Goal: Task Accomplishment & Management: Manage account settings

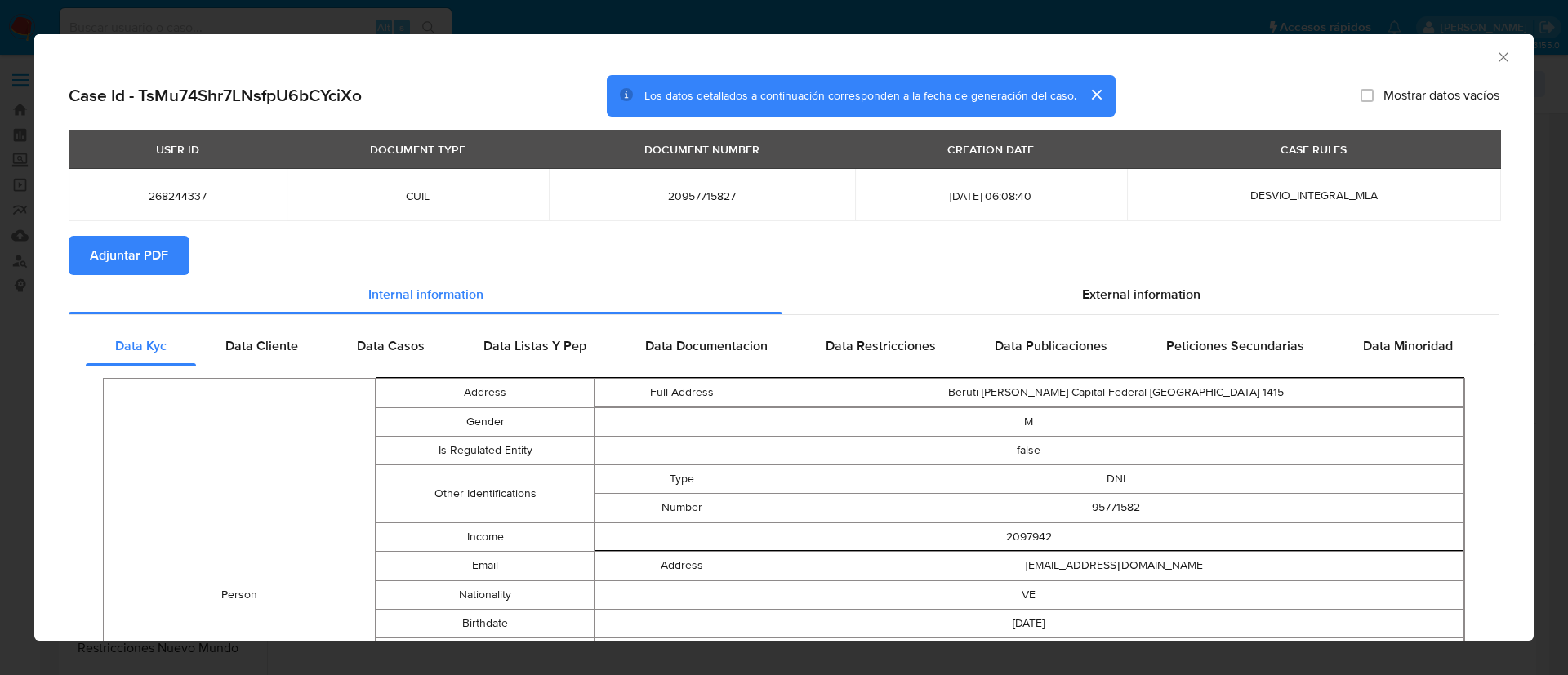
select select "10"
click at [1488, 46] on div "AML Data Collector" at bounding box center [784, 54] width 1499 height 40
click at [1495, 51] on icon "Cerrar ventana" at bounding box center [1503, 56] width 16 height 16
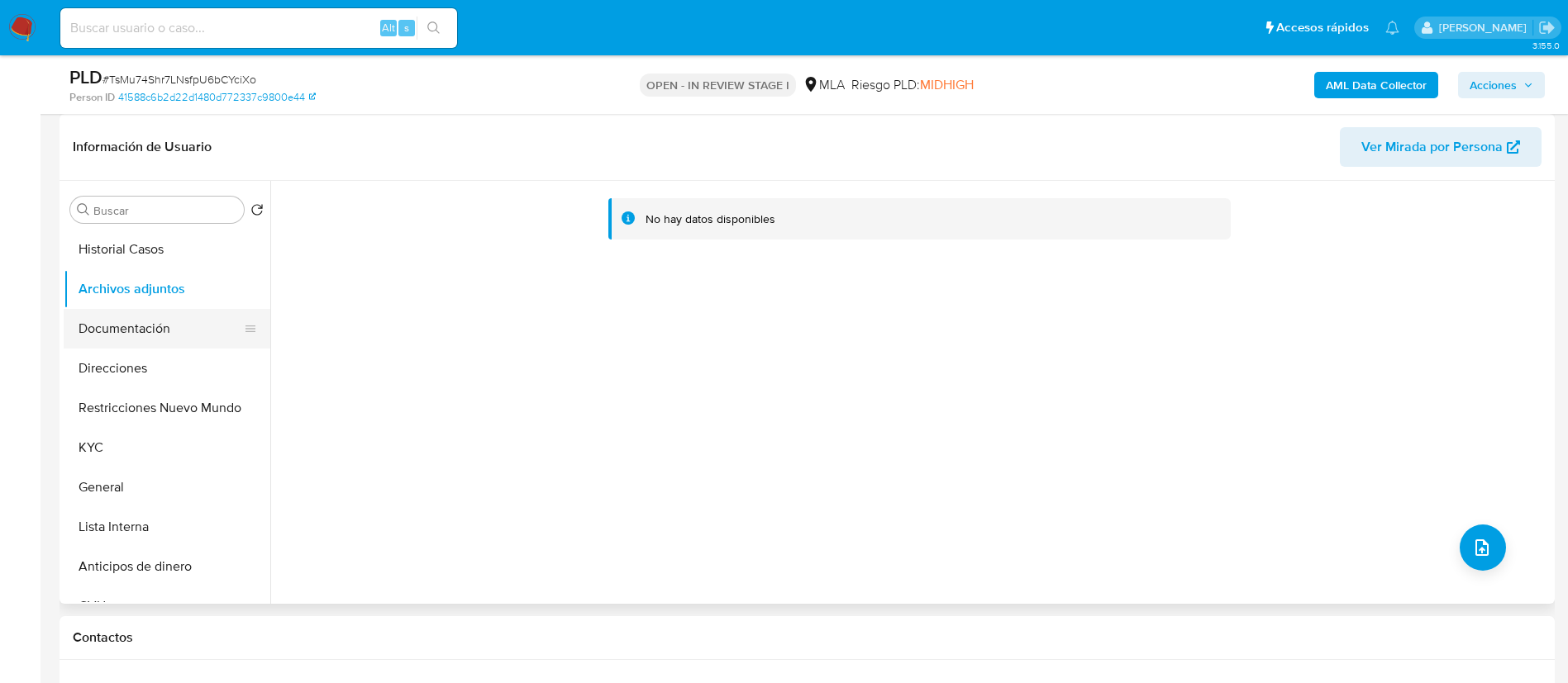
click at [158, 340] on button "Documentación" at bounding box center [160, 329] width 193 height 40
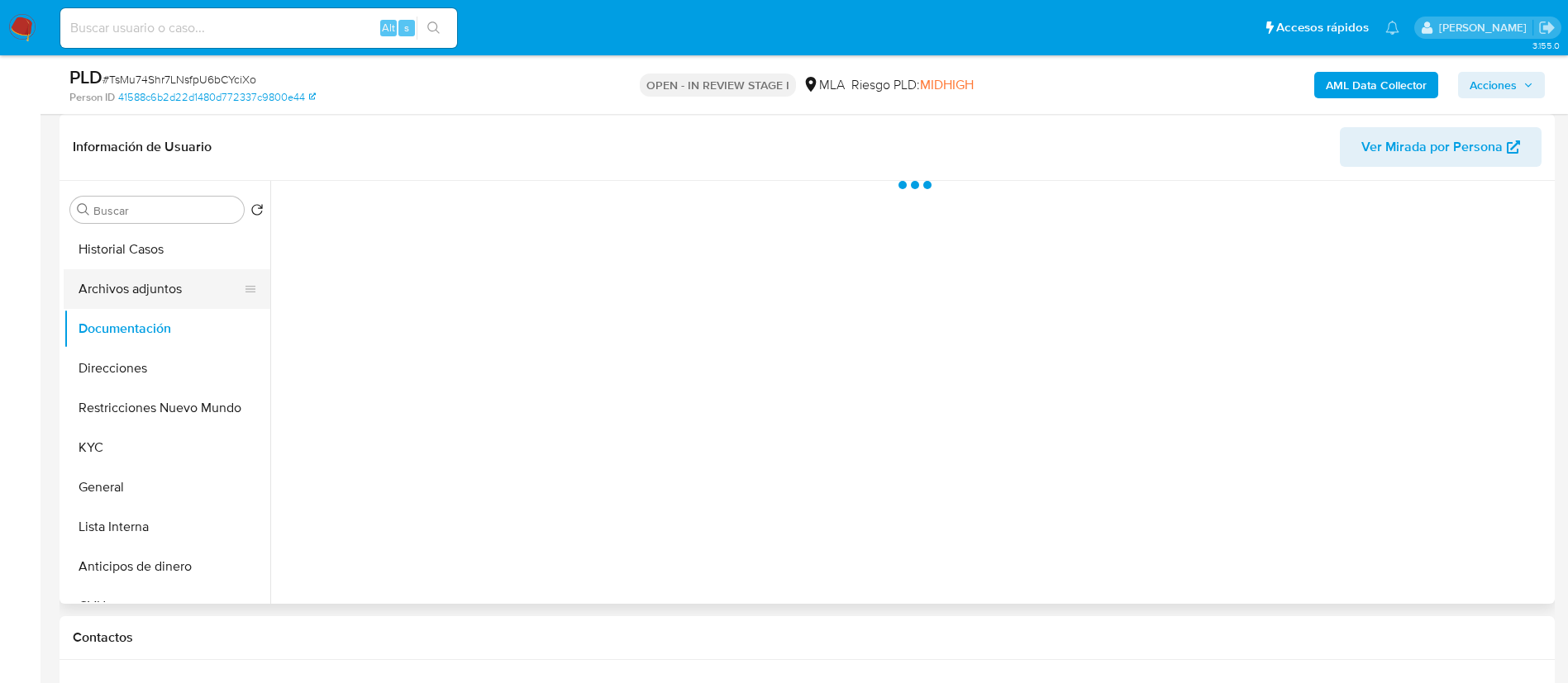
click at [153, 295] on button "Archivos adjuntos" at bounding box center [160, 290] width 193 height 40
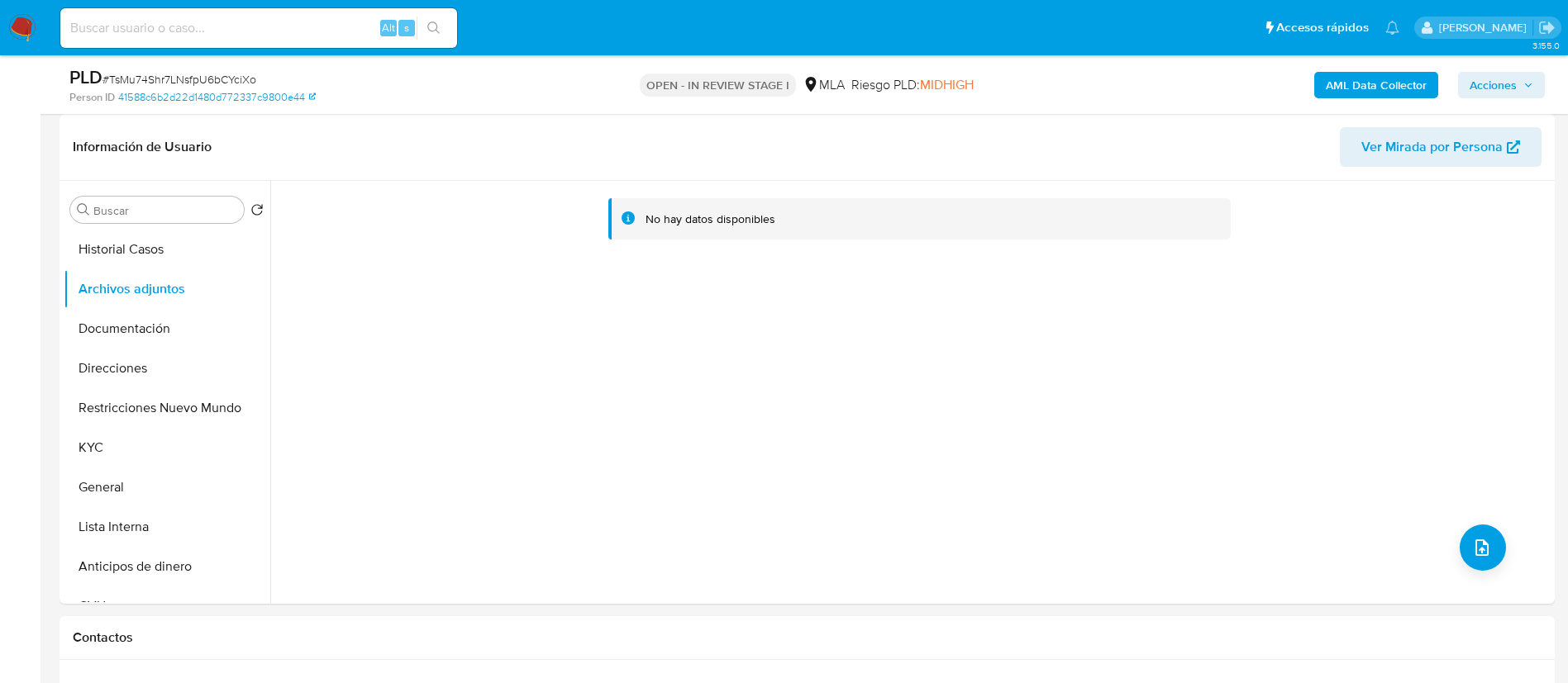
click at [1357, 77] on b "AML Data Collector" at bounding box center [1376, 85] width 101 height 27
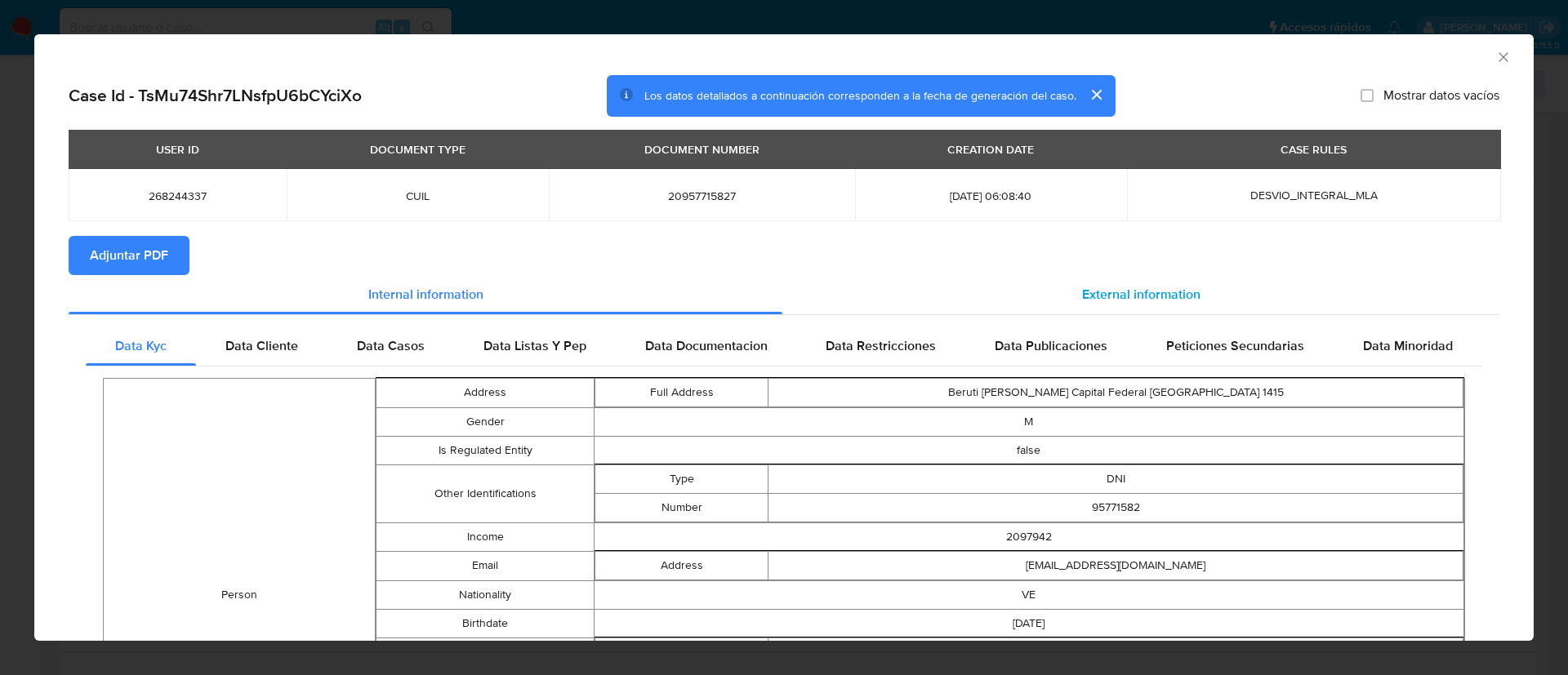
drag, startPoint x: 1140, startPoint y: 305, endPoint x: 1113, endPoint y: 310, distance: 27.5
click at [1140, 304] on div "External information" at bounding box center [1140, 295] width 717 height 40
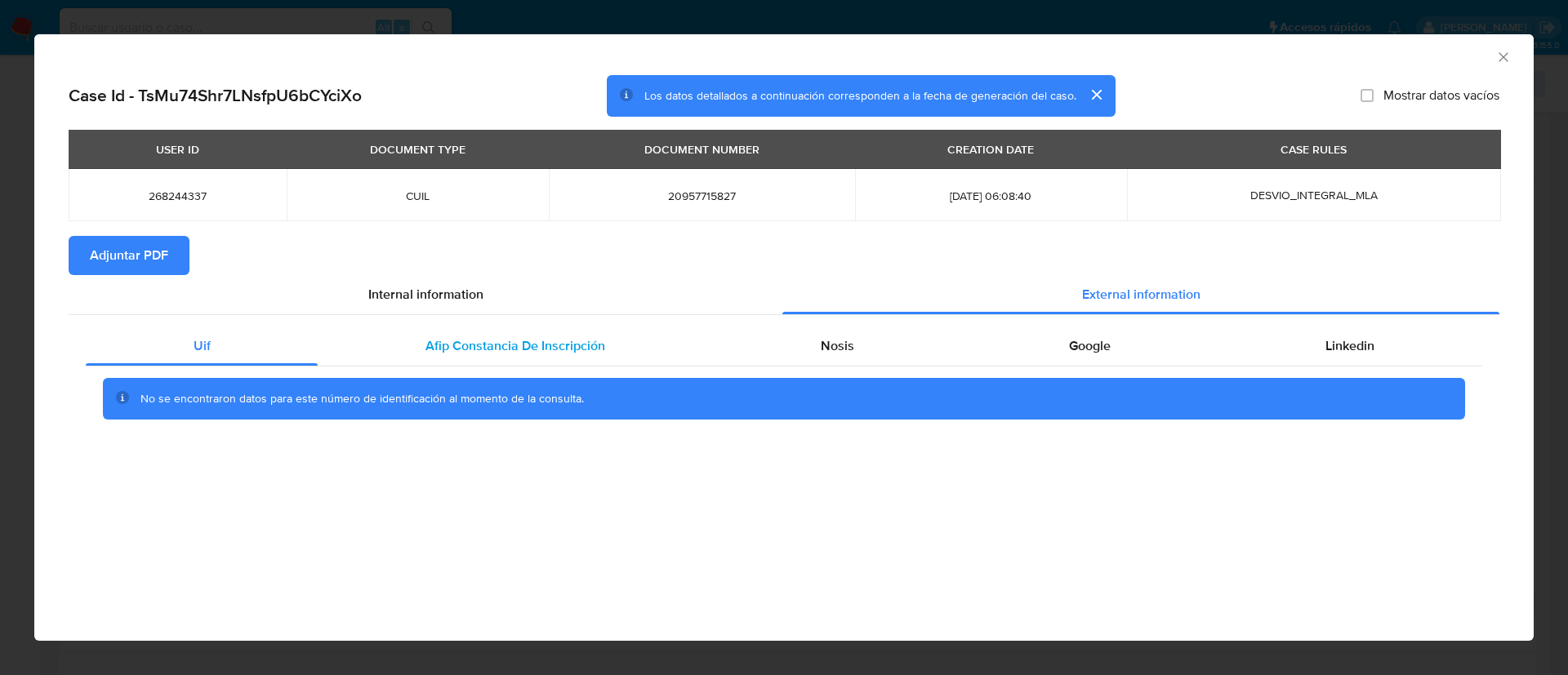
click at [456, 353] on span "Afip Constancia De Inscripción" at bounding box center [515, 346] width 180 height 19
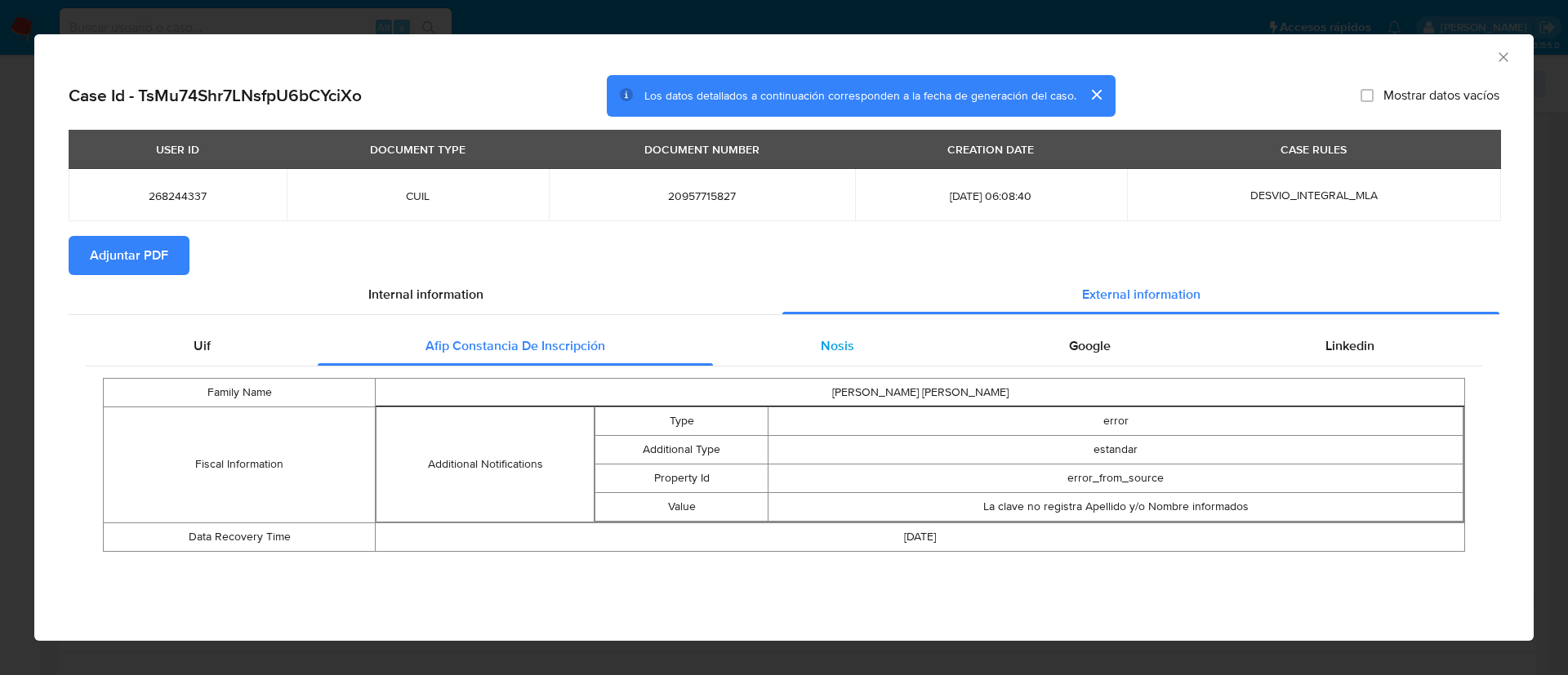
click at [782, 347] on div "Nosis" at bounding box center [837, 346] width 249 height 40
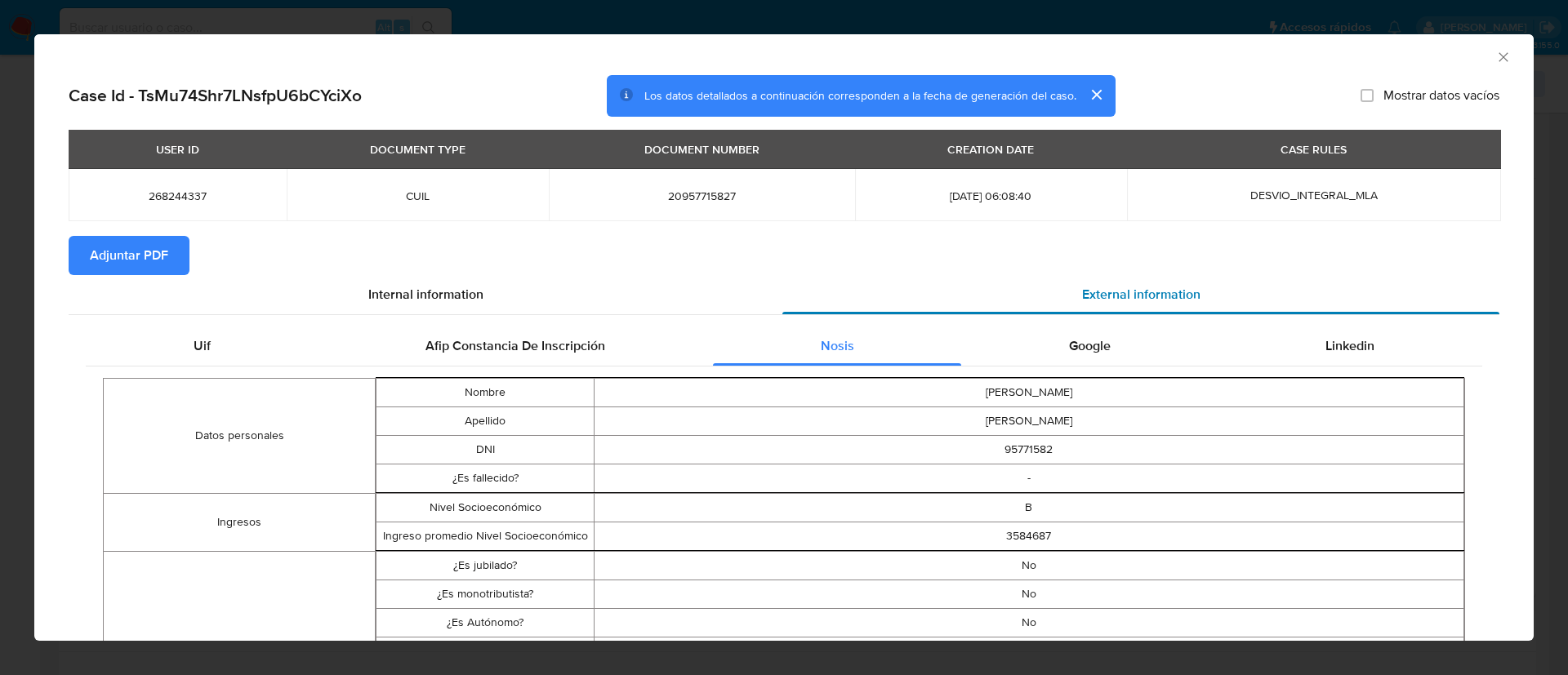
drag, startPoint x: 1092, startPoint y: 354, endPoint x: 913, endPoint y: 281, distance: 193.3
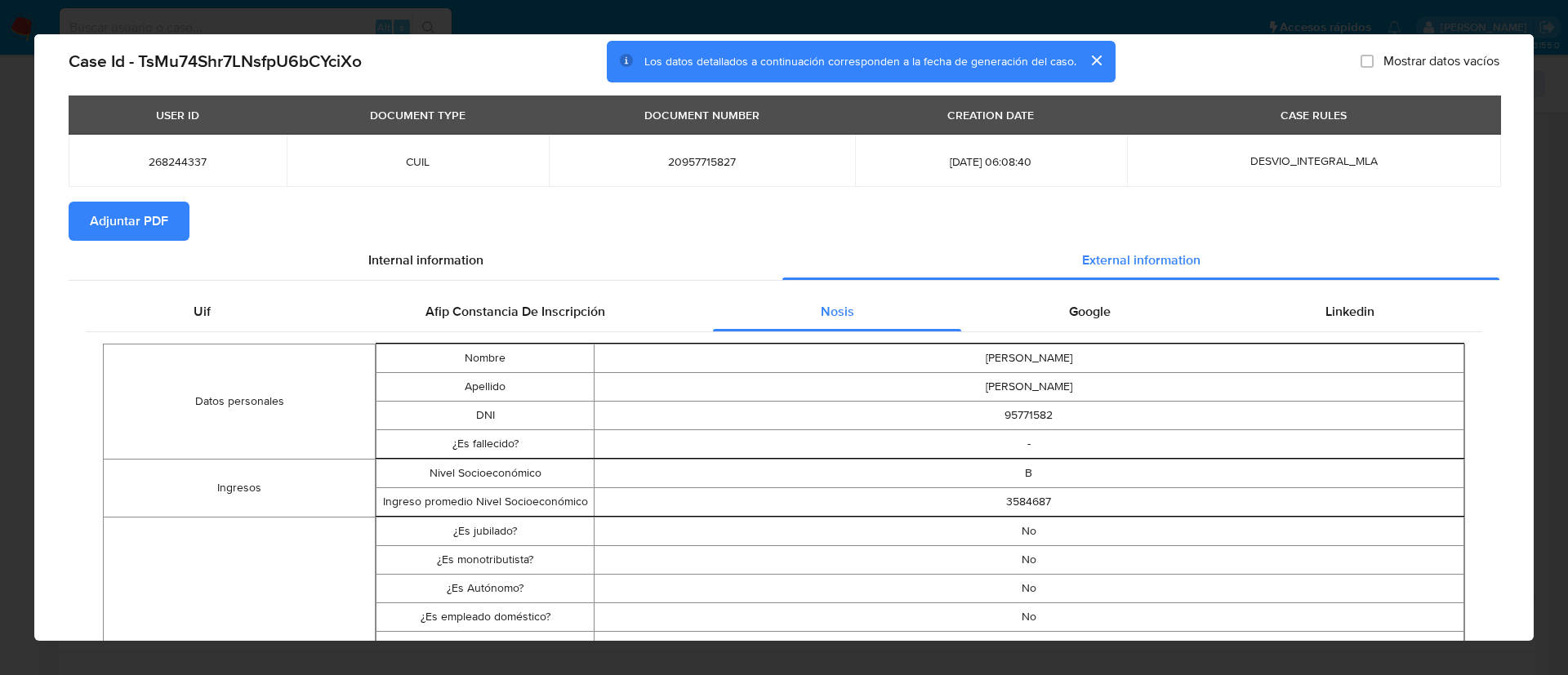
scroll to position [0, 0]
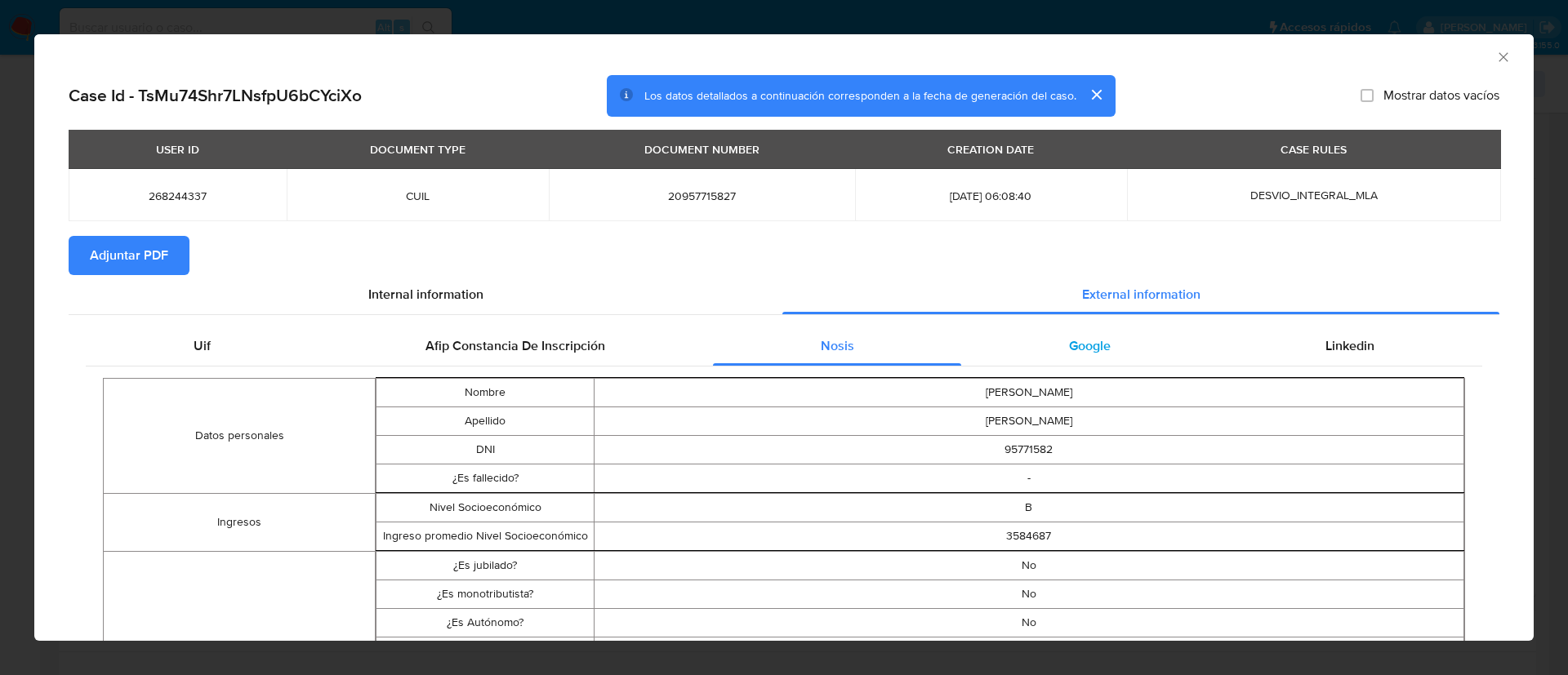
click at [1091, 337] on span "Google" at bounding box center [1090, 346] width 41 height 19
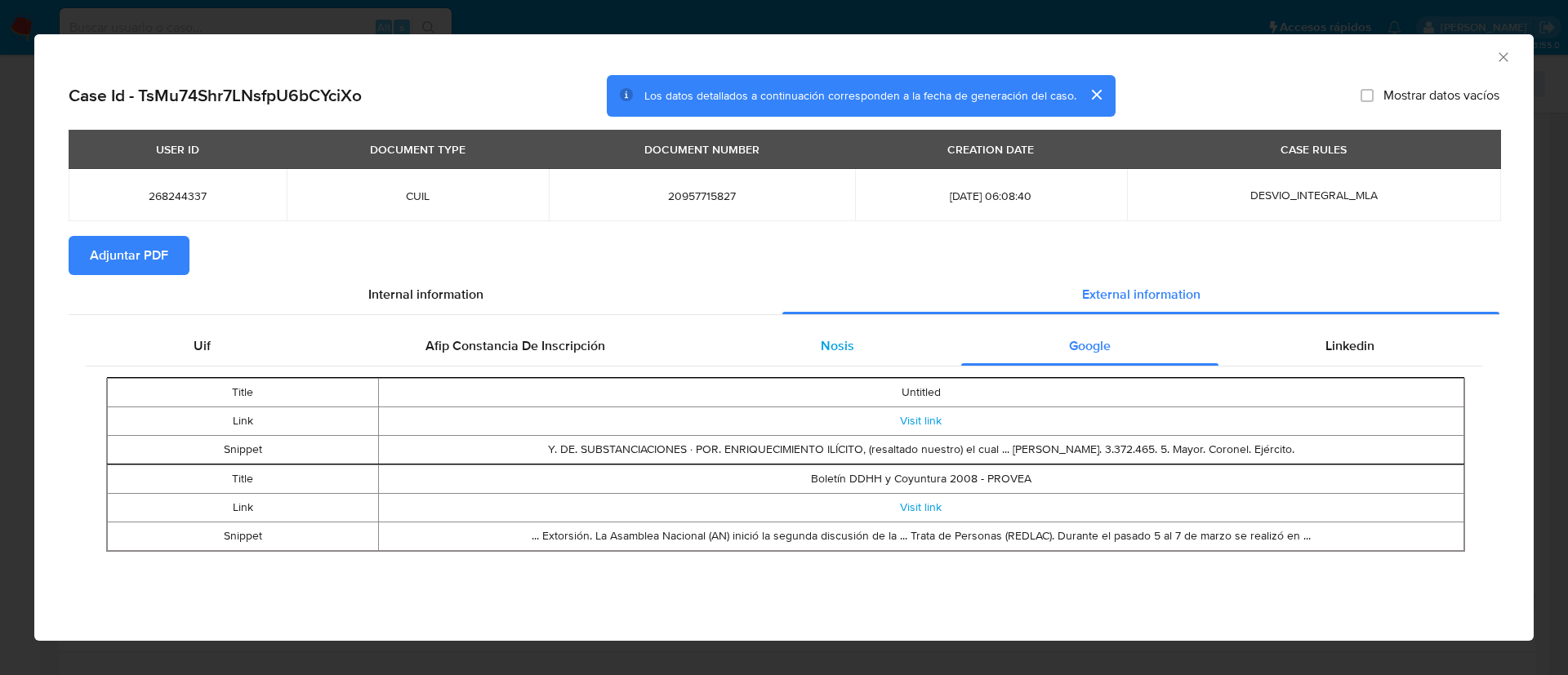
click at [816, 329] on div "Nosis" at bounding box center [837, 346] width 249 height 40
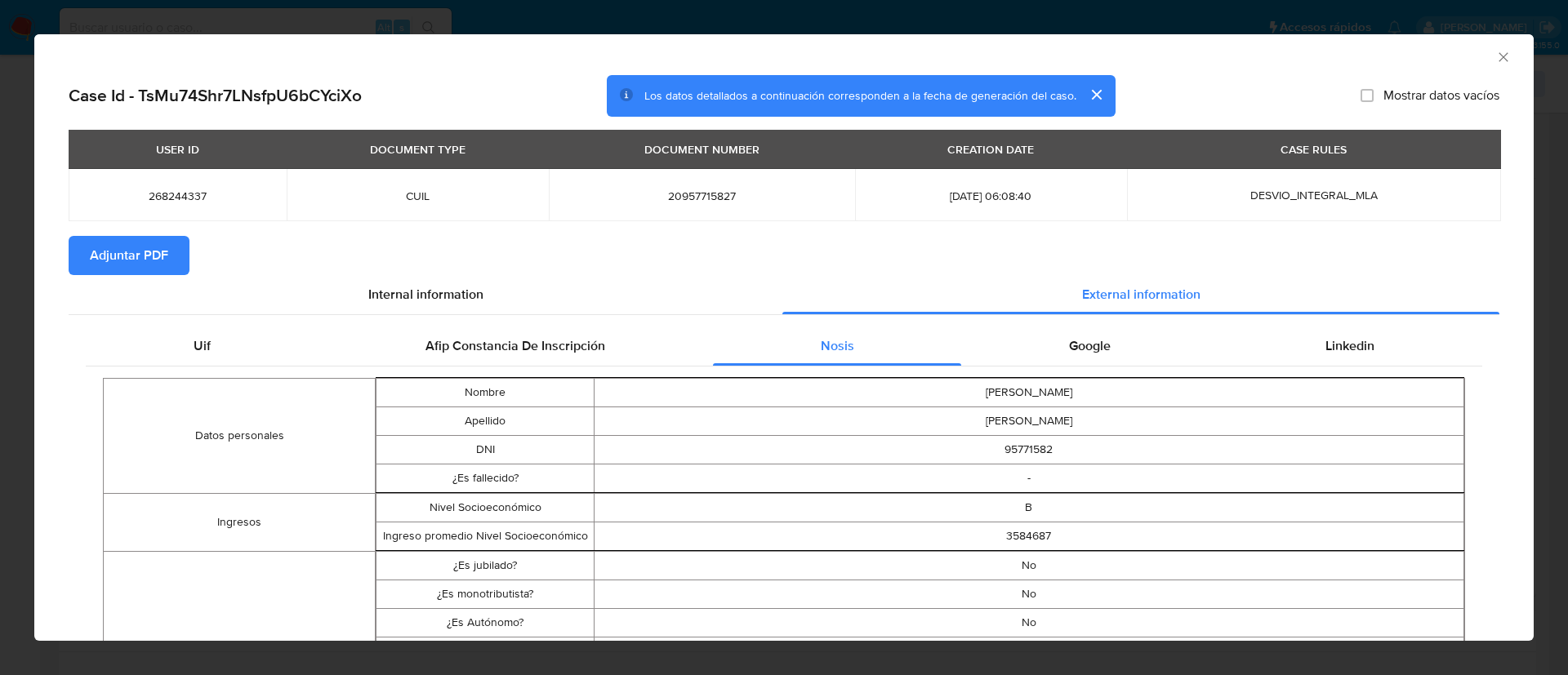
click at [526, 250] on section "Adjuntar PDF" at bounding box center [784, 256] width 1431 height 40
click at [1135, 344] on div "Google" at bounding box center [1090, 346] width 256 height 40
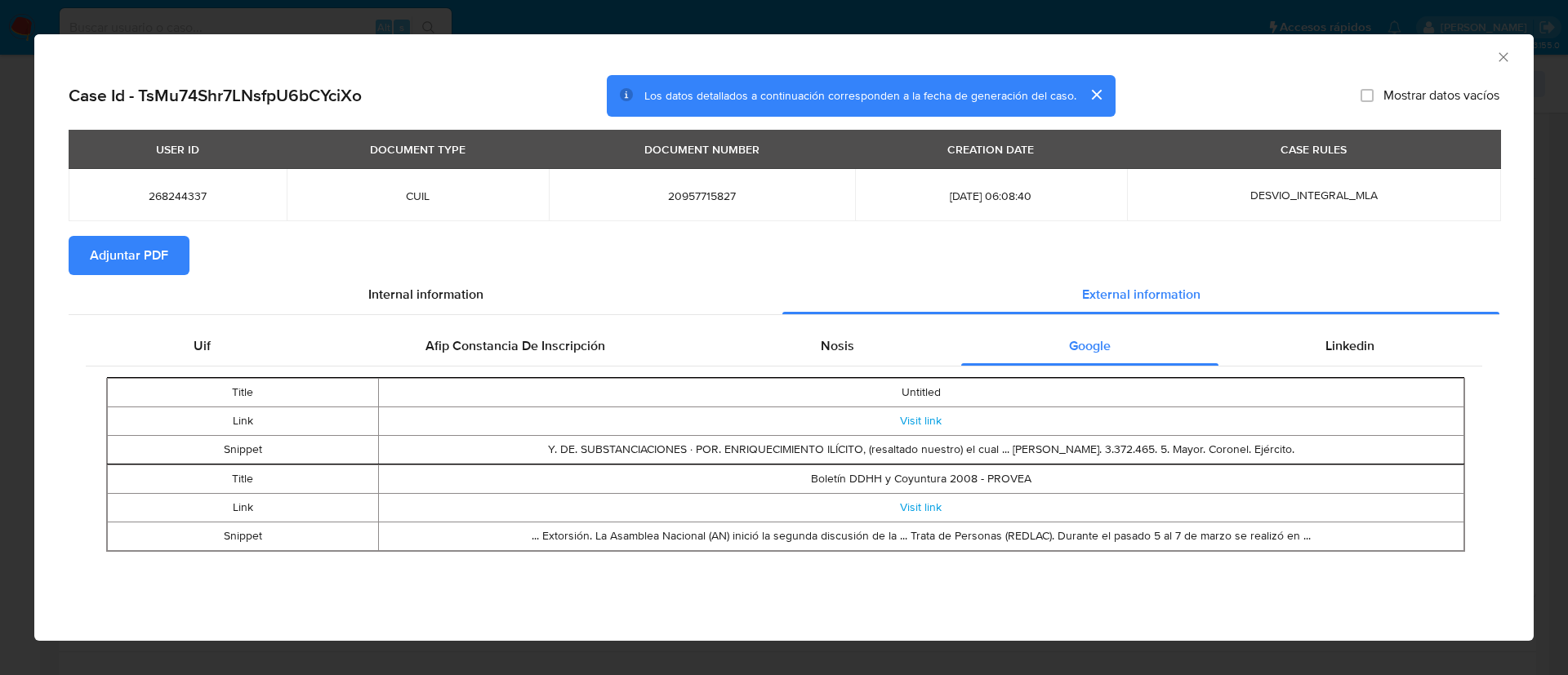
drag, startPoint x: 1261, startPoint y: 336, endPoint x: 825, endPoint y: 261, distance: 442.4
click at [825, 261] on section "Case Id - TsMu74Shr7LNsfpU6bCYciXo Los datos detallados a continuación correspo…" at bounding box center [784, 325] width 1431 height 500
click at [924, 421] on link "Visit link" at bounding box center [921, 420] width 41 height 16
click at [1366, 336] on span "Linkedin" at bounding box center [1350, 346] width 49 height 19
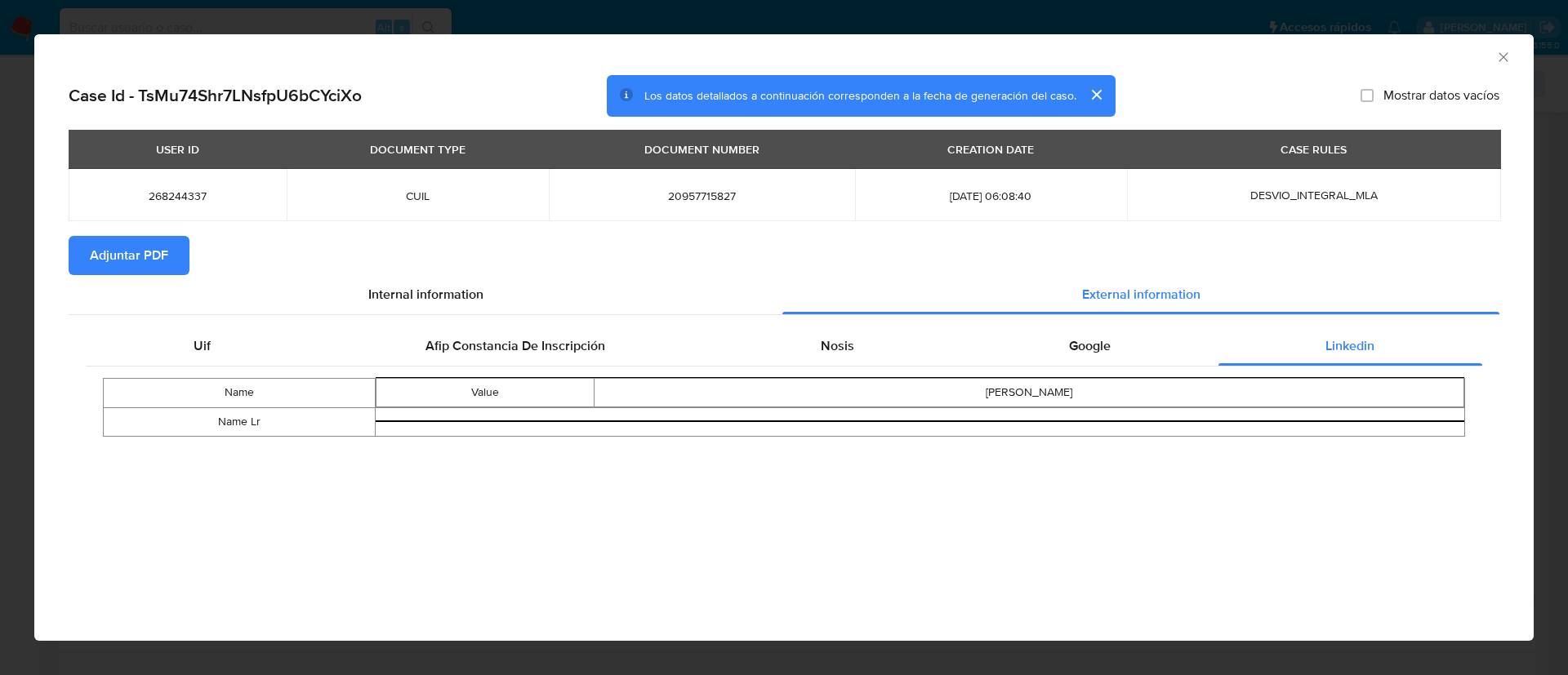
click at [154, 242] on span "Adjuntar PDF" at bounding box center [128, 255] width 78 height 36
click at [1502, 58] on icon "Cerrar ventana" at bounding box center [1503, 56] width 16 height 16
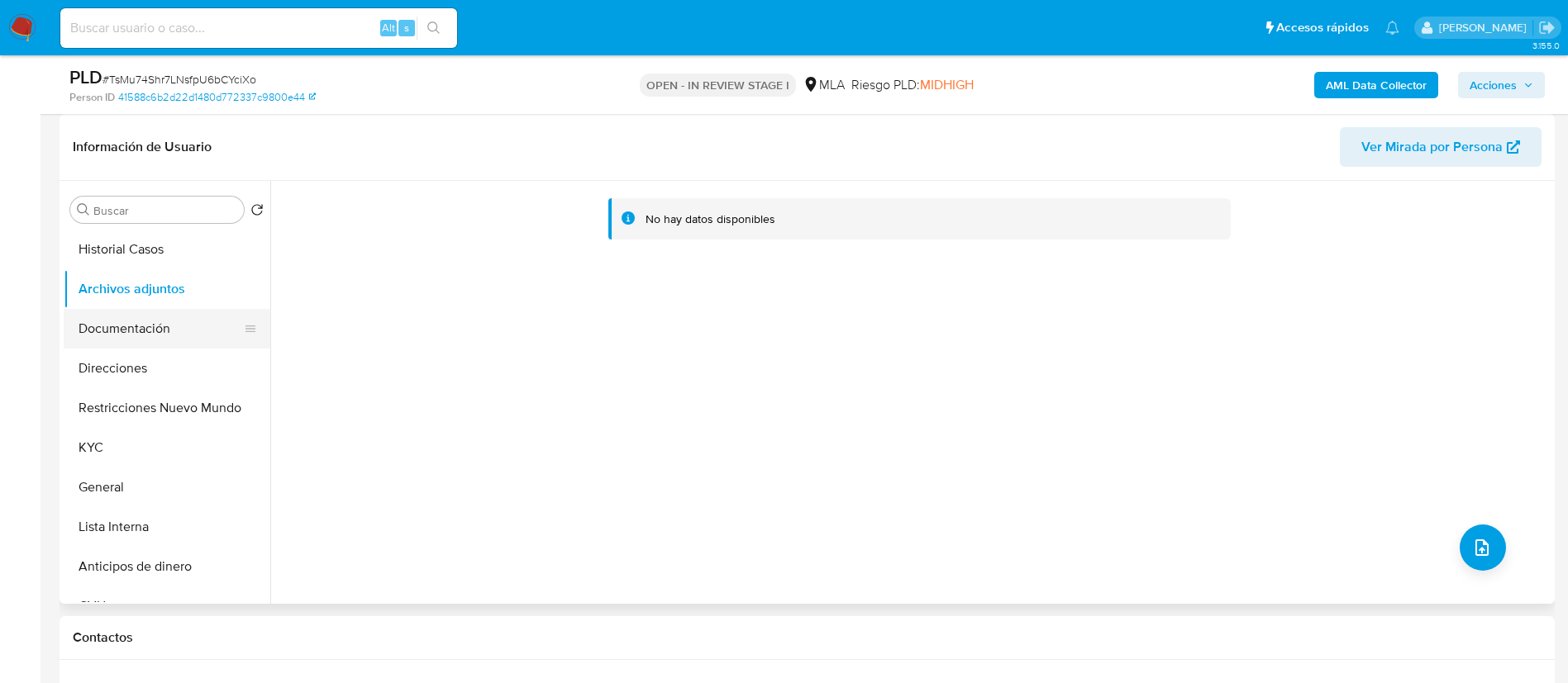
click at [138, 322] on button "Documentación" at bounding box center [160, 329] width 193 height 40
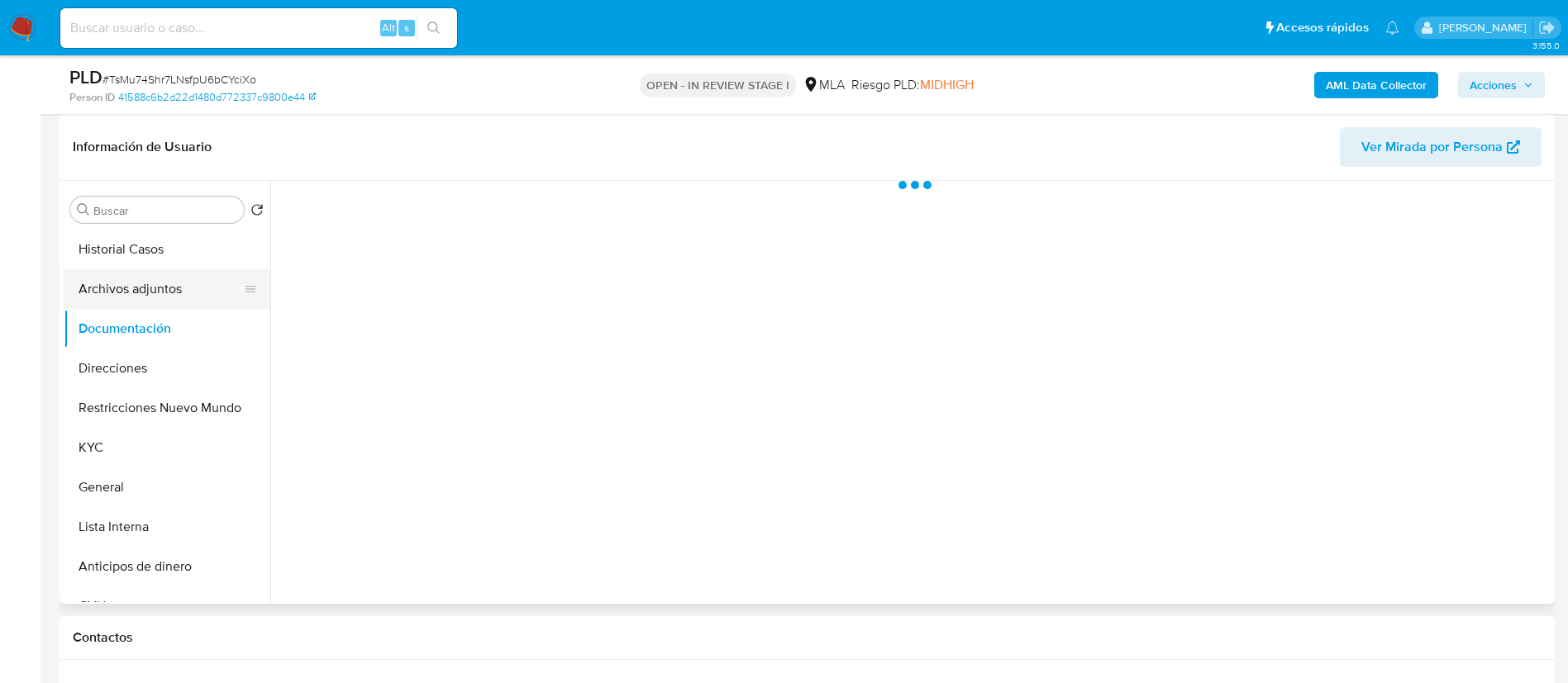
click at [130, 289] on button "Archivos adjuntos" at bounding box center [160, 290] width 193 height 40
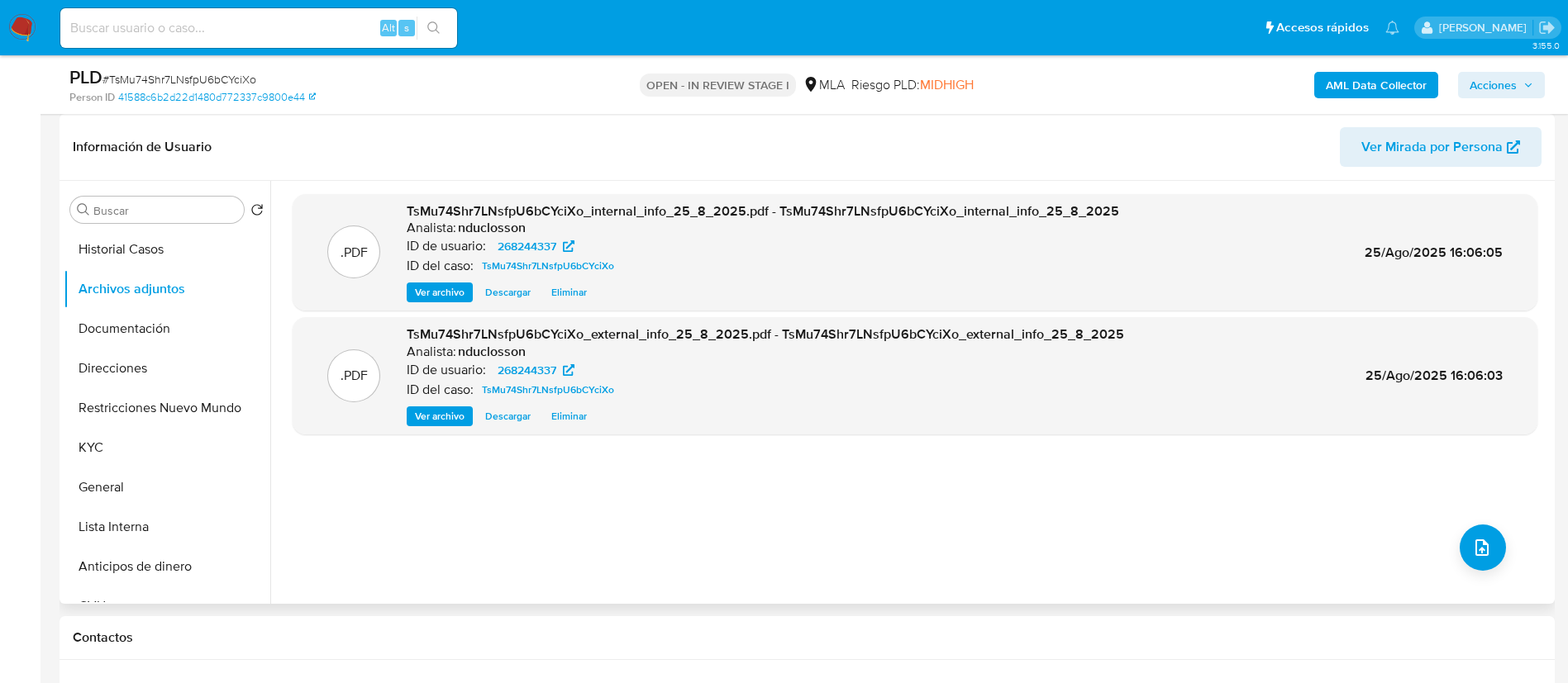
drag, startPoint x: 703, startPoint y: 583, endPoint x: 685, endPoint y: 573, distance: 20.6
click at [703, 583] on div ".PDF TsMu74Shr7LNsfpU6bCYciXo_internal_info_25_8_2025.pdf - TsMu74Shr7LNsfpU6bC…" at bounding box center [915, 392] width 1245 height 396
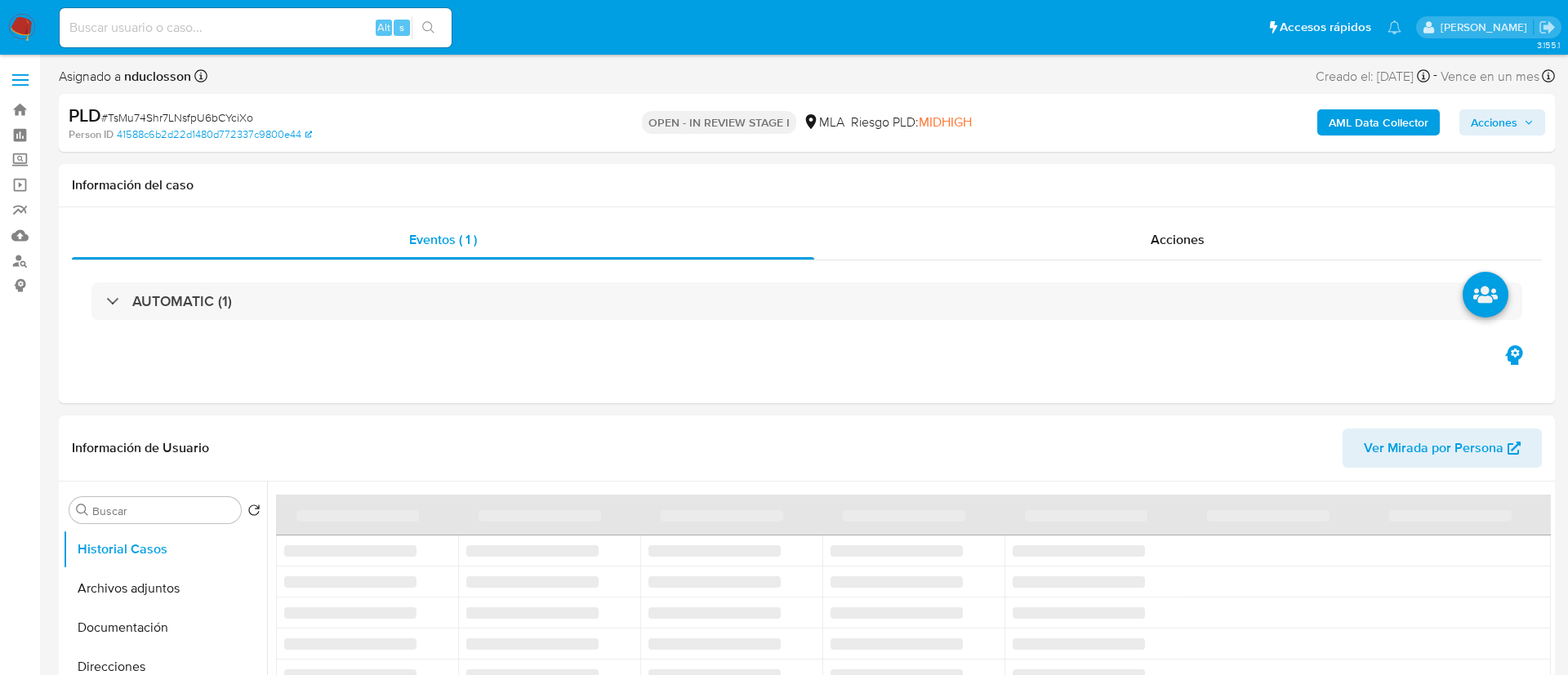
select select "10"
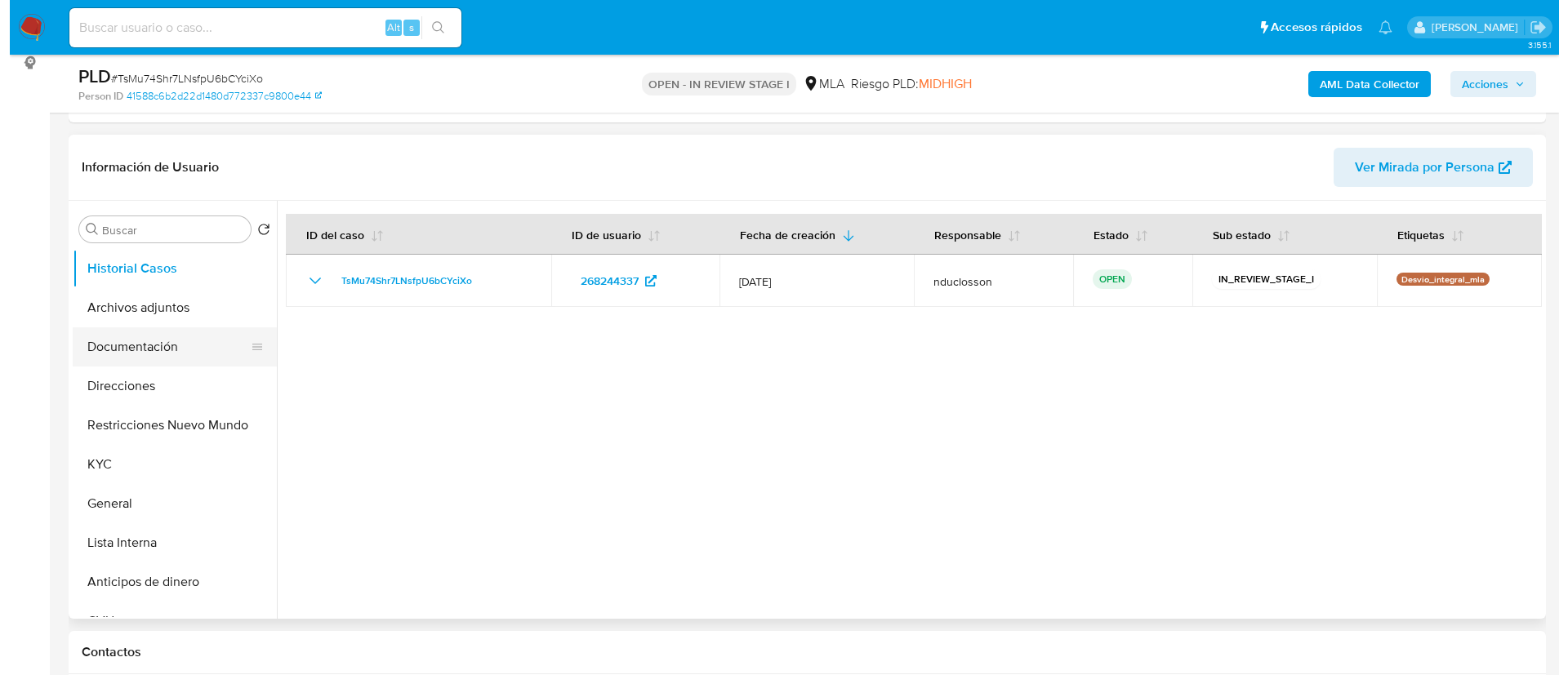
scroll to position [245, 0]
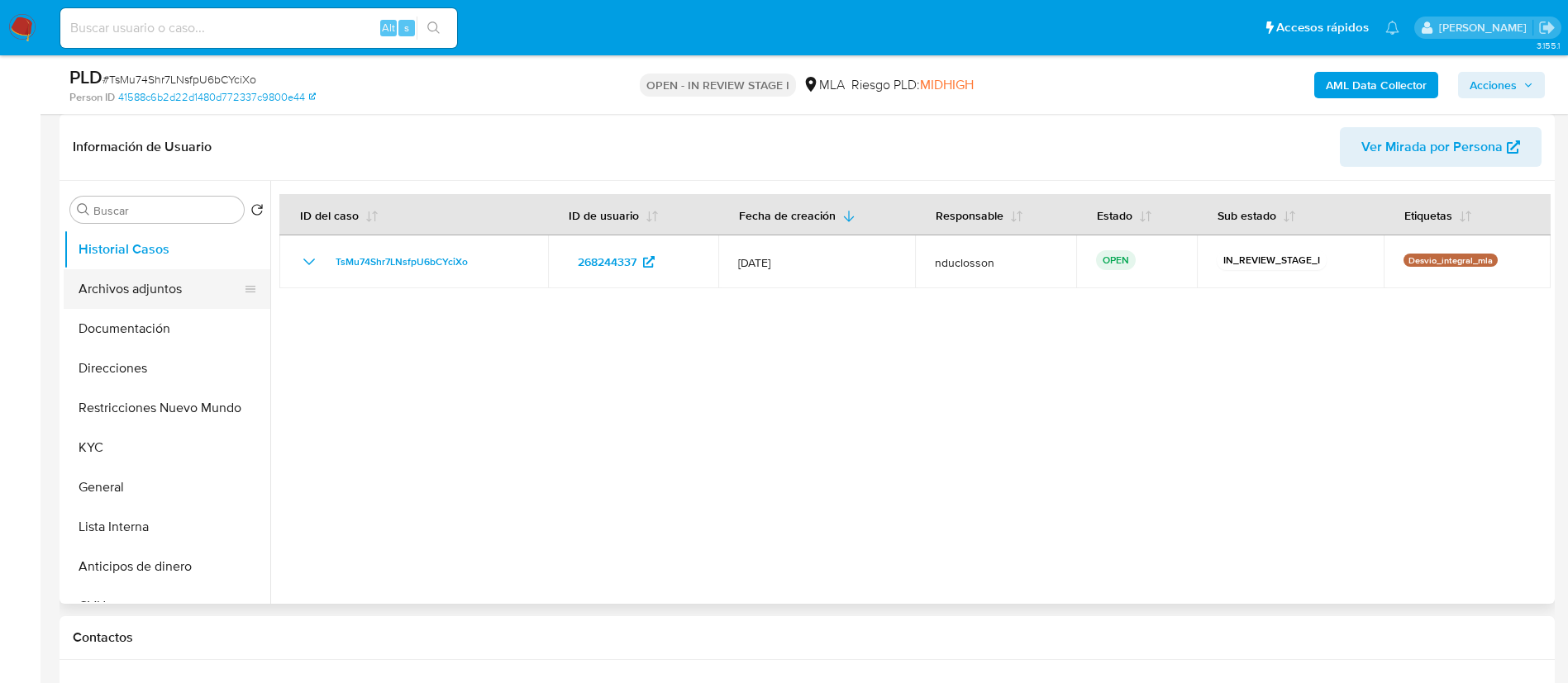
click at [118, 301] on button "Archivos adjuntos" at bounding box center [160, 290] width 193 height 40
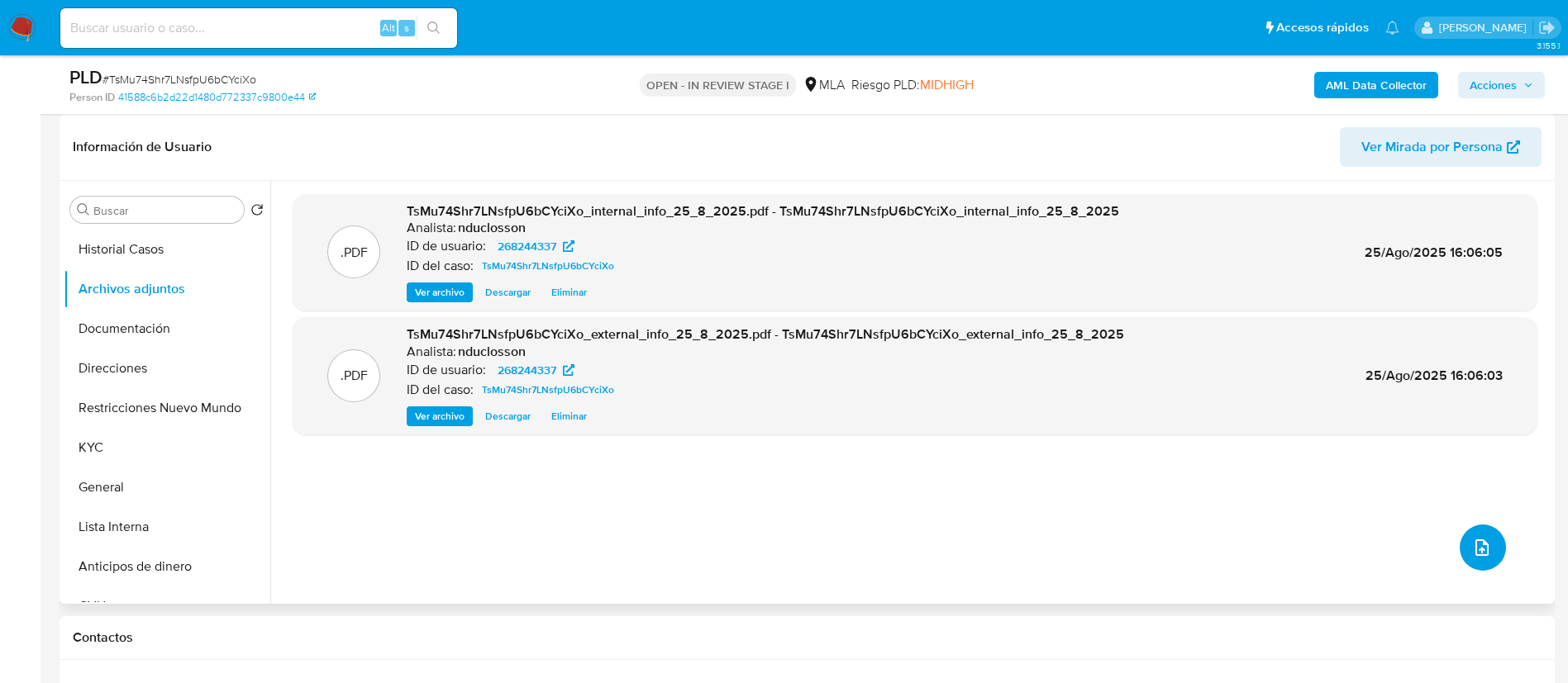
click at [1478, 537] on icon "upload-file" at bounding box center [1481, 547] width 20 height 20
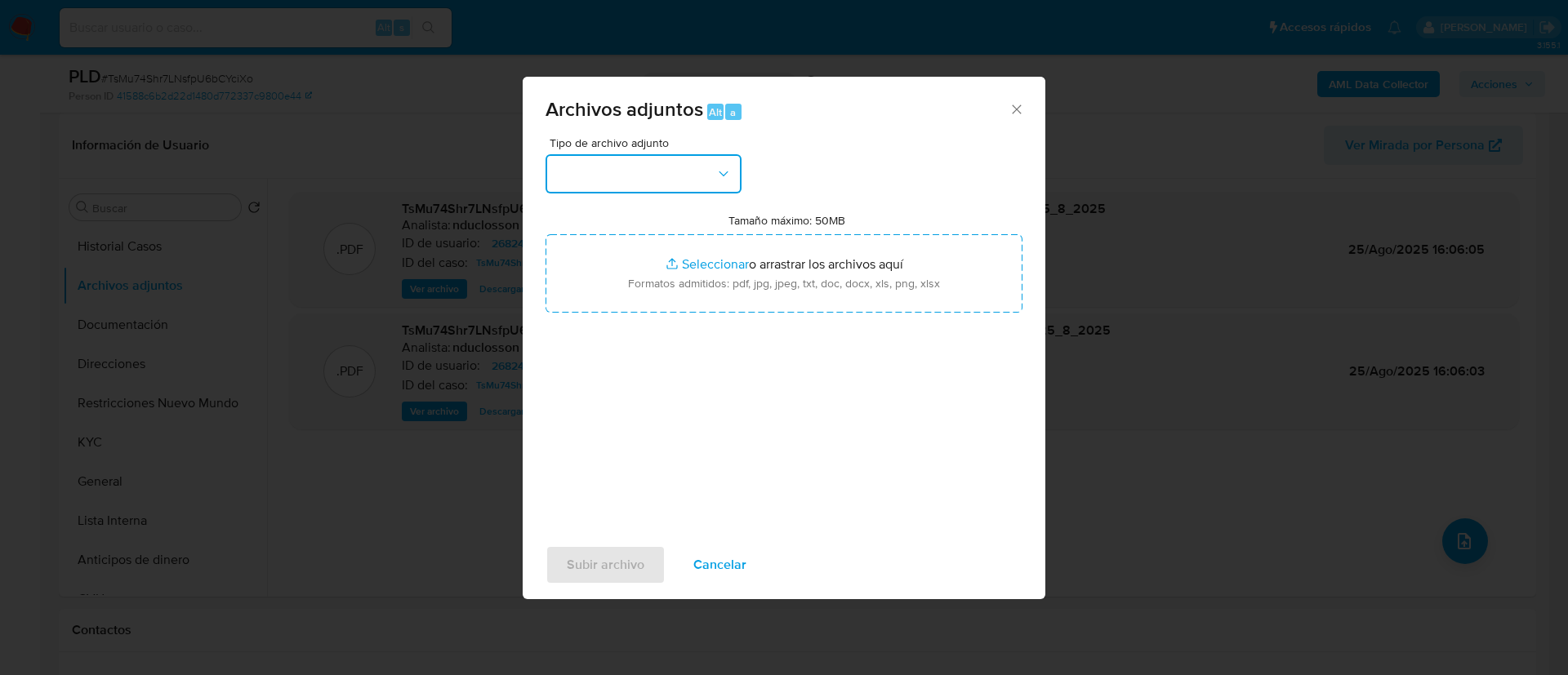
click at [723, 185] on button "button" at bounding box center [643, 174] width 196 height 40
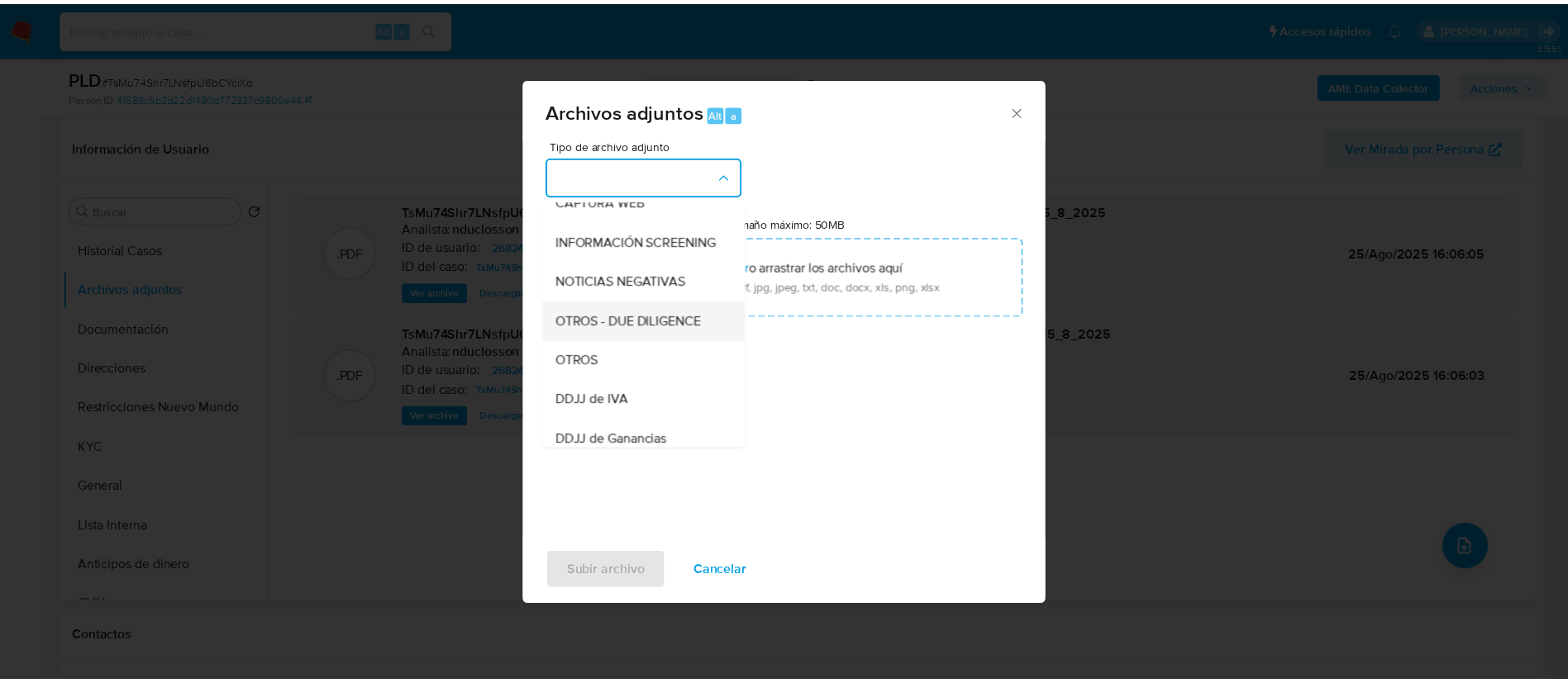
scroll to position [210, 0]
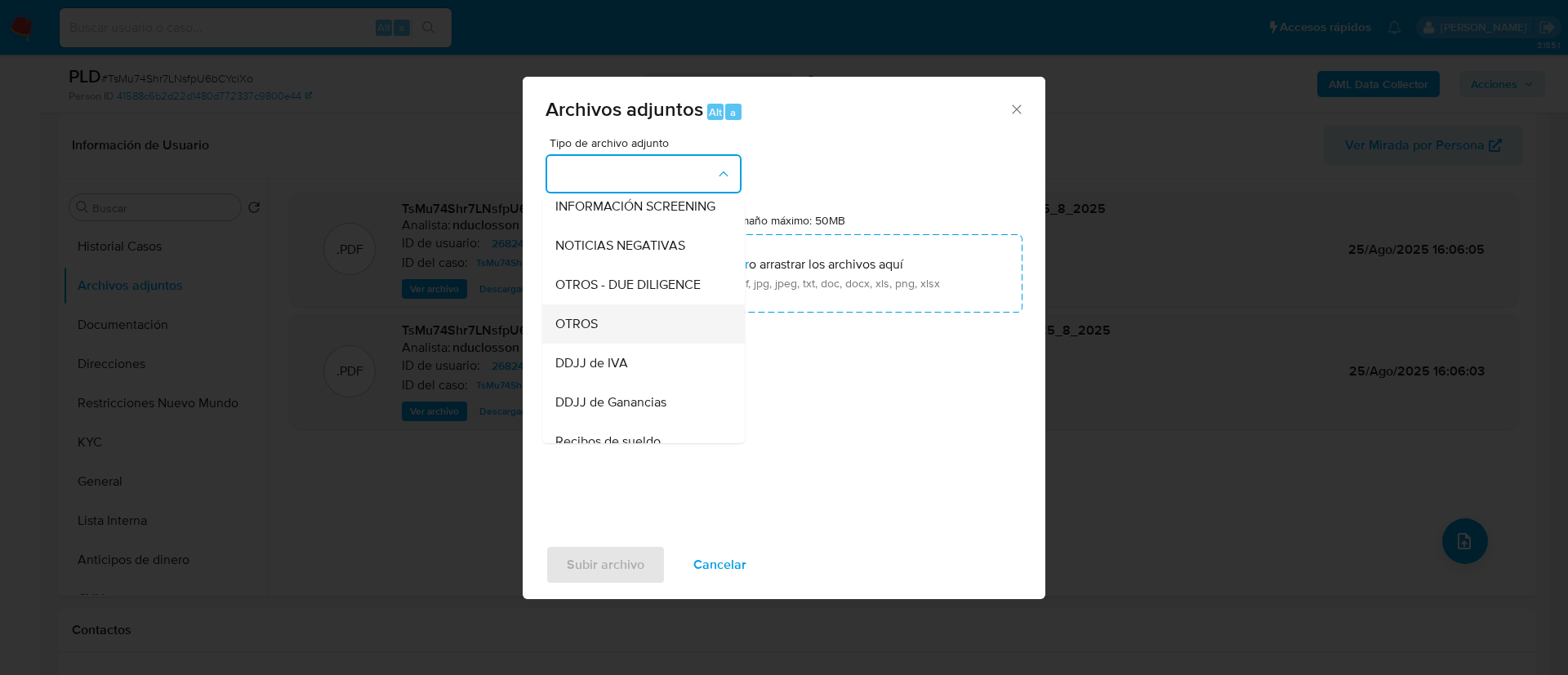
click at [606, 324] on div "OTROS" at bounding box center [639, 324] width 167 height 40
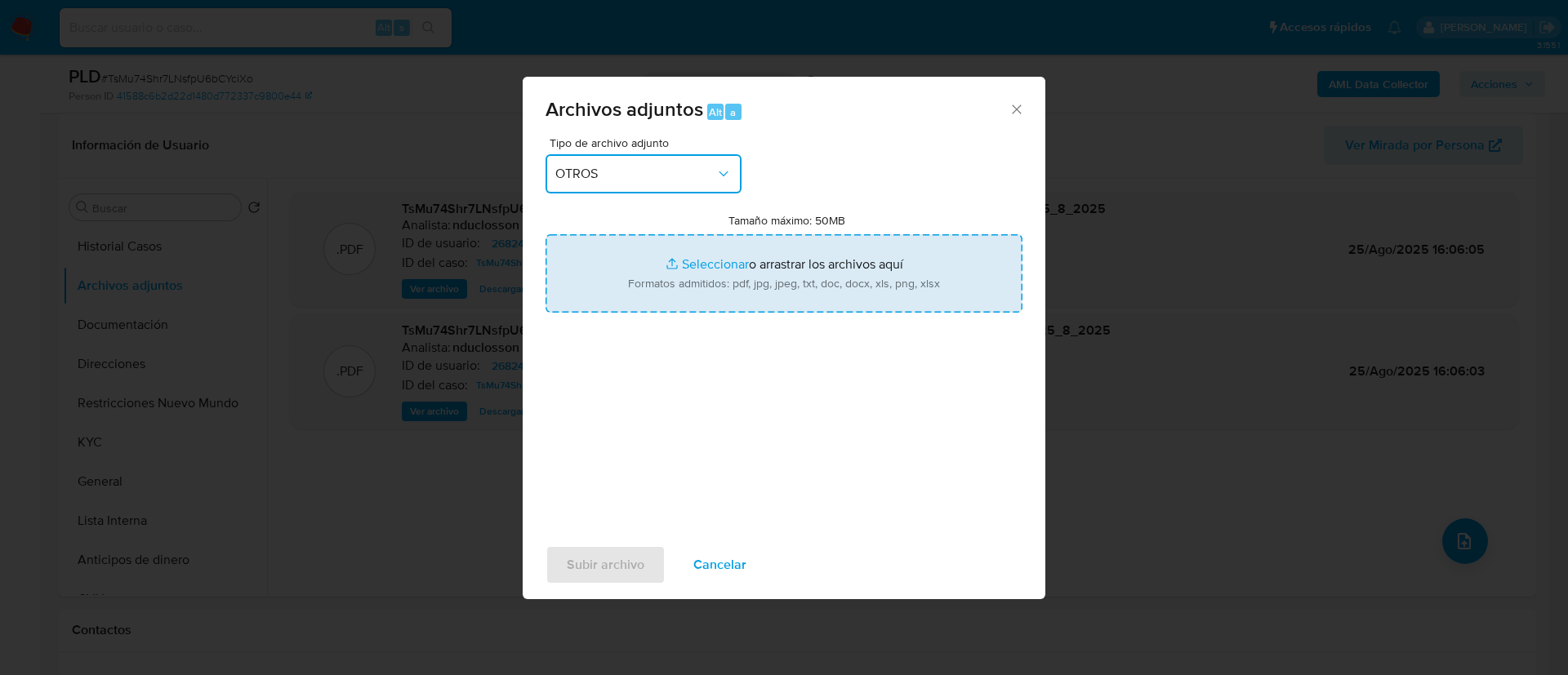
type input "C:\fakepath\268244337 recibo de sueldo _04f4f038-bc95-4071-9a1a-5e95ae4d87ec.pdf"
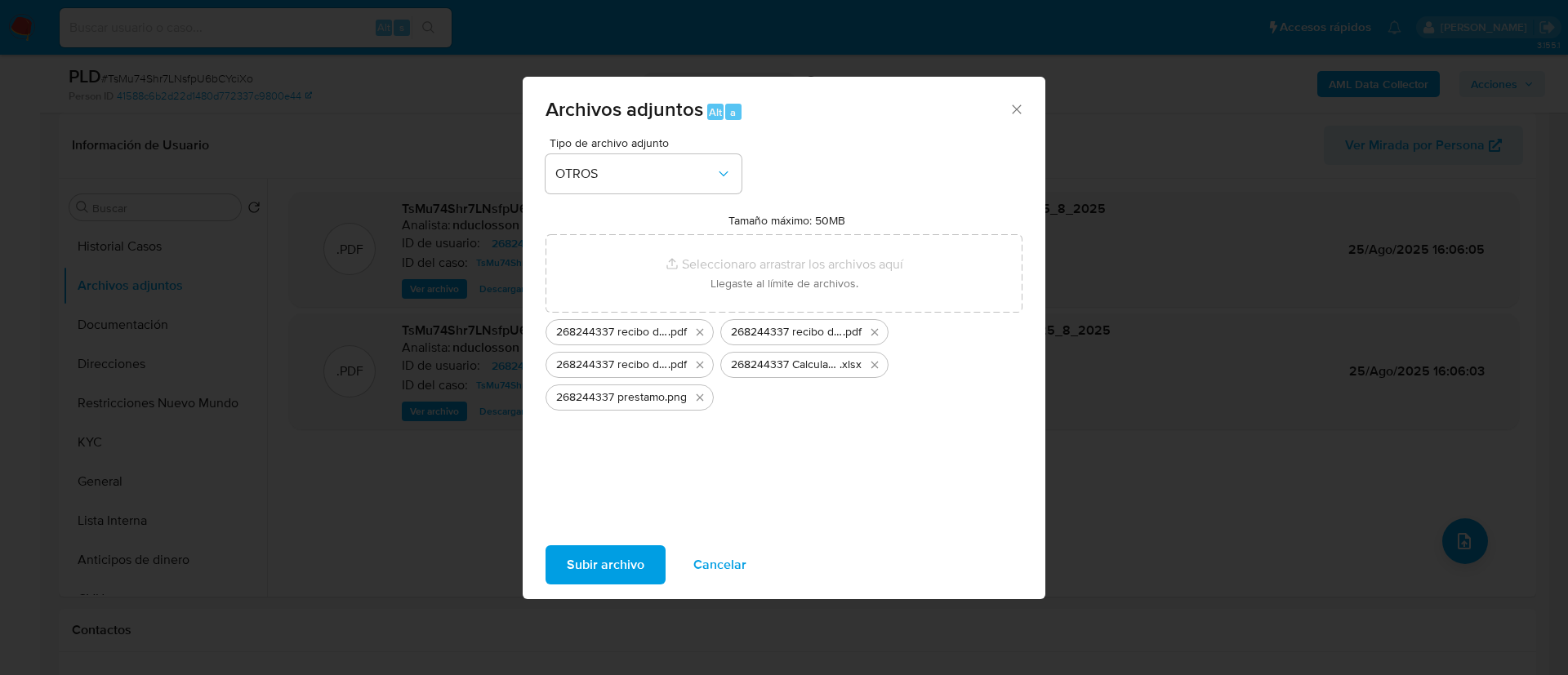
click at [624, 553] on span "Subir archivo" at bounding box center [606, 565] width 77 height 36
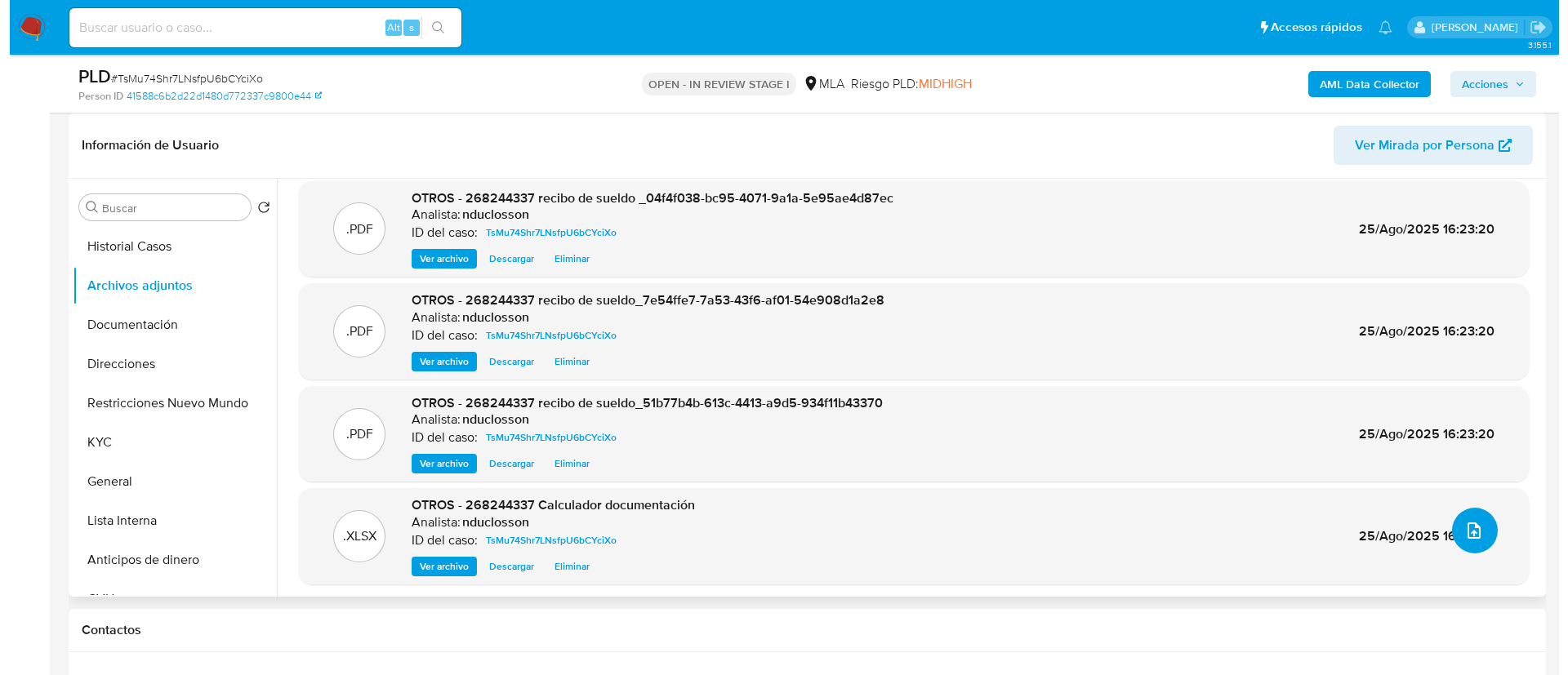
scroll to position [13, 0]
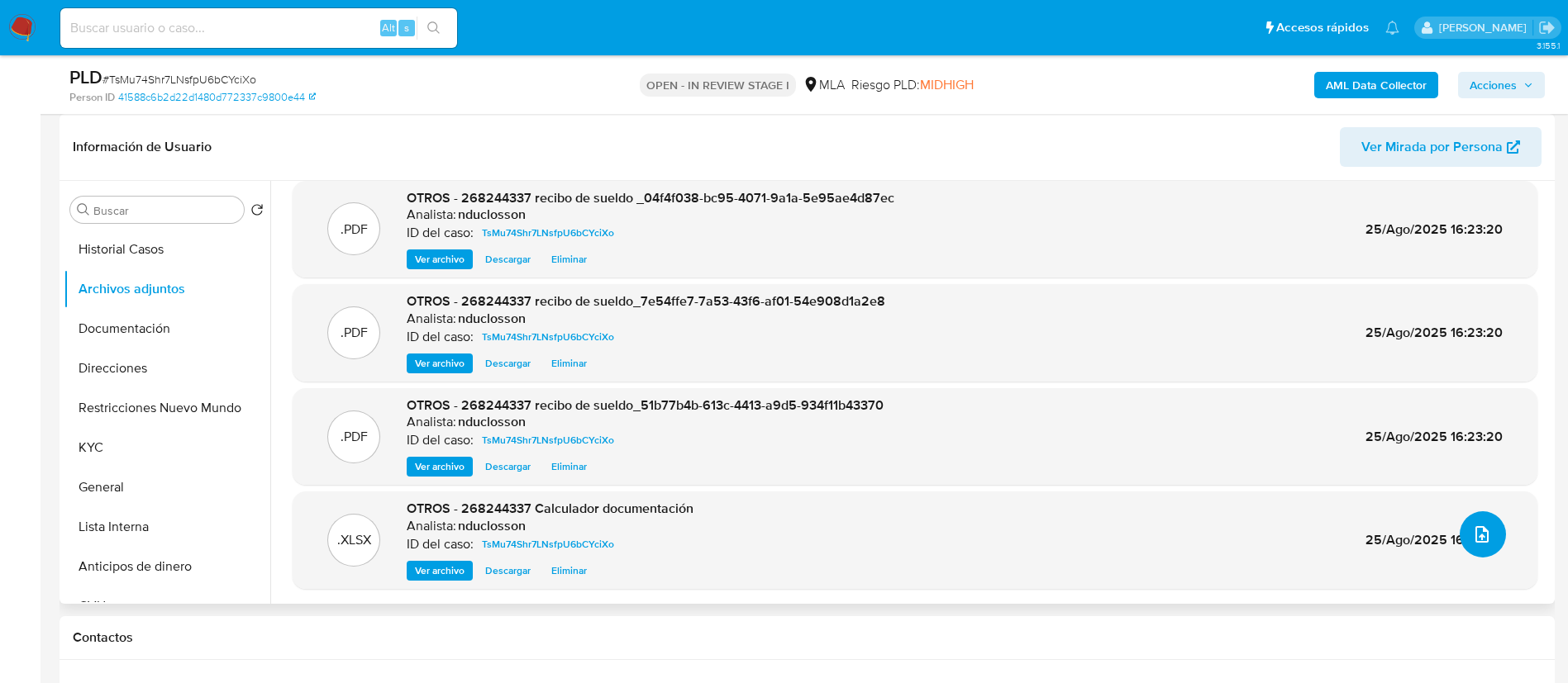
click at [1479, 537] on icon "upload-file" at bounding box center [1482, 533] width 13 height 16
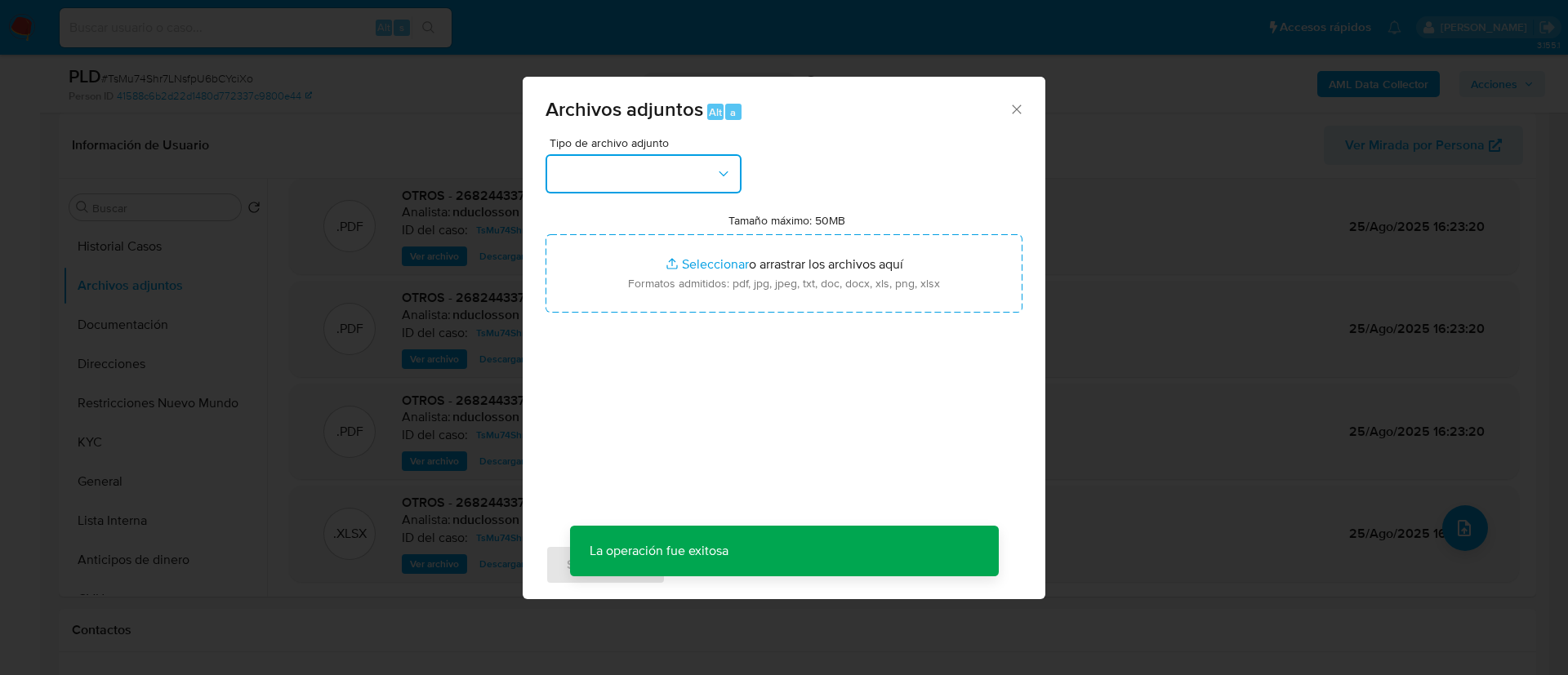
click at [726, 178] on icon "button" at bounding box center [723, 173] width 16 height 16
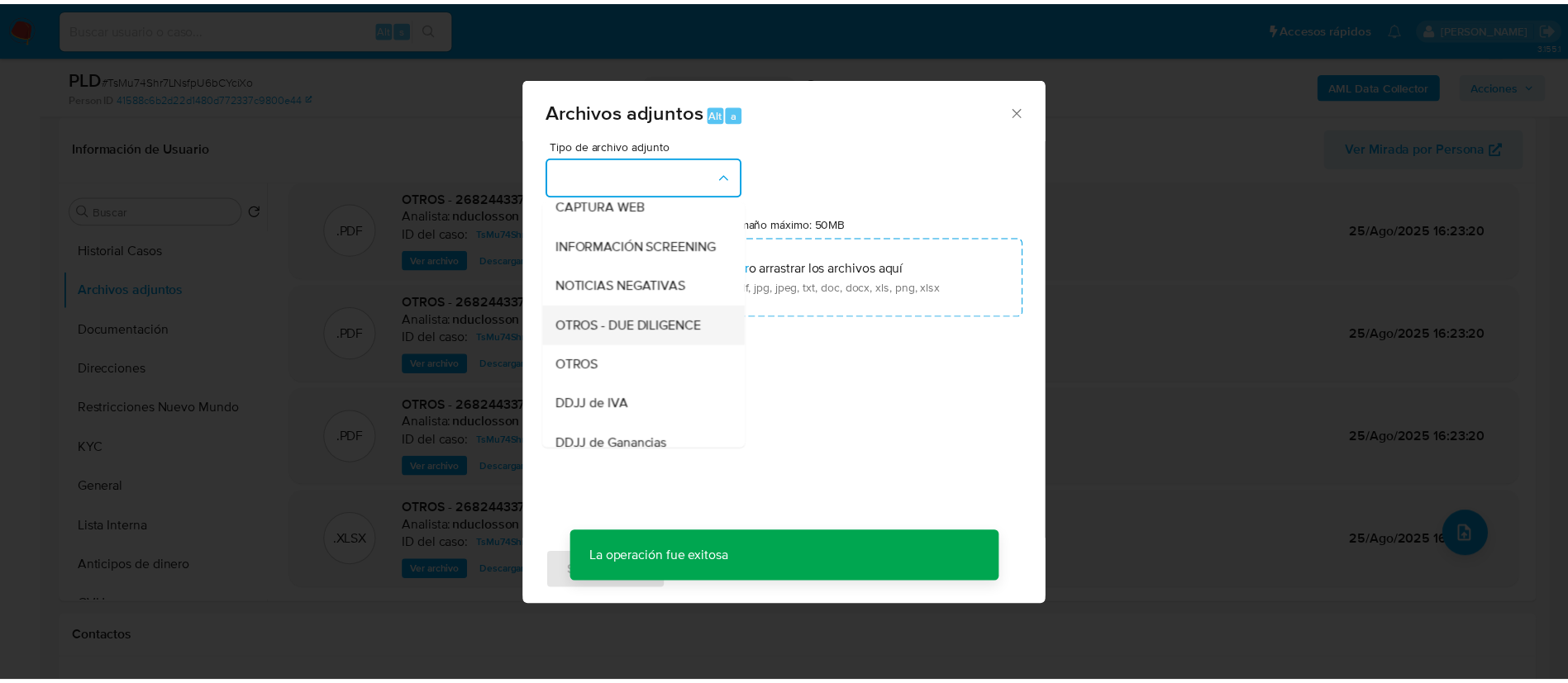
scroll to position [210, 0]
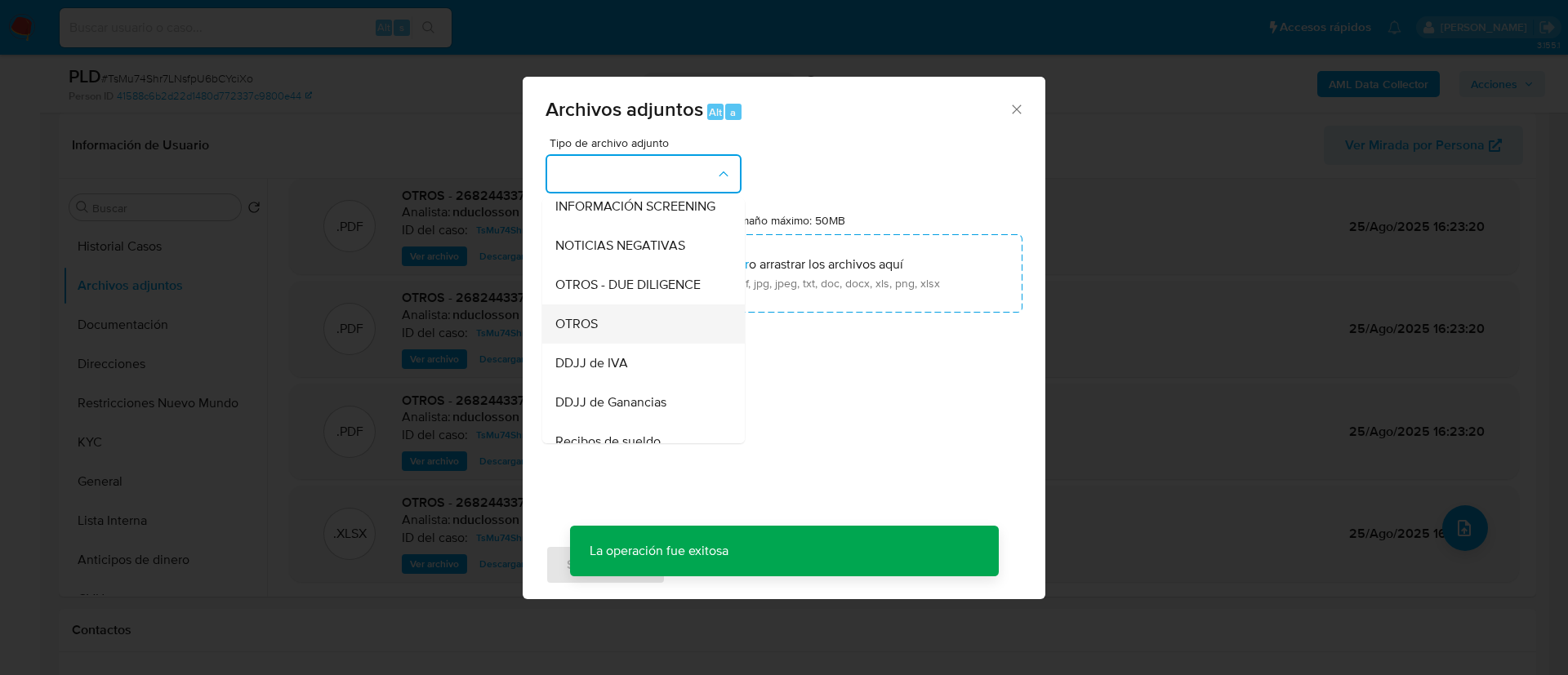
click at [617, 329] on div "OTROS" at bounding box center [639, 324] width 167 height 40
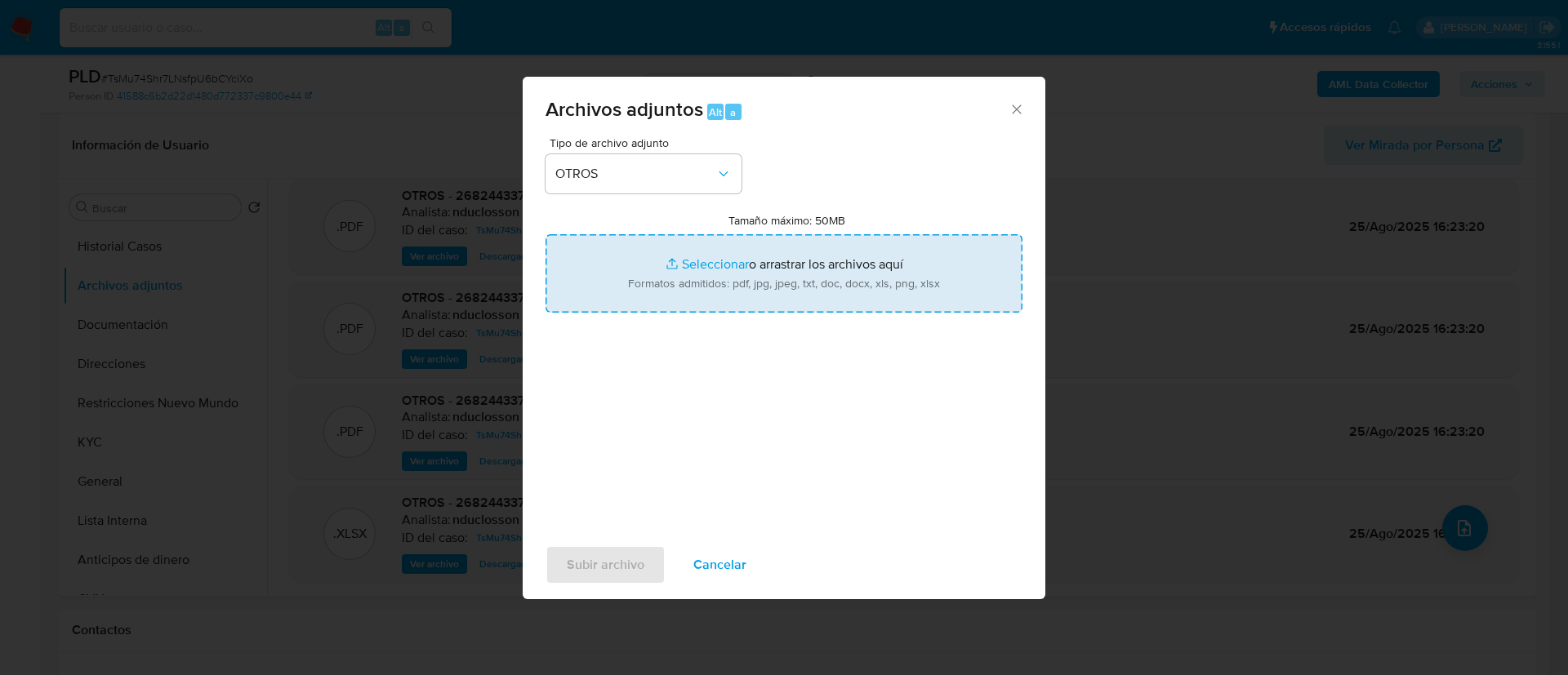
type input "C:\fakepath\268244337 Movimientos.xlsx"
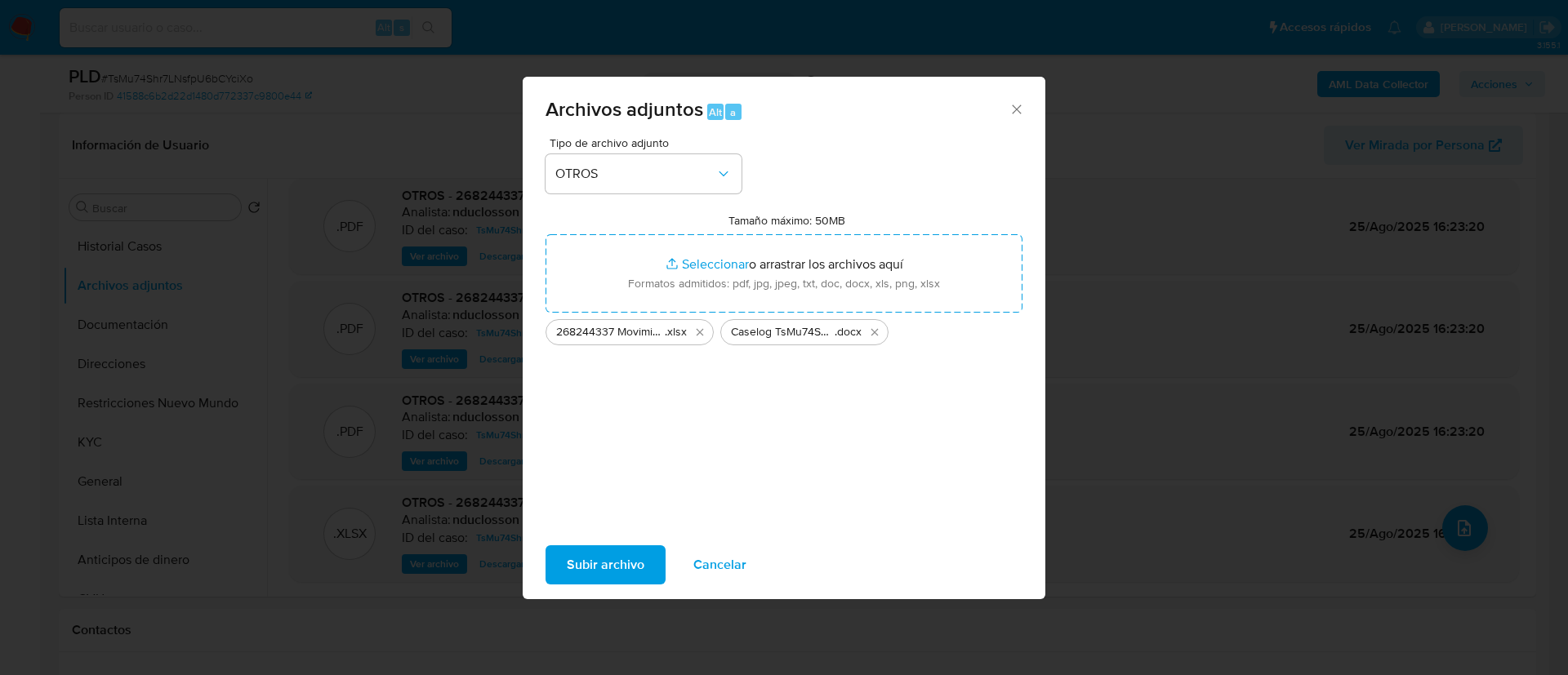
click at [611, 556] on span "Subir archivo" at bounding box center [606, 565] width 77 height 36
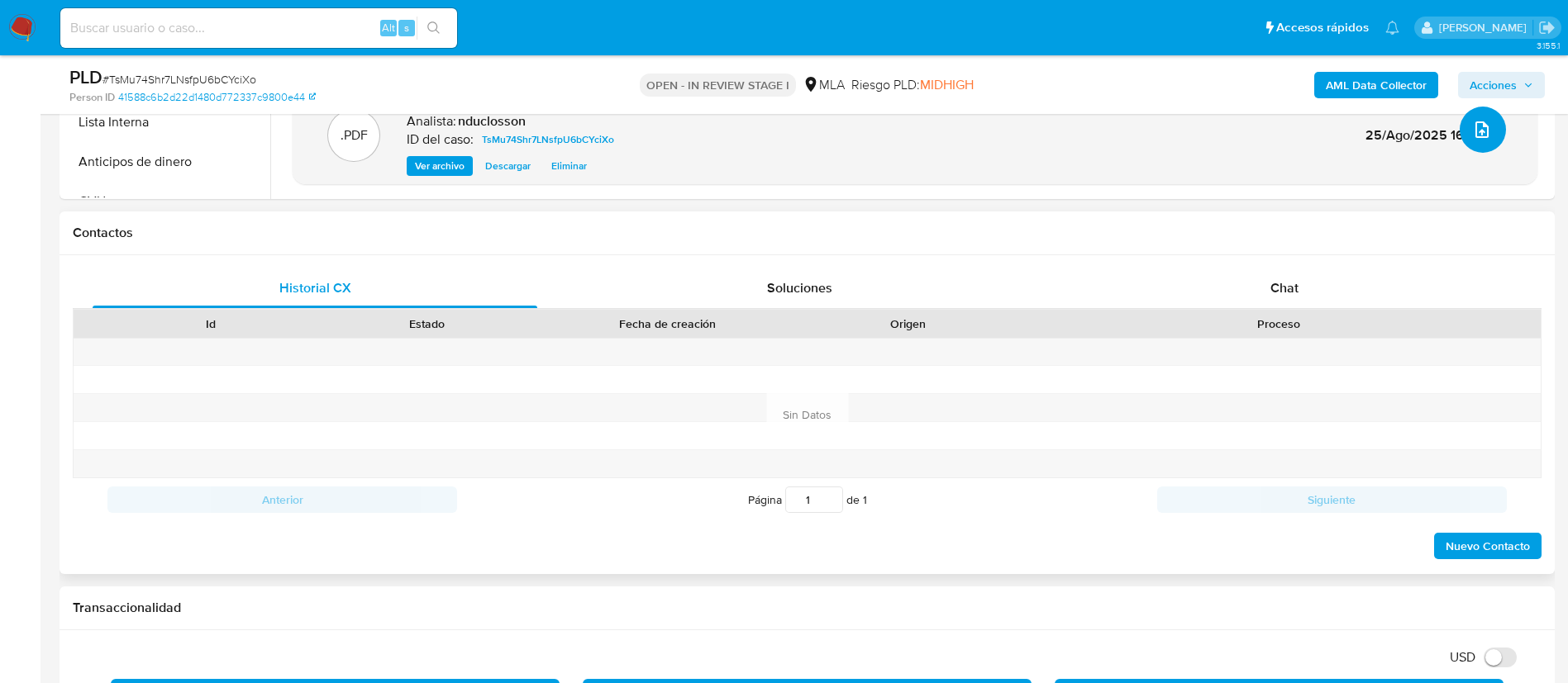
scroll to position [743, 0]
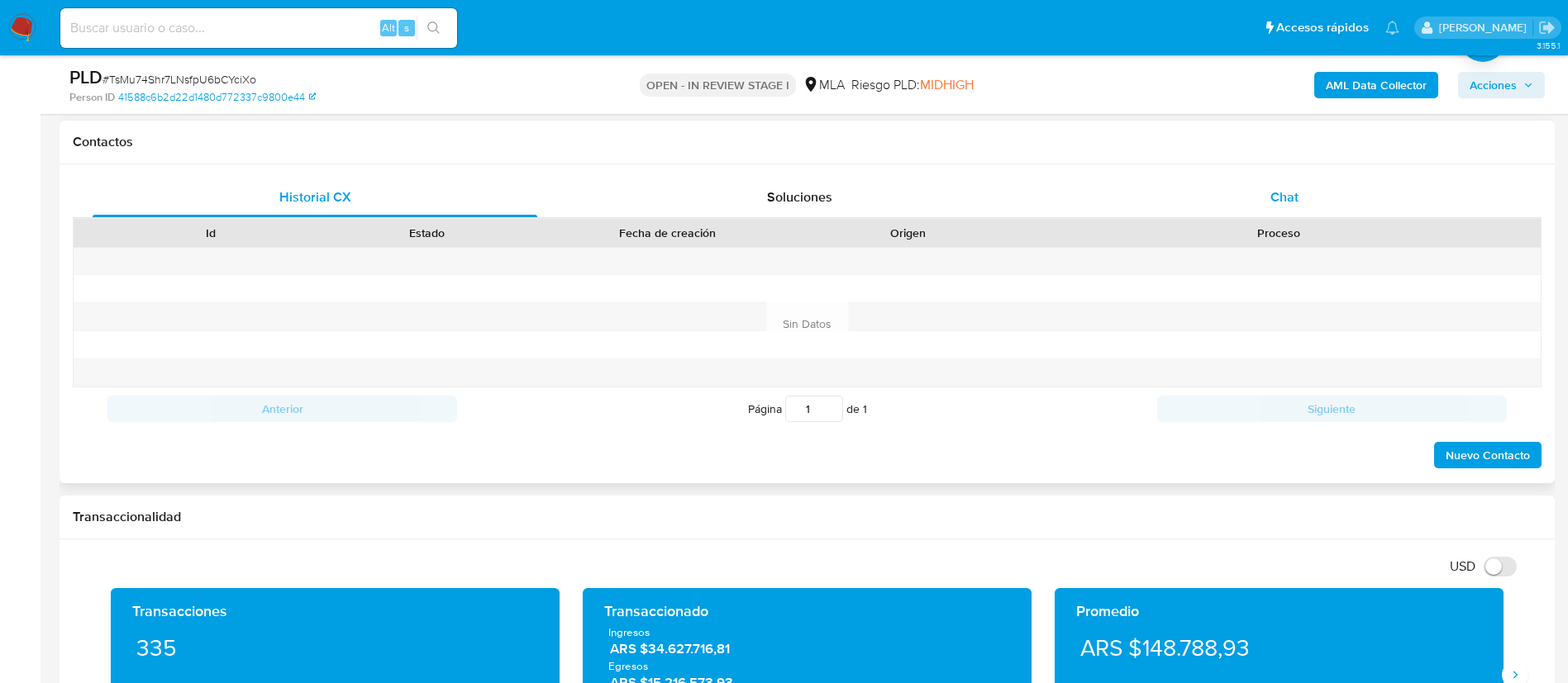
click at [1326, 205] on div "Chat" at bounding box center [1284, 197] width 444 height 40
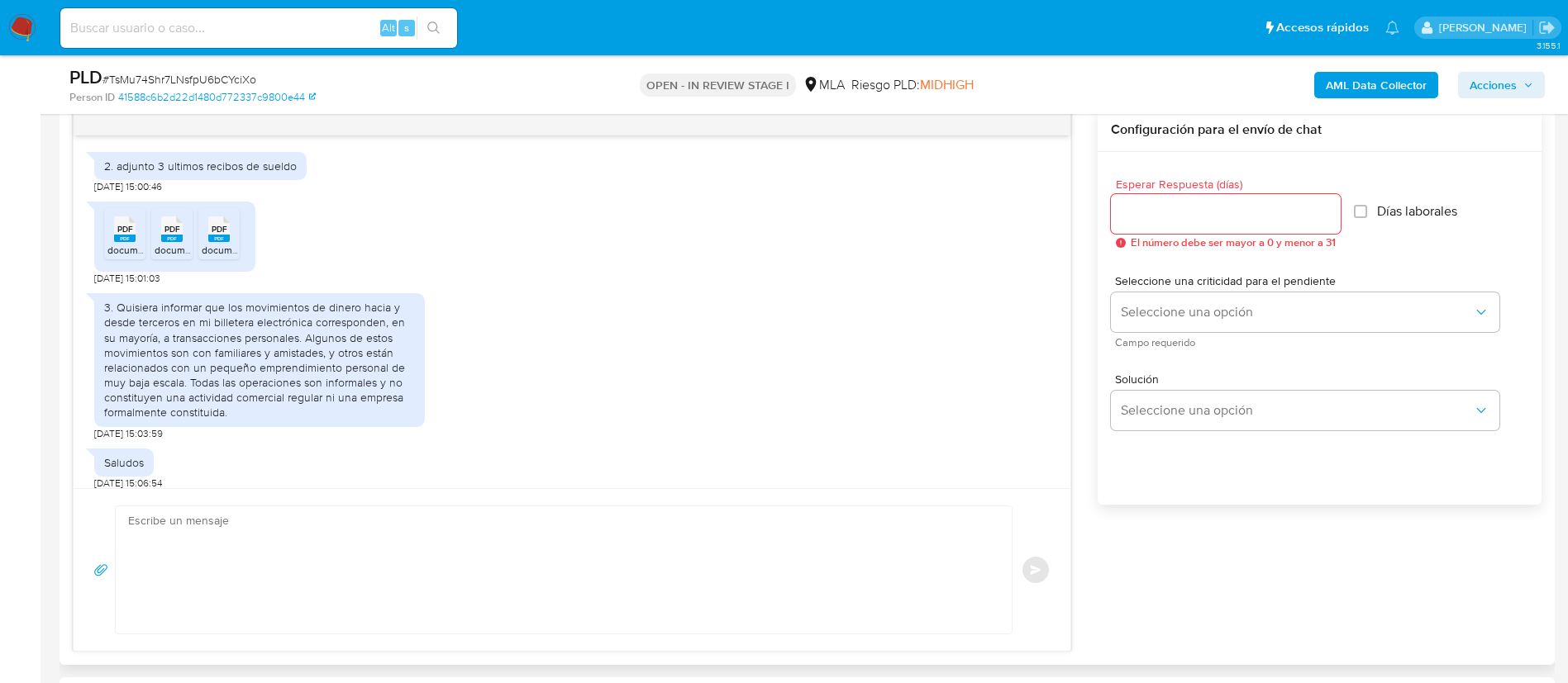
scroll to position [1699, 0]
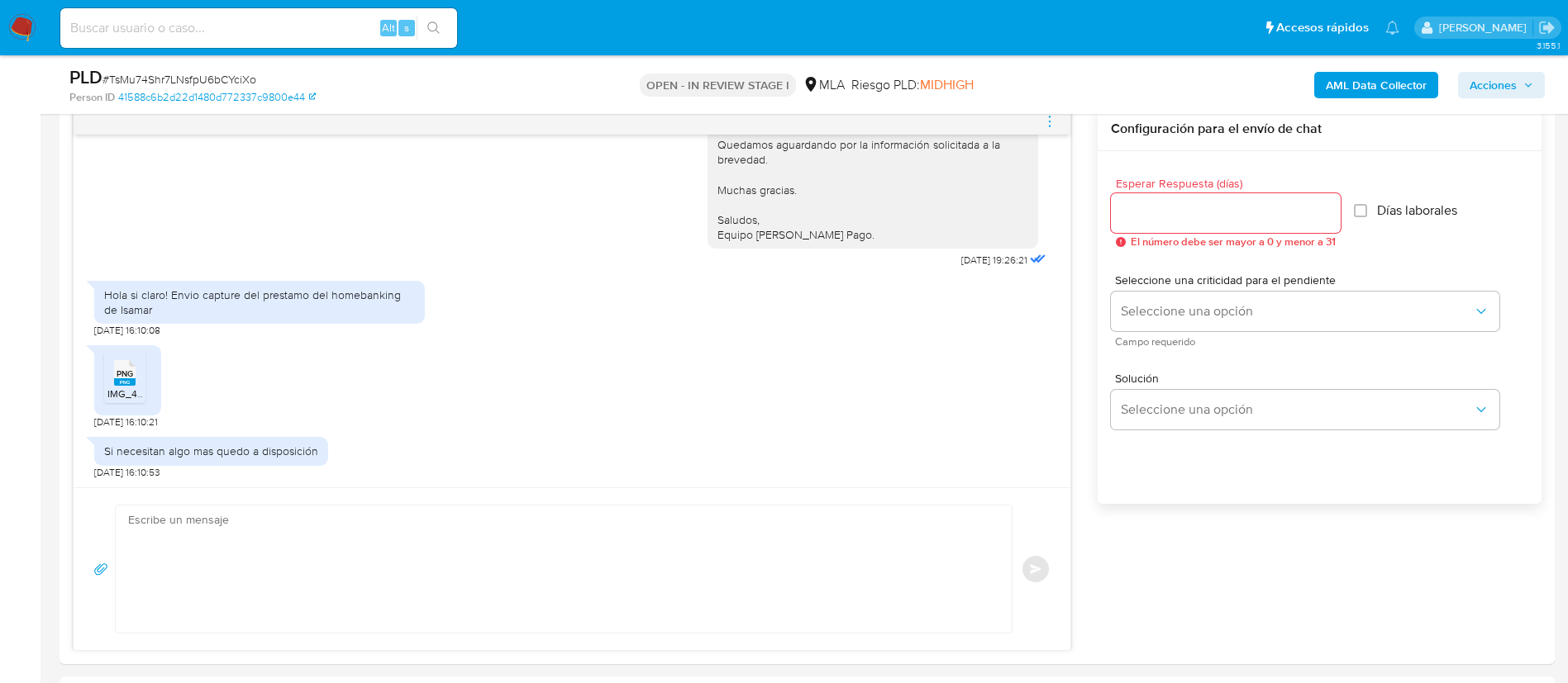
click at [238, 80] on span "# TsMu74Shr7LNsfpU6bCYciXo" at bounding box center [179, 79] width 153 height 16
copy span "TsMu74Shr7LNsfpU6bCYciXo"
click at [737, 545] on textarea at bounding box center [559, 570] width 863 height 128
paste textarea "Hola, ¡Muchas gracias por tu respuesta! Confirmamos la recepción de la document…"
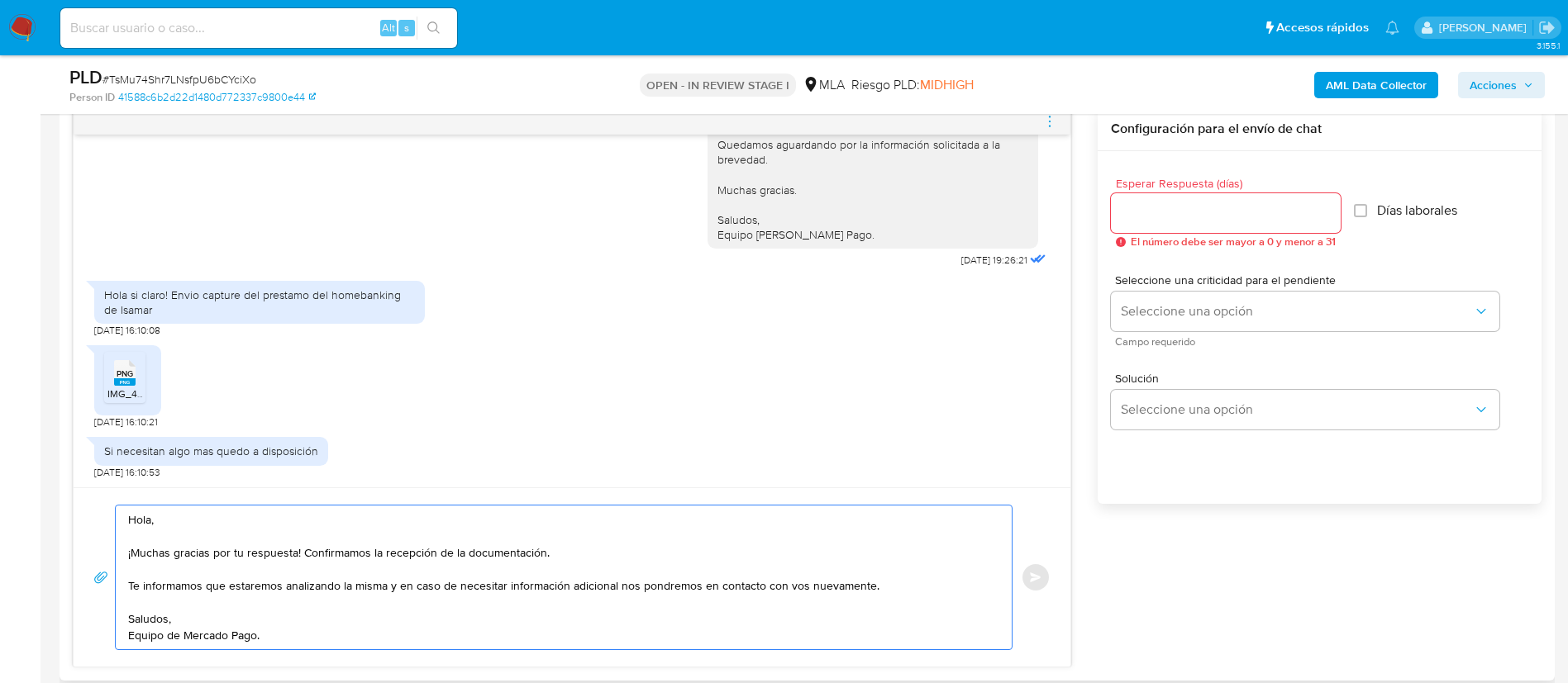
type textarea "Hola, ¡Muchas gracias por tu respuesta! Confirmamos la recepción de la document…"
click at [1212, 211] on input "Esperar Respuesta (días)" at bounding box center [1225, 212] width 230 height 22
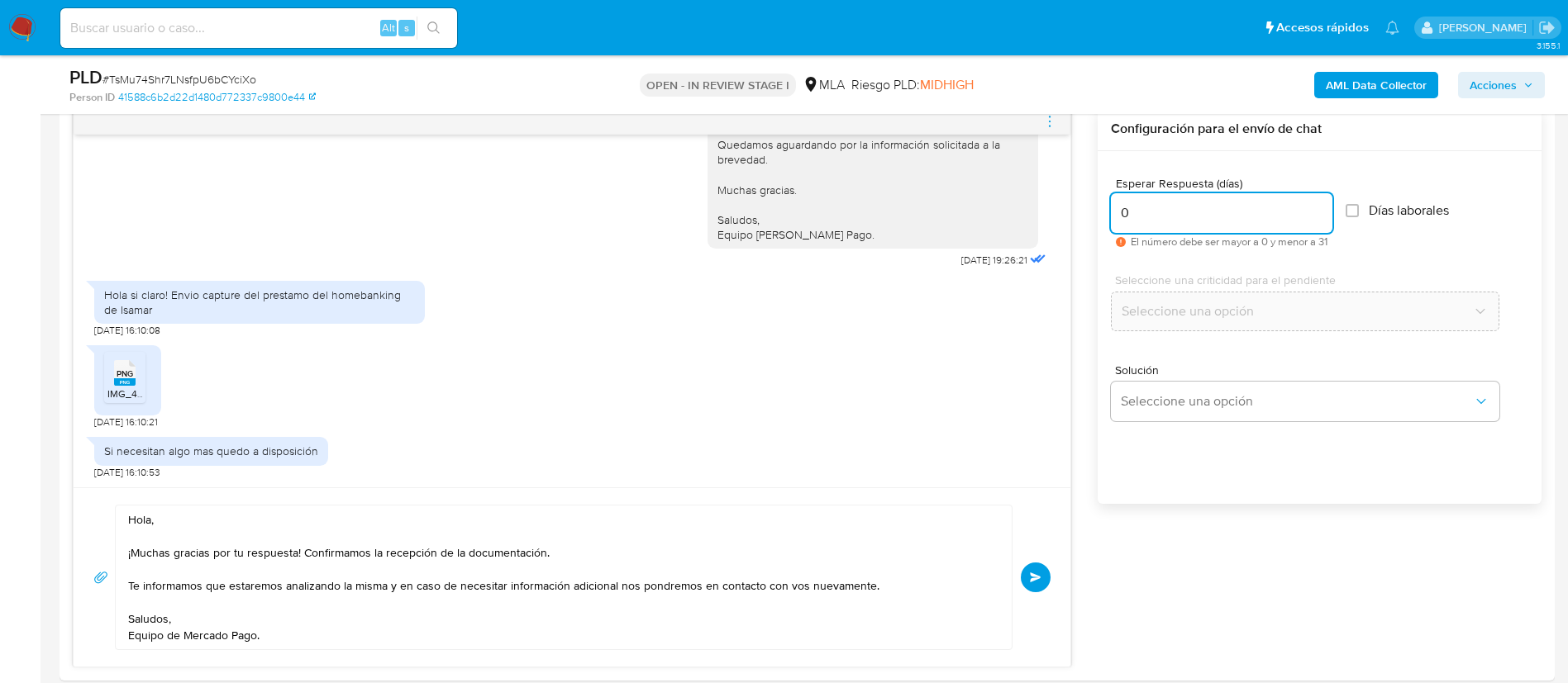
type input "0"
click at [1039, 574] on span "Enviar" at bounding box center [1035, 577] width 11 height 10
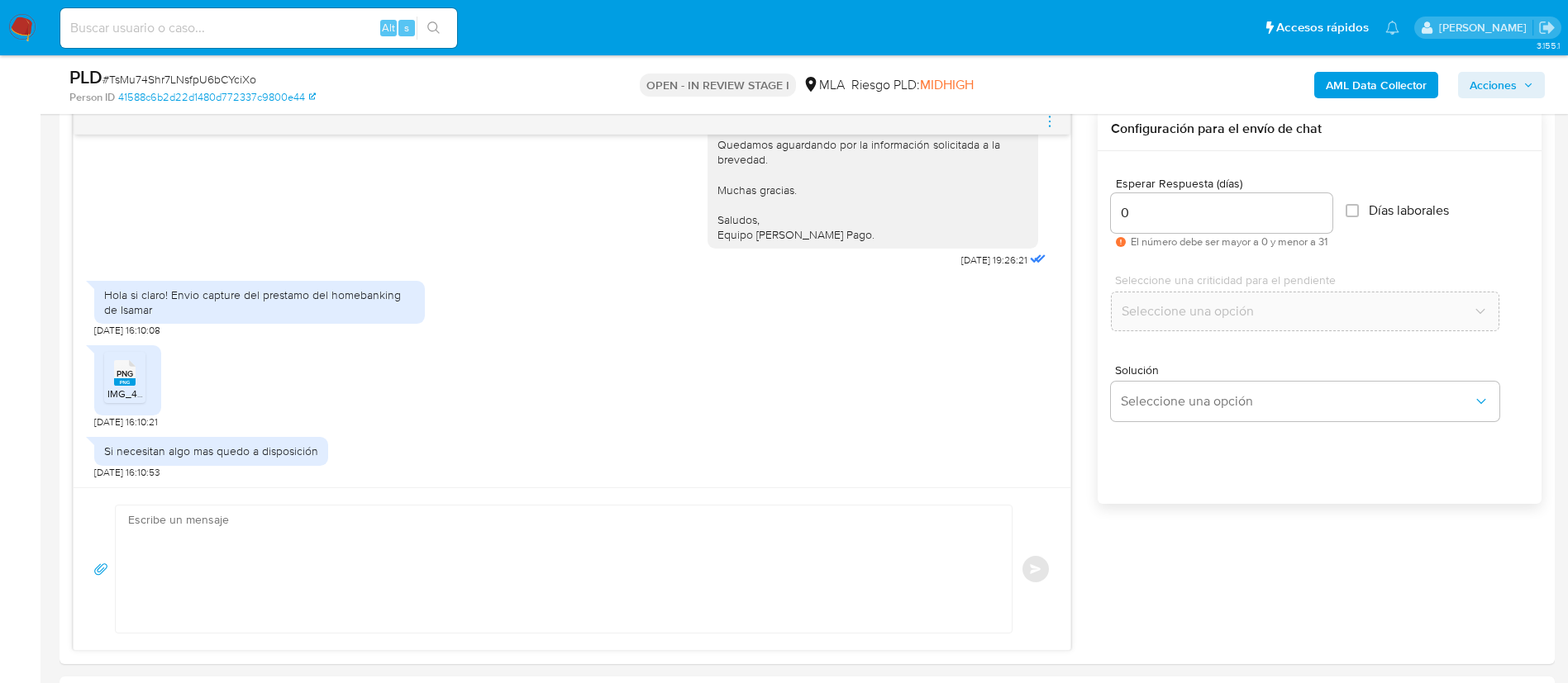
scroll to position [1913, 0]
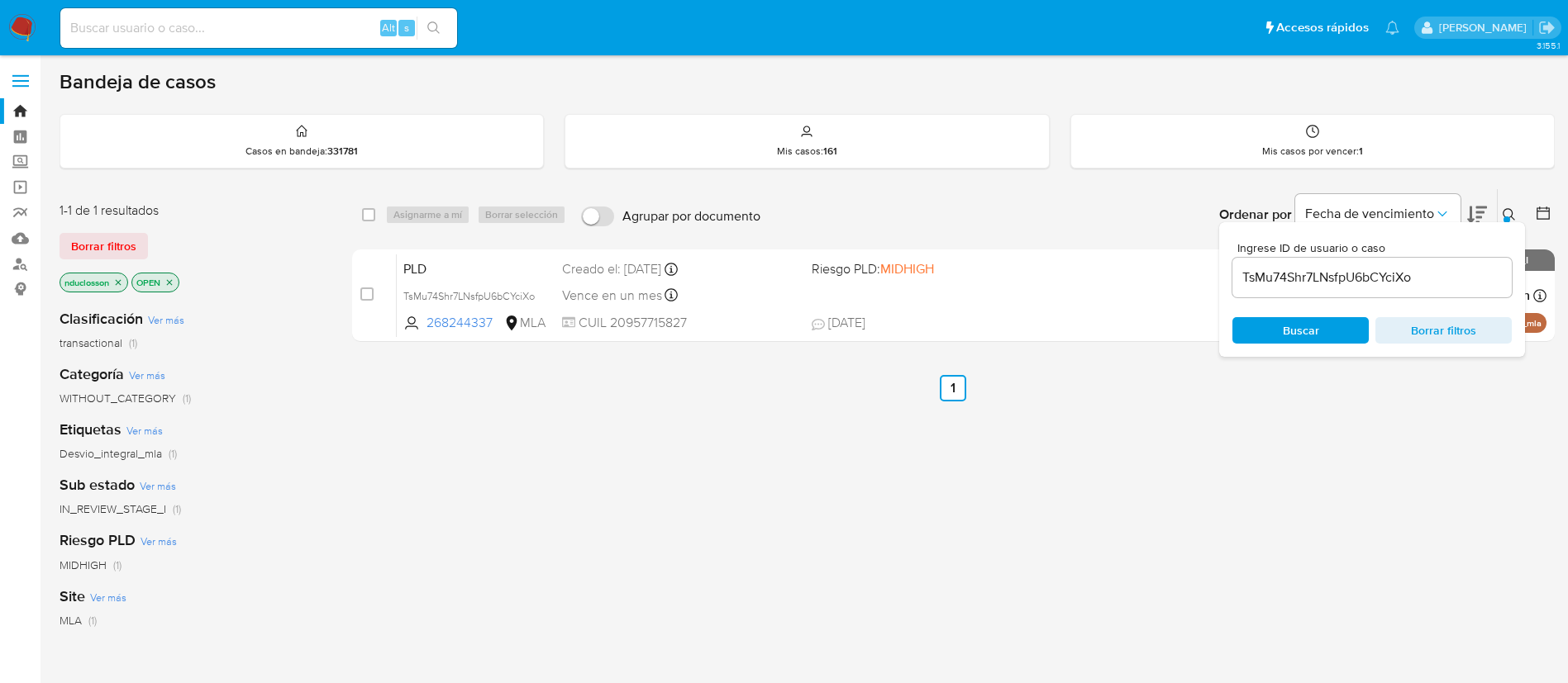
click at [379, 221] on div "select-all-cases-checkbox" at bounding box center [372, 214] width 20 height 20
click at [367, 217] on input "checkbox" at bounding box center [369, 215] width 13 height 13
checkbox input "true"
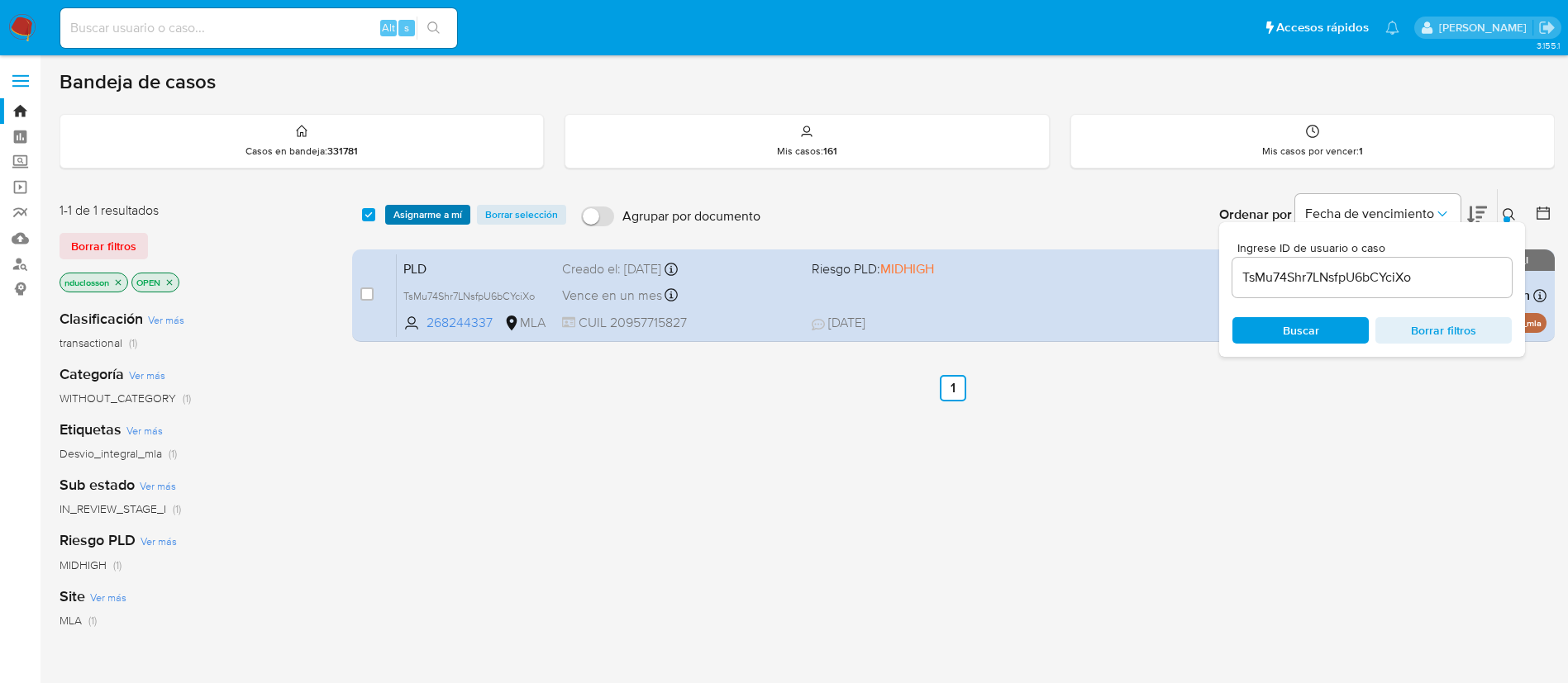
click at [405, 214] on span "Asignarme a mí" at bounding box center [428, 214] width 69 height 16
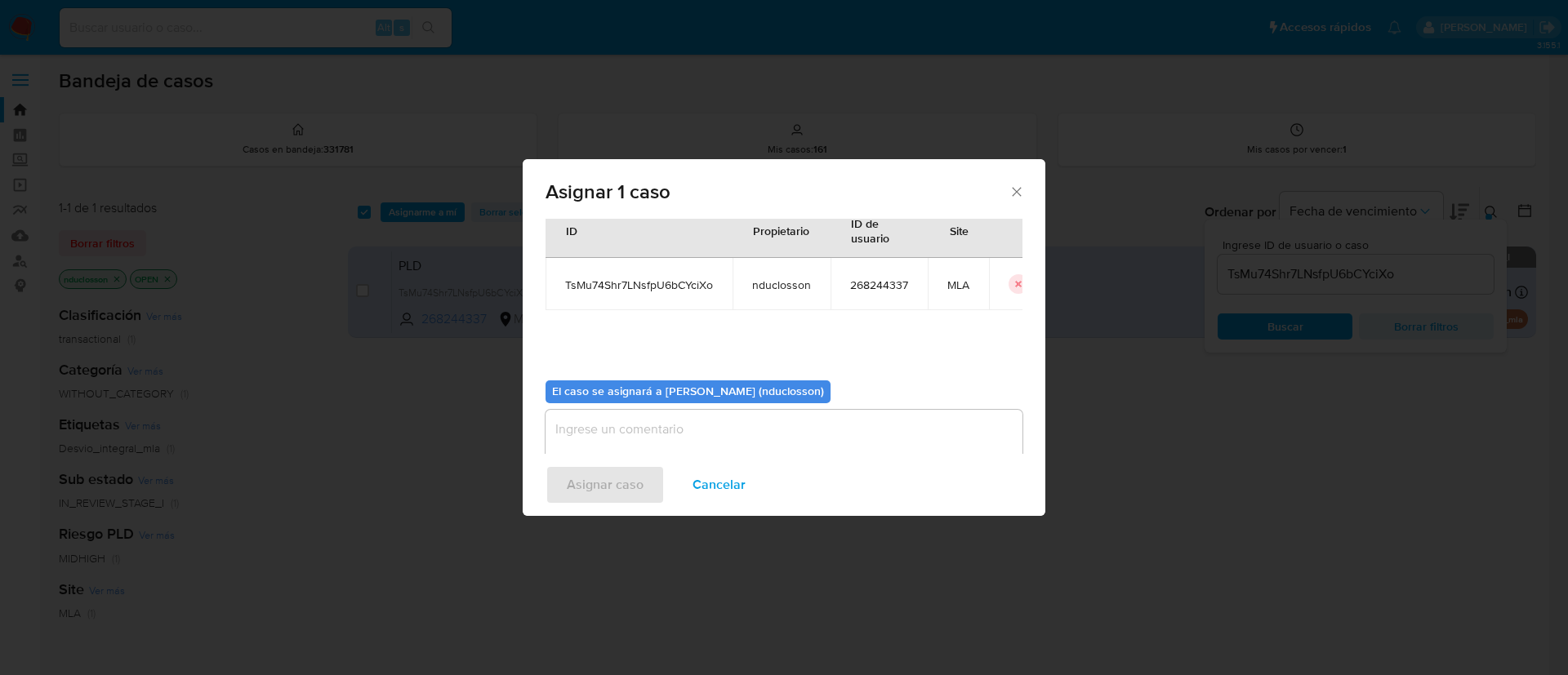
scroll to position [85, 0]
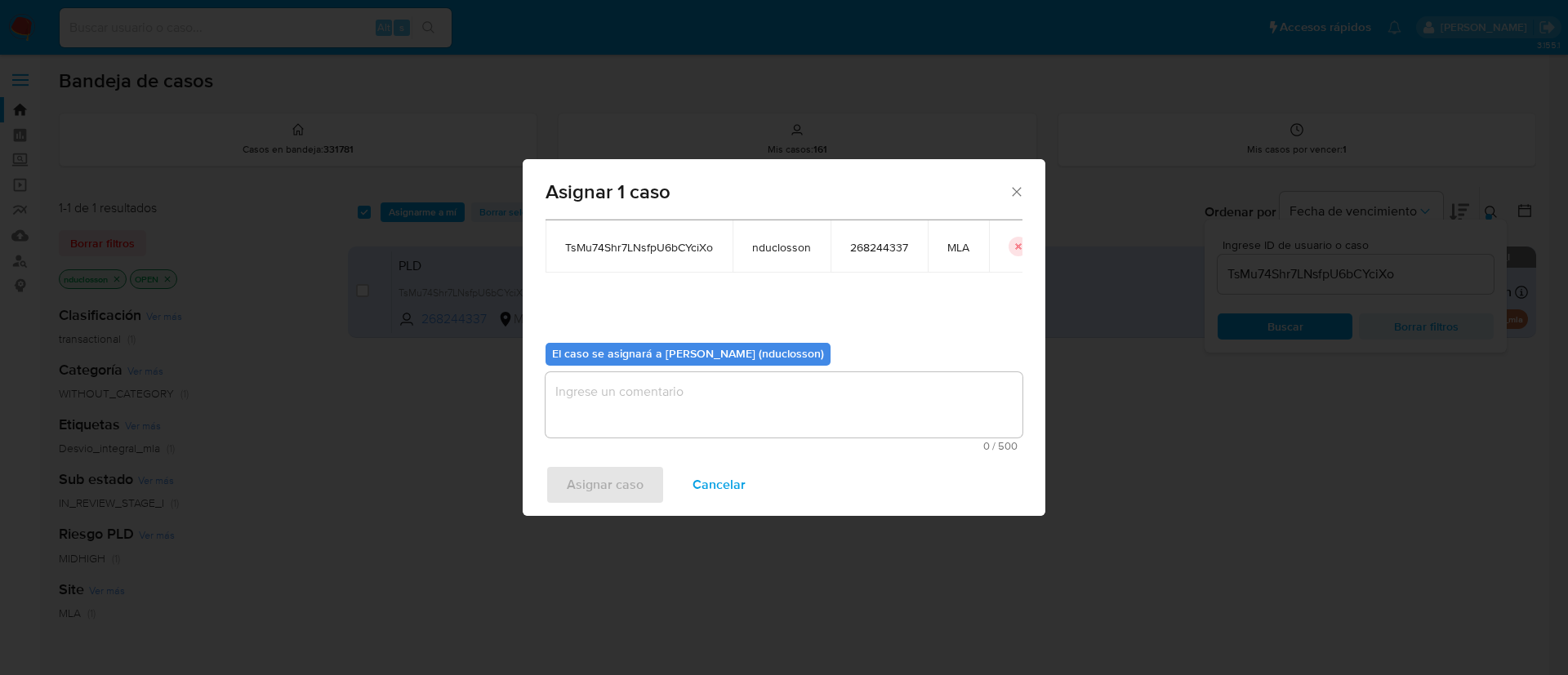
click at [687, 372] on textarea "assign-modal" at bounding box center [784, 404] width 477 height 65
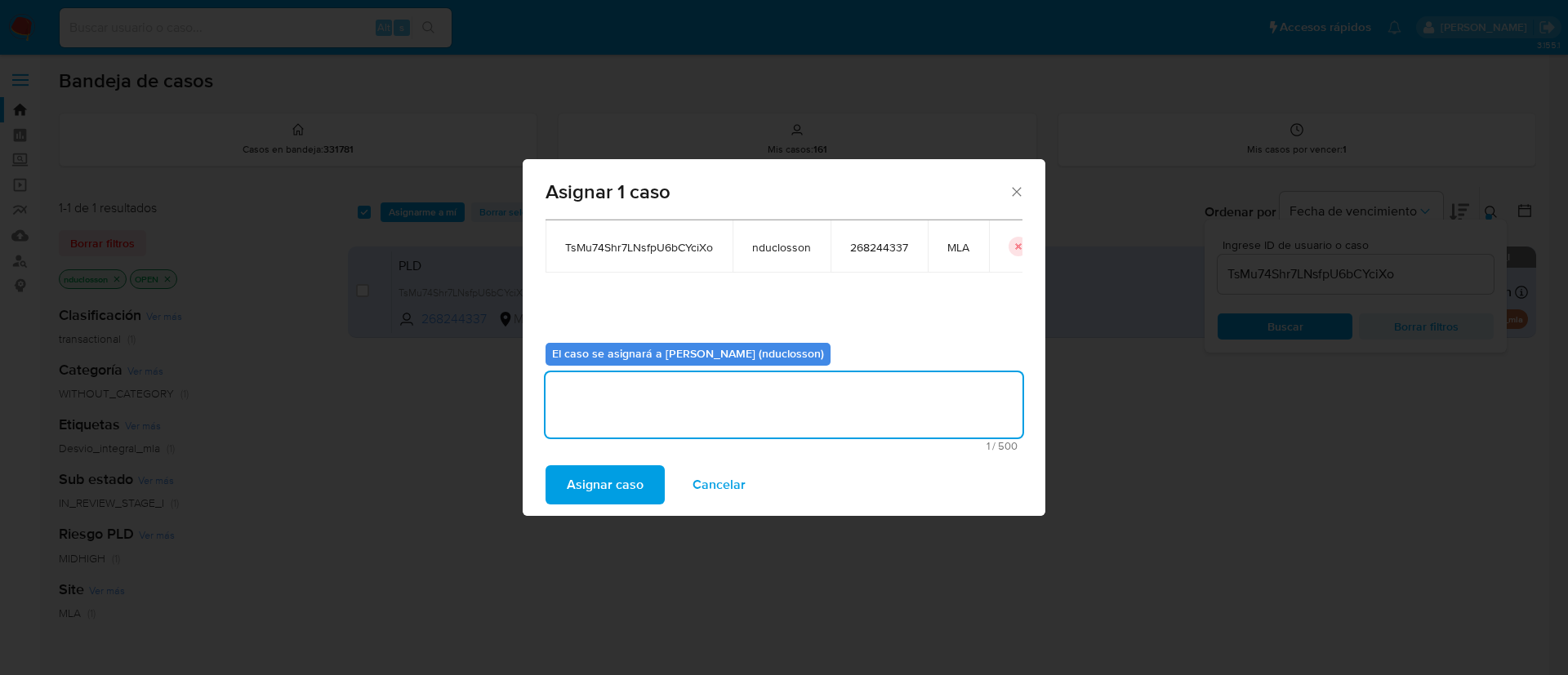
click at [595, 474] on span "Asignar caso" at bounding box center [606, 485] width 77 height 36
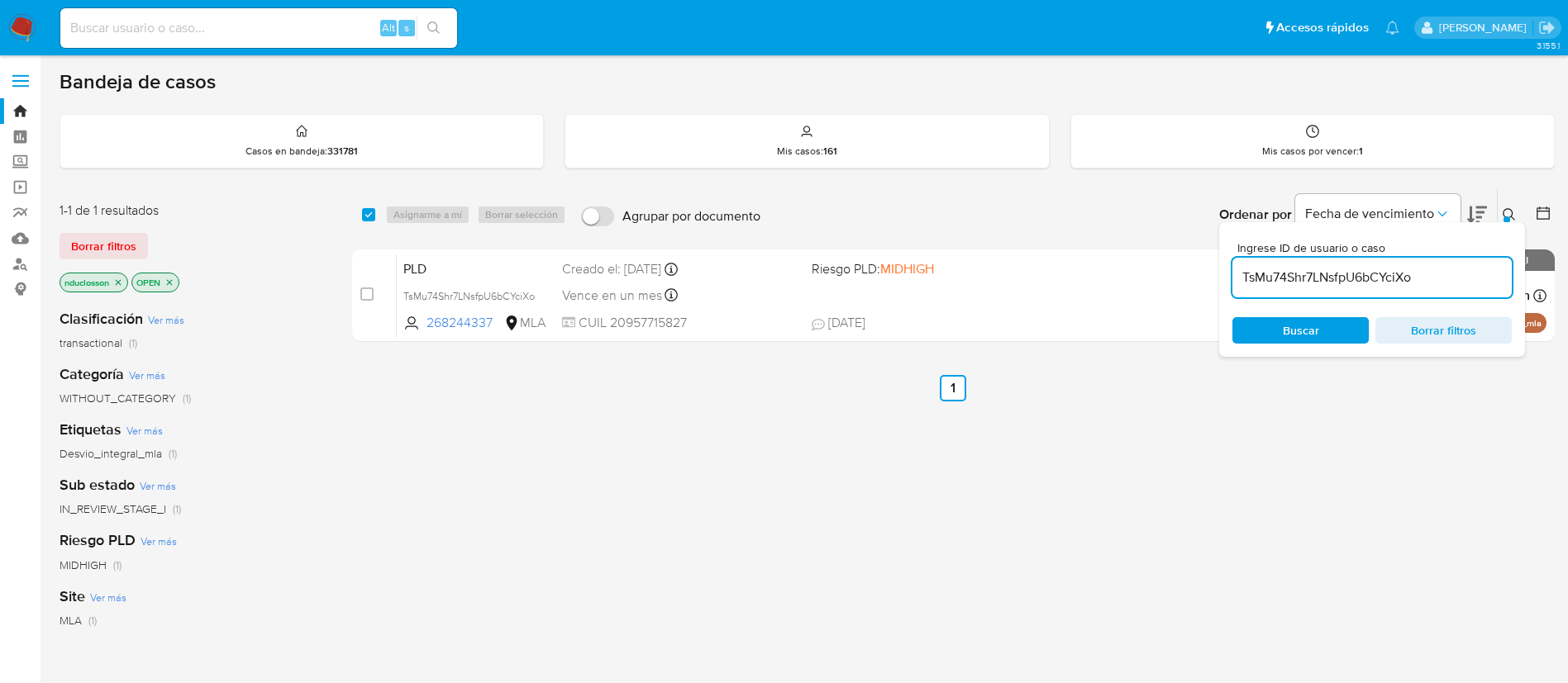
click at [1251, 276] on input "TsMu74Shr7LNsfpU6bCYciXo" at bounding box center [1372, 277] width 279 height 22
paste input "7B46W8ZSpZe3OumRvNEOPYtx"
type input "7B46W8ZSpZe3OumRvNEOPYtx"
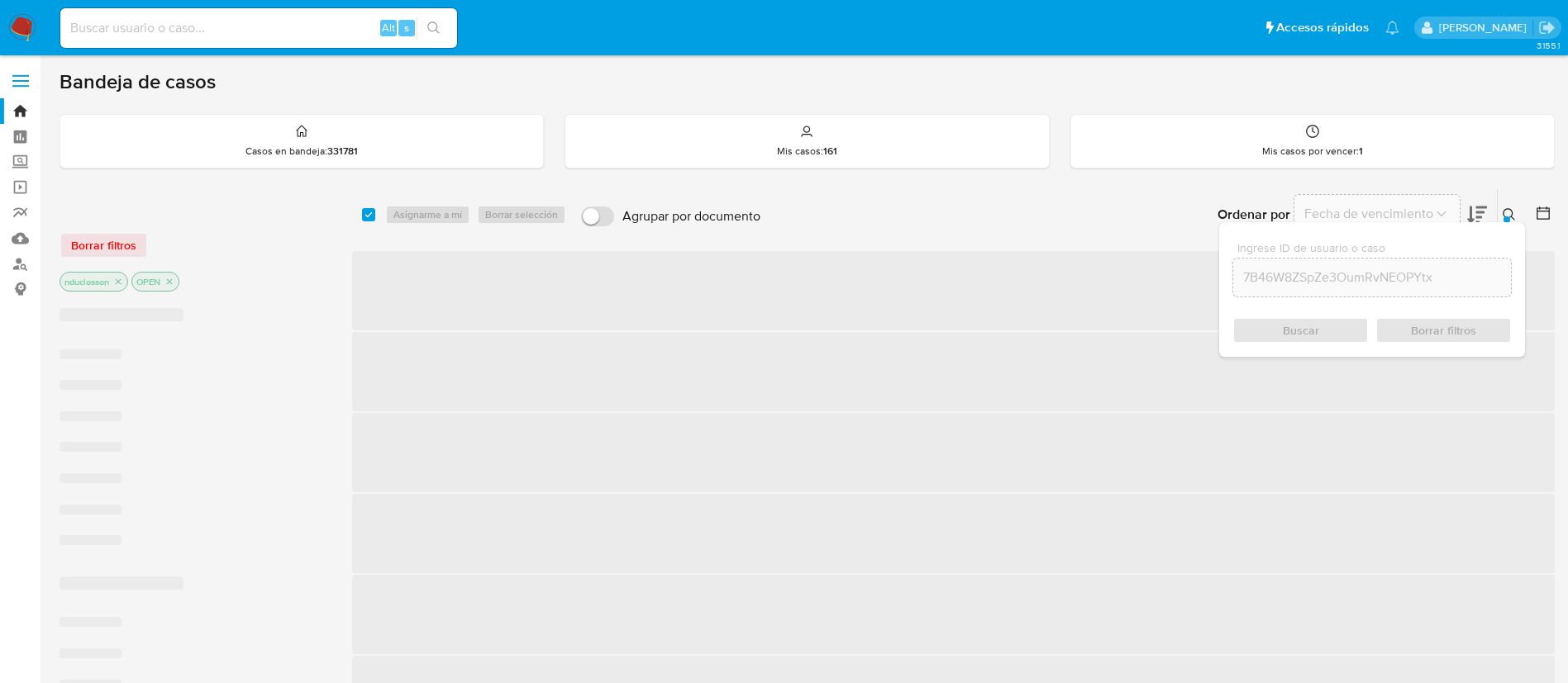
click at [1272, 341] on div "Buscar Borrar filtros" at bounding box center [1372, 331] width 279 height 27
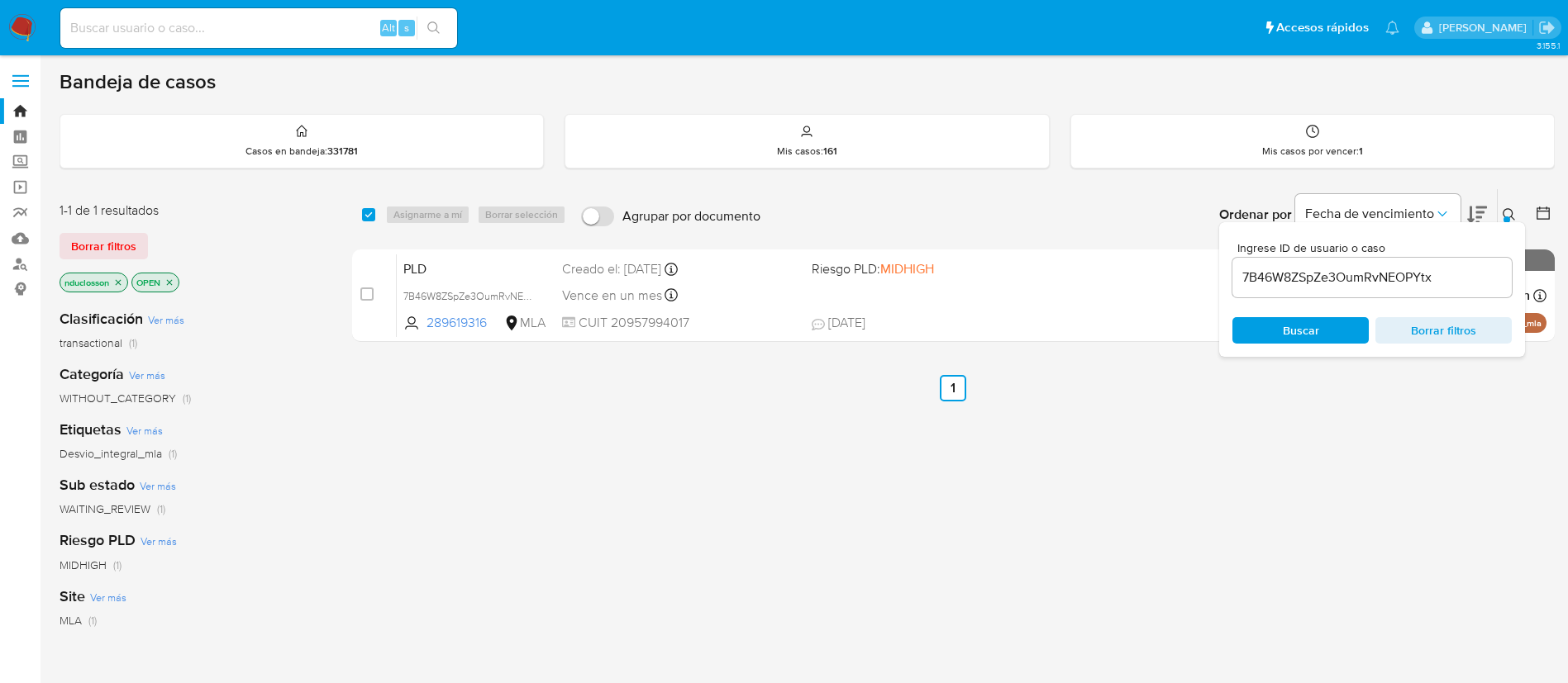
click at [368, 207] on div "select-all-cases-checkbox" at bounding box center [369, 214] width 13 height 16
click at [366, 217] on input "checkbox" at bounding box center [369, 215] width 13 height 13
checkbox input "true"
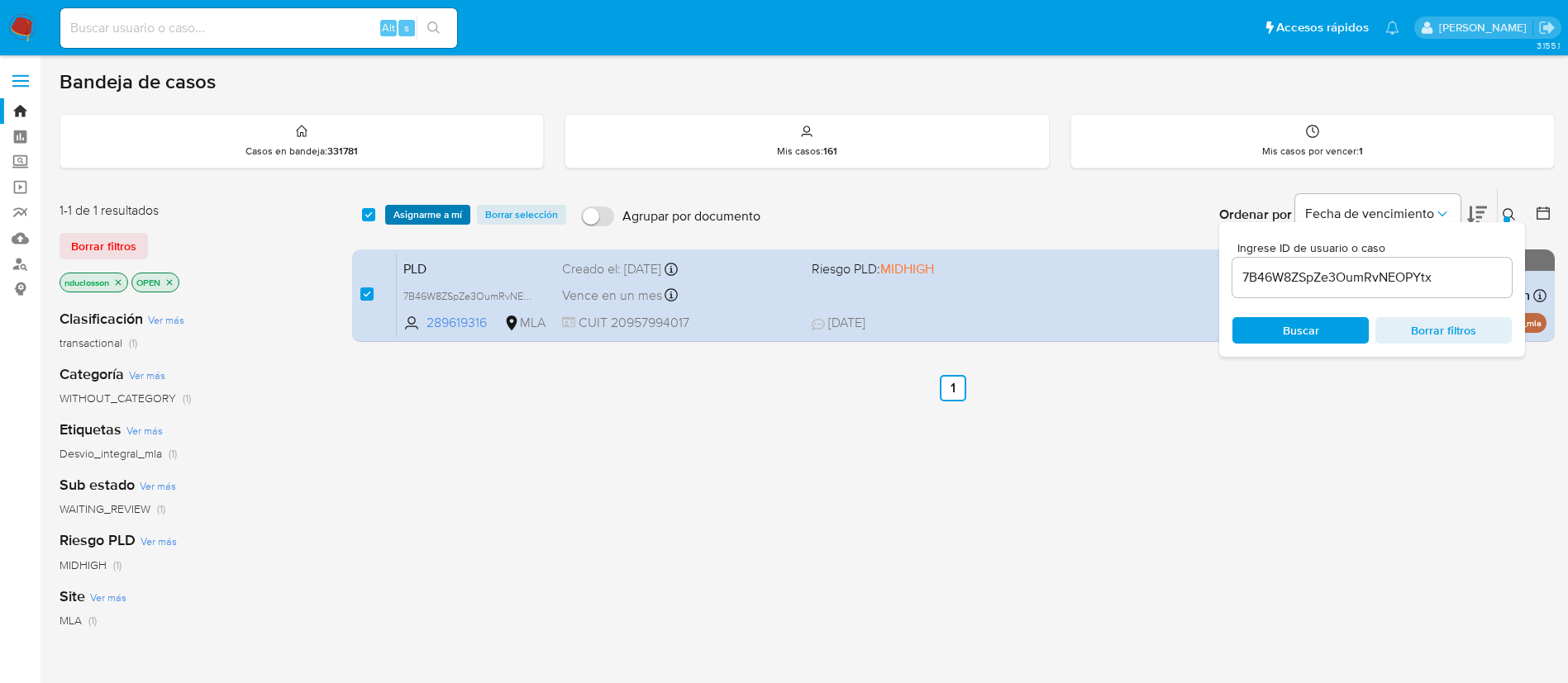
click at [411, 221] on span "Asignarme a mí" at bounding box center [428, 214] width 69 height 16
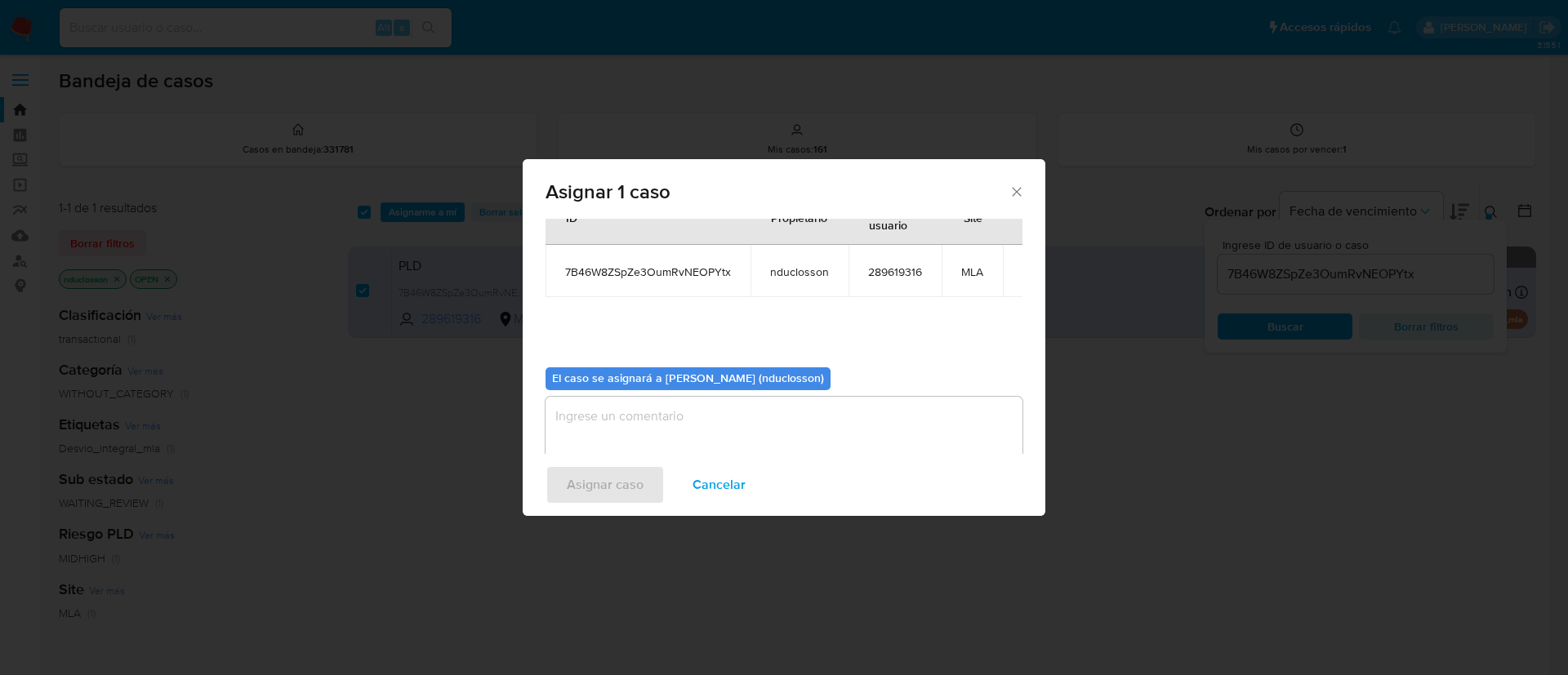
scroll to position [85, 0]
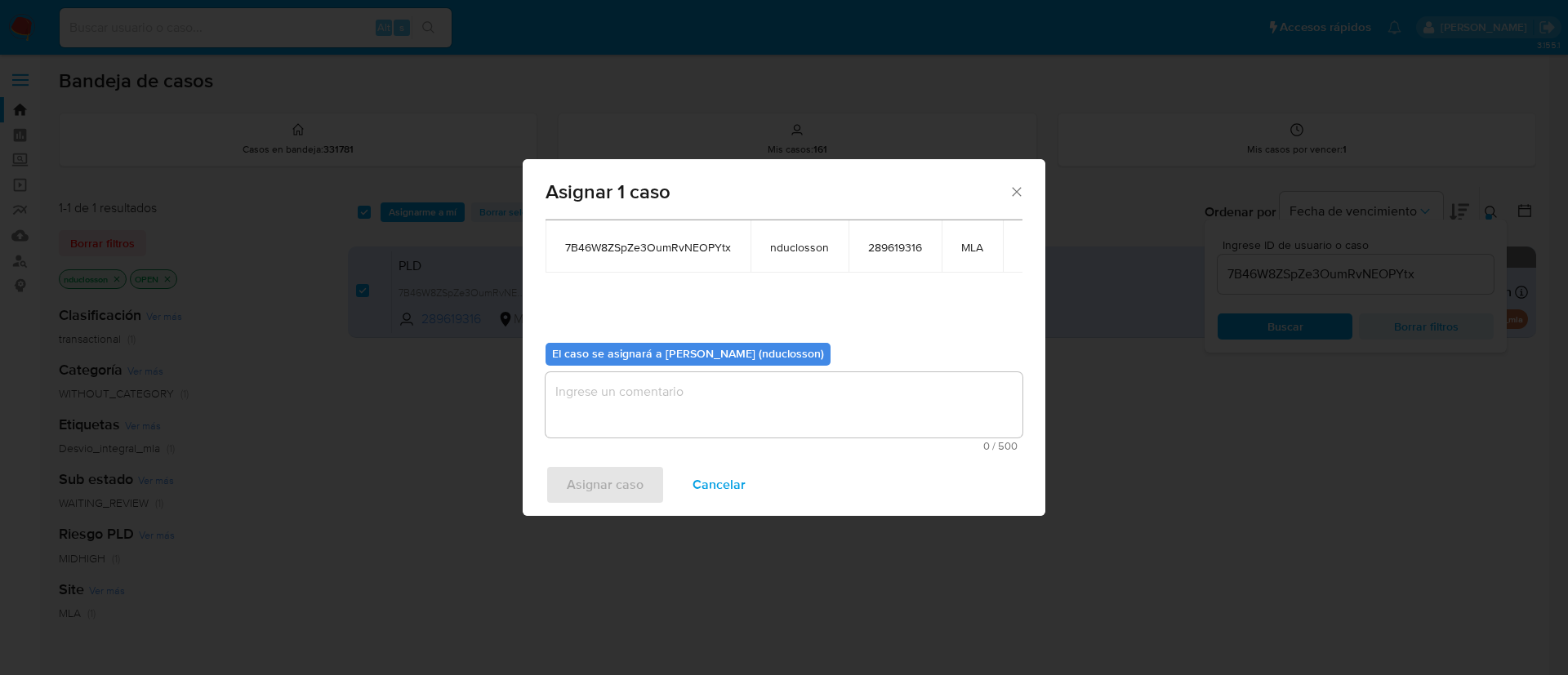
click at [620, 414] on textarea "assign-modal" at bounding box center [784, 404] width 477 height 65
click at [612, 497] on span "Asignar caso" at bounding box center [606, 485] width 77 height 36
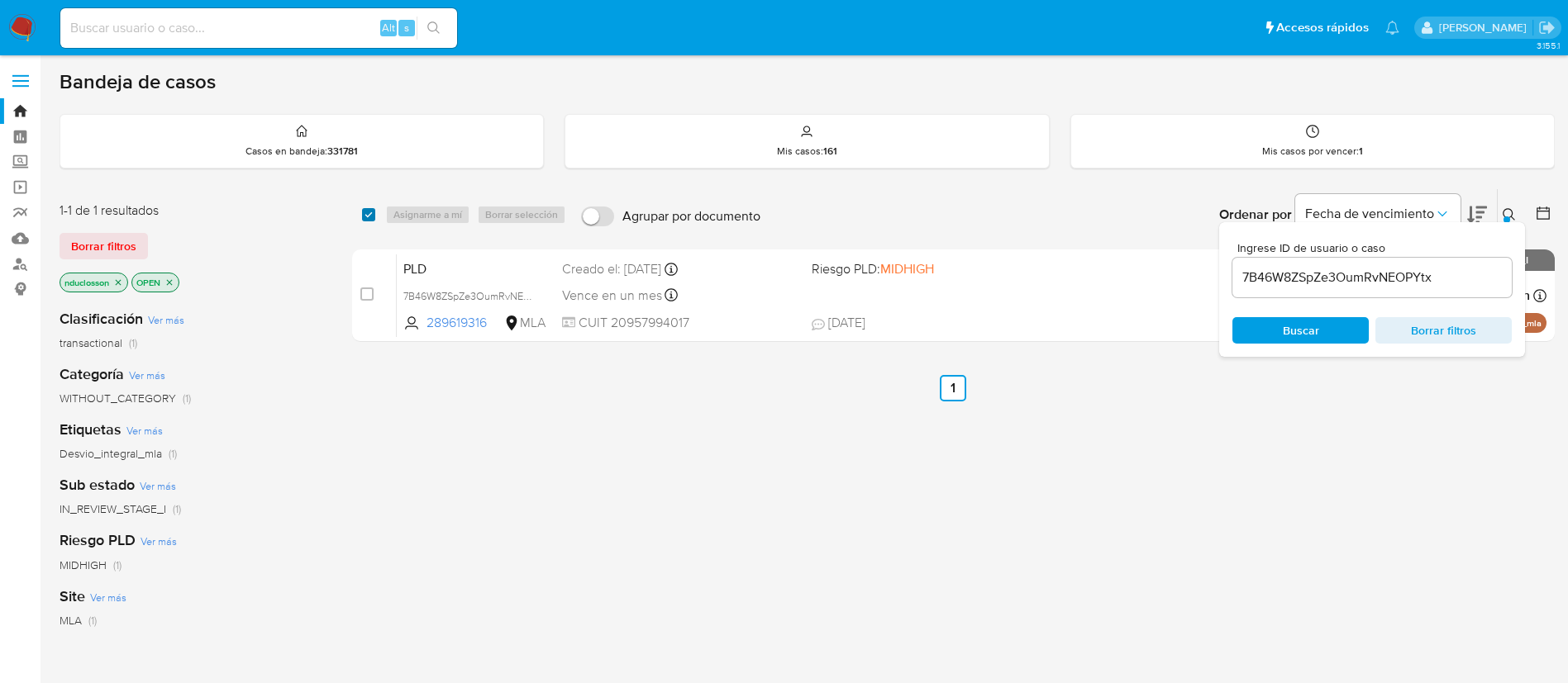
click at [369, 212] on input "checkbox" at bounding box center [369, 215] width 13 height 13
checkbox input "true"
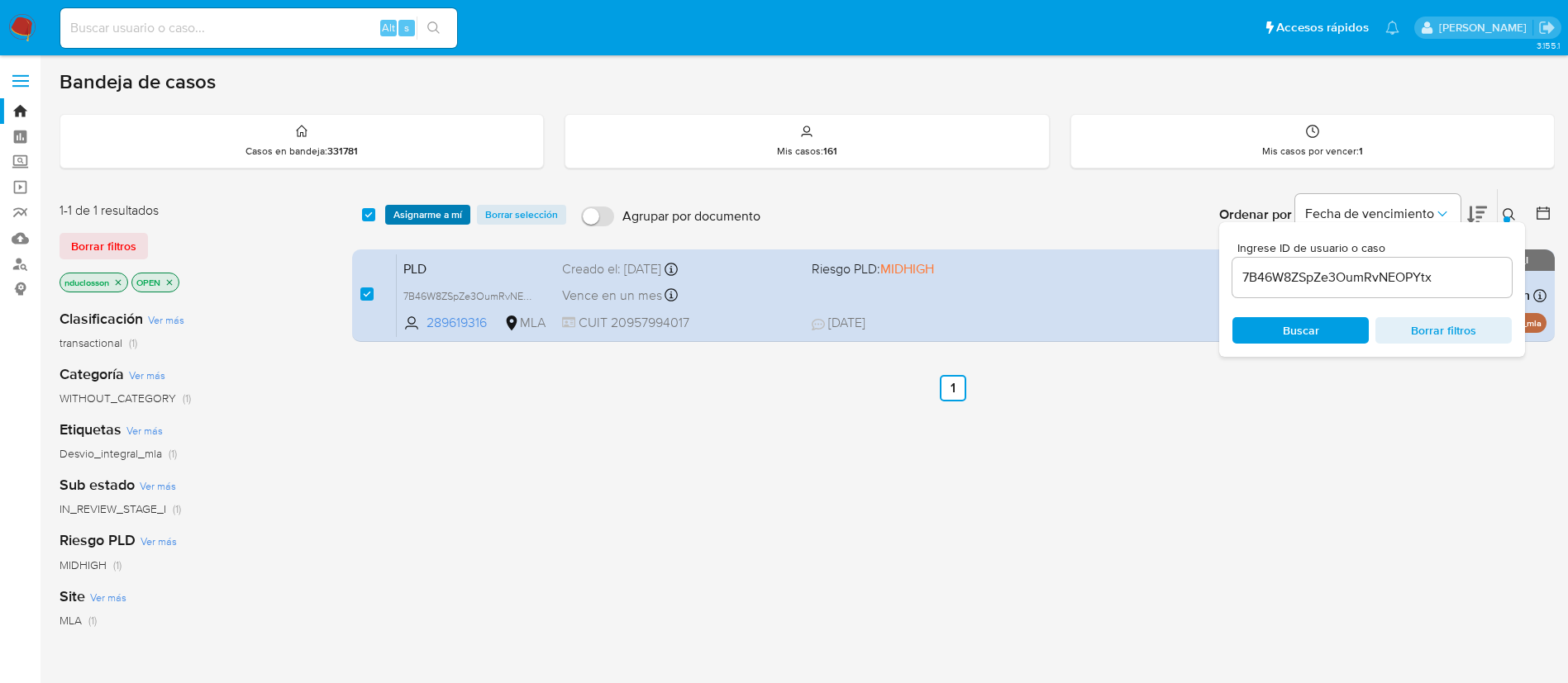
click at [395, 214] on span "Asignarme a mí" at bounding box center [428, 214] width 69 height 16
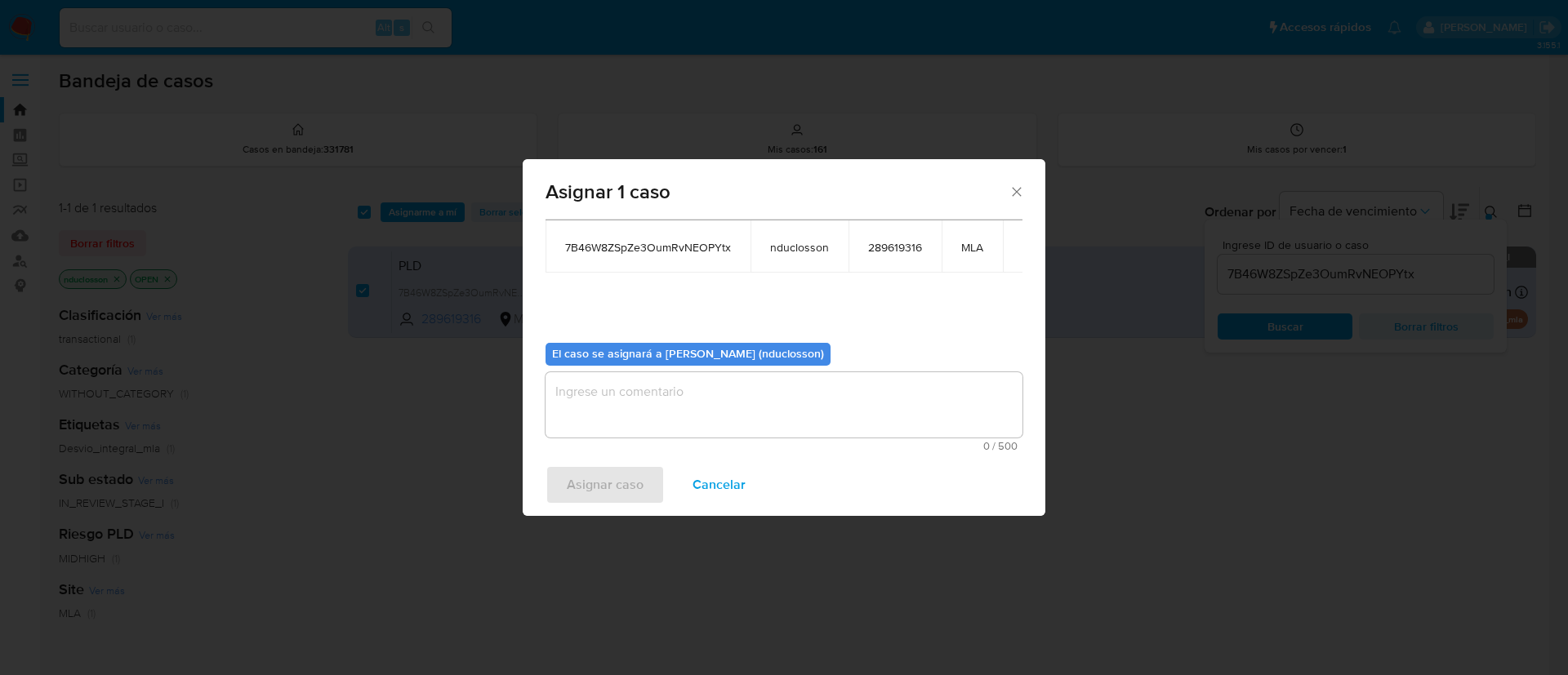
click at [622, 402] on textarea "assign-modal" at bounding box center [784, 404] width 477 height 65
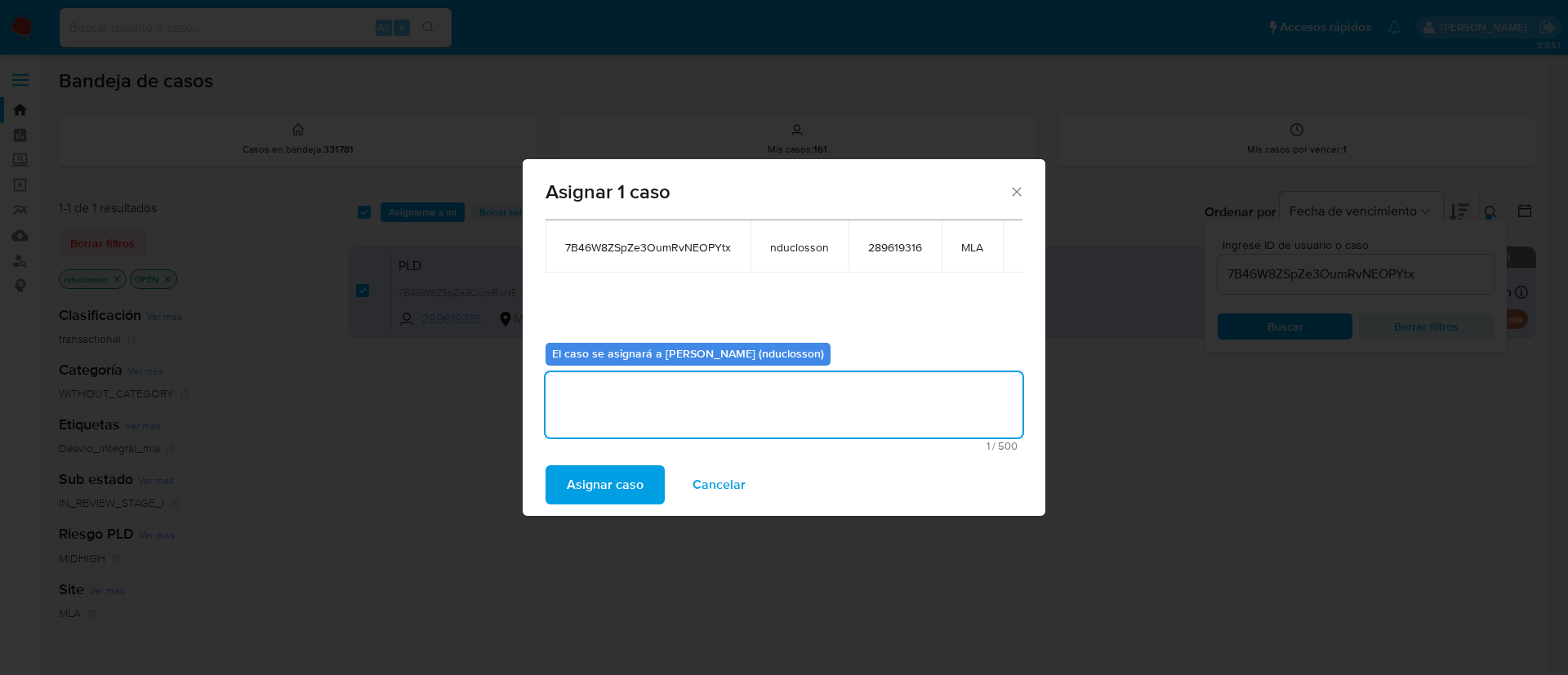
click at [592, 498] on span "Asignar caso" at bounding box center [606, 485] width 77 height 36
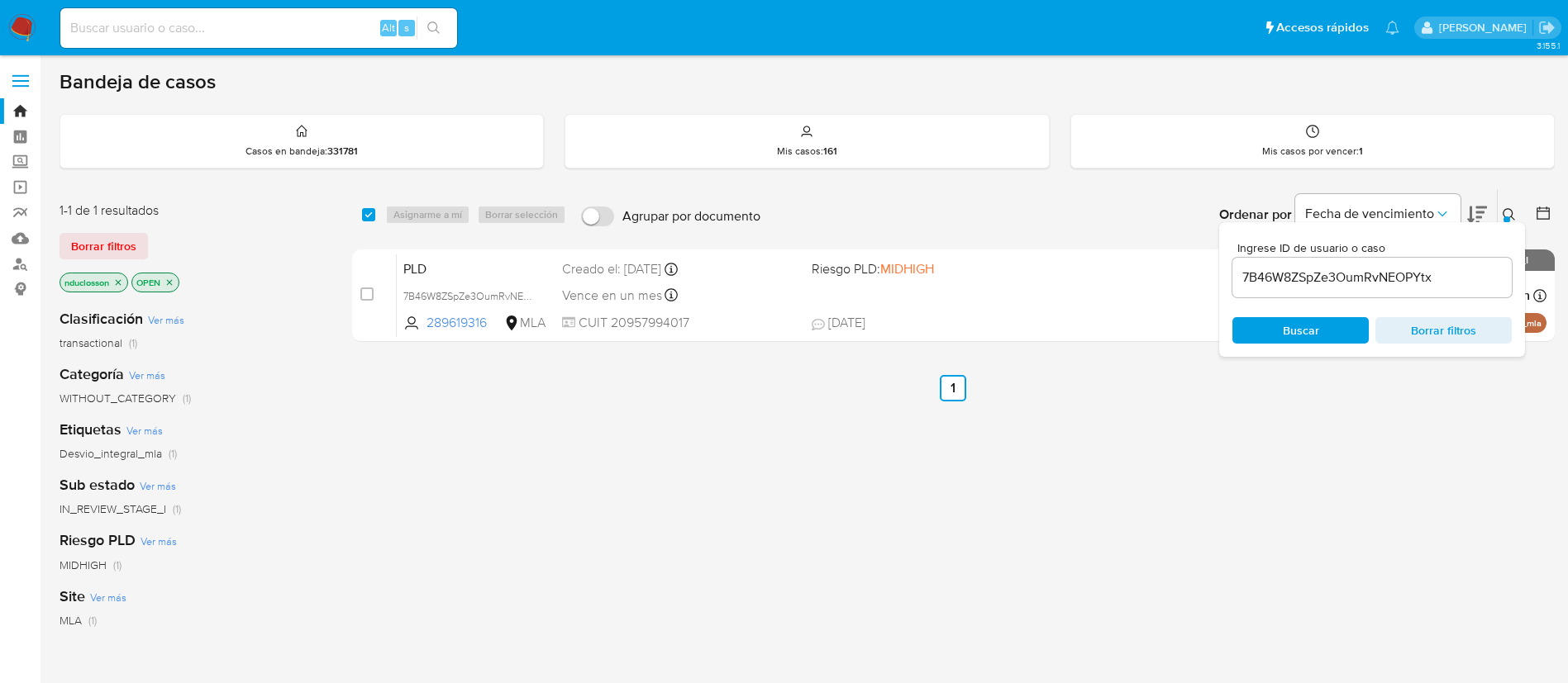
click at [1291, 285] on input "7B46W8ZSpZe3OumRvNEOPYtx" at bounding box center [1372, 277] width 279 height 22
paste input "WlGZ19qpd3nps1C5835ecyyk"
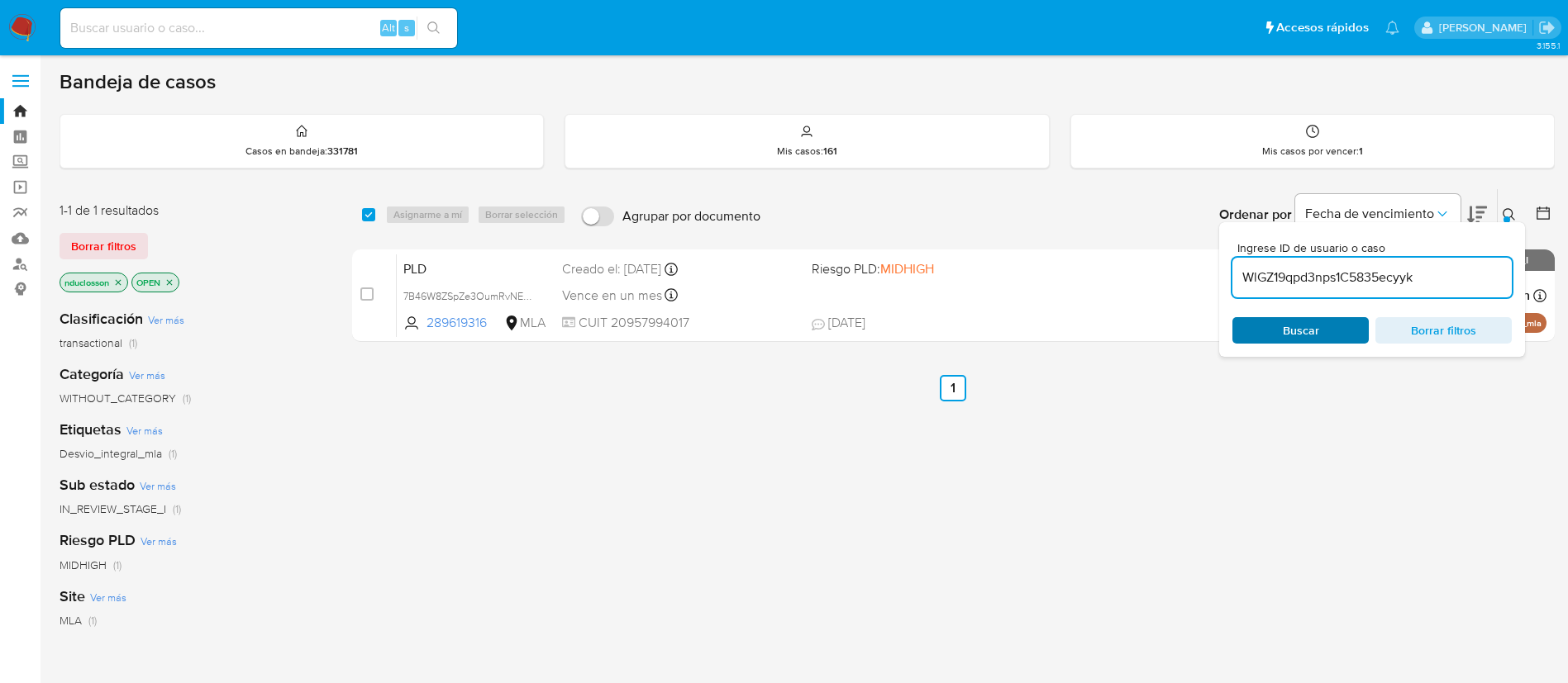
type input "WlGZ19qpd3nps1C5835ecyyk"
click at [1268, 319] on span "Buscar" at bounding box center [1300, 331] width 113 height 23
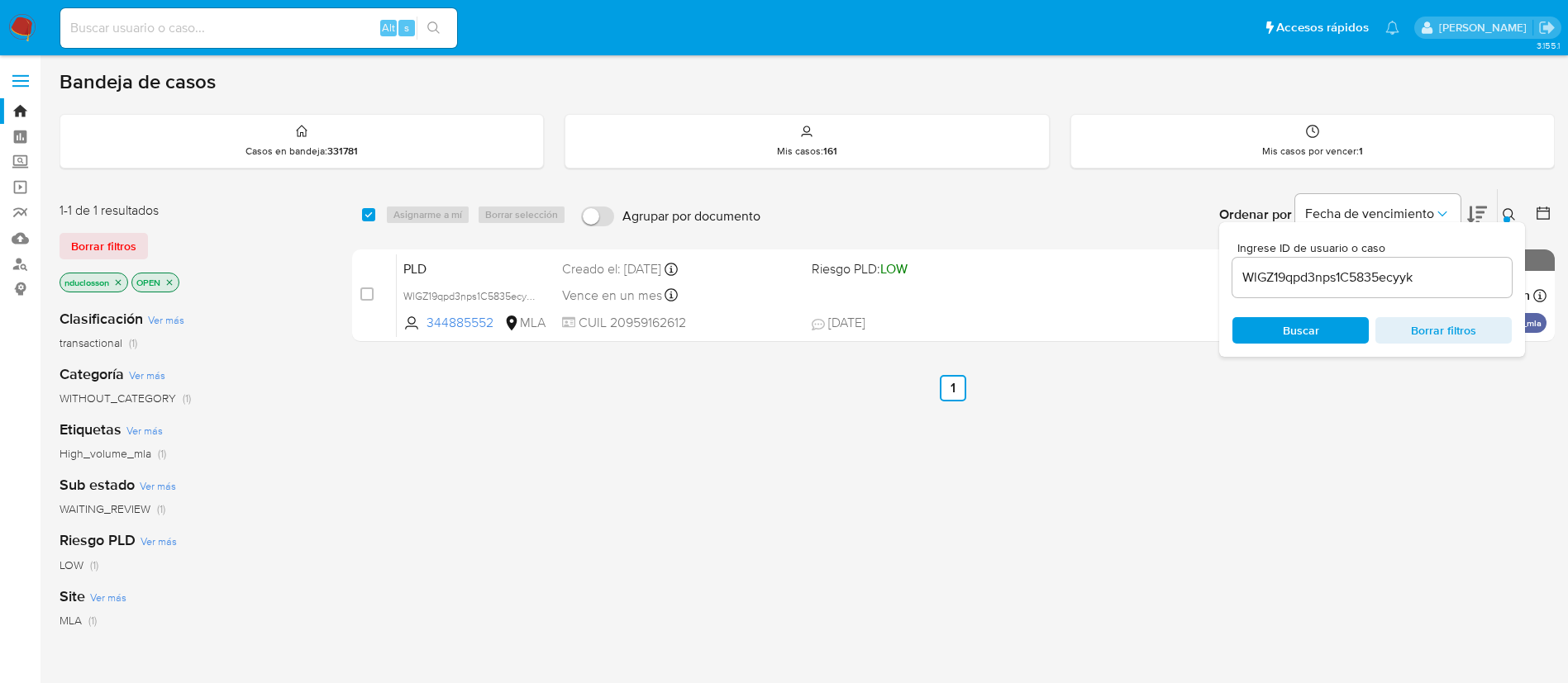
drag, startPoint x: 365, startPoint y: 217, endPoint x: 411, endPoint y: 216, distance: 46.0
click at [365, 217] on input "checkbox" at bounding box center [369, 215] width 13 height 13
checkbox input "true"
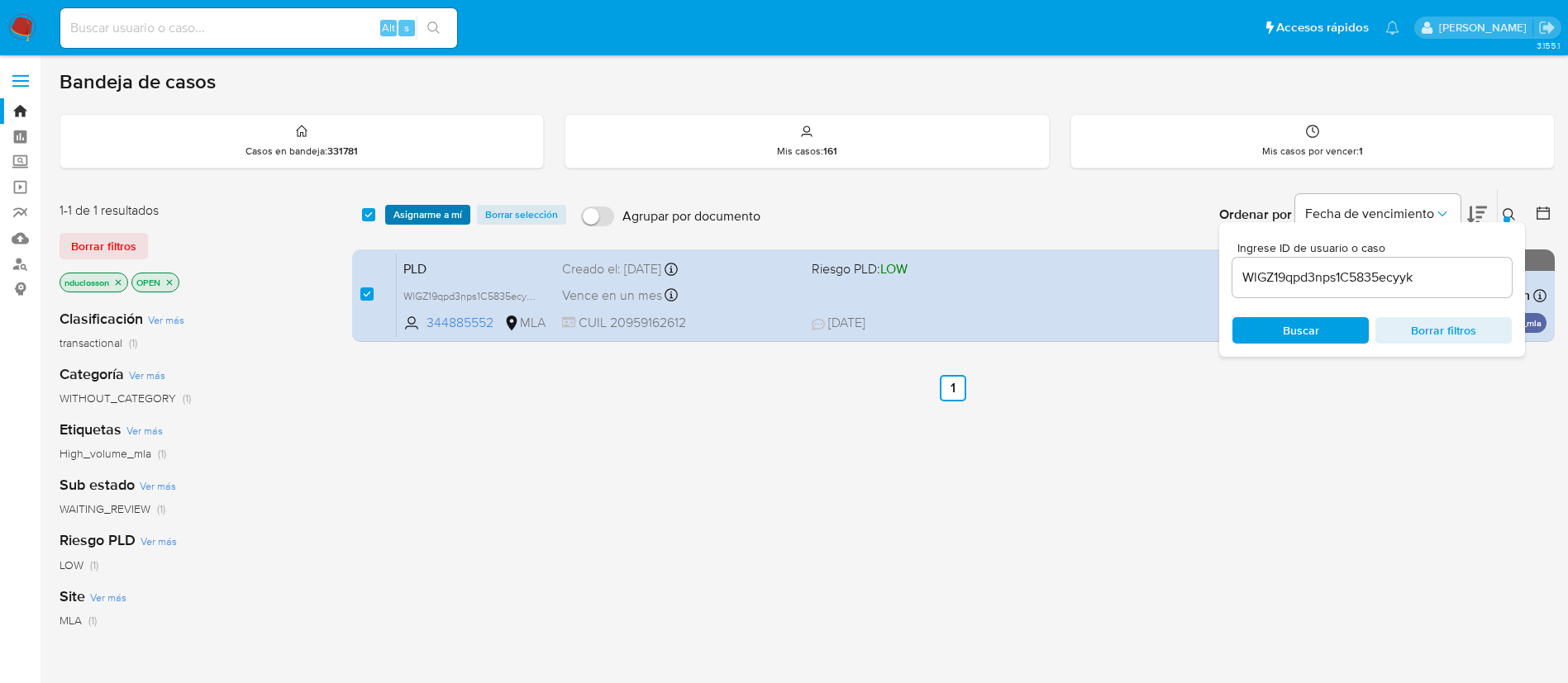
click at [427, 213] on span "Asignarme a mí" at bounding box center [428, 214] width 69 height 16
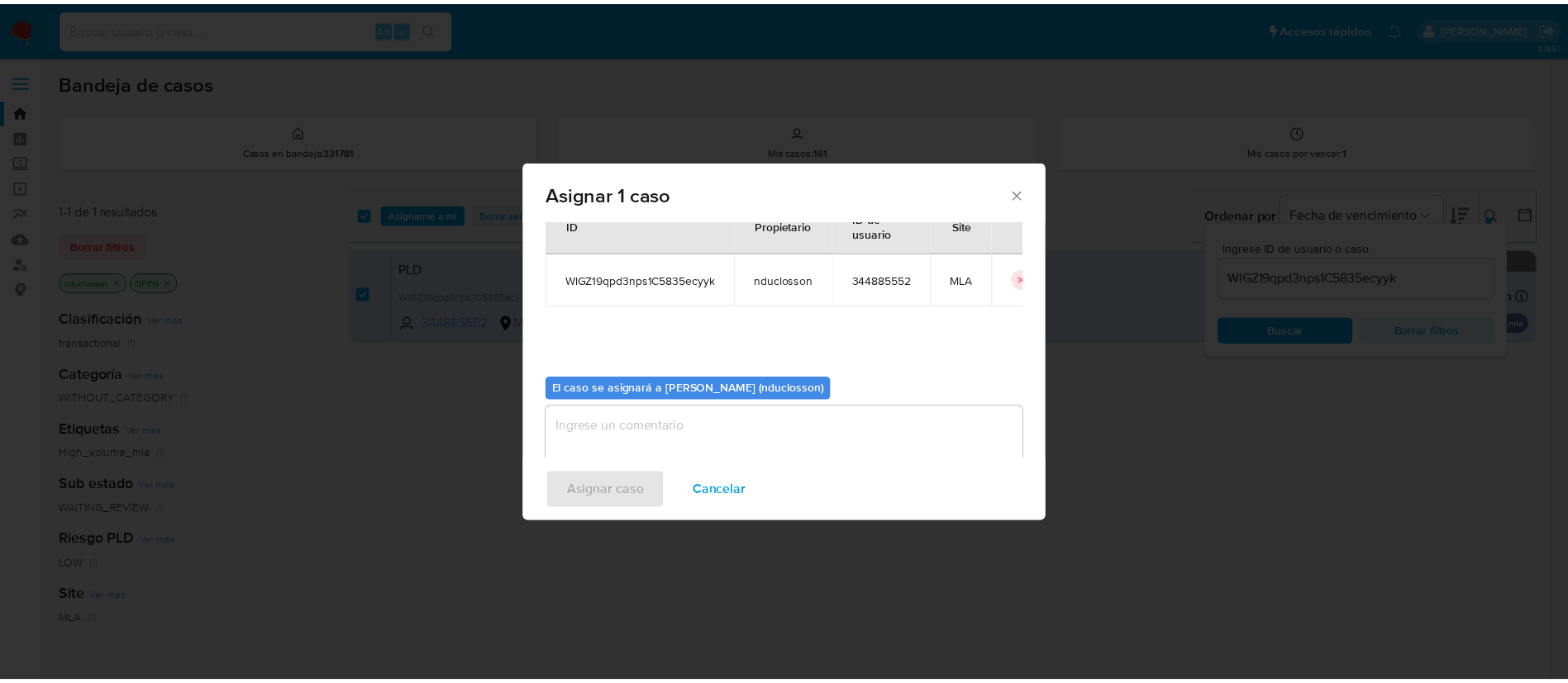
scroll to position [86, 0]
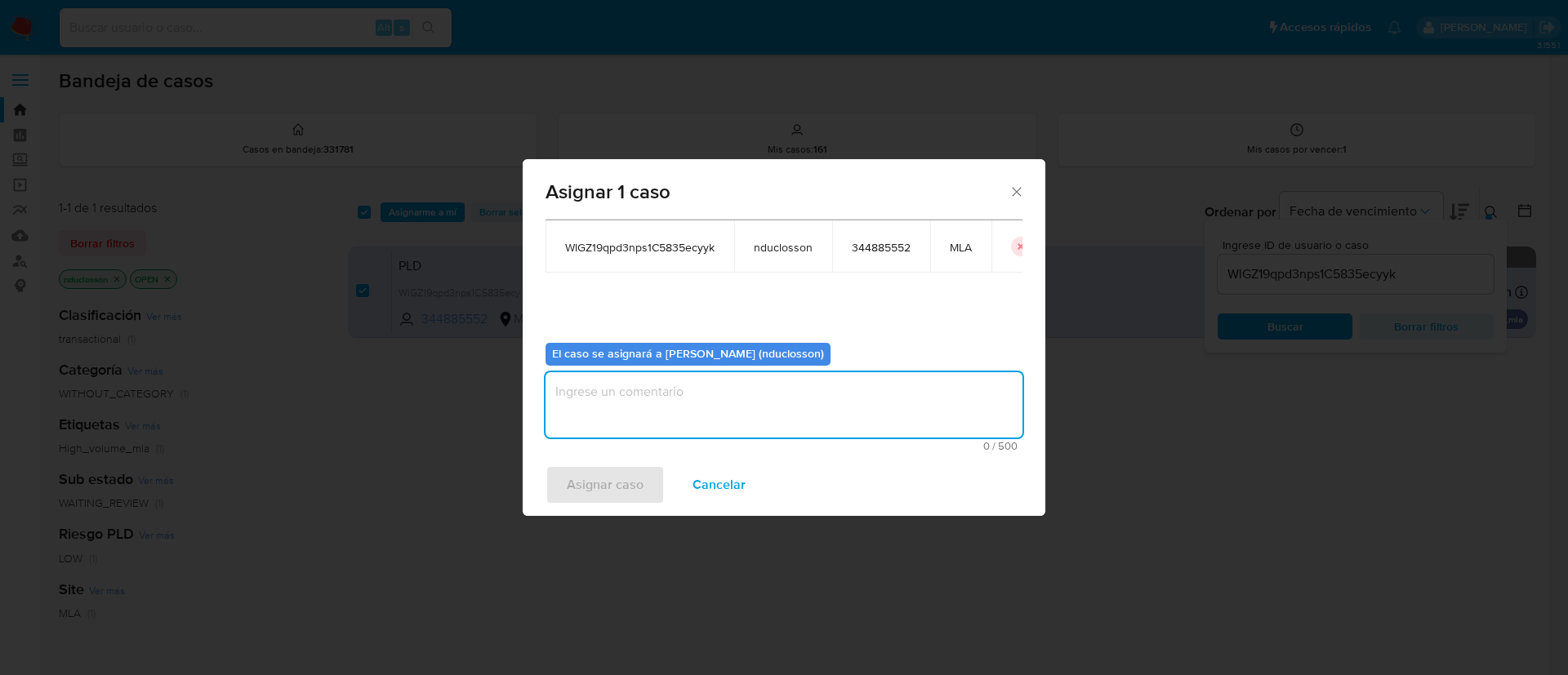
click at [675, 383] on textarea "assign-modal" at bounding box center [784, 404] width 477 height 65
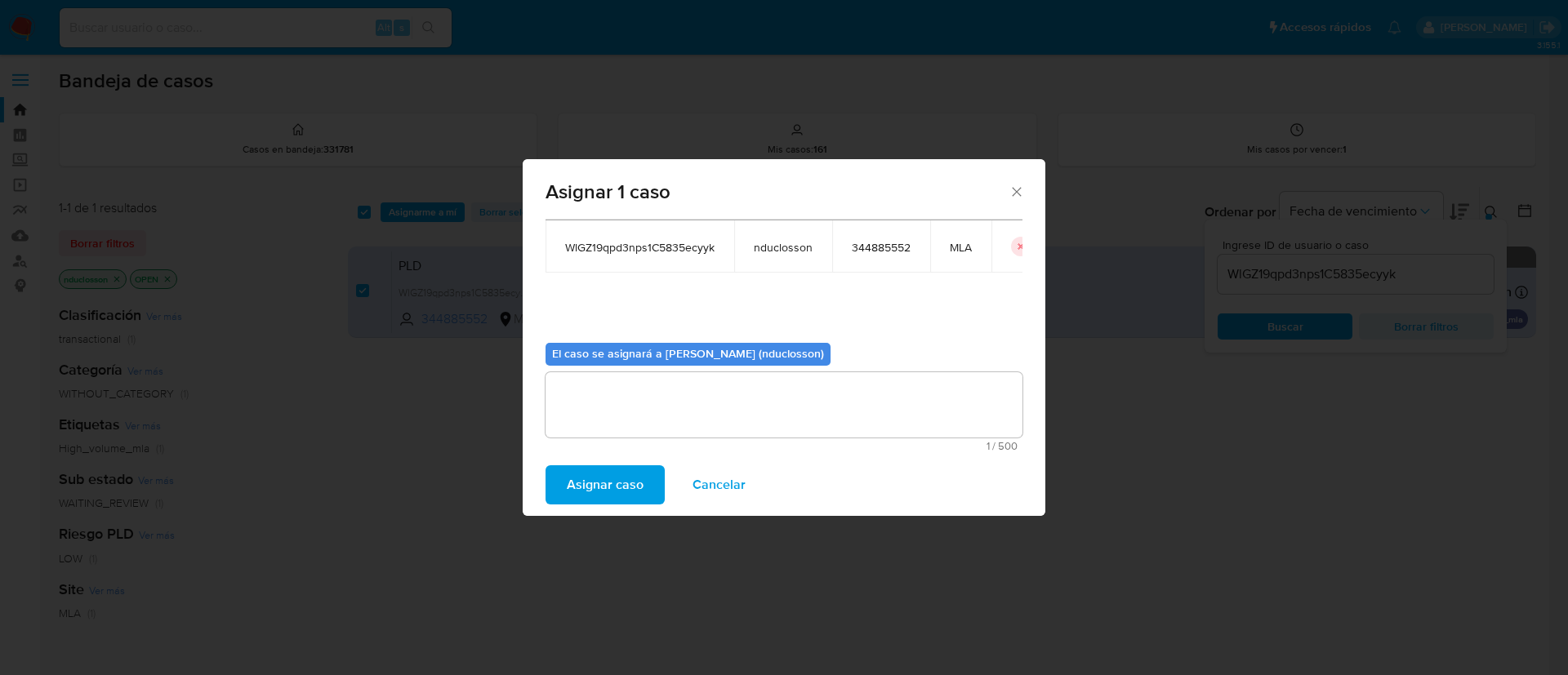
click at [608, 495] on span "Asignar caso" at bounding box center [606, 485] width 77 height 36
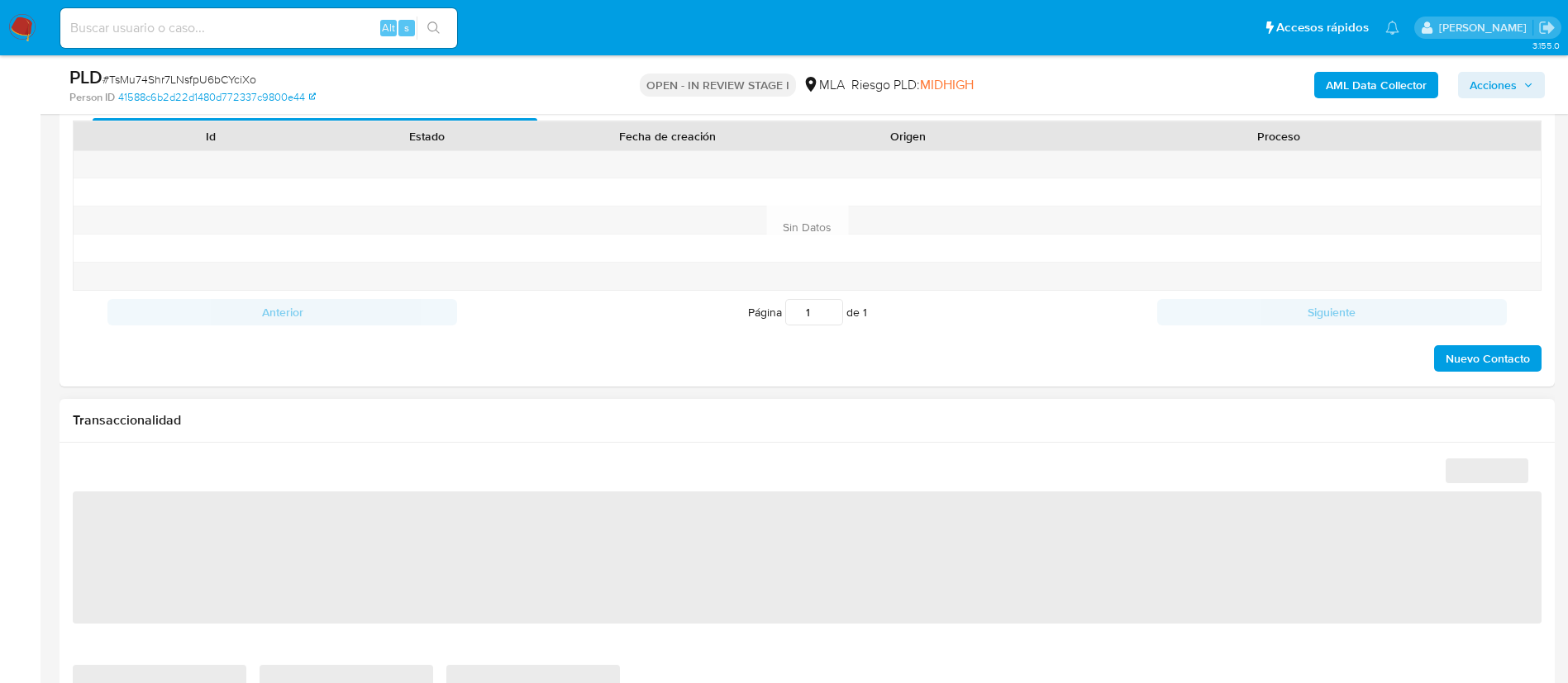
scroll to position [619, 0]
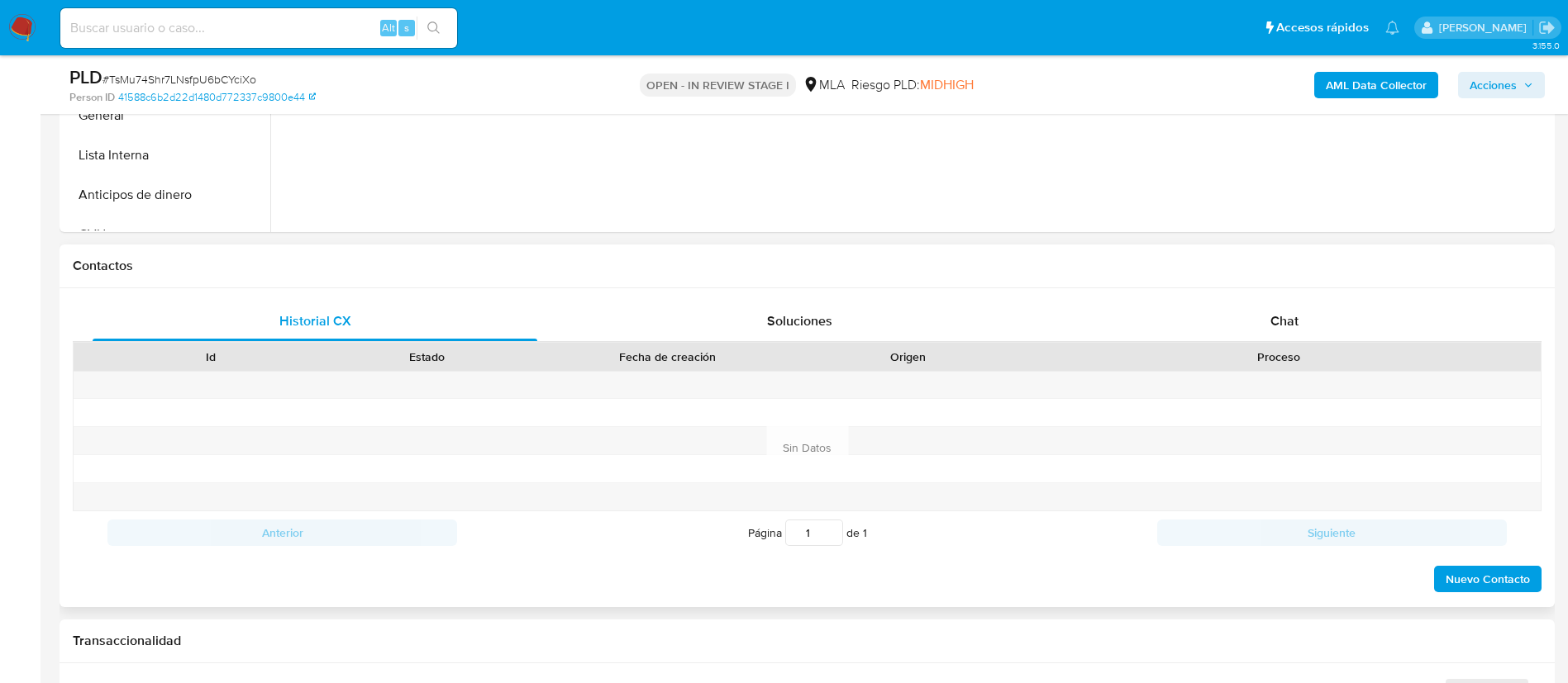
click at [1228, 291] on div "Historial CX Soluciones Chat Id Estado Fecha de creación Origen Proceso Anterio…" at bounding box center [806, 448] width 1496 height 319
click at [1252, 326] on div "Chat" at bounding box center [1284, 321] width 444 height 40
select select "10"
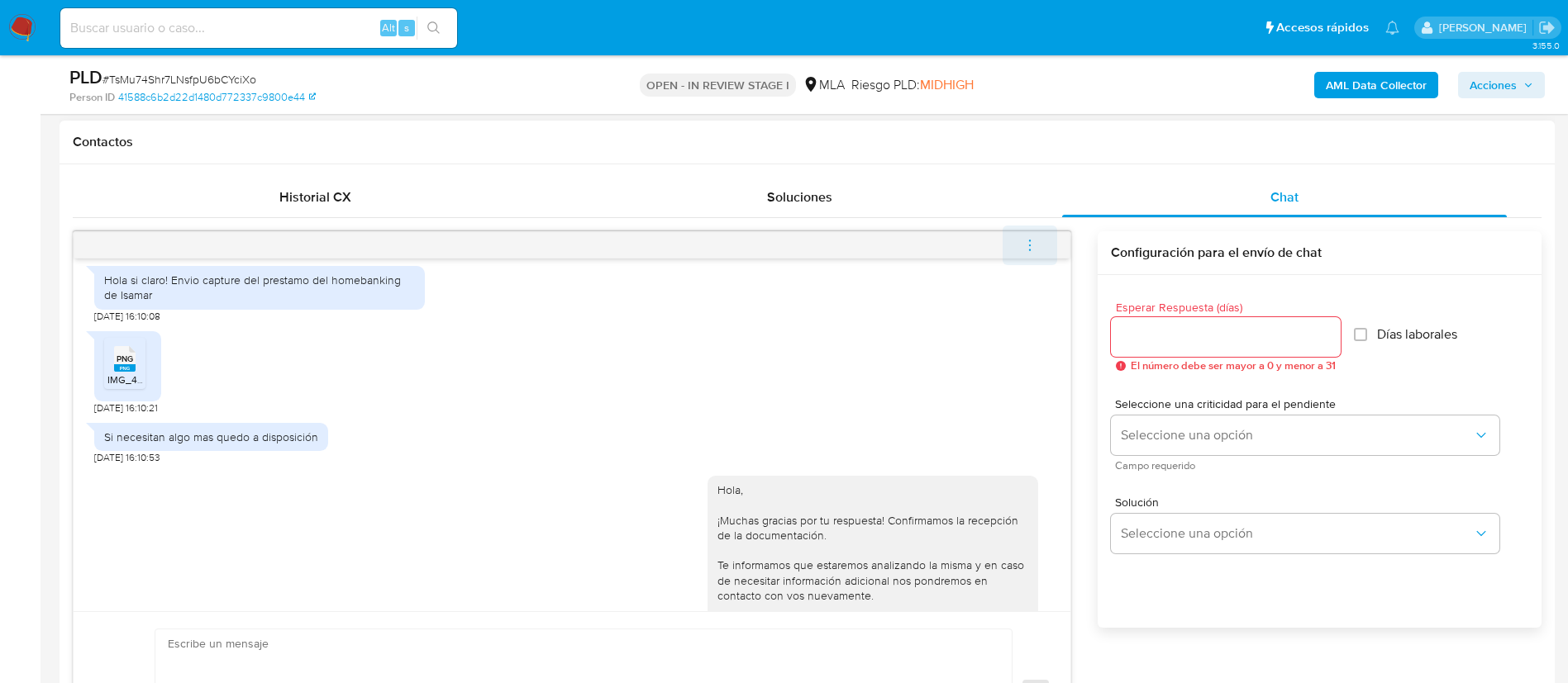
scroll to position [1739, 0]
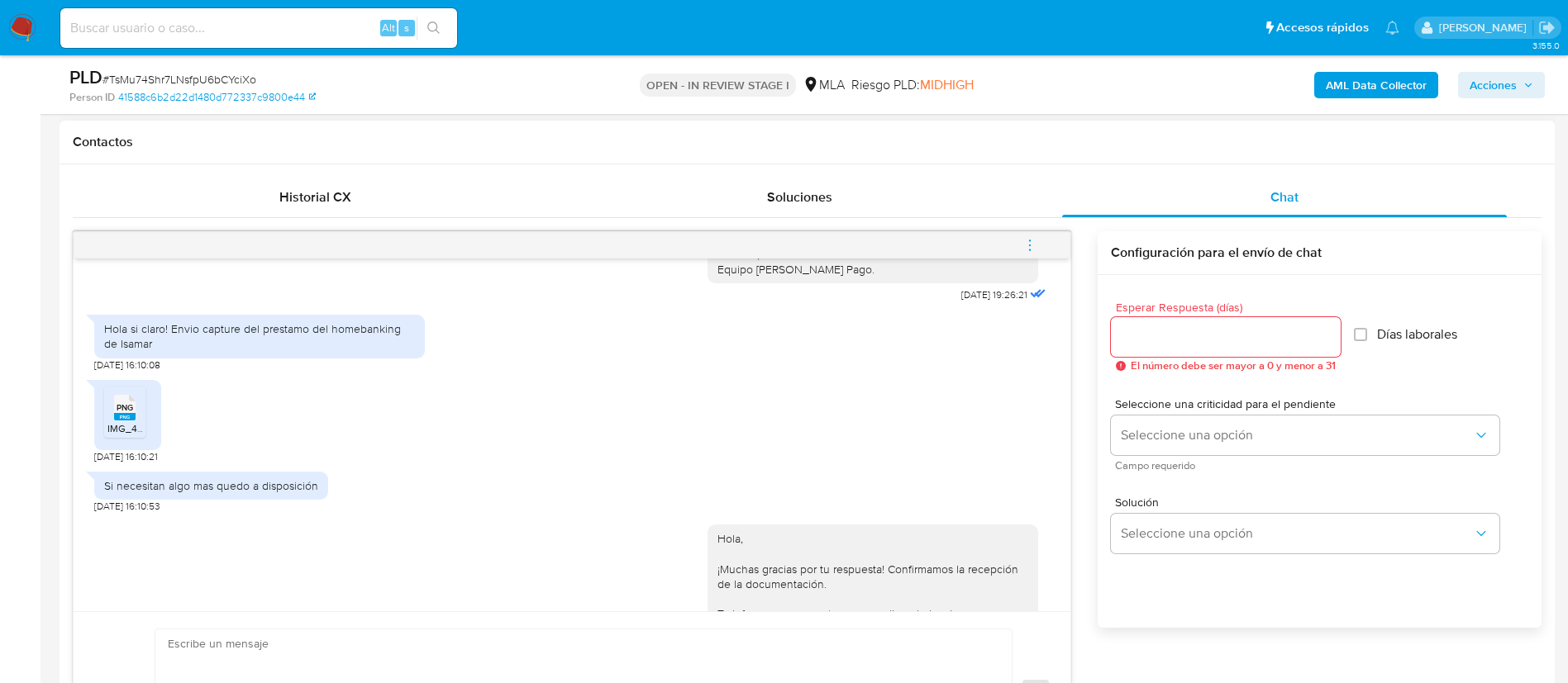
click at [1030, 250] on icon "menu-action" at bounding box center [1030, 250] width 2 height 2
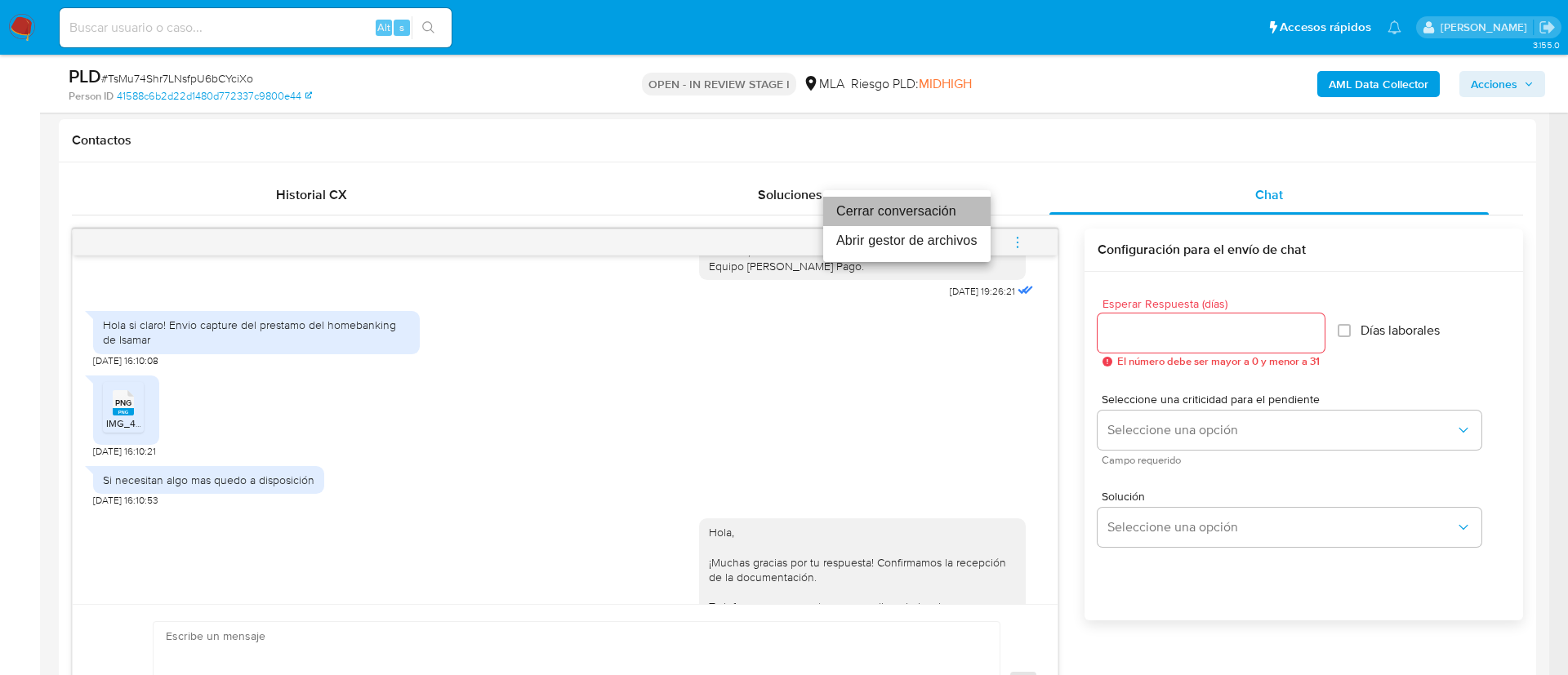
click at [878, 203] on li "Cerrar conversación" at bounding box center [907, 211] width 168 height 29
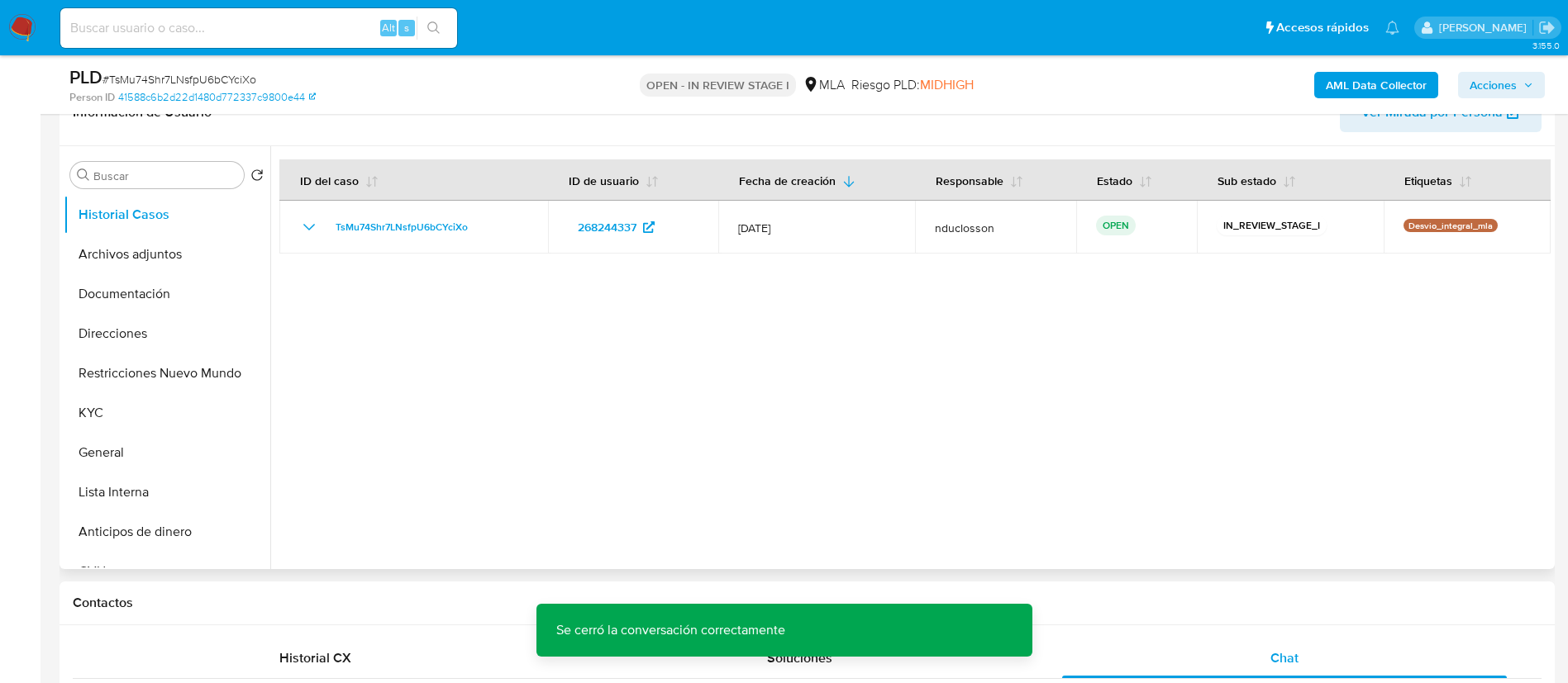
scroll to position [124, 0]
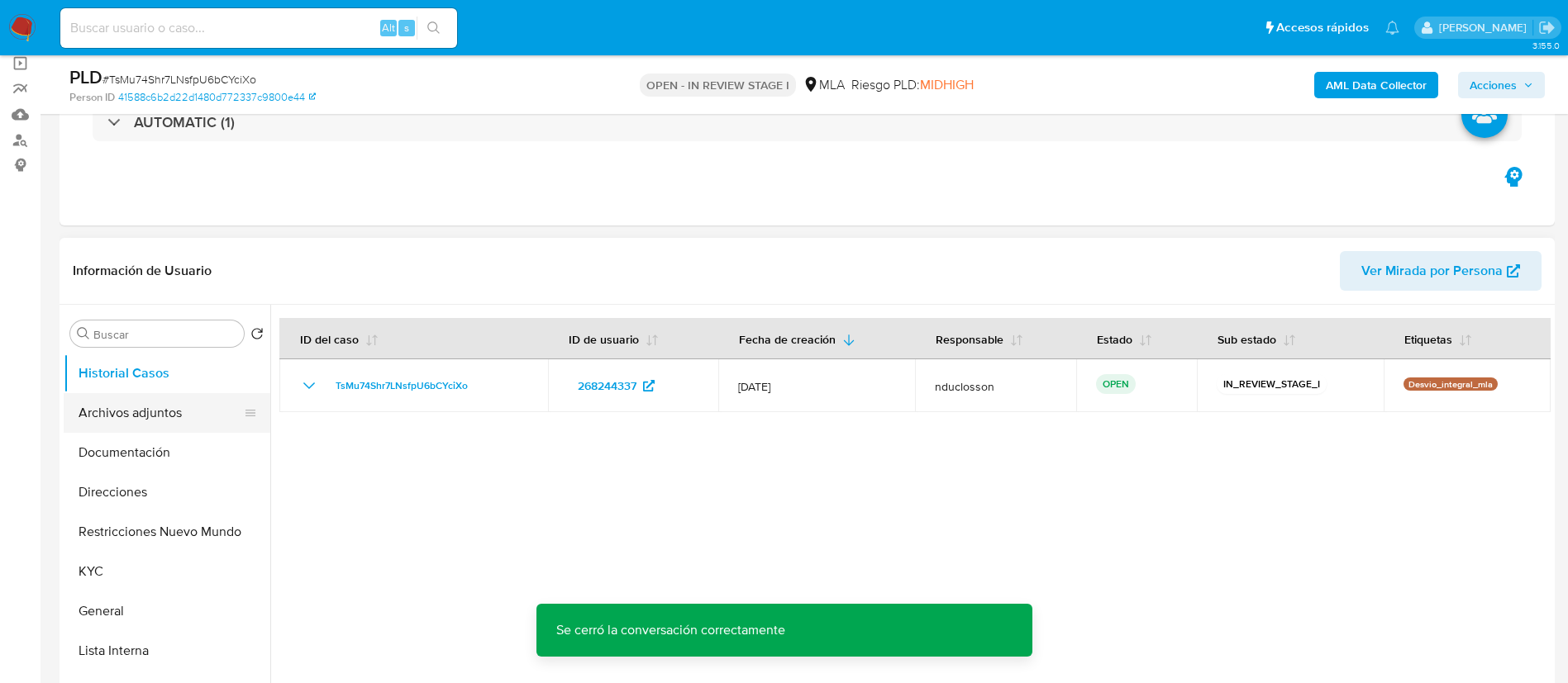
click at [121, 425] on button "Archivos adjuntos" at bounding box center [160, 413] width 193 height 40
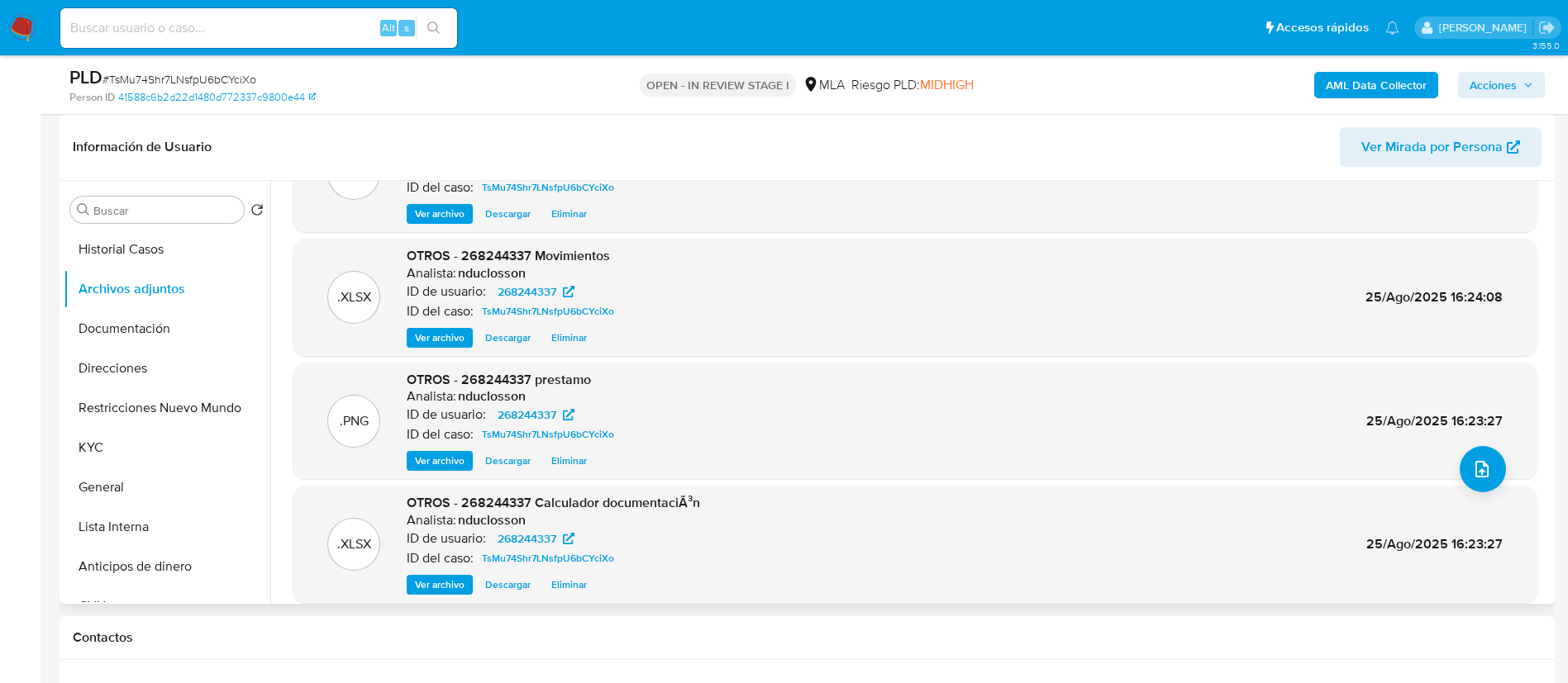
scroll to position [139, 0]
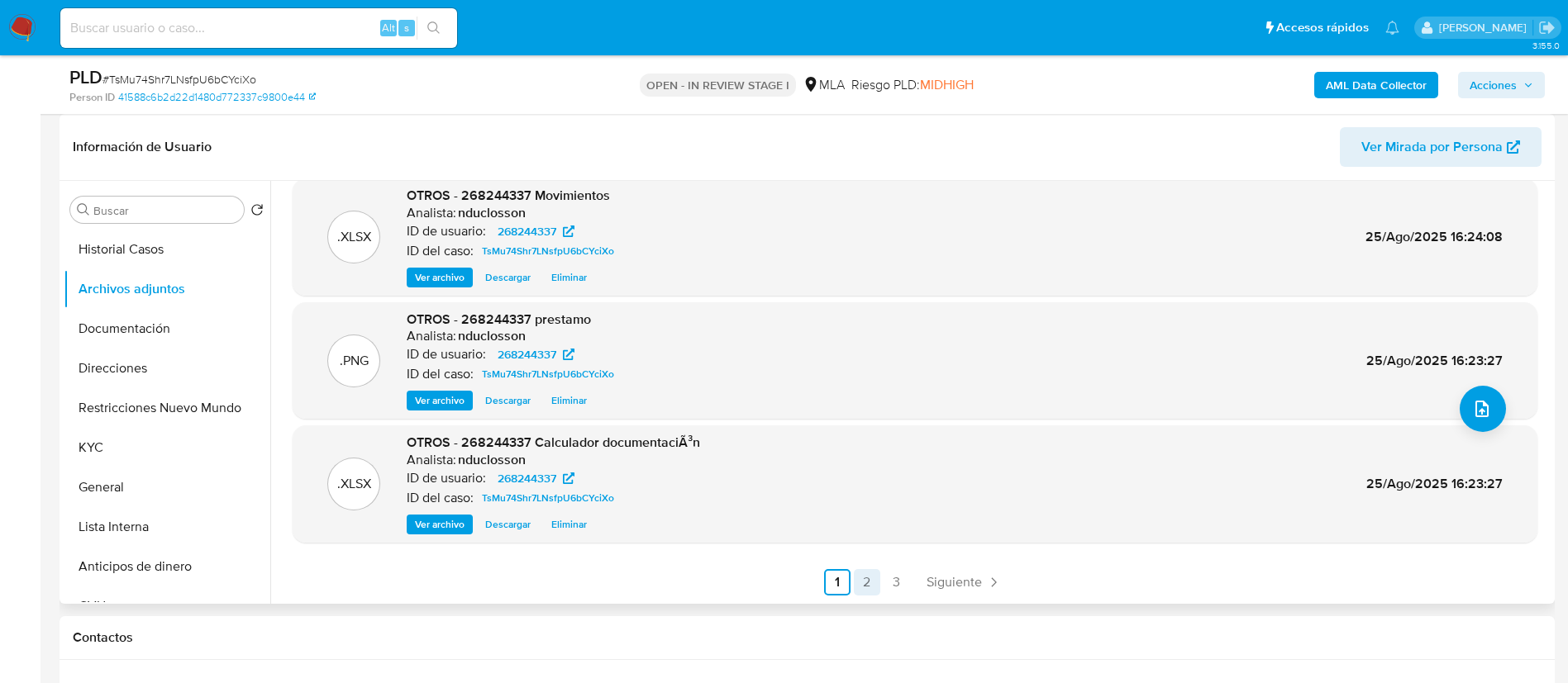
click at [858, 575] on link "2" at bounding box center [867, 582] width 27 height 27
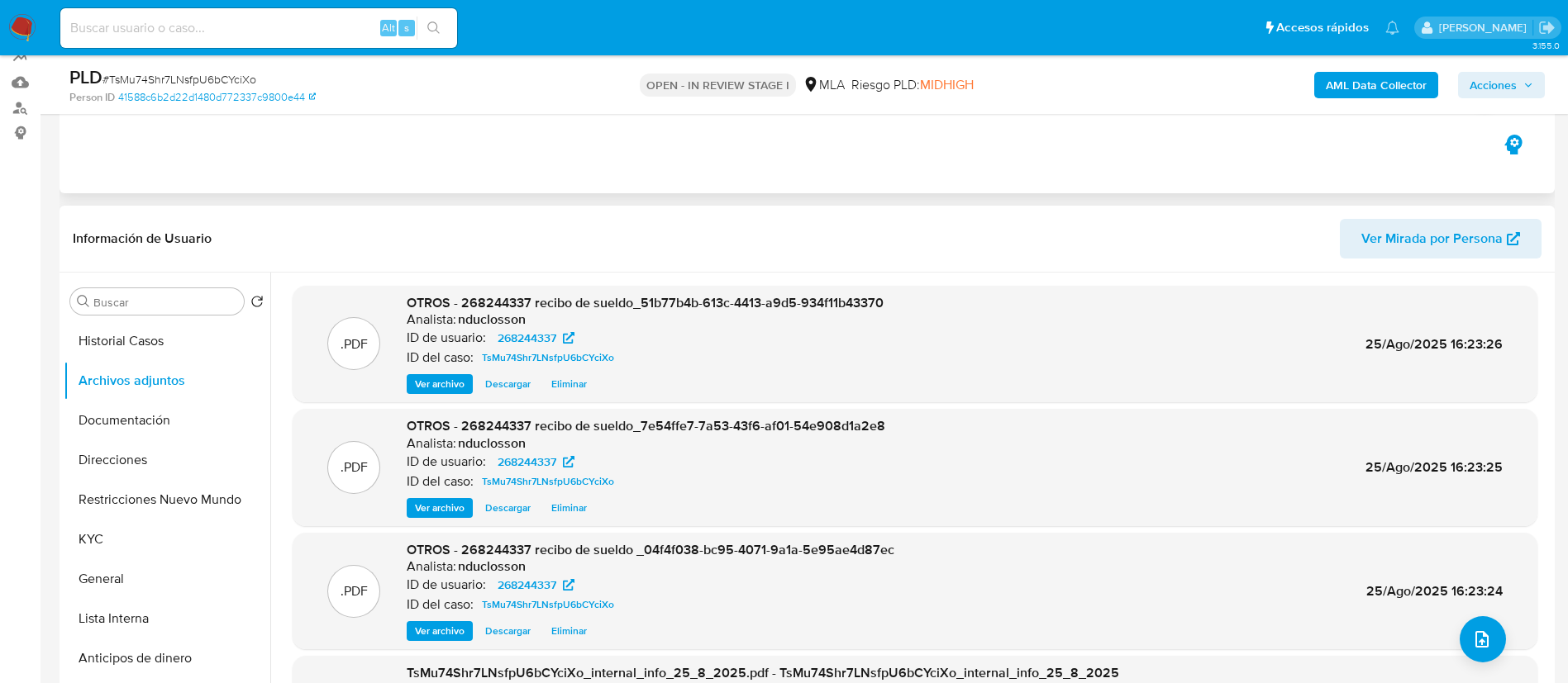
scroll to position [124, 0]
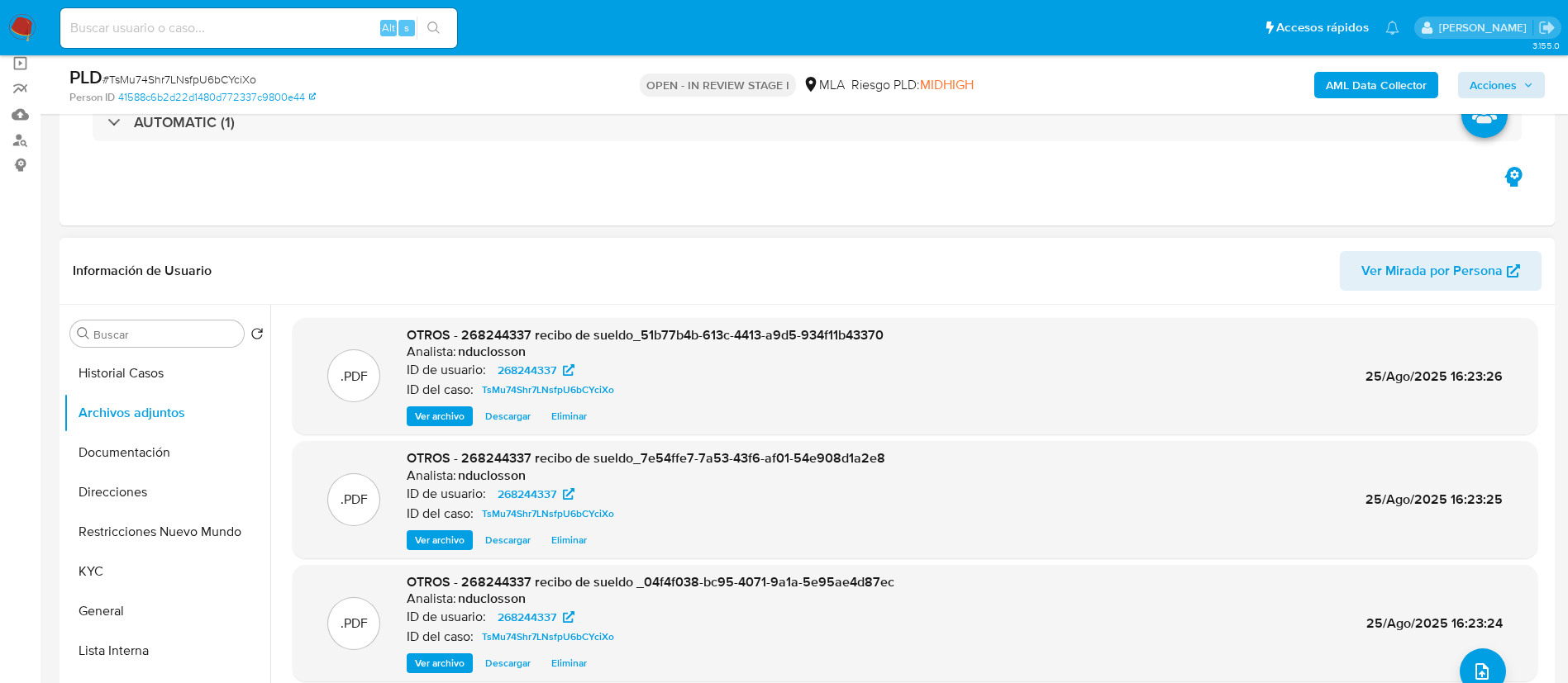
drag, startPoint x: 1552, startPoint y: 78, endPoint x: 1542, endPoint y: 78, distance: 10.0
click at [1552, 77] on div "PLD # TsMu74Shr7LNsfpU6bCYciXo Person ID 41588c6b2d22d1480d772337c9800e44 OPEN …" at bounding box center [806, 85] width 1496 height 59
click at [1517, 85] on span "Acciones" at bounding box center [1501, 85] width 64 height 23
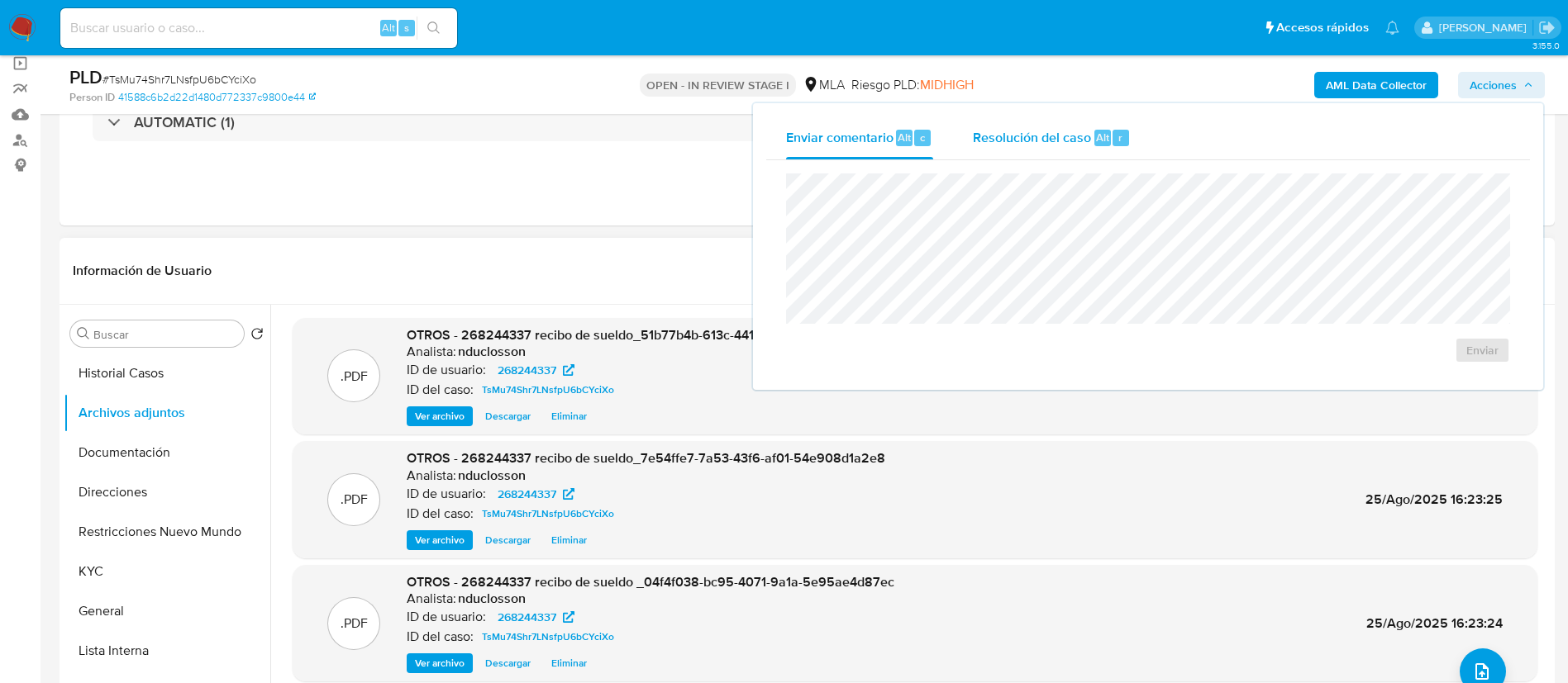
click at [1009, 146] on div "Resolución del caso Alt r" at bounding box center [1052, 137] width 158 height 43
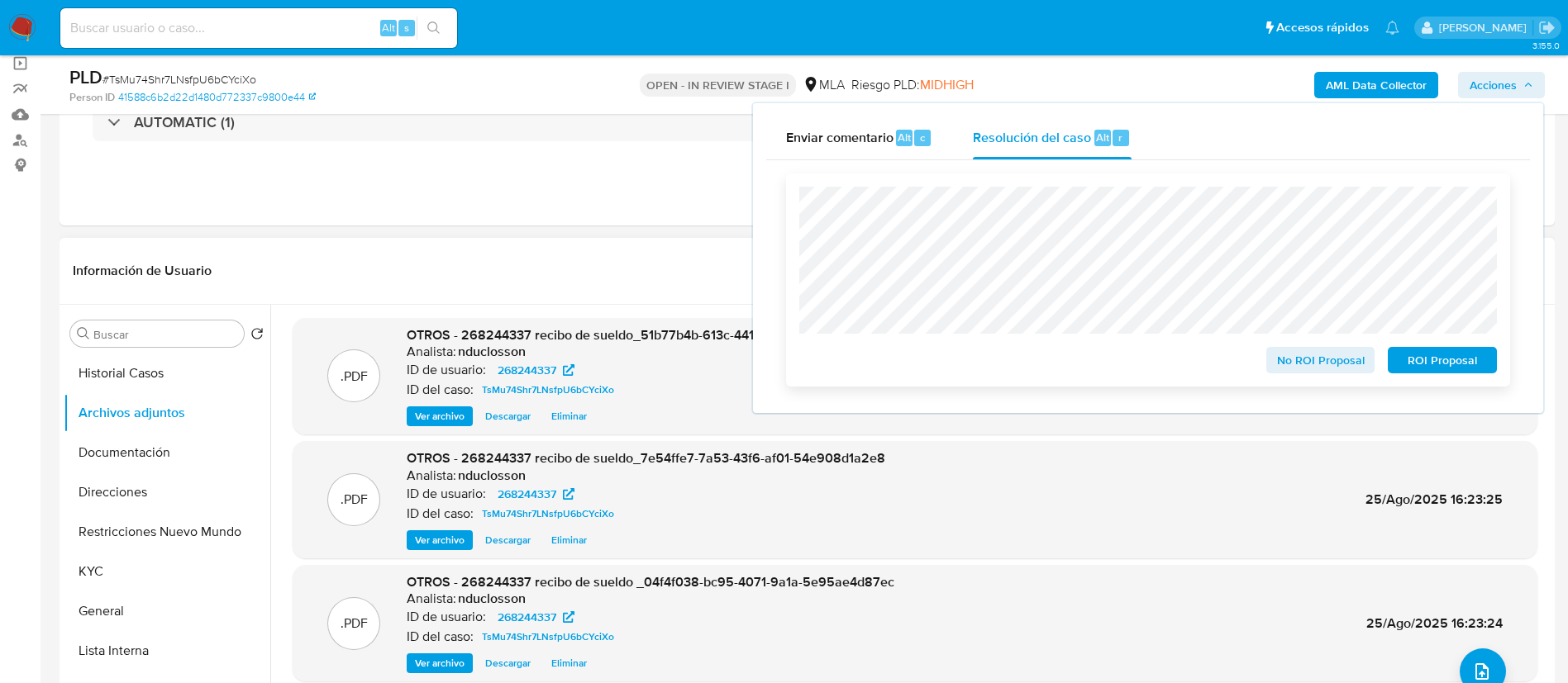
click at [1284, 362] on span "No ROI Proposal" at bounding box center [1321, 360] width 86 height 23
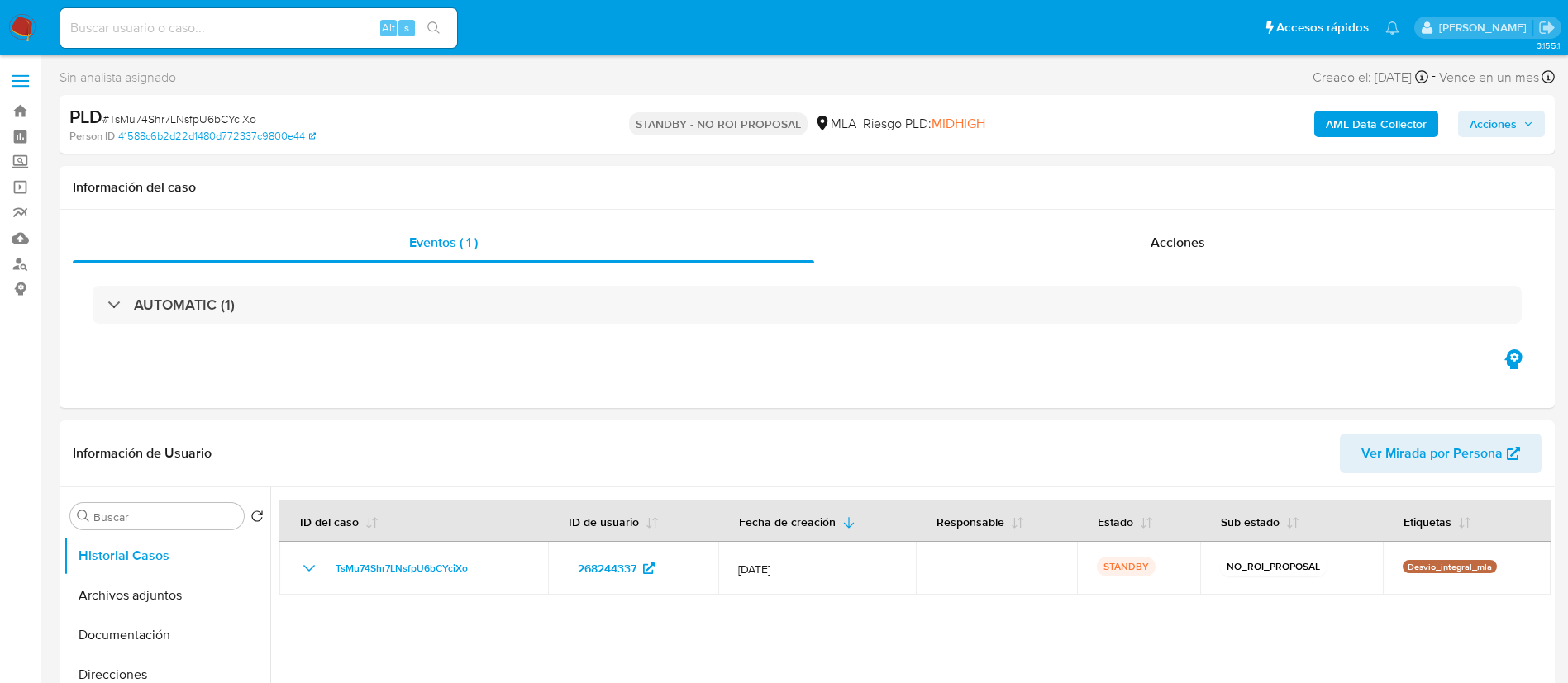
select select "10"
click at [196, 22] on input at bounding box center [258, 28] width 397 height 22
paste input "7B46W8ZSpZe3OumRvNEOPYtx"
type input "7B46W8ZSpZe3OumRvNEOPYtx"
drag, startPoint x: 432, startPoint y: 25, endPoint x: 494, endPoint y: 22, distance: 62.1
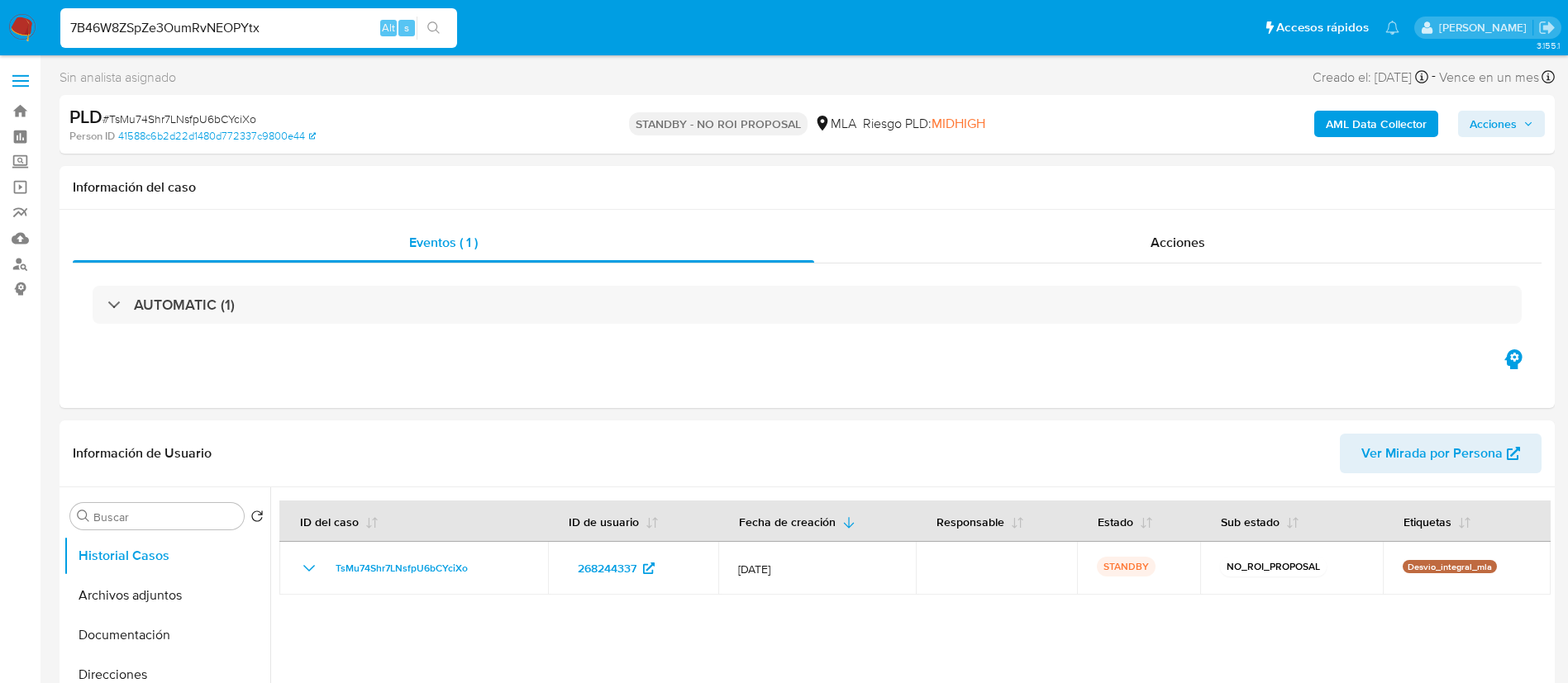
click at [432, 25] on icon "search-icon" at bounding box center [434, 29] width 13 height 13
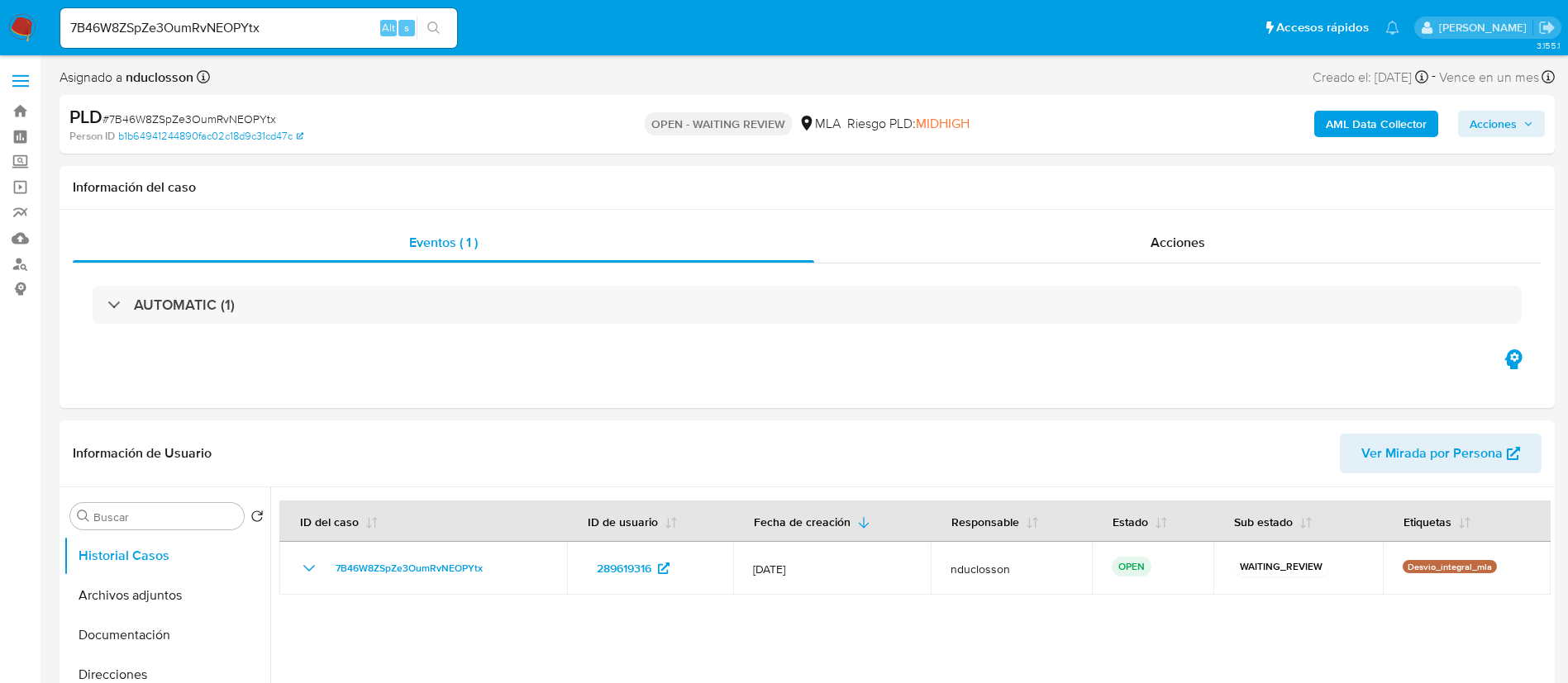
select select "10"
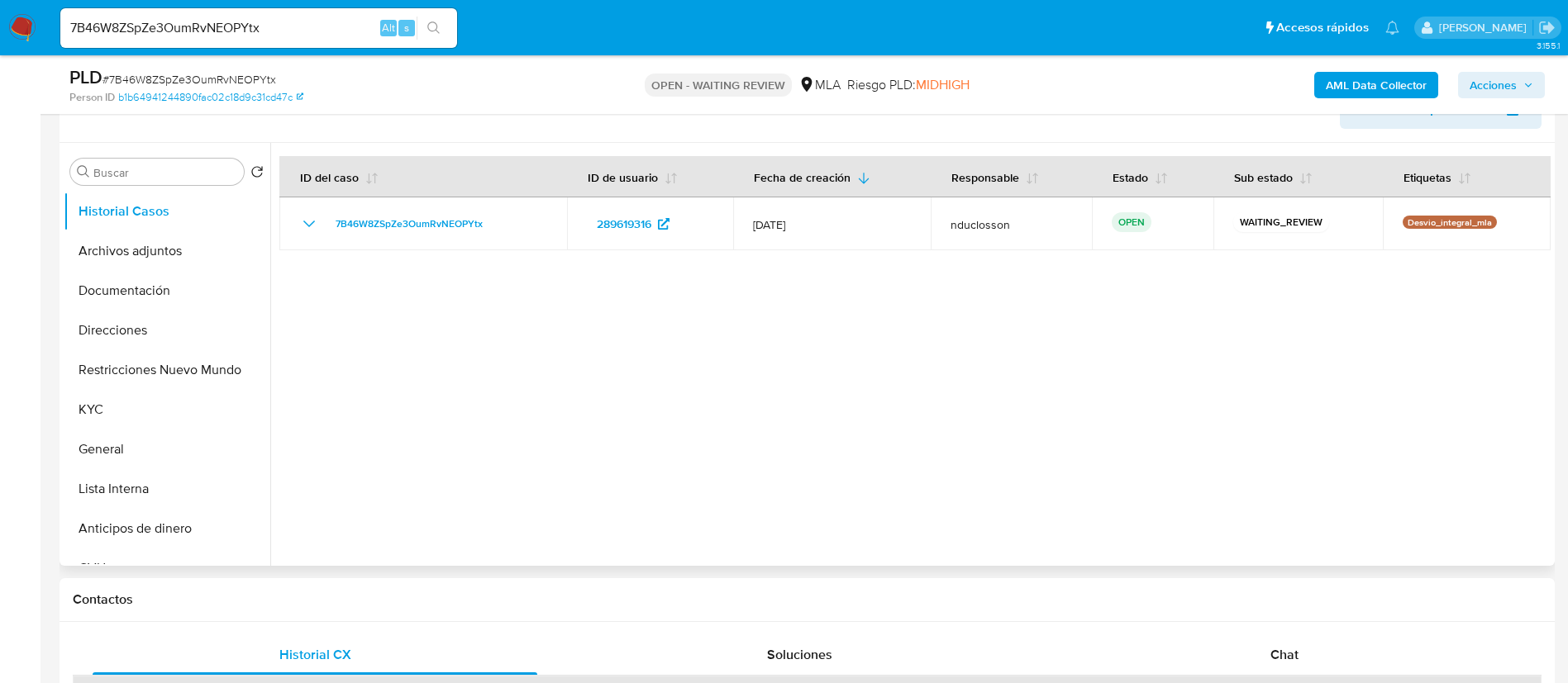
scroll to position [248, 0]
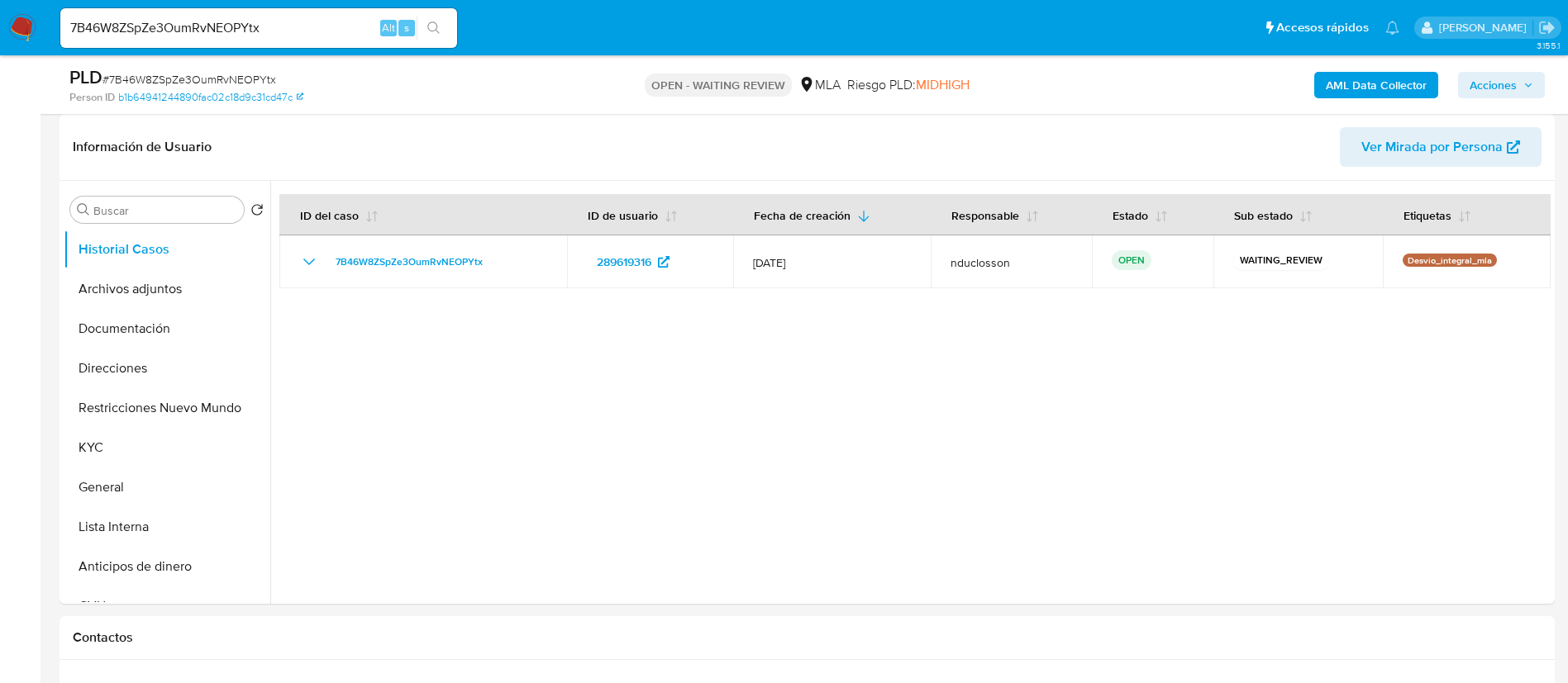
click at [223, 76] on span "# 7B46W8ZSpZe3OumRvNEOPYtx" at bounding box center [190, 79] width 173 height 16
copy span "7B46W8ZSpZe3OumRvNEOPYtx"
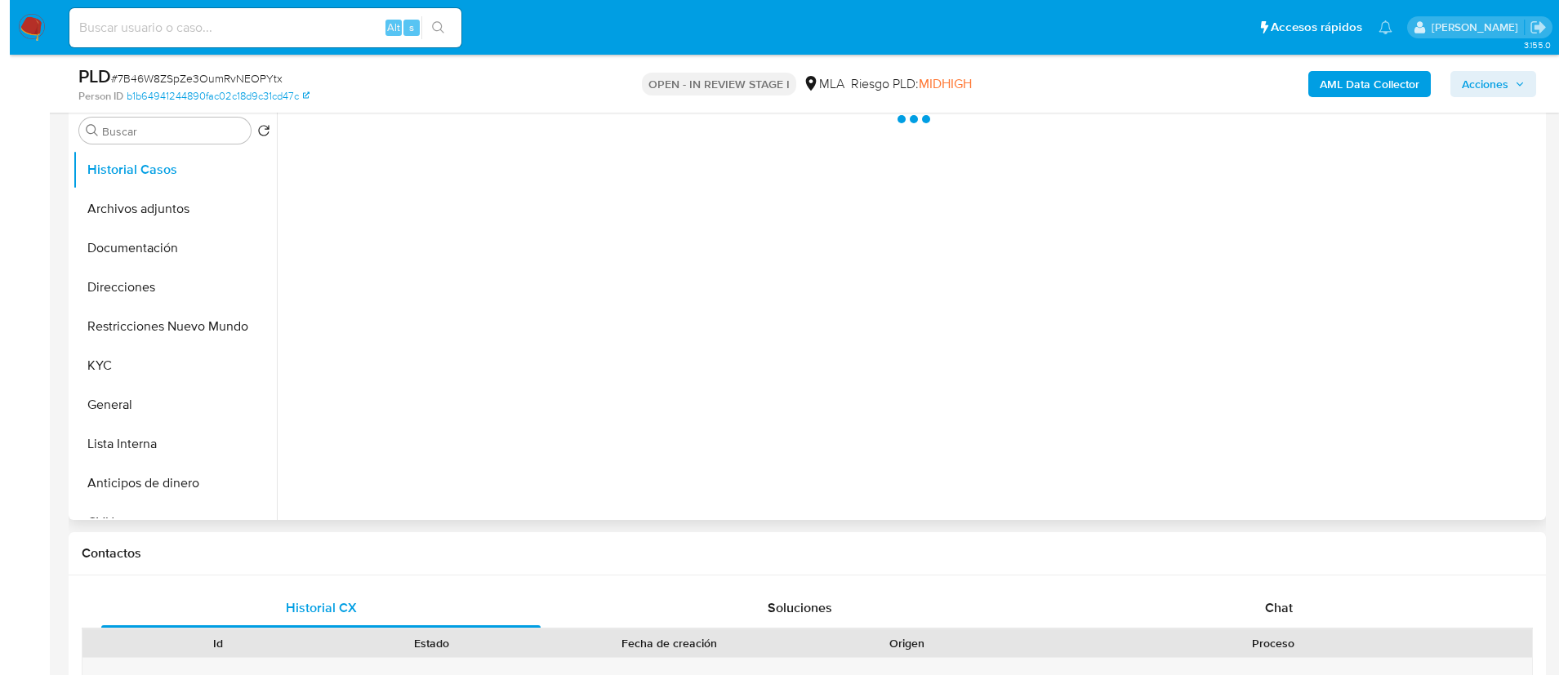
scroll to position [122, 0]
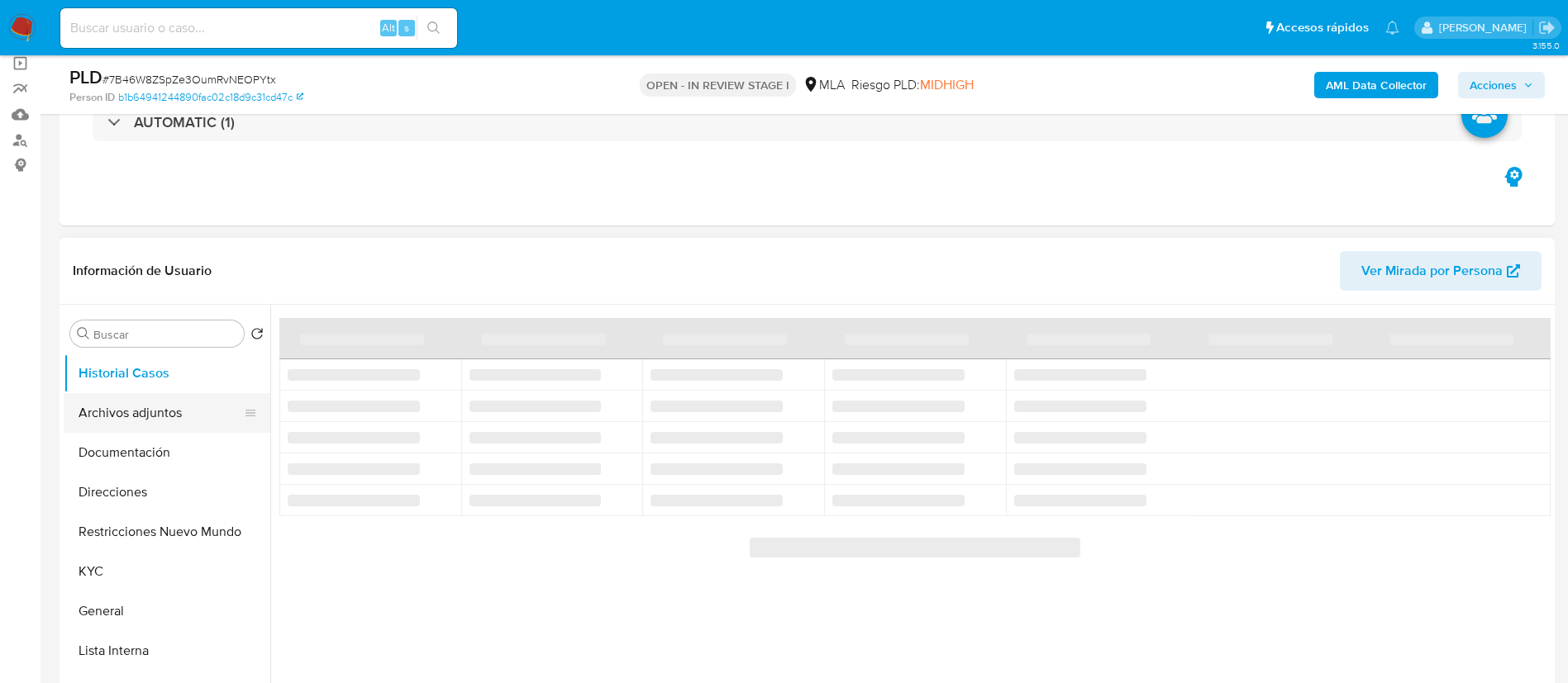
click at [120, 422] on button "Archivos adjuntos" at bounding box center [160, 413] width 193 height 40
select select "10"
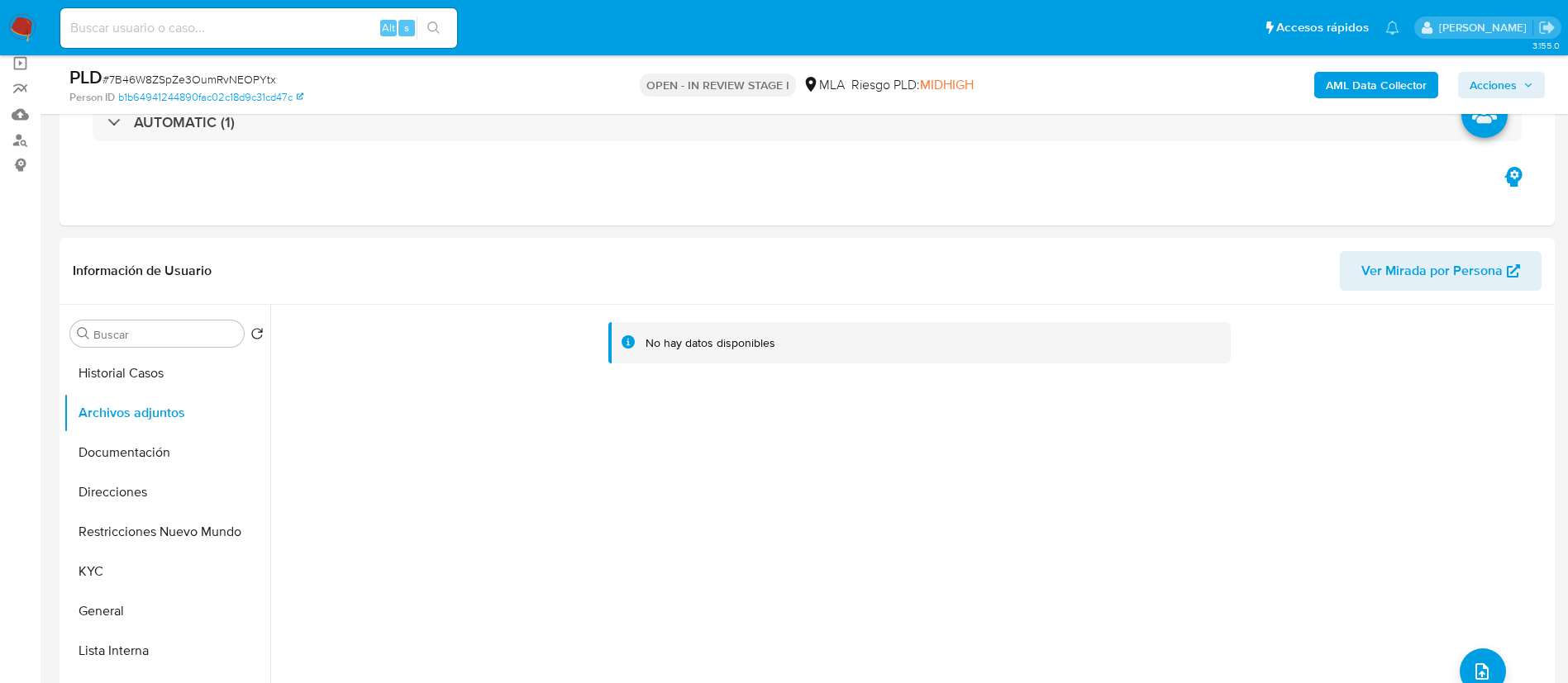
click at [1347, 87] on b "AML Data Collector" at bounding box center [1376, 85] width 101 height 27
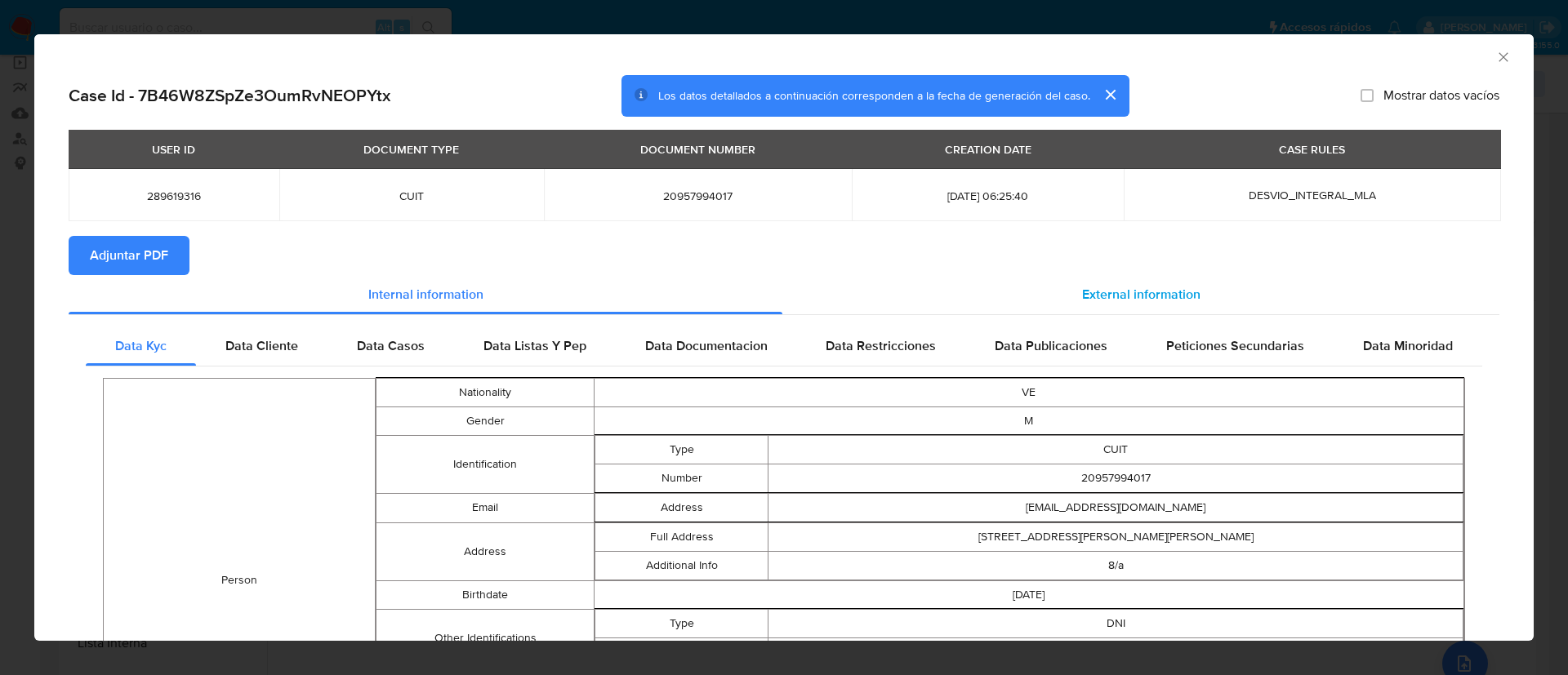
click at [1010, 281] on div "External information" at bounding box center [1140, 295] width 717 height 40
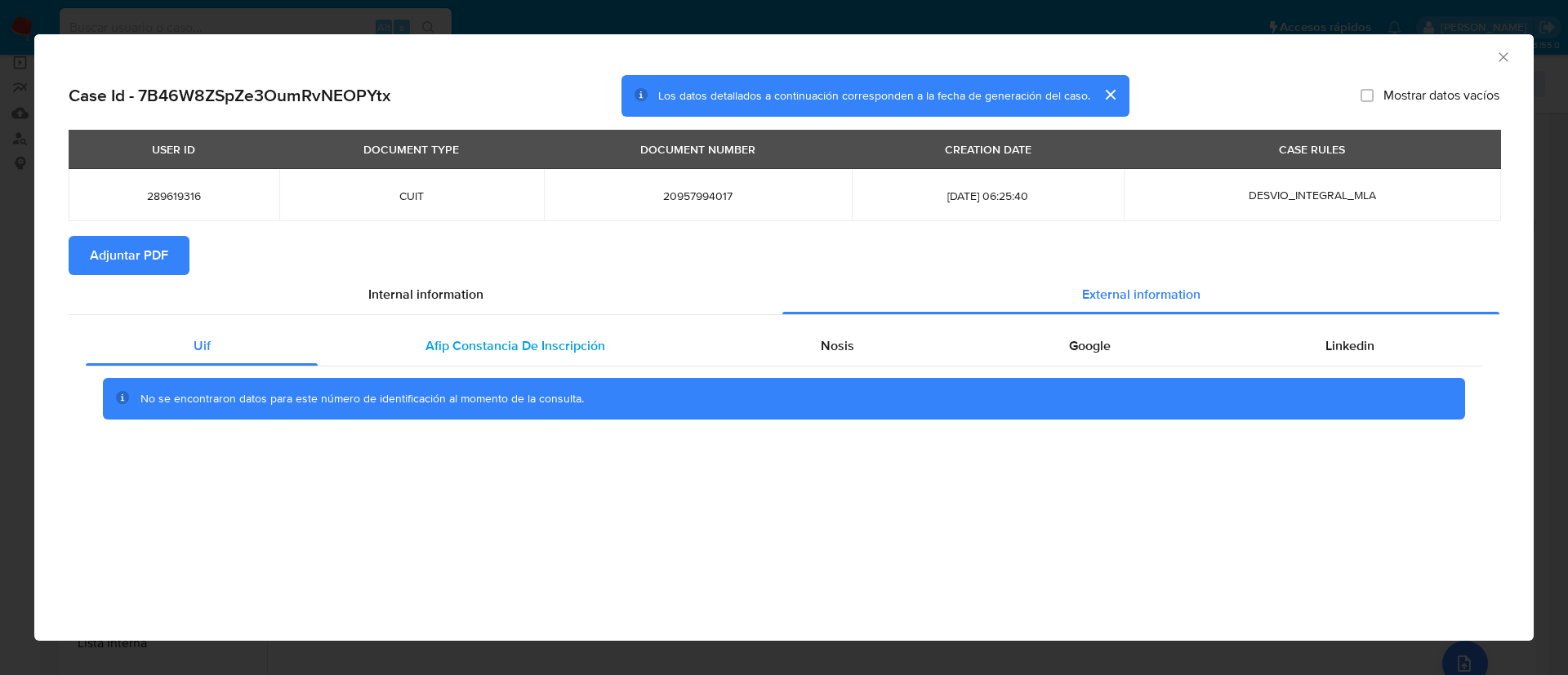
click at [444, 362] on div "Afip Constancia De Inscripción" at bounding box center [514, 346] width 395 height 40
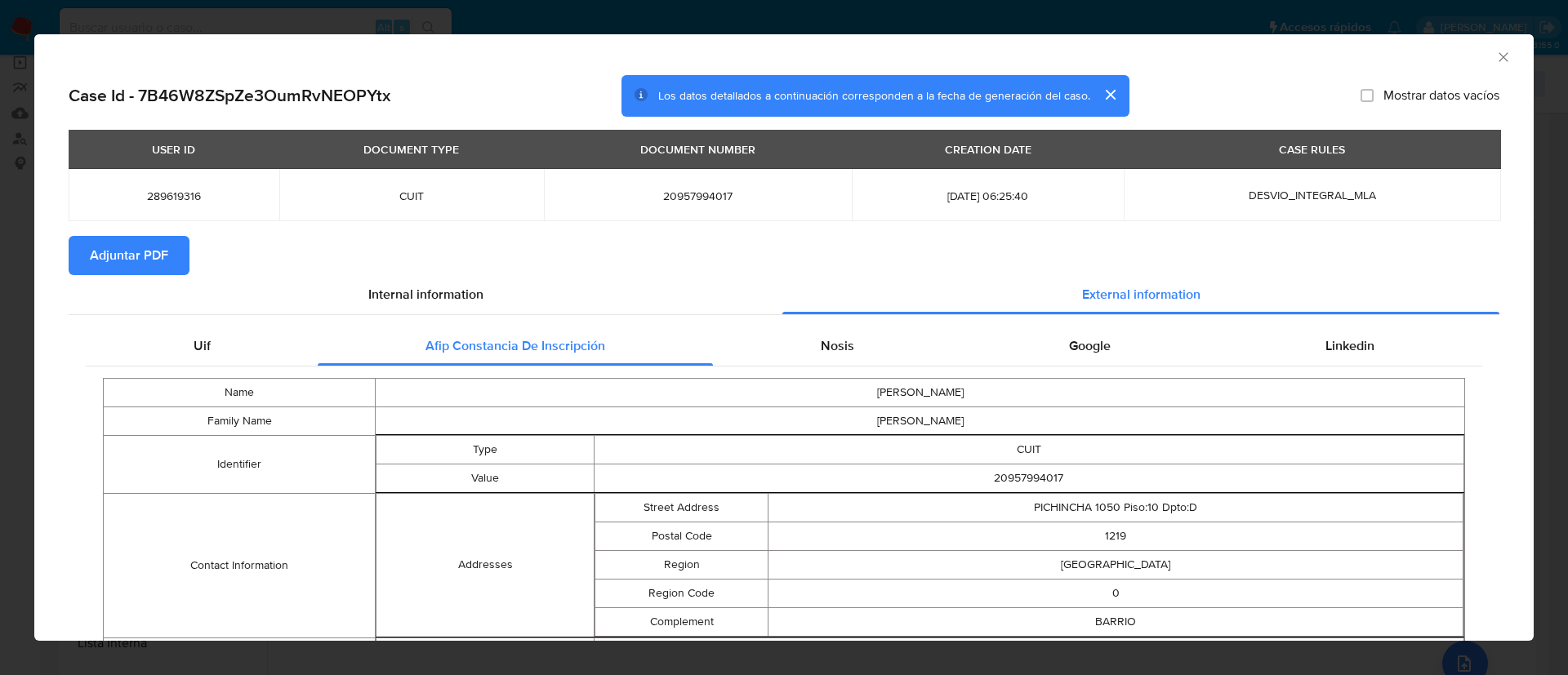
click at [439, 321] on div "Uif Afip Constancia De Inscripción Nosis Google Linkedin Name JULIO CESAR Famil…" at bounding box center [784, 517] width 1431 height 404
click at [833, 336] on span "Nosis" at bounding box center [837, 346] width 34 height 19
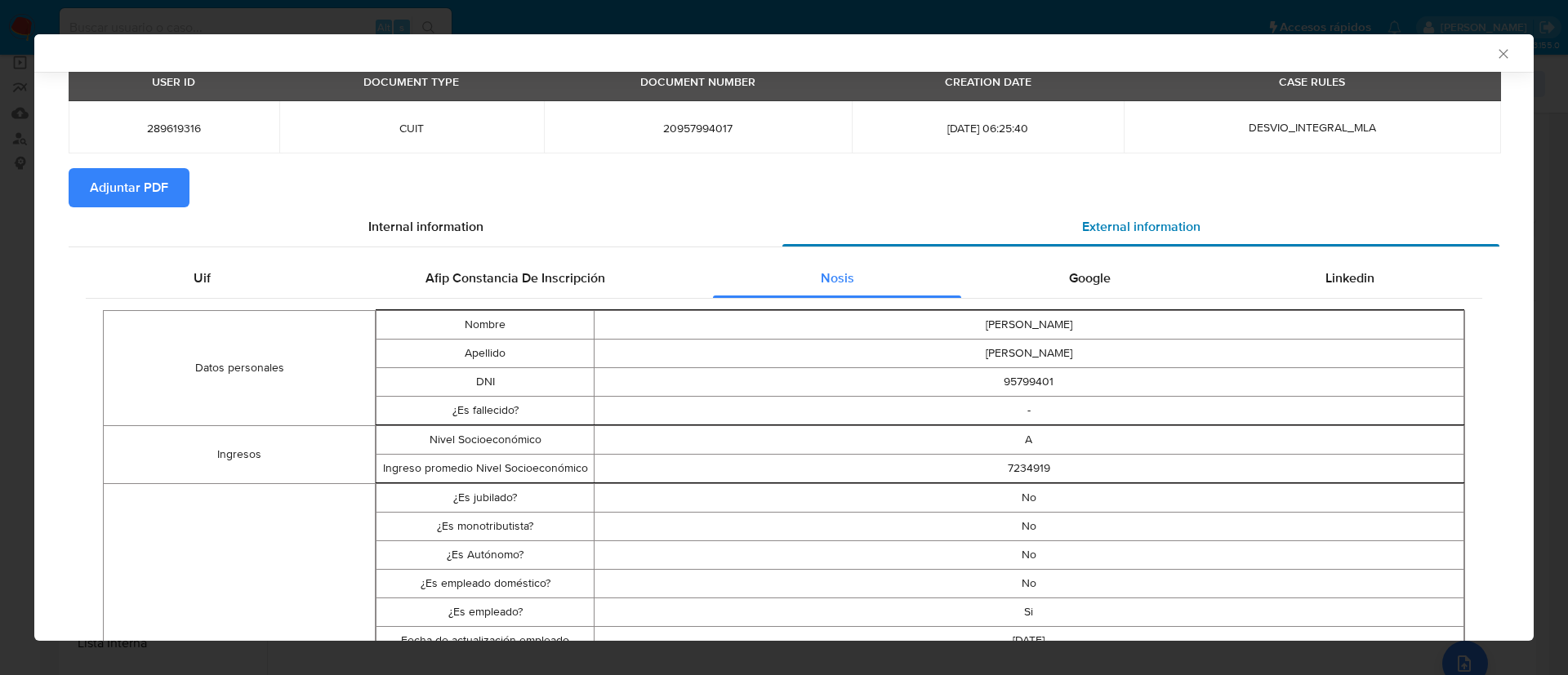
scroll to position [120, 0]
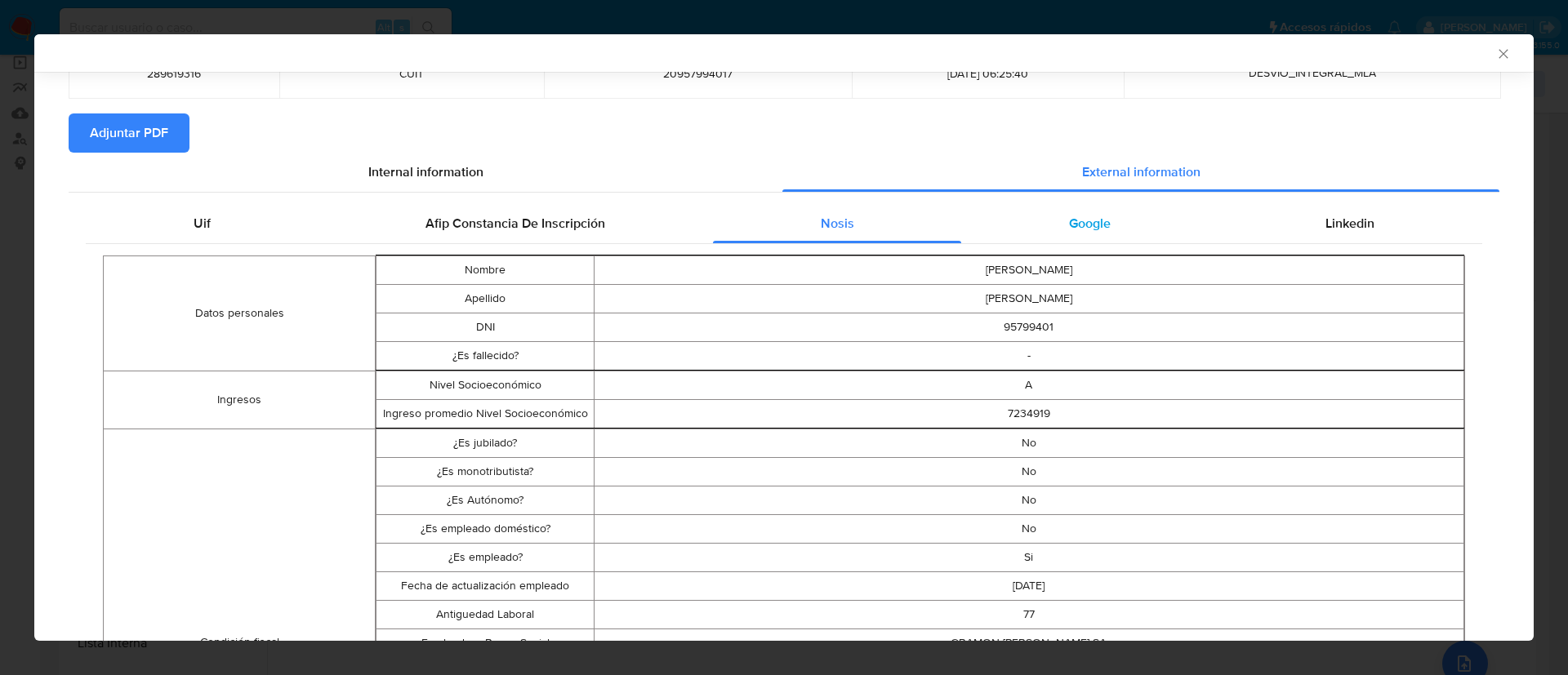
click at [1023, 234] on div "Google" at bounding box center [1090, 224] width 256 height 40
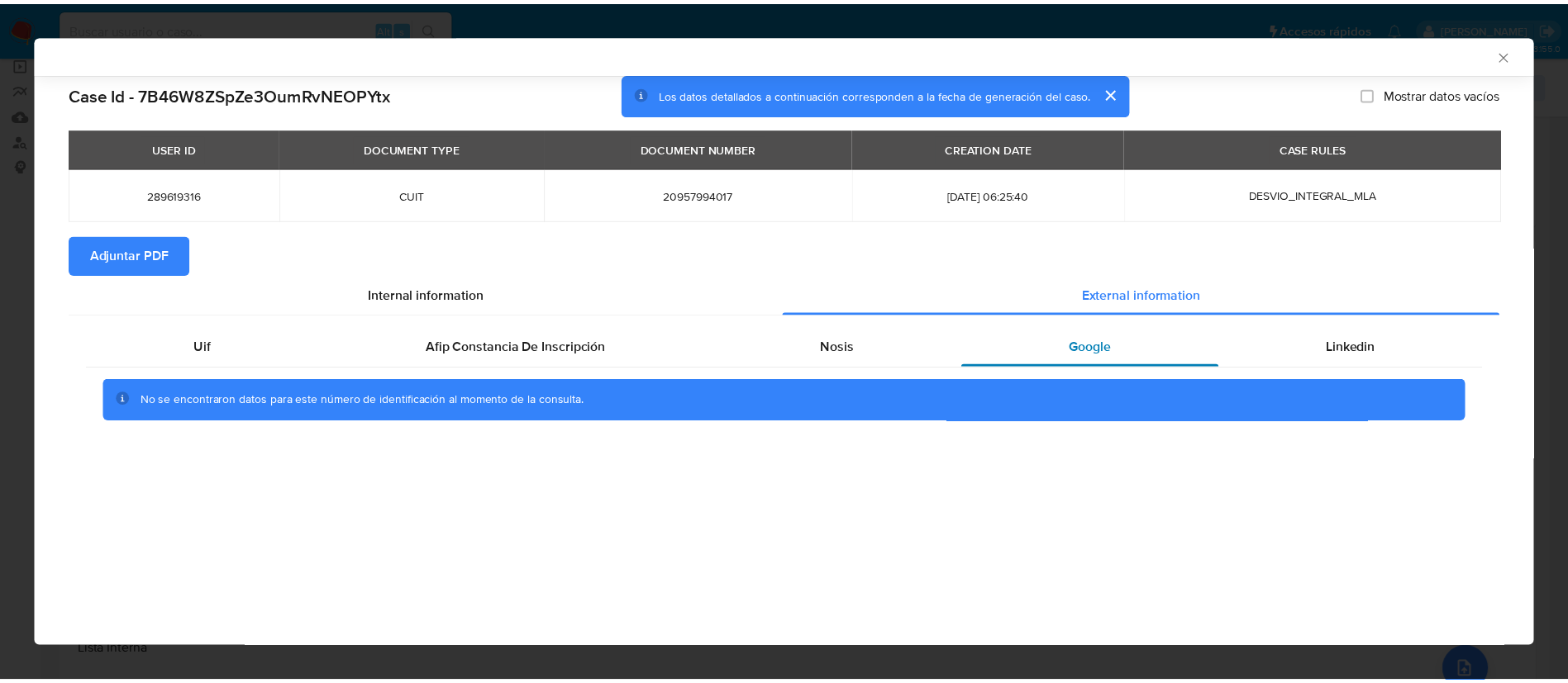
scroll to position [0, 0]
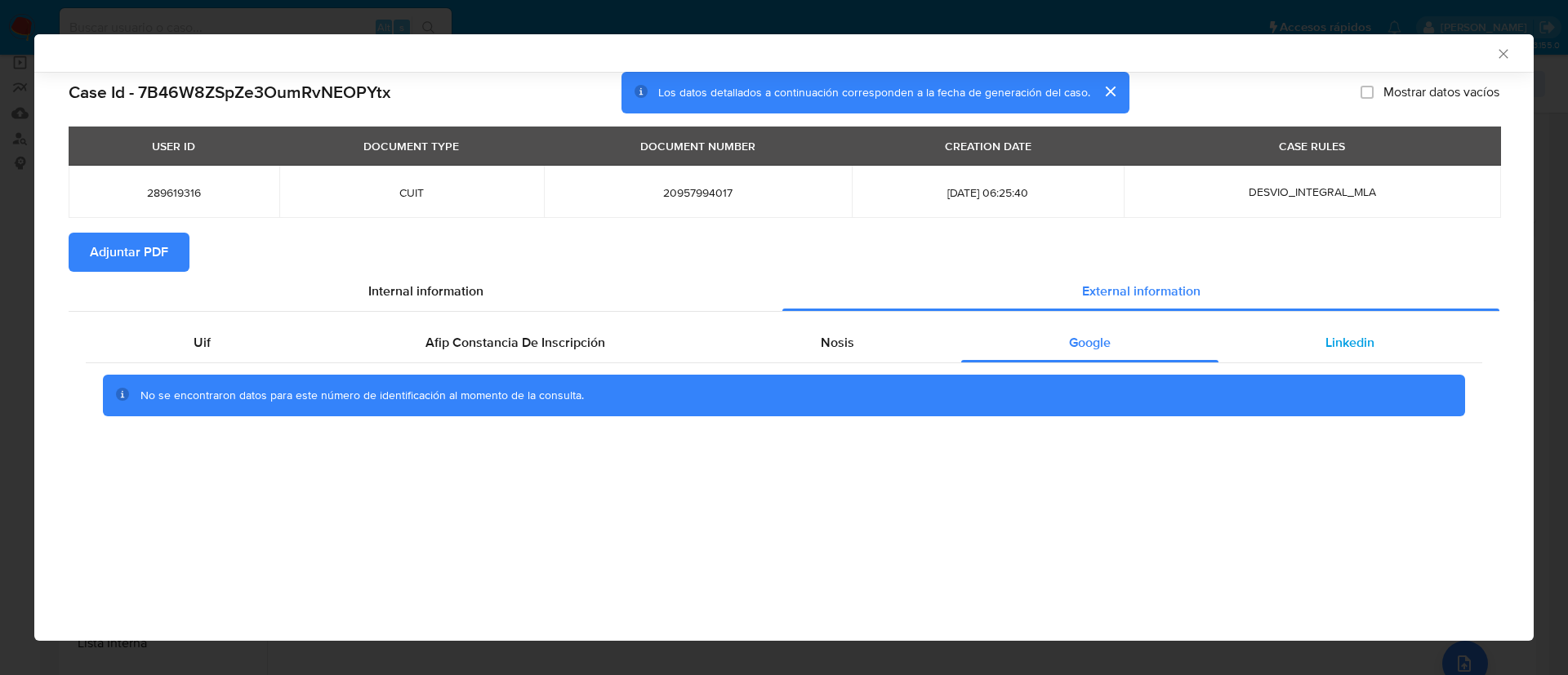
click at [1254, 342] on div "Linkedin" at bounding box center [1350, 343] width 264 height 40
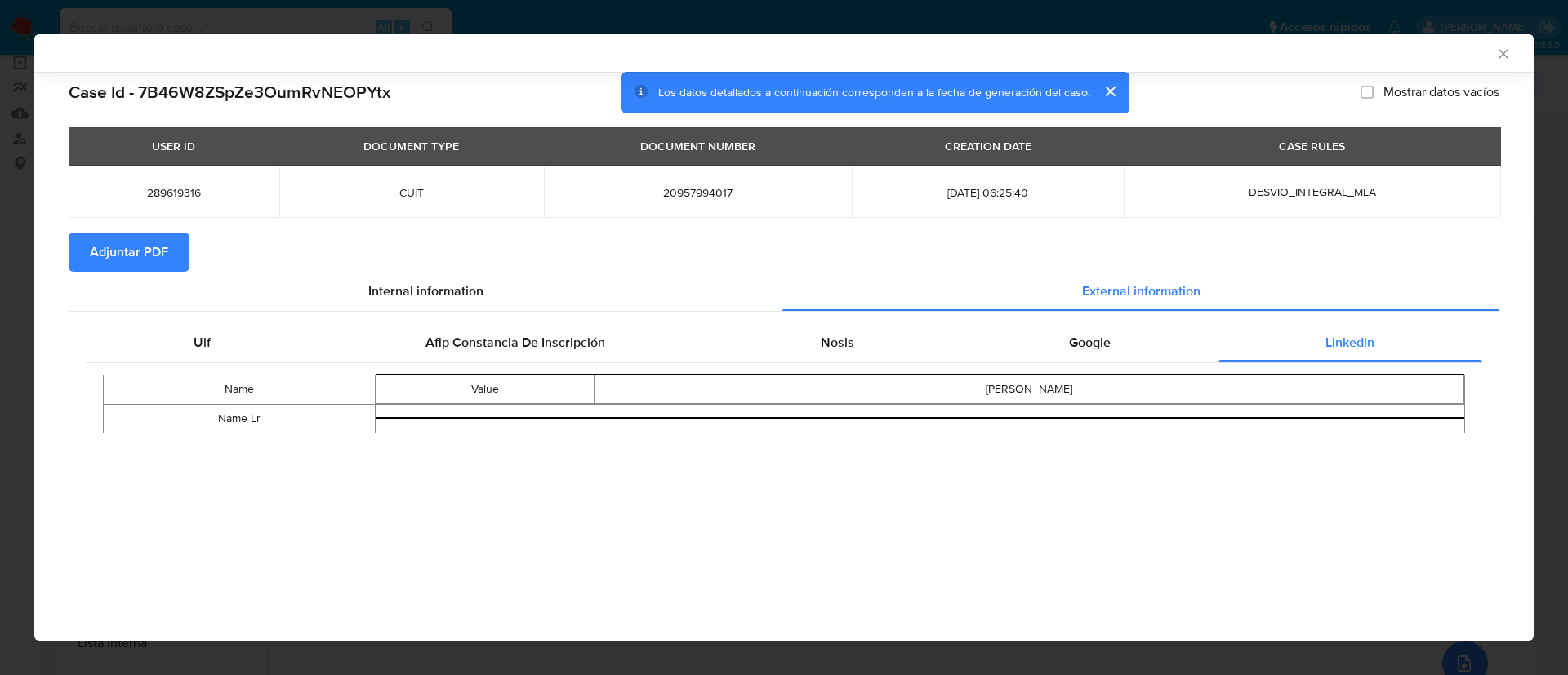
click at [121, 243] on span "Adjuntar PDF" at bounding box center [128, 252] width 78 height 36
drag, startPoint x: 1501, startPoint y: 50, endPoint x: 1412, endPoint y: 90, distance: 97.6
click at [1500, 51] on icon "Cerrar ventana" at bounding box center [1503, 54] width 16 height 16
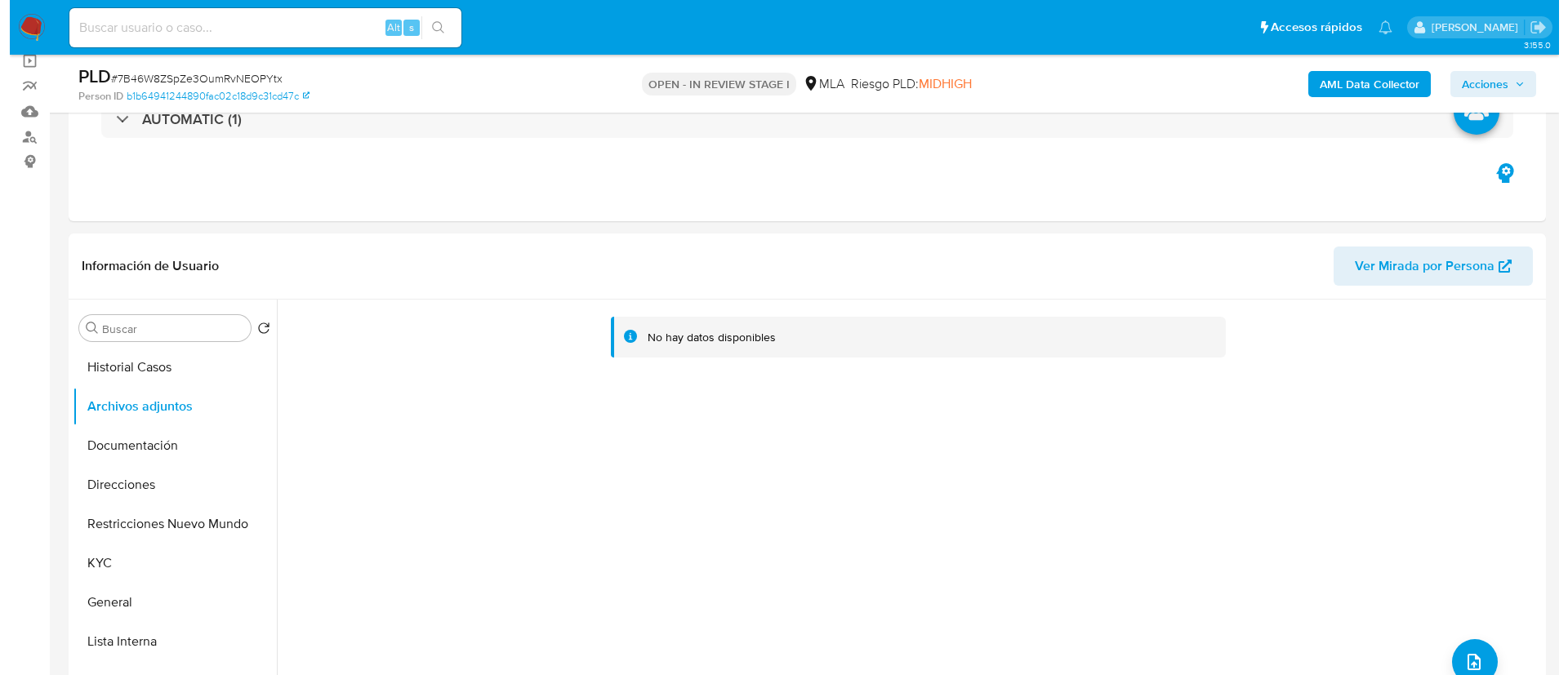
scroll to position [122, 0]
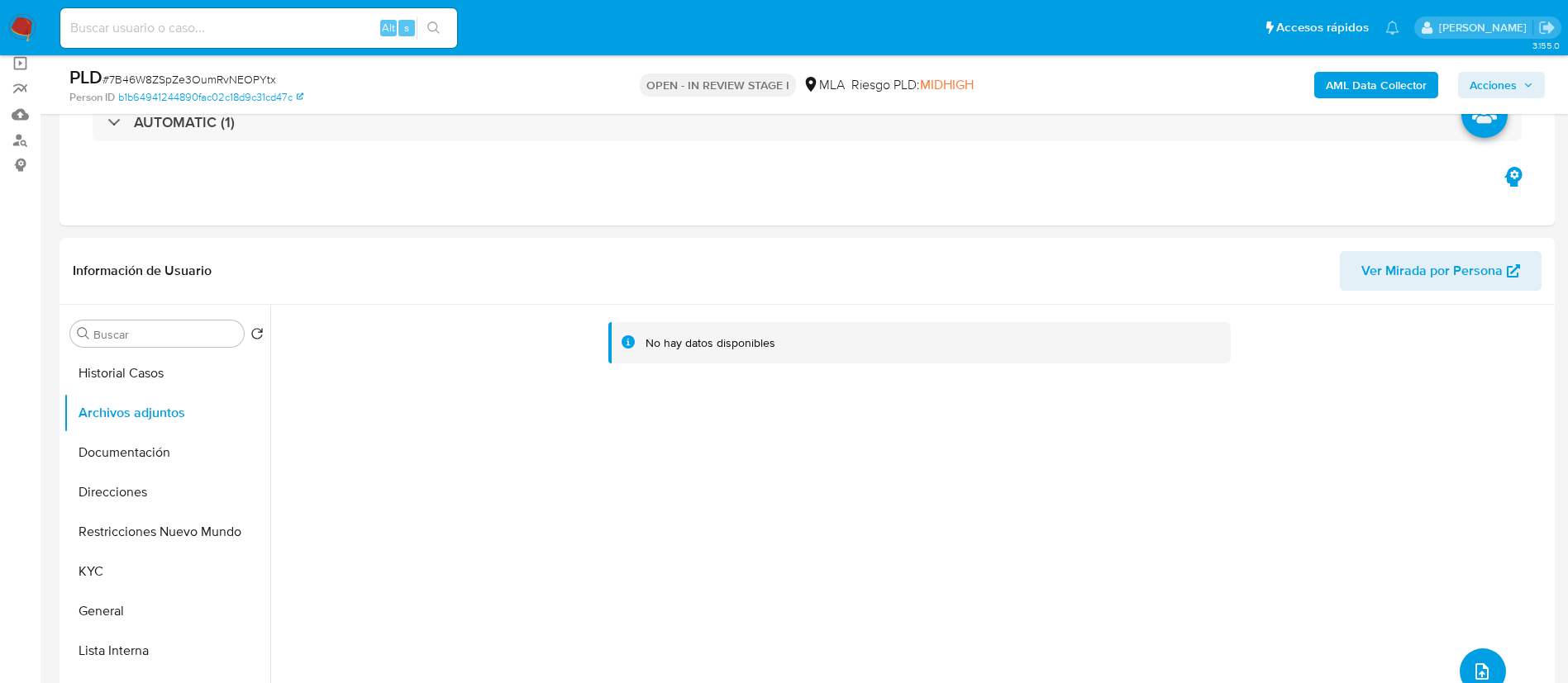
click at [1492, 663] on button "upload-file" at bounding box center [1482, 672] width 47 height 47
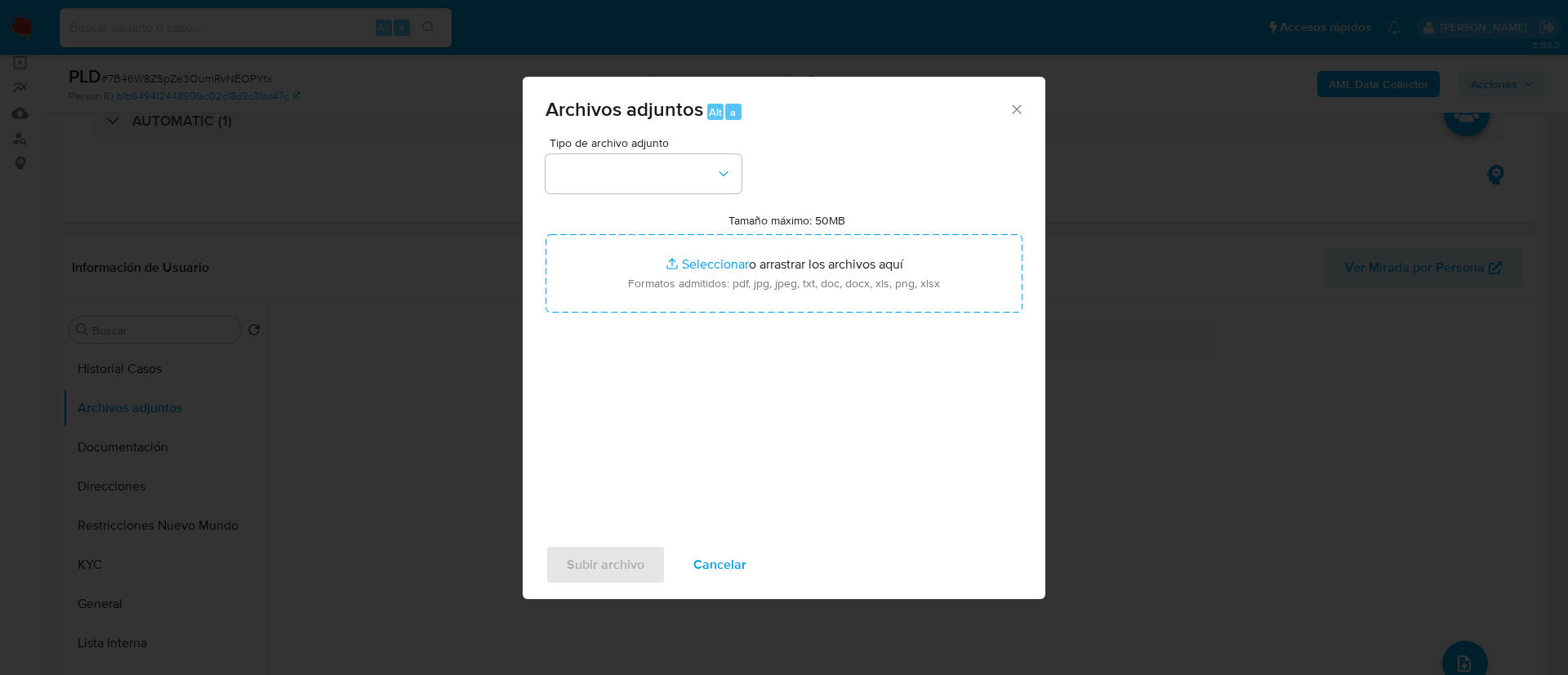
click at [630, 152] on div "Tipo de archivo adjunto" at bounding box center [643, 166] width 196 height 56
click at [649, 162] on button "button" at bounding box center [643, 174] width 196 height 40
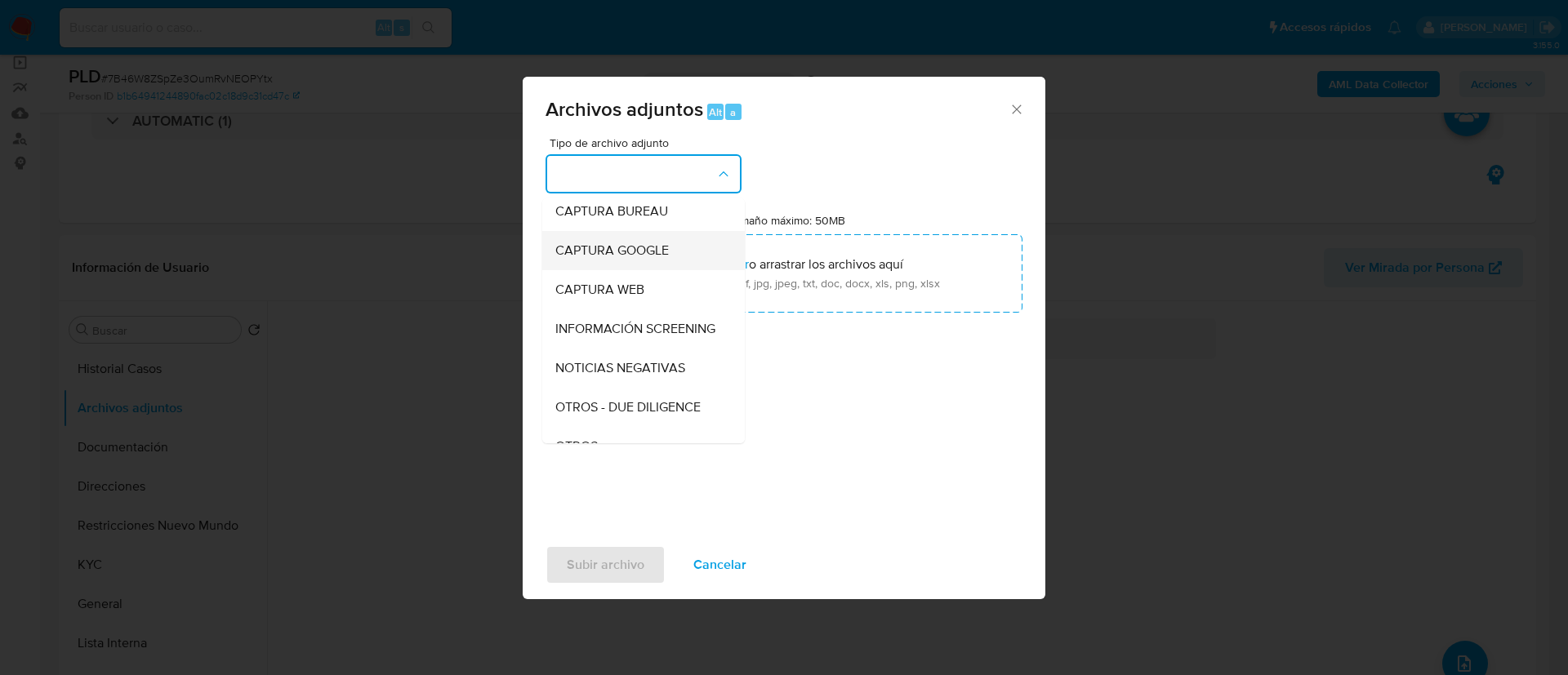
scroll to position [207, 0]
click at [603, 328] on div "OTROS" at bounding box center [639, 324] width 167 height 40
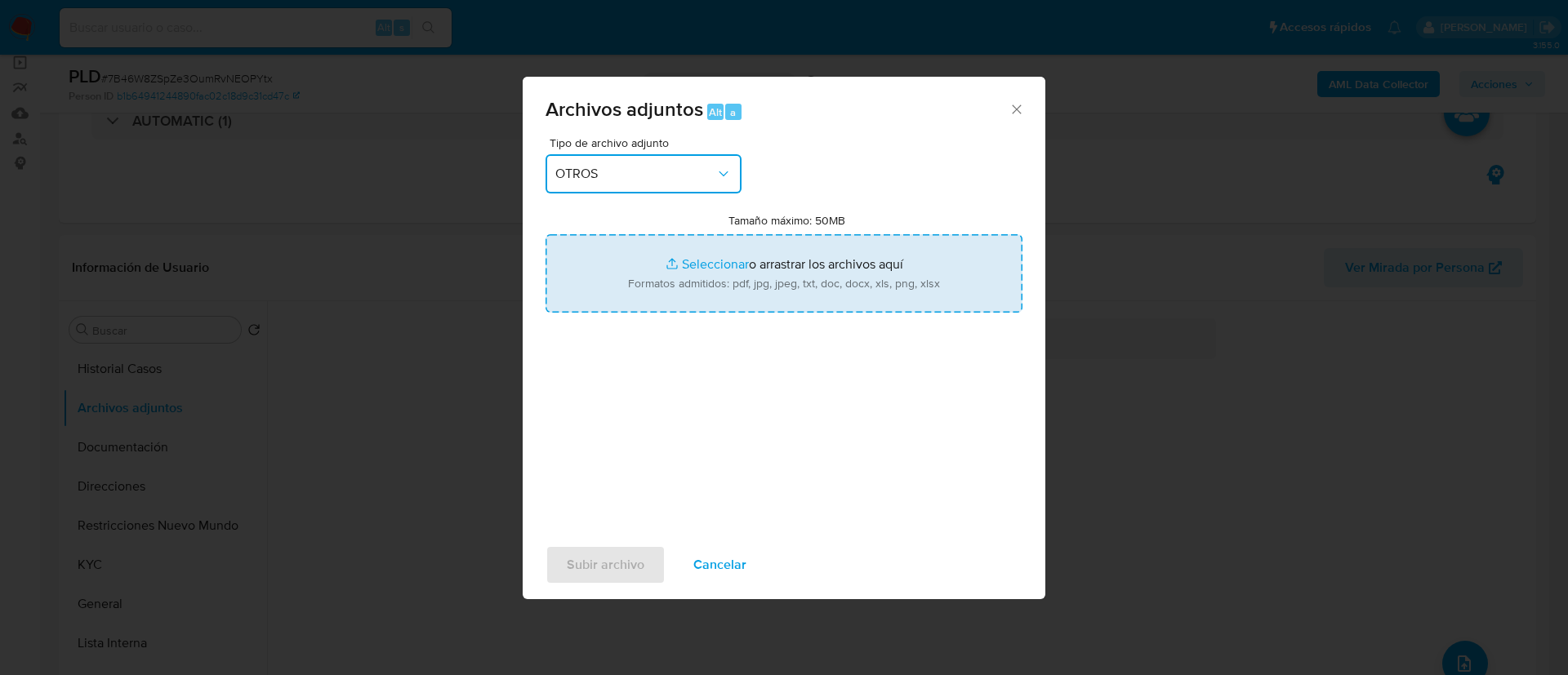
type input "C:\fakepath\289619316_e7745480-70de-4ae3-b0ee-6a15a444e626.pdf"
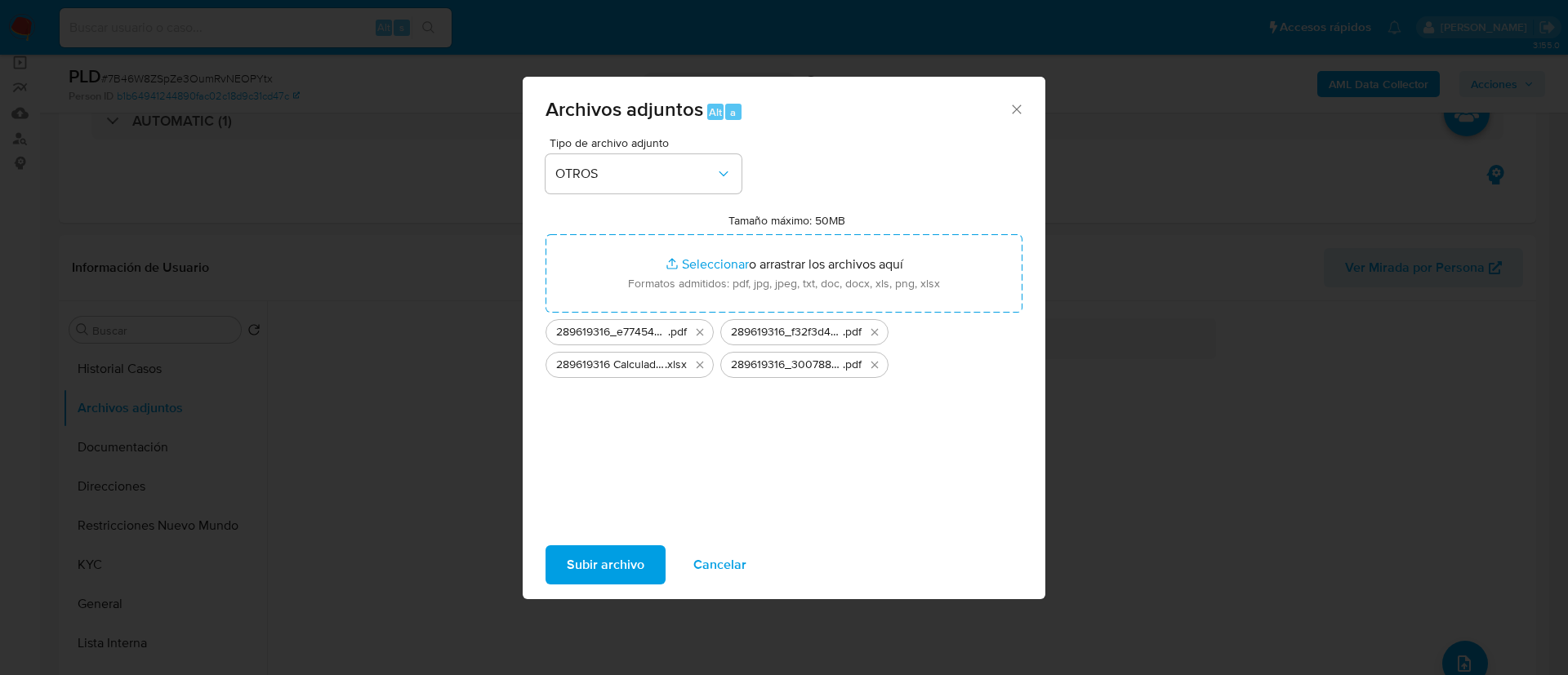
click at [605, 554] on span "Subir archivo" at bounding box center [606, 565] width 77 height 36
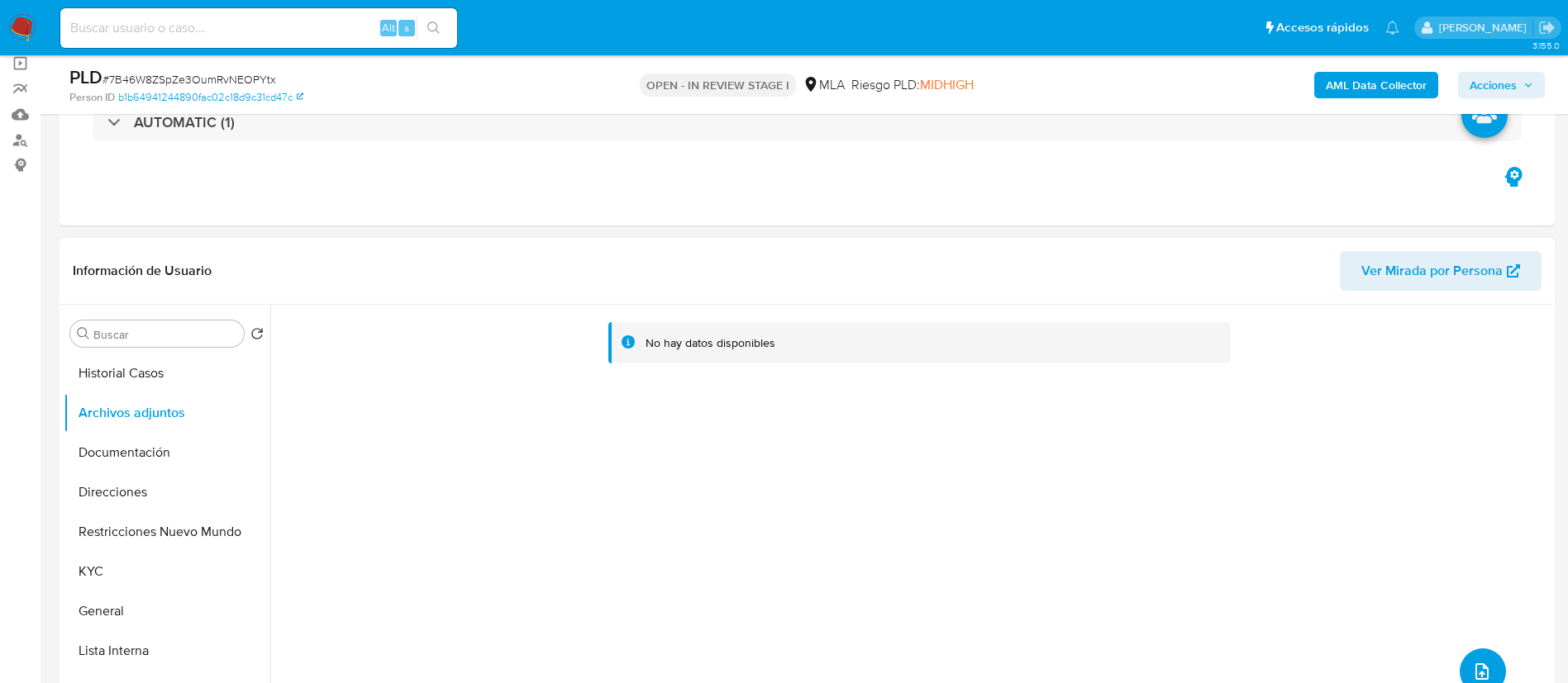
click at [1477, 649] on button "upload-file" at bounding box center [1482, 672] width 47 height 47
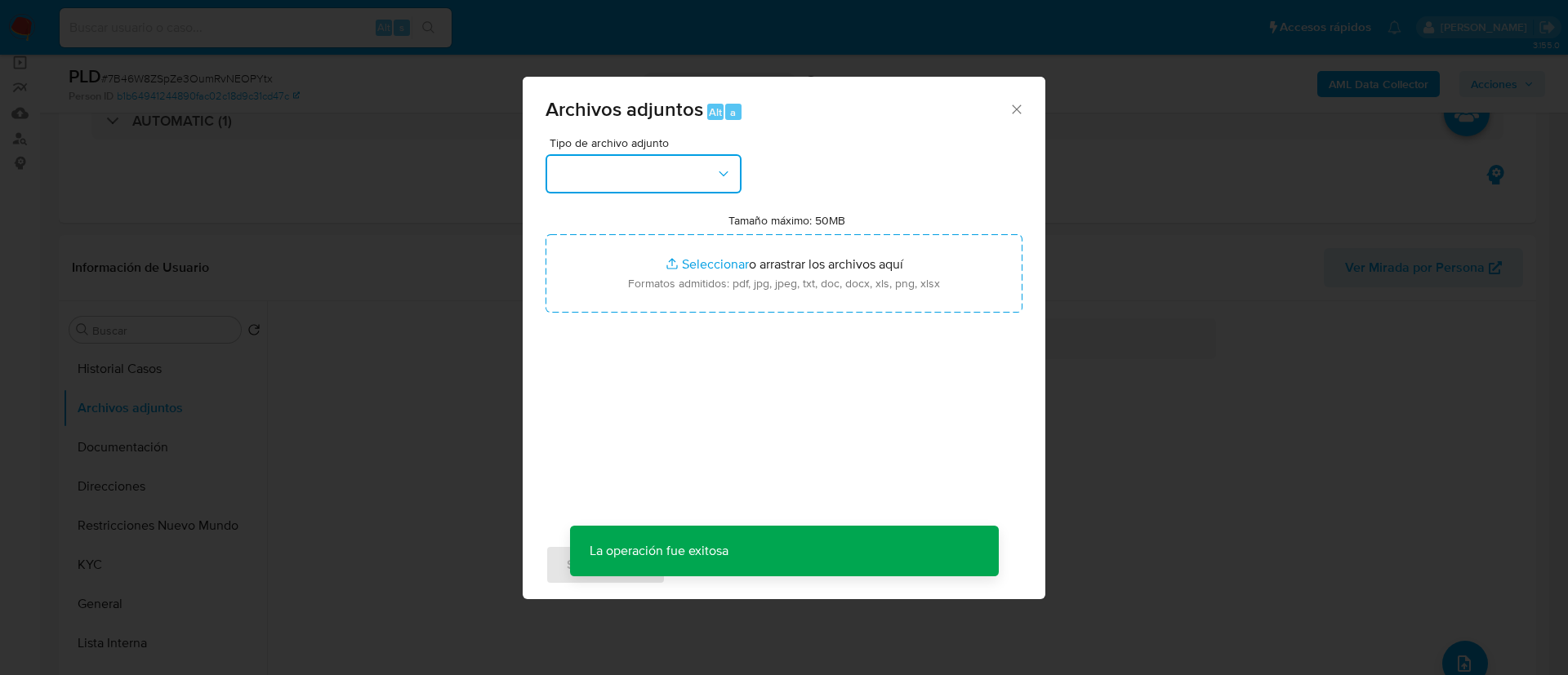
click at [708, 189] on button "button" at bounding box center [643, 174] width 196 height 40
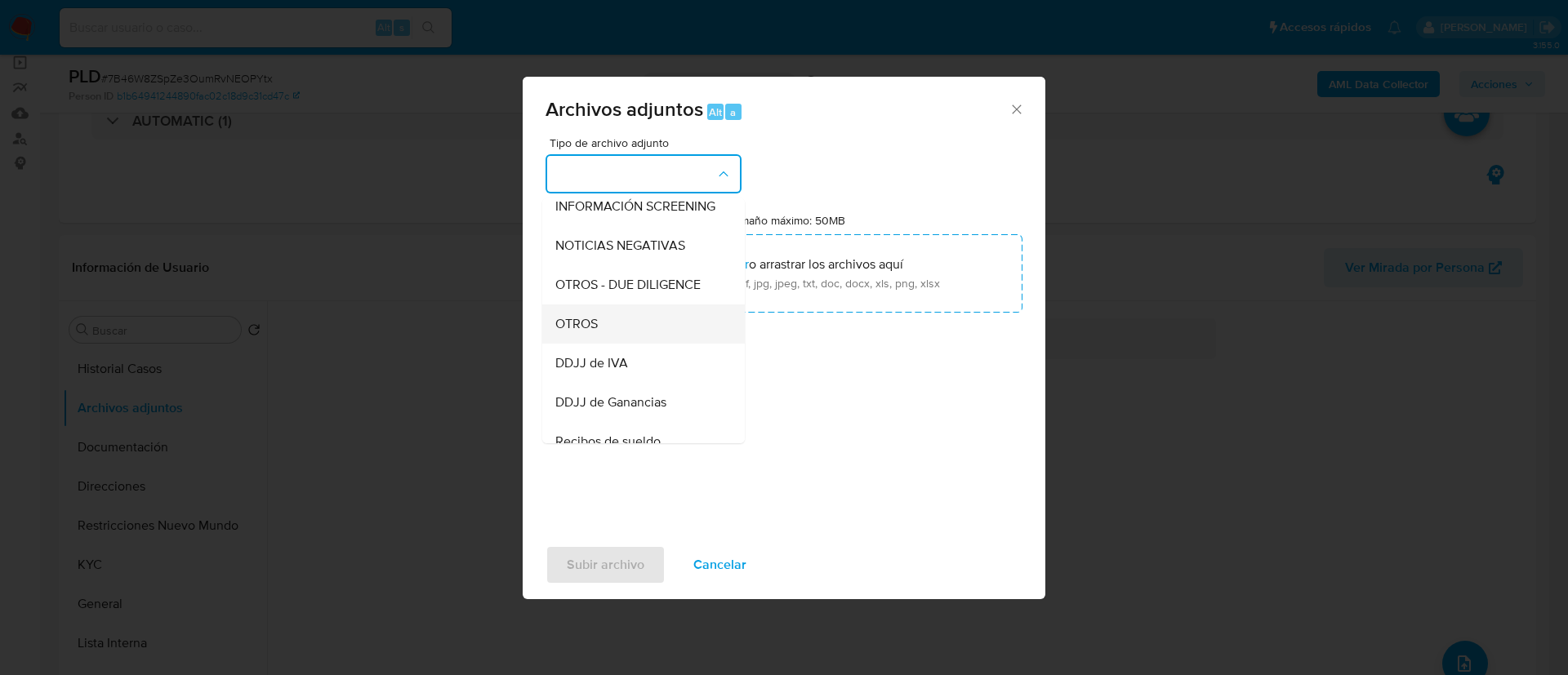
click at [592, 327] on div "OTROS" at bounding box center [639, 324] width 167 height 40
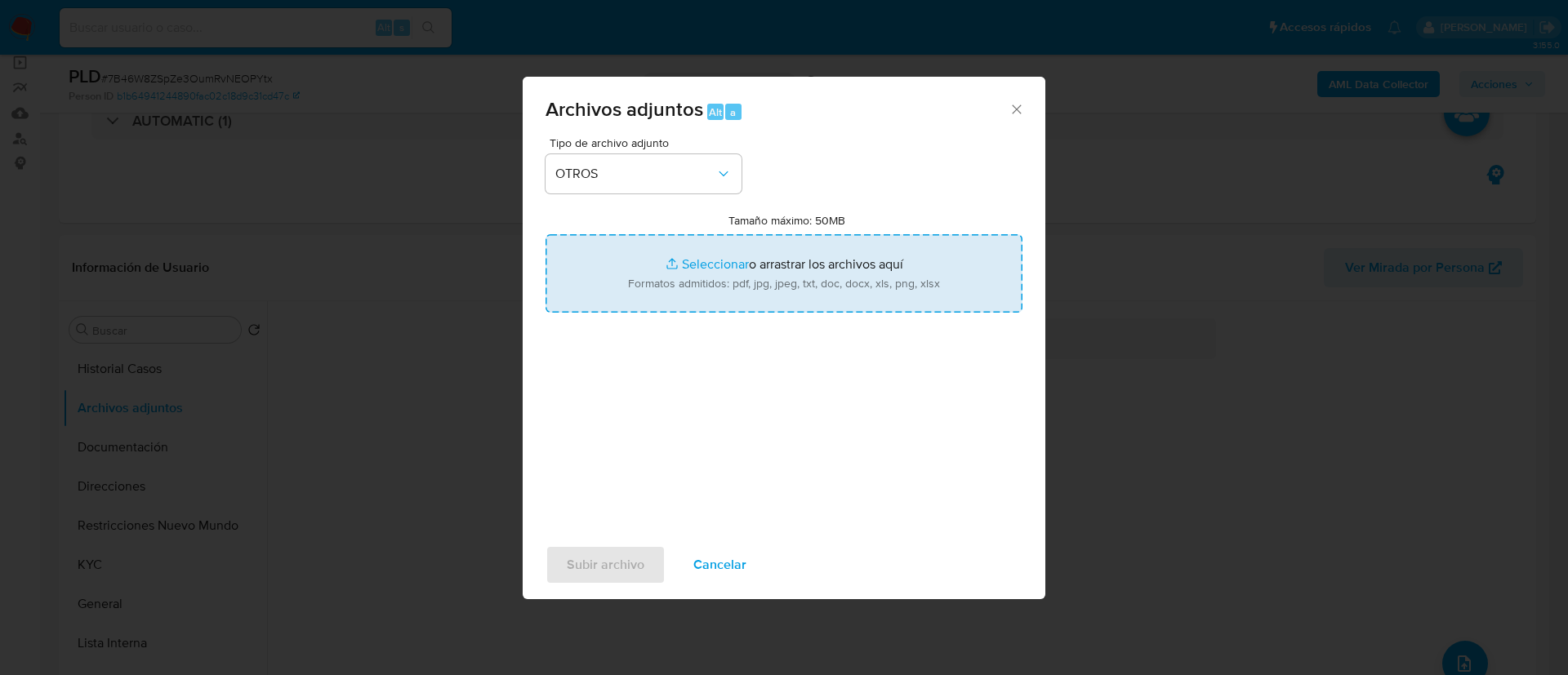
type input "C:\fakepath\289619316 Movimientos.xlsx"
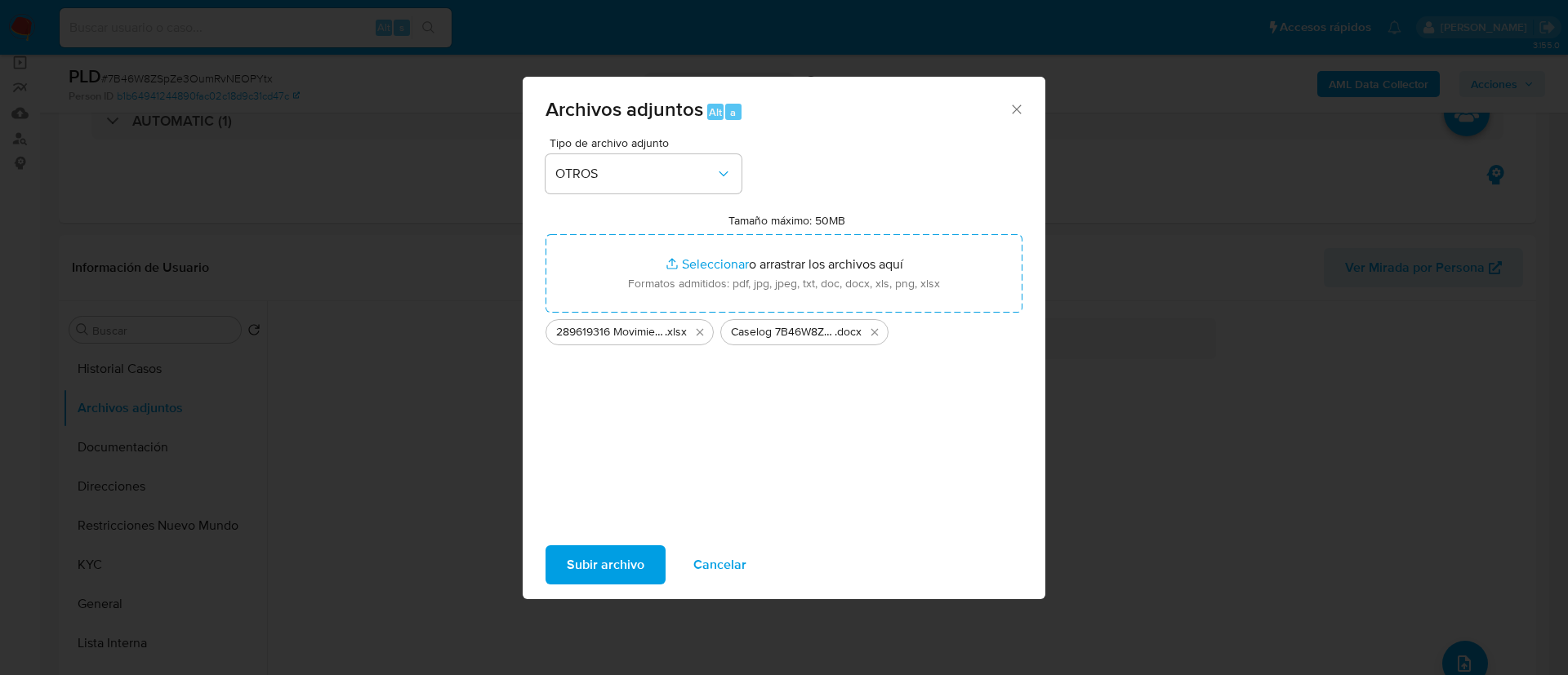
click at [719, 388] on div "Tipo de archivo adjunto OTROS Tamaño máximo: 50MB Seleccionar archivos Seleccio…" at bounding box center [784, 329] width 477 height 385
click at [606, 568] on span "Subir archivo" at bounding box center [606, 565] width 77 height 36
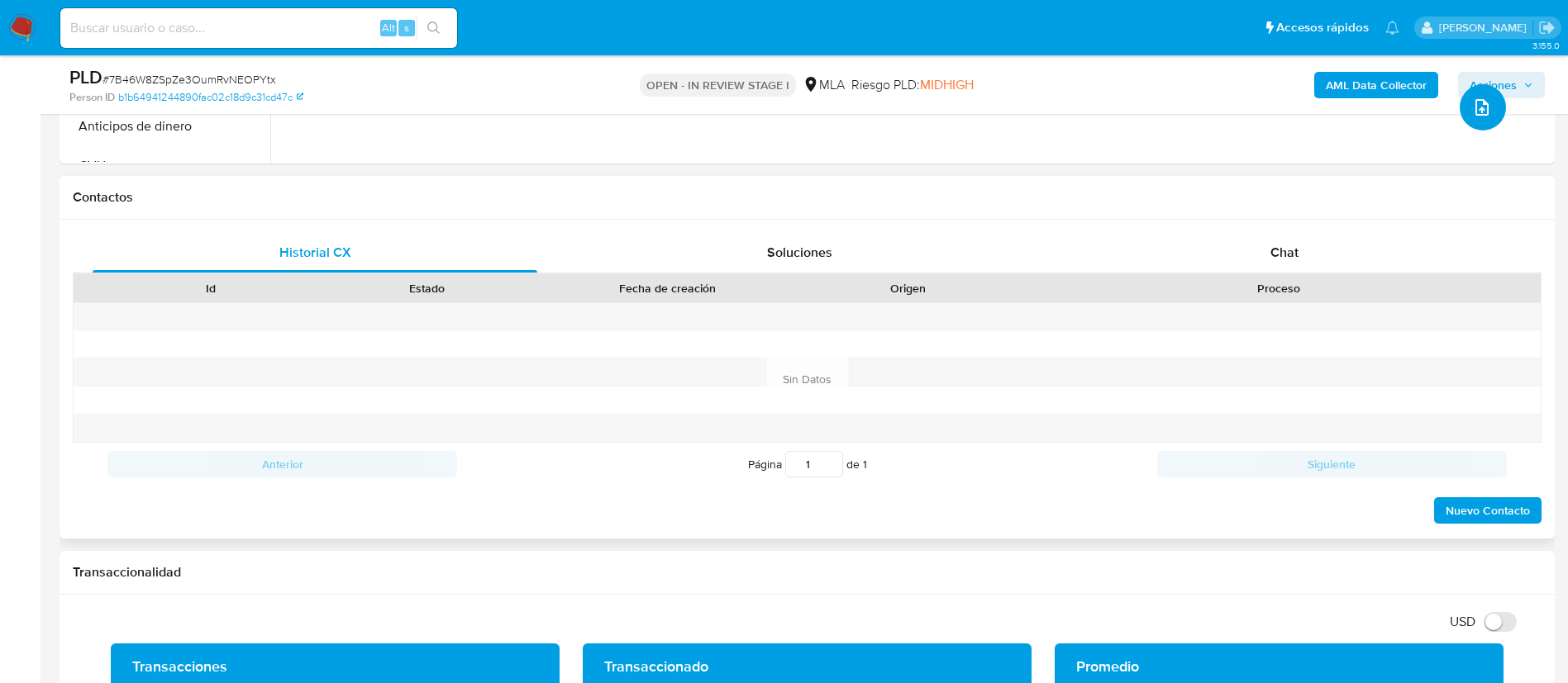
scroll to position [743, 0]
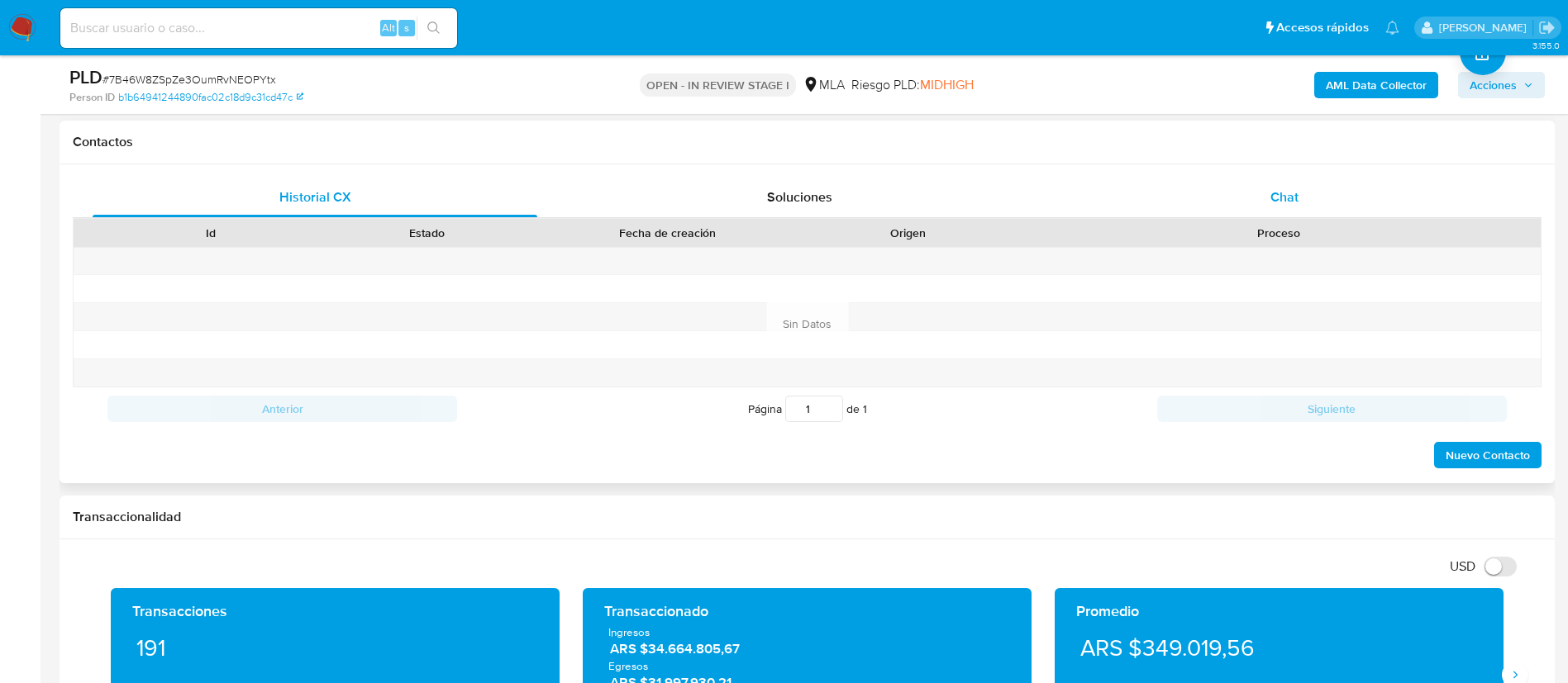
click at [1276, 184] on div "Chat" at bounding box center [1284, 197] width 444 height 40
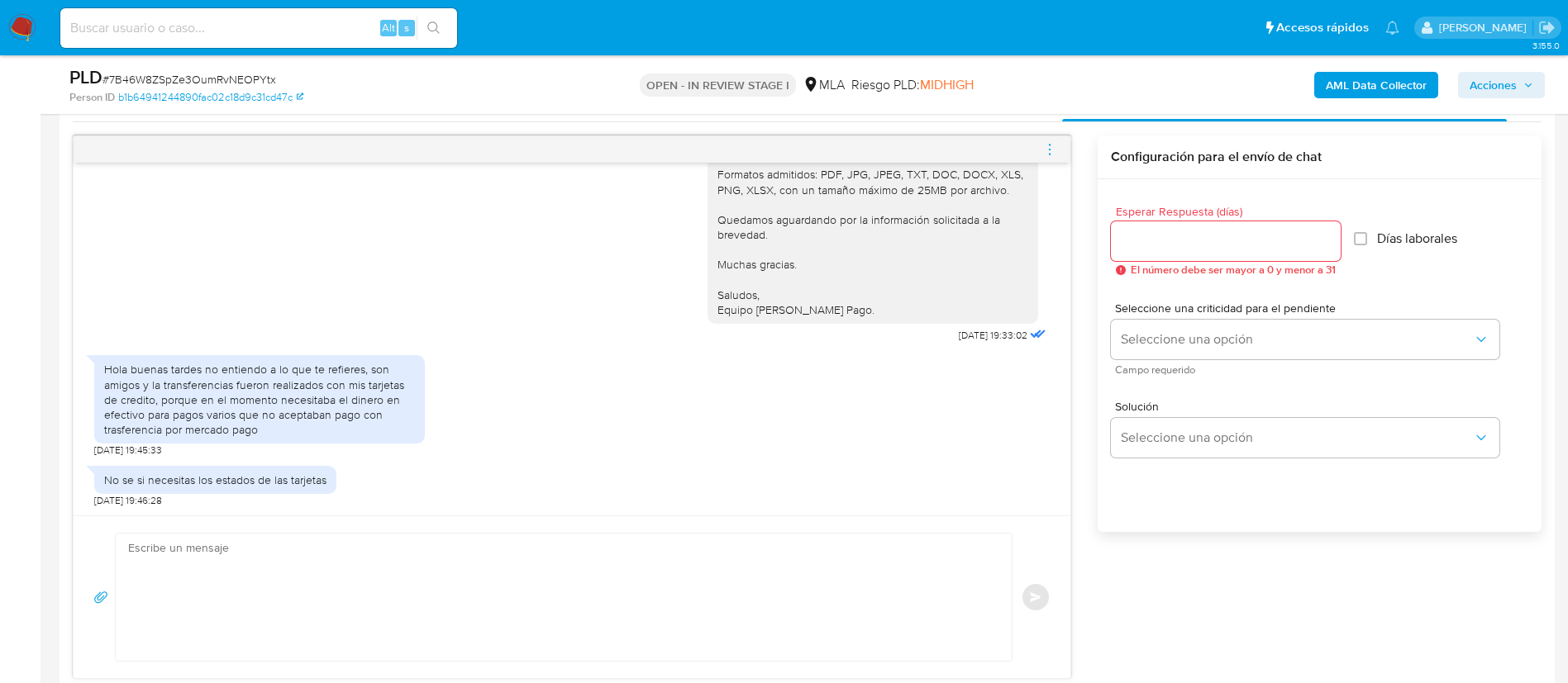
scroll to position [867, 0]
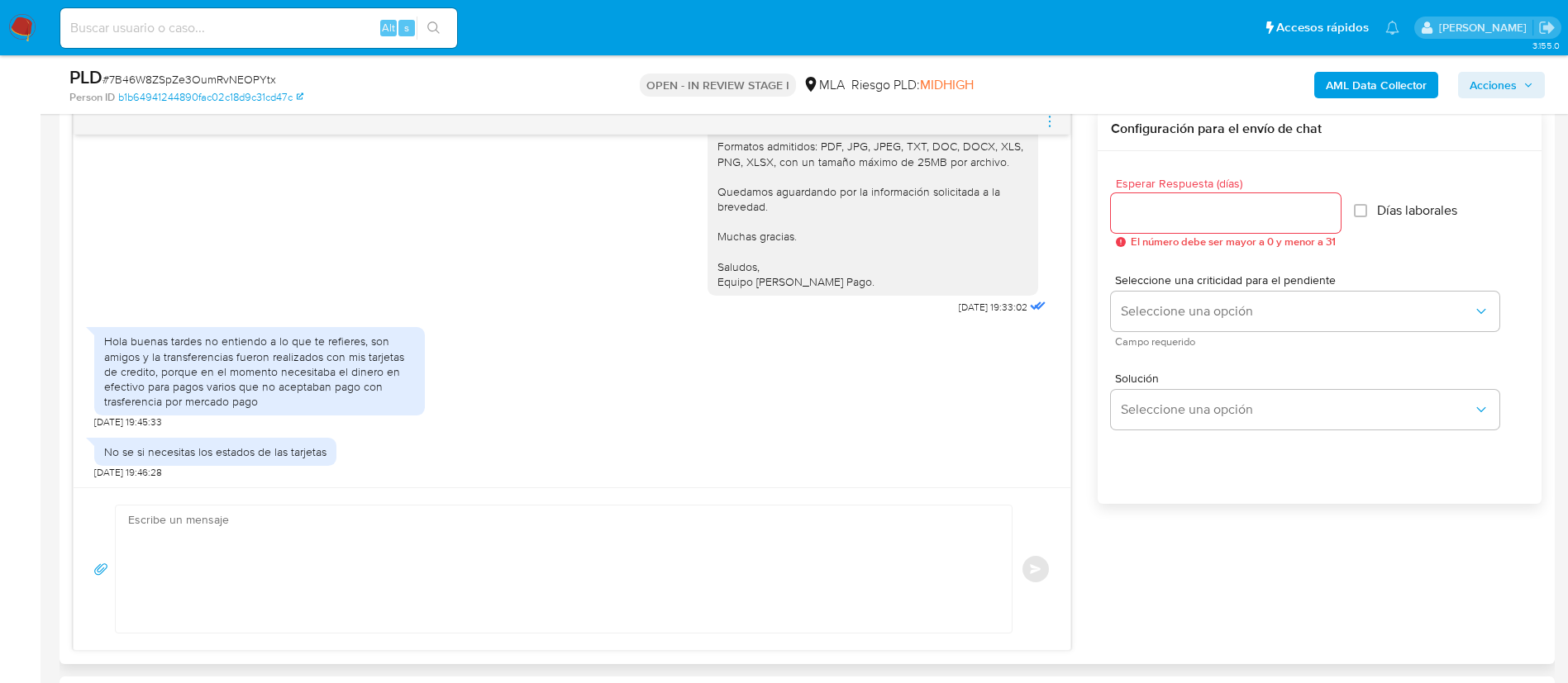
click at [445, 532] on textarea at bounding box center [559, 570] width 863 height 128
paste textarea "Hola, ¡Muchas gracias por tu respuesta! Confirmamos la recepción de la document…"
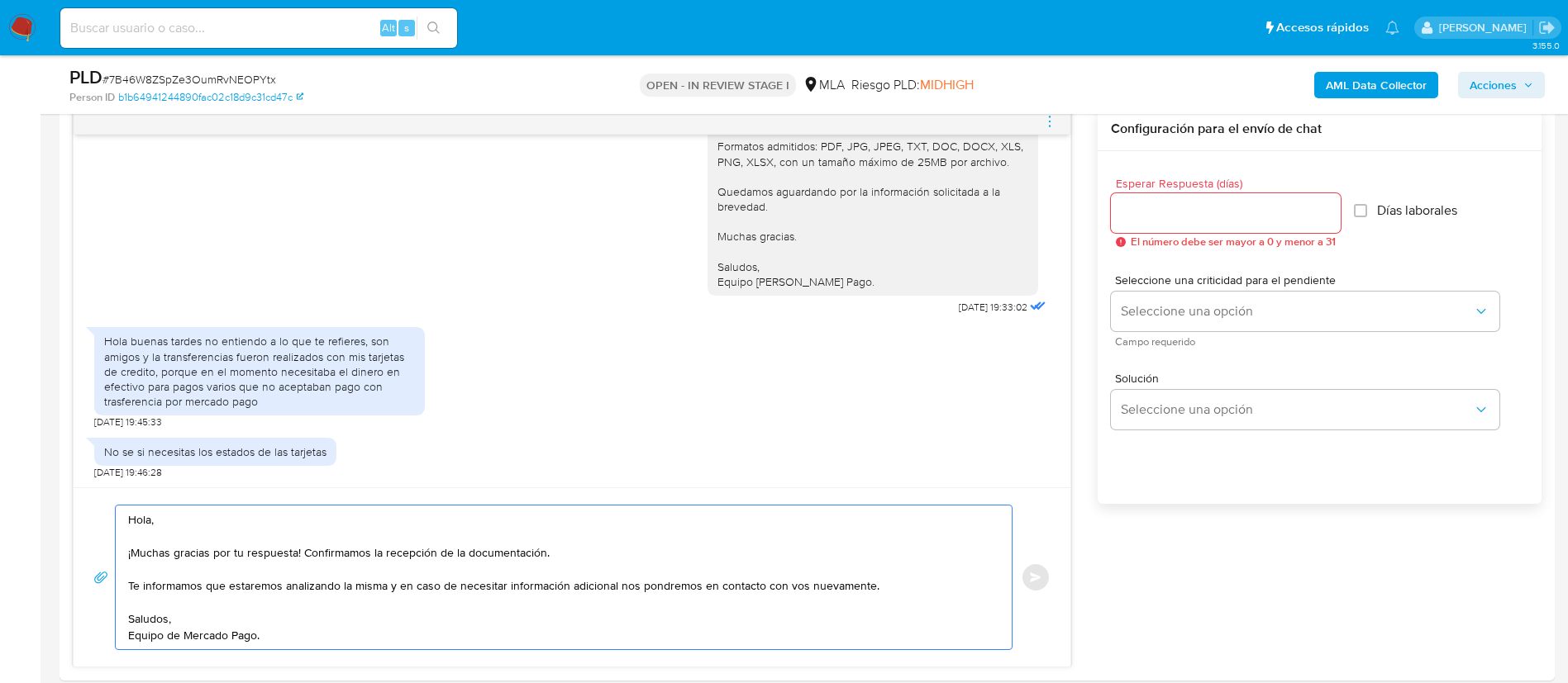
type textarea "Hola, ¡Muchas gracias por tu respuesta! Confirmamos la recepción de la document…"
click at [1164, 213] on input "Esperar Respuesta (días)" at bounding box center [1225, 212] width 230 height 22
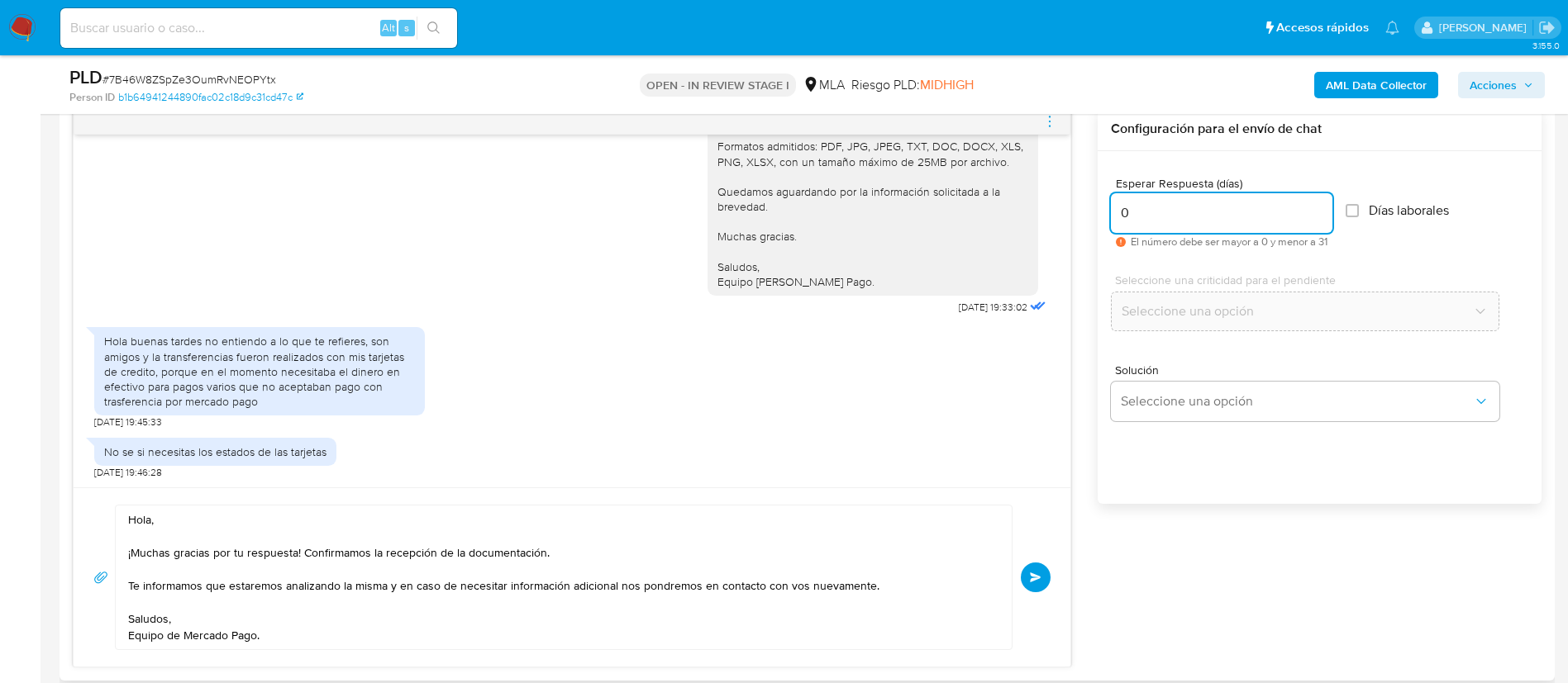
type input "0"
click at [477, 554] on textarea "Hola, ¡Muchas gracias por tu respuesta! Confirmamos la recepción de la document…" at bounding box center [559, 577] width 863 height 144
type textarea "Hola, ¡Muchas gracias por tu respuesta! Confirmamos la recepción de la informac…"
click at [1045, 588] on button "Enviar" at bounding box center [1035, 576] width 30 height 30
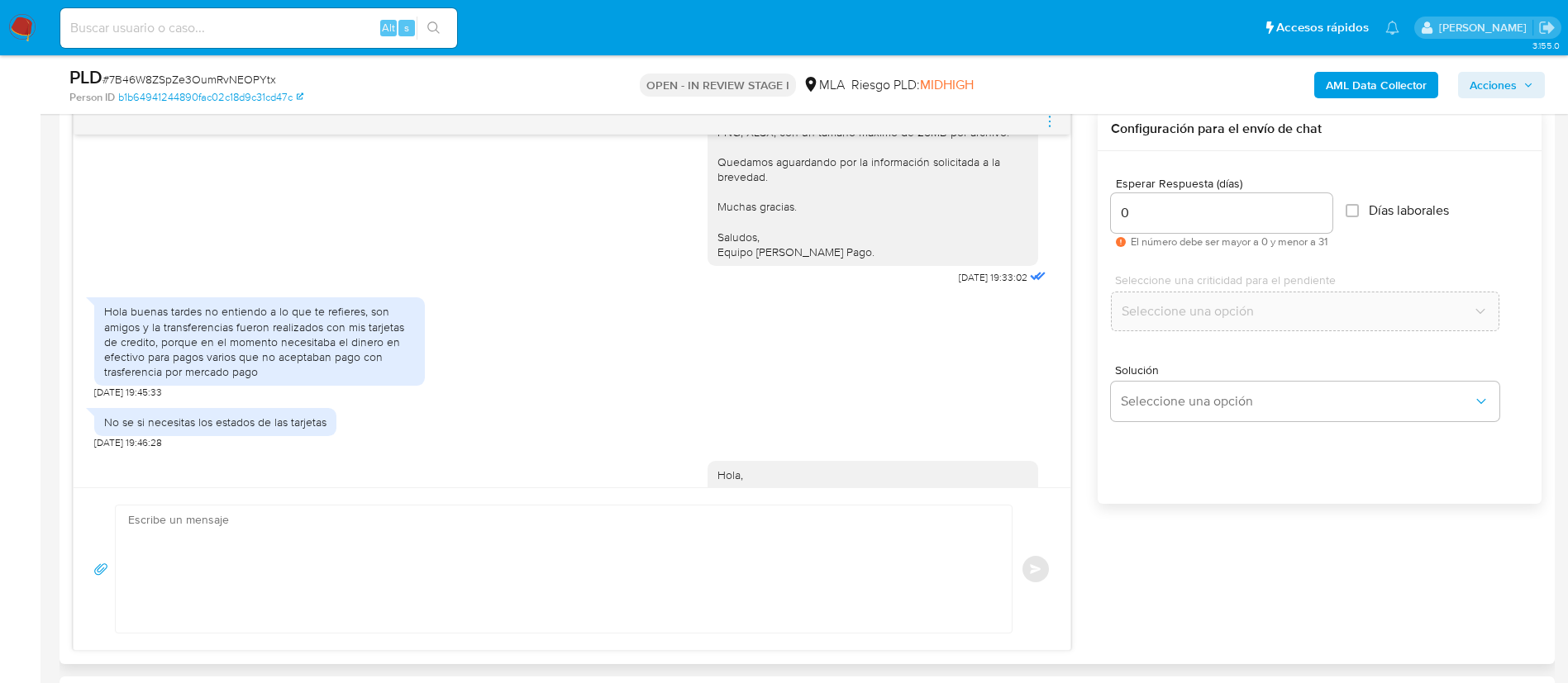
scroll to position [1714, 0]
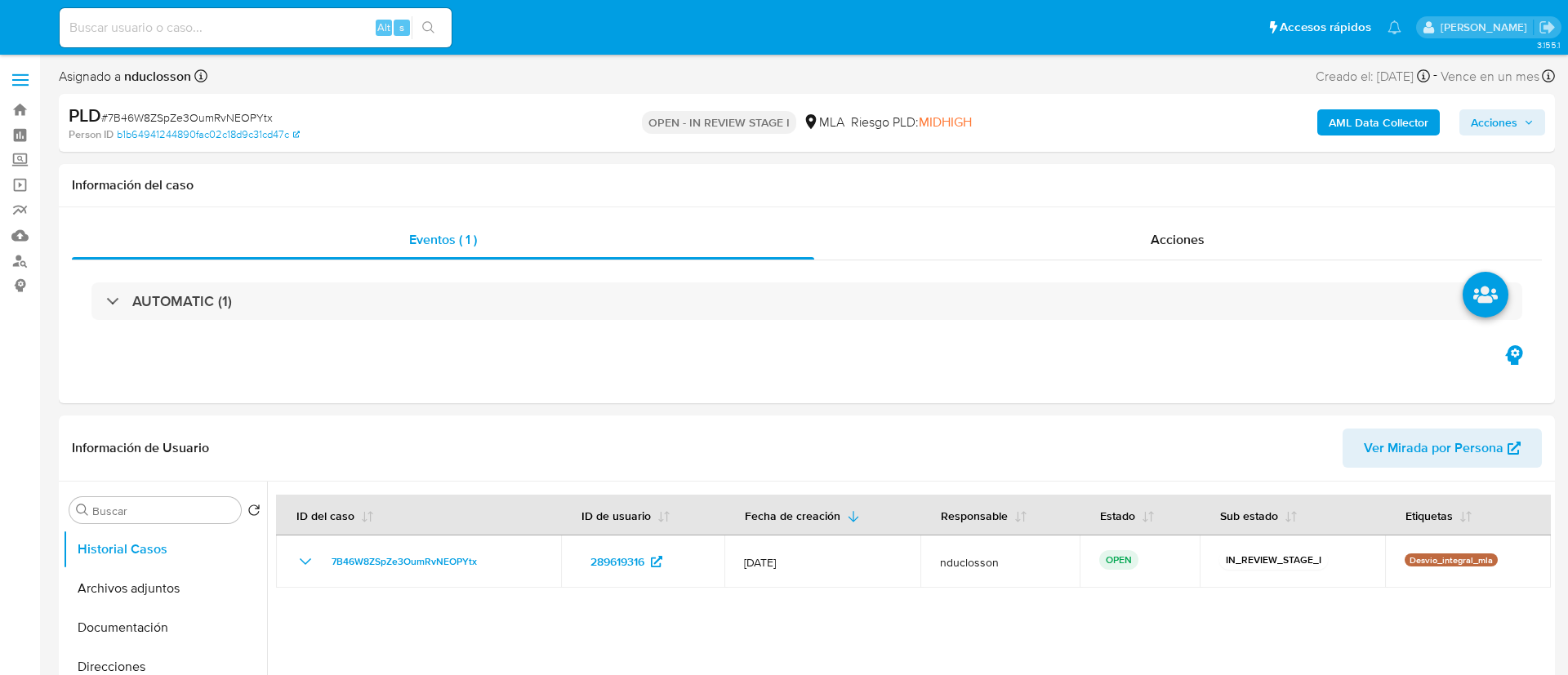
select select "10"
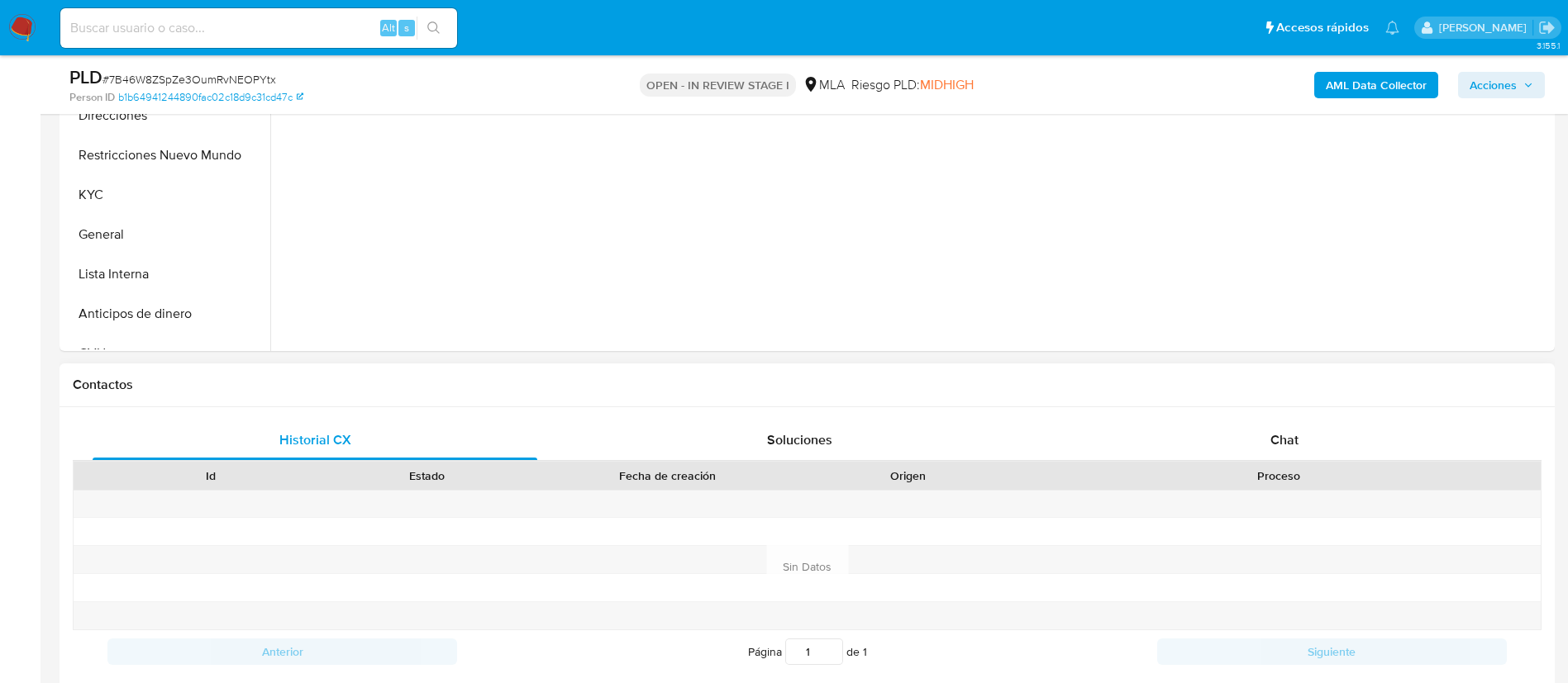
scroll to position [619, 0]
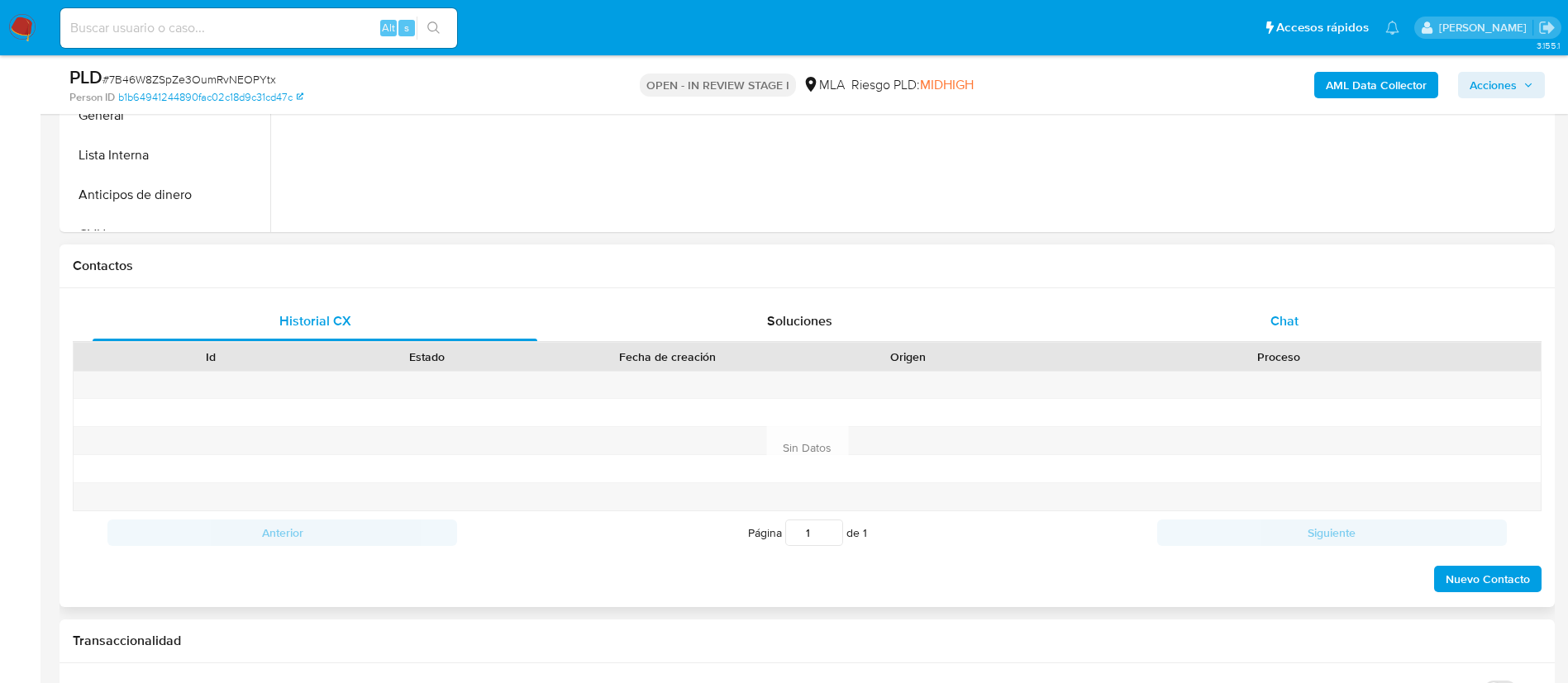
click at [1297, 338] on div "Chat" at bounding box center [1284, 321] width 444 height 40
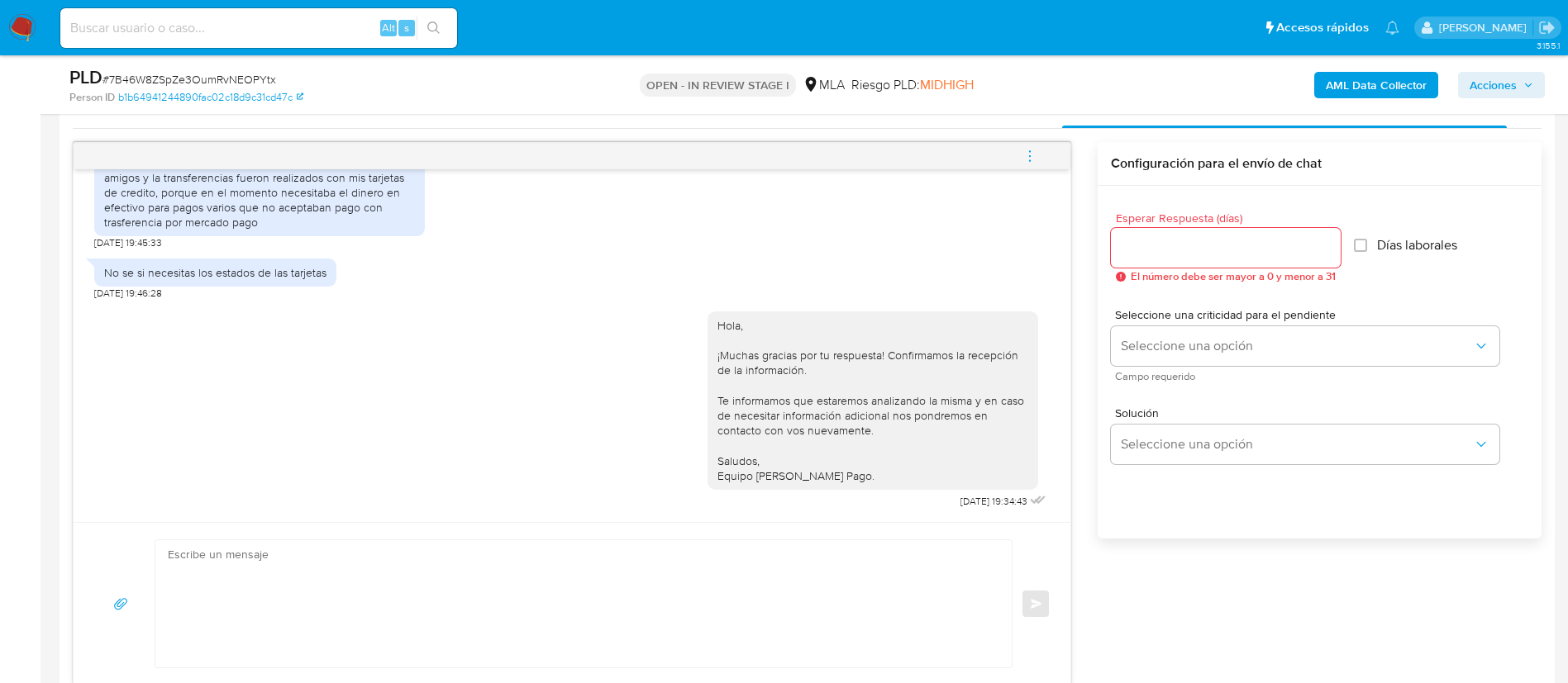
scroll to position [867, 0]
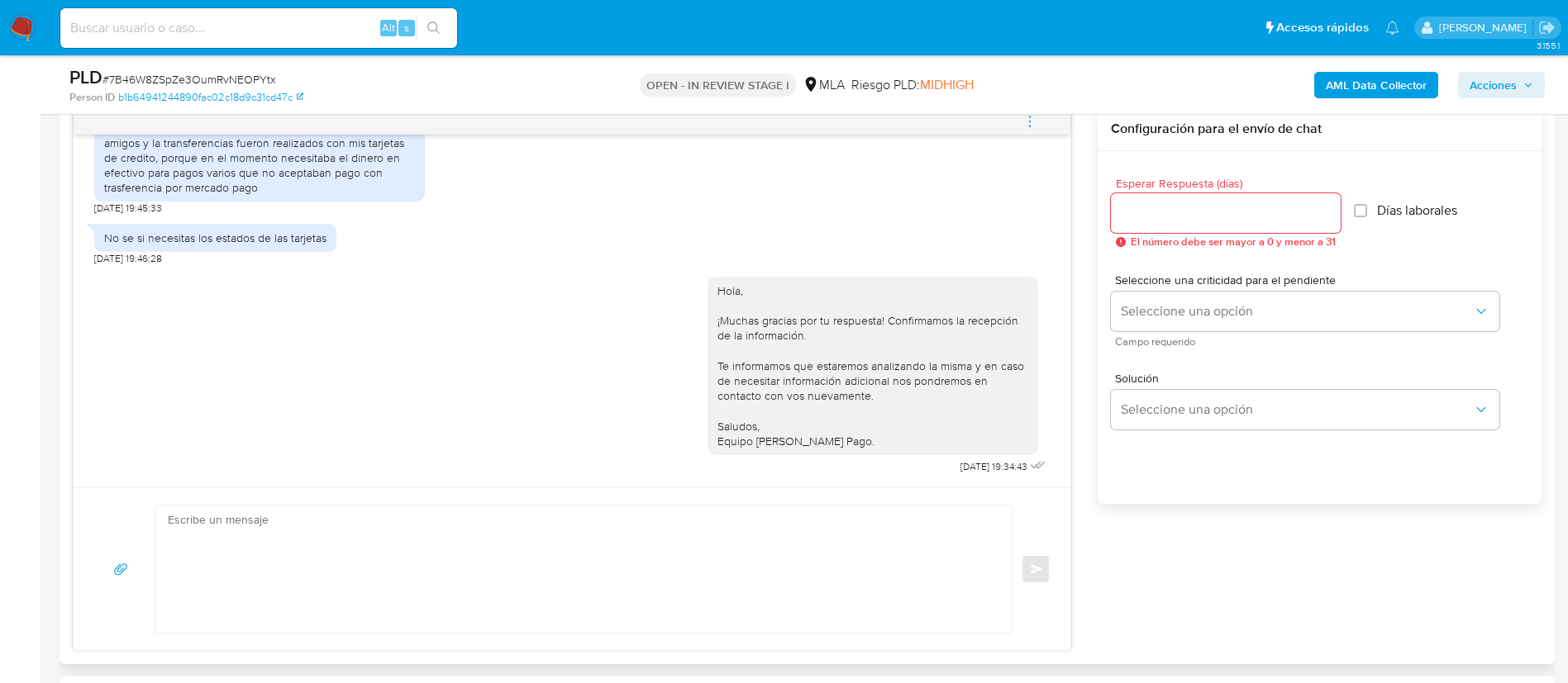
click at [1041, 118] on button "menu-action" at bounding box center [1029, 122] width 54 height 40
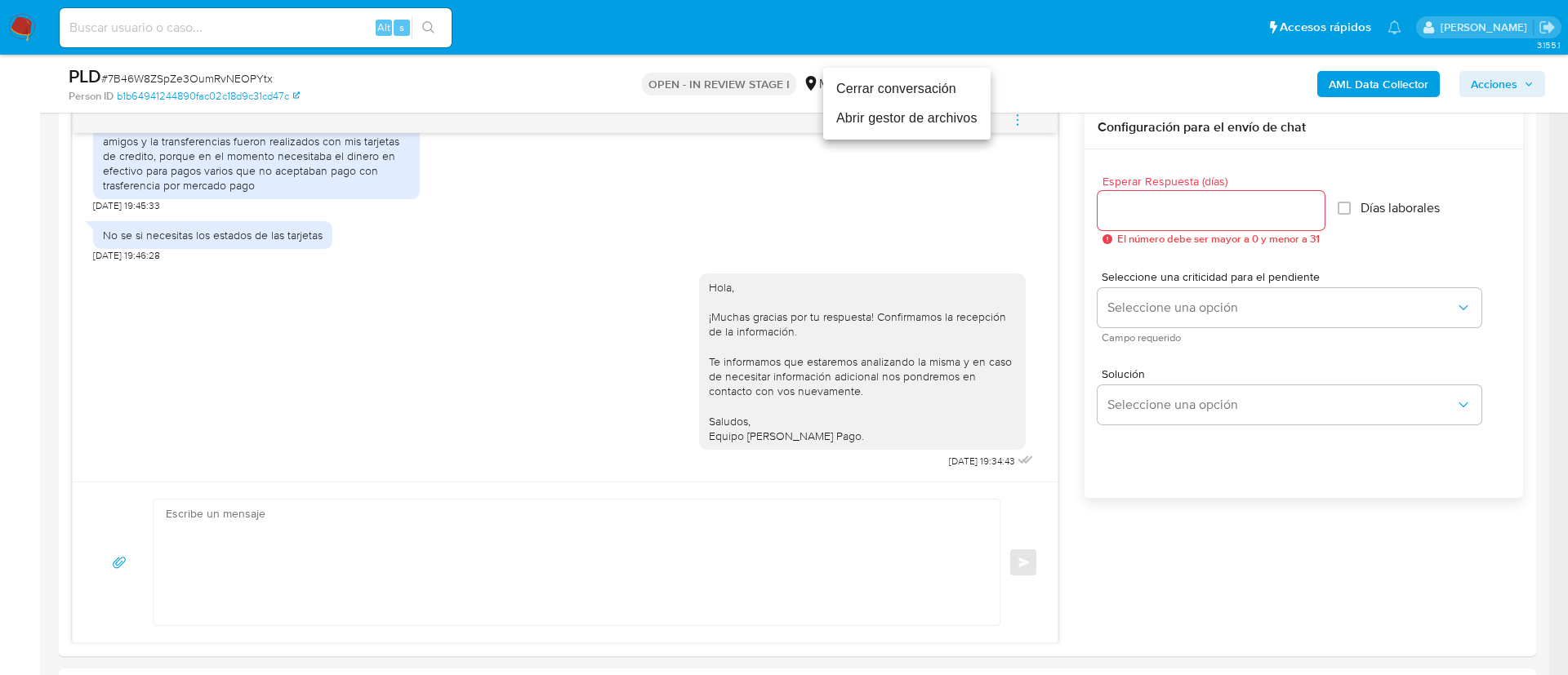
click at [885, 89] on li "Cerrar conversación" at bounding box center [907, 88] width 168 height 29
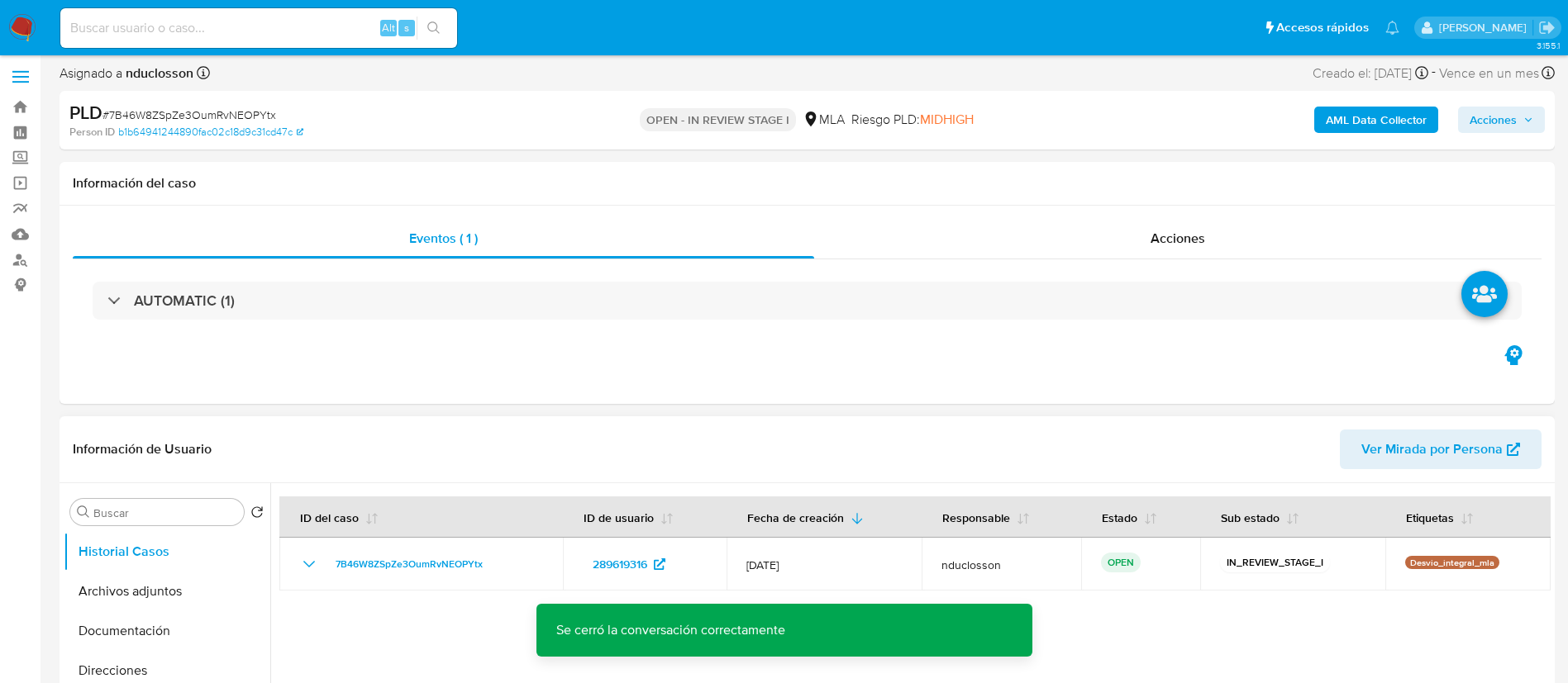
scroll to position [0, 0]
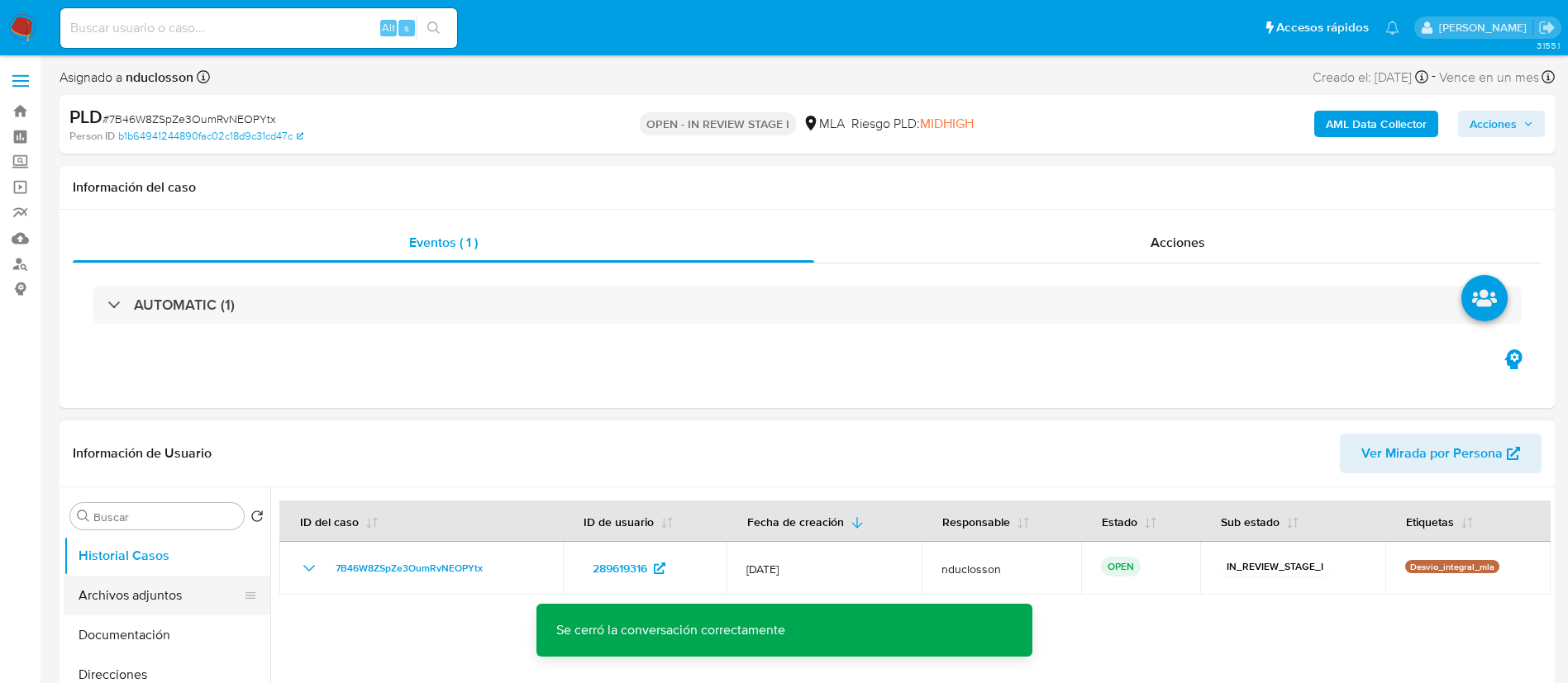
click at [132, 605] on button "Archivos adjuntos" at bounding box center [160, 595] width 193 height 40
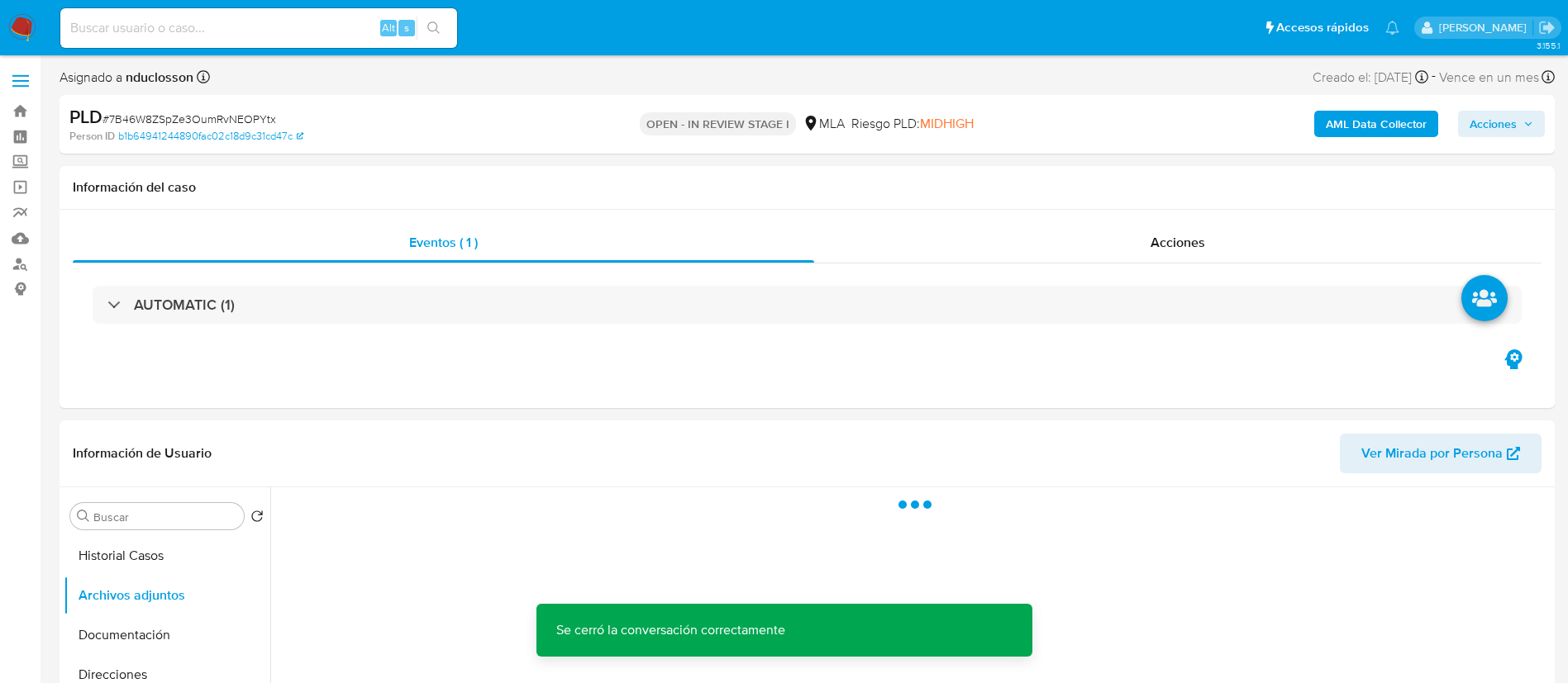
click at [1512, 132] on span "Acciones" at bounding box center [1493, 124] width 47 height 27
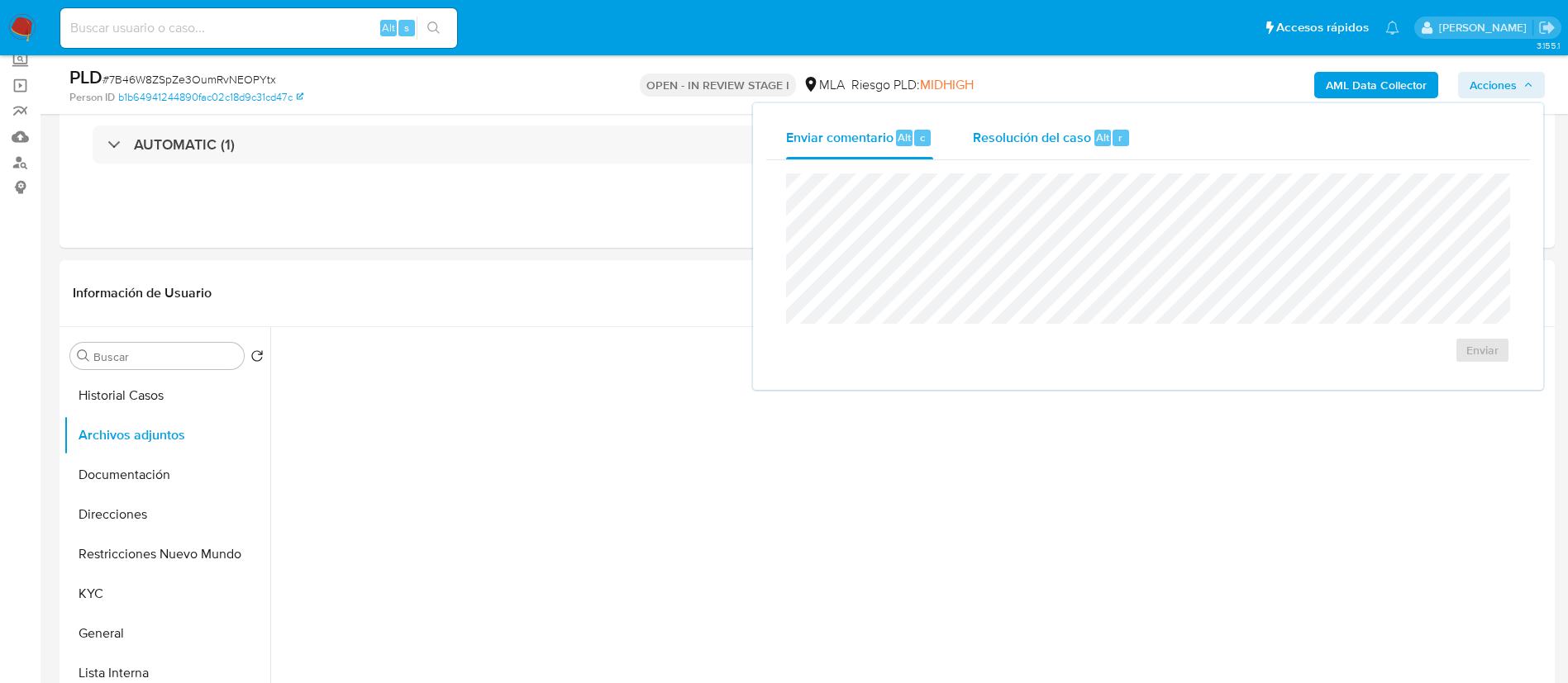
scroll to position [124, 0]
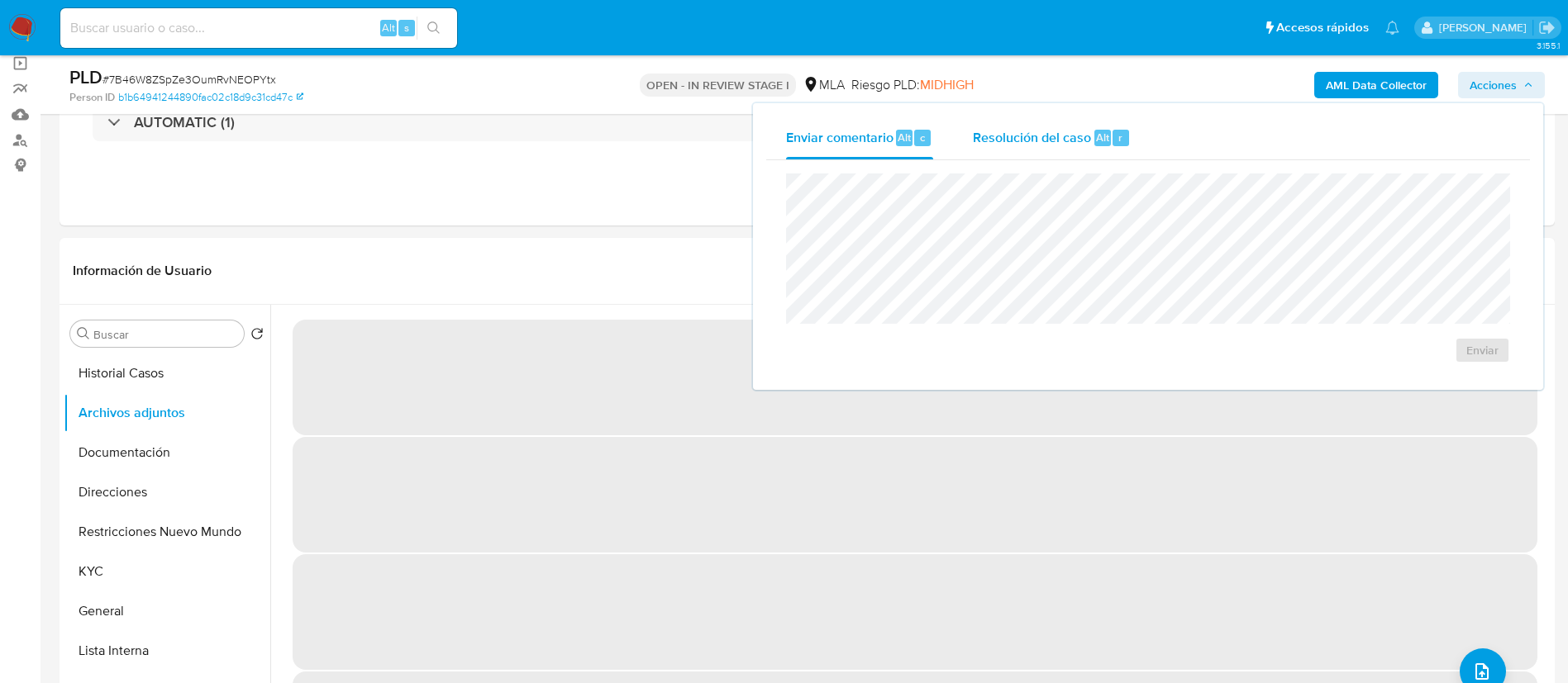
click at [1042, 135] on span "Resolución del caso" at bounding box center [1032, 137] width 118 height 19
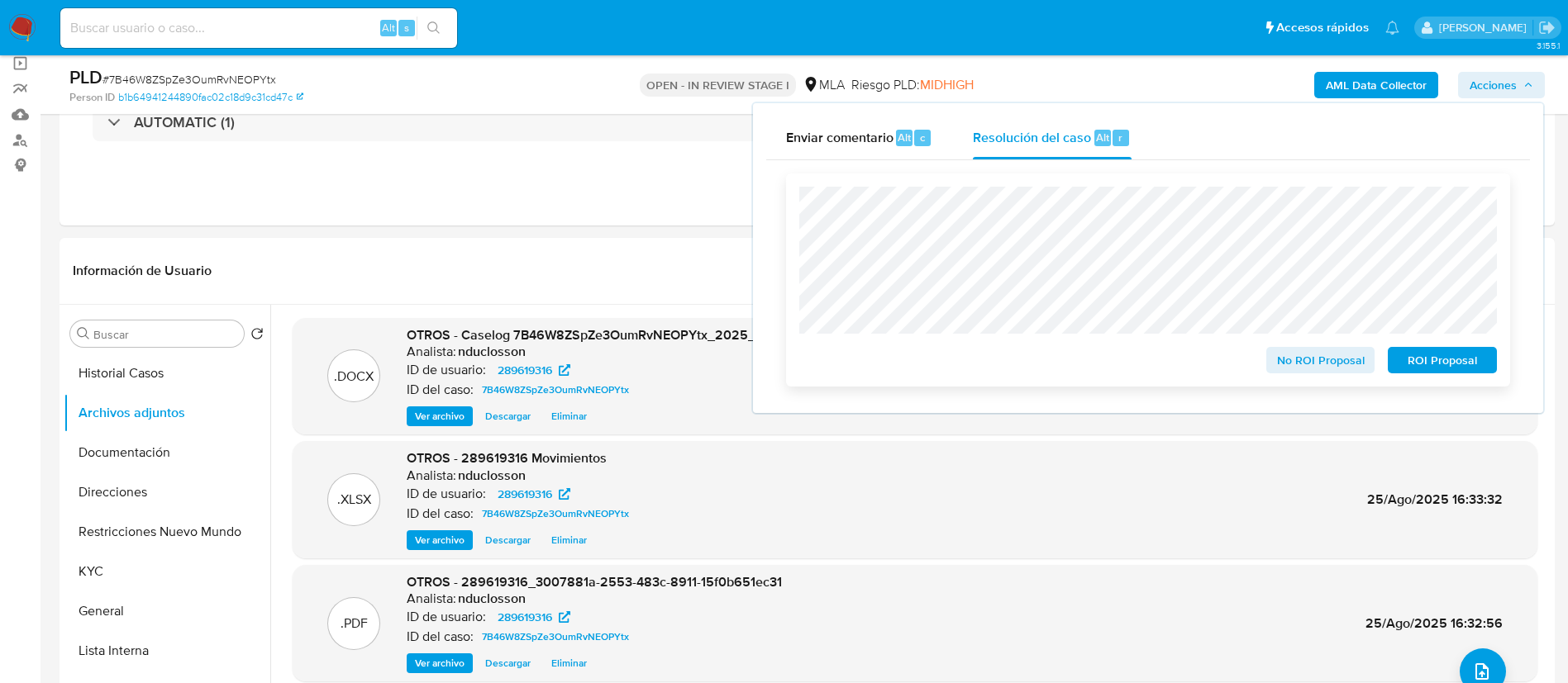
click at [1296, 366] on span "No ROI Proposal" at bounding box center [1321, 360] width 86 height 23
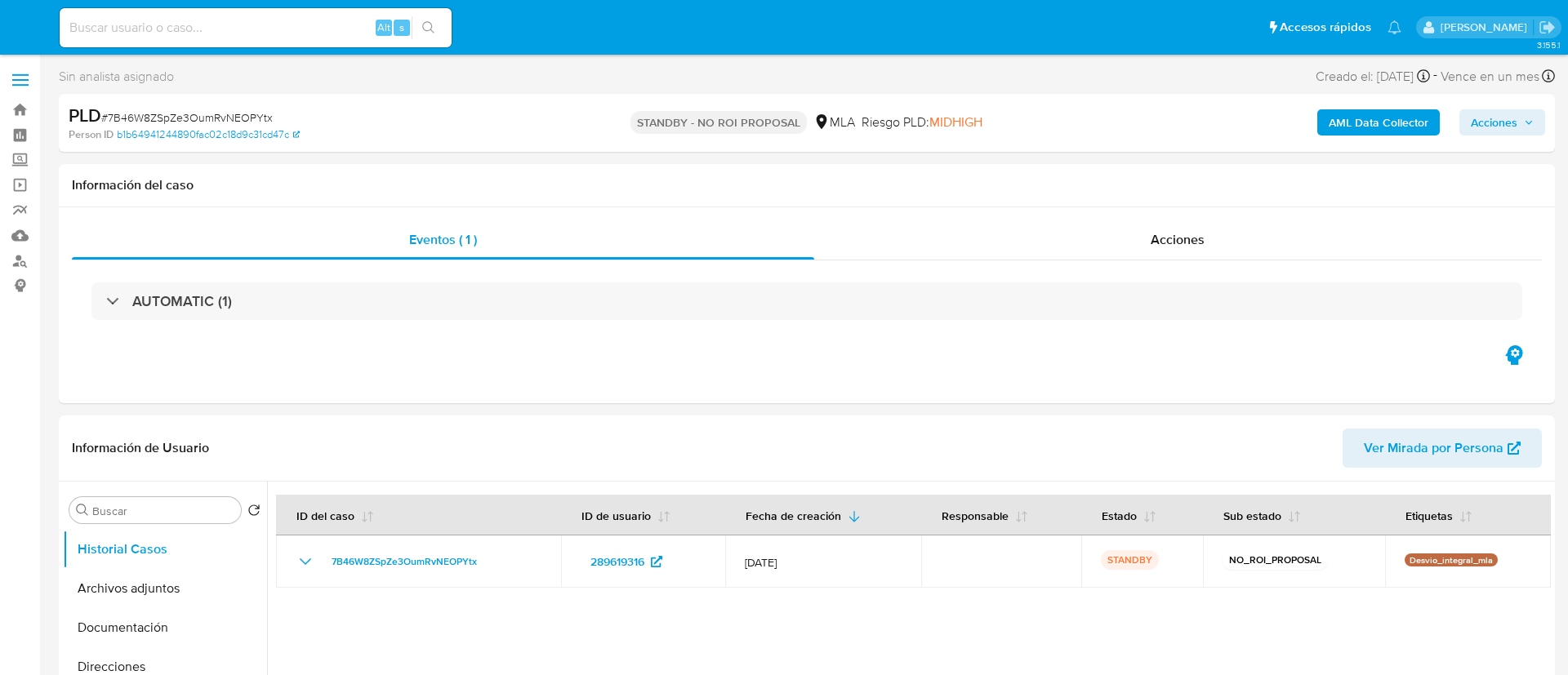
select select "10"
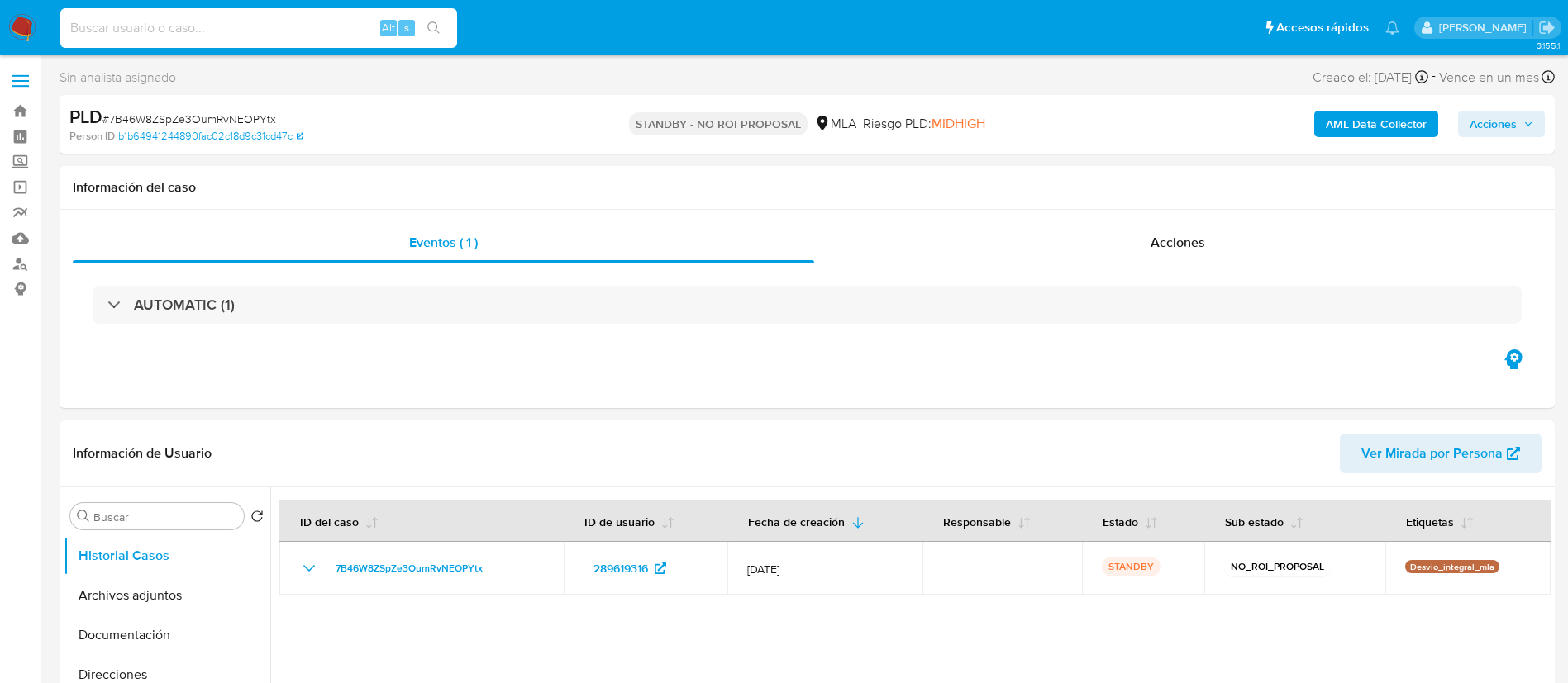
click at [192, 30] on input at bounding box center [258, 28] width 397 height 22
paste input "WlGZ19qpd3nps1C5835ecyyk"
type input "WlGZ19qpd3nps1C5835ecyyk"
click at [439, 29] on icon "search-icon" at bounding box center [434, 29] width 13 height 13
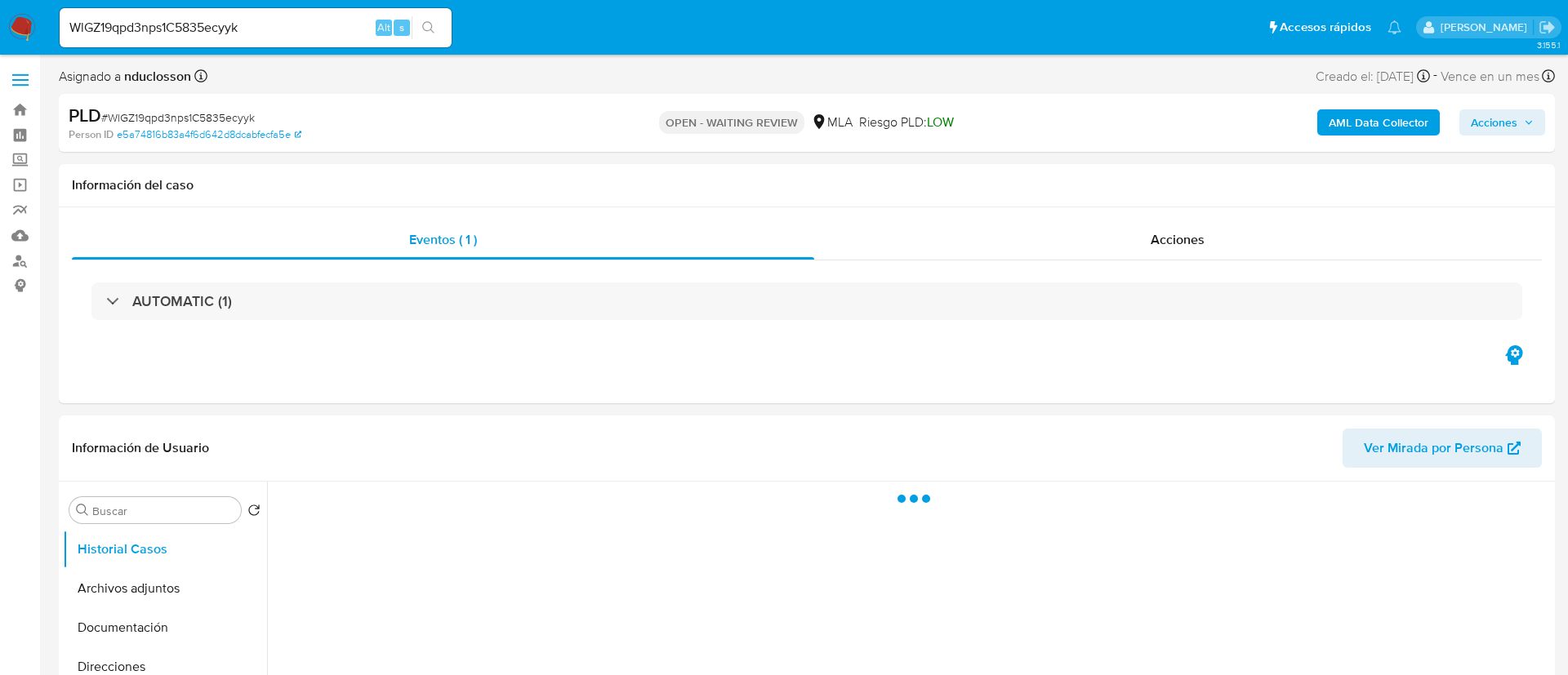
select select "10"
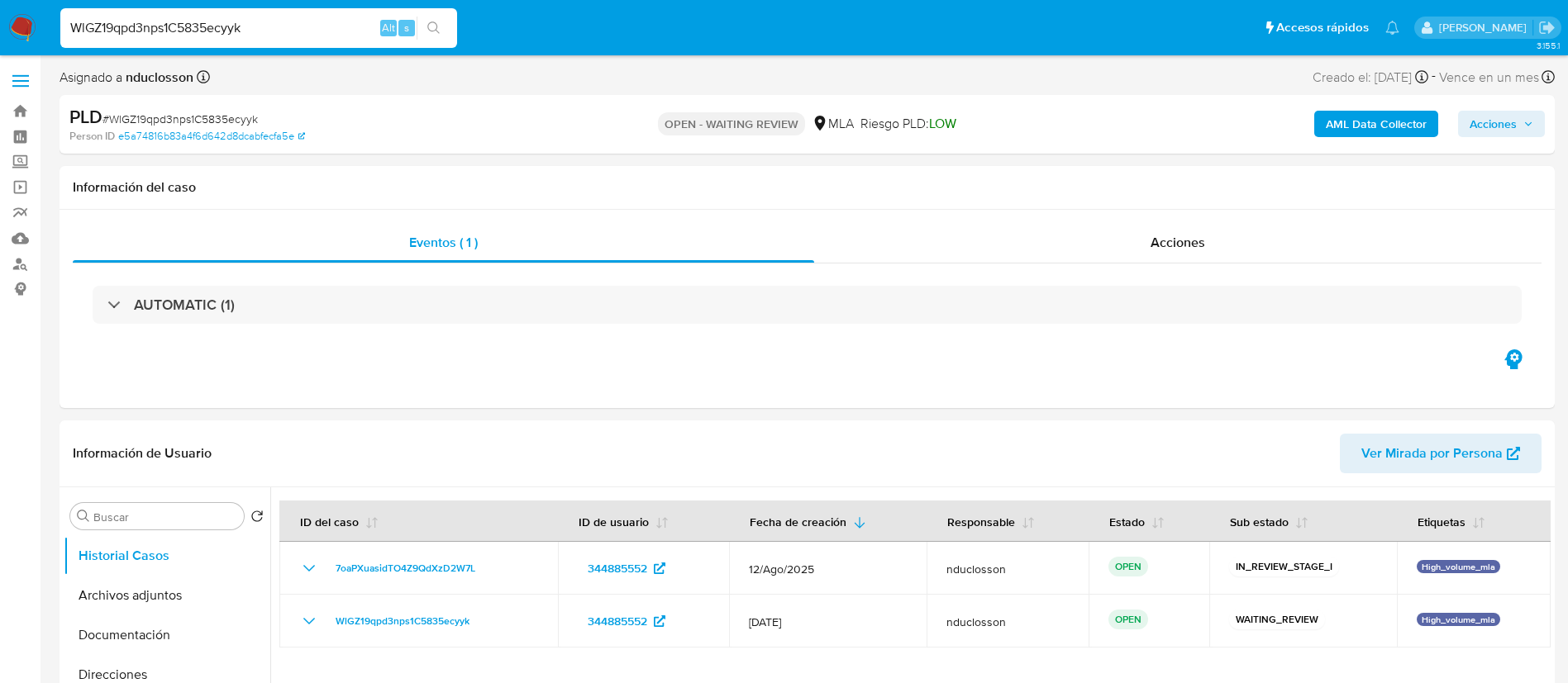
click at [220, 27] on input "WlGZ19qpd3nps1C5835ecyyk" at bounding box center [258, 28] width 397 height 22
click at [434, 25] on icon "search-icon" at bounding box center [434, 29] width 13 height 13
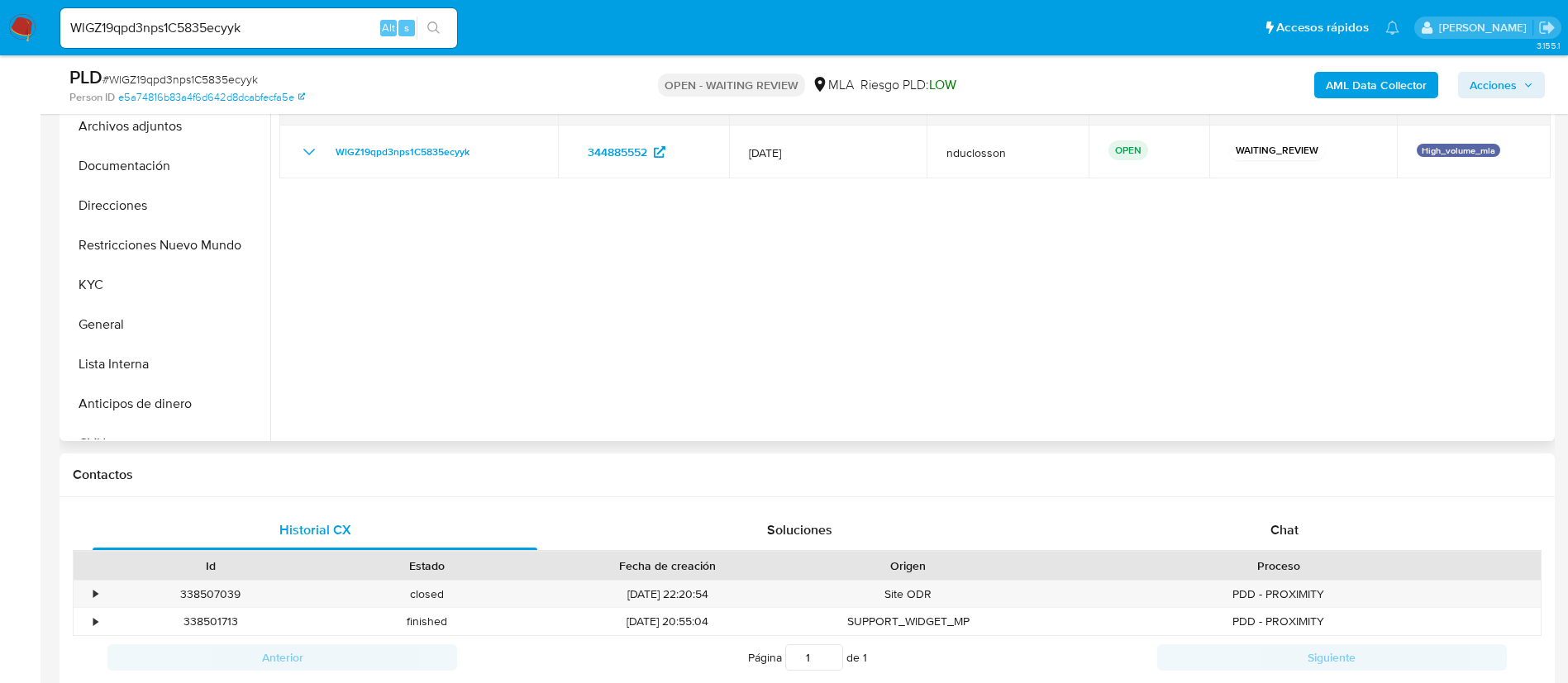
scroll to position [372, 0]
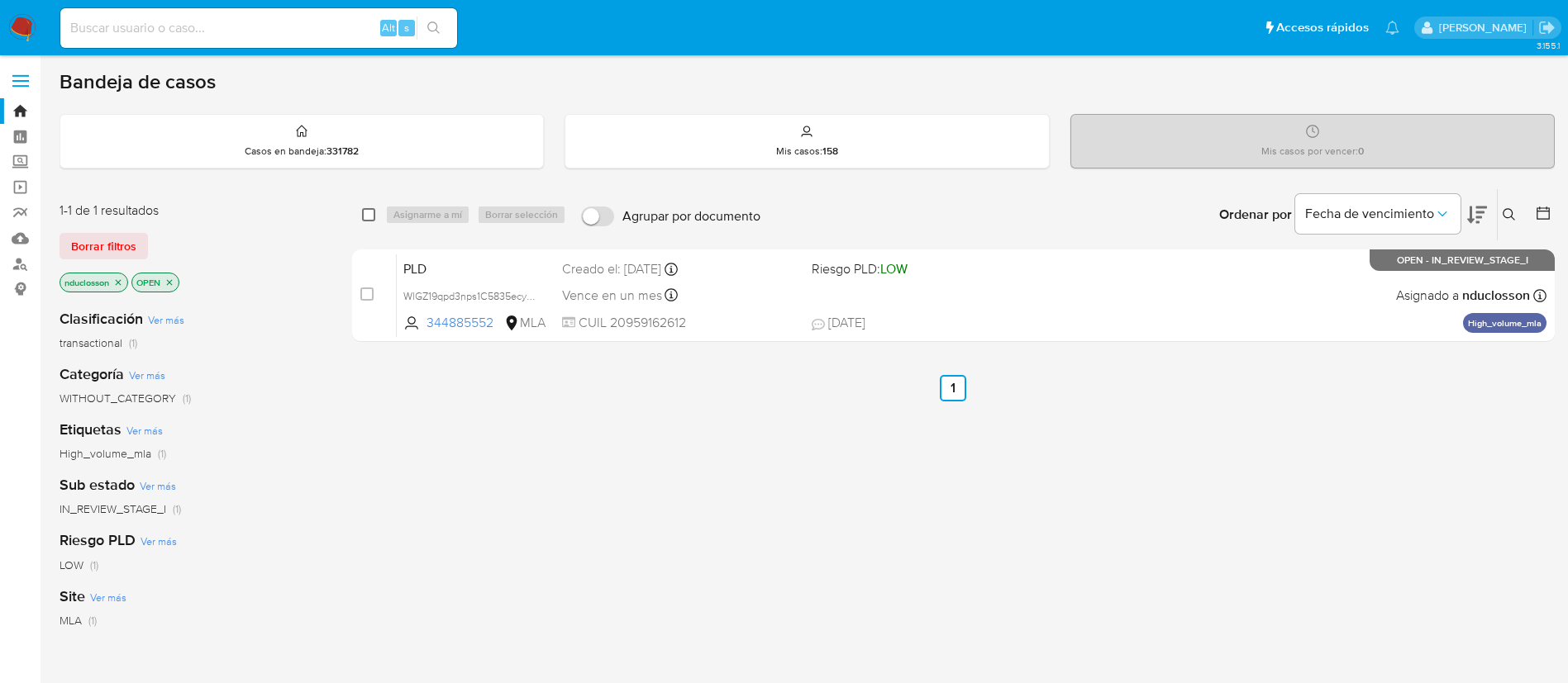
click at [367, 211] on input "checkbox" at bounding box center [369, 215] width 13 height 13
checkbox input "true"
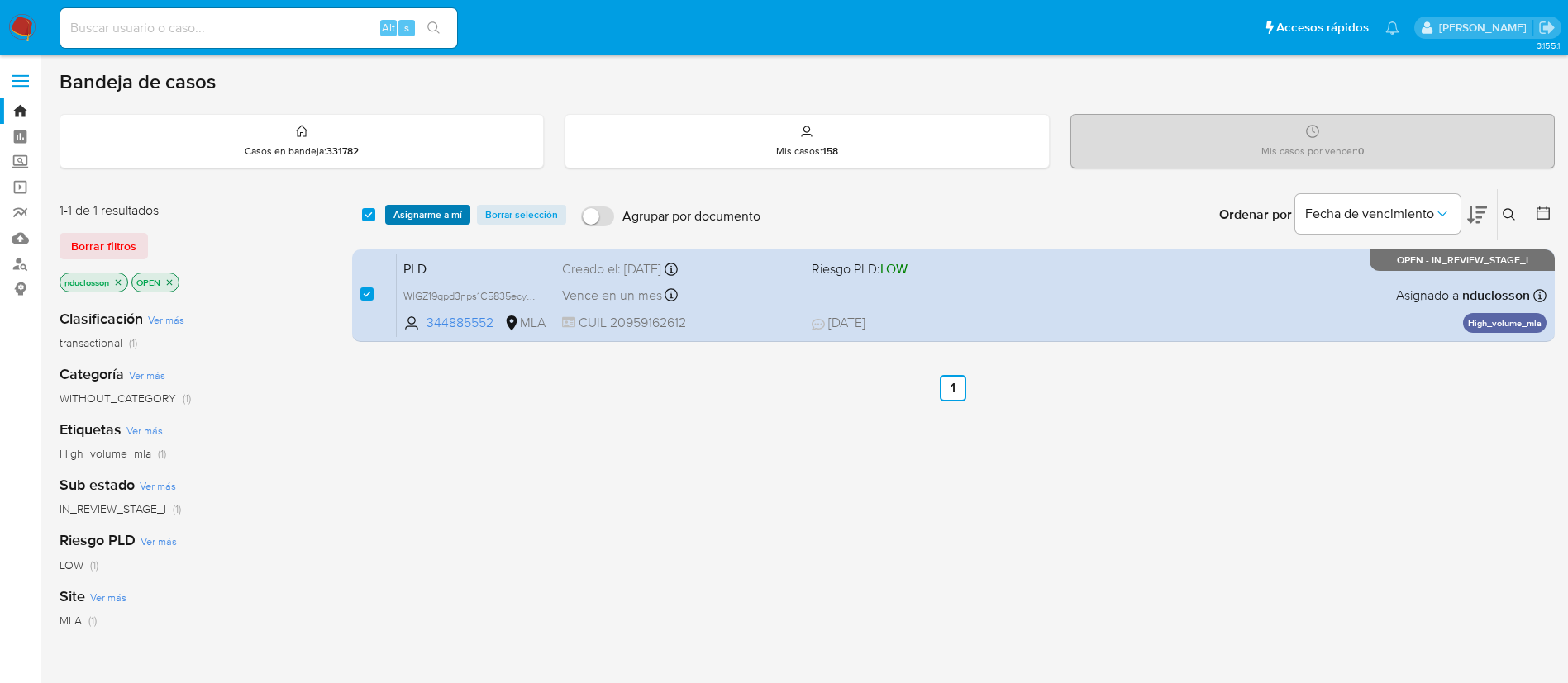
click at [431, 210] on span "Asignarme a mí" at bounding box center [428, 214] width 69 height 16
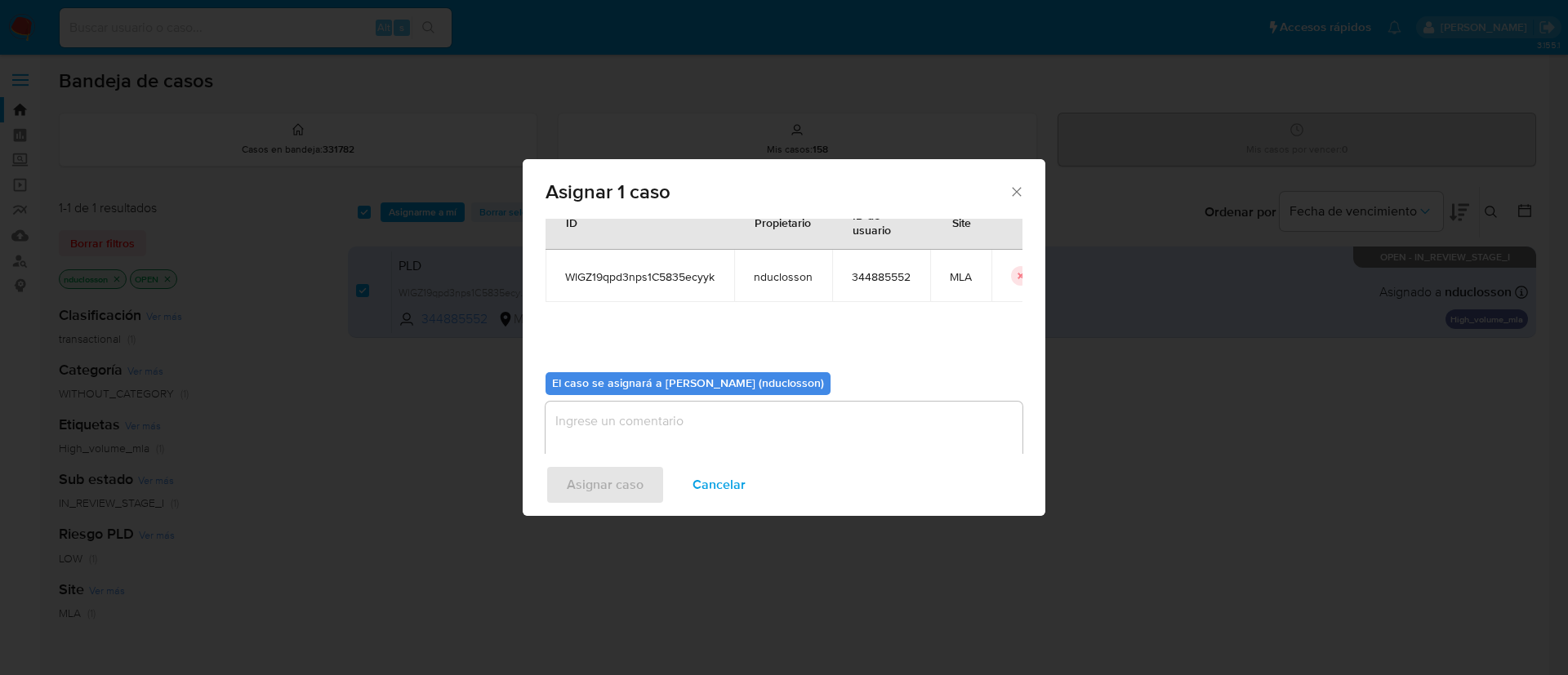
scroll to position [85, 0]
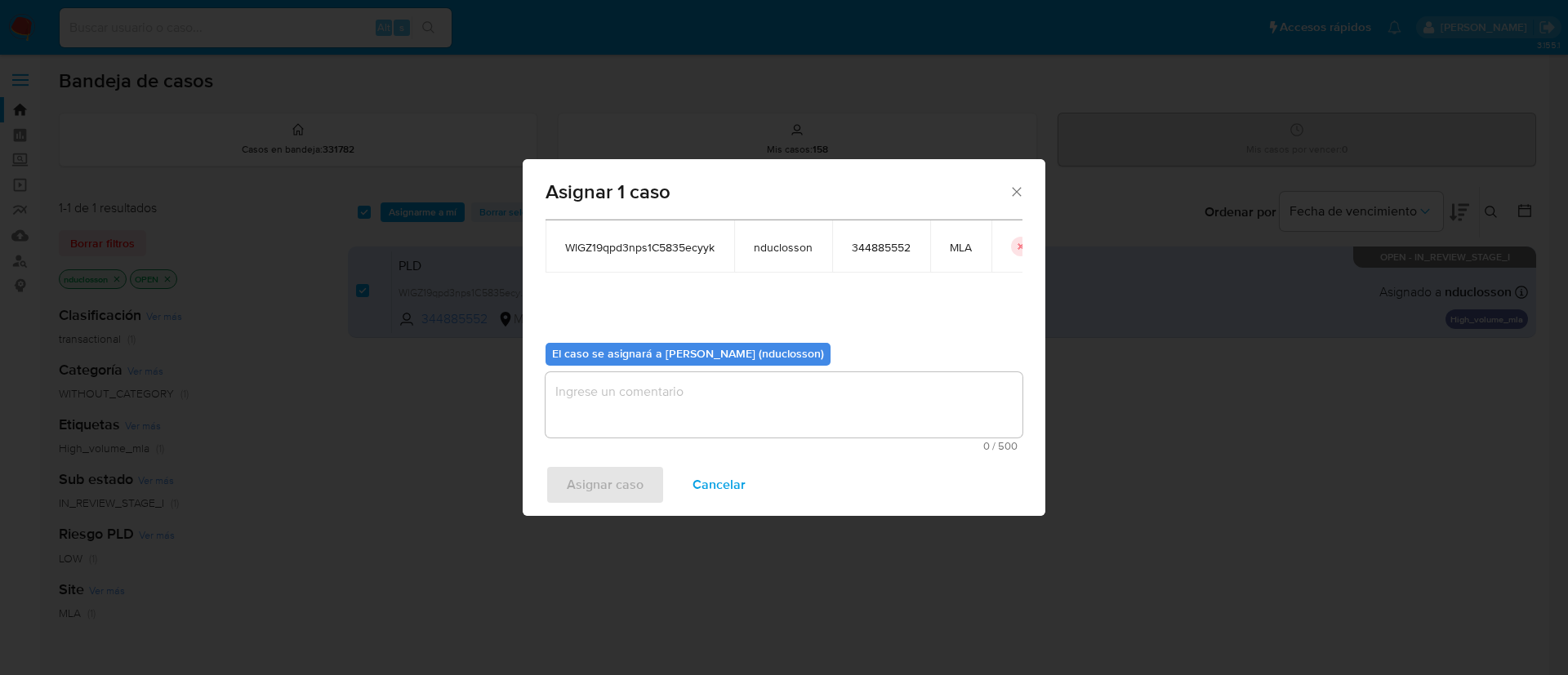
click at [672, 395] on textarea "assign-modal" at bounding box center [784, 404] width 477 height 65
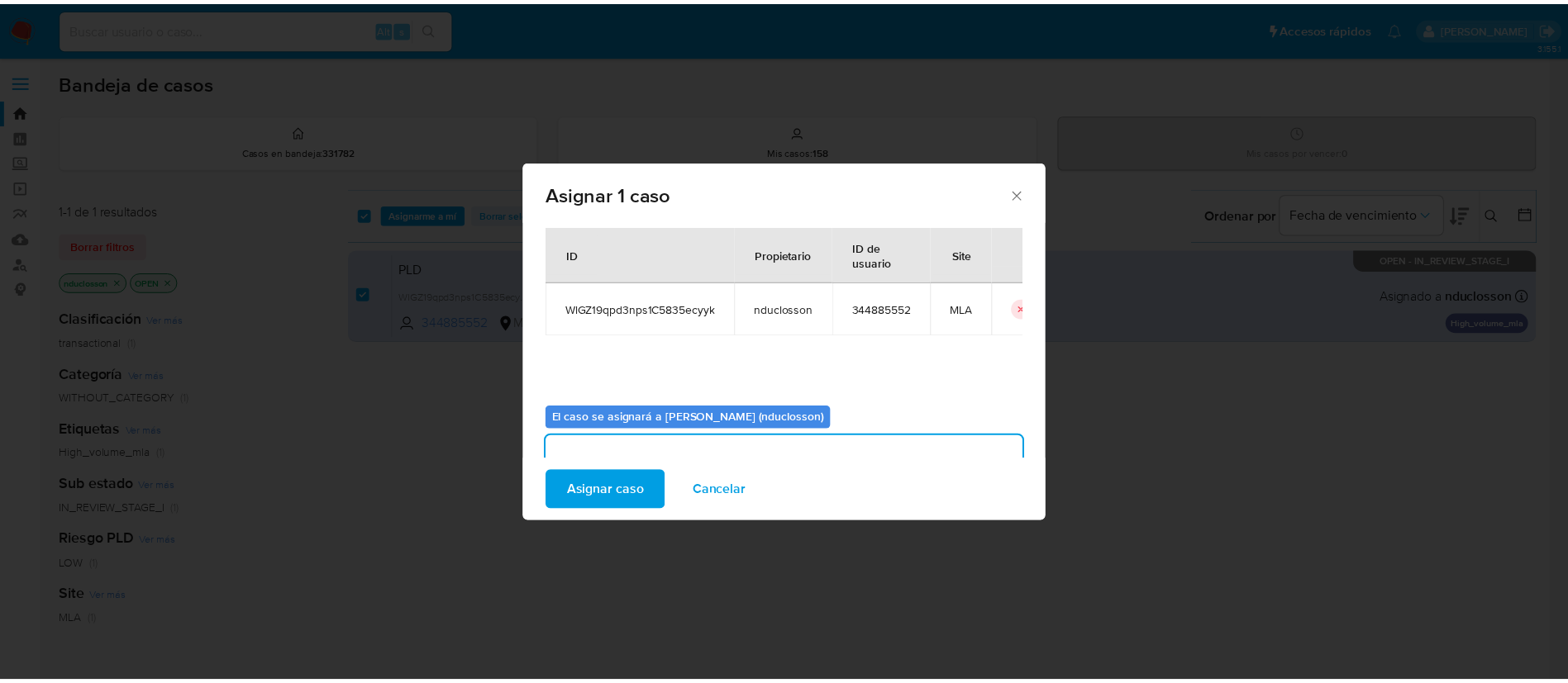
scroll to position [0, 0]
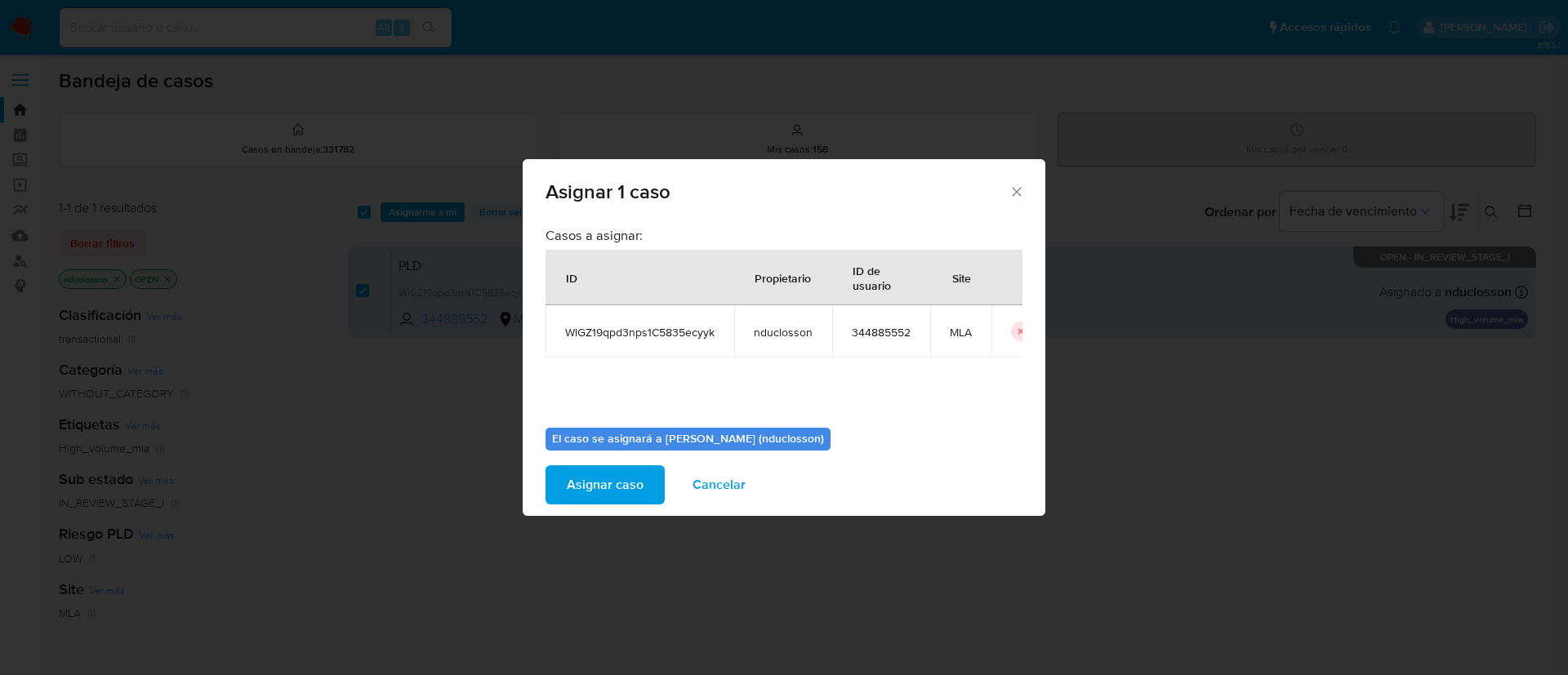
click at [577, 486] on span "Asignar caso" at bounding box center [606, 485] width 77 height 36
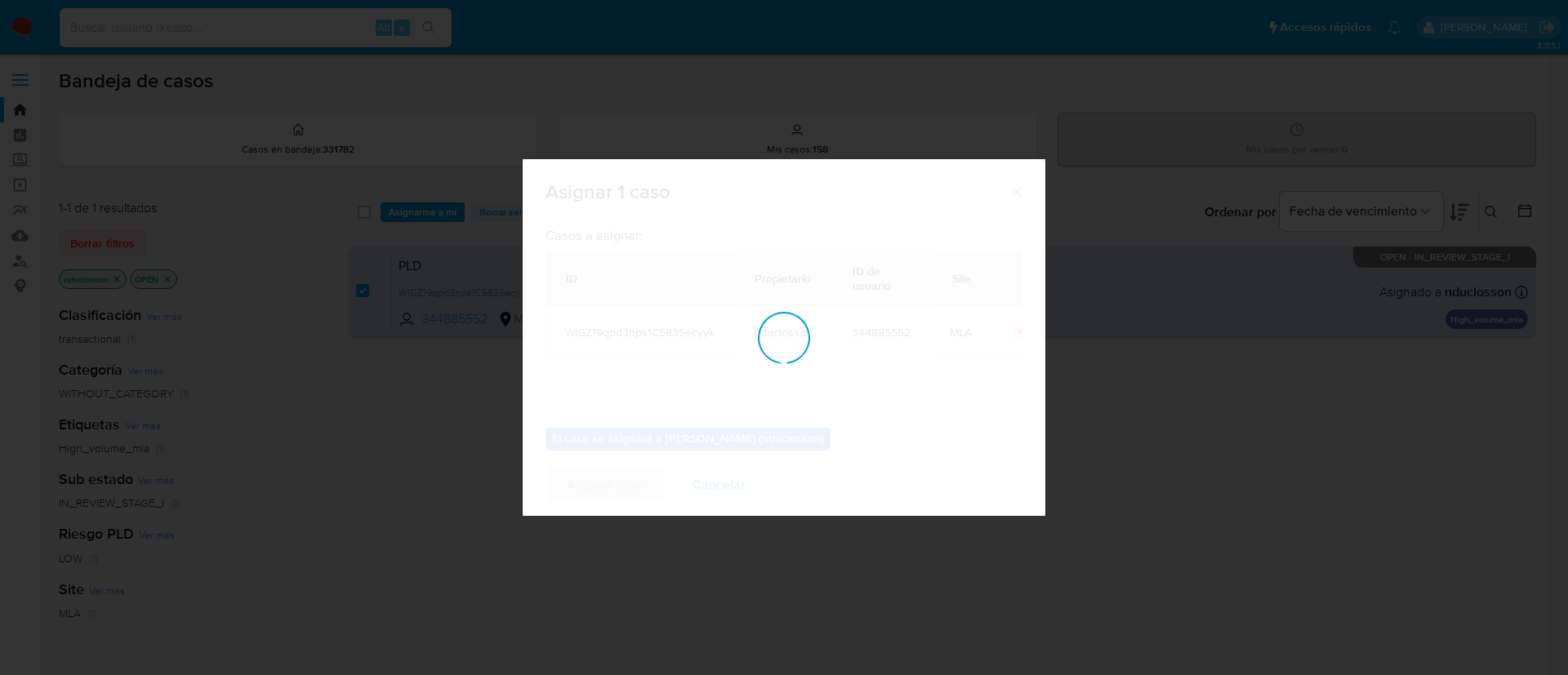
checkbox input "false"
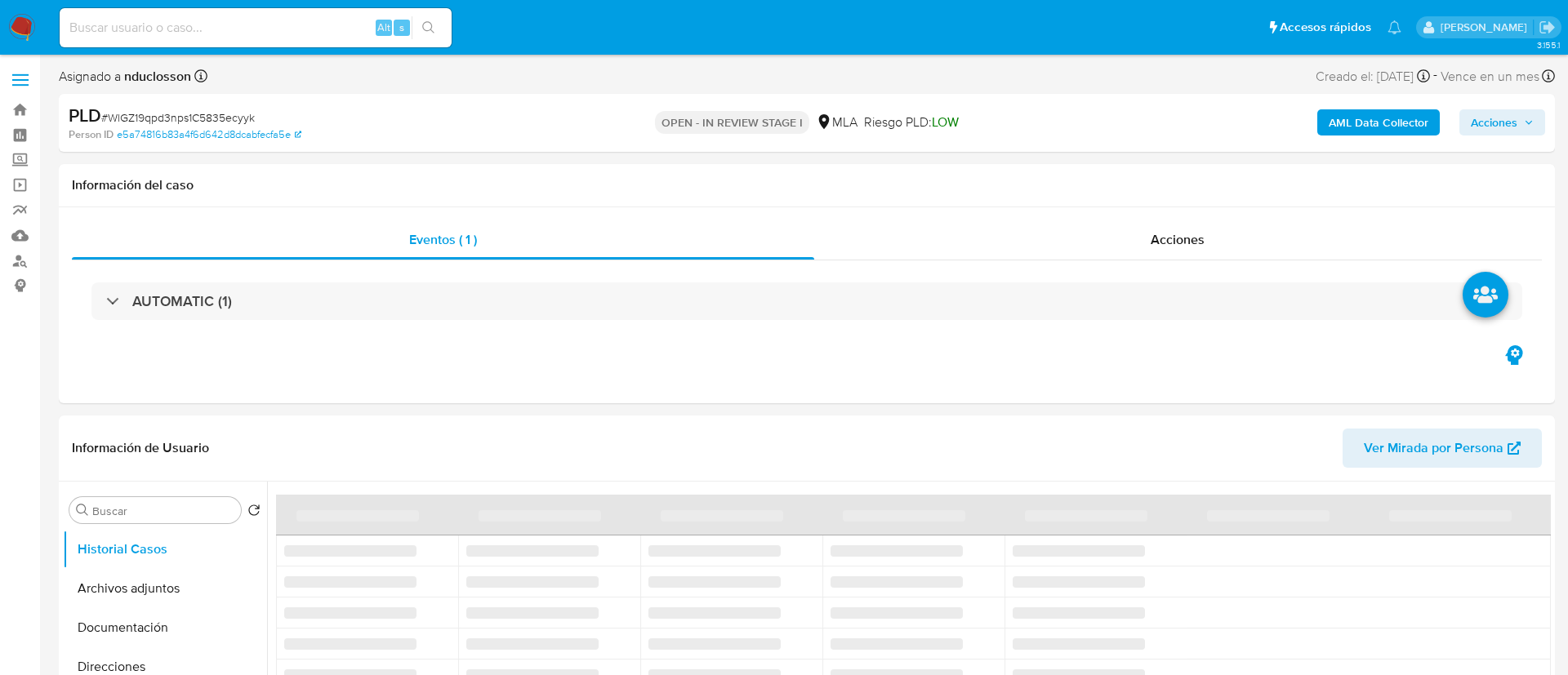
select select "10"
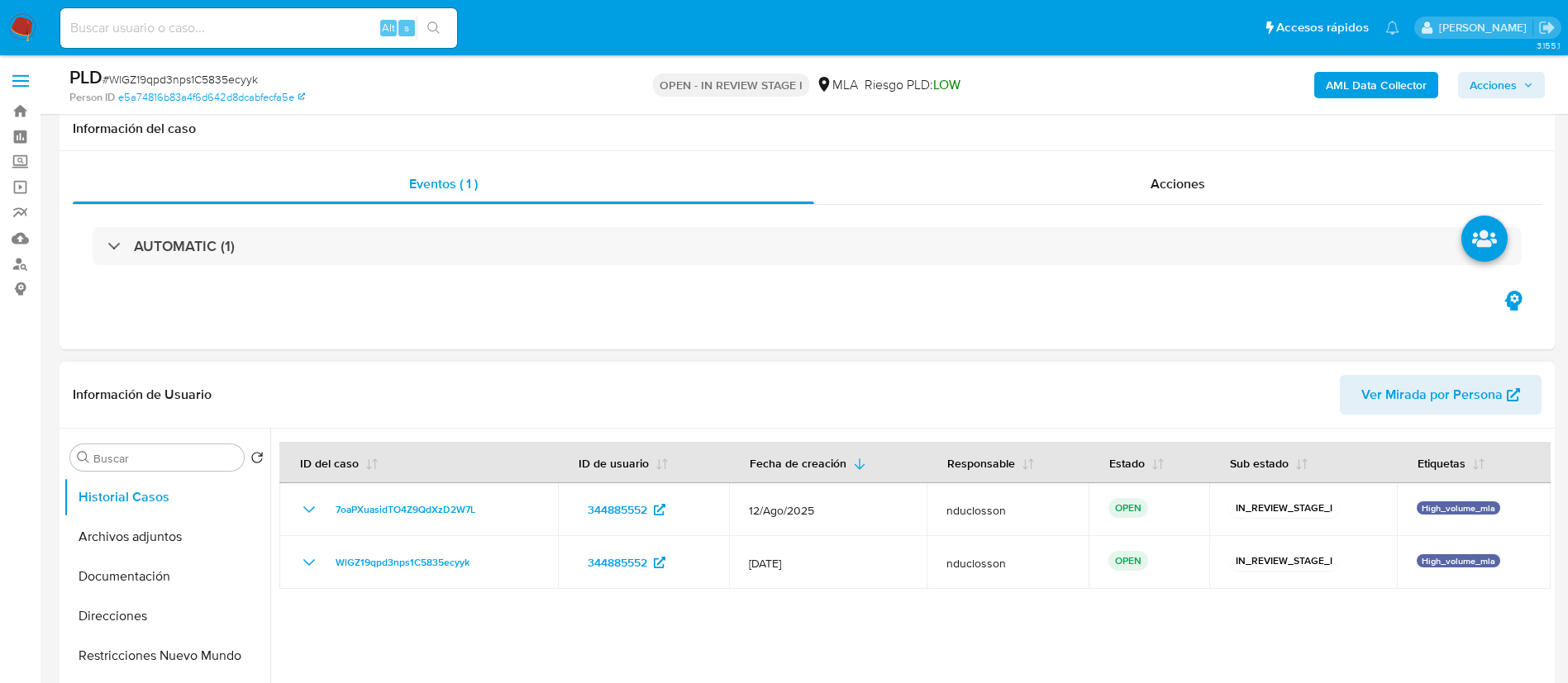
scroll to position [495, 0]
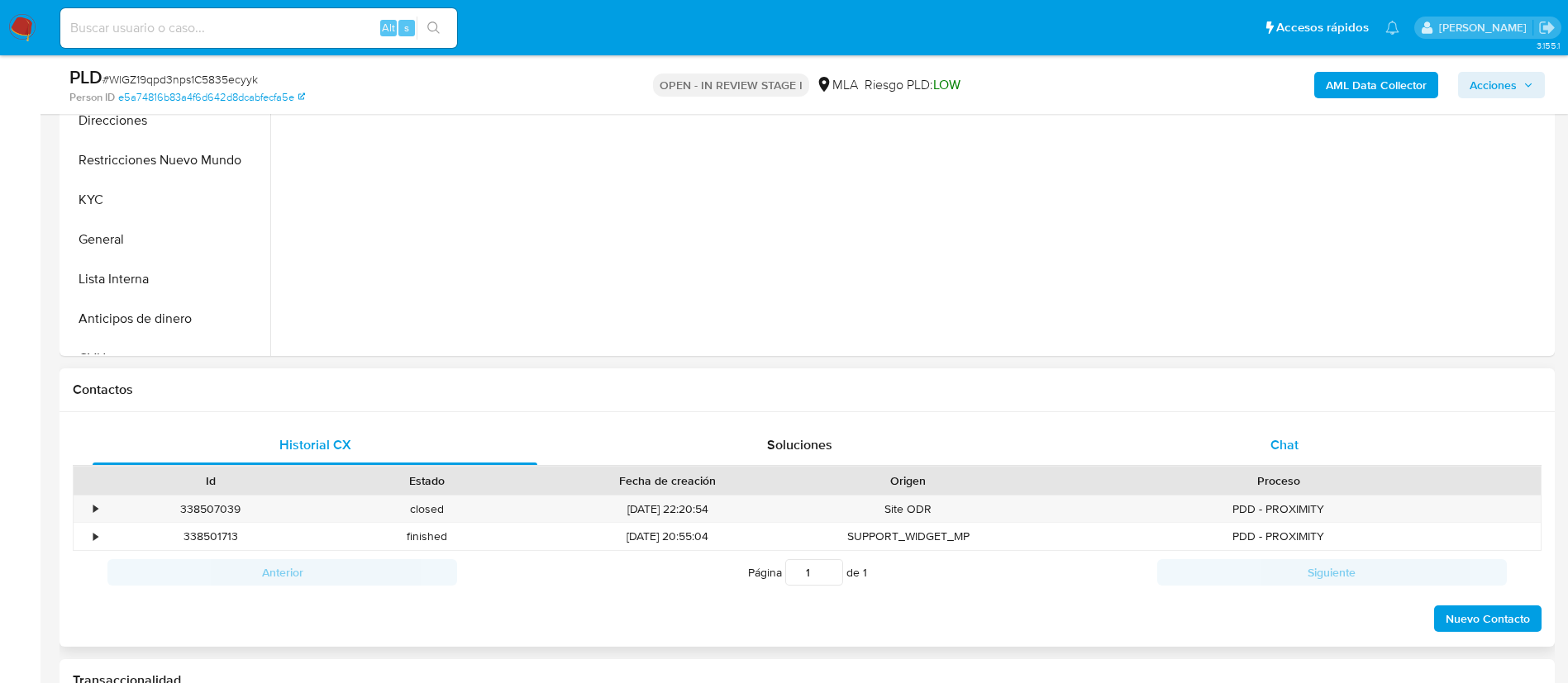
click at [1295, 432] on div "Chat" at bounding box center [1284, 446] width 444 height 40
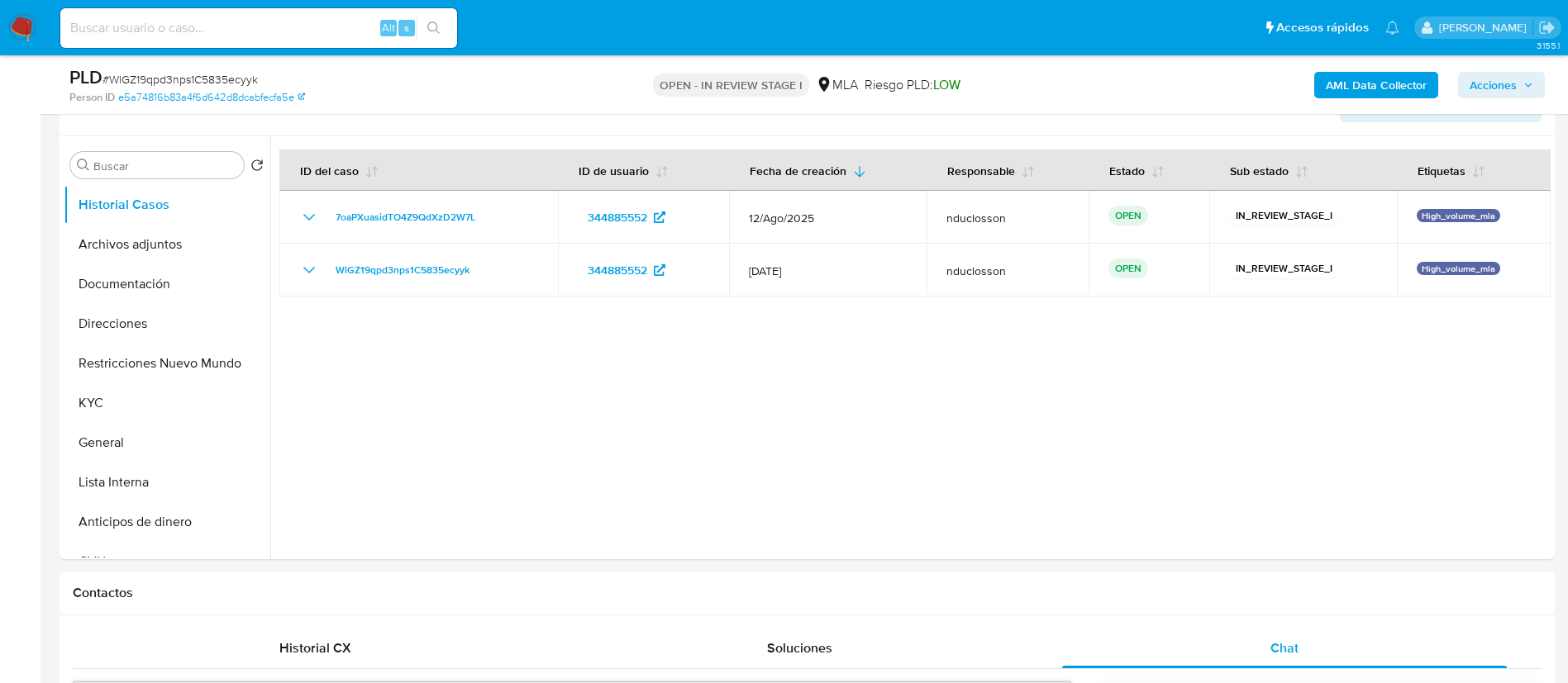
scroll to position [248, 0]
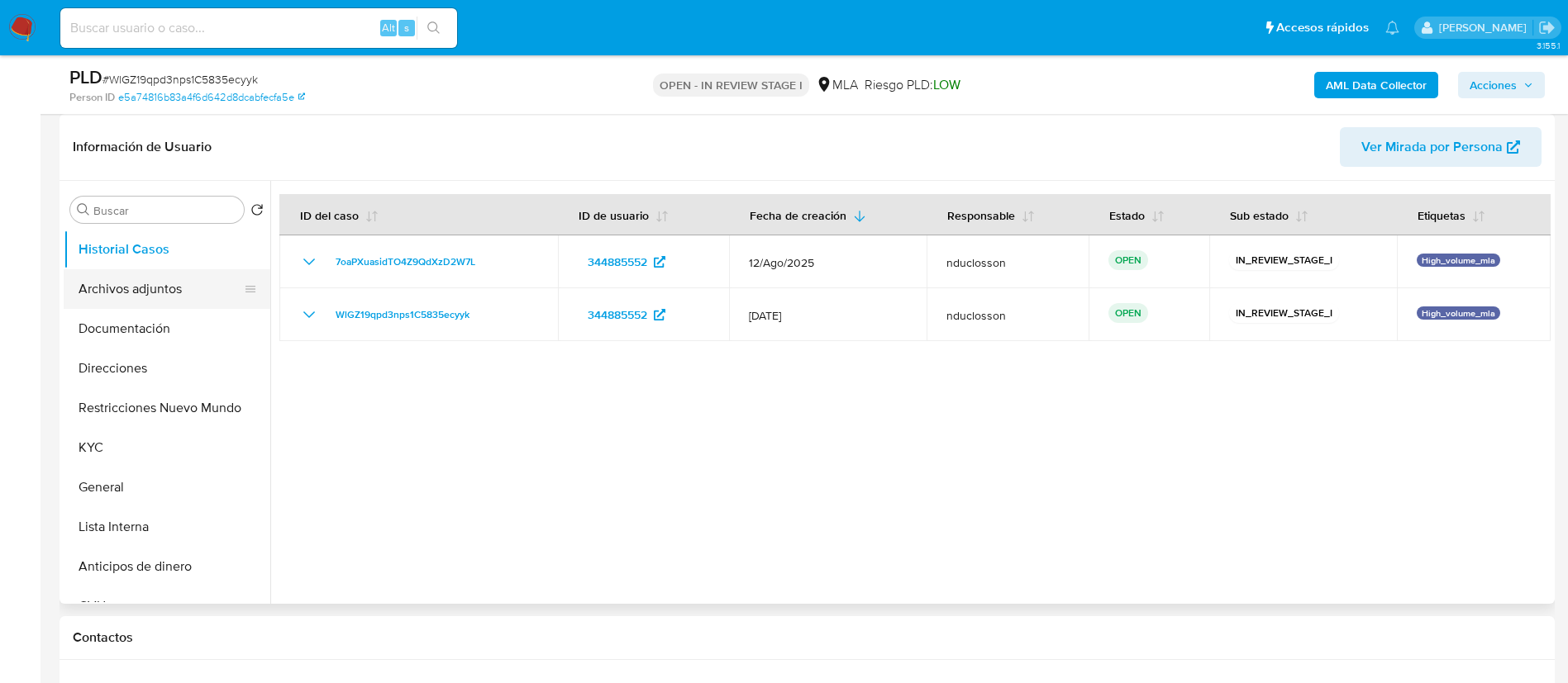
click at [122, 283] on button "Archivos adjuntos" at bounding box center [160, 290] width 193 height 40
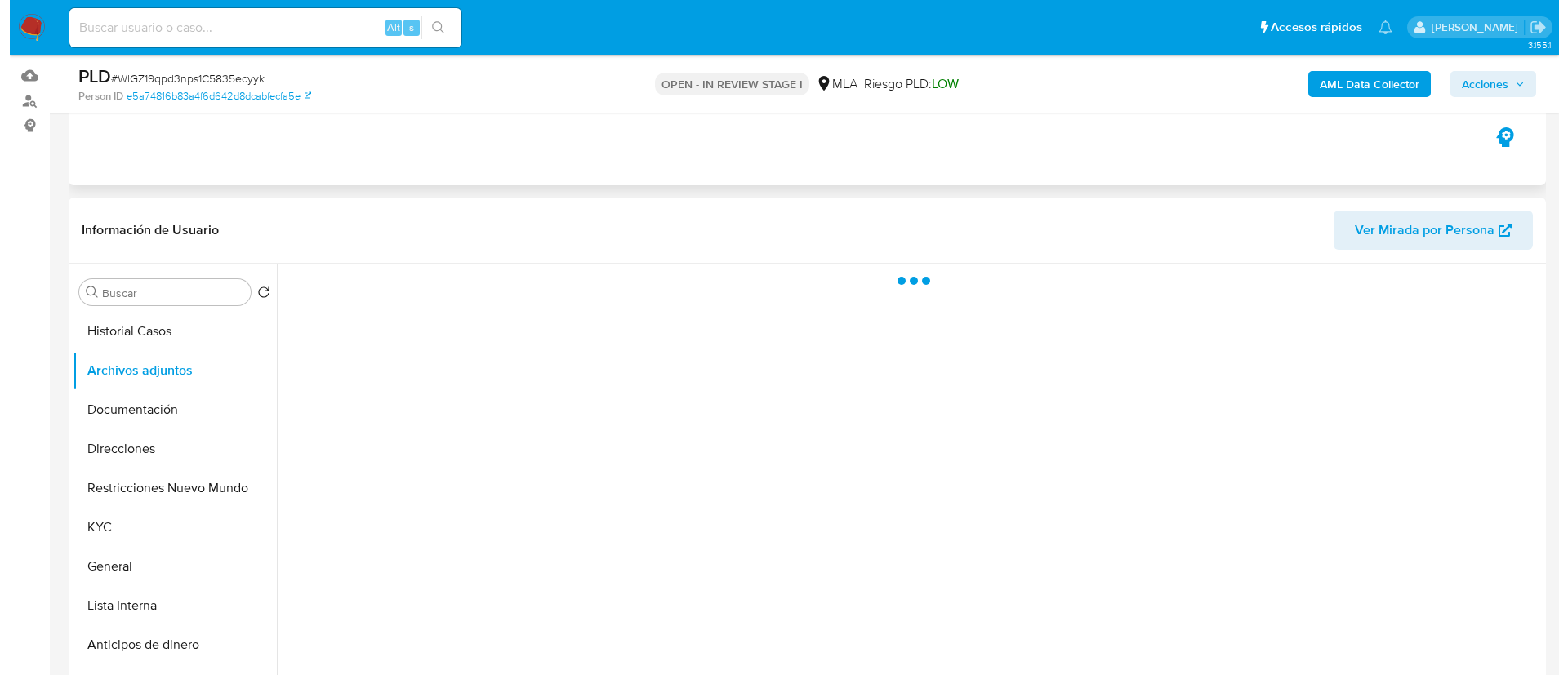
scroll to position [122, 0]
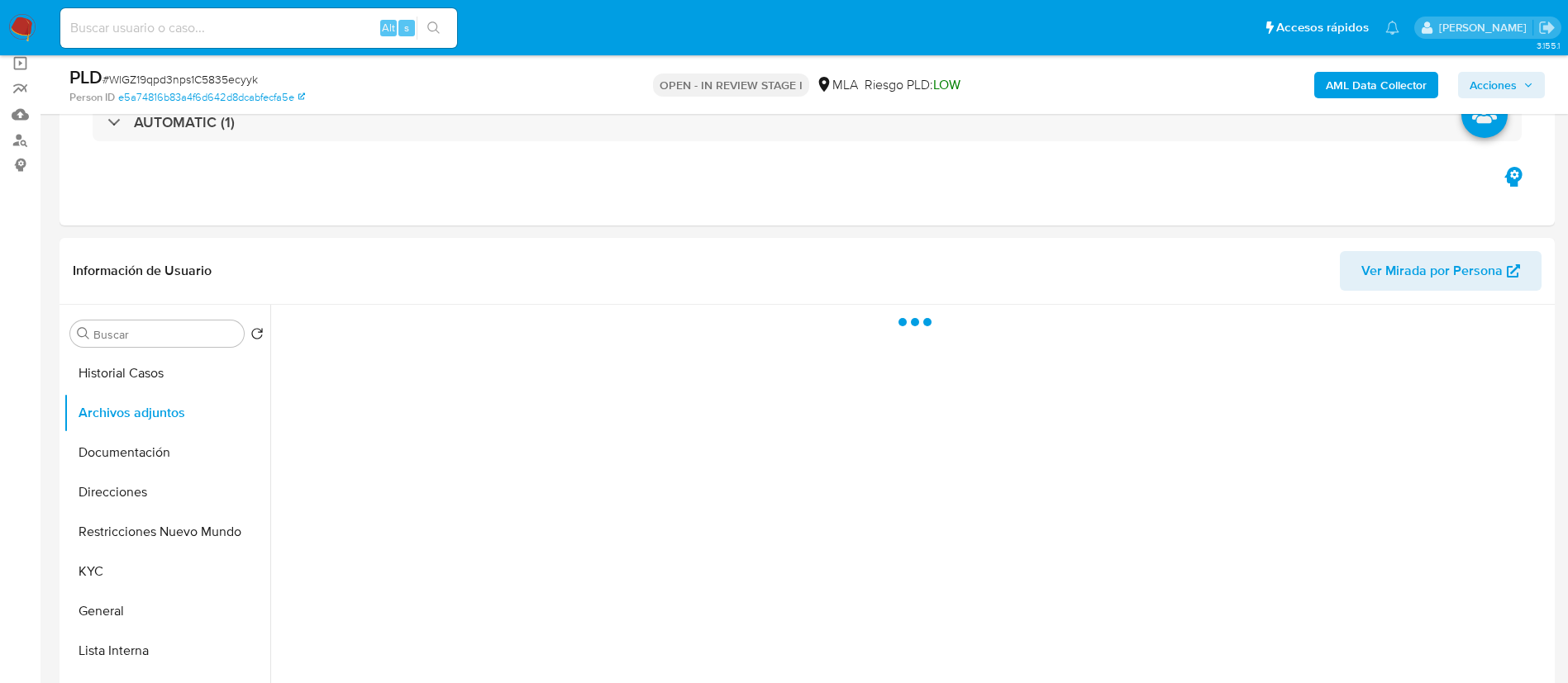
click at [1386, 77] on b "AML Data Collector" at bounding box center [1376, 85] width 101 height 27
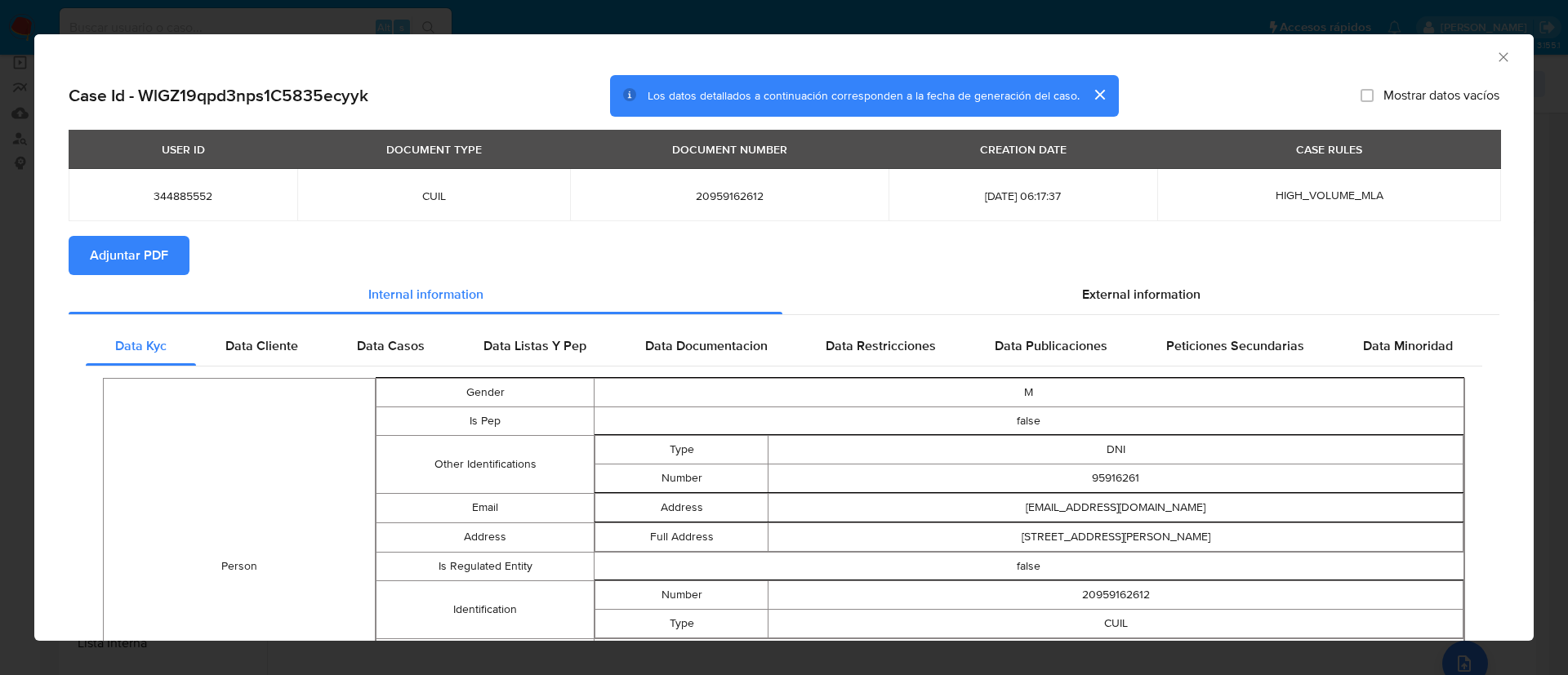
click at [1118, 269] on section "Adjuntar PDF" at bounding box center [784, 256] width 1431 height 40
click at [1123, 292] on span "External information" at bounding box center [1141, 295] width 119 height 19
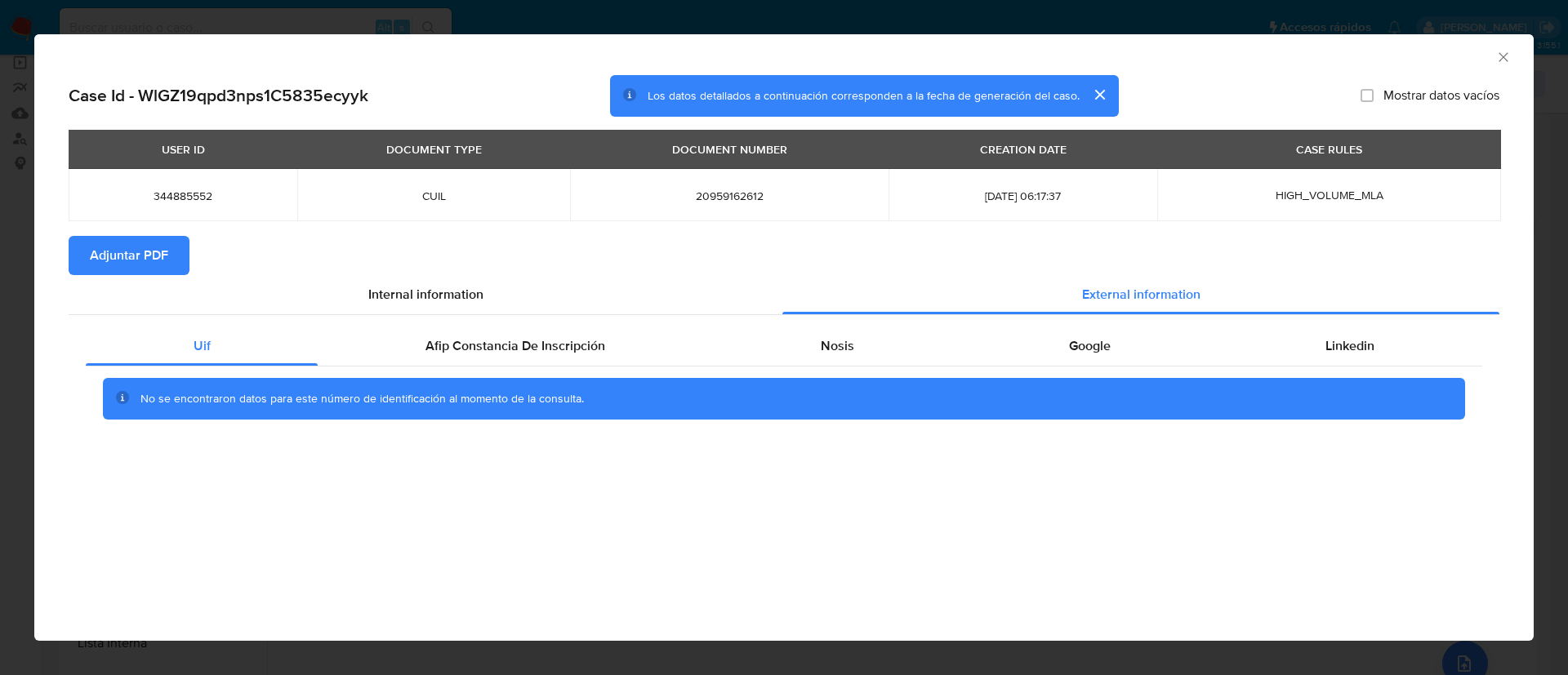
click at [568, 368] on div "No se encontraron datos para este número de identificación al momento de la con…" at bounding box center [784, 398] width 1397 height 65
click at [572, 353] on span "Afip Constancia De Inscripción" at bounding box center [515, 346] width 180 height 19
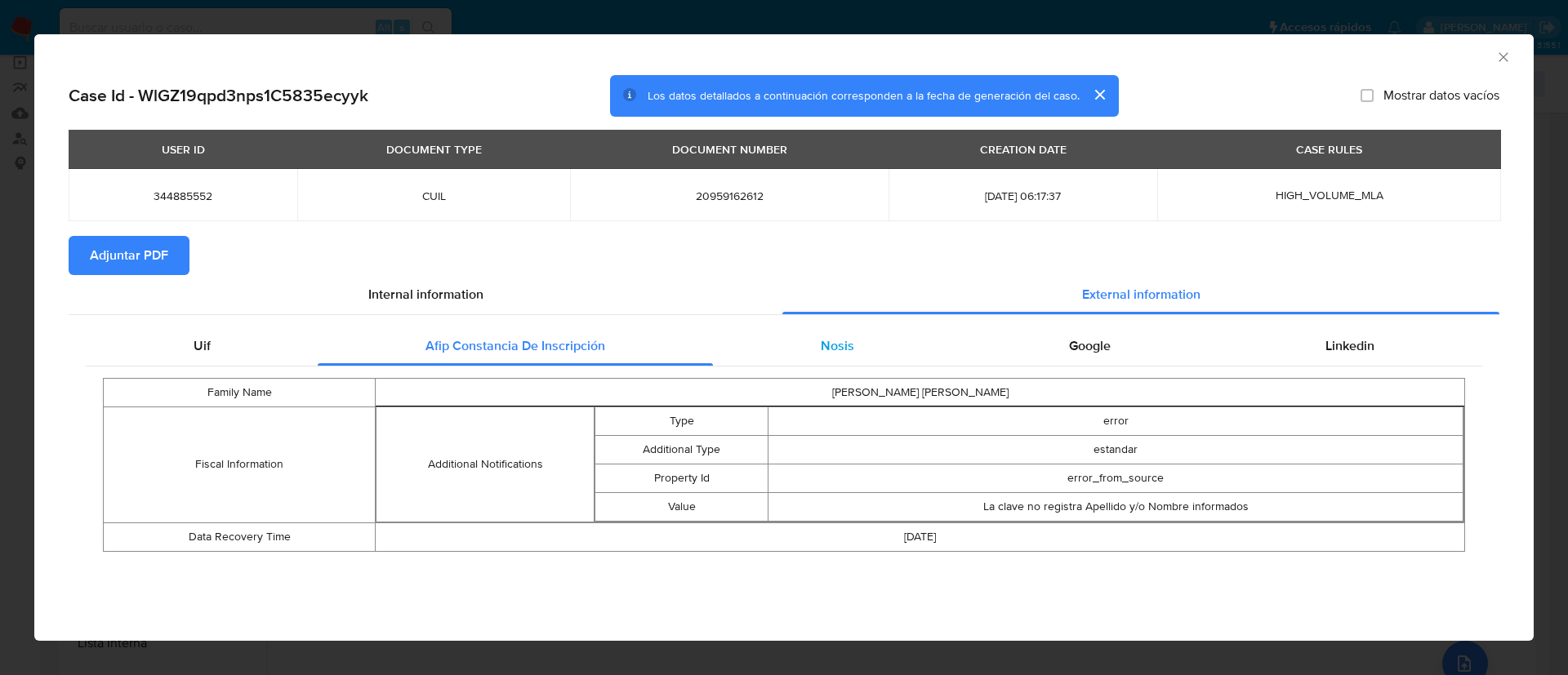
click at [844, 348] on span "Nosis" at bounding box center [837, 346] width 34 height 19
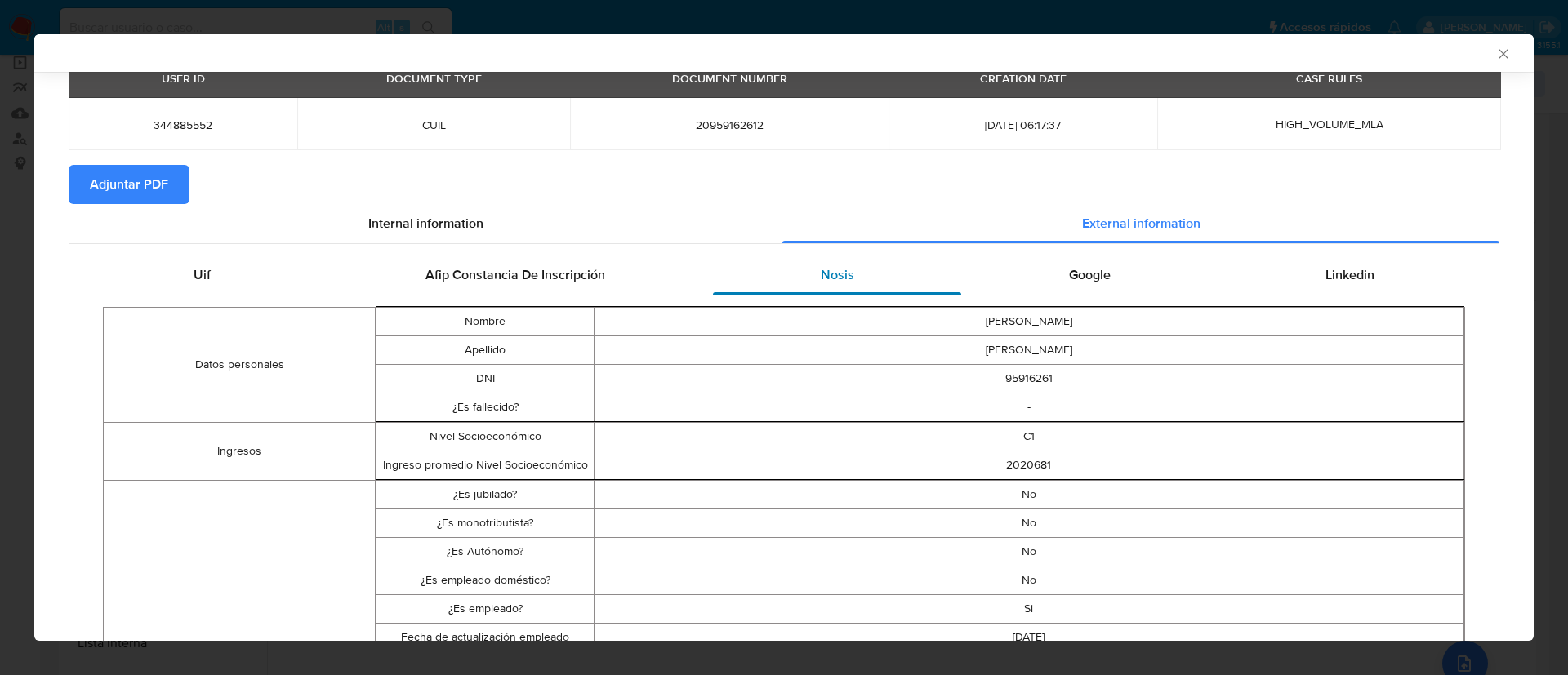
scroll to position [120, 0]
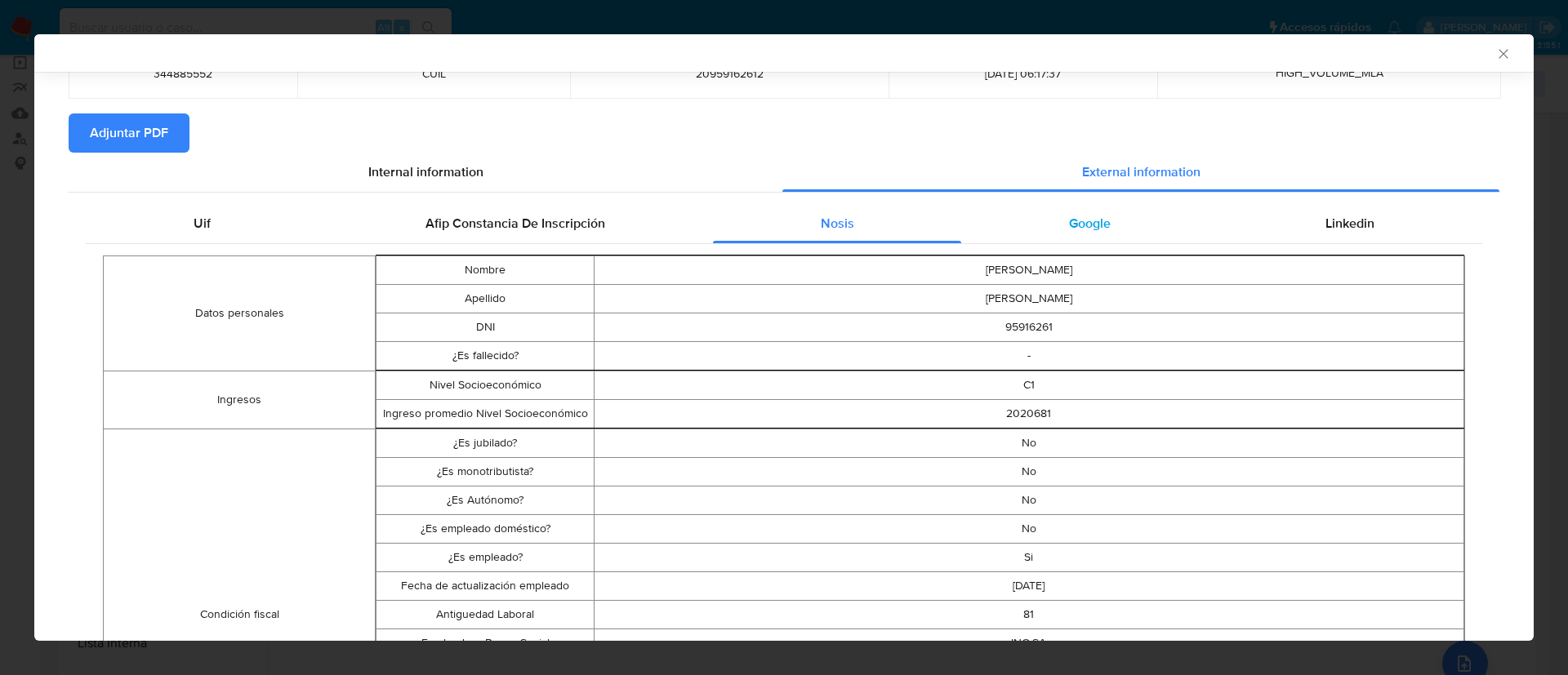
click at [1071, 217] on span "Google" at bounding box center [1090, 223] width 41 height 19
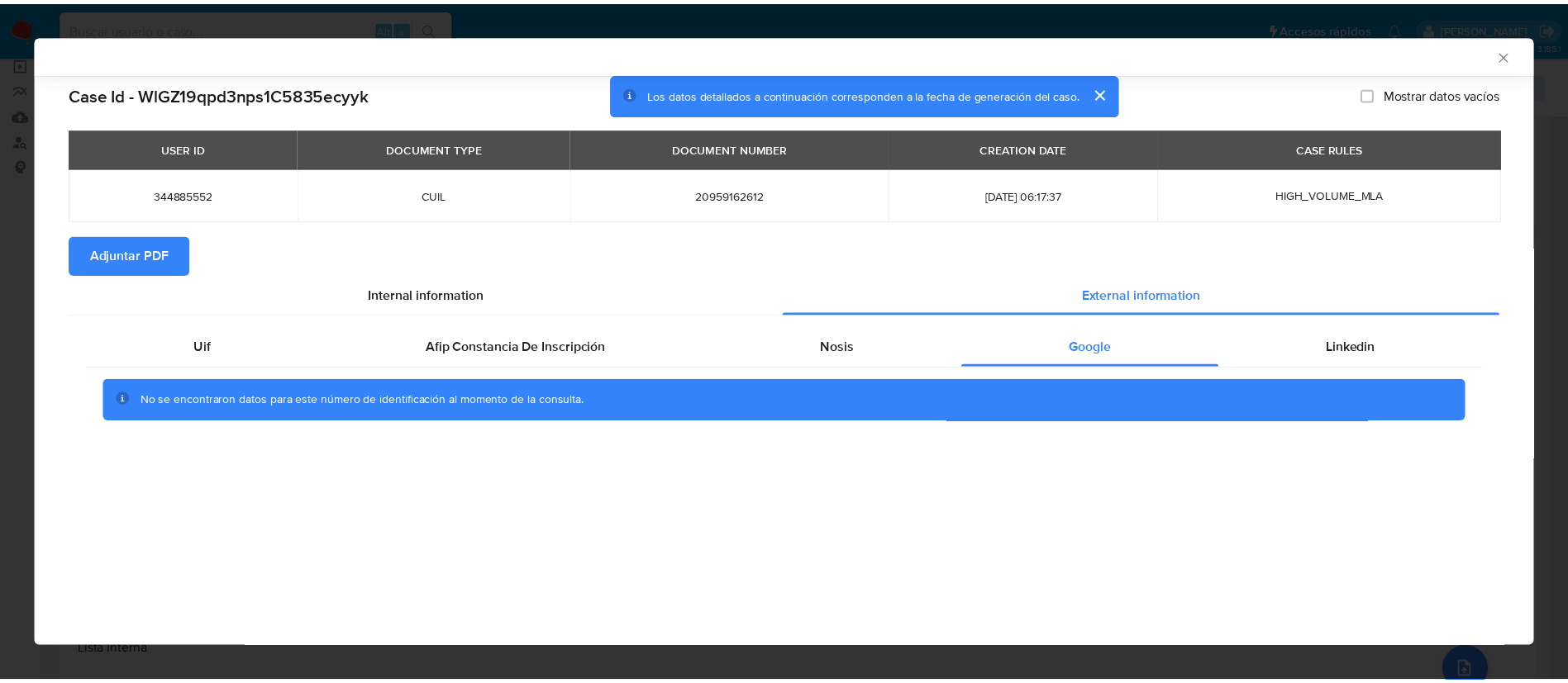
scroll to position [0, 0]
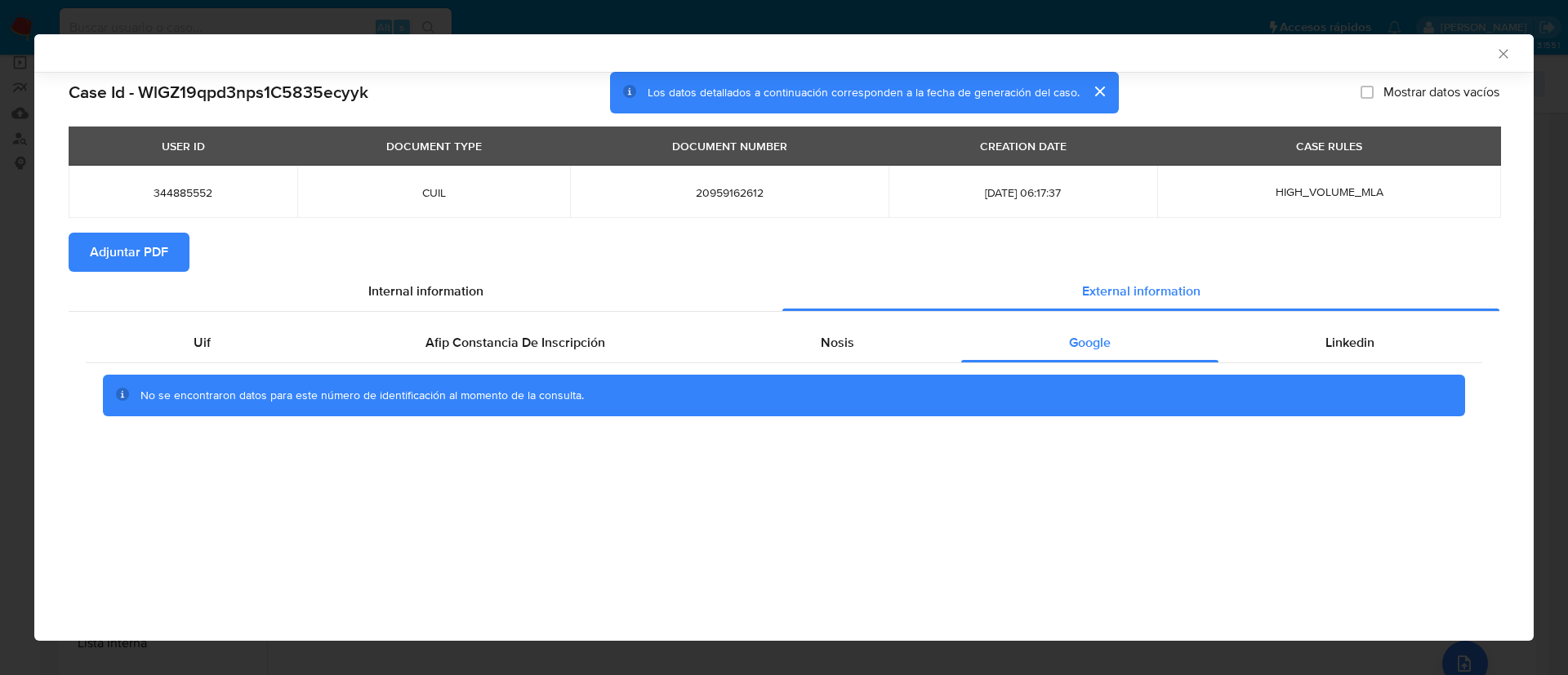
click at [1355, 363] on div "No se encontraron datos para este número de identificación al momento de la con…" at bounding box center [784, 395] width 1397 height 65
click at [1345, 341] on span "Linkedin" at bounding box center [1350, 343] width 49 height 19
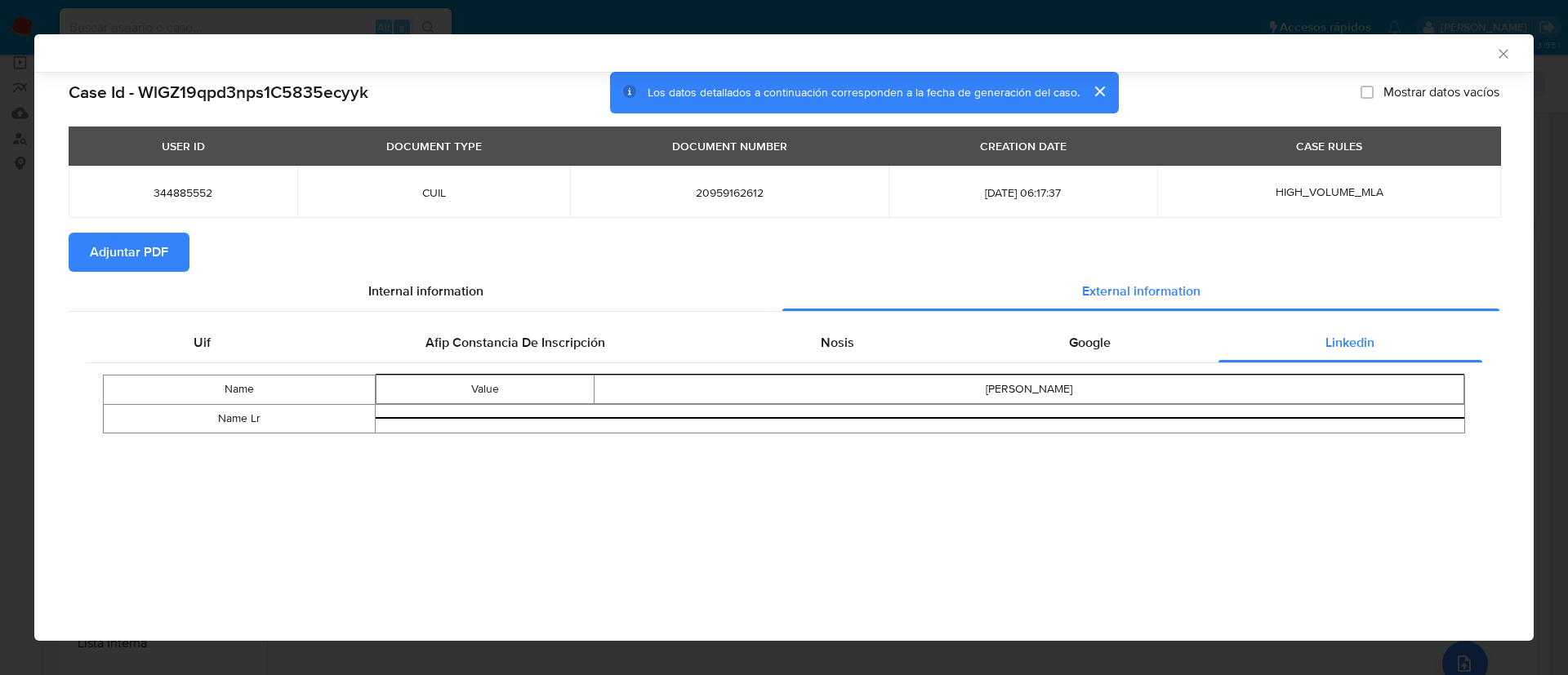
click at [149, 265] on span "Adjuntar PDF" at bounding box center [128, 252] width 78 height 36
click at [1499, 52] on icon "Cerrar ventana" at bounding box center [1503, 54] width 16 height 16
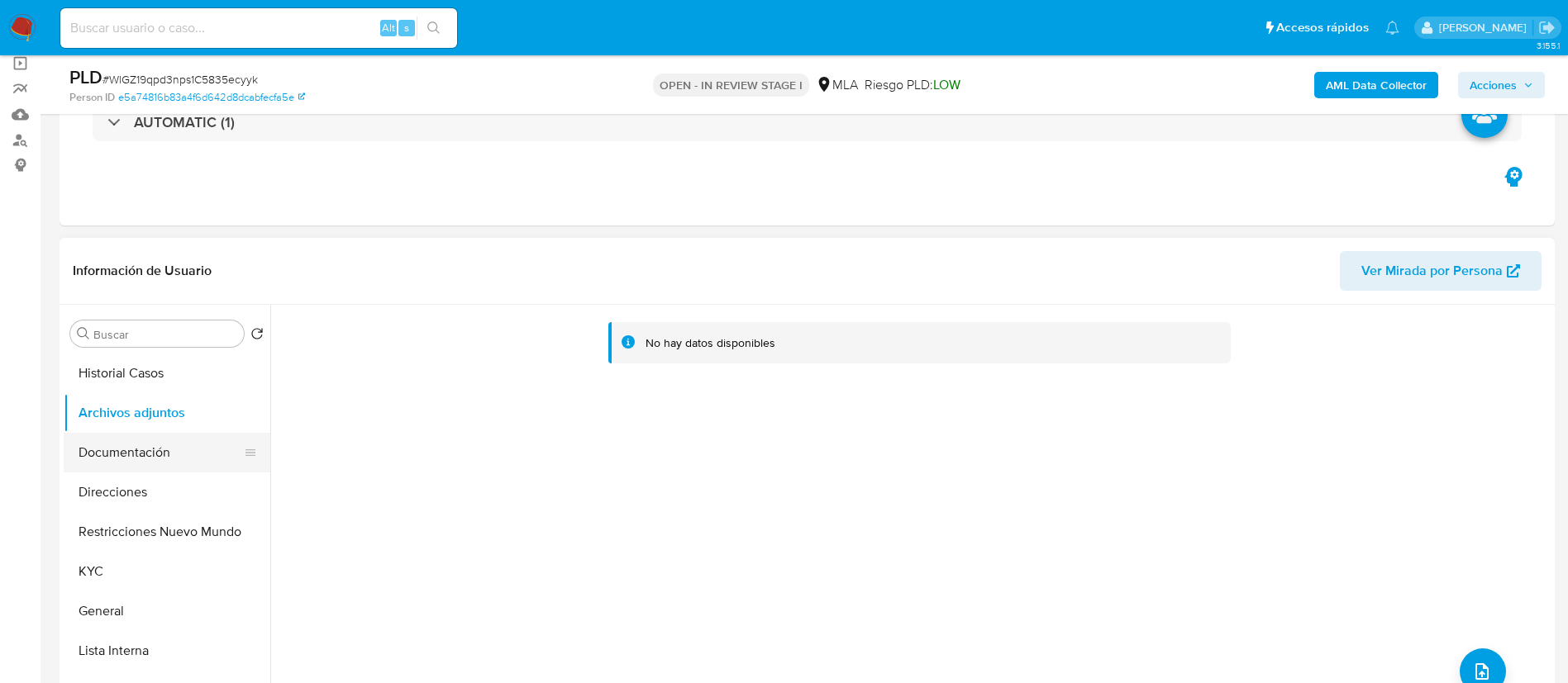
click at [102, 461] on button "Documentación" at bounding box center [160, 452] width 193 height 40
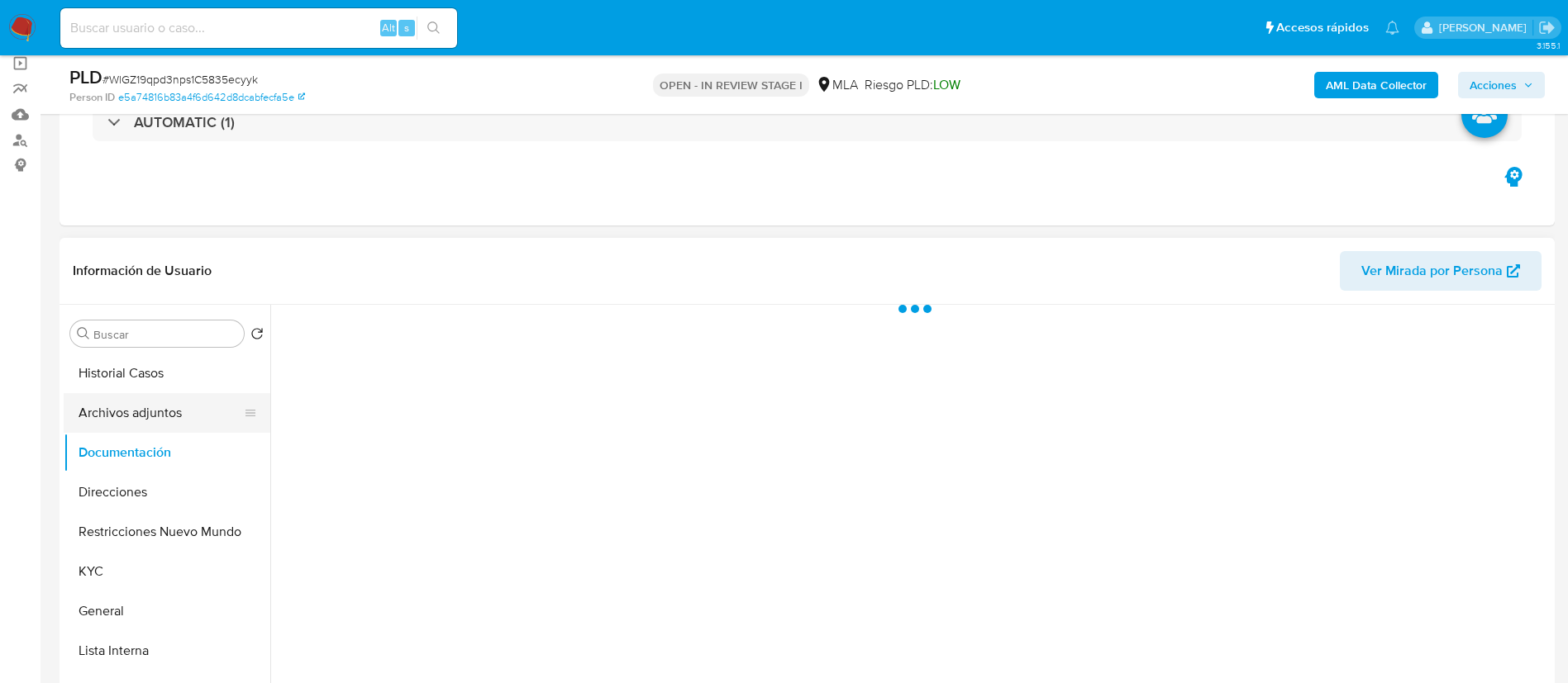
click at [121, 417] on button "Archivos adjuntos" at bounding box center [160, 413] width 193 height 40
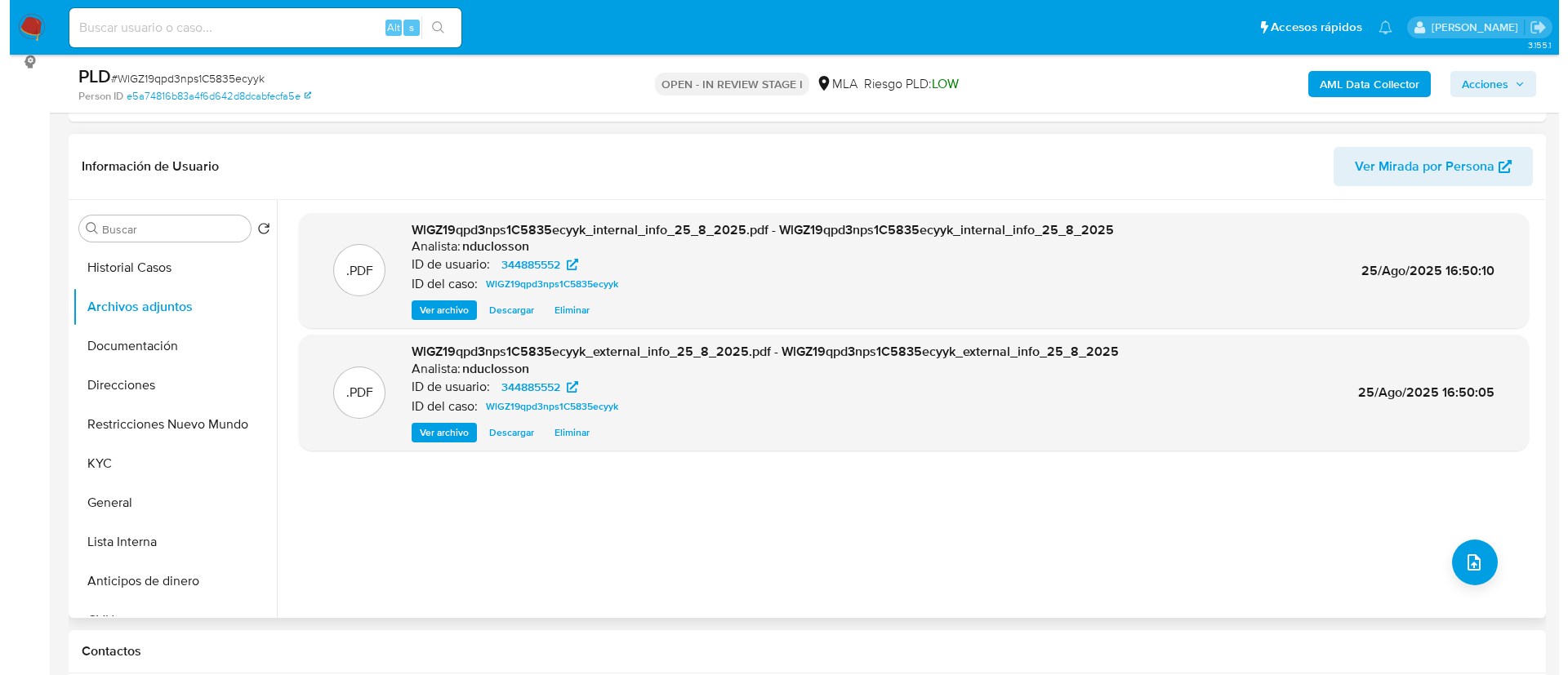
scroll to position [245, 0]
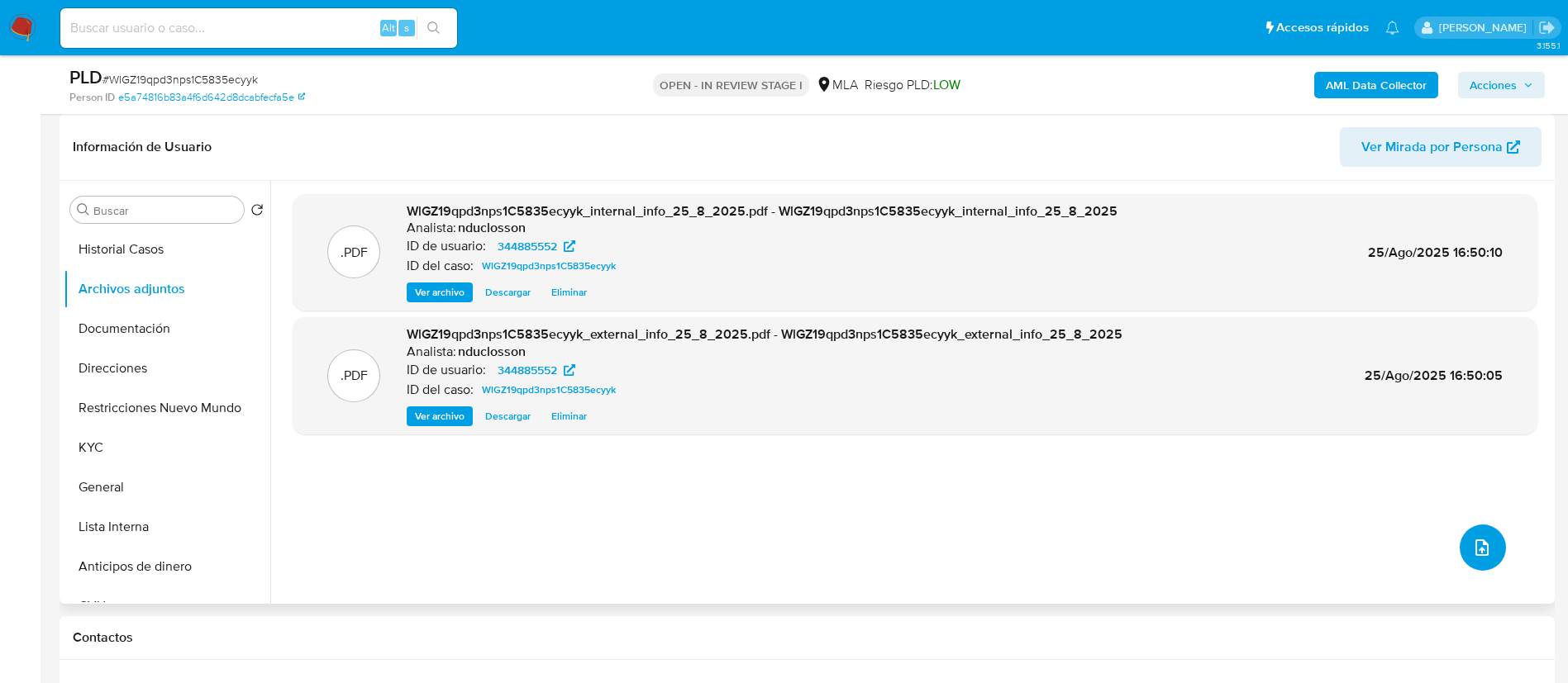
click at [1483, 549] on icon "upload-file" at bounding box center [1481, 547] width 20 height 20
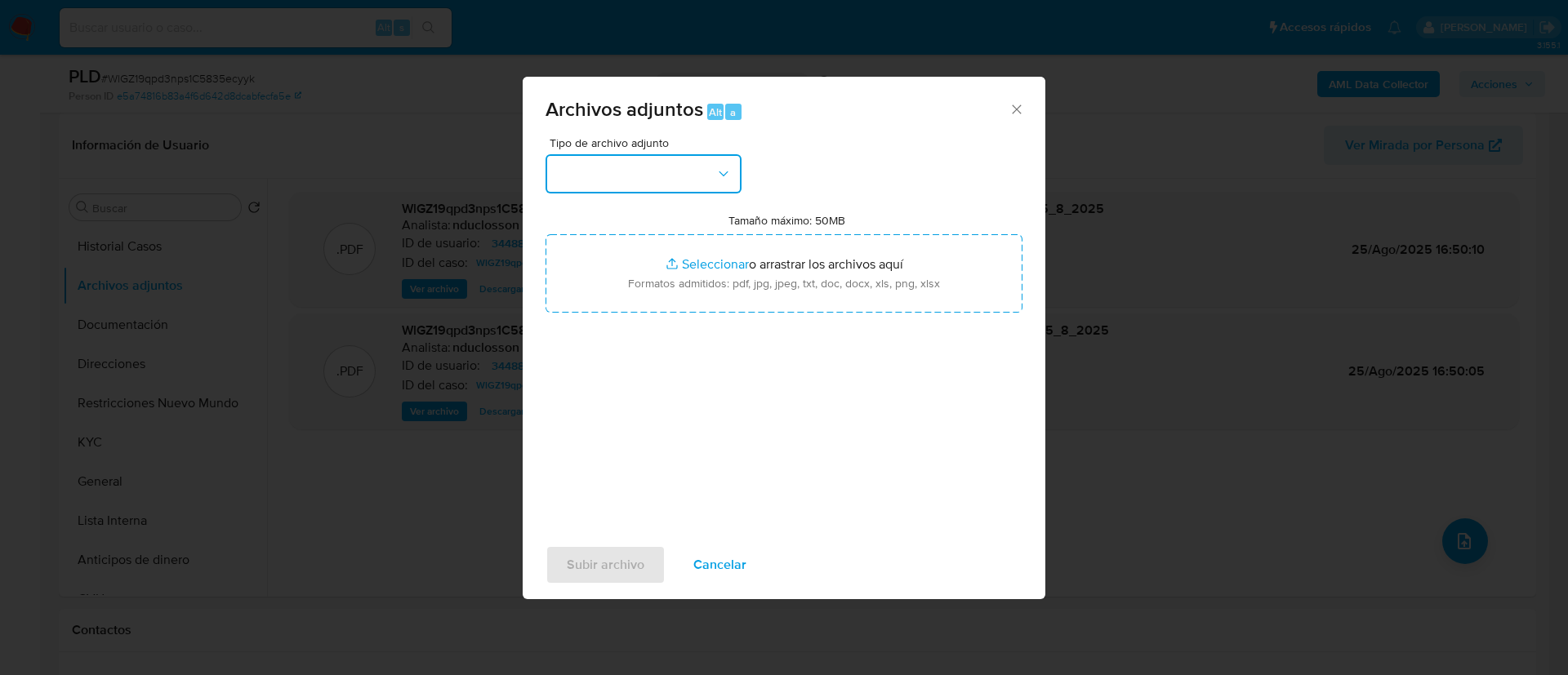
click at [630, 178] on button "button" at bounding box center [643, 174] width 196 height 40
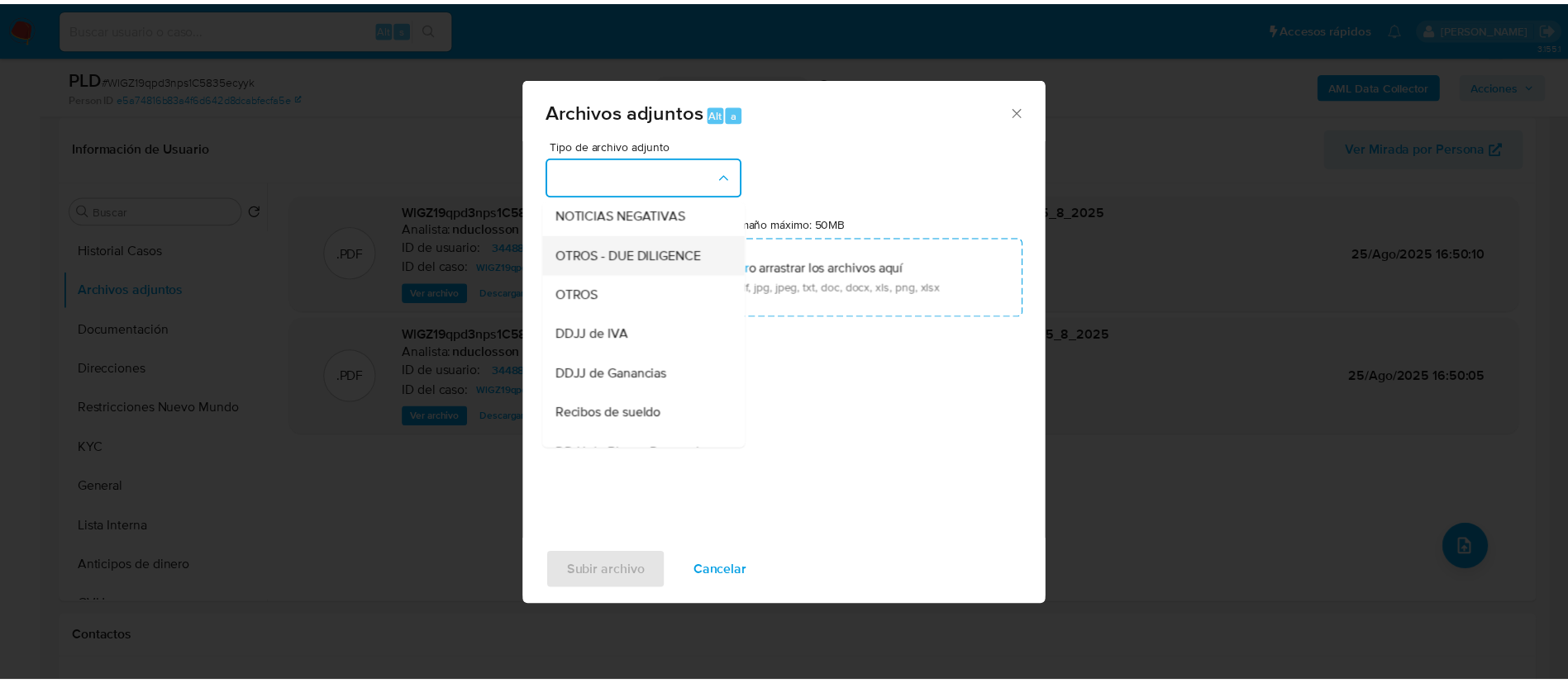
scroll to position [210, 0]
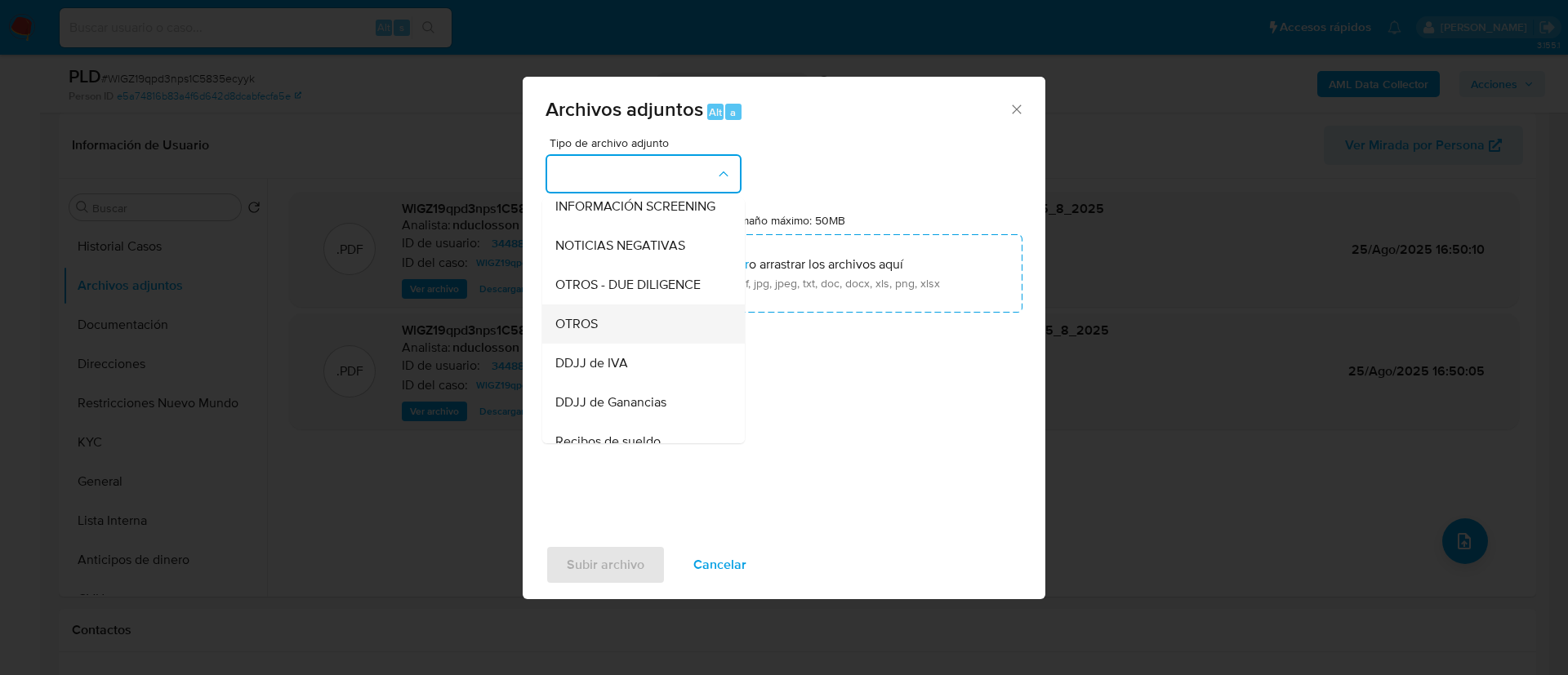
click at [612, 336] on div "OTROS" at bounding box center [639, 324] width 167 height 40
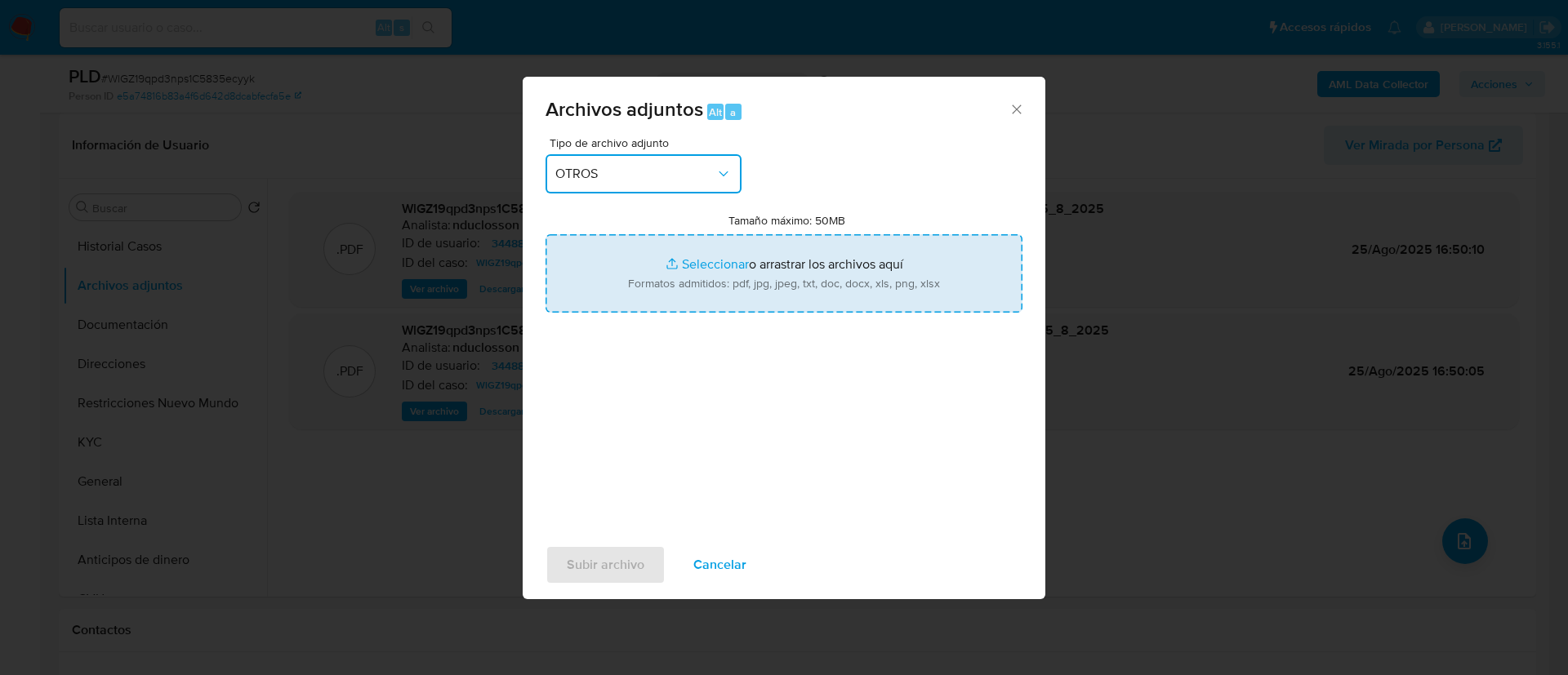
type input "C:\fakepath\344885552_d33f5892-bfcb-45fb-9c86-872431f1cb1b.pdf"
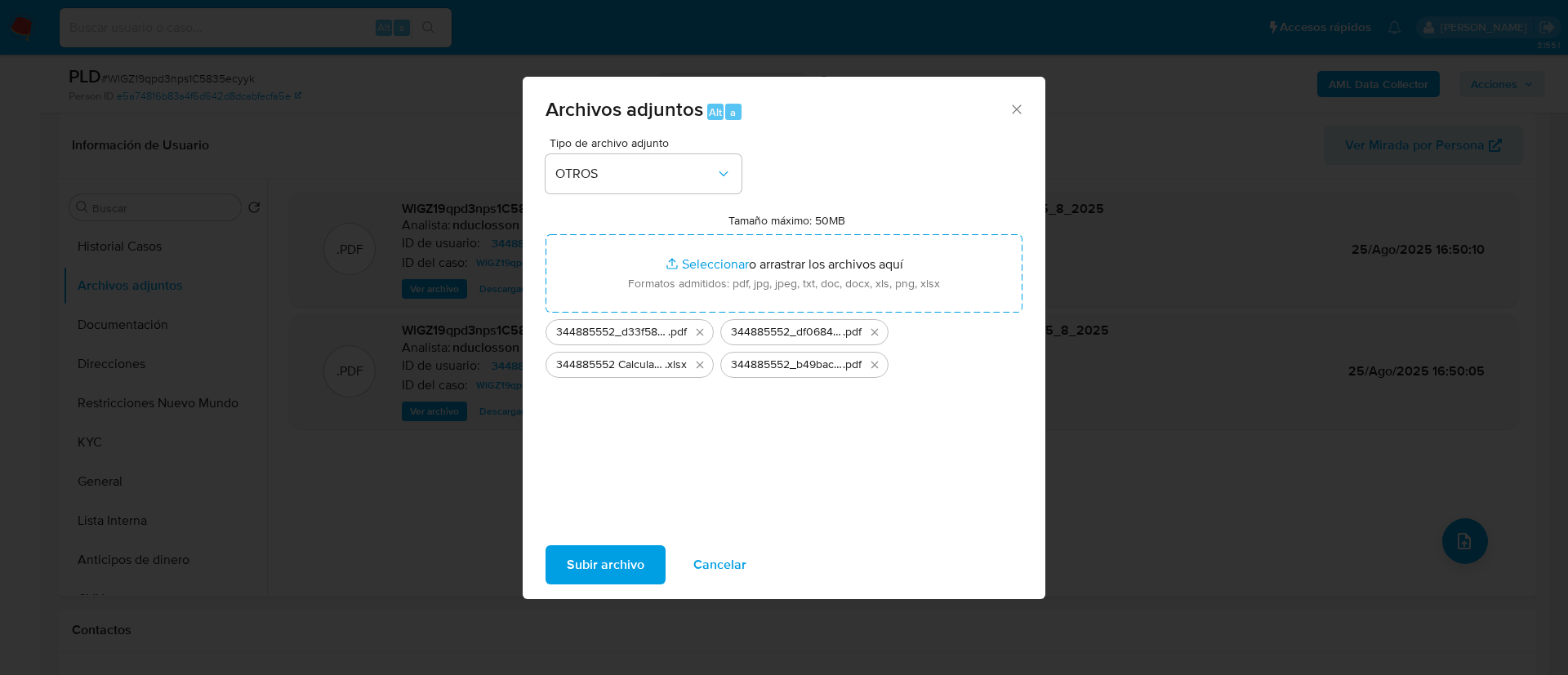
click at [619, 565] on span "Subir archivo" at bounding box center [606, 565] width 77 height 36
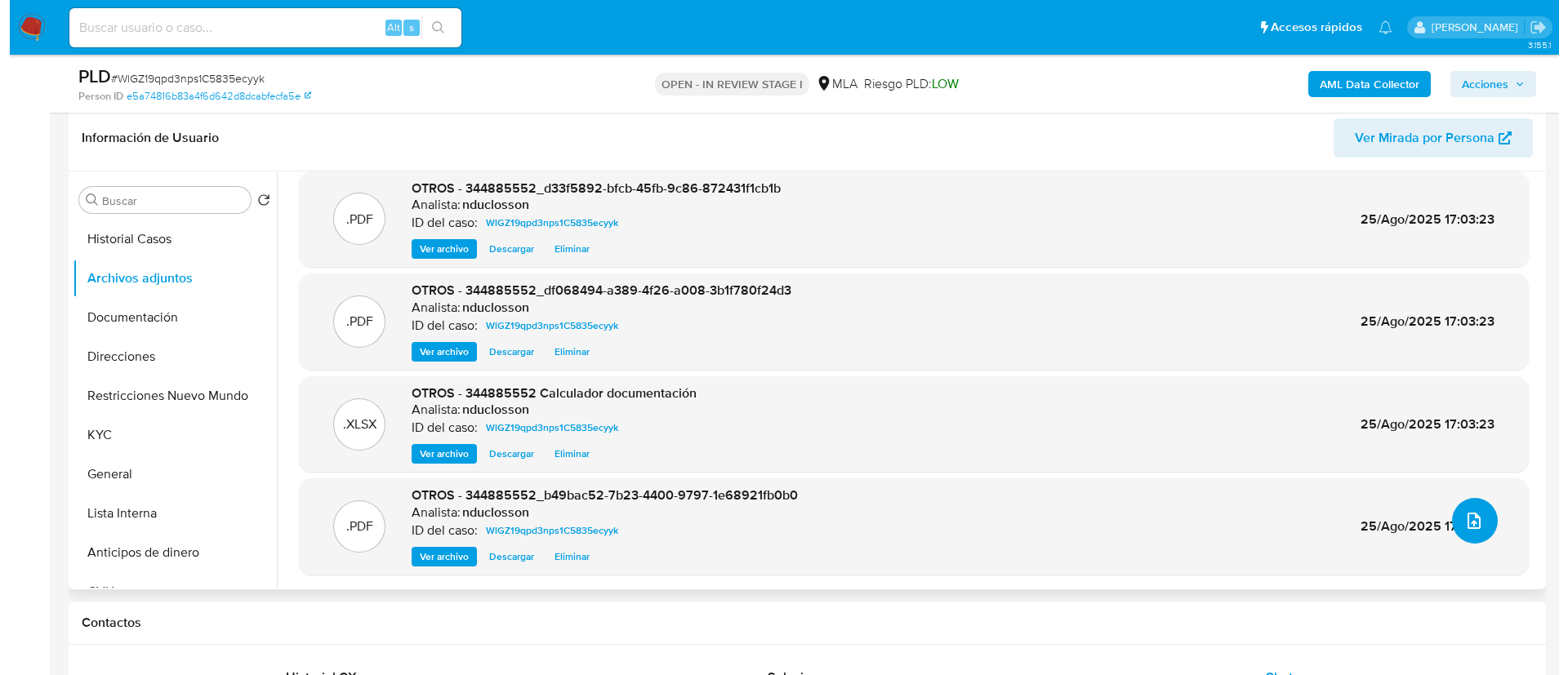
scroll to position [490, 0]
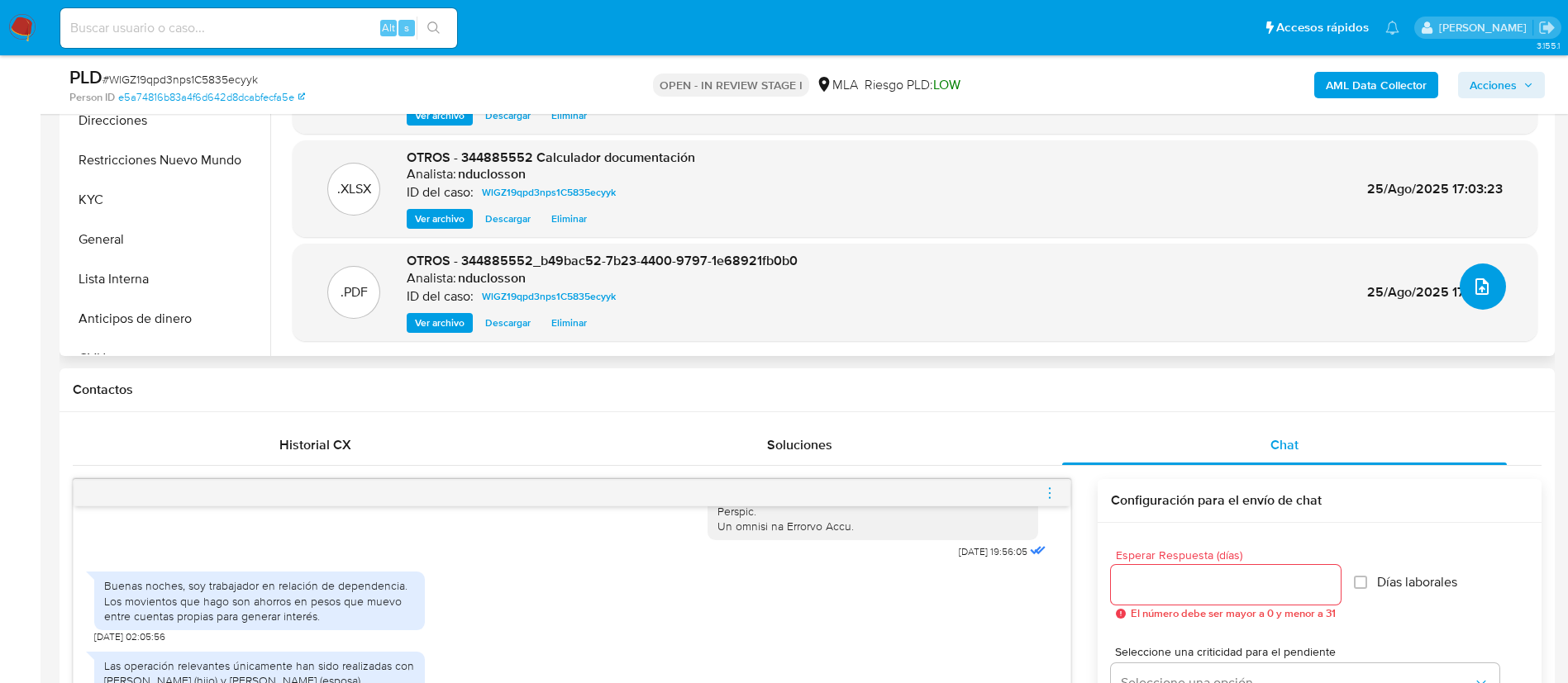
click at [1472, 288] on icon "upload-file" at bounding box center [1481, 286] width 20 height 20
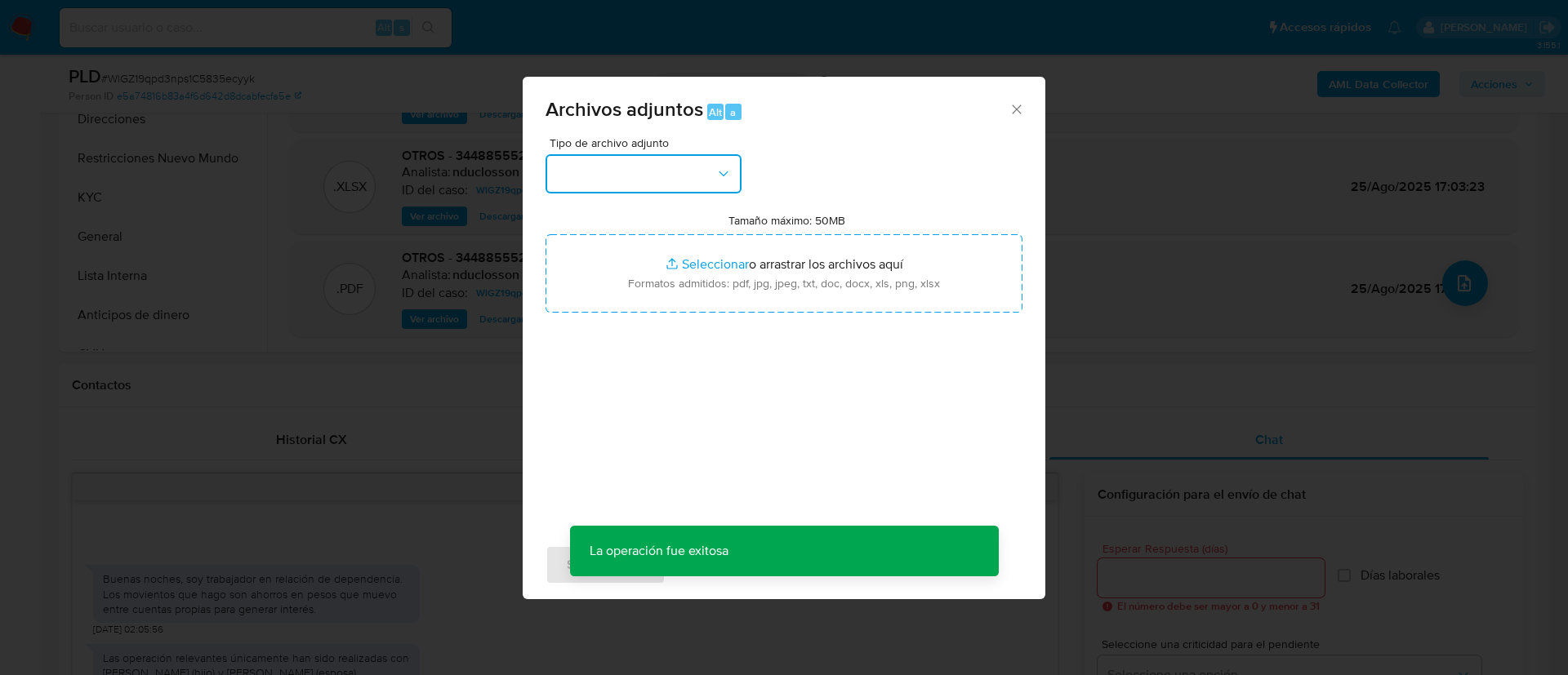
click at [662, 169] on button "button" at bounding box center [643, 174] width 196 height 40
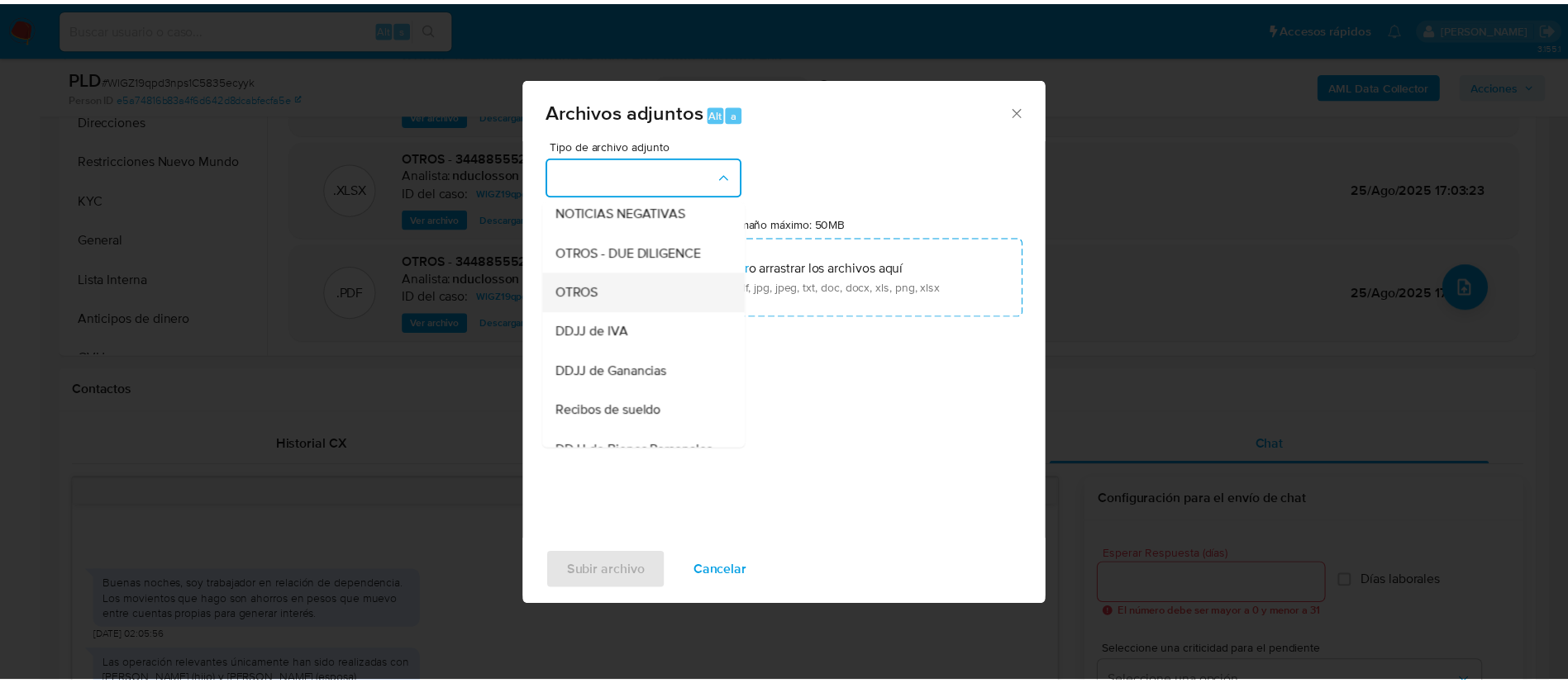
scroll to position [210, 0]
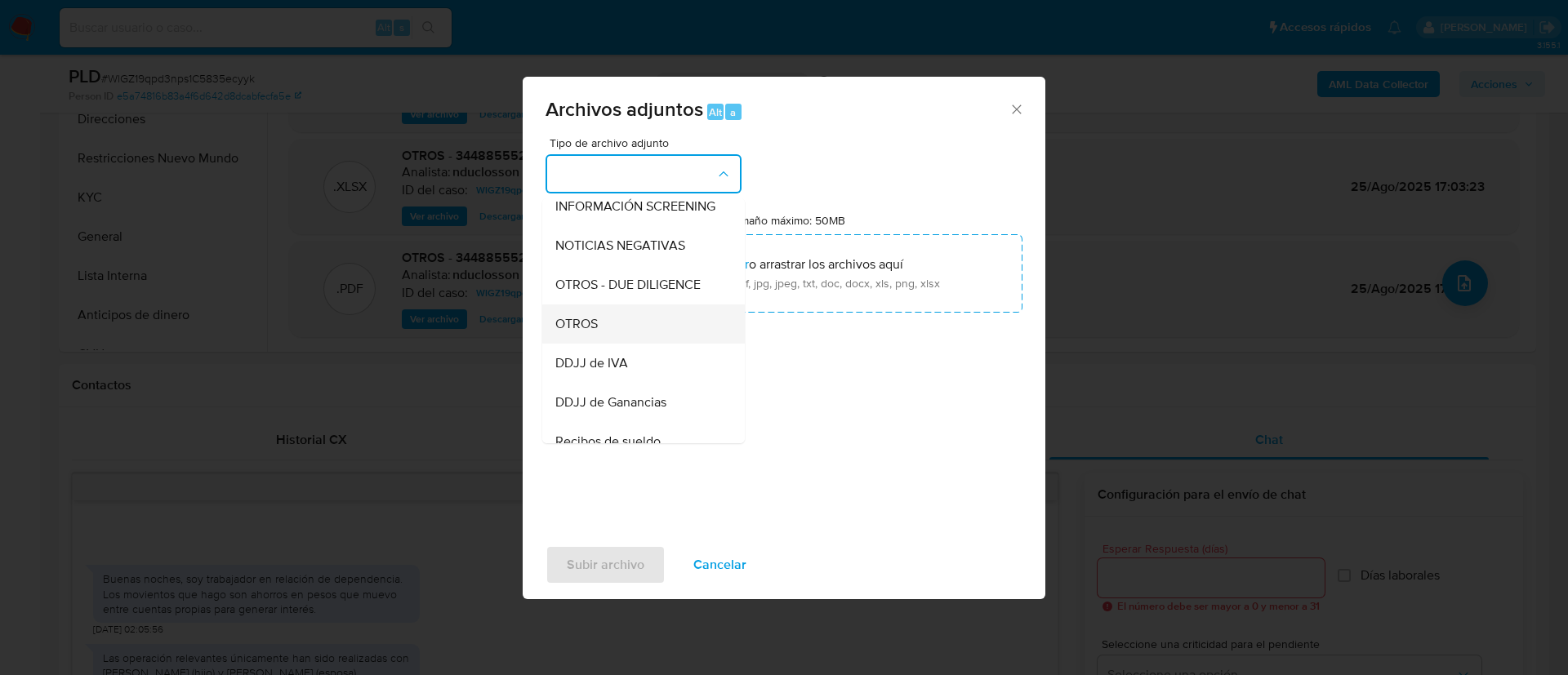
click at [610, 334] on div "OTROS" at bounding box center [639, 324] width 167 height 40
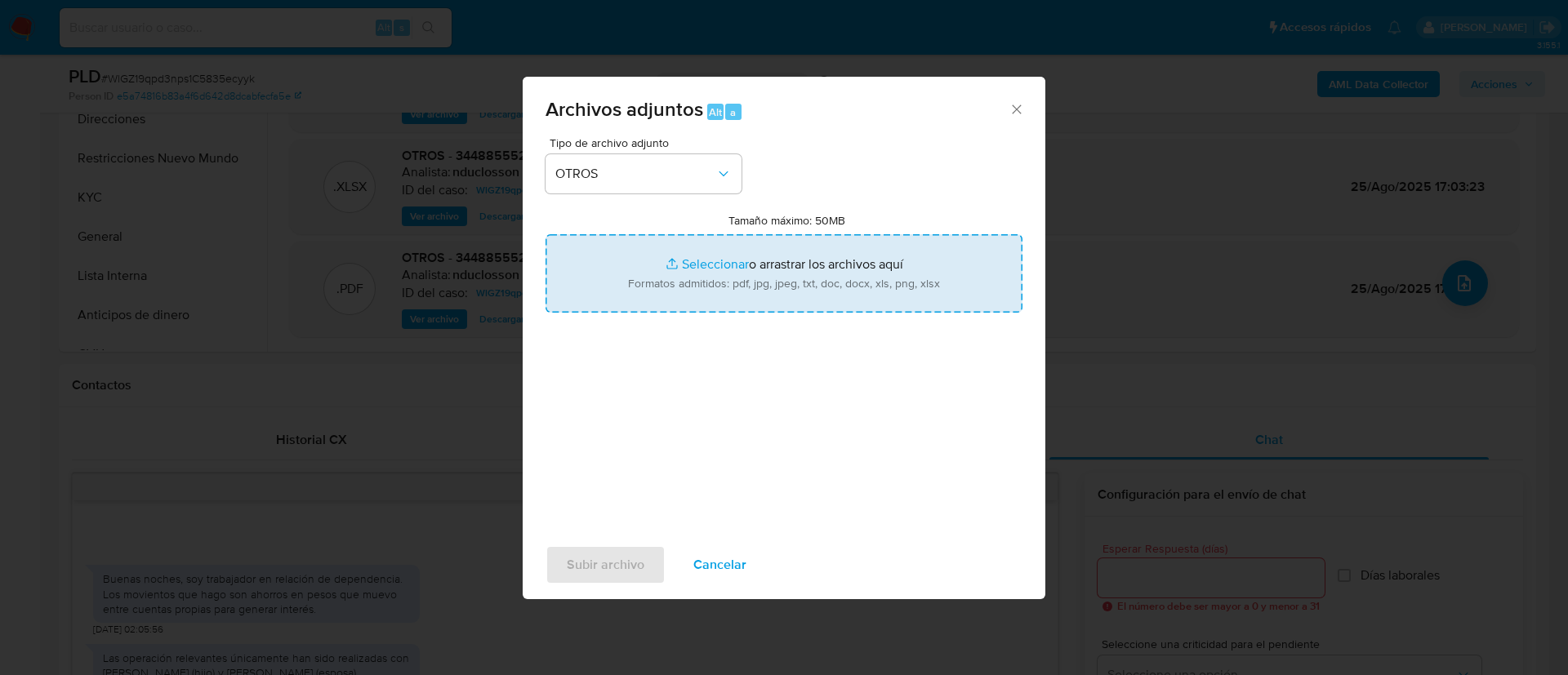
type input "C:\fakepath\344885552 Movimientos.xlsx"
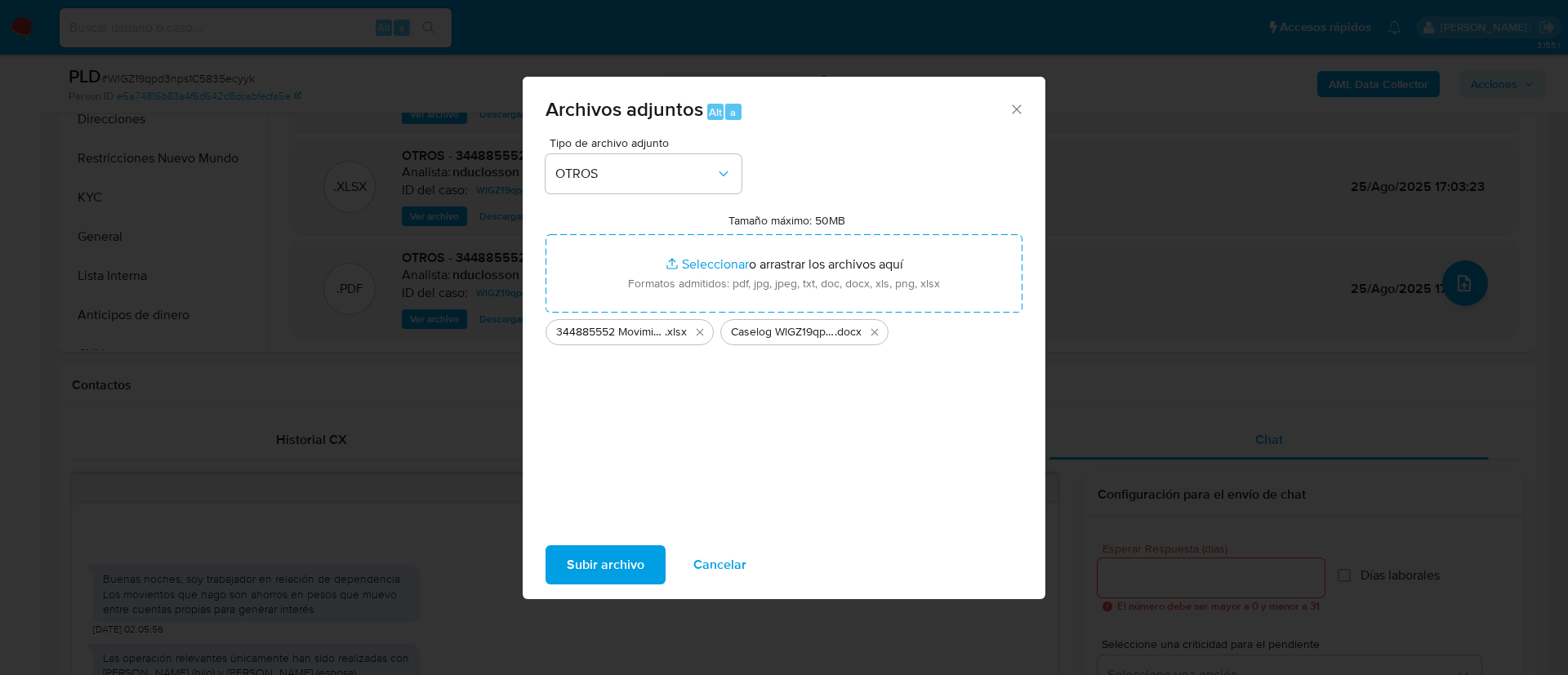
click at [613, 561] on span "Subir archivo" at bounding box center [606, 565] width 77 height 36
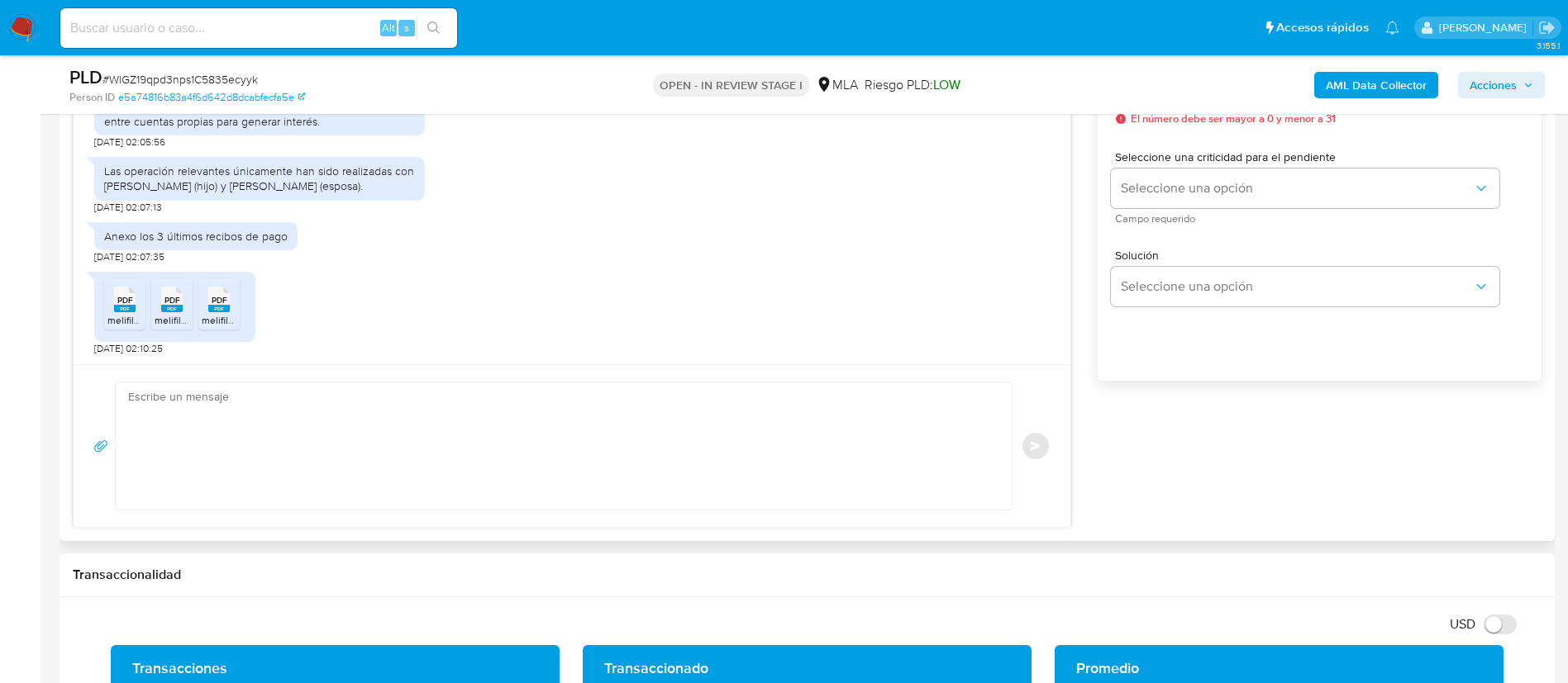
scroll to position [992, 0]
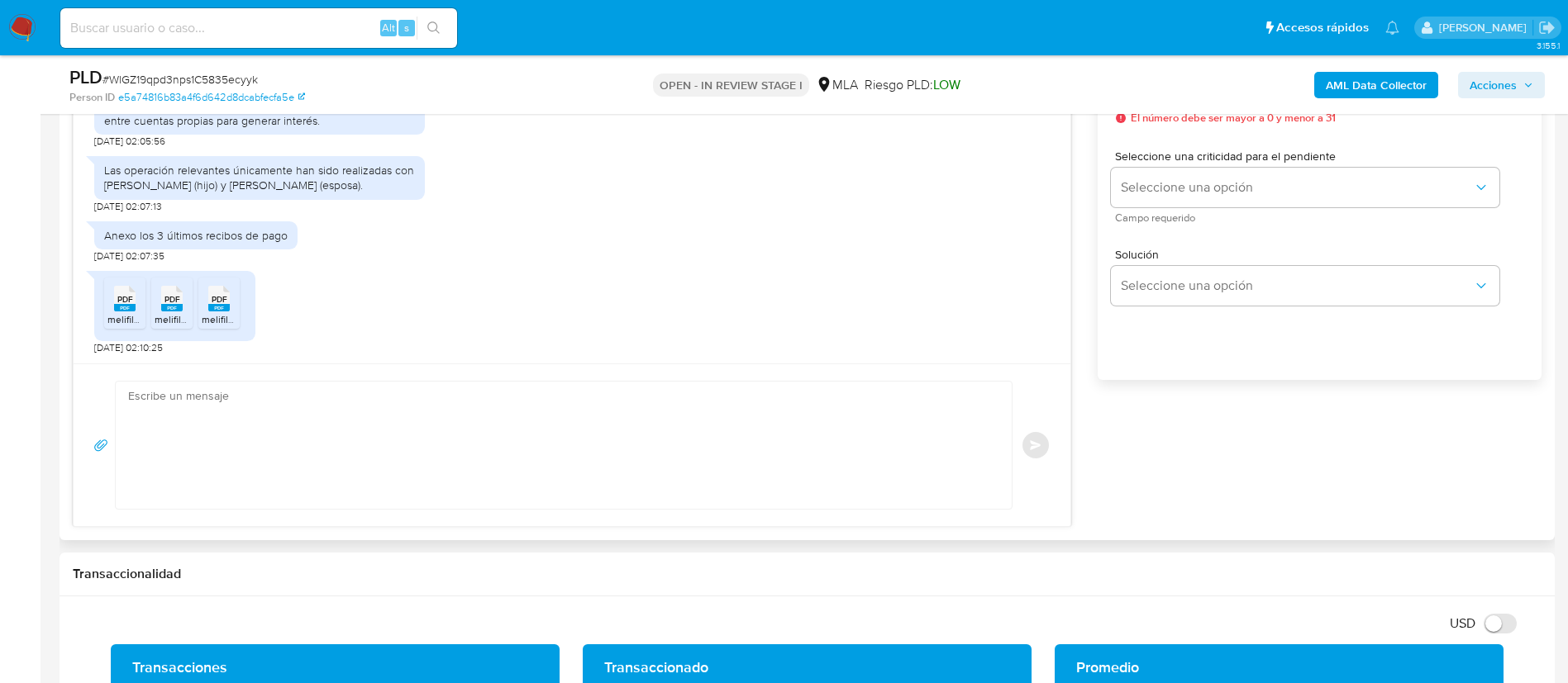
click at [694, 414] on textarea at bounding box center [559, 446] width 863 height 128
paste textarea "Hola, ¡Muchas gracias por tu respuesta! Confirmamos la recepción de la document…"
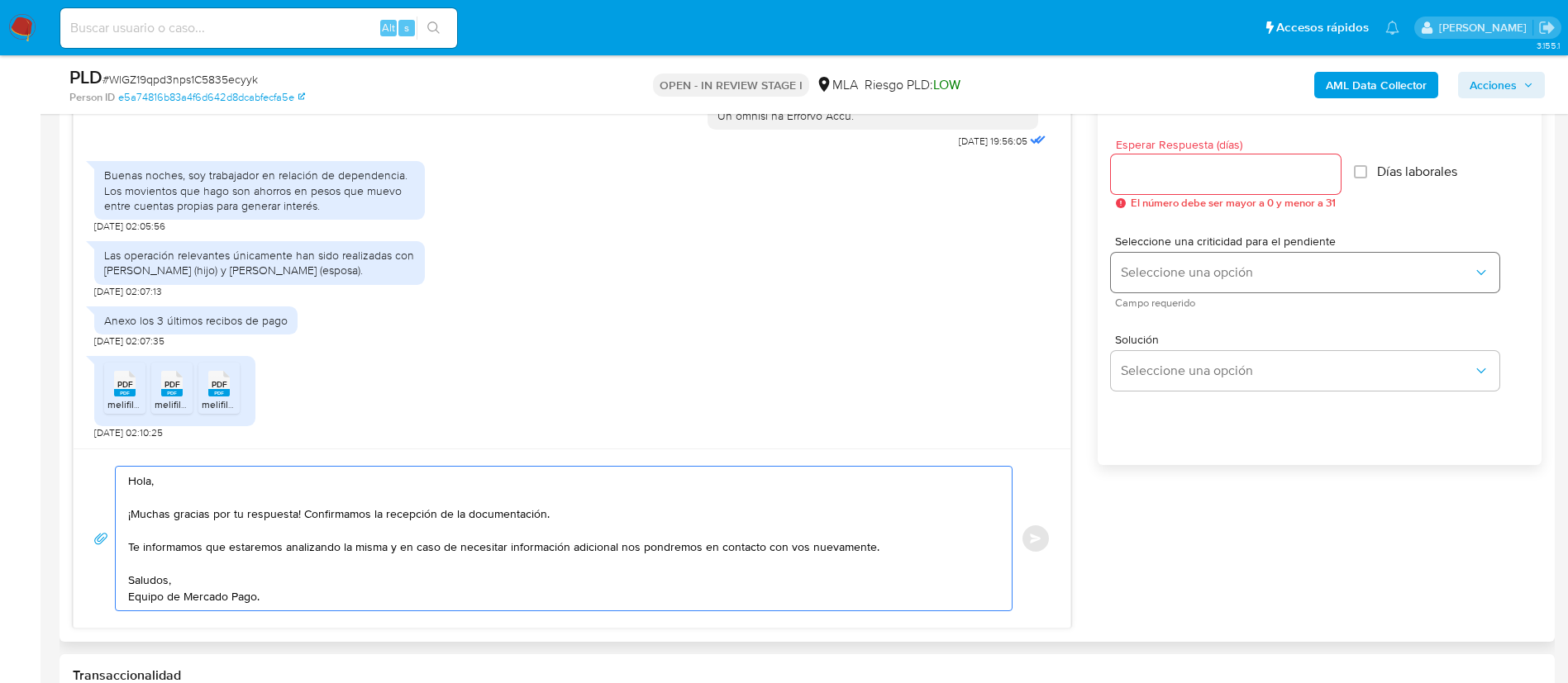
scroll to position [867, 0]
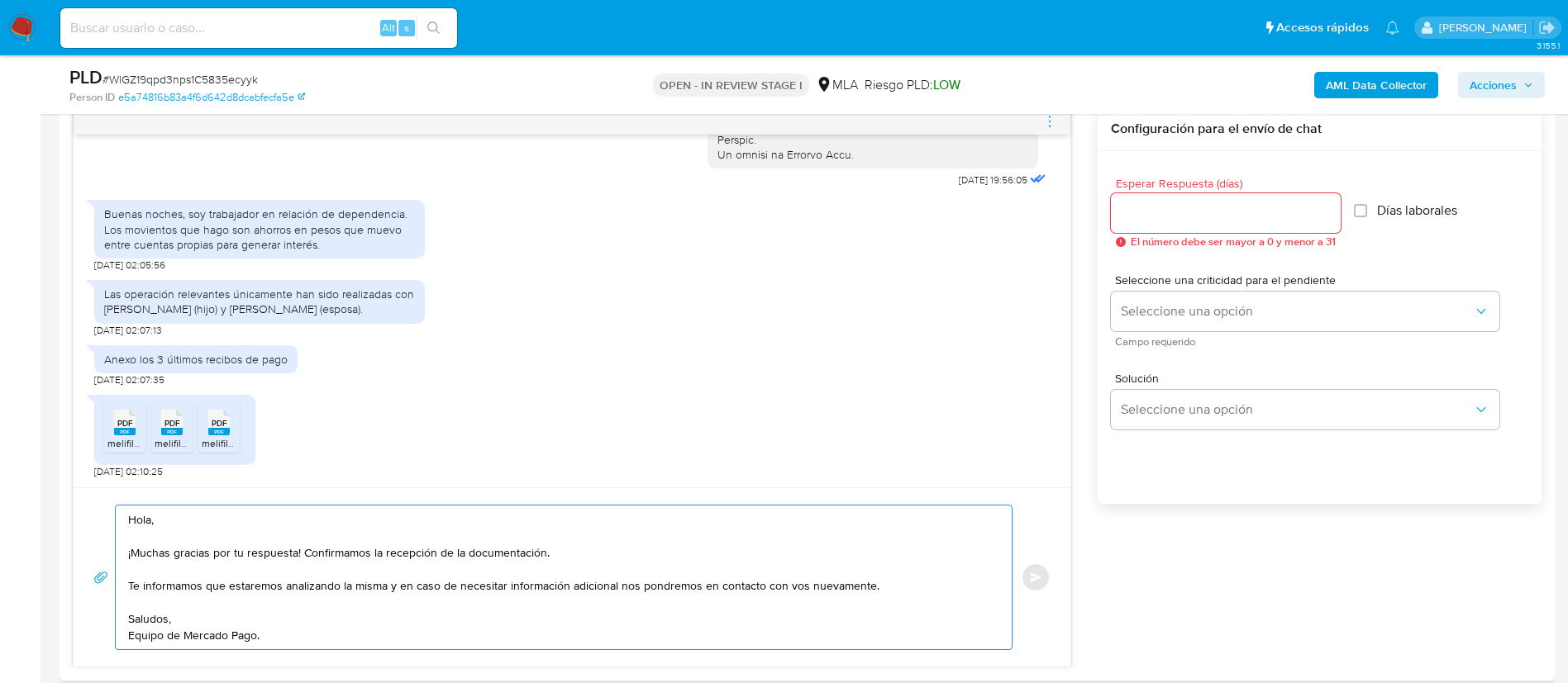
type textarea "Hola, ¡Muchas gracias por tu respuesta! Confirmamos la recepción de la document…"
click at [1149, 191] on div "Esperar Respuesta (días) El número debe ser mayor a 0 y menor a 31" at bounding box center [1225, 212] width 230 height 70
click at [1169, 216] on input "Esperar Respuesta (días)" at bounding box center [1225, 212] width 230 height 22
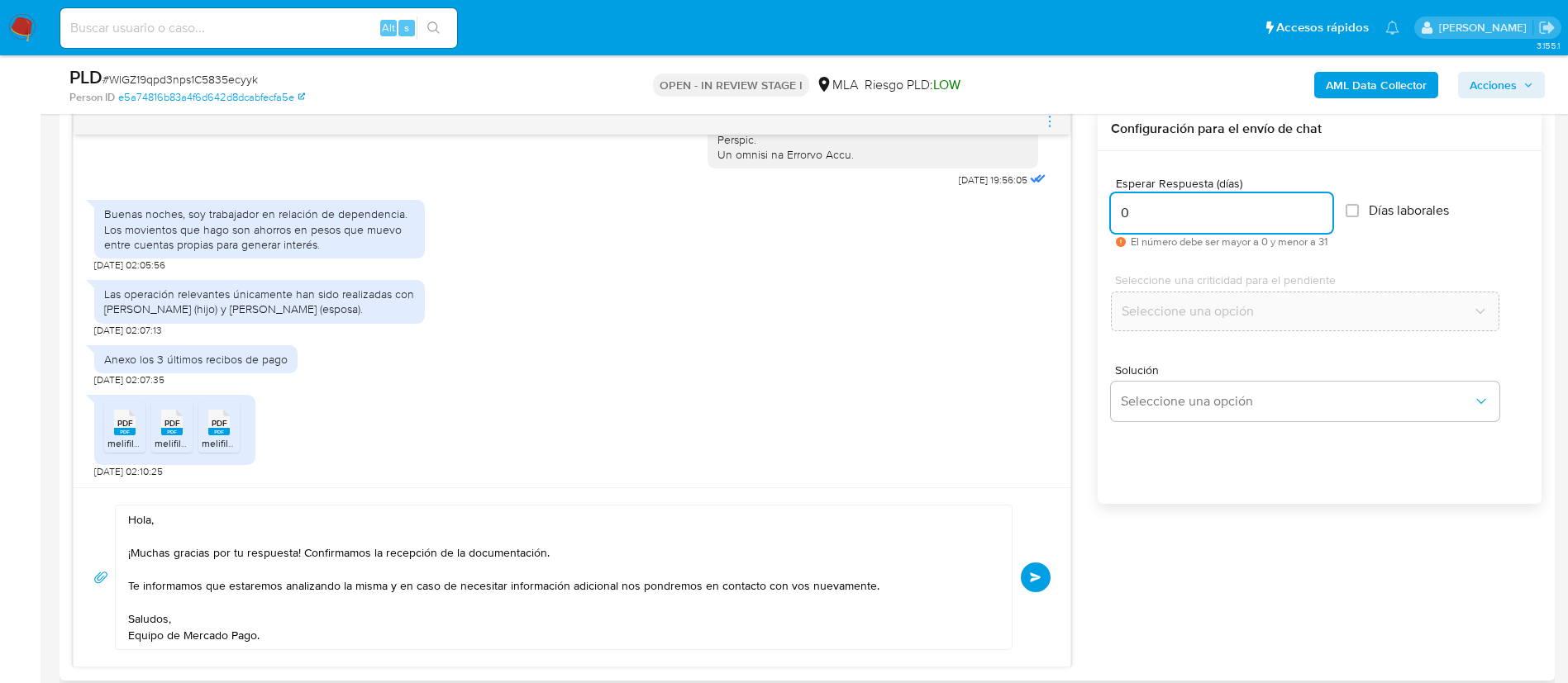
type input "0"
click at [1198, 558] on div "[DATE] 19:56:05 Buenas noches, soy trabajador en relación de dependencia. Los m…" at bounding box center [806, 388] width 1469 height 560
click at [1035, 579] on span "Enviar" at bounding box center [1035, 577] width 11 height 10
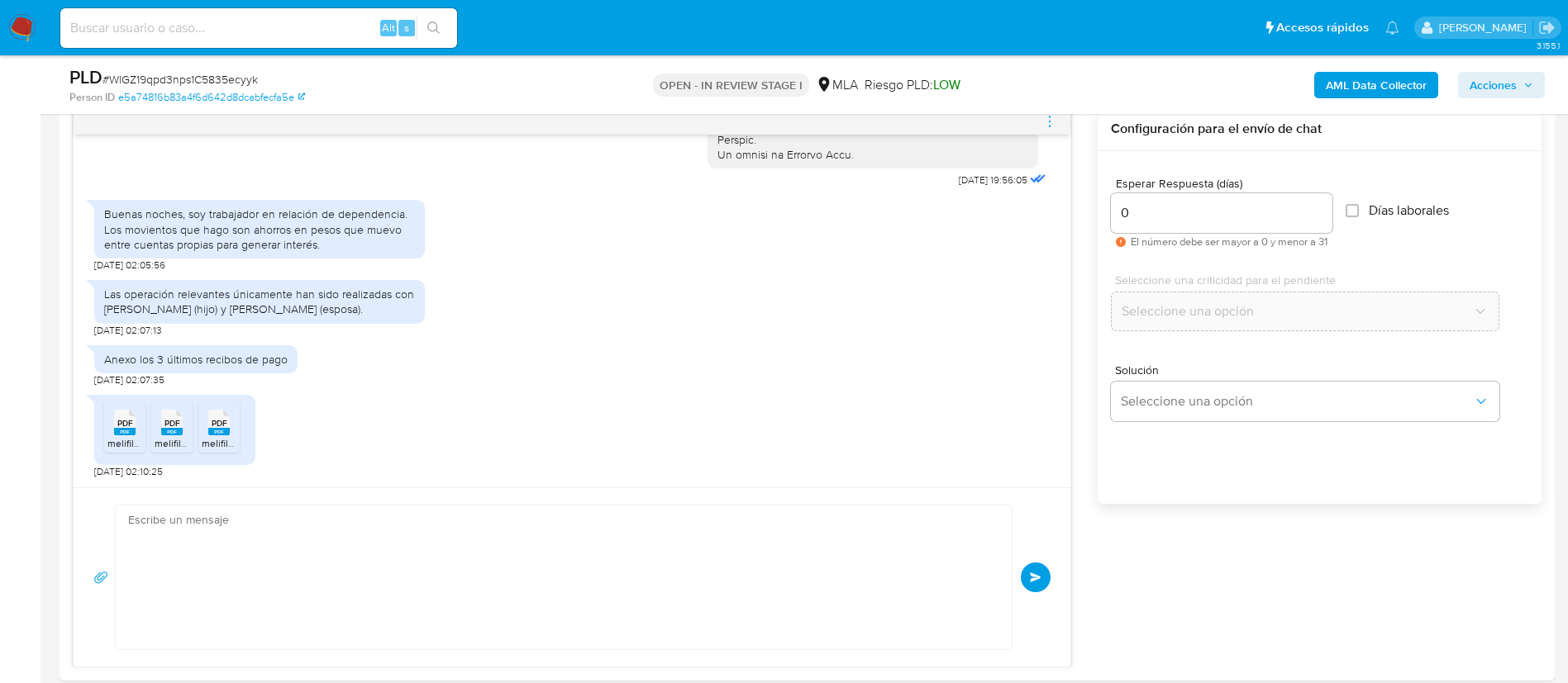
scroll to position [1097, 0]
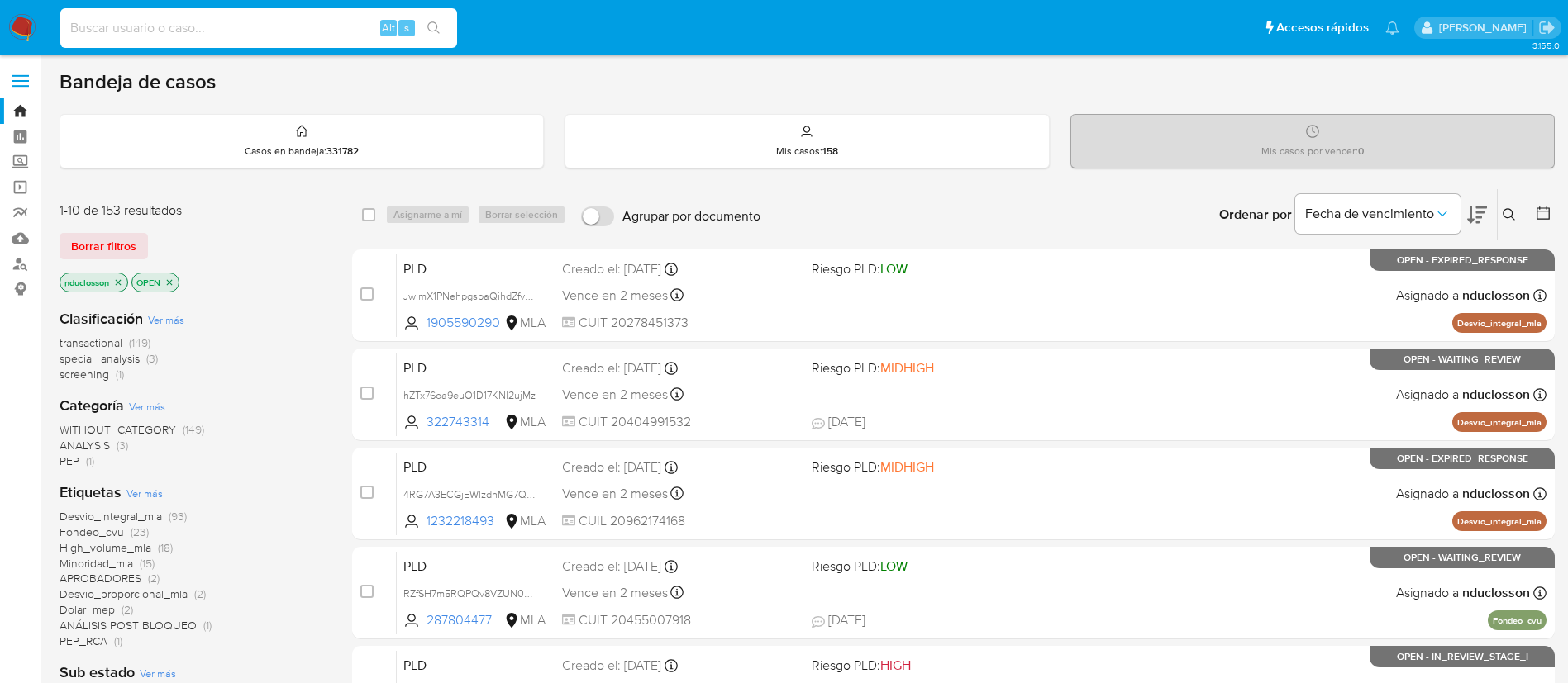
click at [114, 25] on input at bounding box center [258, 28] width 397 height 22
paste input "96G2w3CstyebgfVSXMUFFkbW"
click at [452, 18] on input "96G2w3CstyebgfVSXMUFFkbW" at bounding box center [258, 28] width 397 height 22
type input "96G2w3CstyebgfVSXMUFFkbW"
click at [428, 17] on button "search-icon" at bounding box center [434, 28] width 34 height 23
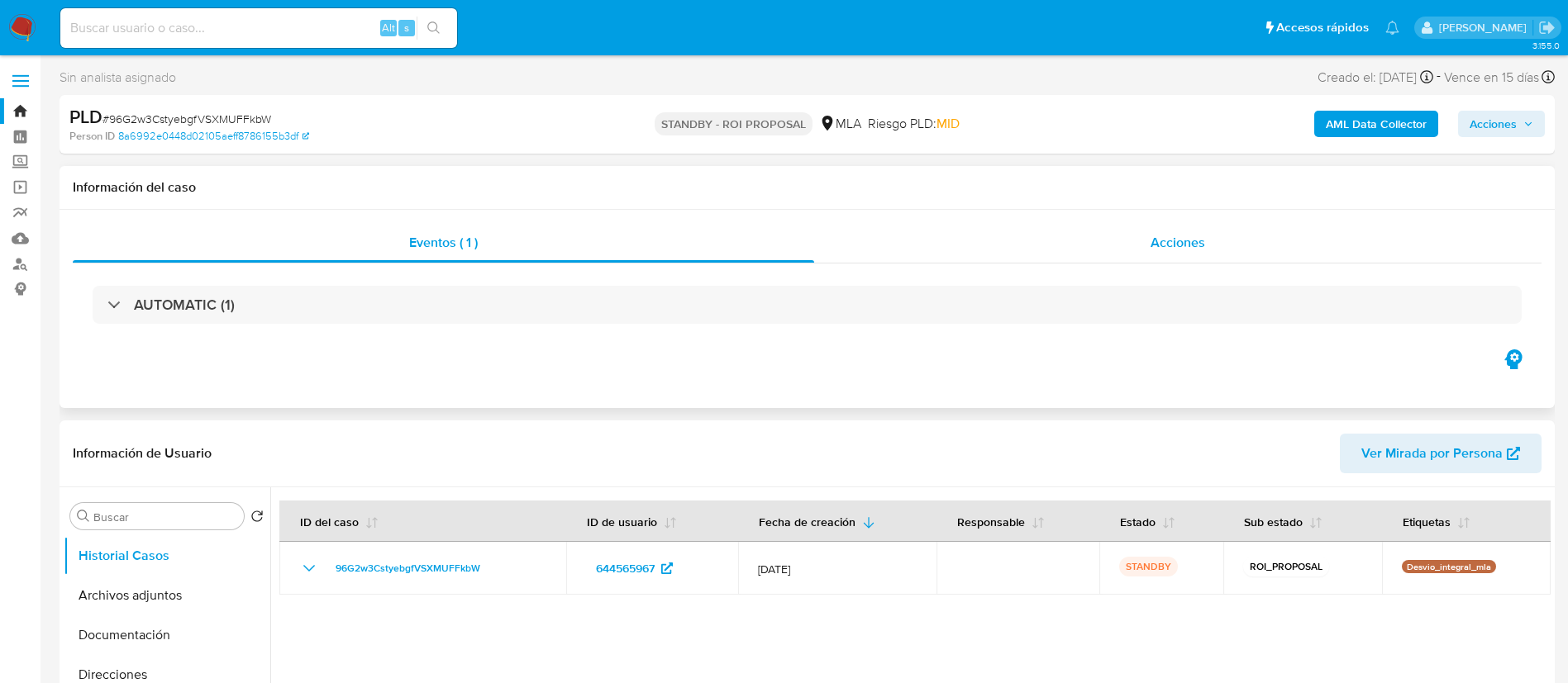
select select "10"
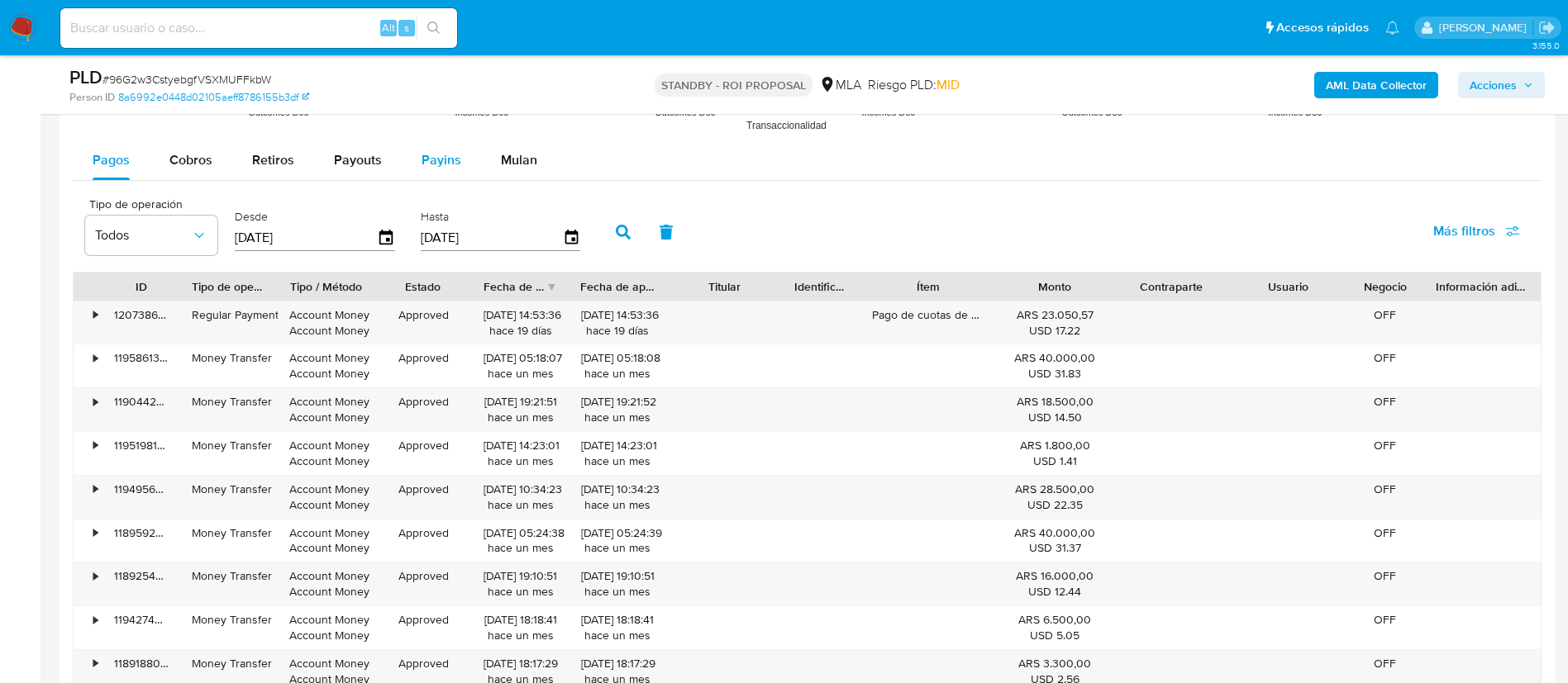
scroll to position [1735, 0]
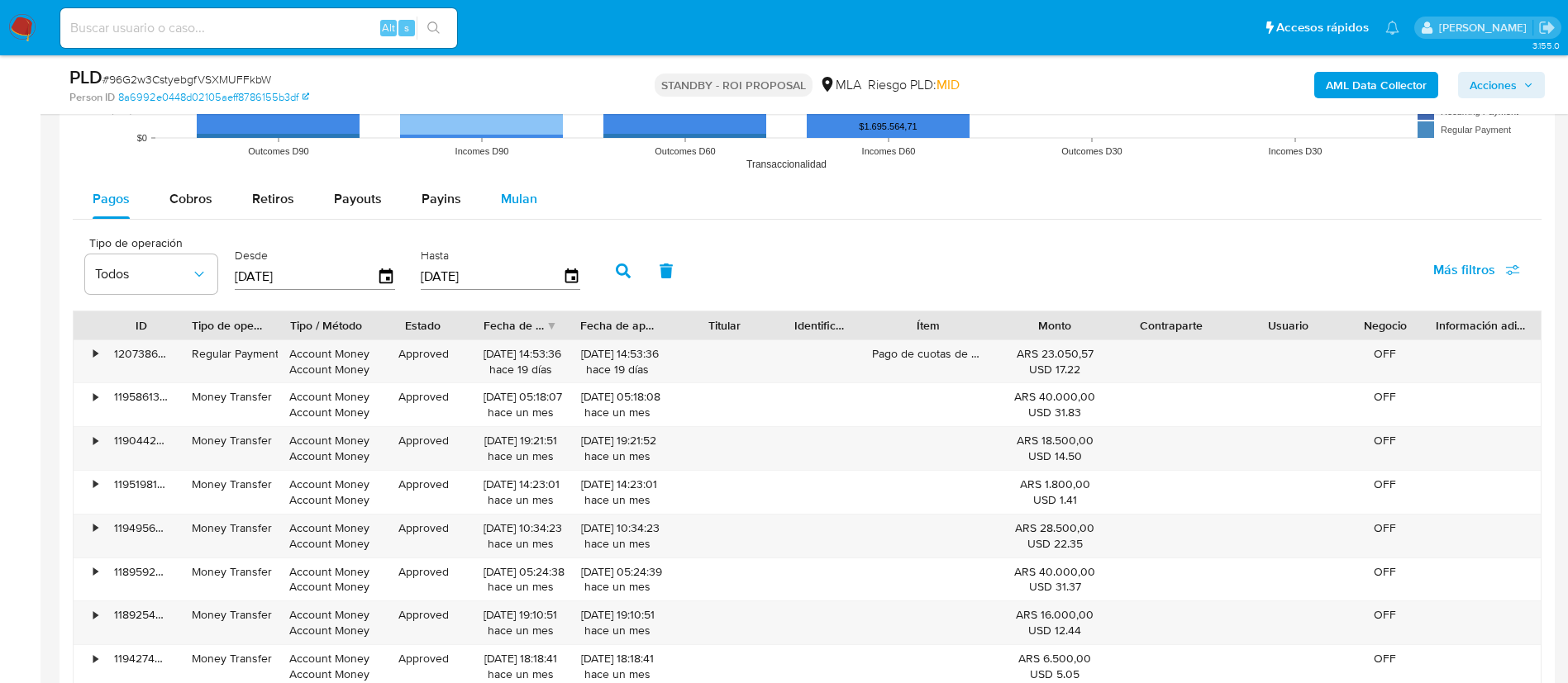
click at [513, 209] on div "Mulan" at bounding box center [519, 199] width 36 height 40
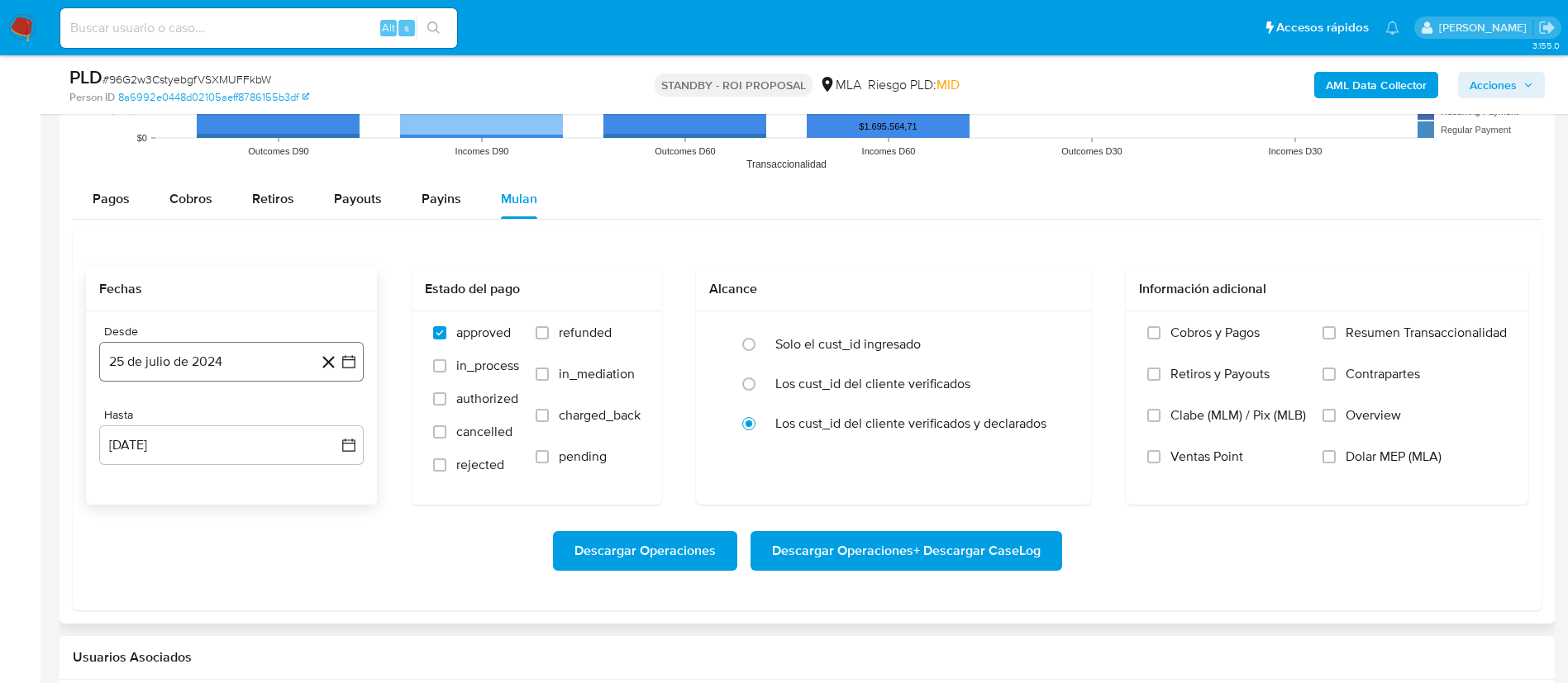
click at [190, 374] on button "25 de julio de 2024" at bounding box center [231, 362] width 264 height 40
click at [330, 423] on icon "Mes siguiente" at bounding box center [334, 421] width 20 height 20
click at [244, 425] on span "agosto 2024" at bounding box center [223, 421] width 75 height 16
click at [326, 415] on icon "Año siguiente" at bounding box center [330, 421] width 20 height 20
click at [294, 454] on span "jun" at bounding box center [301, 528] width 19 height 13
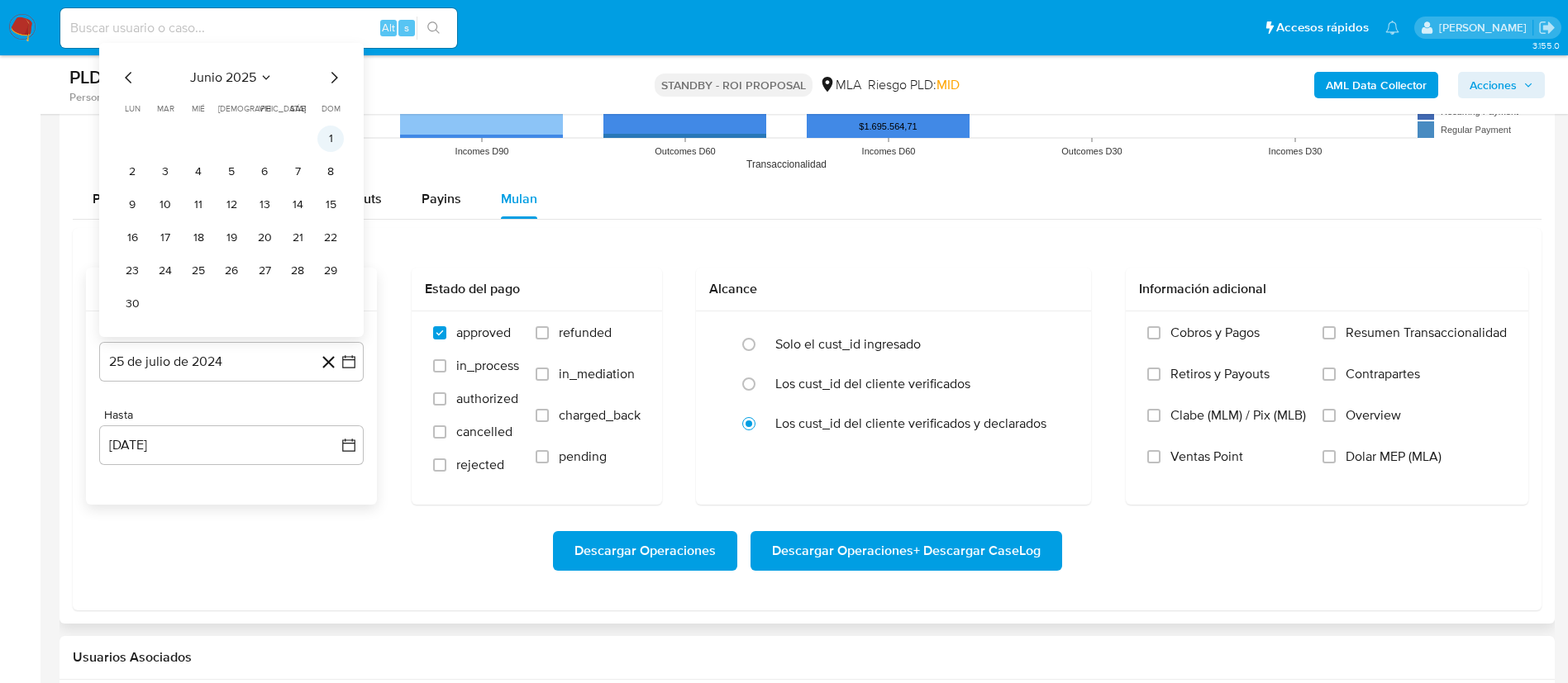
click at [327, 138] on button "1" at bounding box center [331, 139] width 27 height 27
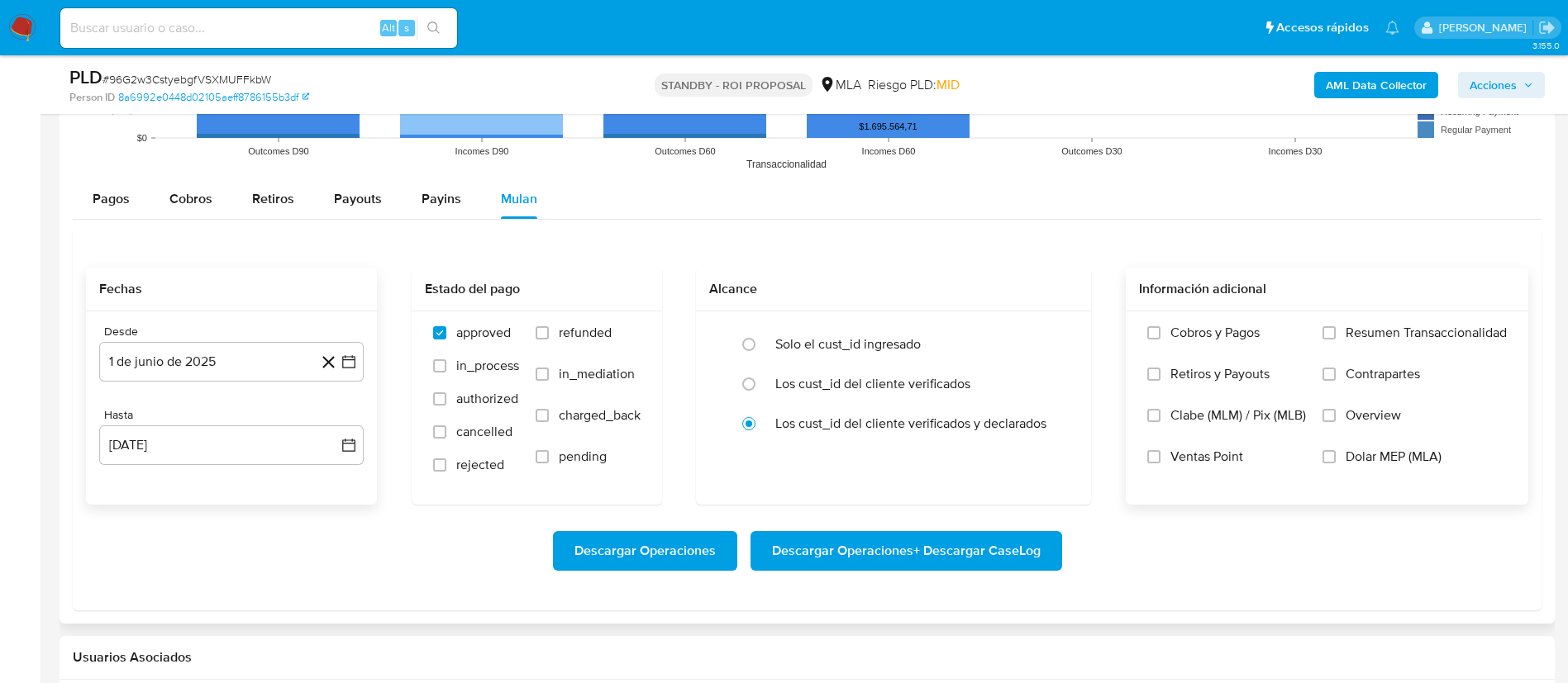
click at [1057, 452] on label "Dolar MEP (MLA)" at bounding box center [1414, 469] width 184 height 41
click at [1057, 452] on input "Dolar MEP (MLA)" at bounding box center [1329, 457] width 13 height 13
click at [606, 454] on span "Descargar Operaciones" at bounding box center [645, 551] width 141 height 36
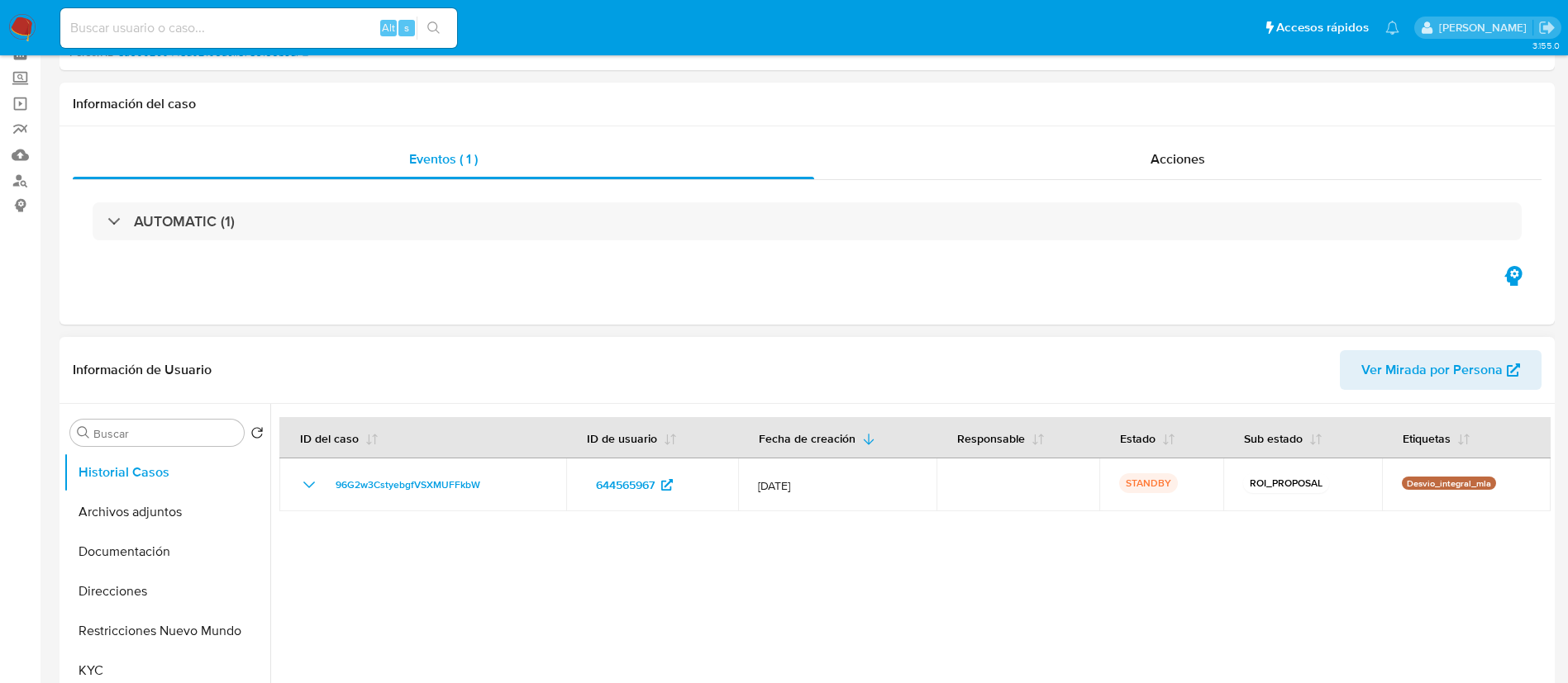
scroll to position [0, 0]
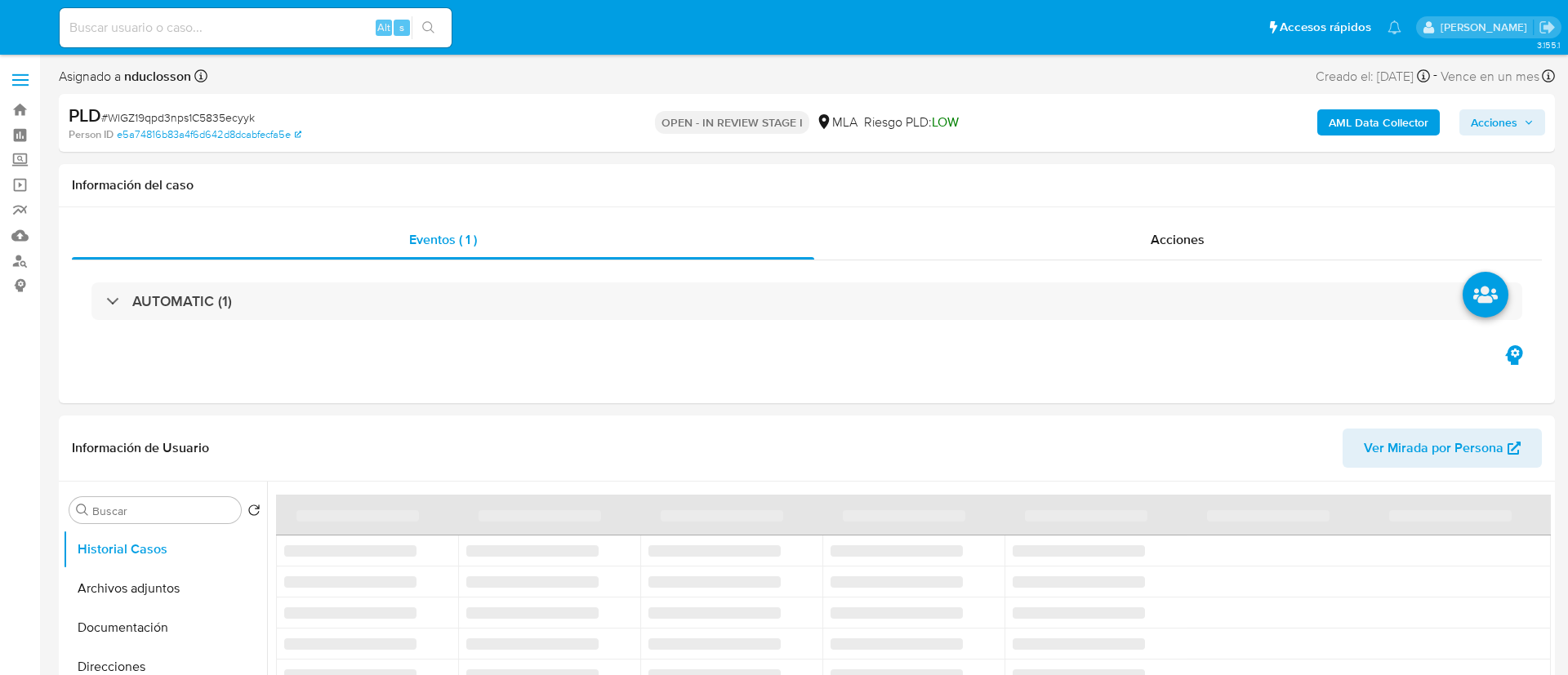
select select "10"
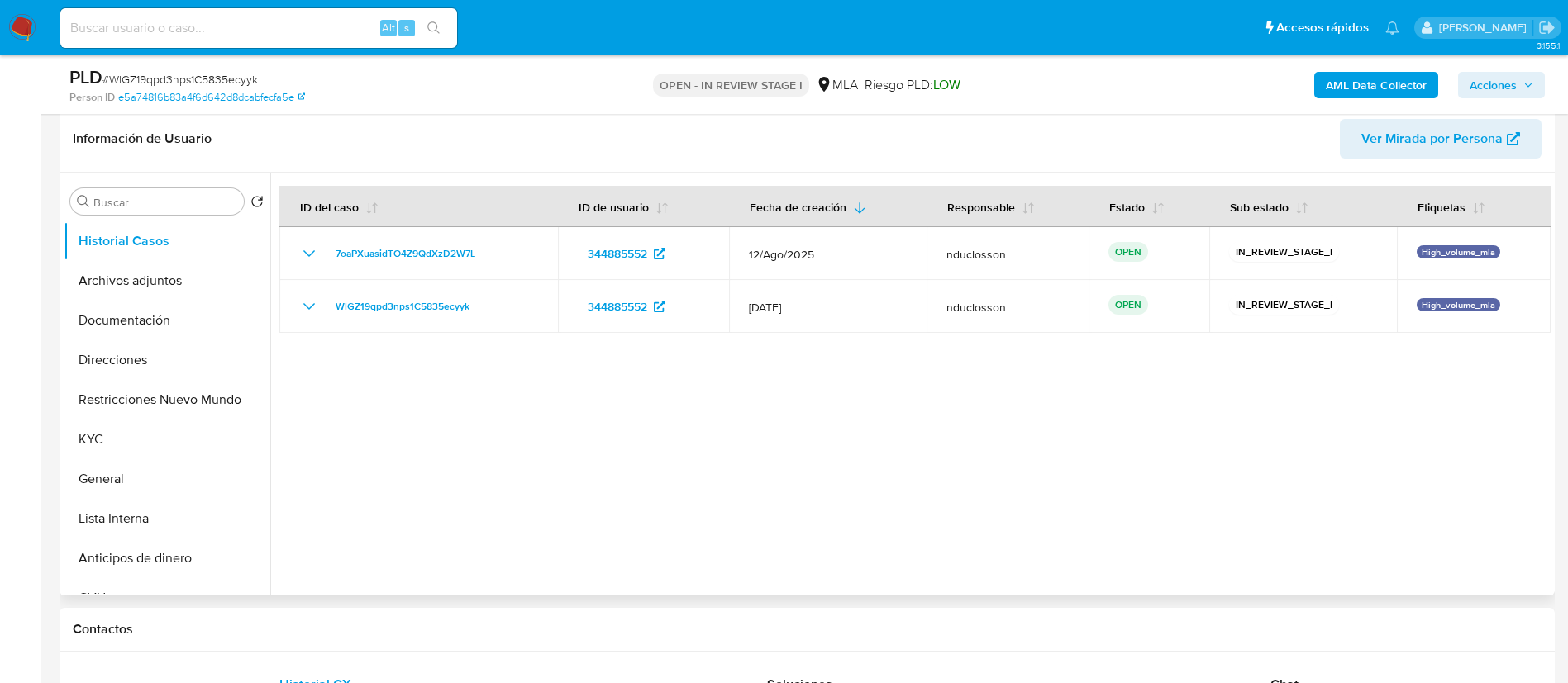
scroll to position [619, 0]
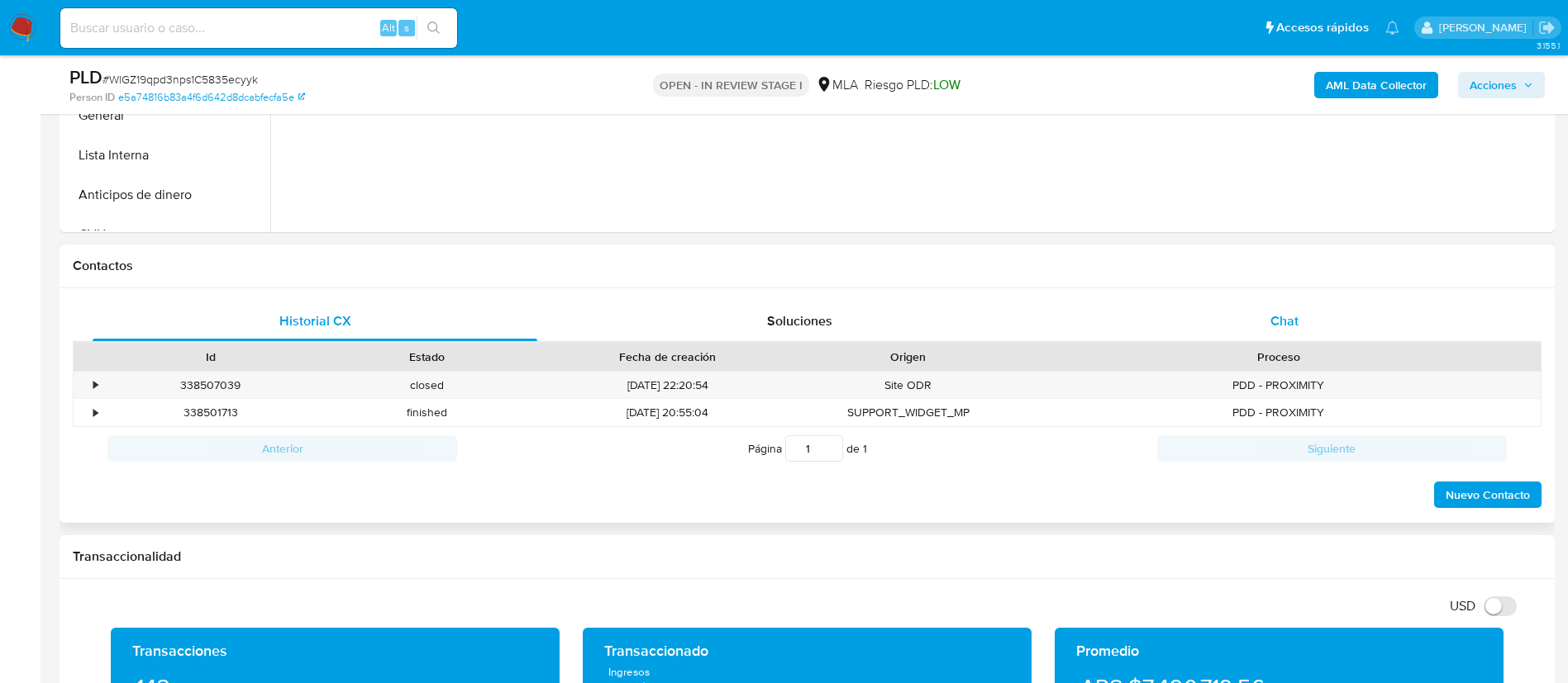
click at [1296, 318] on span "Chat" at bounding box center [1284, 321] width 28 height 19
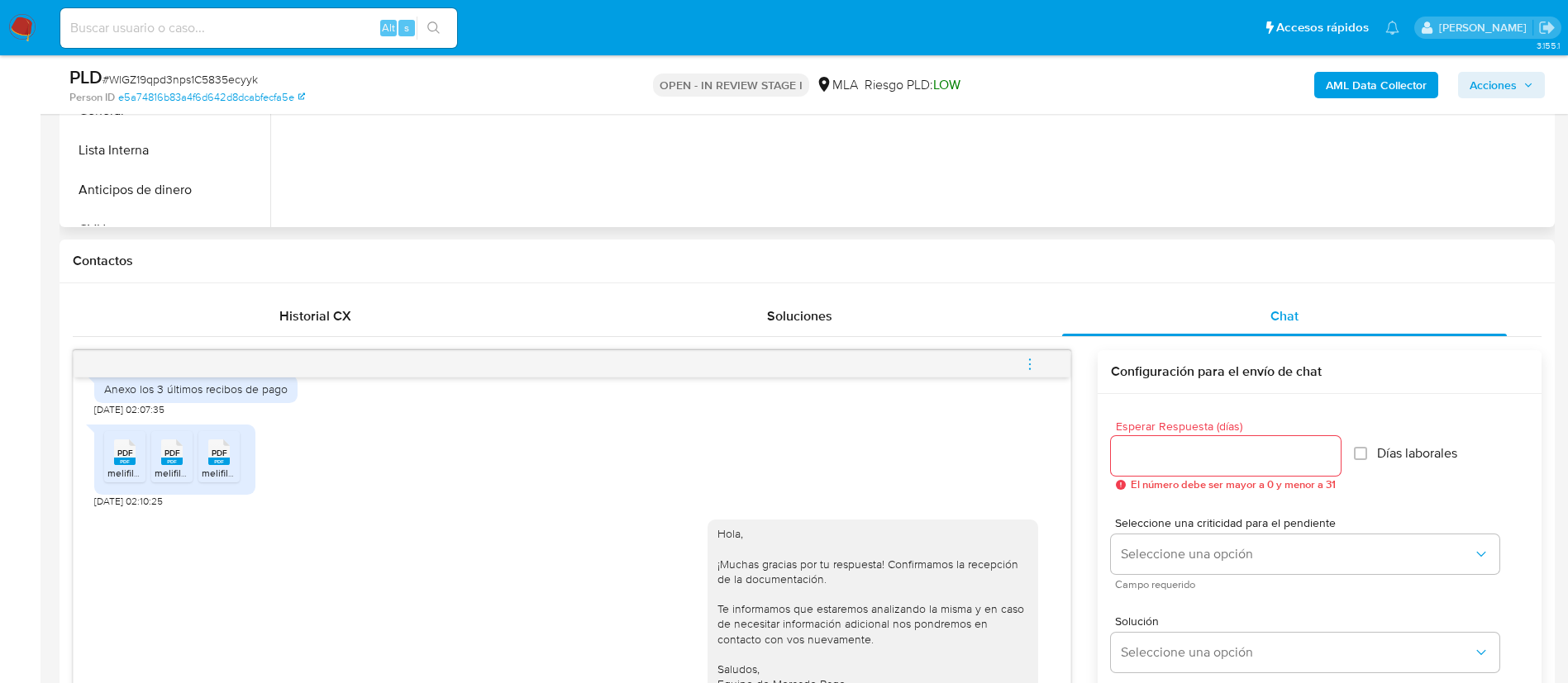
scroll to position [743, 0]
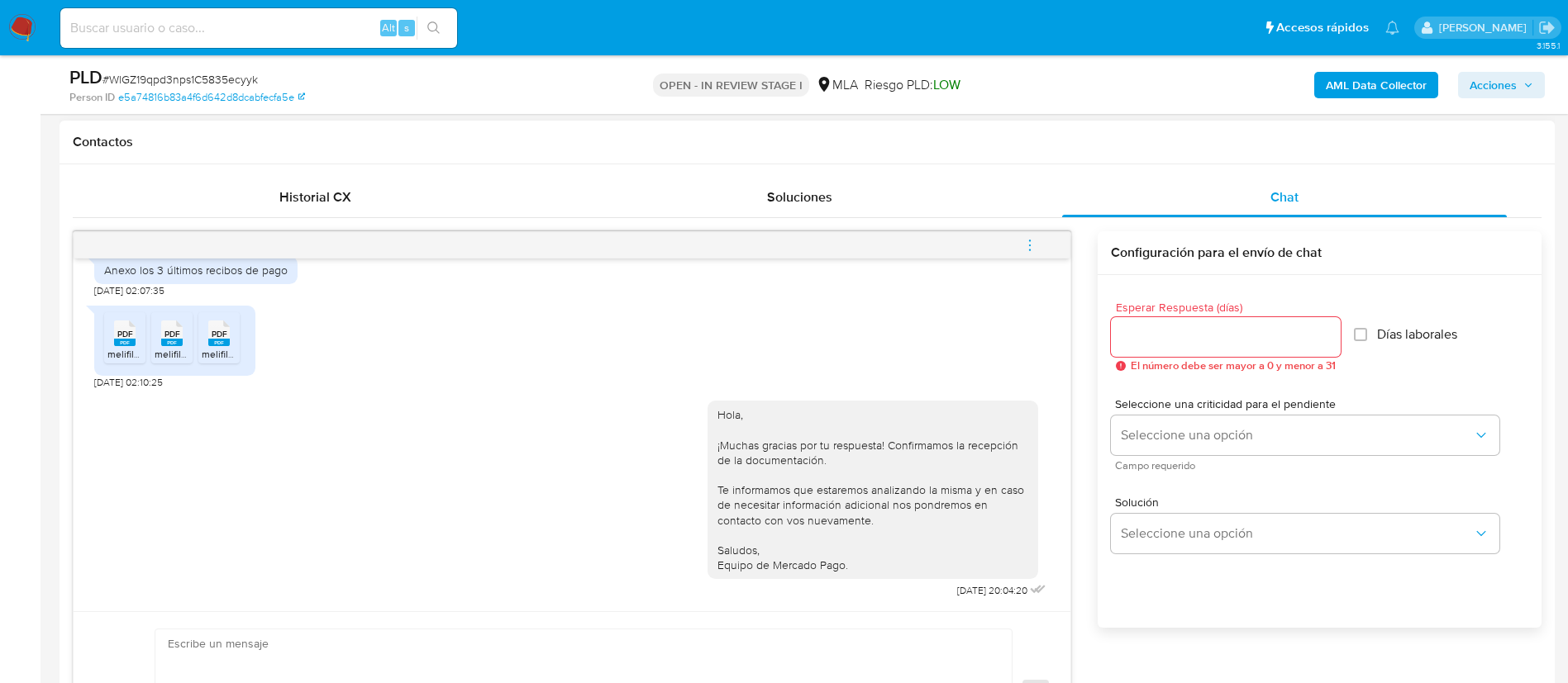
click at [1035, 233] on span "menu-action" at bounding box center [1030, 246] width 15 height 40
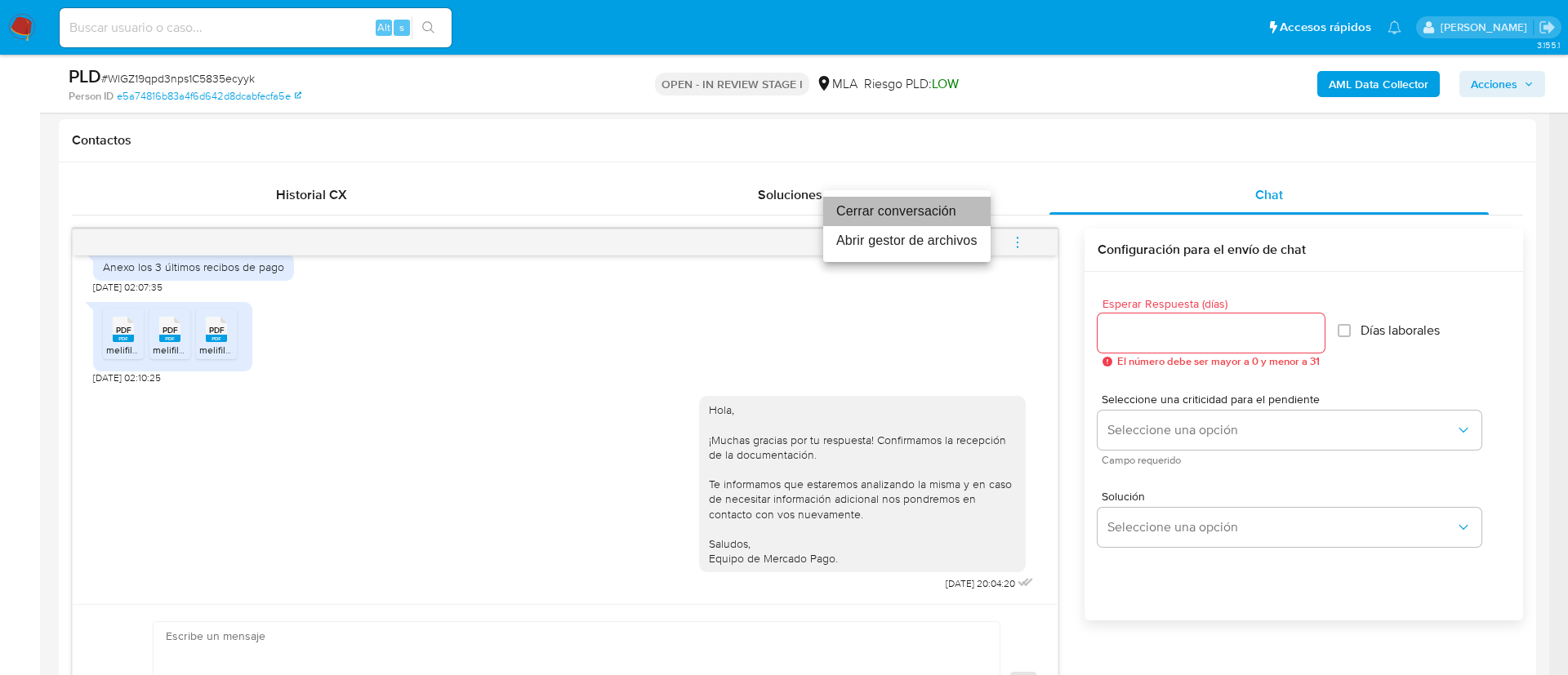
click at [943, 213] on li "Cerrar conversación" at bounding box center [907, 211] width 168 height 29
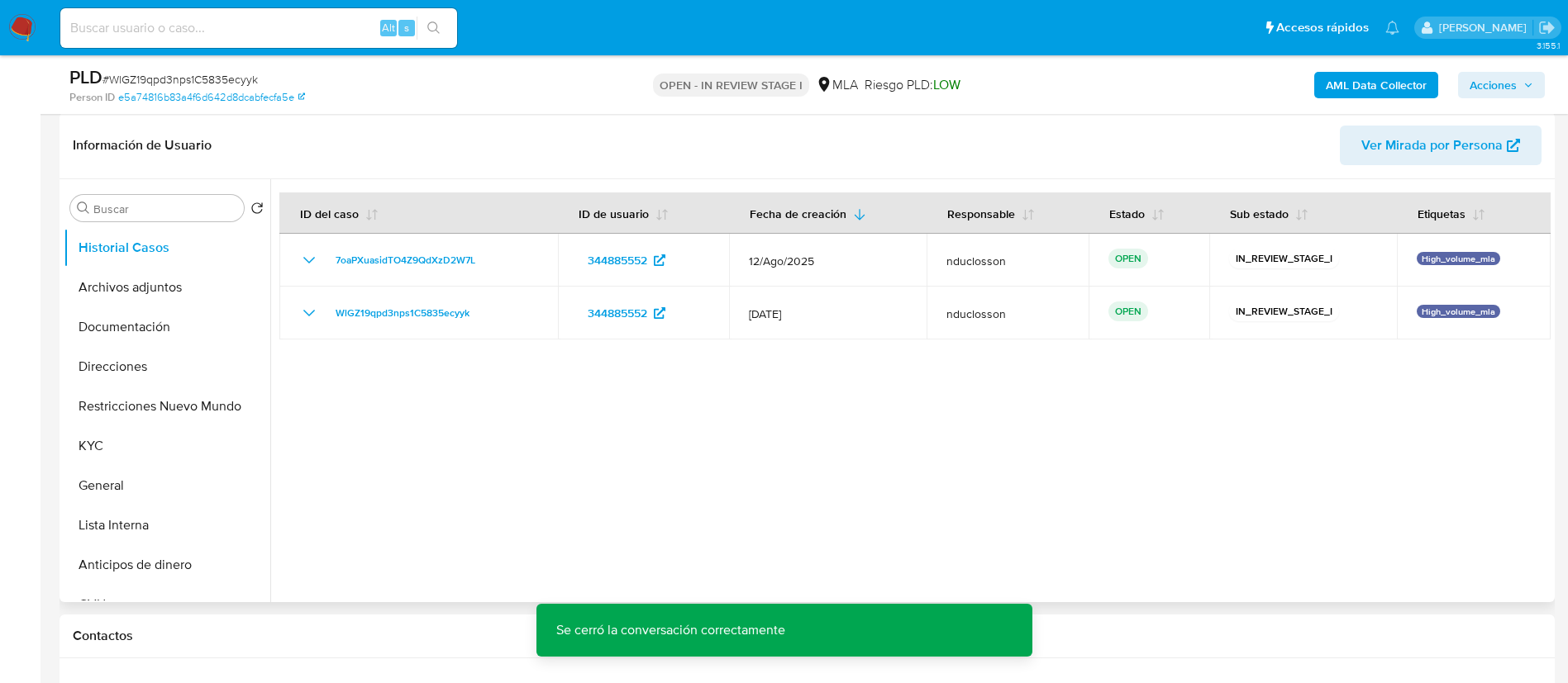
scroll to position [248, 0]
click at [158, 298] on button "Archivos adjuntos" at bounding box center [160, 290] width 193 height 40
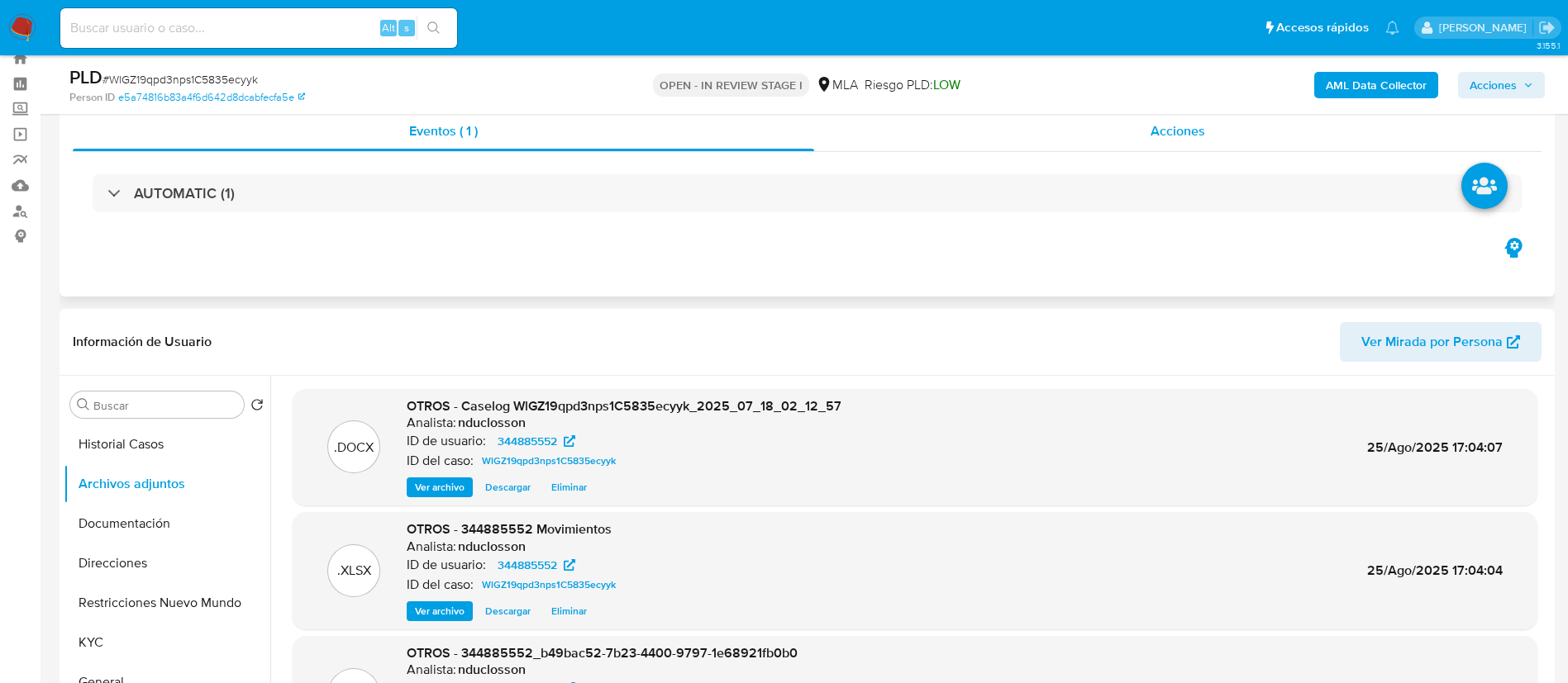
scroll to position [0, 0]
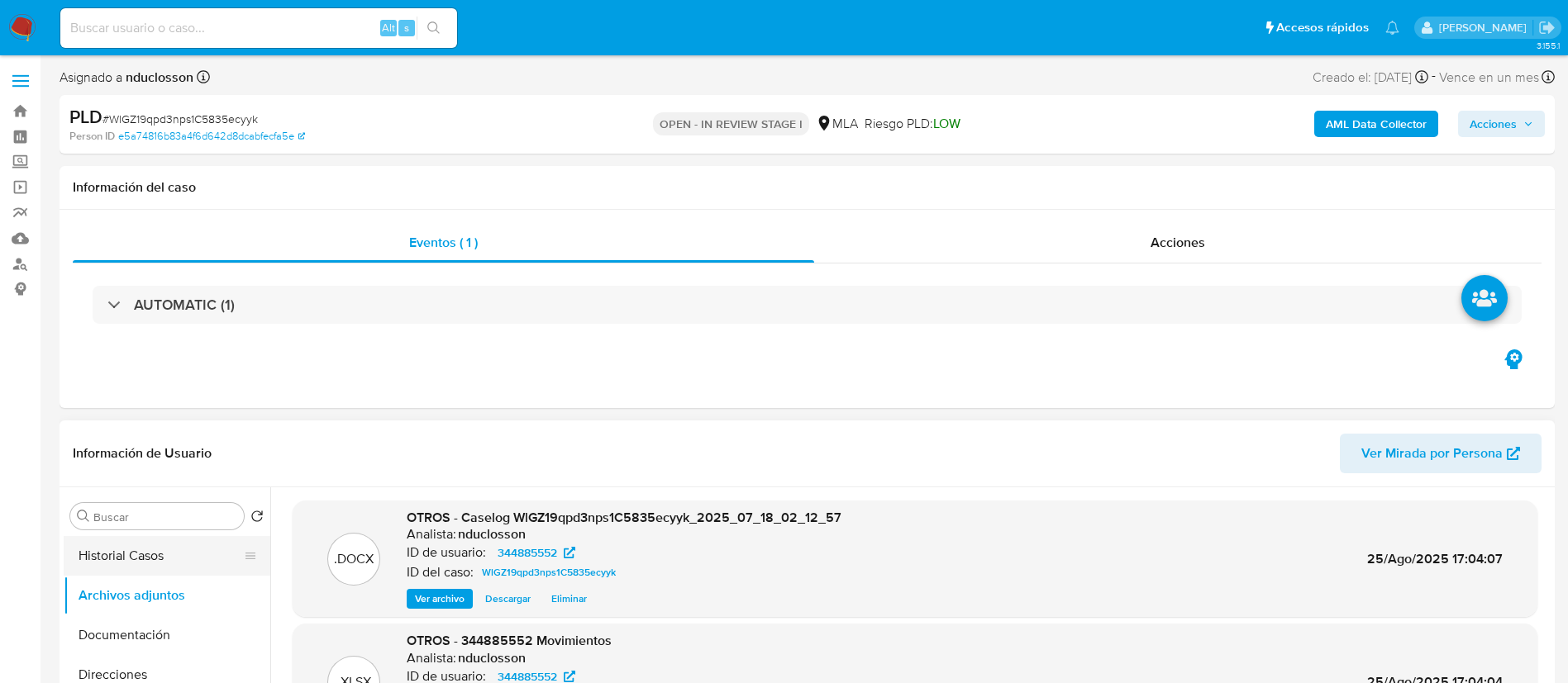
click at [82, 552] on button "Historial Casos" at bounding box center [160, 556] width 193 height 40
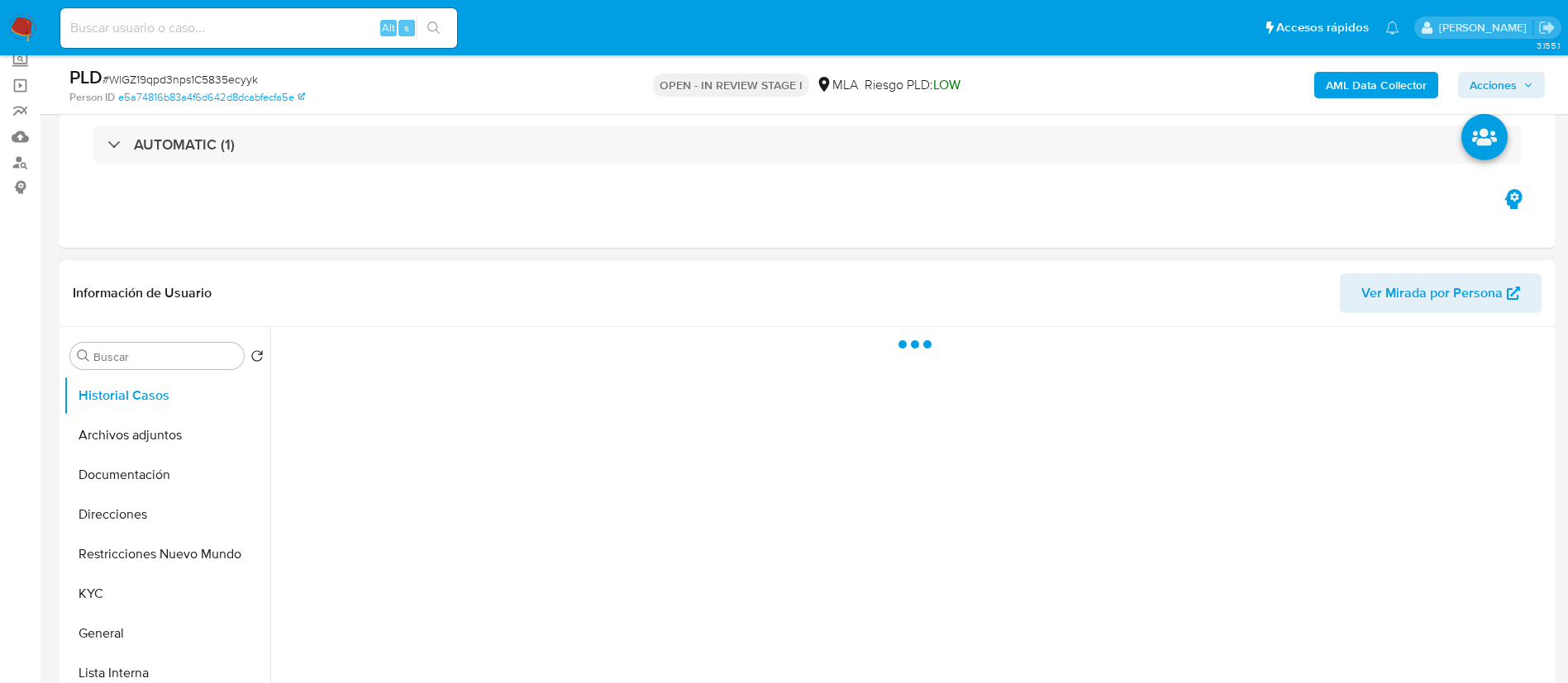
scroll to position [124, 0]
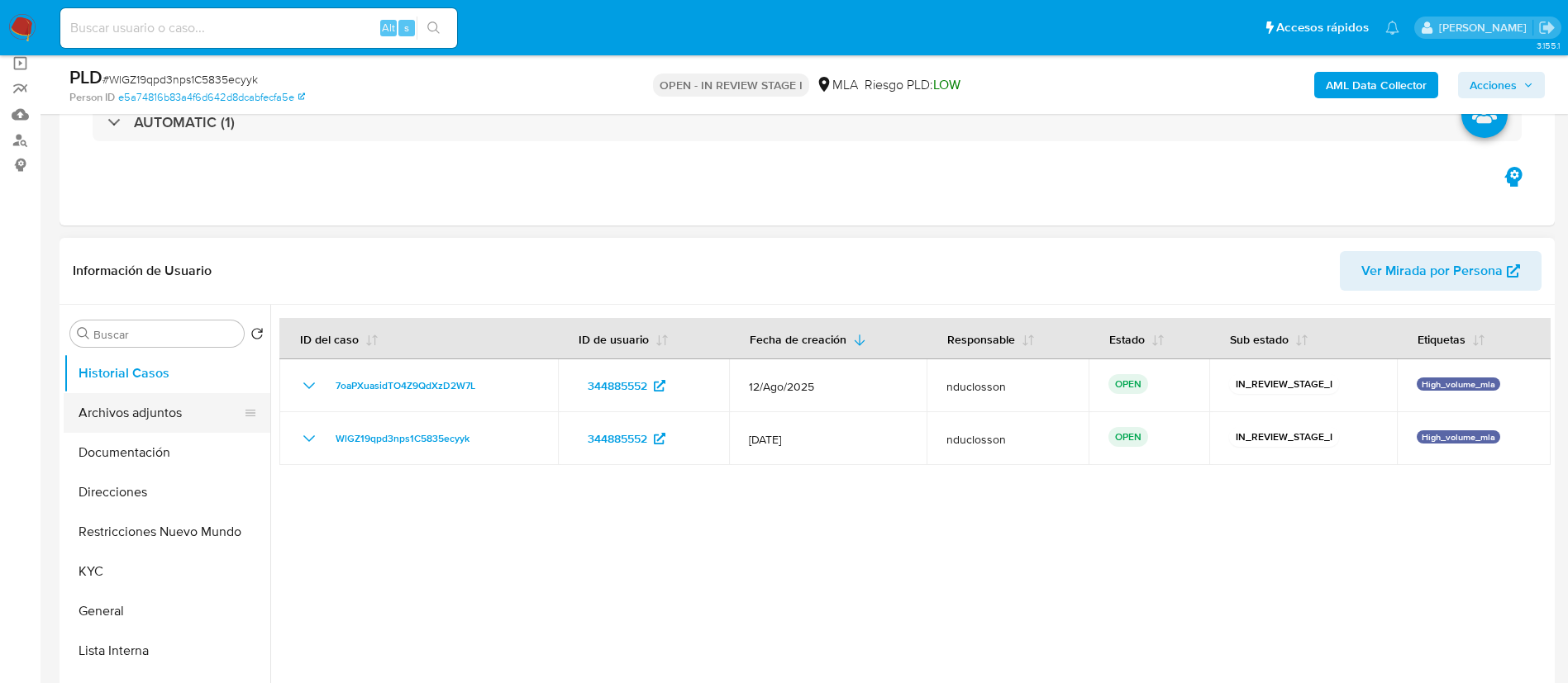
click at [146, 405] on button "Archivos adjuntos" at bounding box center [160, 413] width 193 height 40
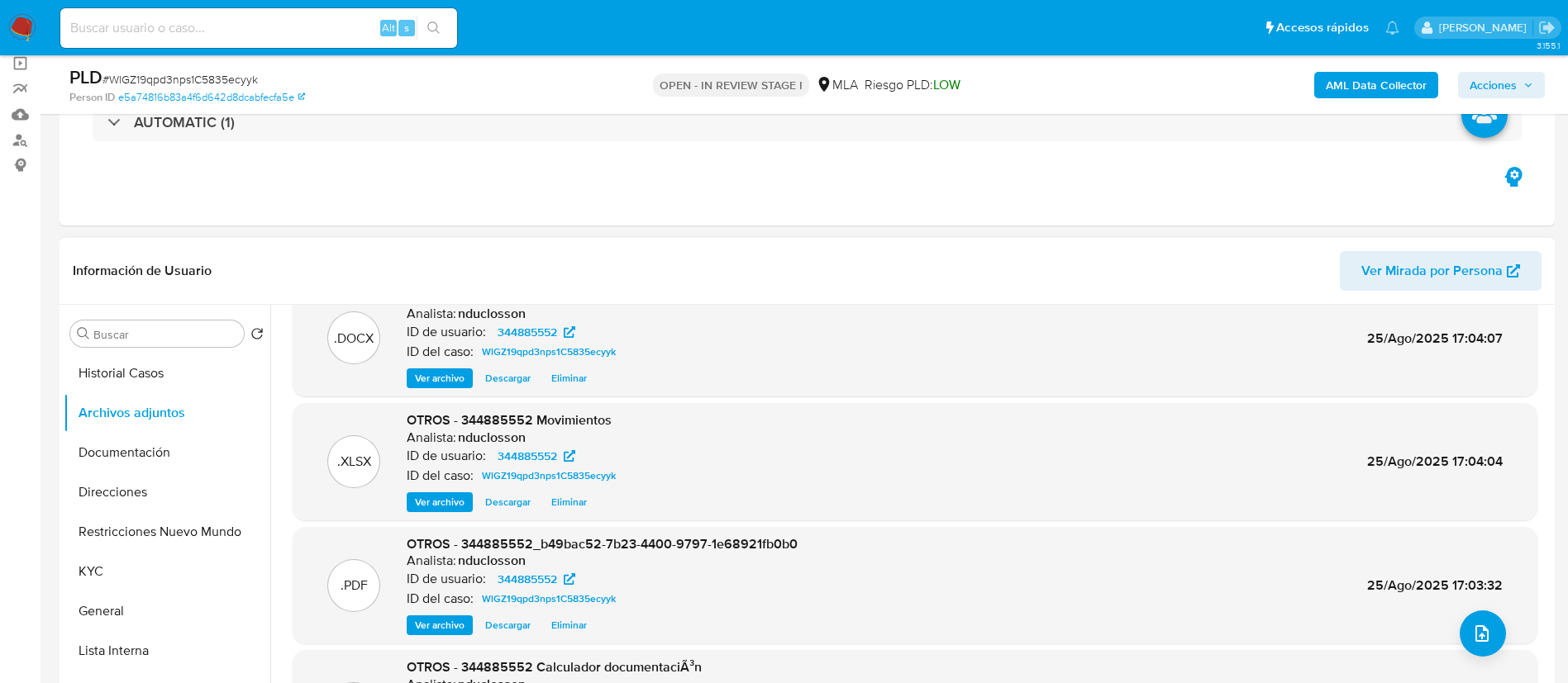
scroll to position [0, 0]
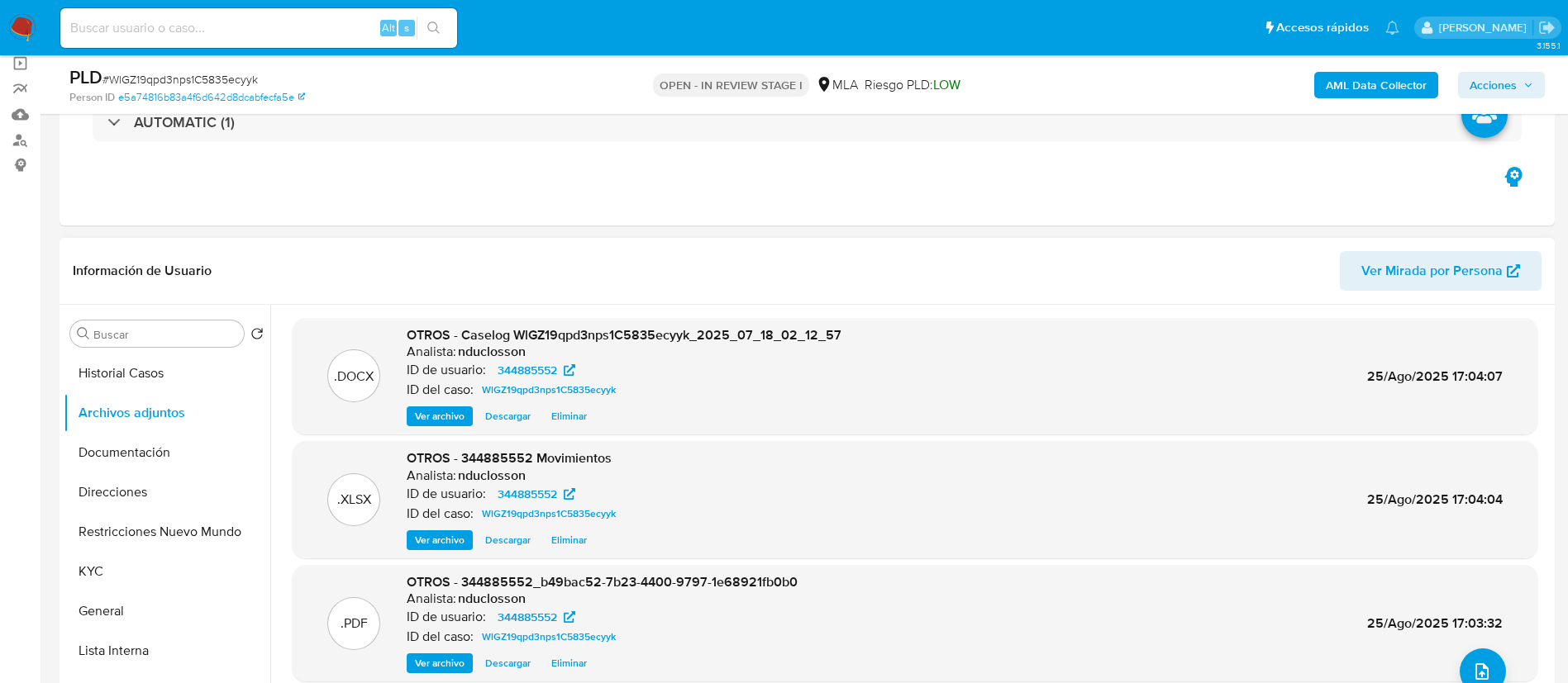
click at [582, 411] on span "Eliminar" at bounding box center [568, 415] width 35 height 16
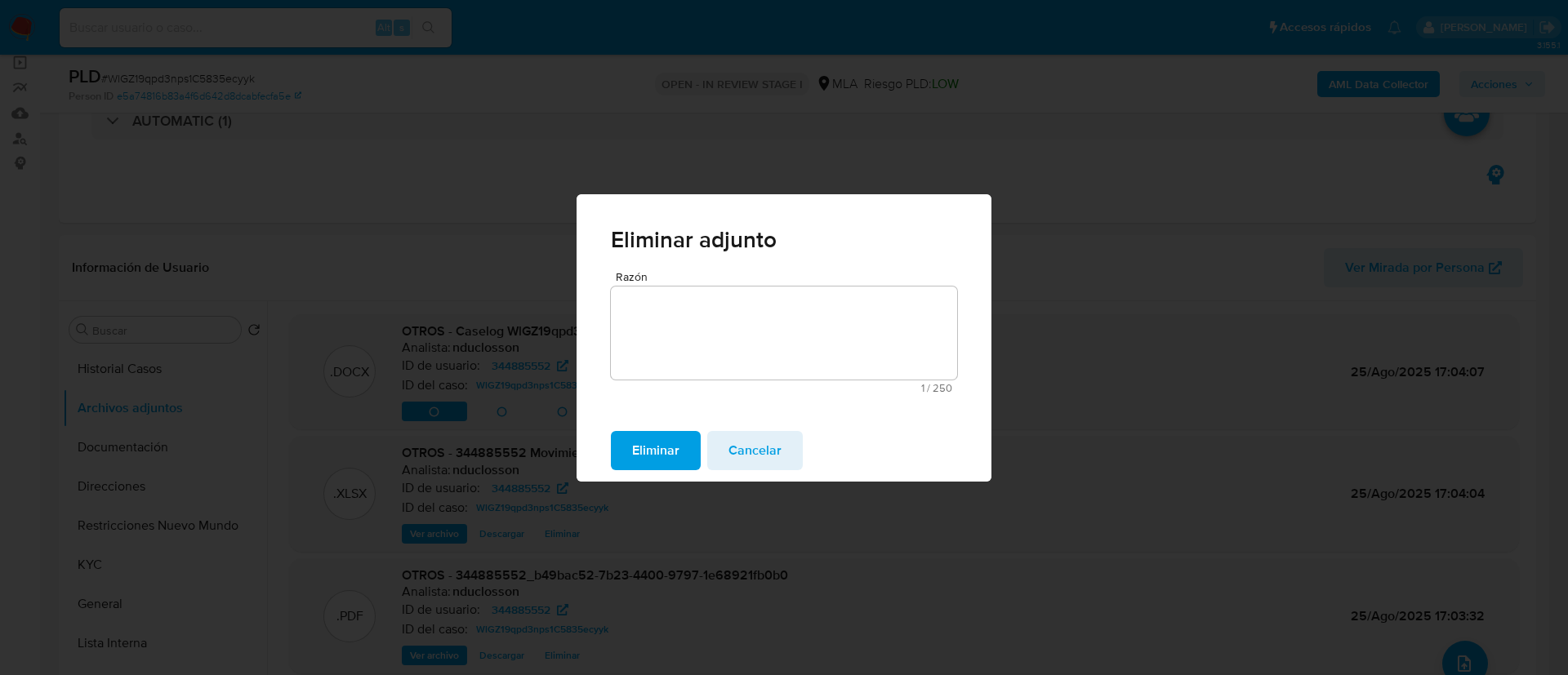
click at [655, 437] on span "Eliminar" at bounding box center [655, 451] width 47 height 36
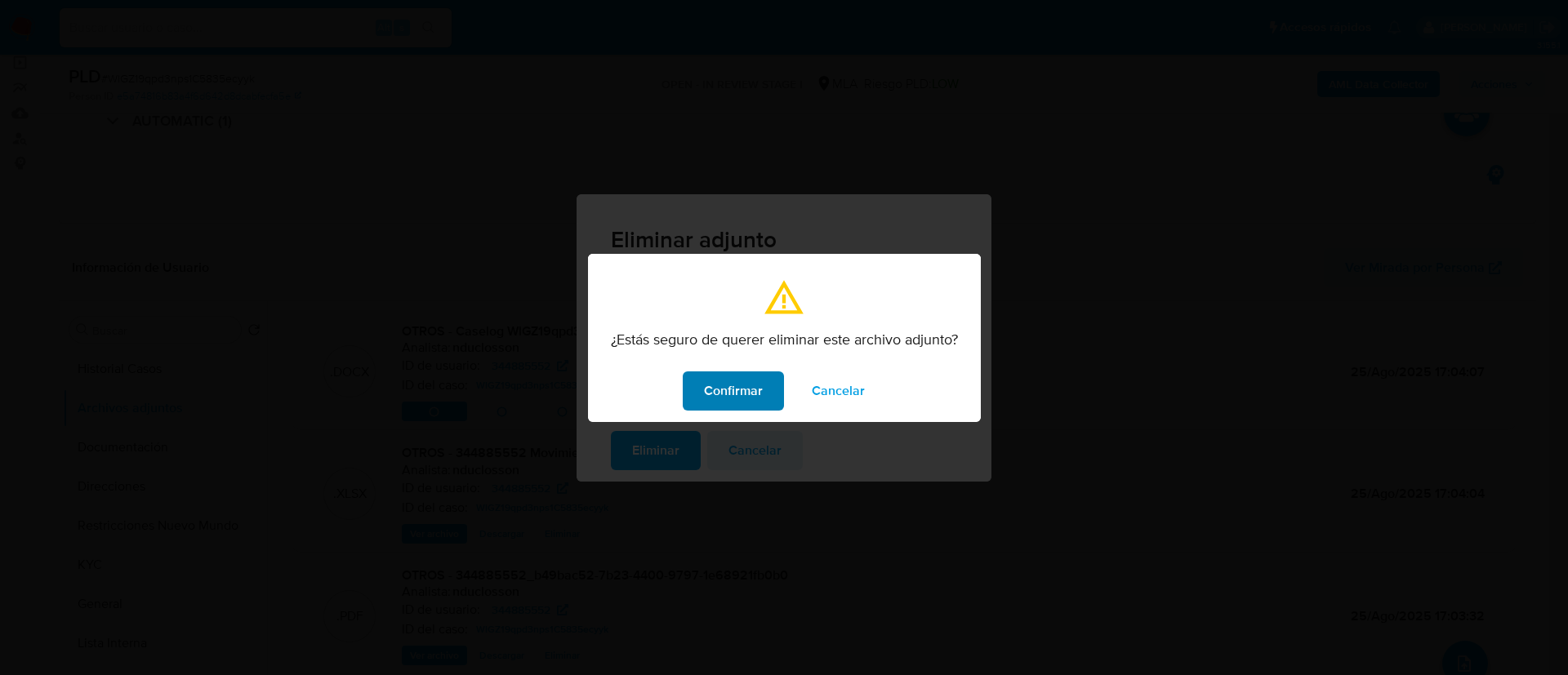
click at [719, 388] on span "Confirmar" at bounding box center [733, 391] width 58 height 36
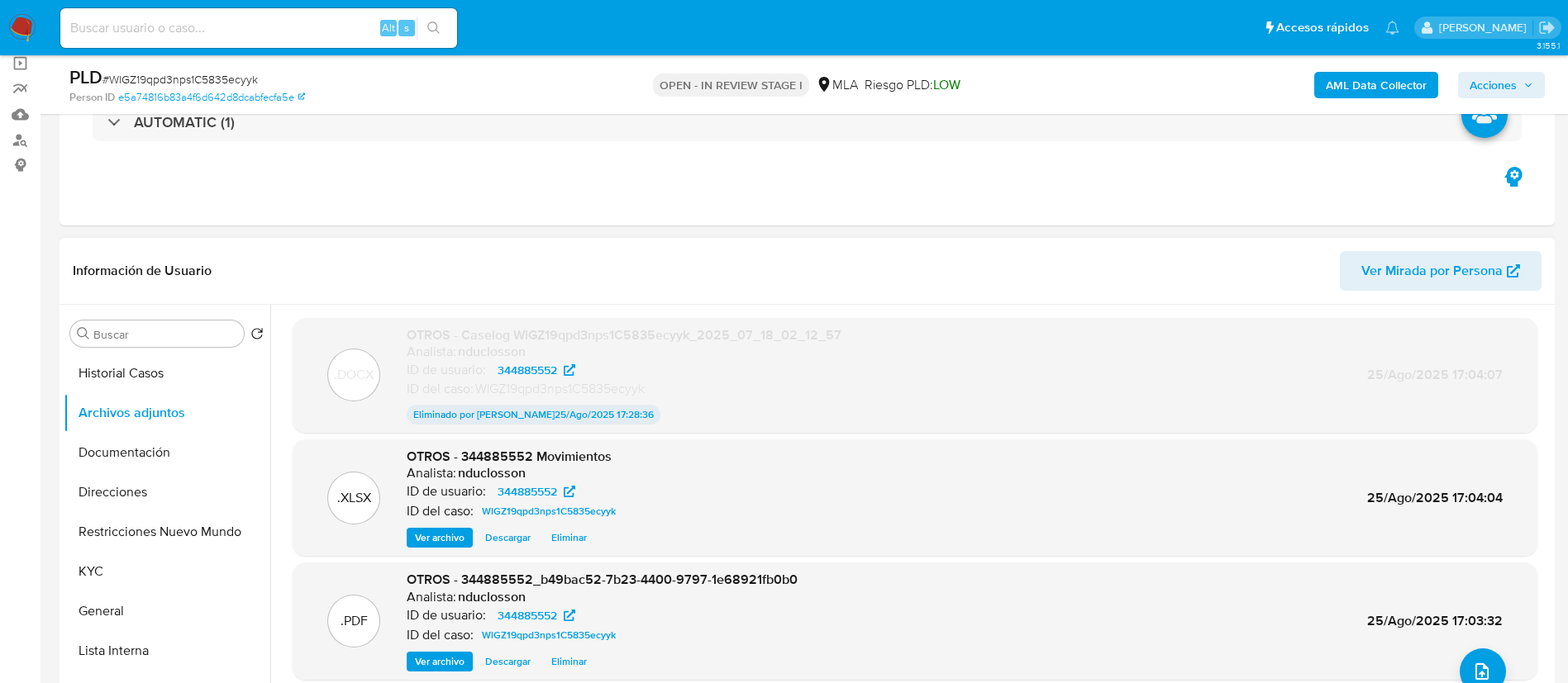
click at [582, 532] on span "Eliminar" at bounding box center [568, 537] width 35 height 16
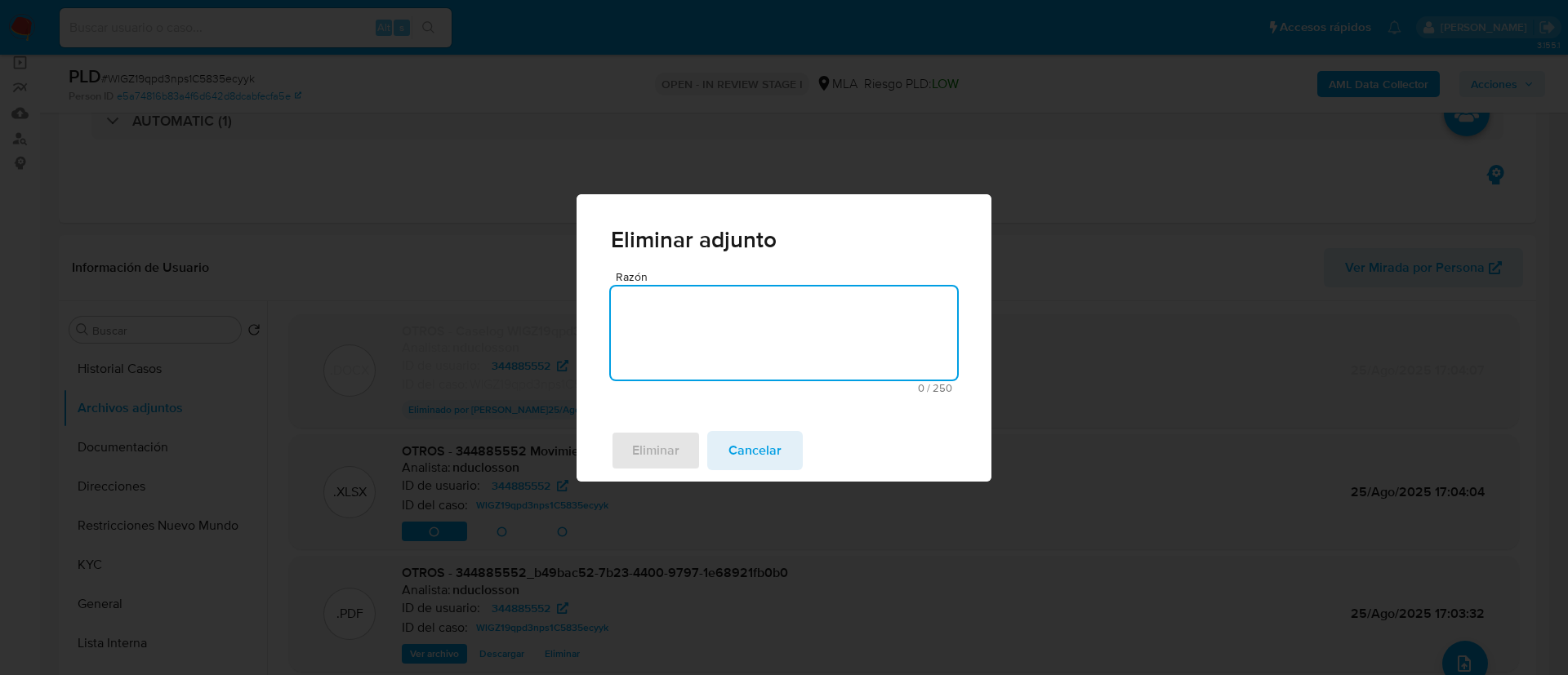
click at [683, 361] on textarea "Razón" at bounding box center [784, 332] width 347 height 93
click at [660, 446] on span "Eliminar" at bounding box center [655, 451] width 47 height 36
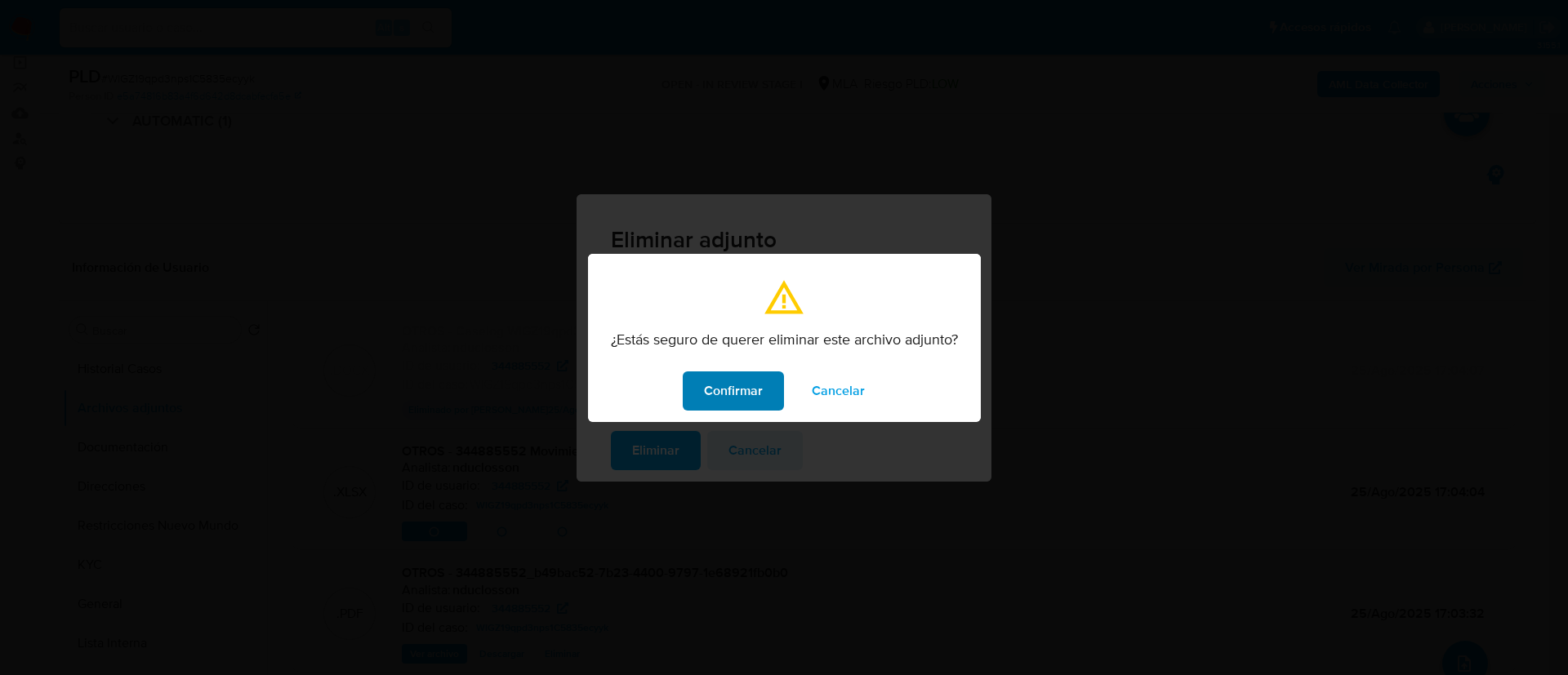
click at [722, 407] on span "Confirmar" at bounding box center [733, 391] width 58 height 36
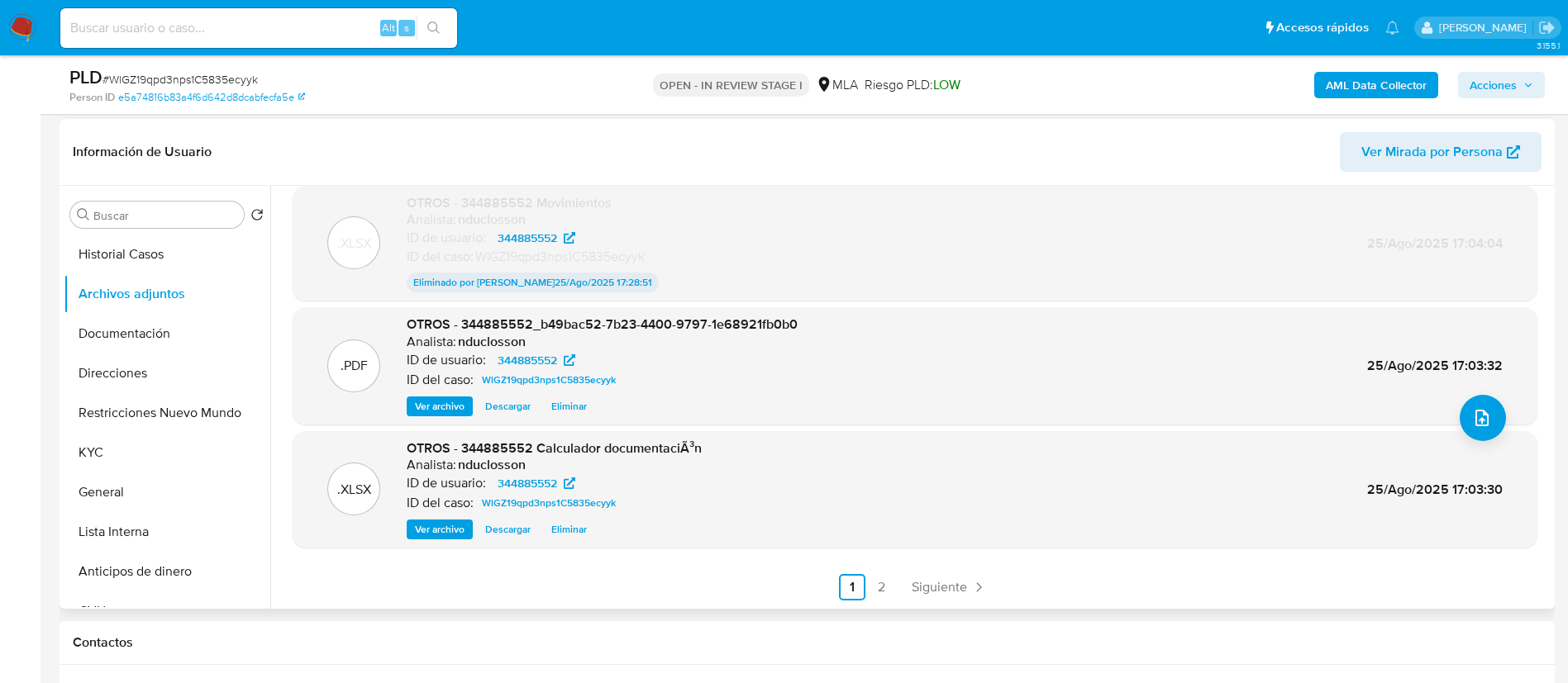
scroll to position [372, 0]
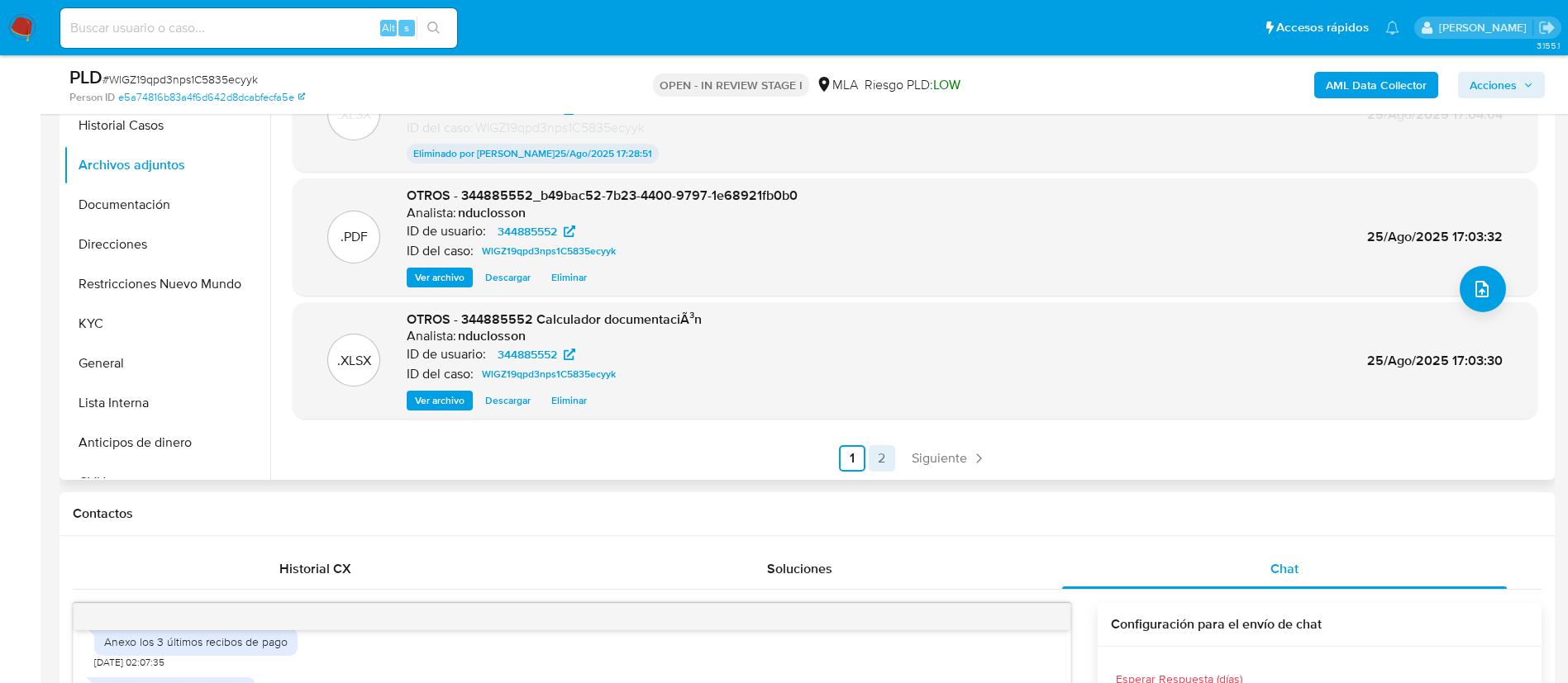
click at [880, 446] on link "2" at bounding box center [882, 458] width 27 height 27
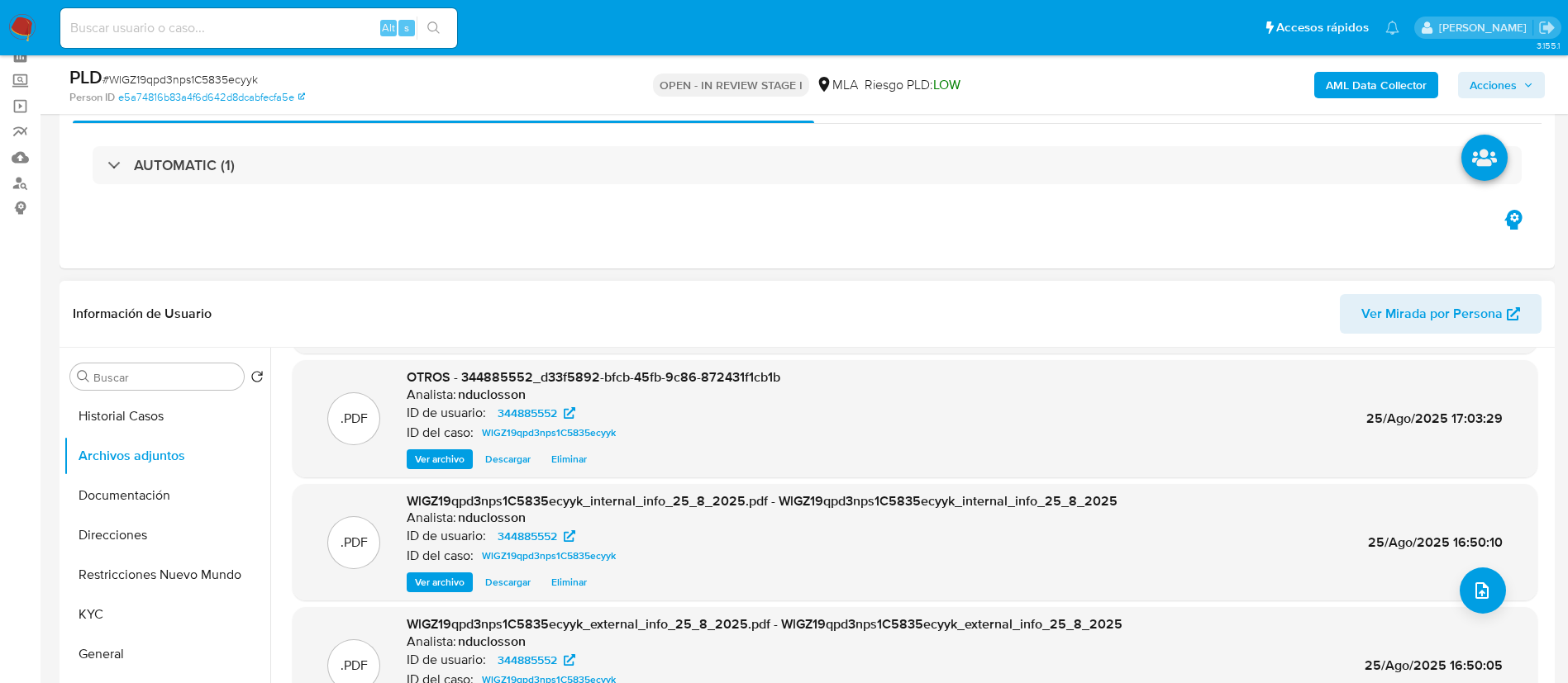
scroll to position [0, 0]
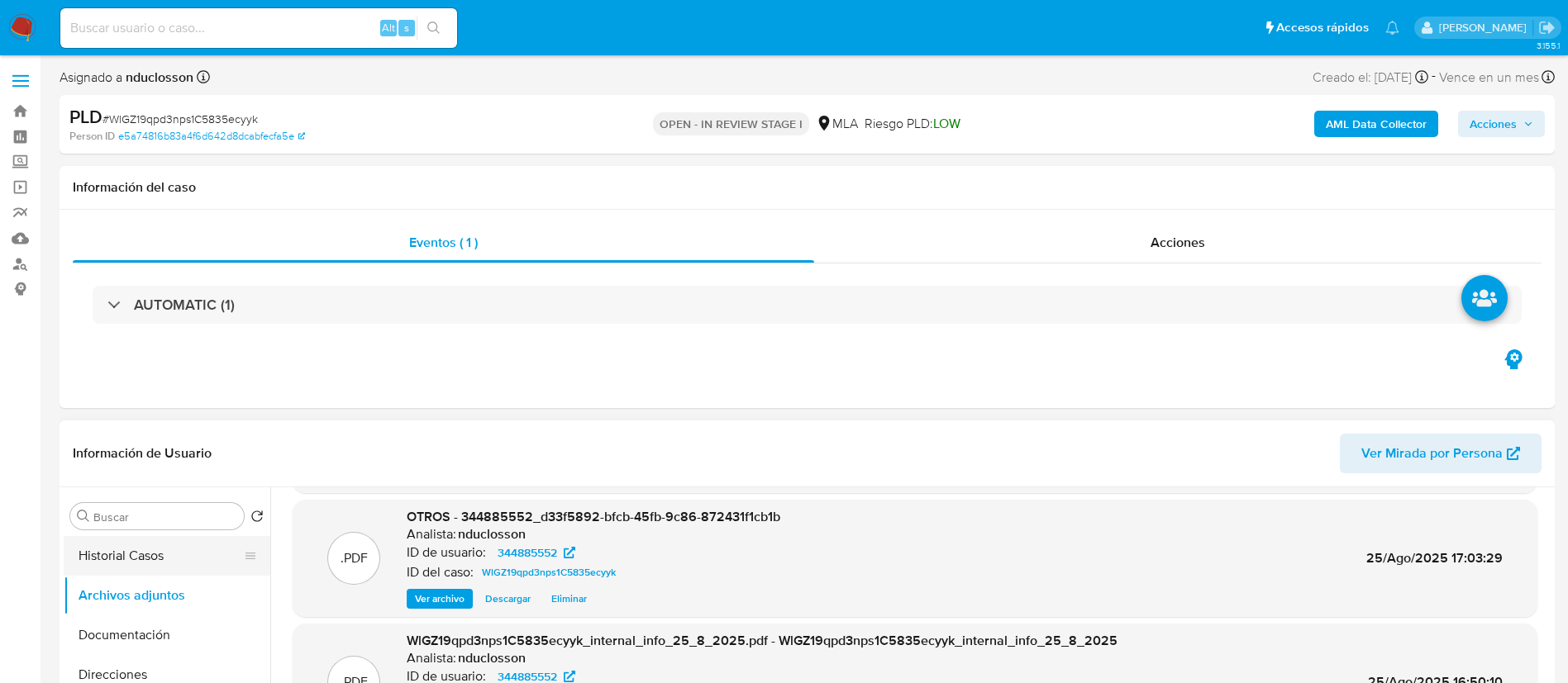
click at [131, 550] on button "Historial Casos" at bounding box center [160, 556] width 193 height 40
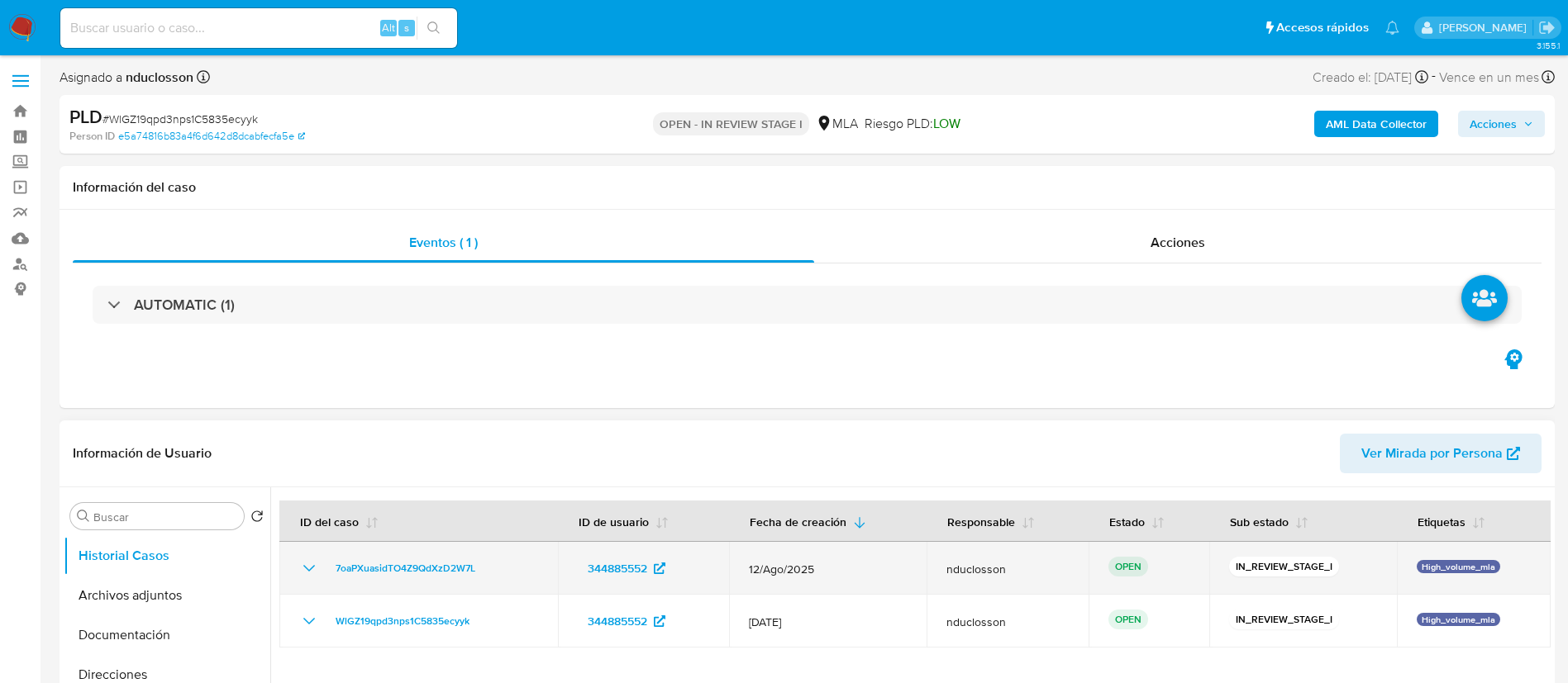
click at [405, 556] on td "7oaPXuasidTO4Z9QdXzD2W7L" at bounding box center [418, 568] width 278 height 52
click at [405, 564] on span "7oaPXuasidTO4Z9QdXzD2W7L" at bounding box center [405, 568] width 140 height 20
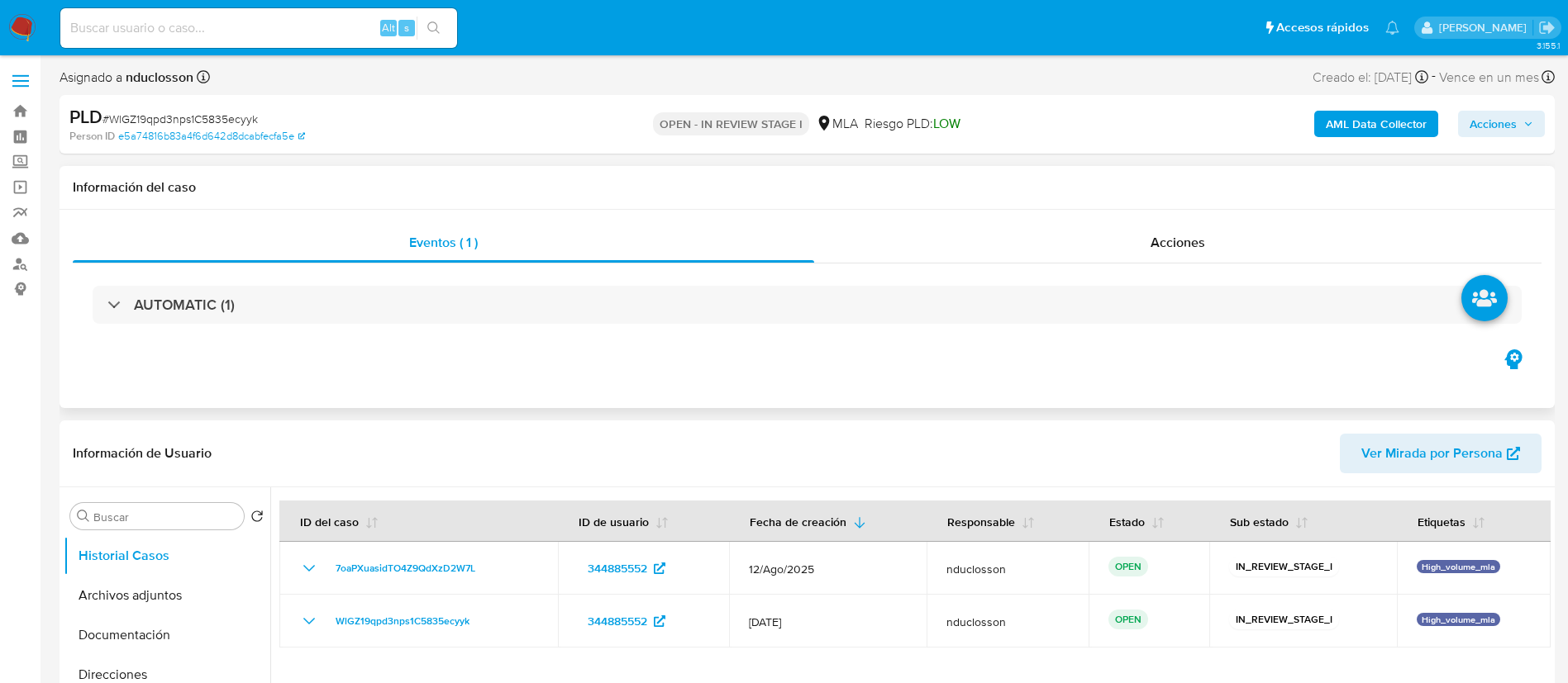
scroll to position [124, 0]
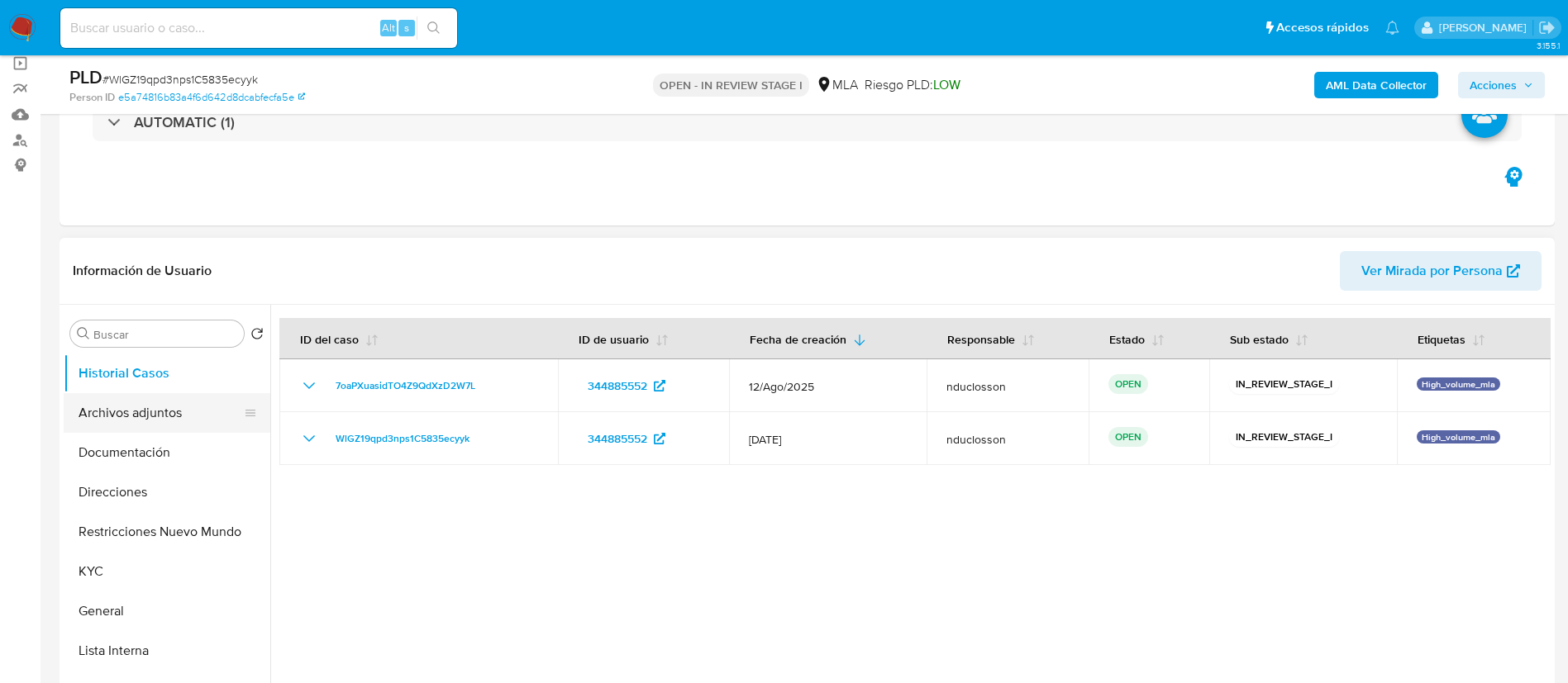
click at [146, 418] on button "Archivos adjuntos" at bounding box center [160, 413] width 193 height 40
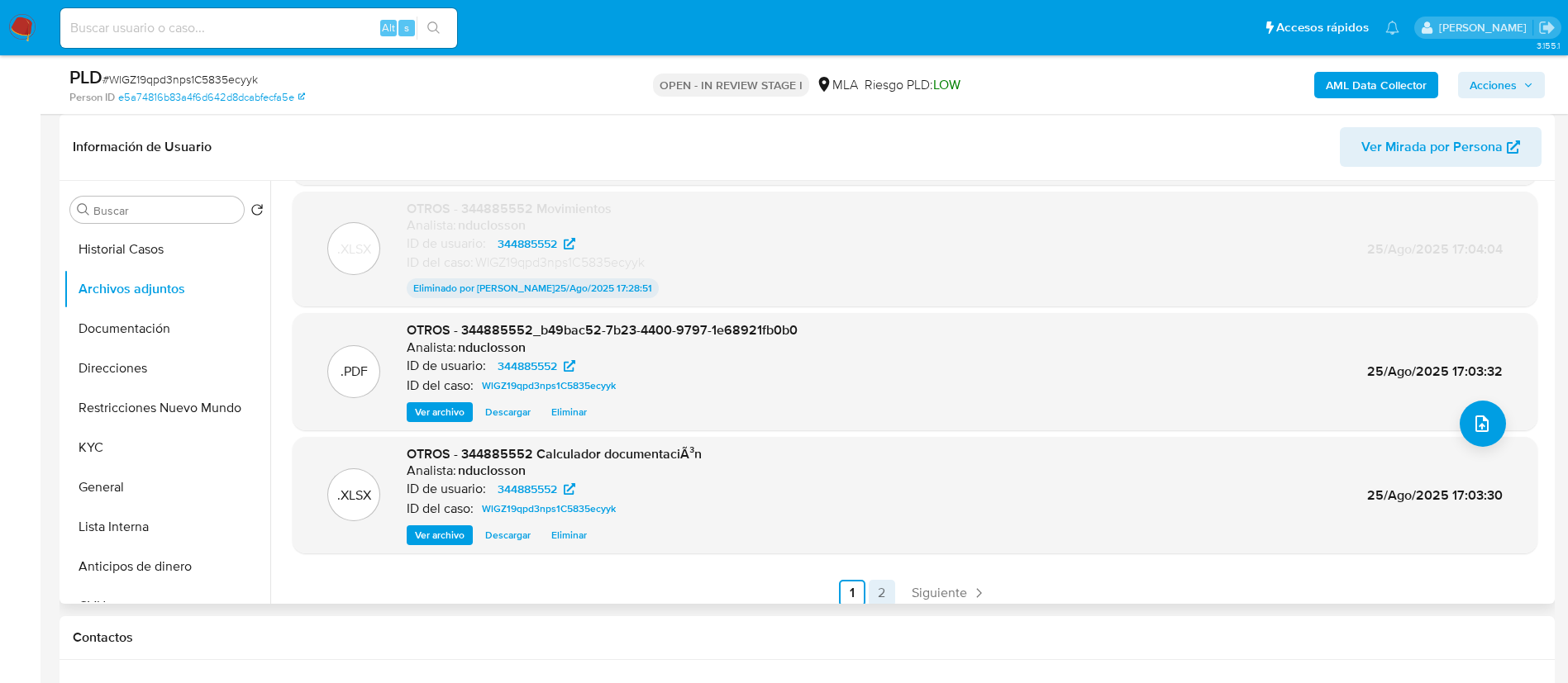
click at [880, 588] on link "2" at bounding box center [882, 593] width 27 height 27
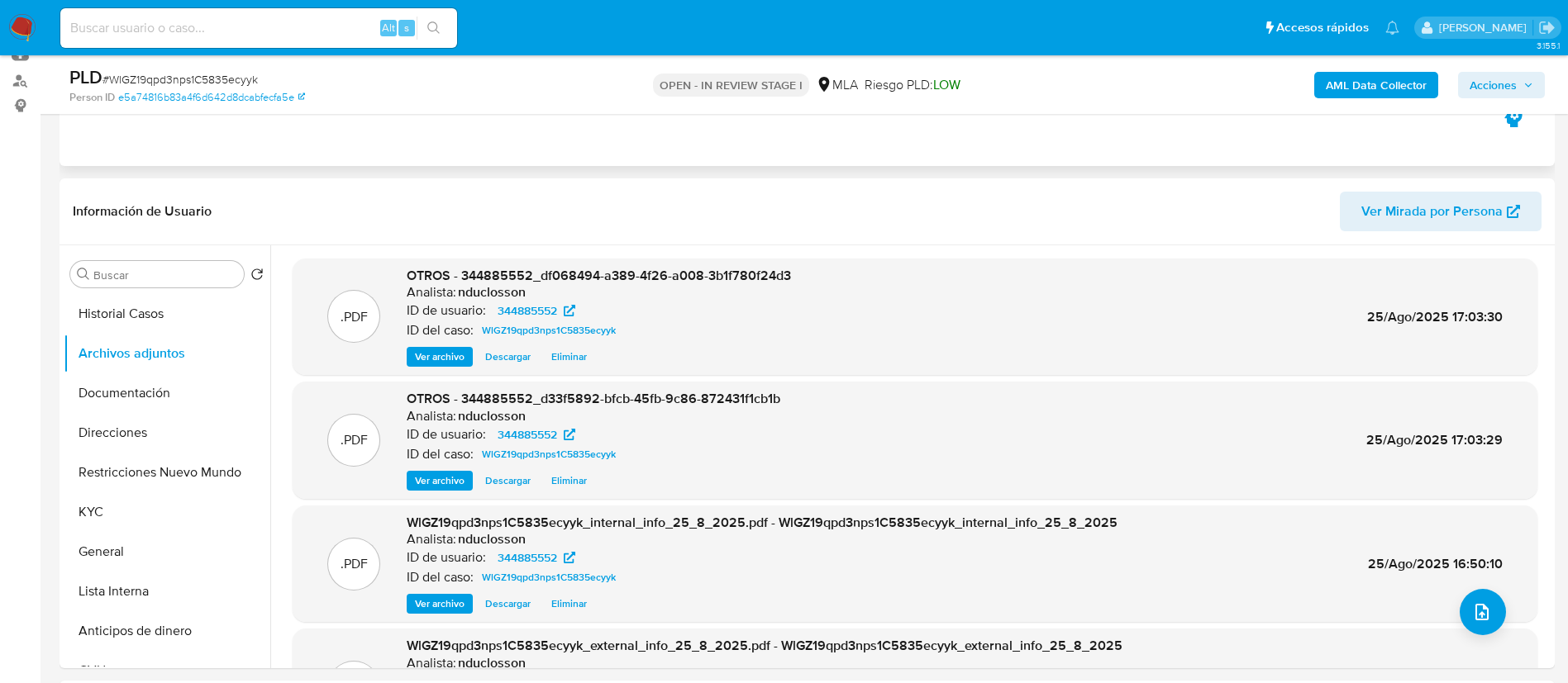
scroll to position [0, 0]
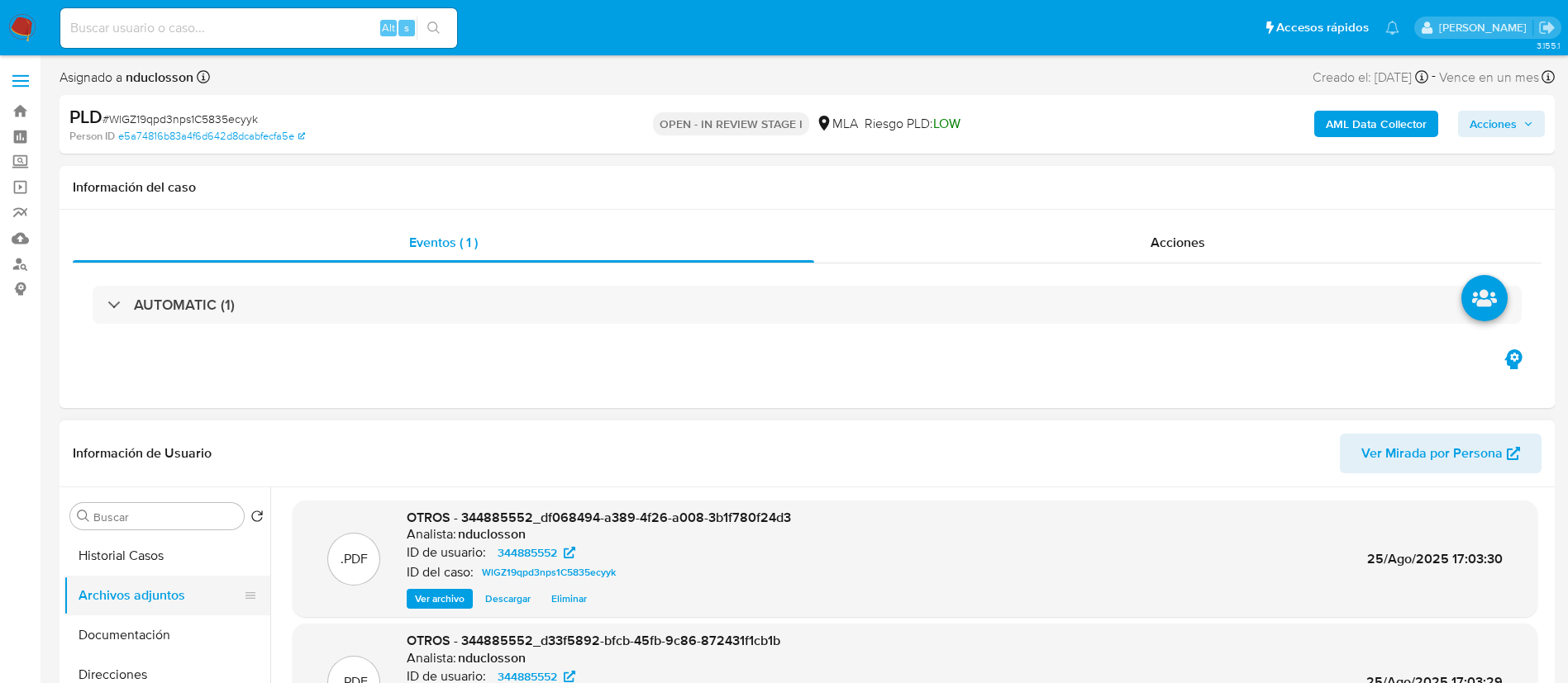
click at [89, 593] on button "Archivos adjuntos" at bounding box center [160, 595] width 193 height 40
click at [94, 561] on button "Historial Casos" at bounding box center [160, 556] width 193 height 40
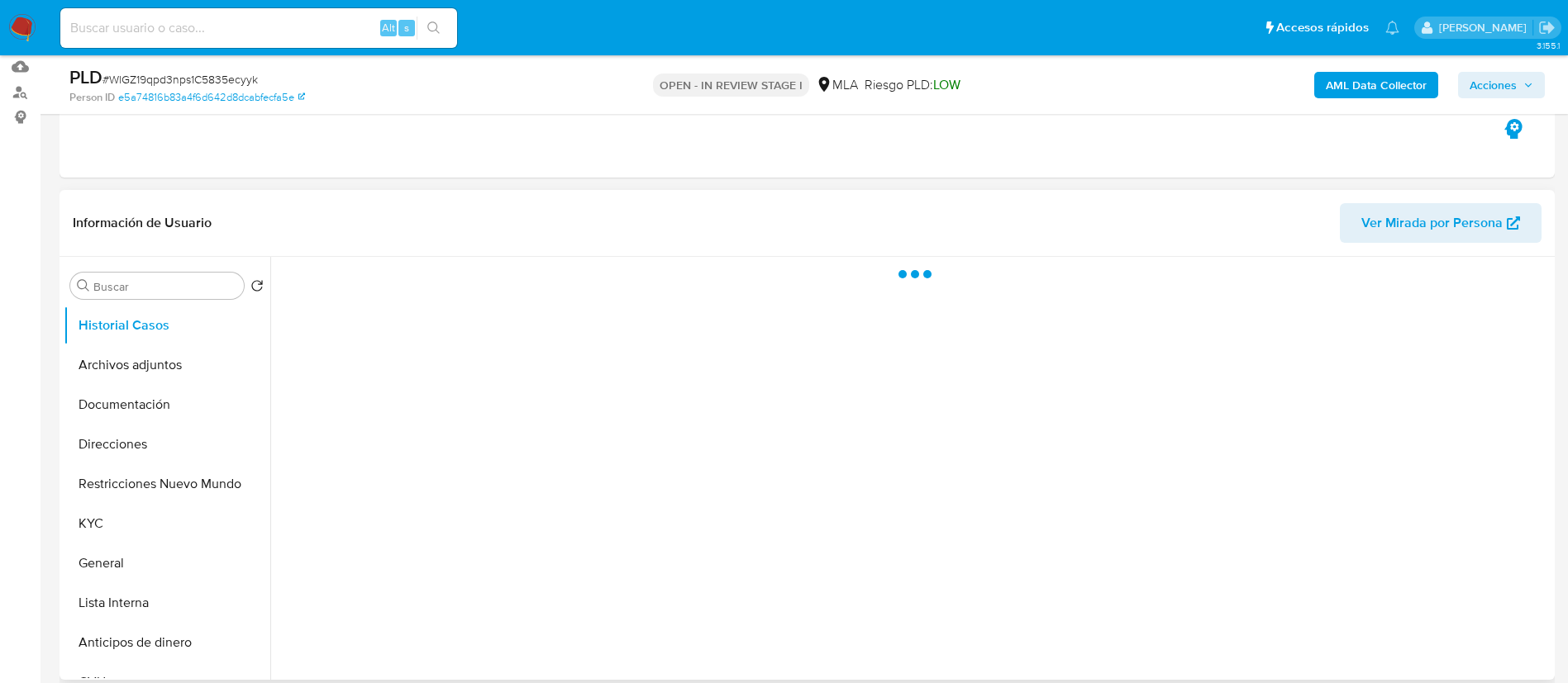
scroll to position [248, 0]
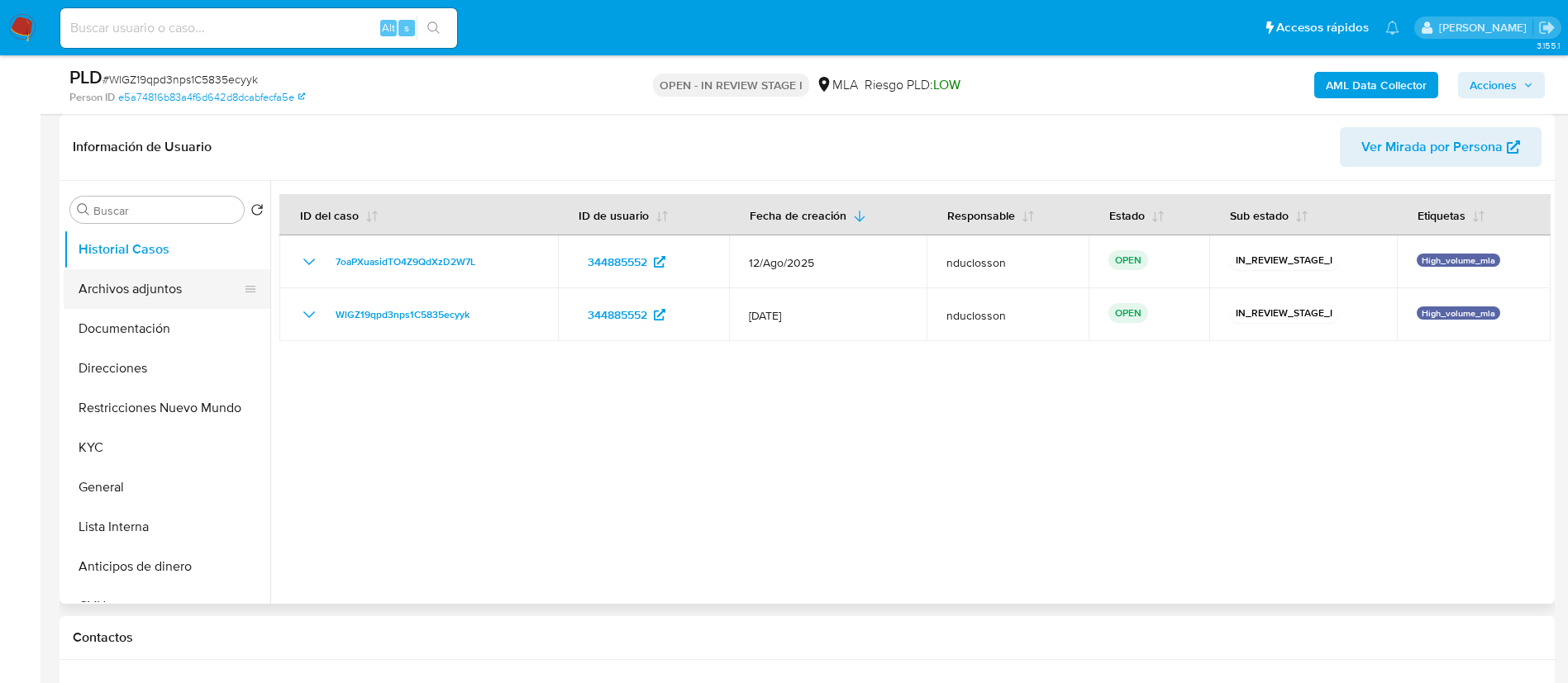
click at [123, 300] on button "Archivos adjuntos" at bounding box center [160, 290] width 193 height 40
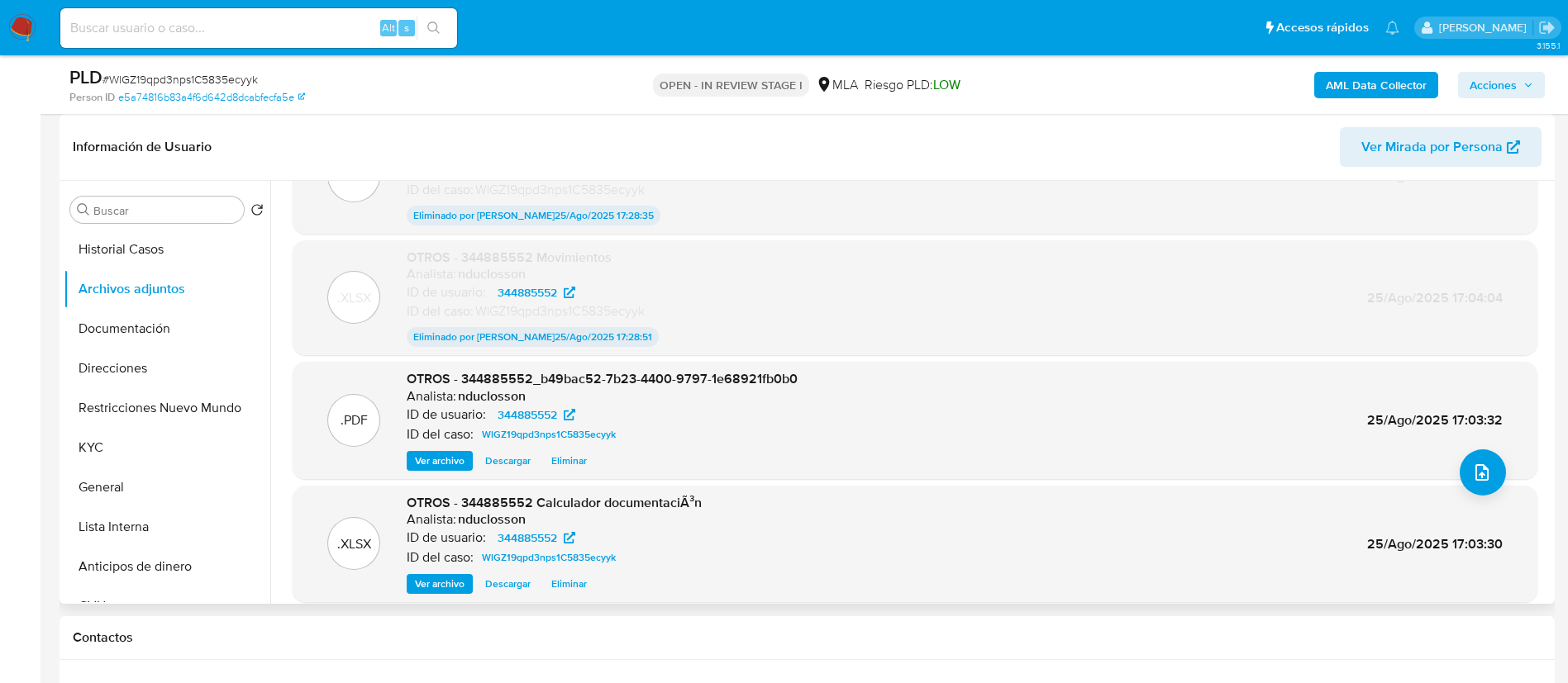
scroll to position [134, 0]
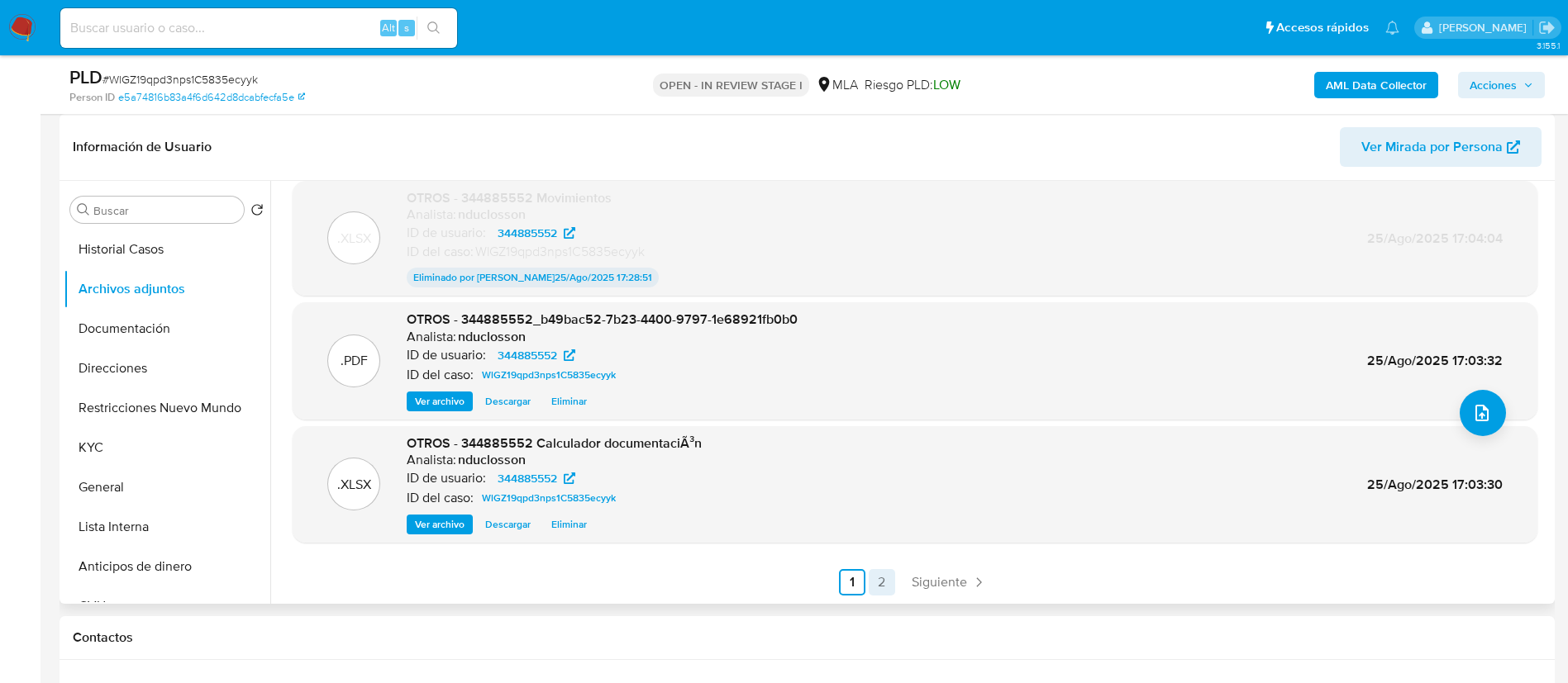
click at [886, 583] on link "2" at bounding box center [882, 582] width 27 height 27
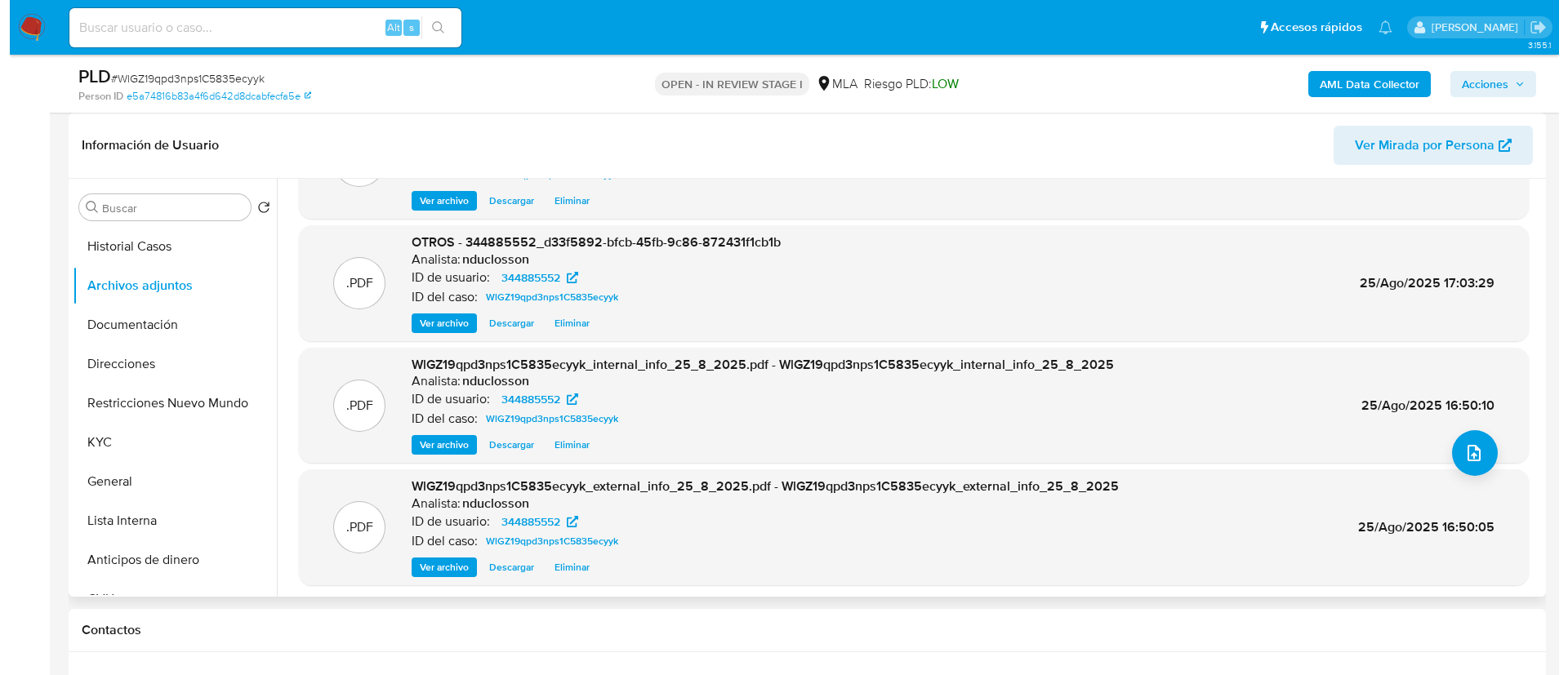
scroll to position [137, 0]
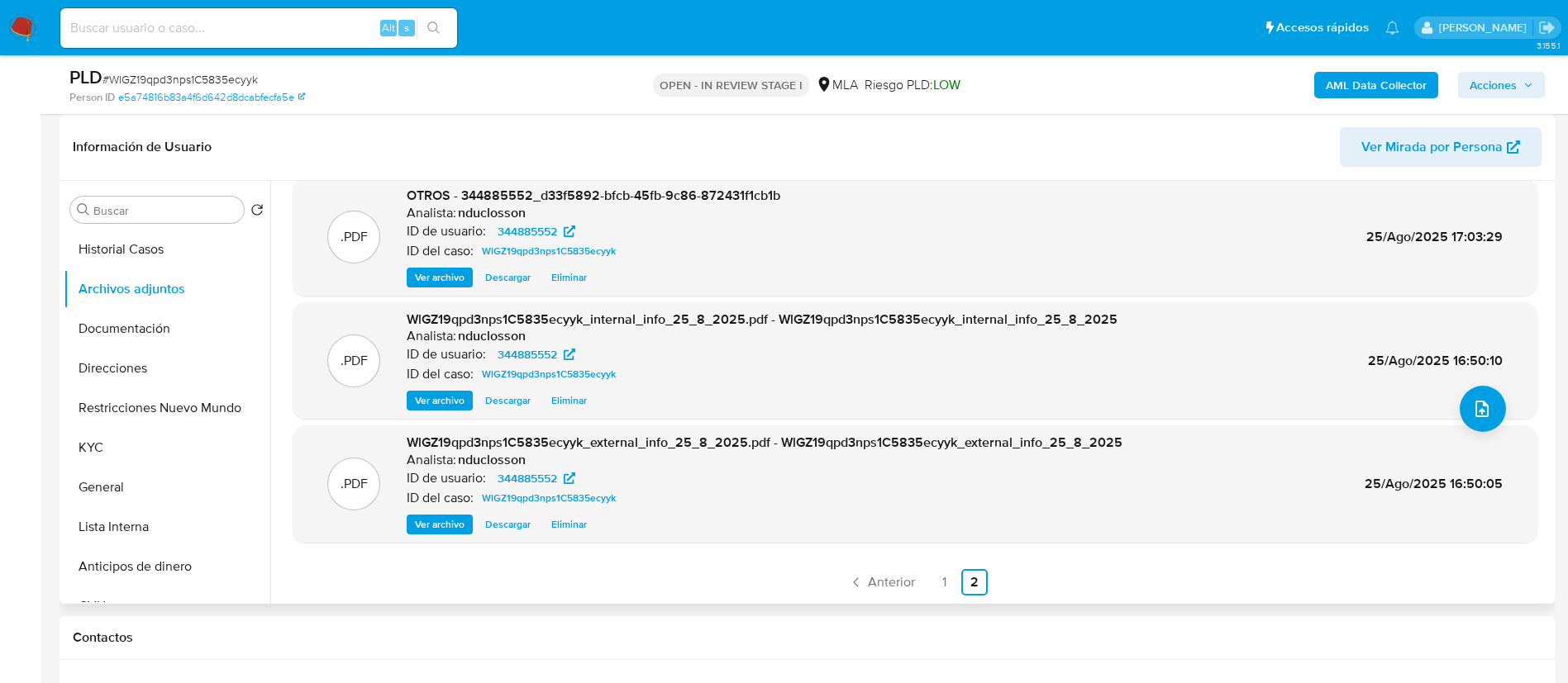
click at [568, 518] on span "Eliminar" at bounding box center [568, 524] width 35 height 16
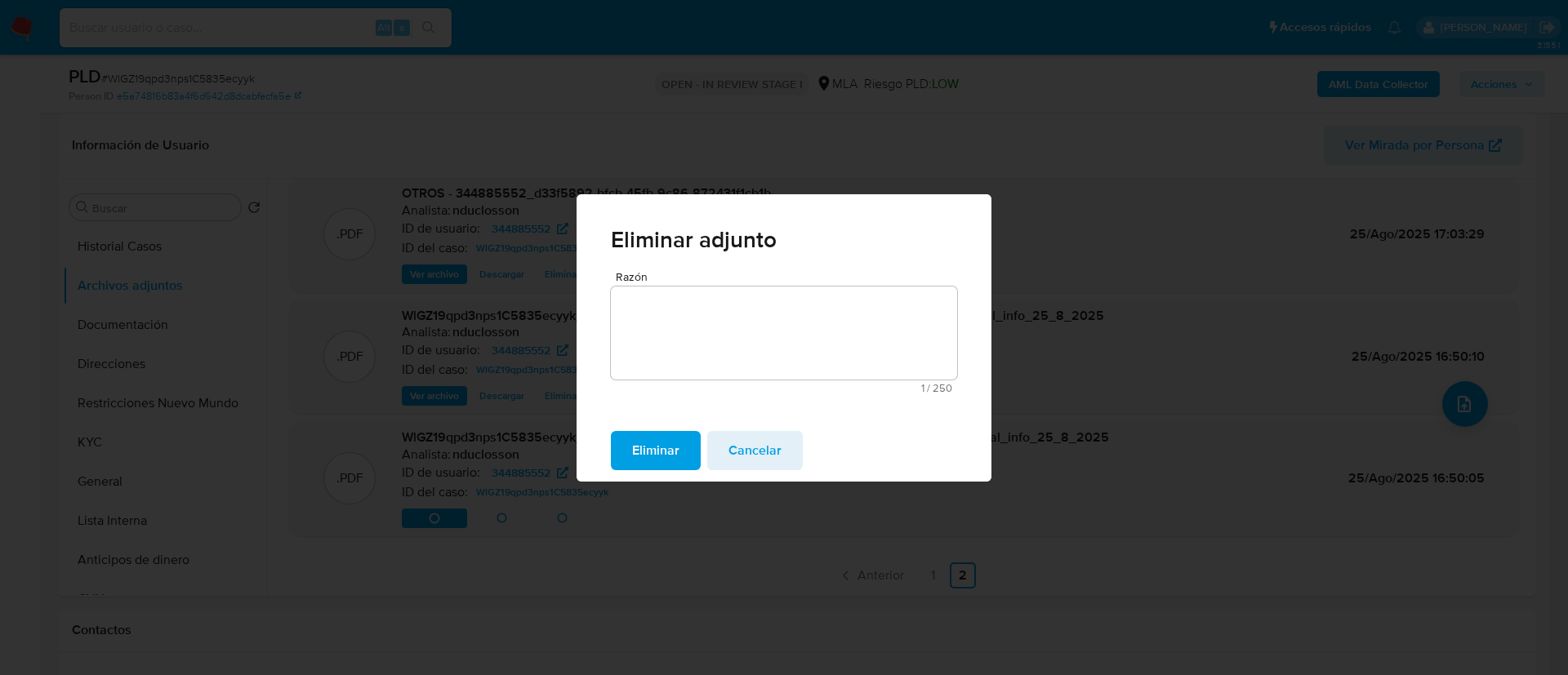
click at [641, 445] on span "Eliminar" at bounding box center [655, 451] width 47 height 36
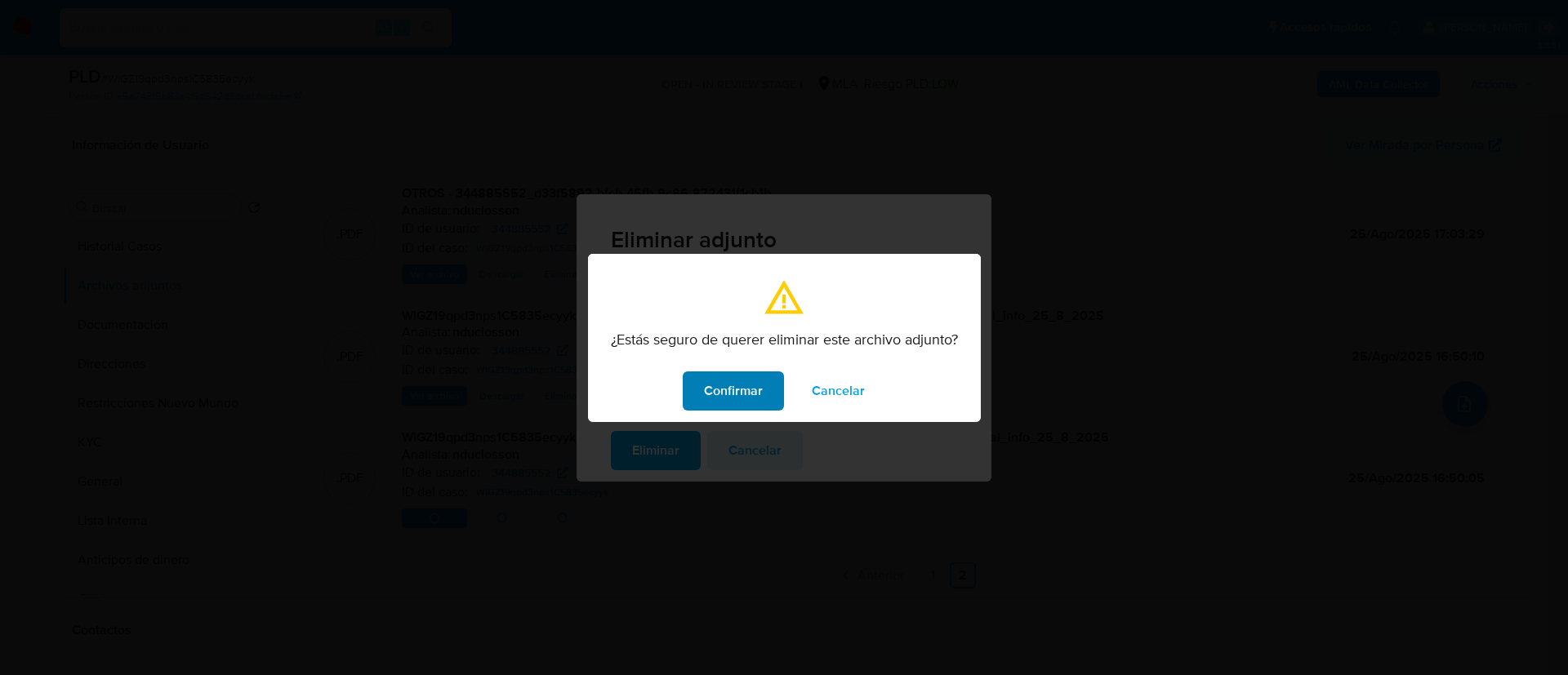
click at [729, 392] on span "Confirmar" at bounding box center [733, 391] width 58 height 36
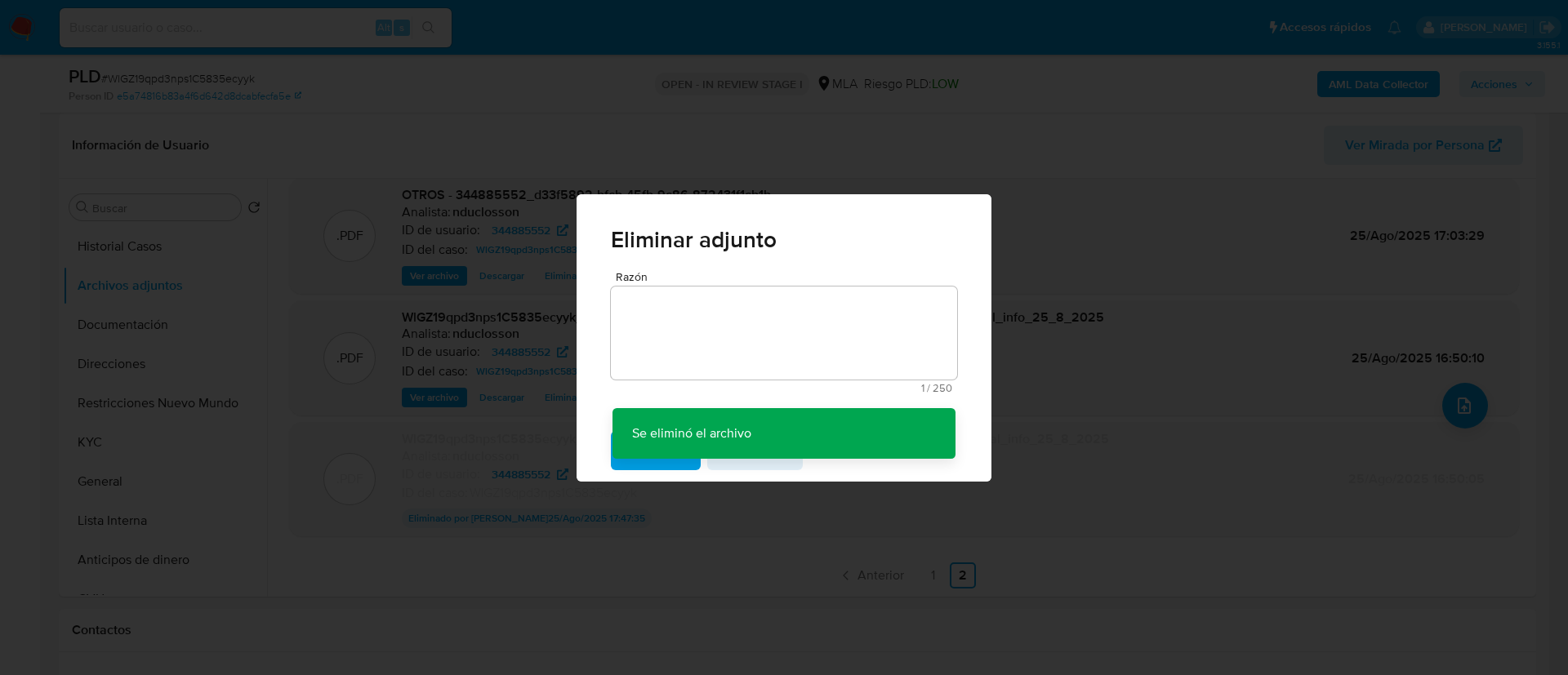
scroll to position [136, 0]
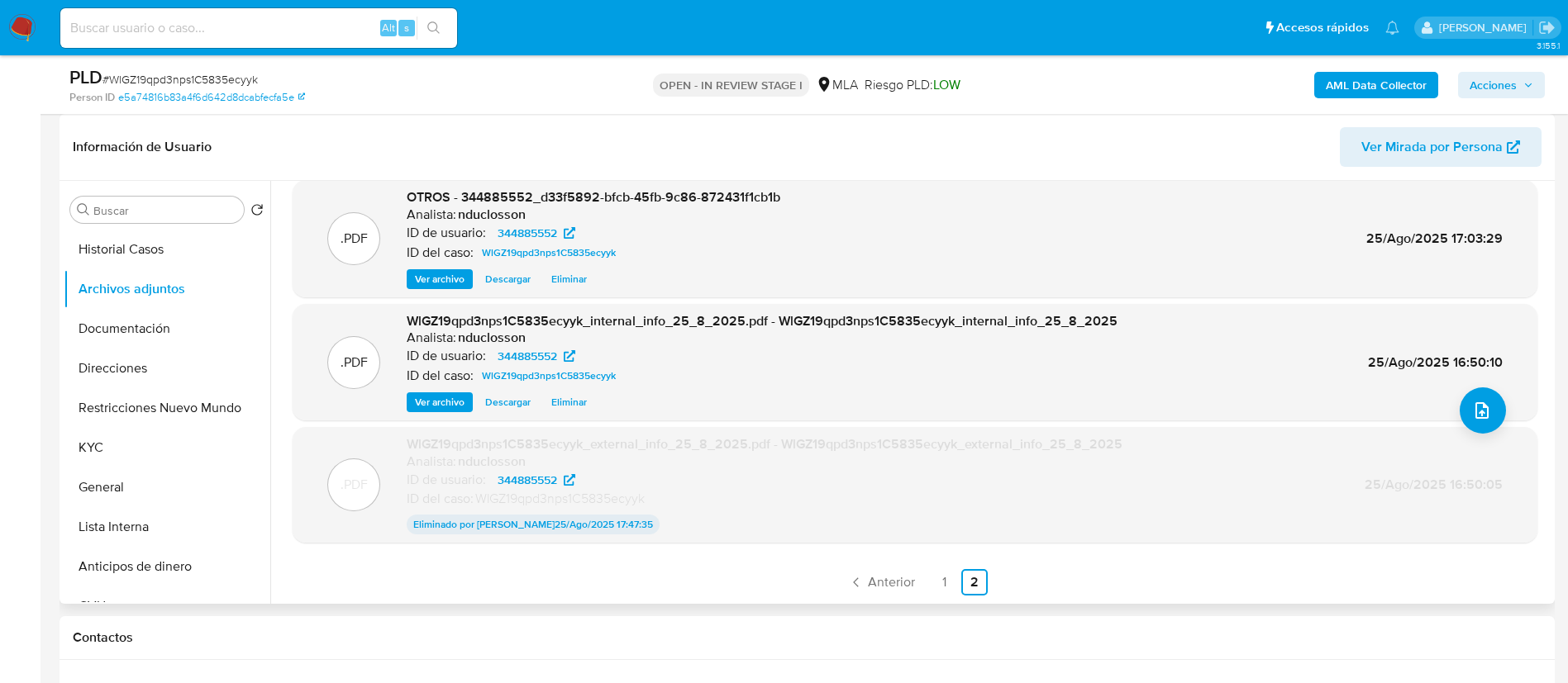
click at [579, 406] on span "Eliminar" at bounding box center [568, 402] width 35 height 16
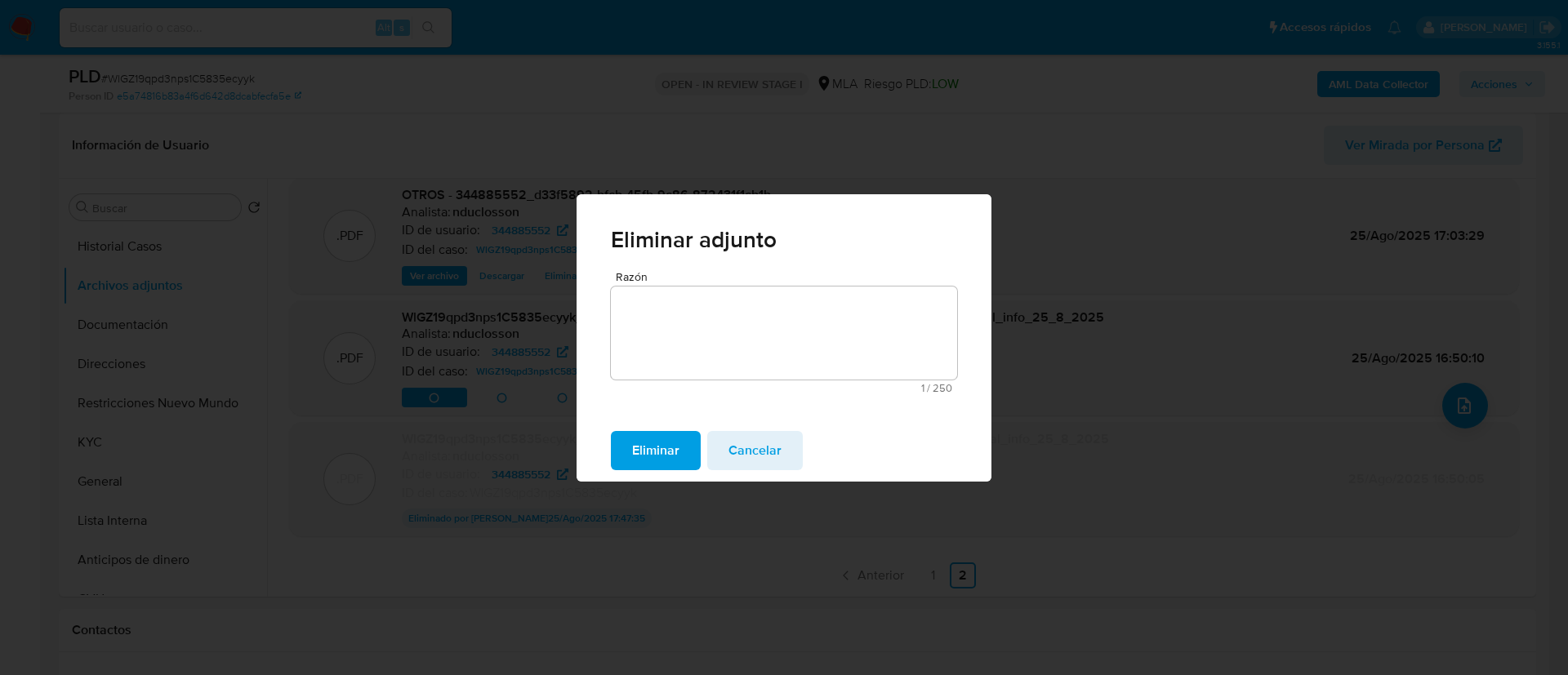
click at [677, 440] on span "Eliminar" at bounding box center [655, 451] width 47 height 36
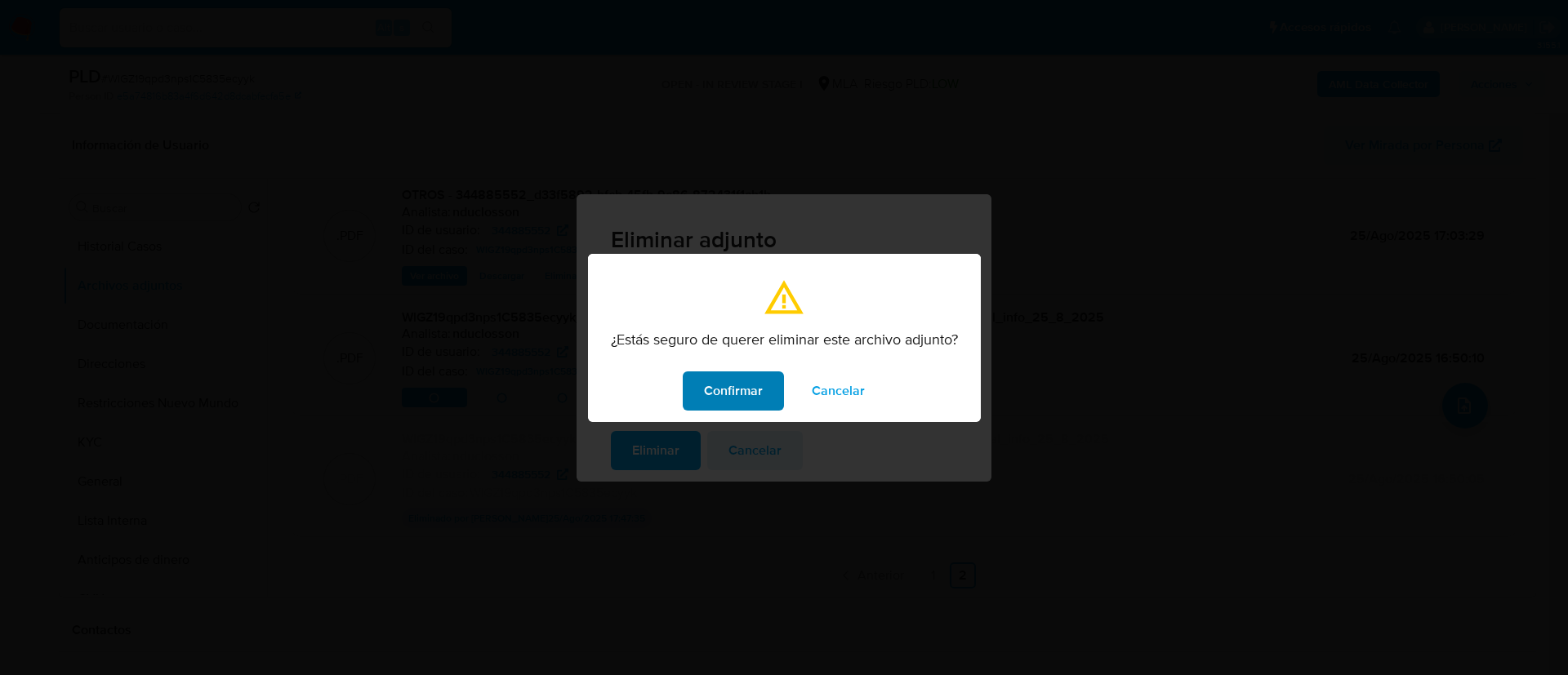
click at [733, 373] on span "Confirmar" at bounding box center [733, 391] width 58 height 36
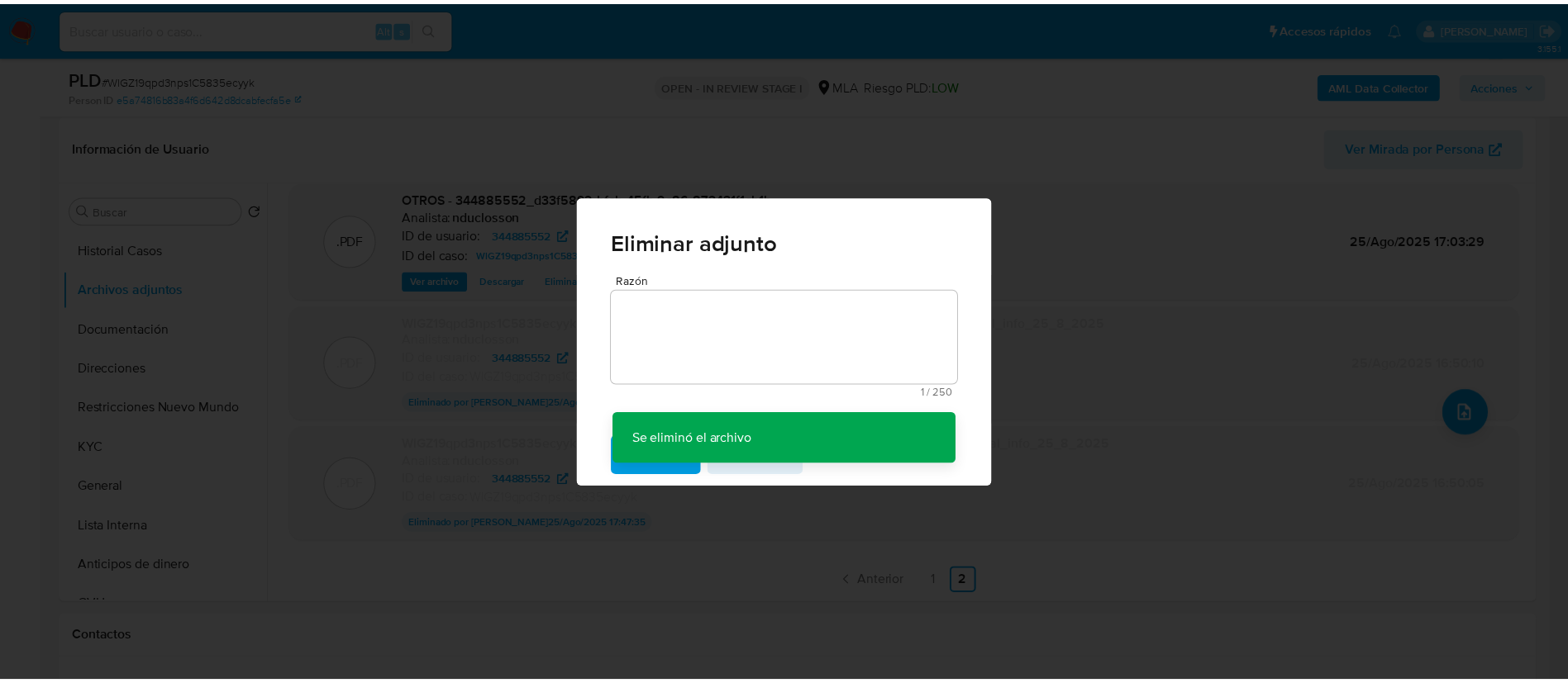
scroll to position [135, 0]
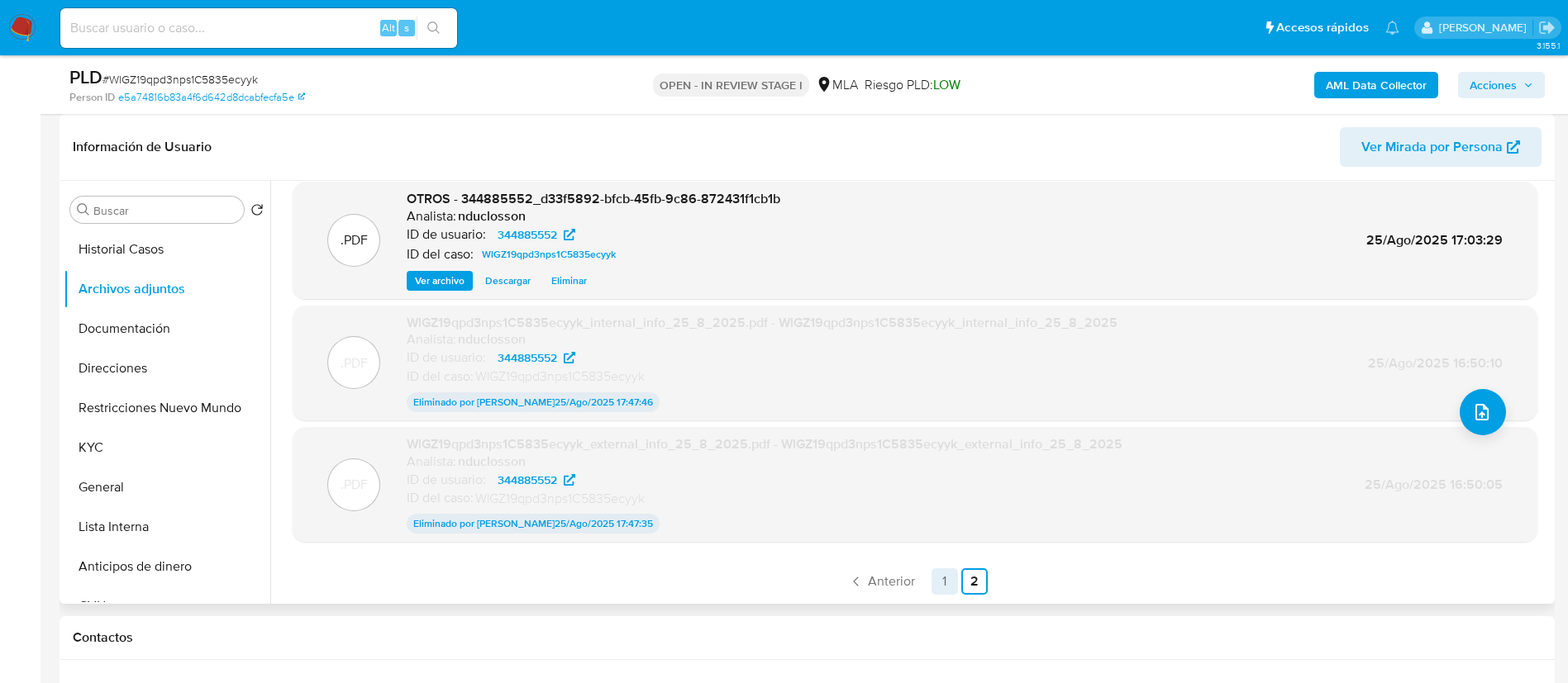
click at [940, 573] on link "1" at bounding box center [945, 582] width 27 height 27
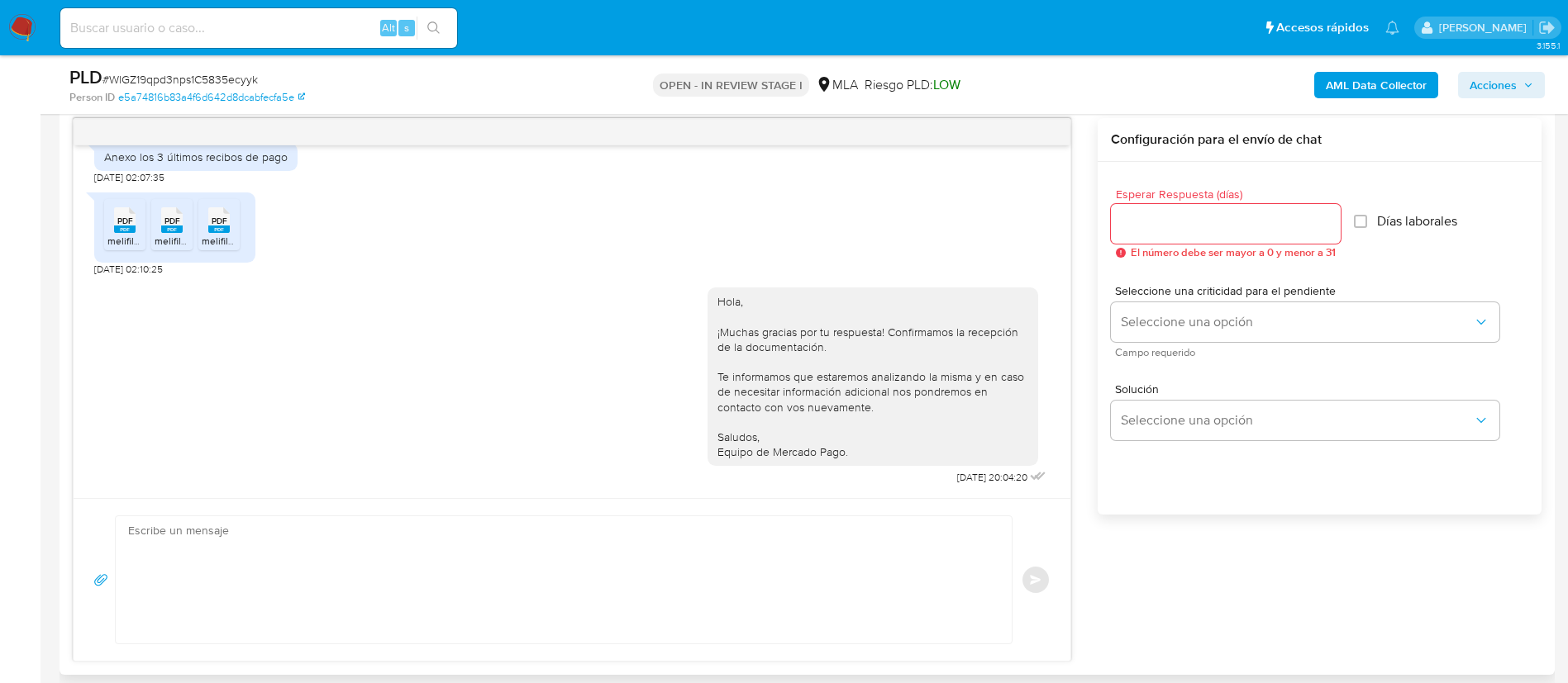
scroll to position [743, 0]
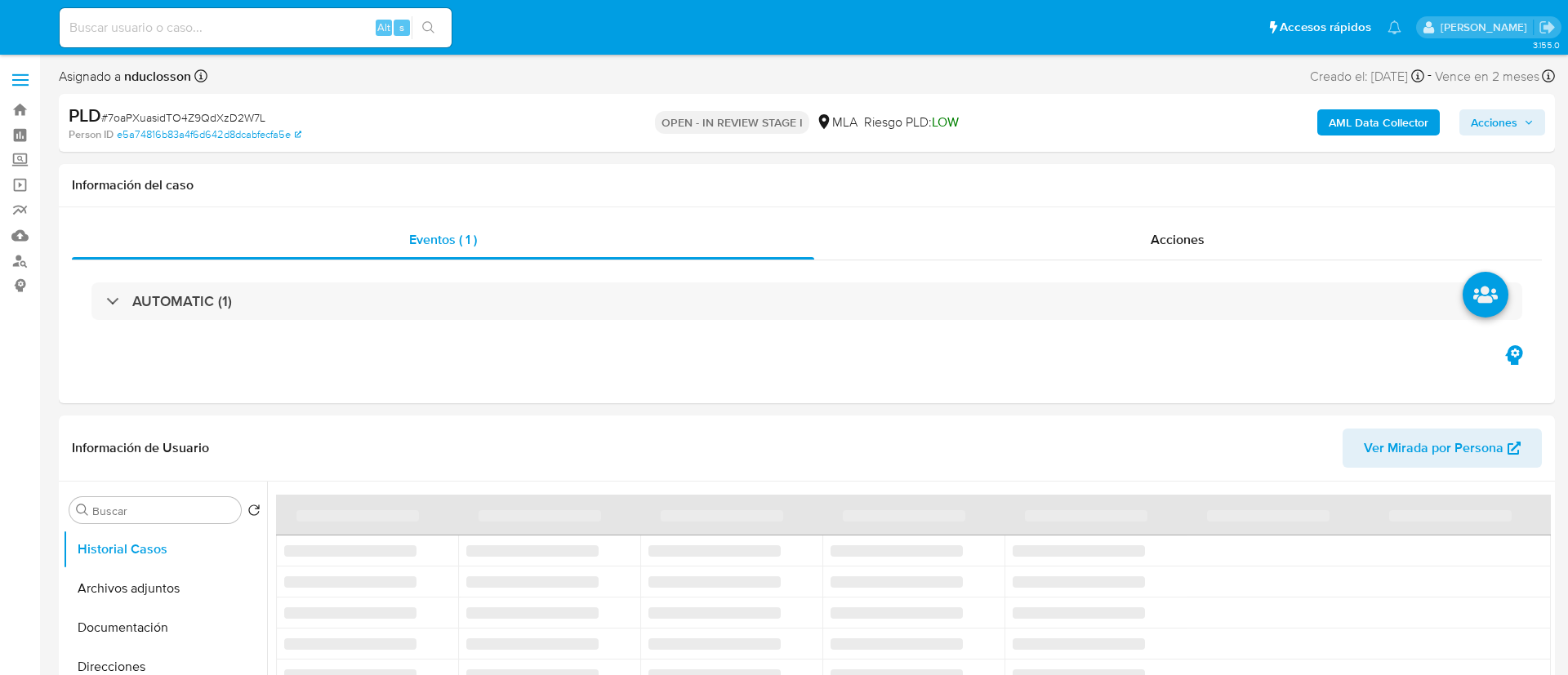
select select "10"
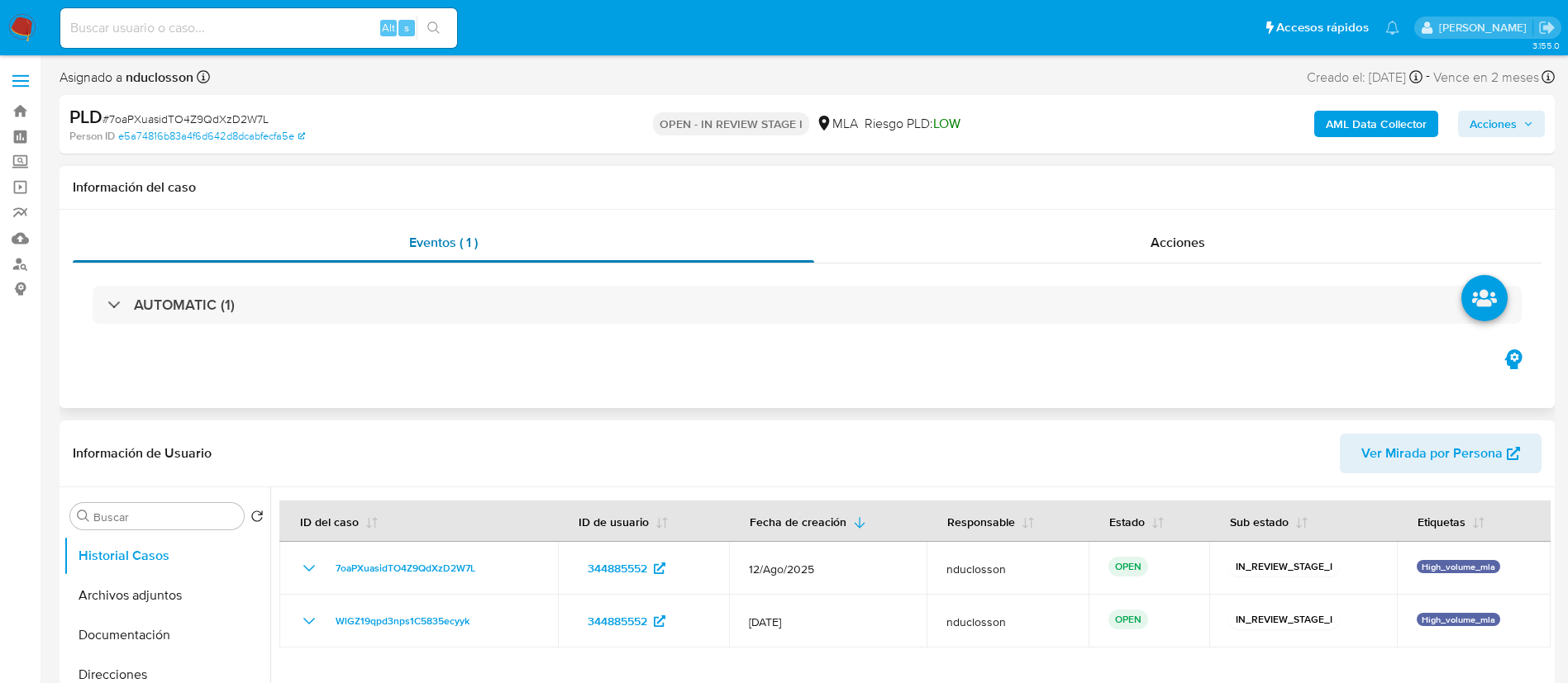
scroll to position [248, 0]
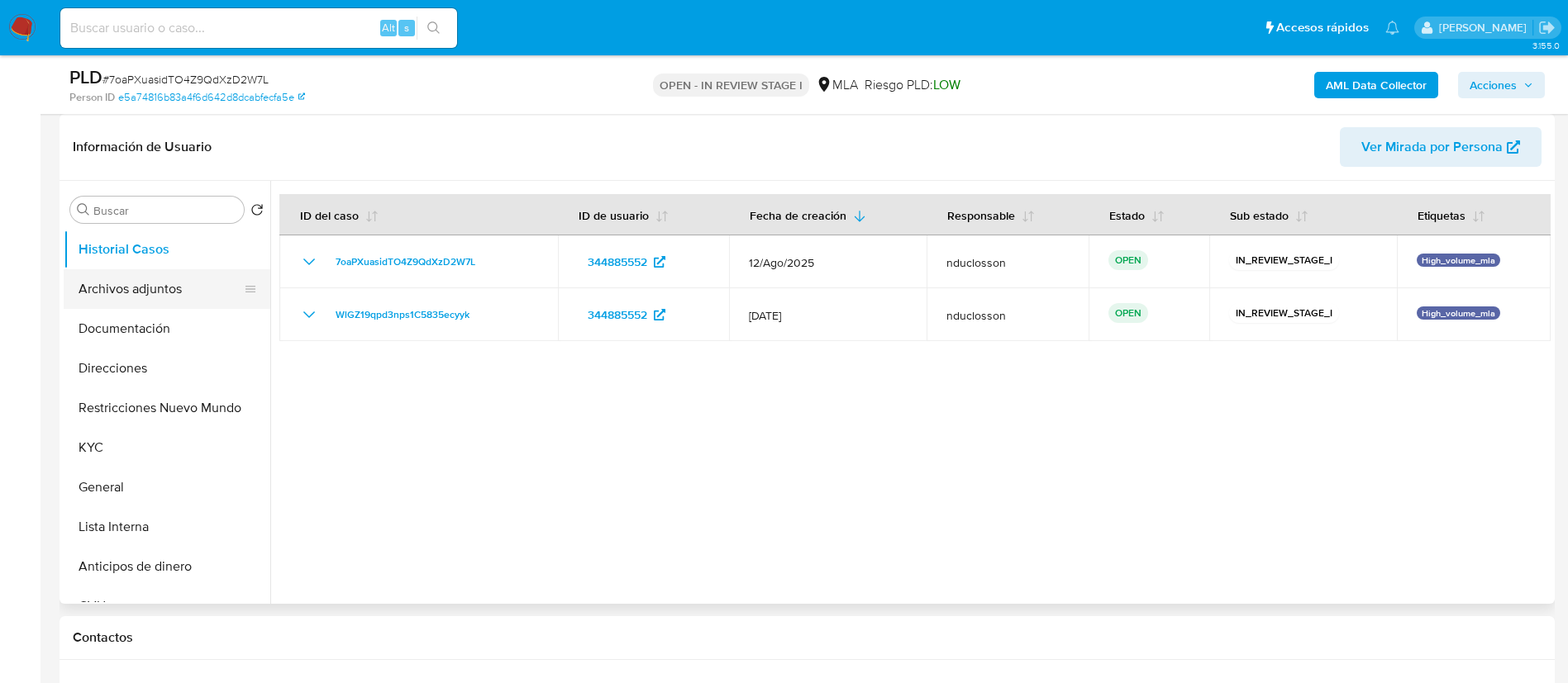
click at [188, 286] on button "Archivos adjuntos" at bounding box center [160, 290] width 193 height 40
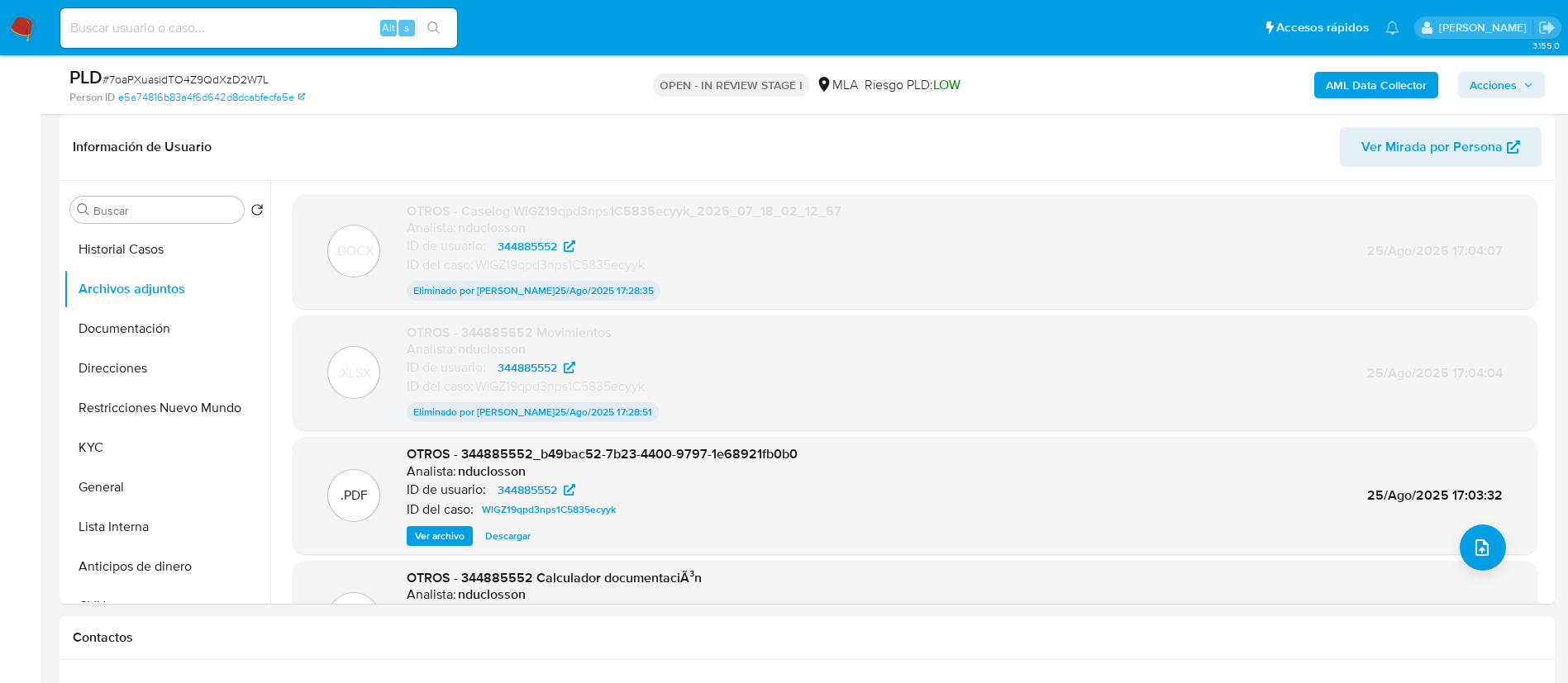
click at [1365, 90] on b "AML Data Collector" at bounding box center [1376, 85] width 101 height 27
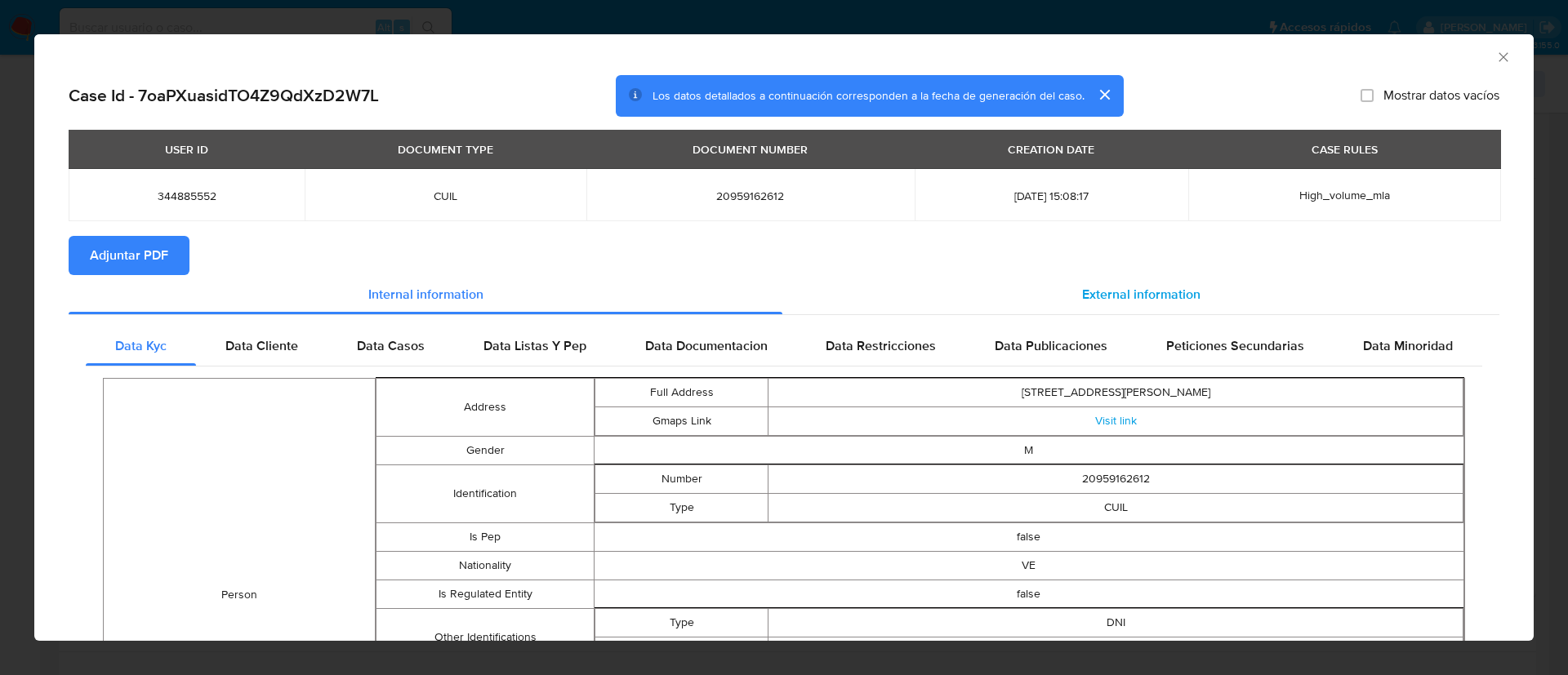
click at [1081, 281] on div "External information" at bounding box center [1140, 295] width 717 height 40
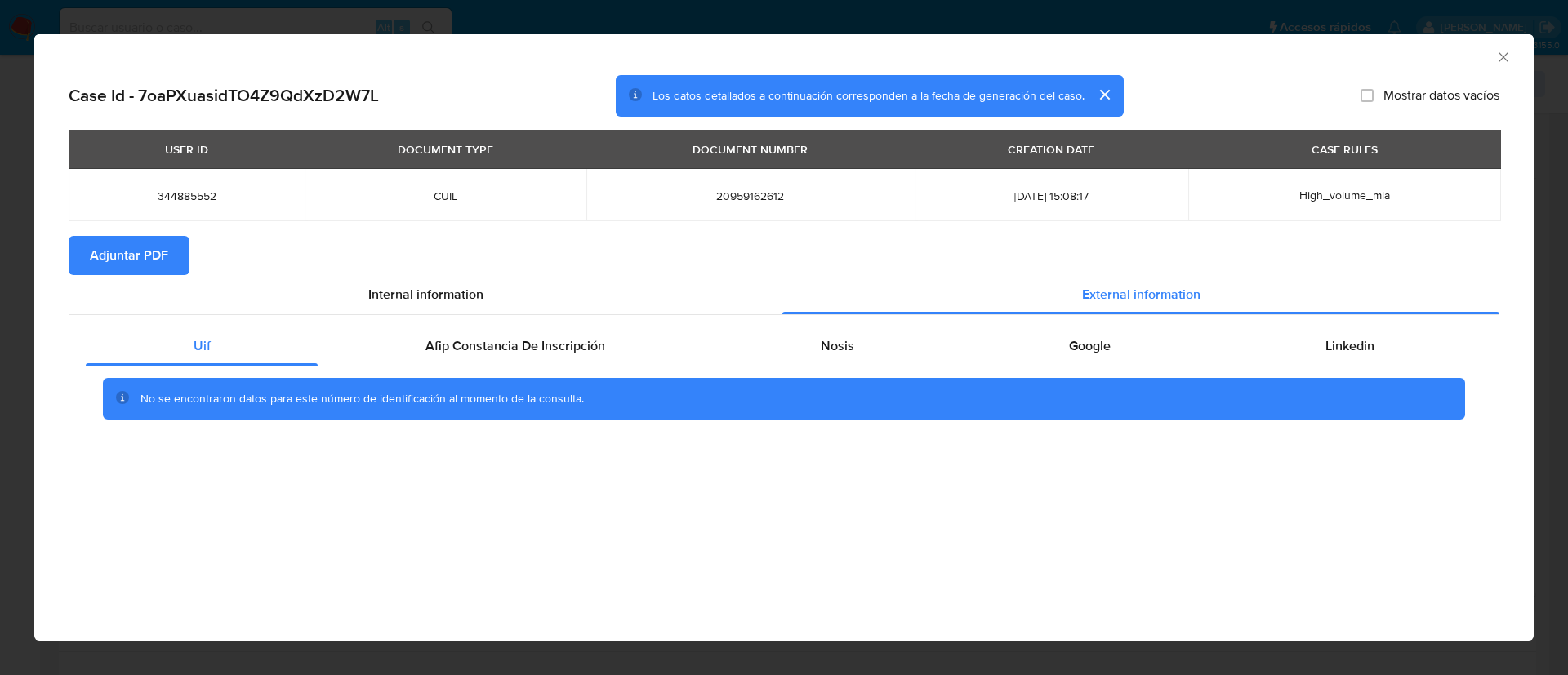
click at [508, 366] on div "No se encontraron datos para este número de identificación al momento de la con…" at bounding box center [784, 398] width 1397 height 65
click at [526, 348] on span "Afip Constancia De Inscripción" at bounding box center [515, 346] width 180 height 19
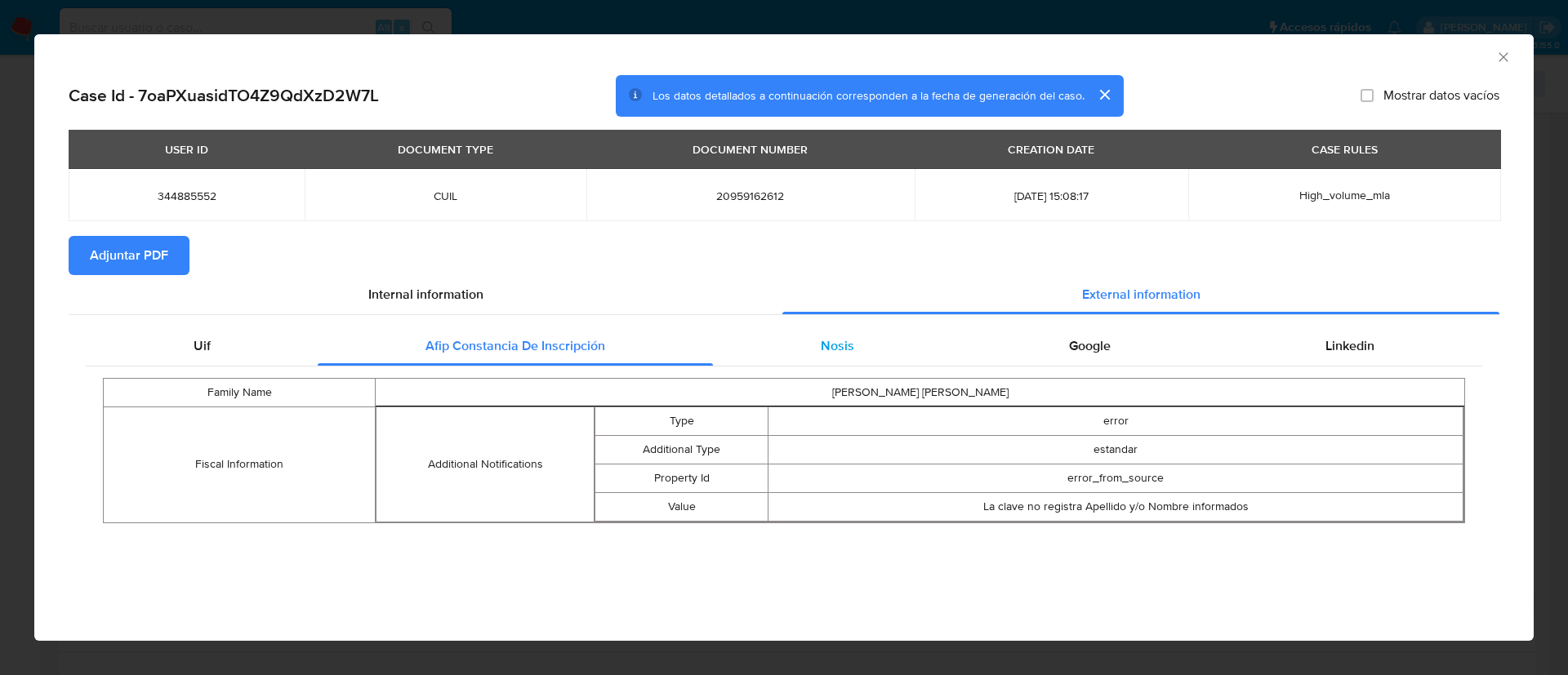
click at [815, 341] on div "Nosis" at bounding box center [837, 346] width 249 height 40
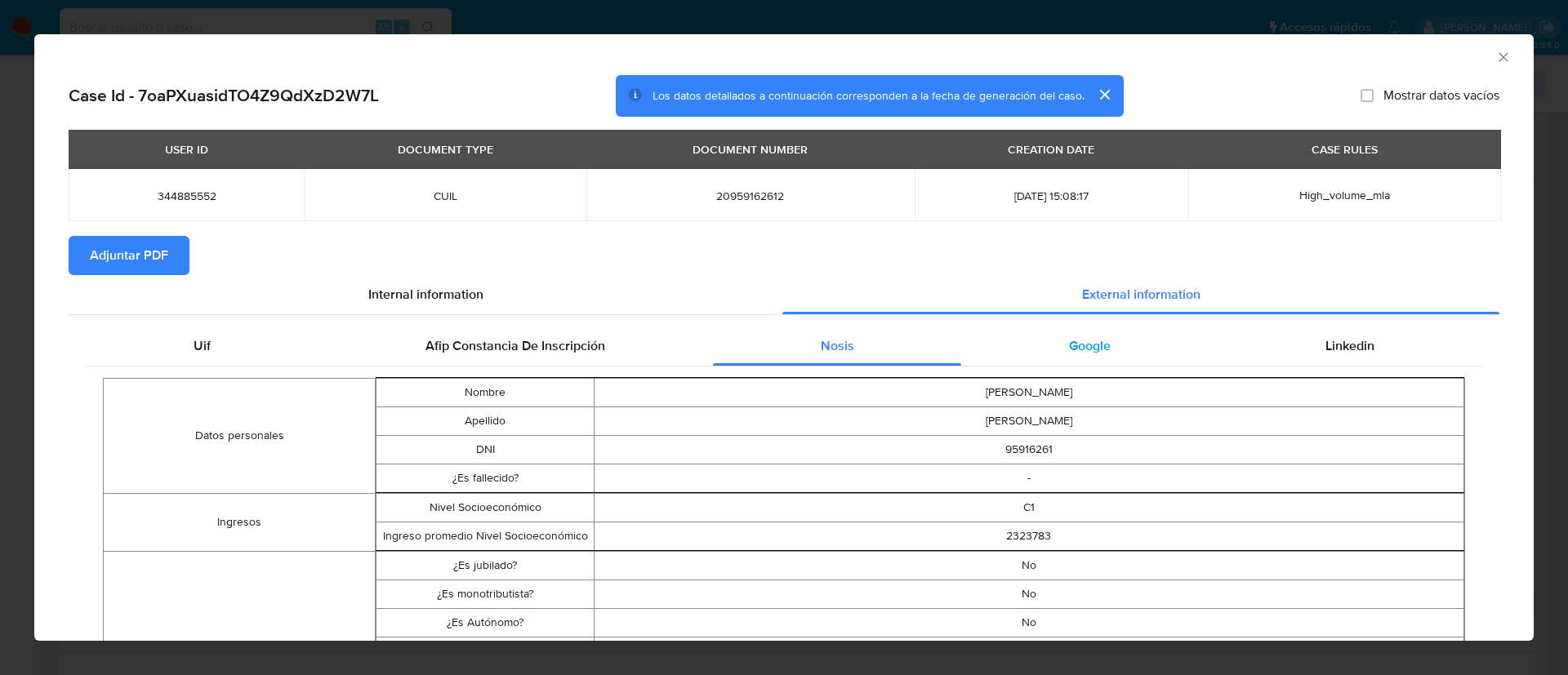
click at [1036, 341] on div "Google" at bounding box center [1090, 346] width 256 height 40
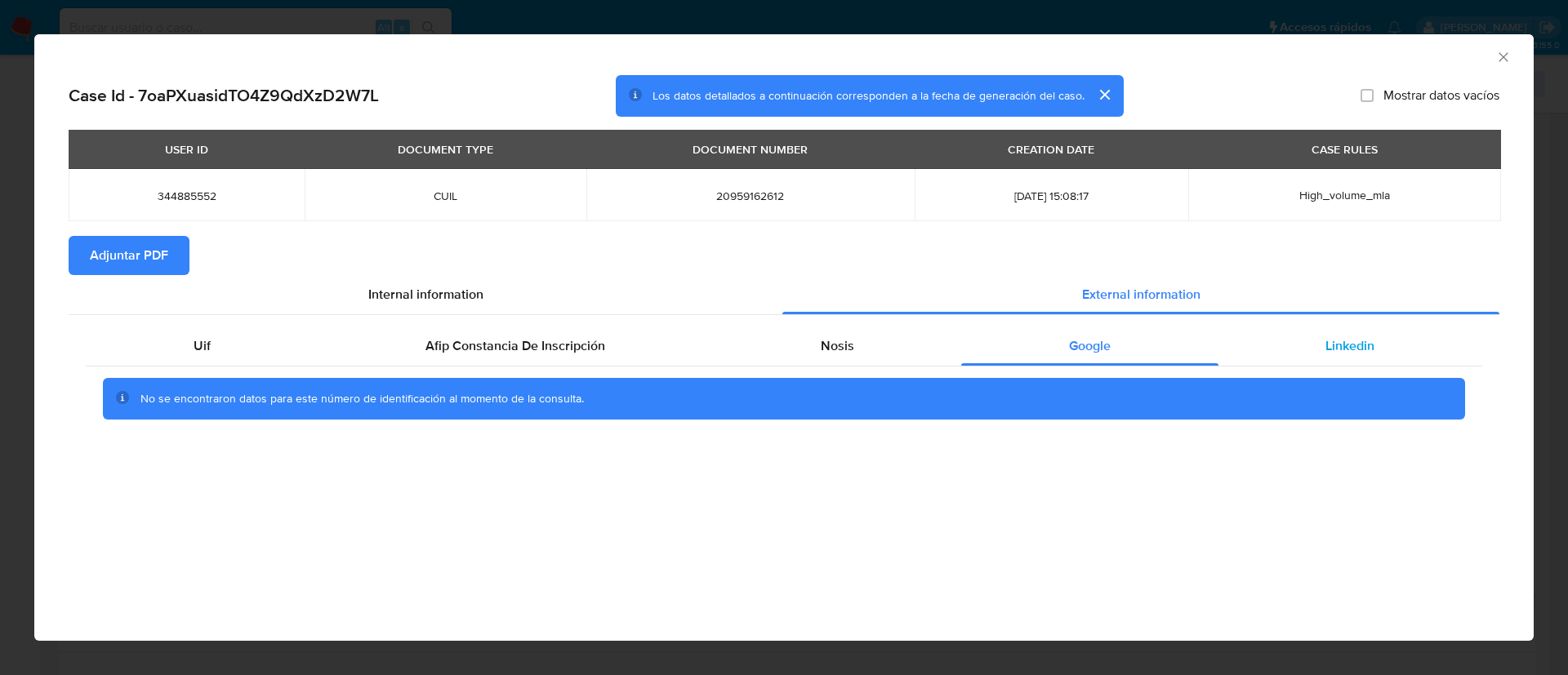
click at [1282, 344] on div "Linkedin" at bounding box center [1350, 346] width 264 height 40
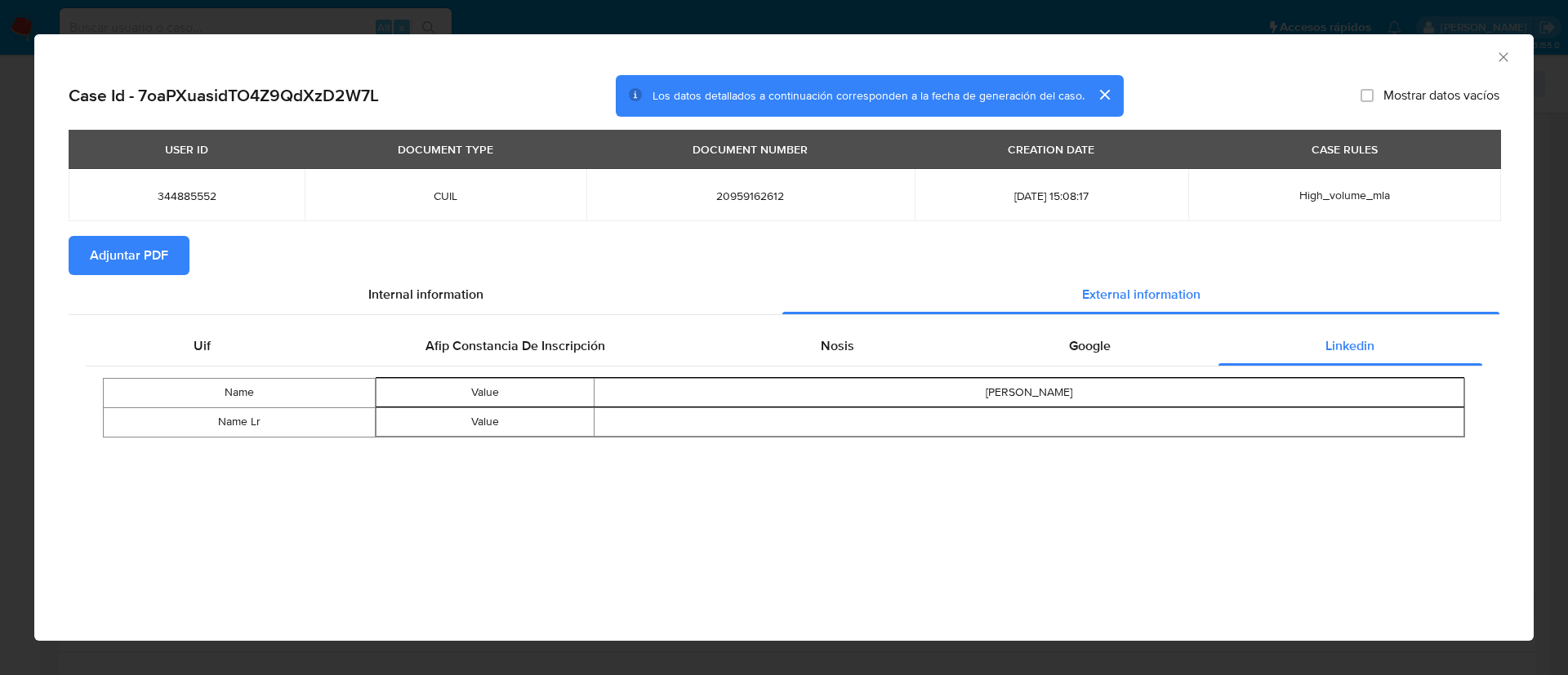
click at [1507, 62] on icon "Cerrar ventana" at bounding box center [1503, 56] width 16 height 16
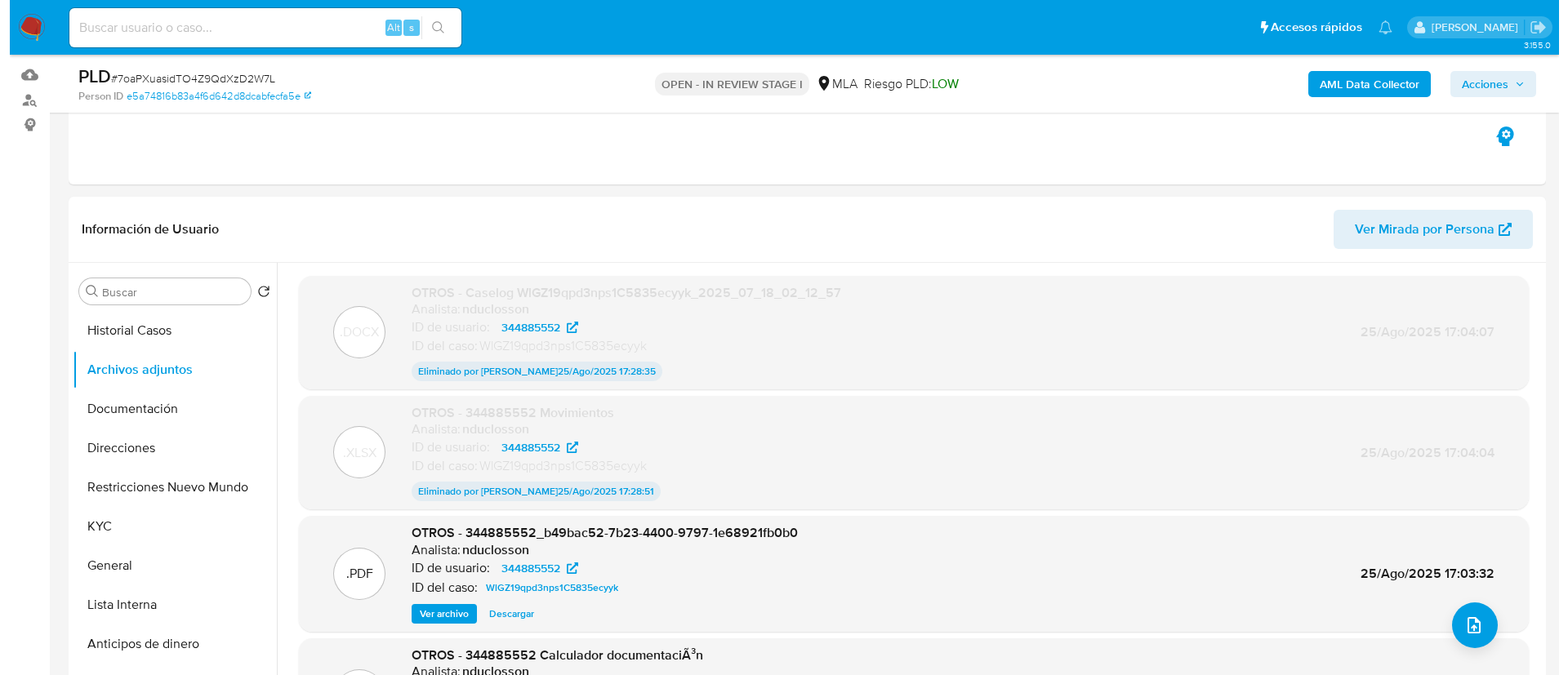
scroll to position [122, 0]
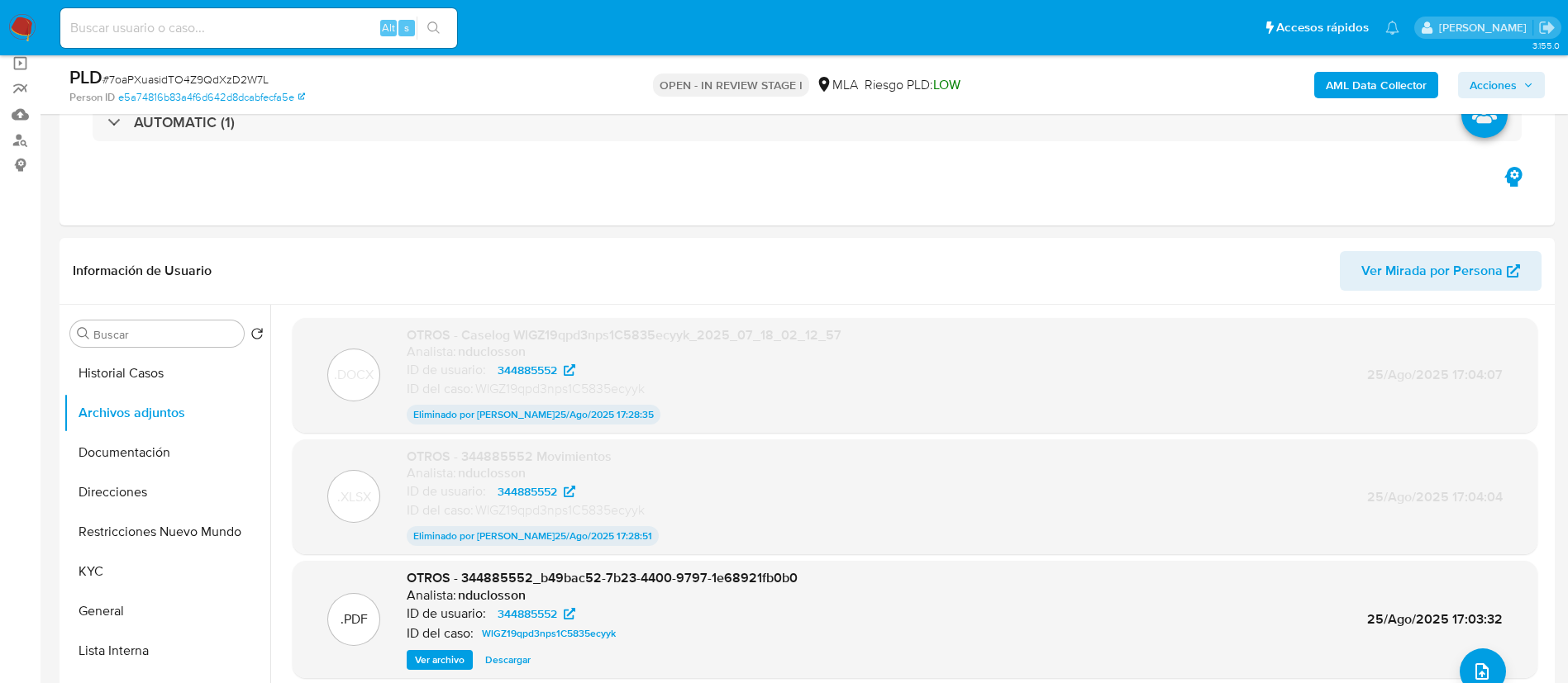
click at [1368, 84] on b "AML Data Collector" at bounding box center [1376, 85] width 101 height 27
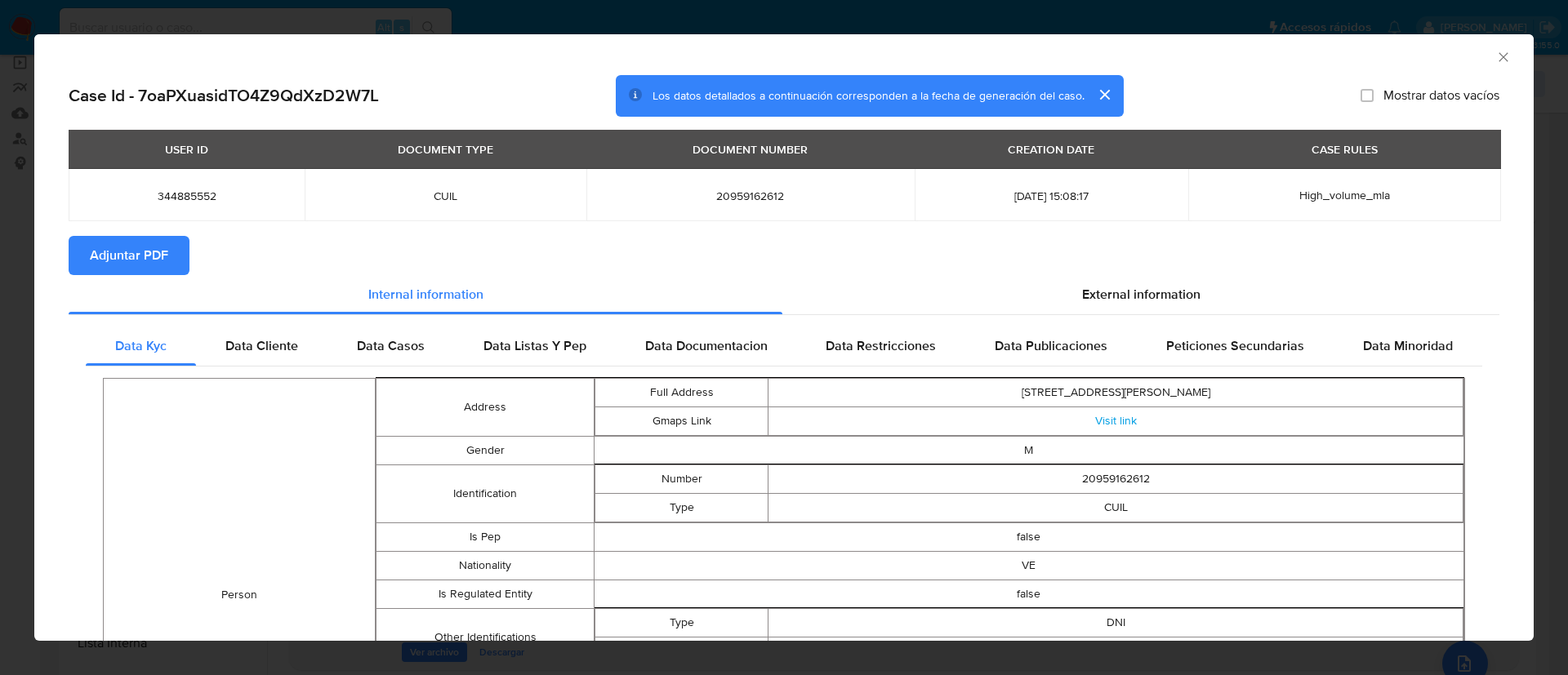
click at [1122, 266] on section "Adjuntar PDF" at bounding box center [784, 256] width 1431 height 40
click at [1113, 302] on span "External information" at bounding box center [1141, 295] width 119 height 19
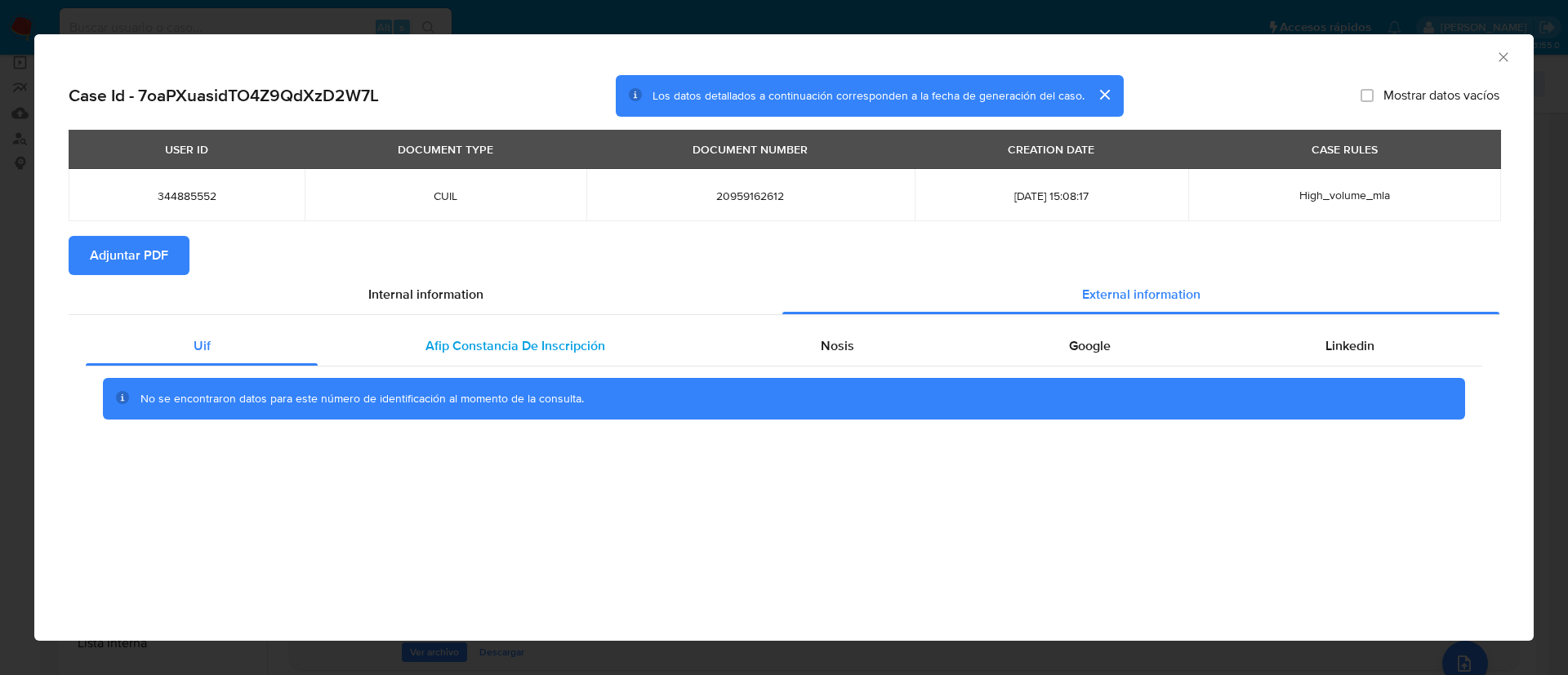
click at [523, 335] on div "Afip Constancia De Inscripción" at bounding box center [514, 346] width 395 height 40
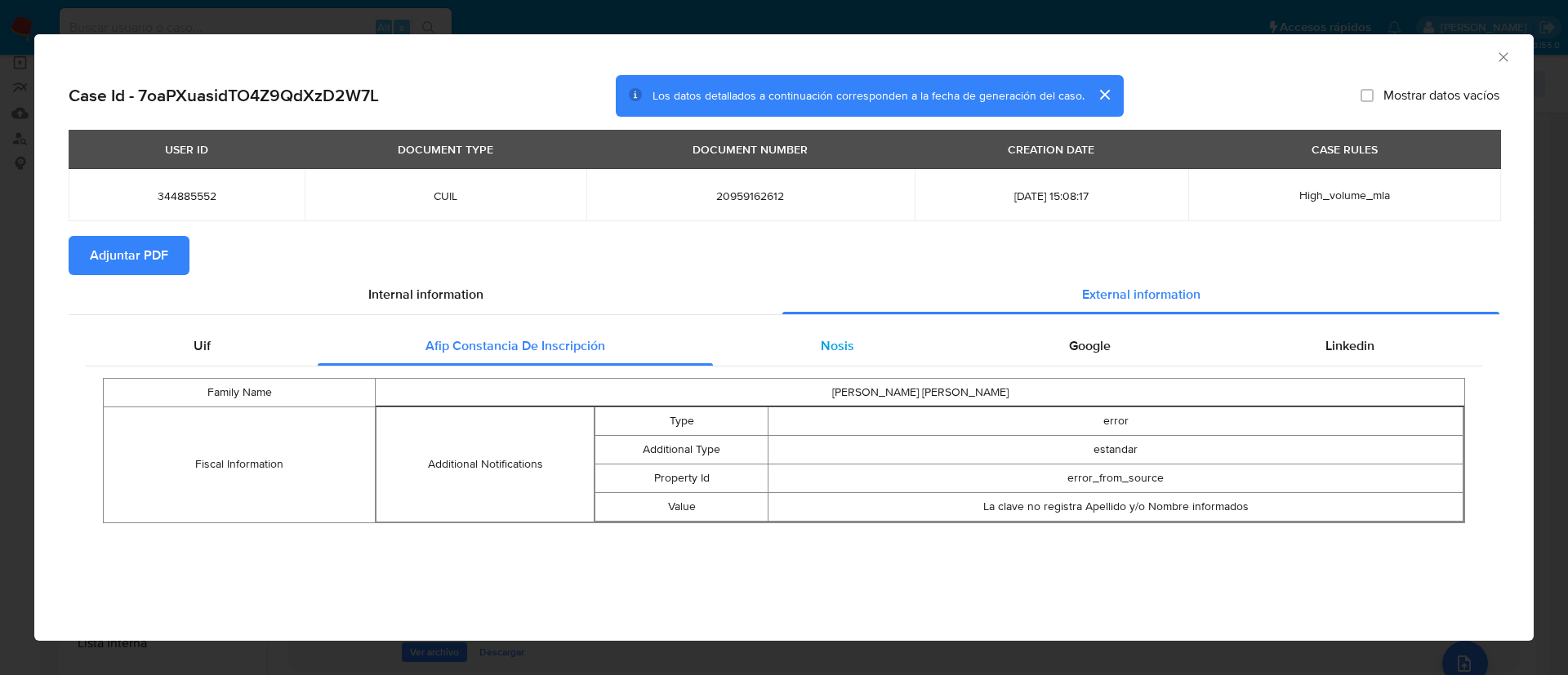
click at [865, 342] on div "Nosis" at bounding box center [837, 346] width 249 height 40
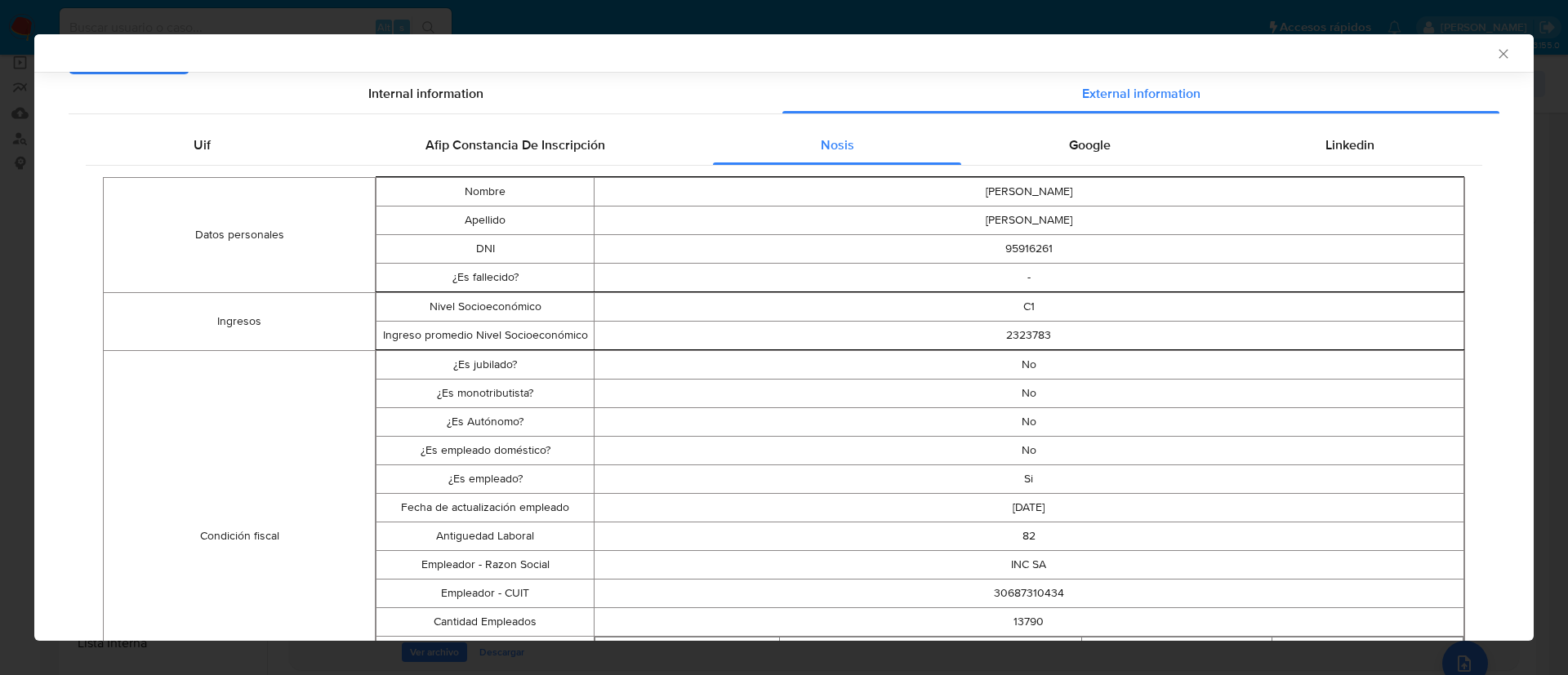
scroll to position [242, 0]
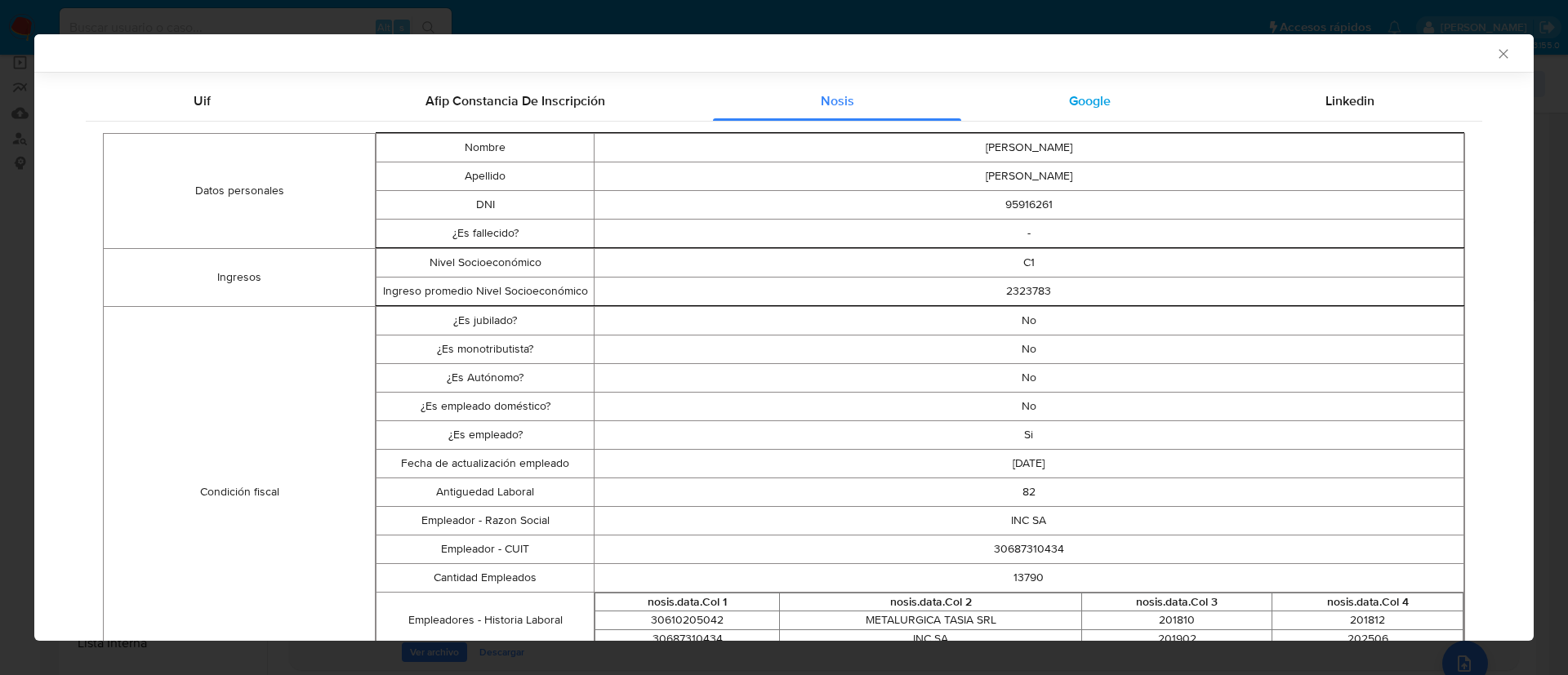
click at [1069, 99] on span "Google" at bounding box center [1090, 101] width 41 height 19
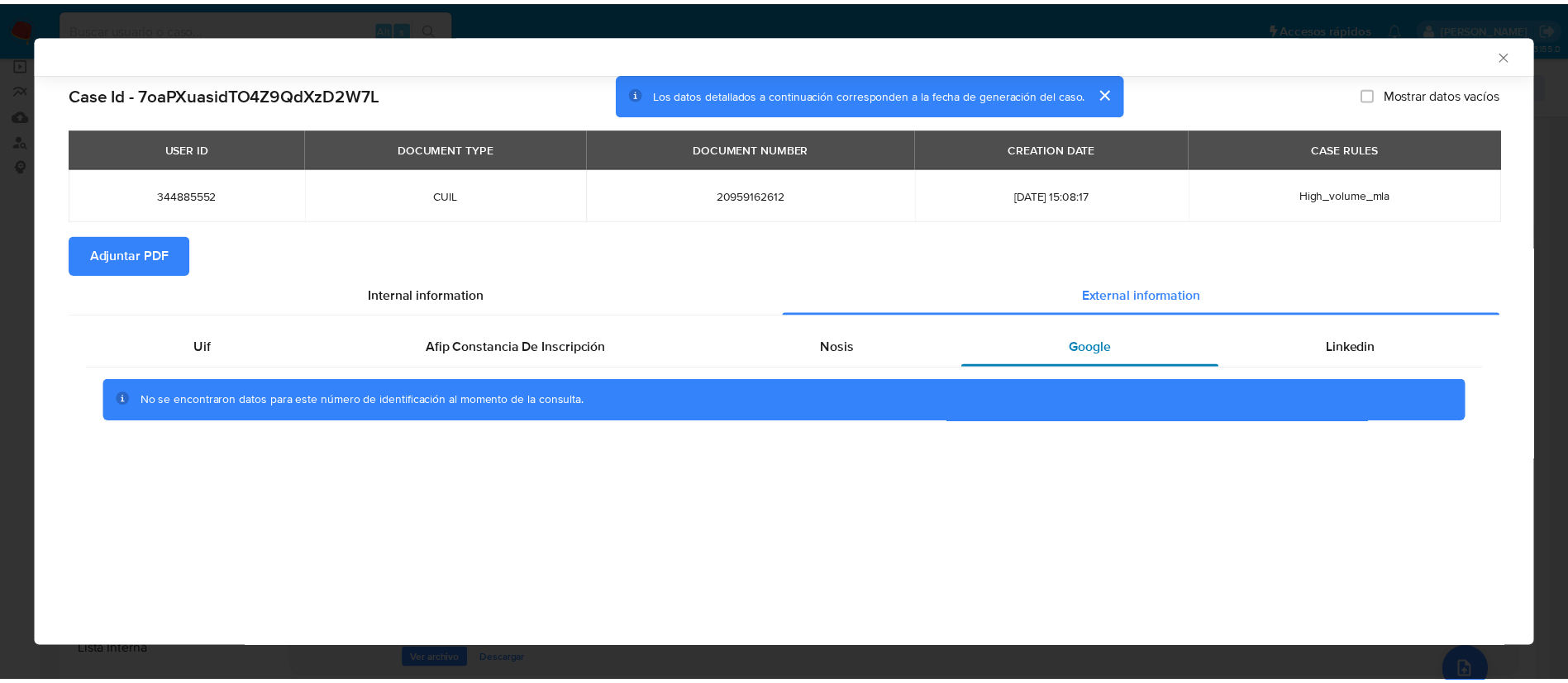
scroll to position [0, 0]
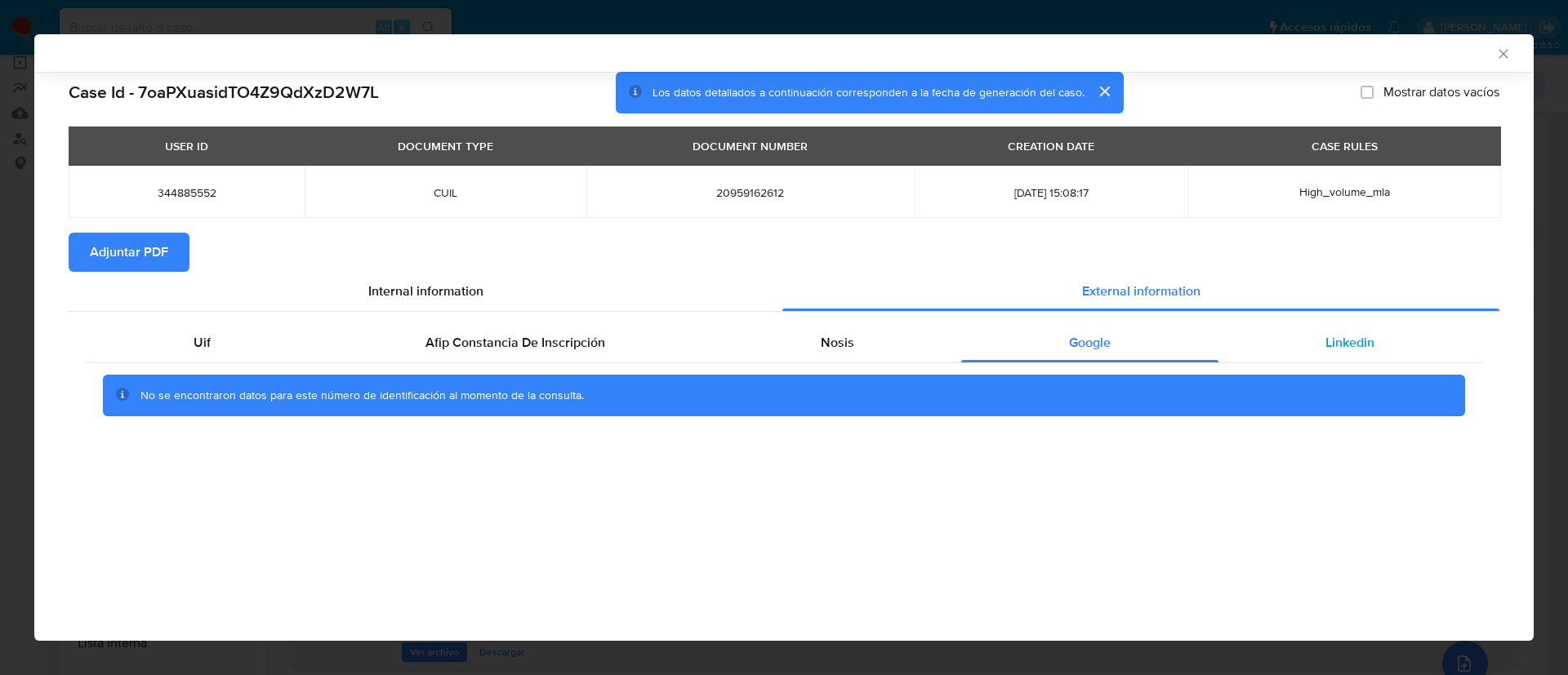
click at [1315, 337] on div "Linkedin" at bounding box center [1350, 343] width 264 height 40
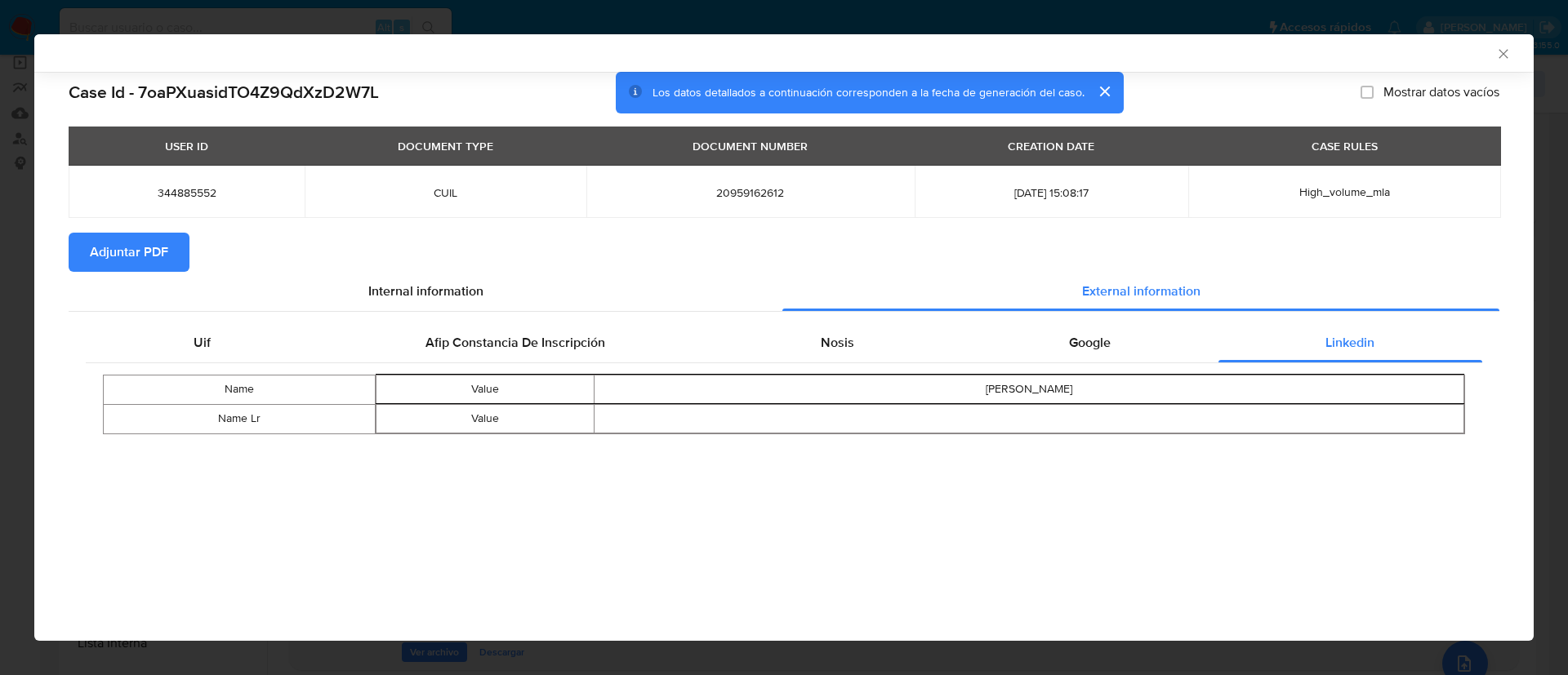
click at [89, 252] on button "Adjuntar PDF" at bounding box center [129, 252] width 121 height 40
click at [1506, 52] on icon "Cerrar ventana" at bounding box center [1503, 54] width 16 height 16
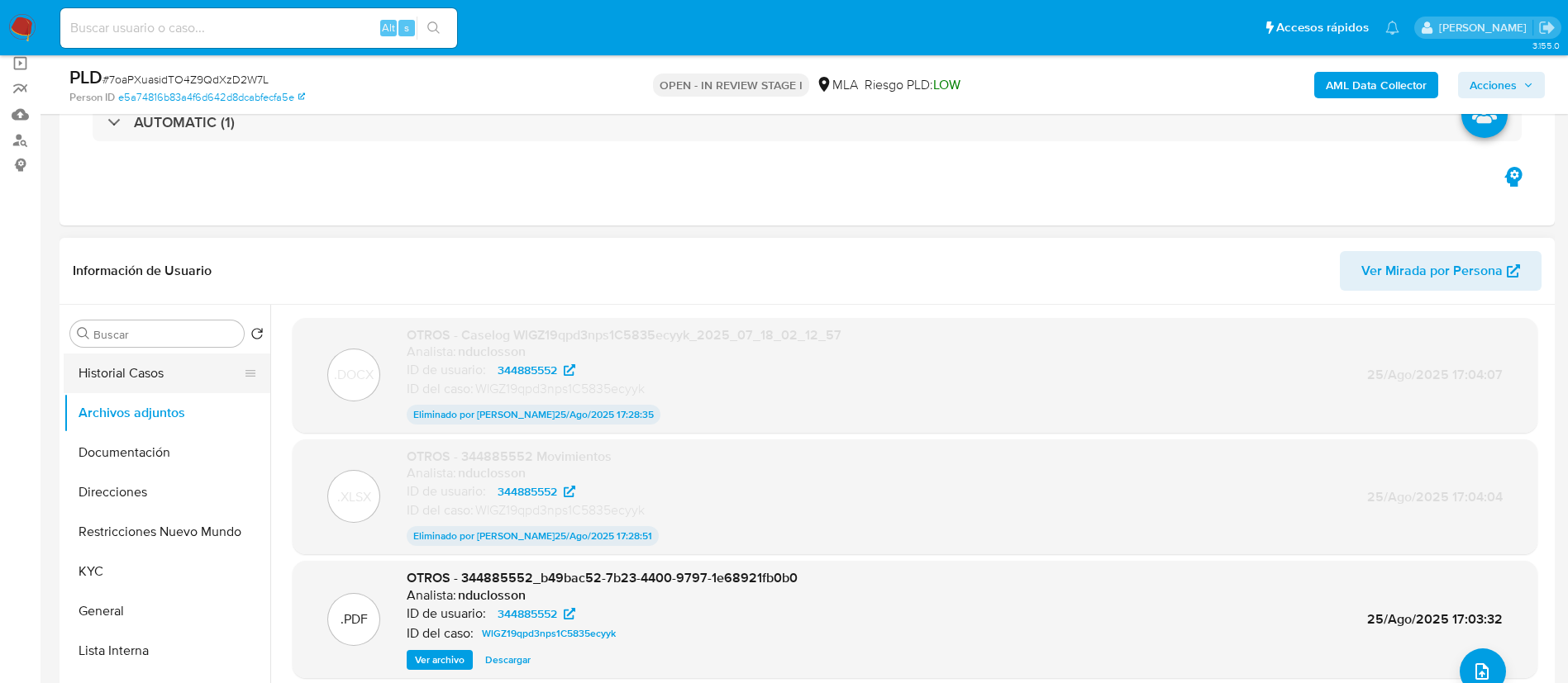
click at [115, 373] on button "Historial Casos" at bounding box center [160, 373] width 193 height 40
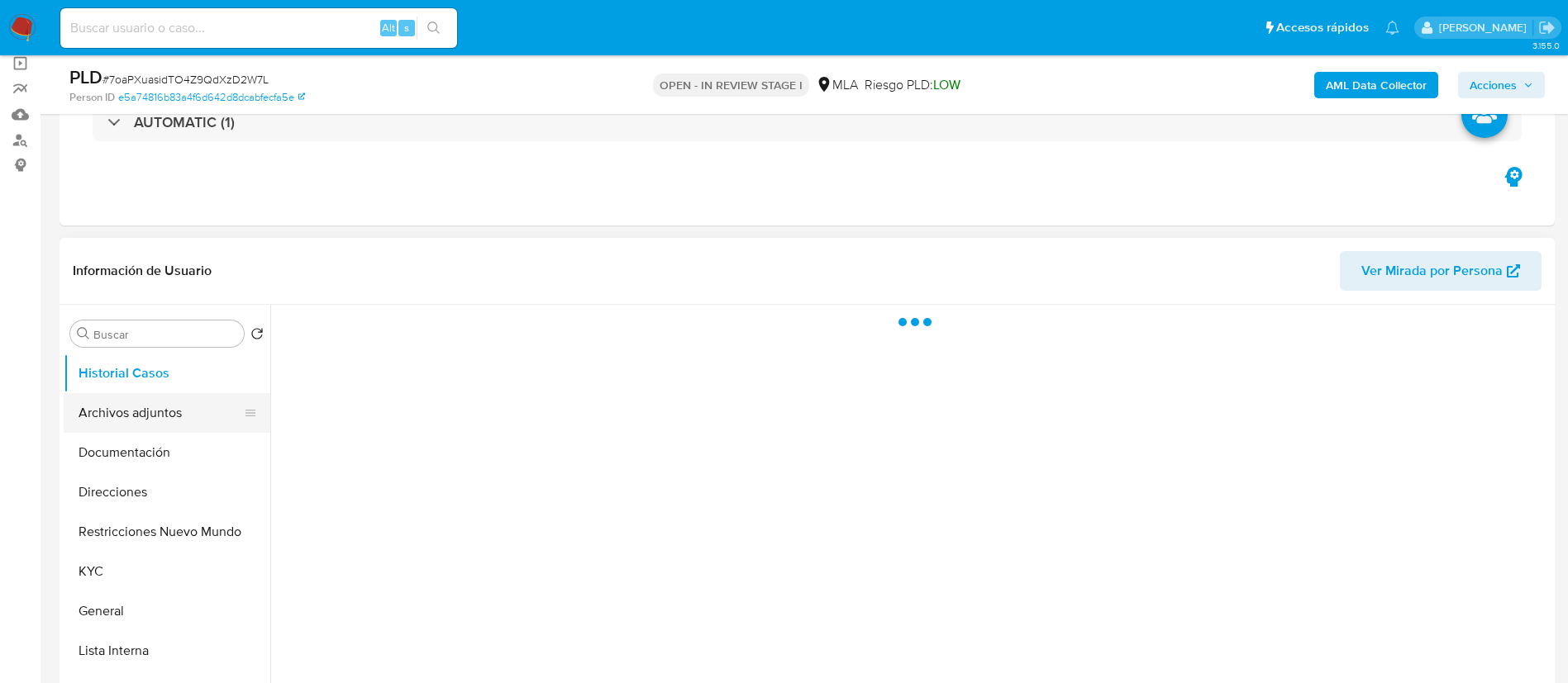
click at [133, 408] on button "Archivos adjuntos" at bounding box center [160, 413] width 193 height 40
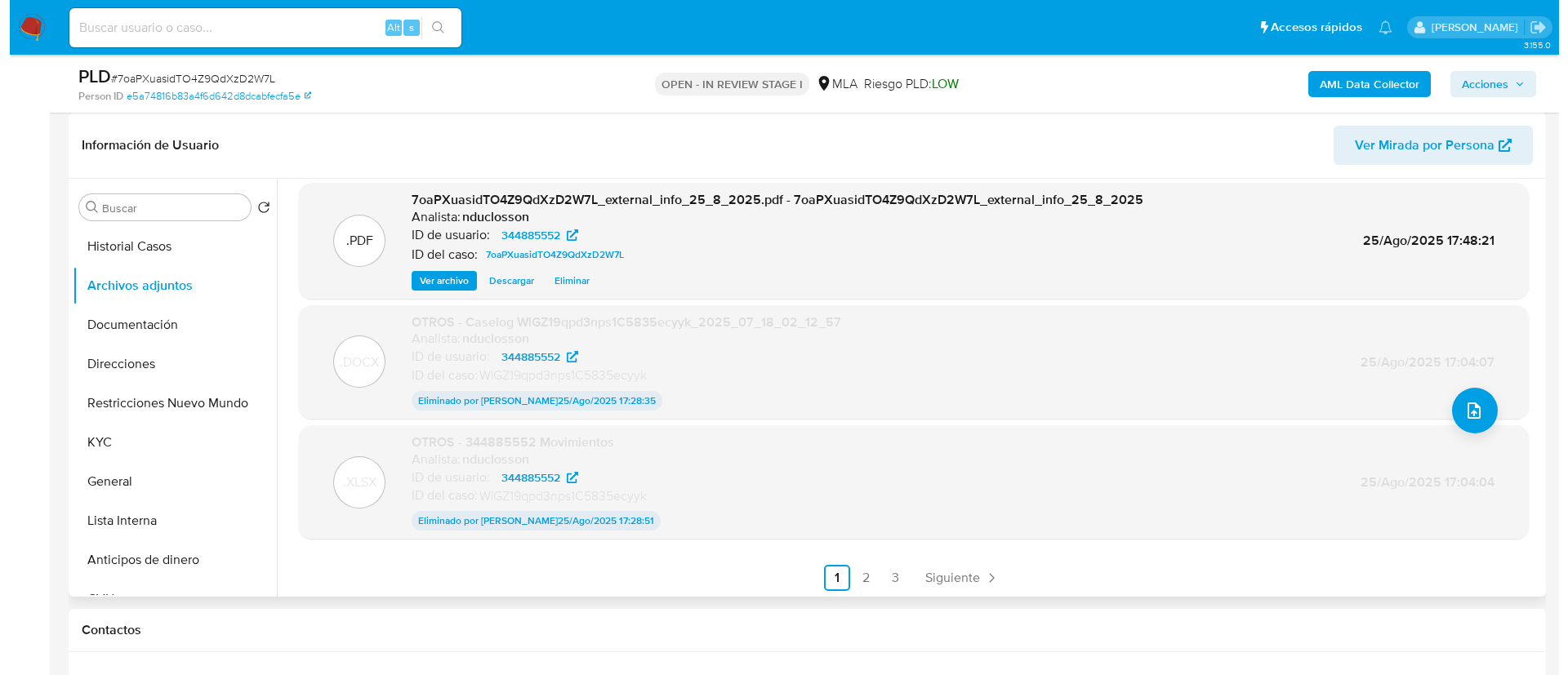
scroll to position [133, 0]
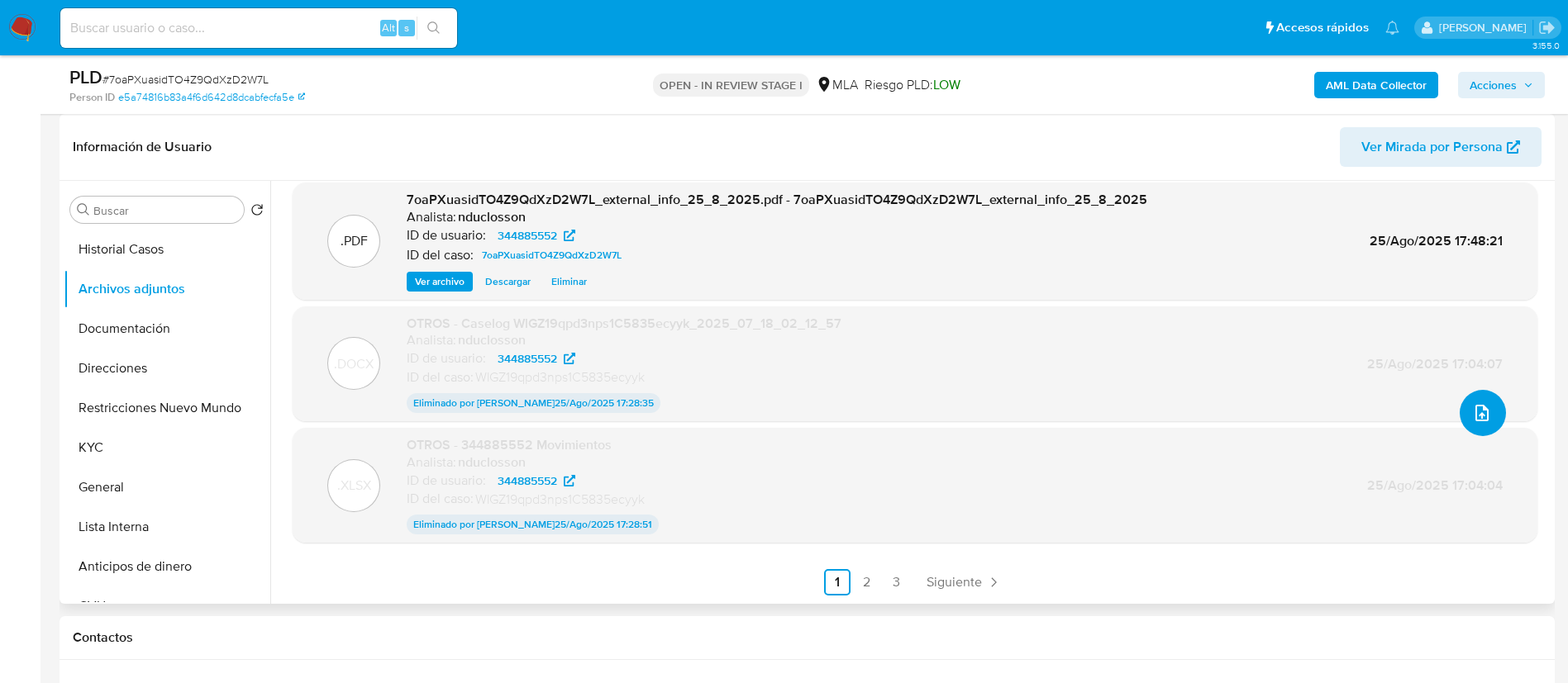
click at [1481, 409] on icon "upload-file" at bounding box center [1482, 412] width 13 height 16
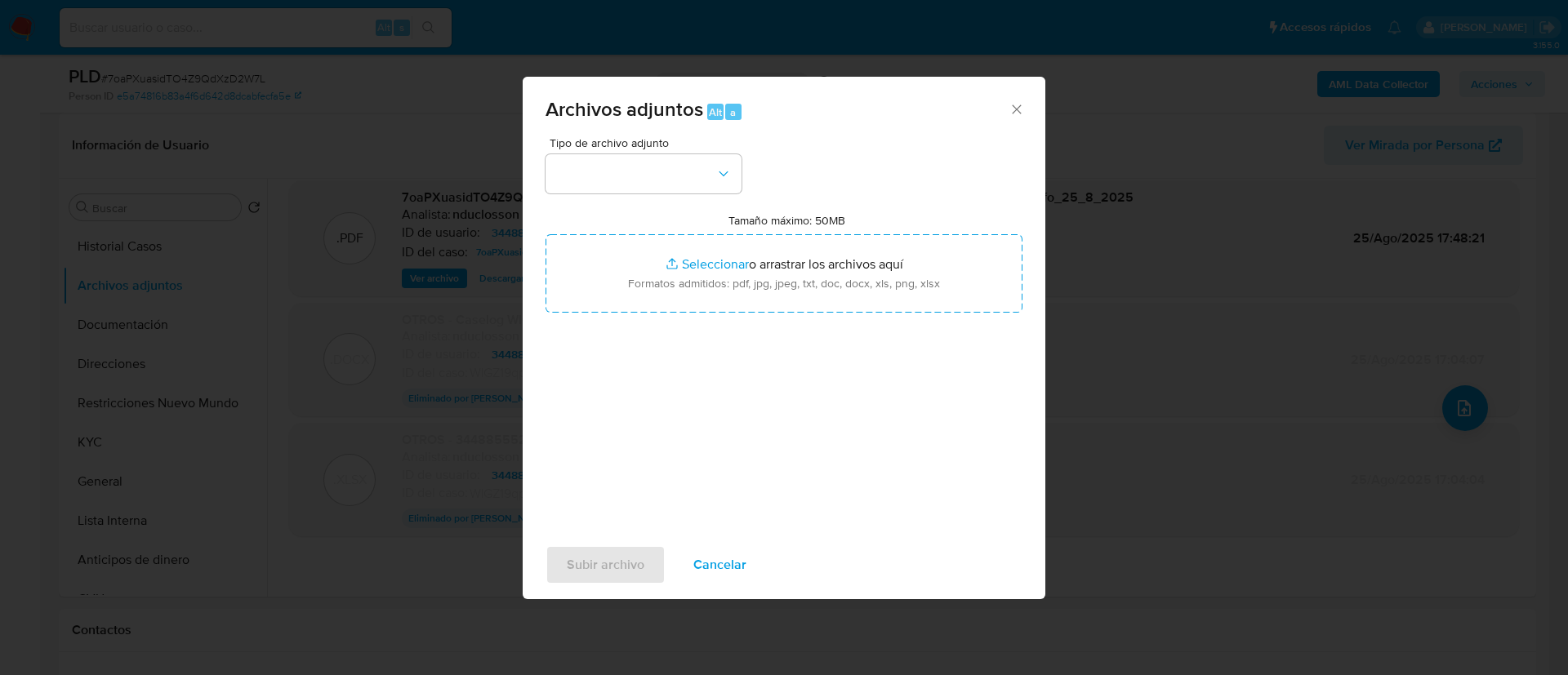
click at [696, 197] on div "Tipo de archivo adjunto Tamaño máximo: 50MB Seleccionar archivos Seleccionar o …" at bounding box center [784, 329] width 477 height 385
click at [687, 187] on button "button" at bounding box center [643, 174] width 196 height 40
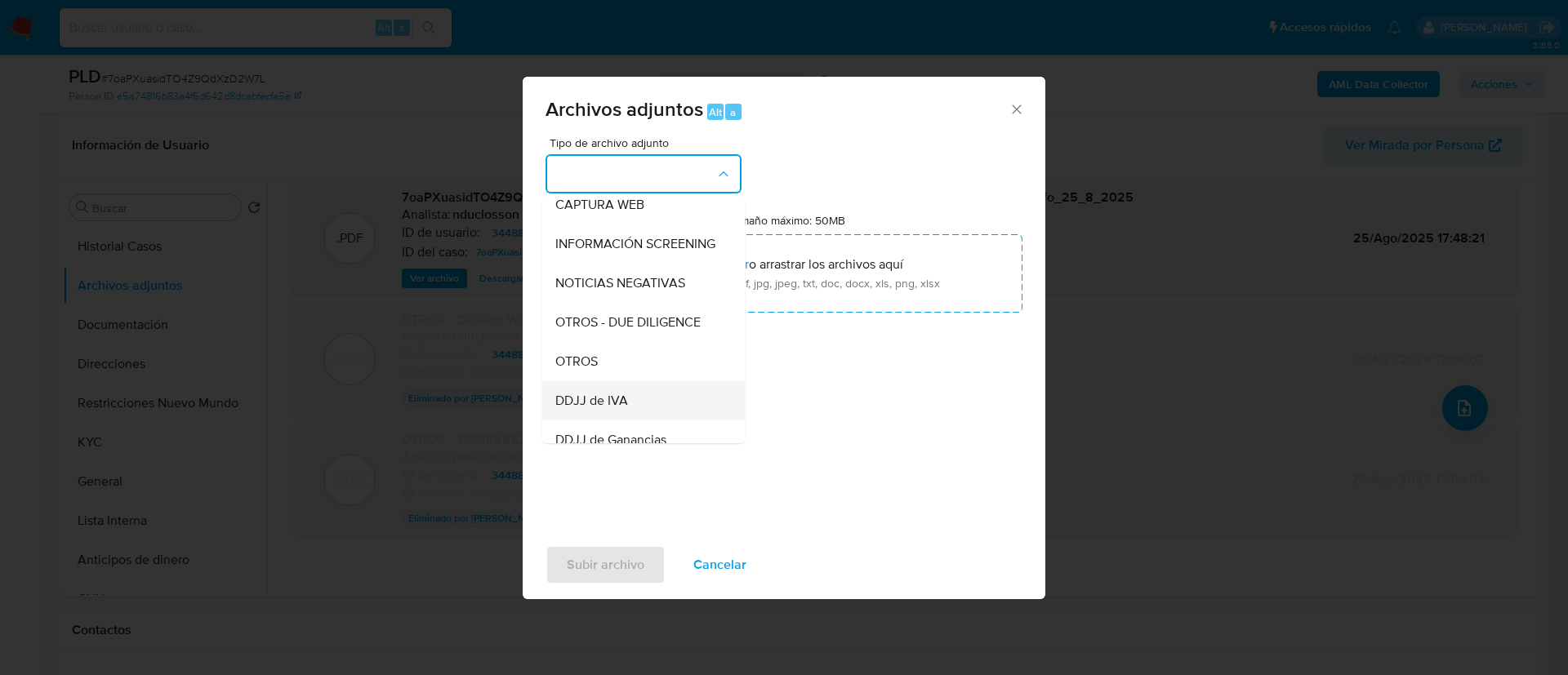
scroll to position [207, 0]
click at [626, 332] on div "OTROS" at bounding box center [639, 324] width 167 height 40
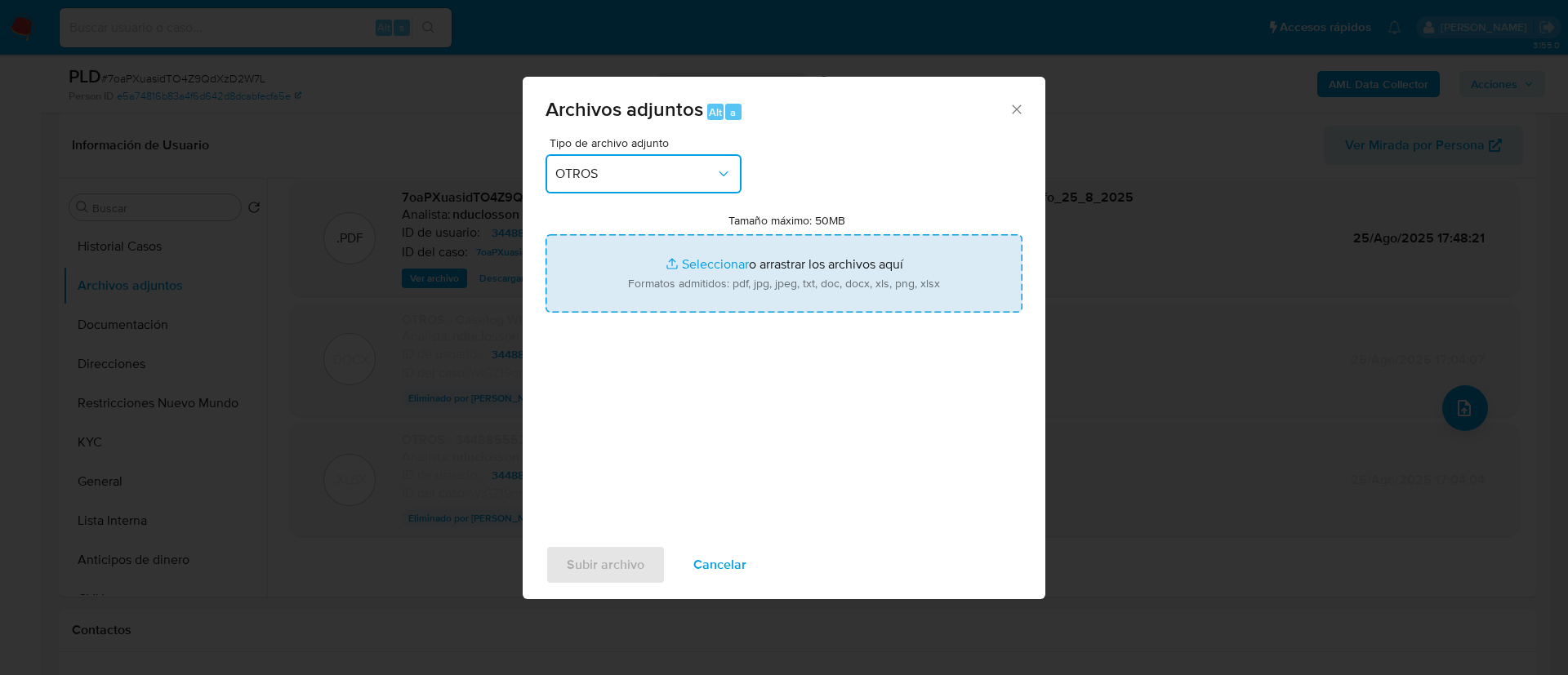
type input "C:\fakepath\344885552 Movimientos V2.xlsx"
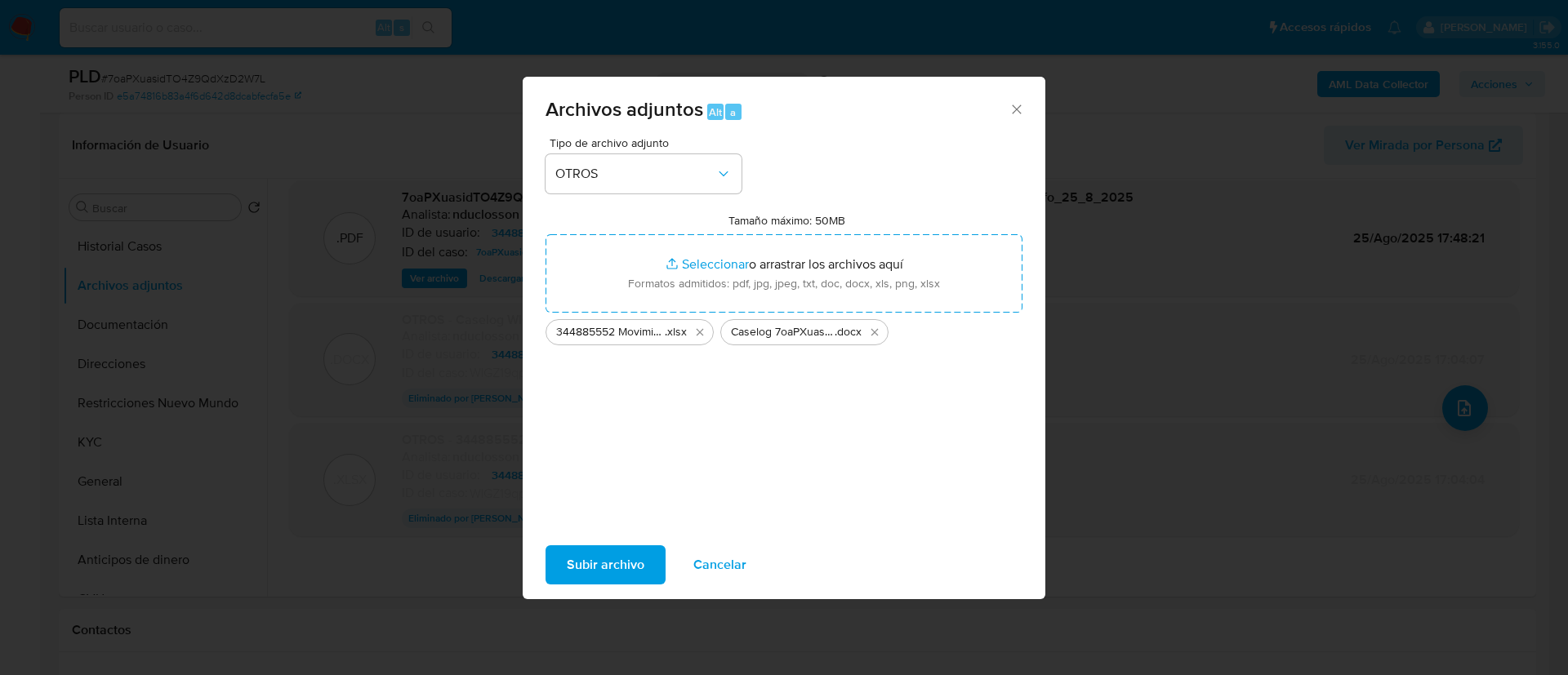
click at [612, 570] on span "Subir archivo" at bounding box center [606, 565] width 77 height 36
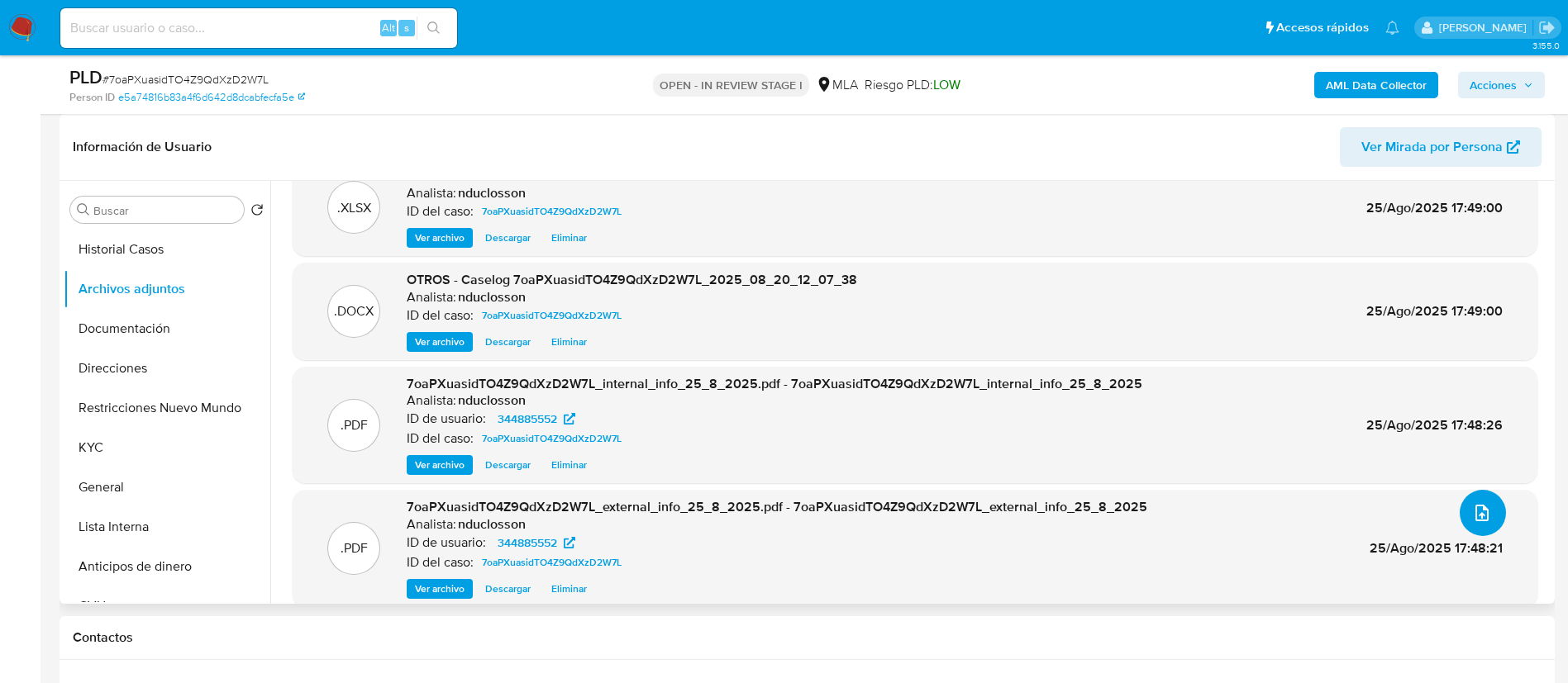
scroll to position [0, 0]
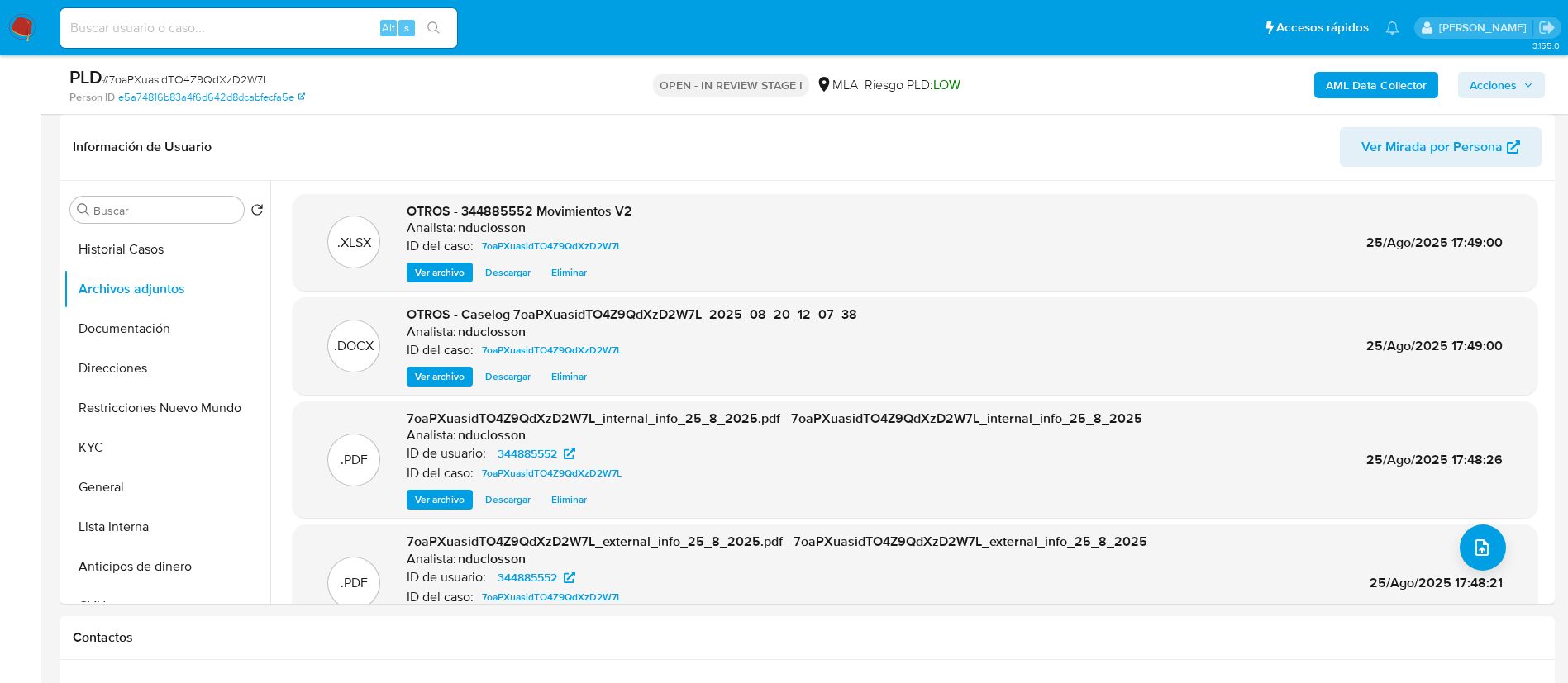
click at [1517, 93] on span "Acciones" at bounding box center [1501, 85] width 64 height 23
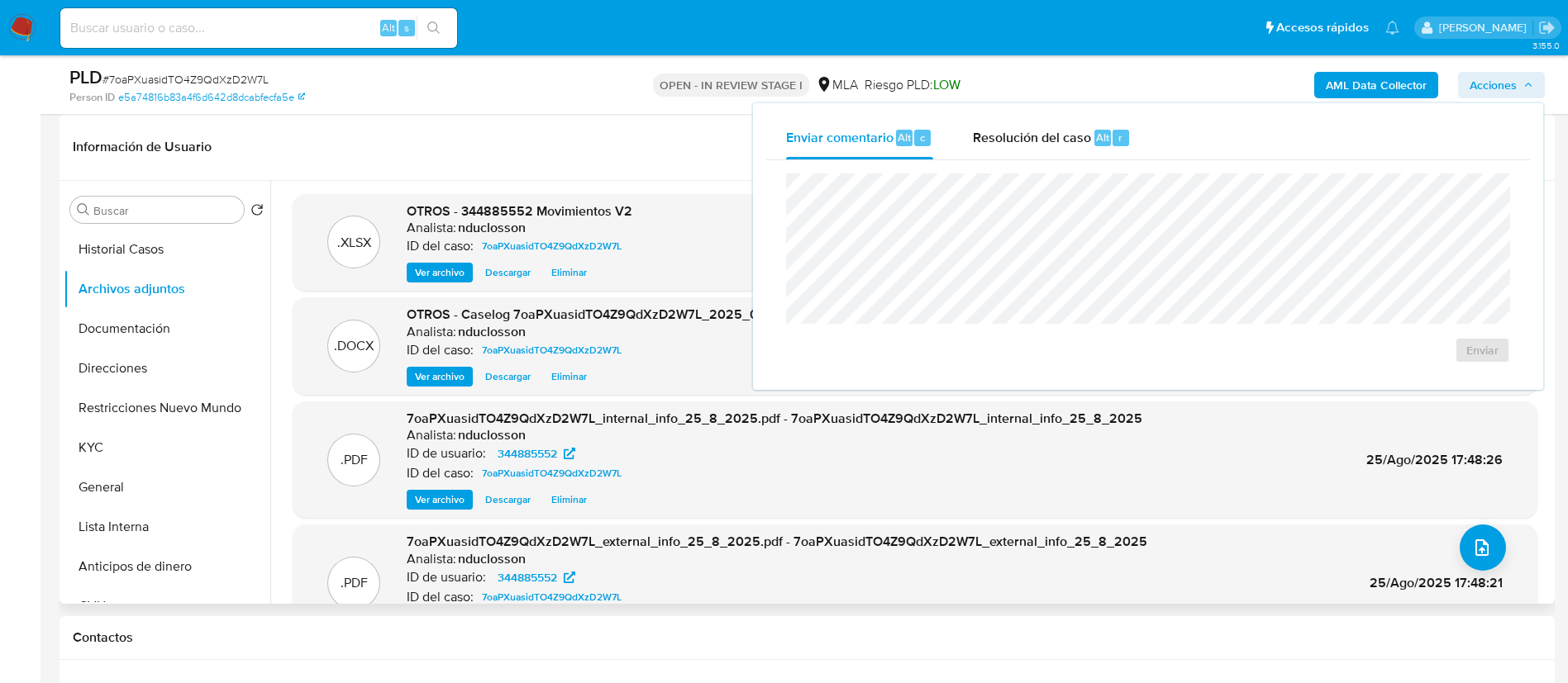
click at [593, 131] on header "Información de Usuario Ver Mirada por Persona" at bounding box center [806, 148] width 1469 height 40
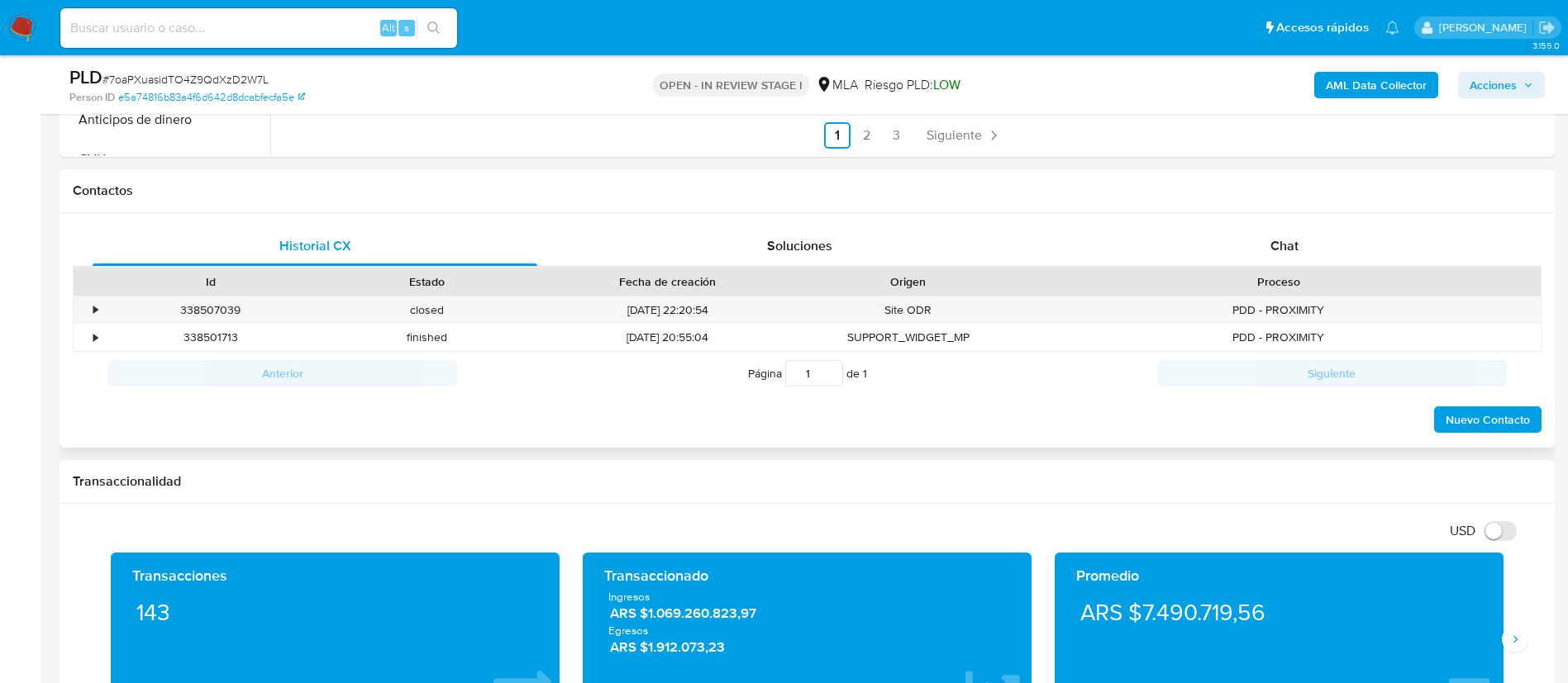
scroll to position [619, 0]
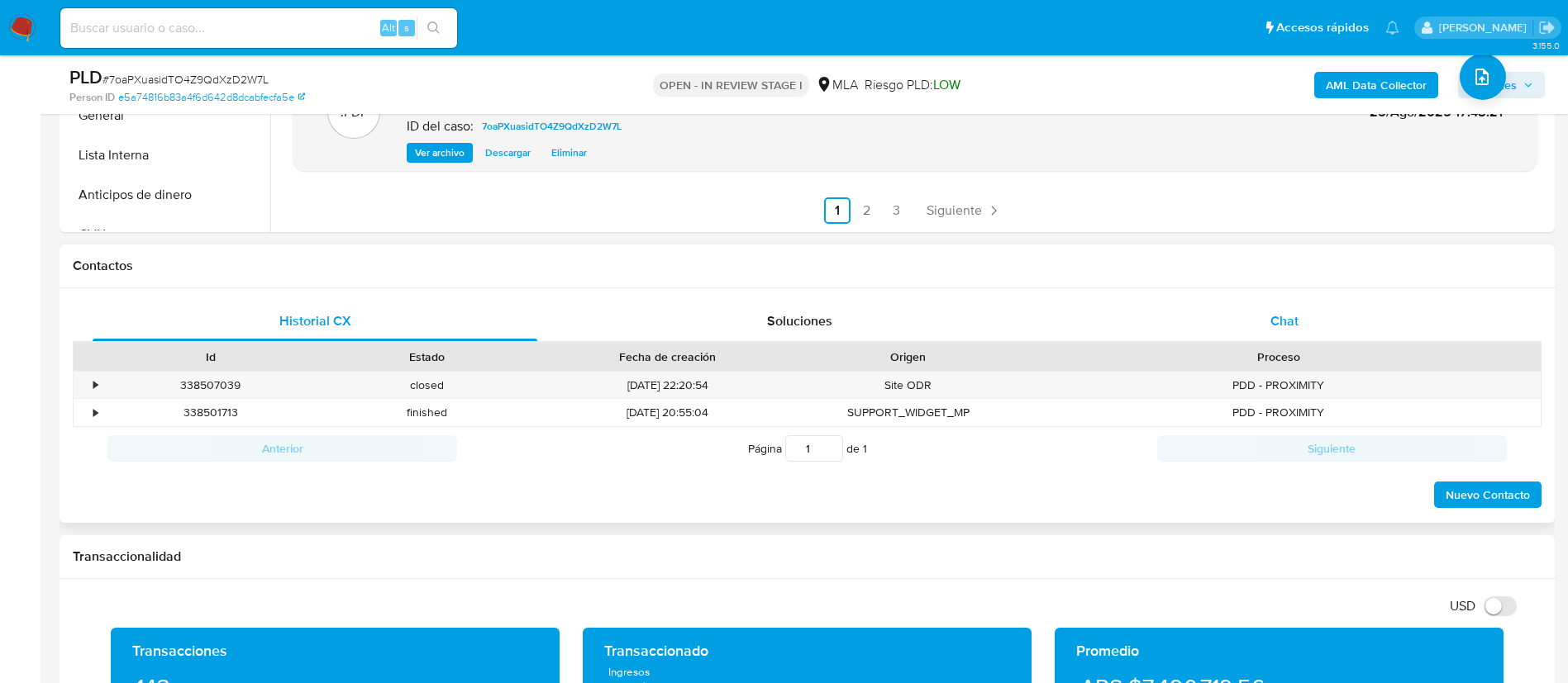
click at [1266, 322] on div "Chat" at bounding box center [1284, 321] width 444 height 40
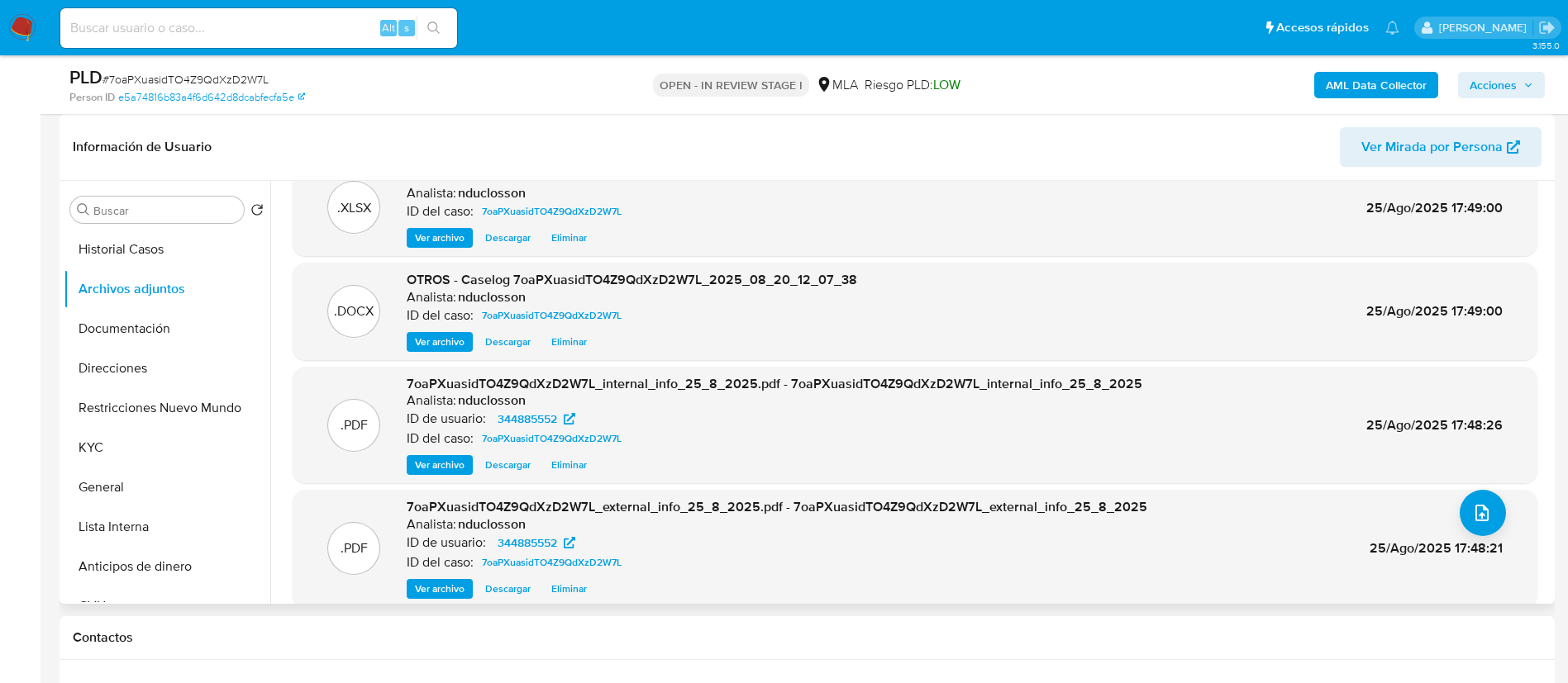
scroll to position [0, 0]
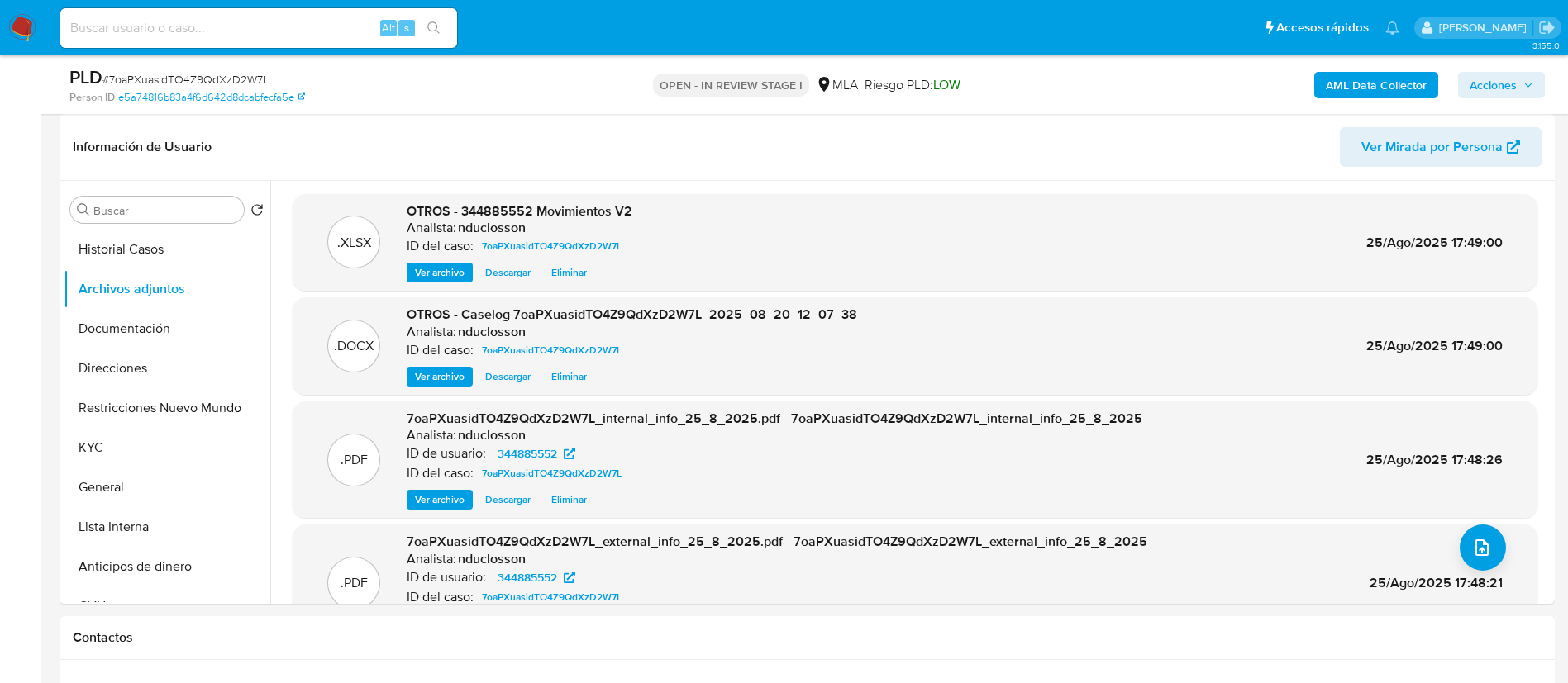
click at [1483, 90] on span "Acciones" at bounding box center [1493, 85] width 47 height 27
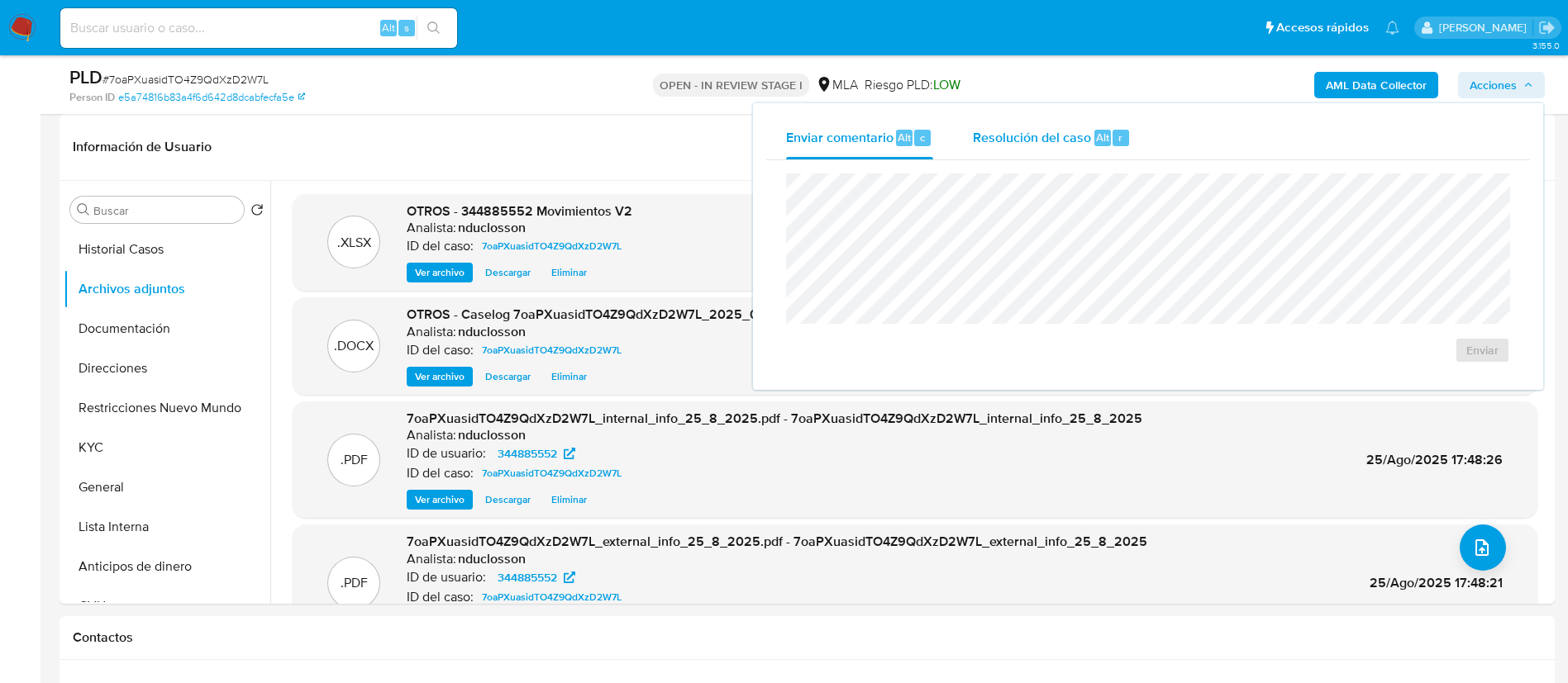
click at [1022, 139] on span "Resolución del caso" at bounding box center [1032, 137] width 118 height 19
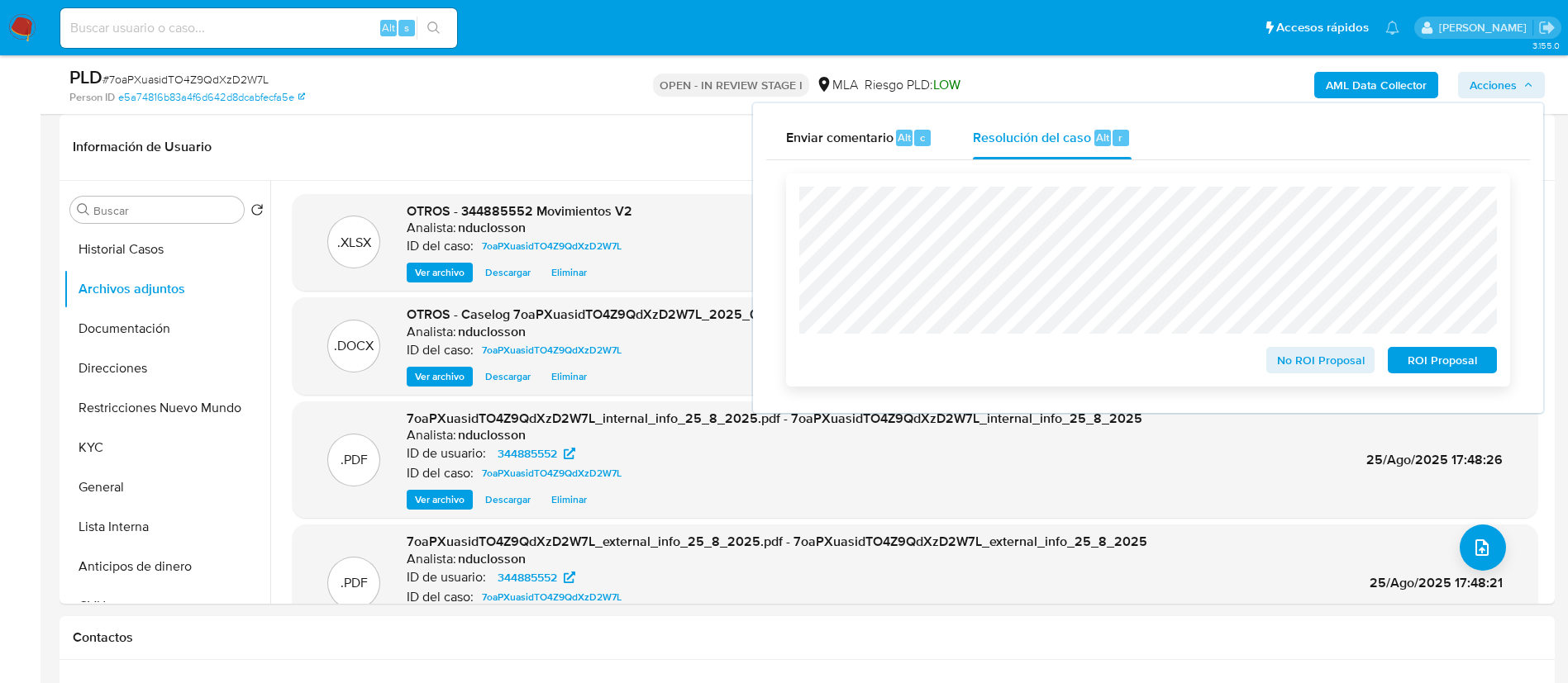
click at [1298, 368] on span "No ROI Proposal" at bounding box center [1321, 360] width 86 height 23
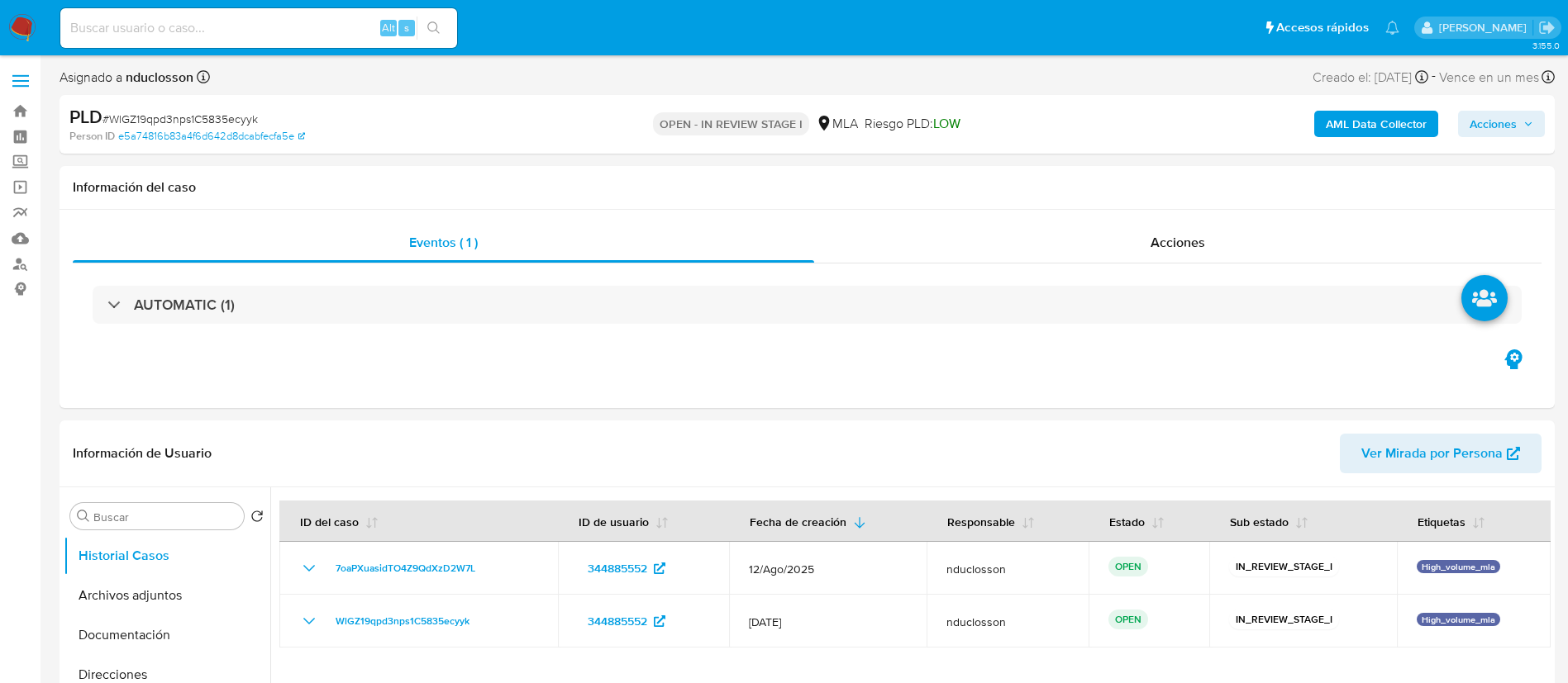
select select "10"
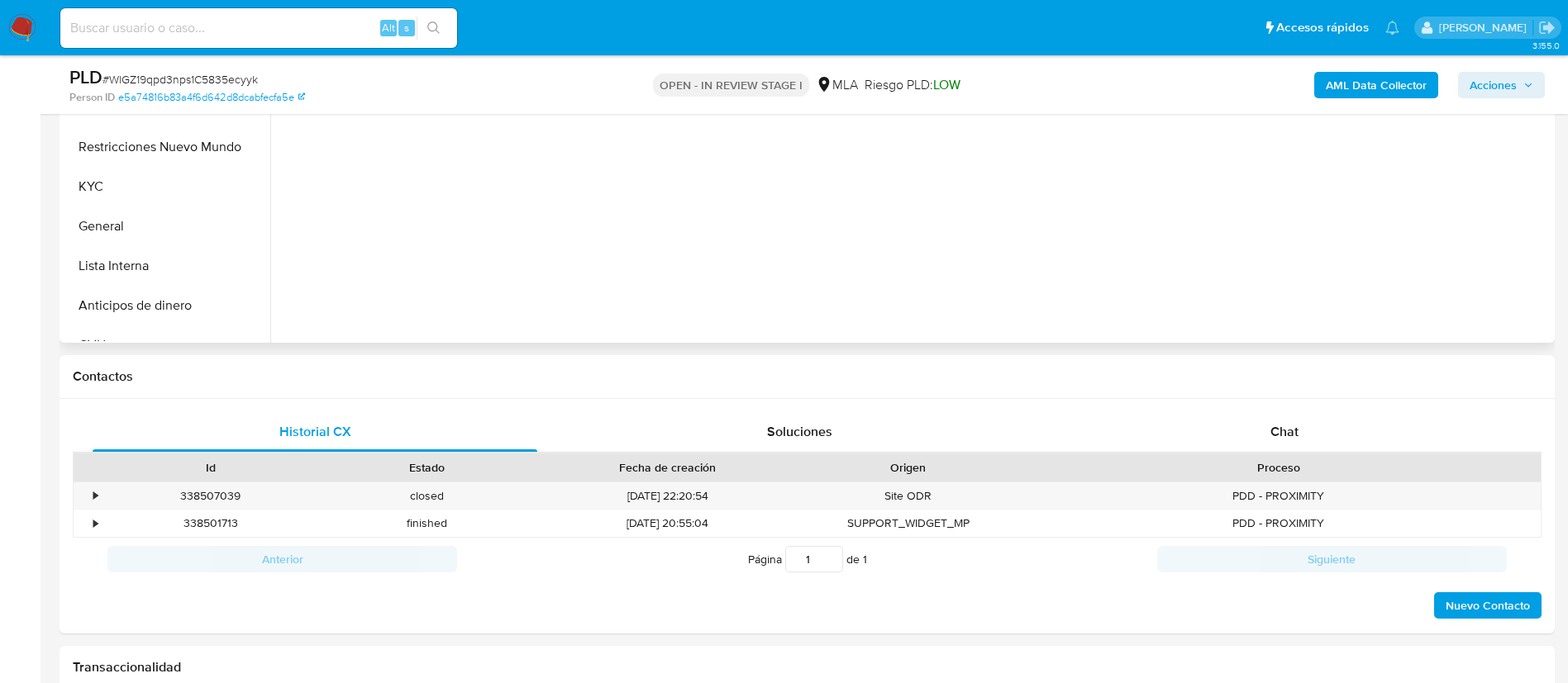
scroll to position [619, 0]
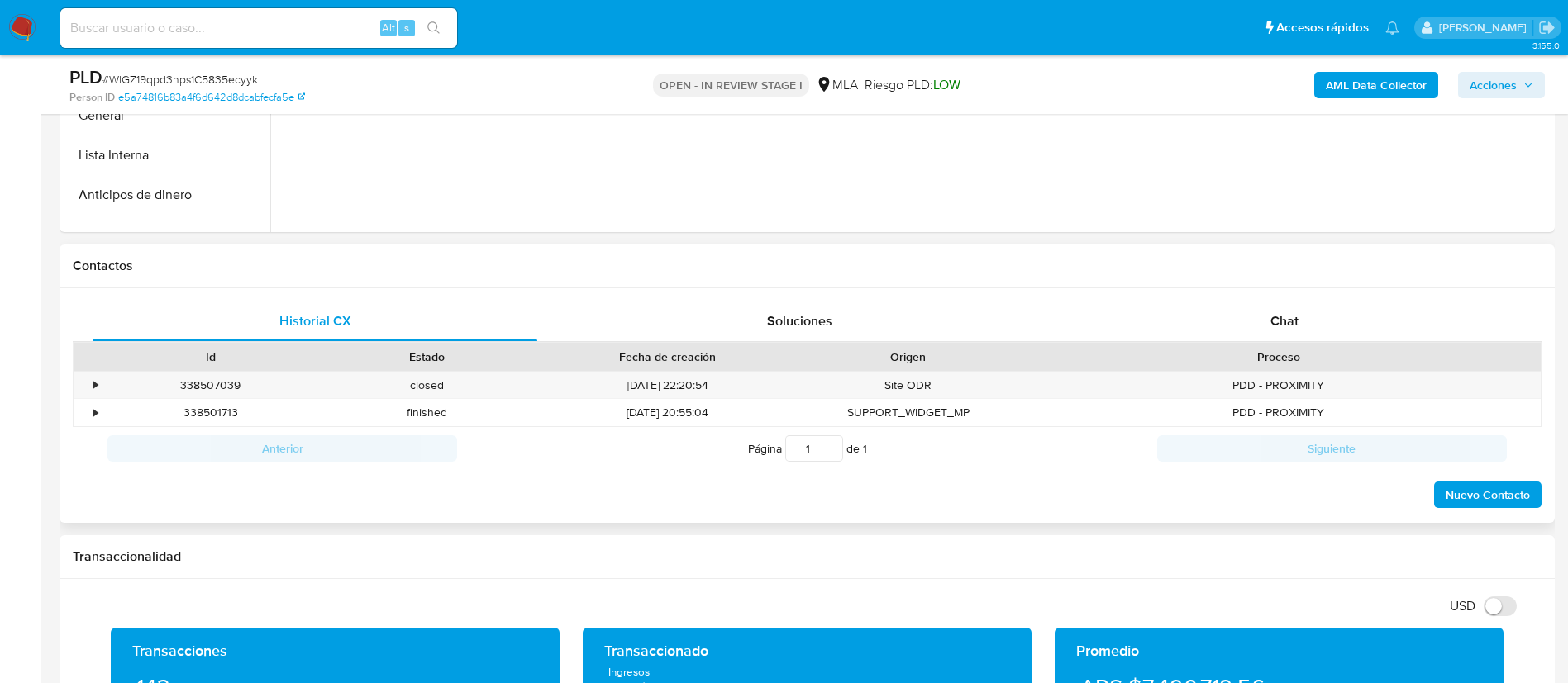
click at [1248, 300] on div "Historial CX Soluciones Chat Id Estado Fecha de creación Origen Proceso • 33850…" at bounding box center [806, 406] width 1496 height 235
click at [1171, 334] on div "Chat" at bounding box center [1284, 321] width 444 height 40
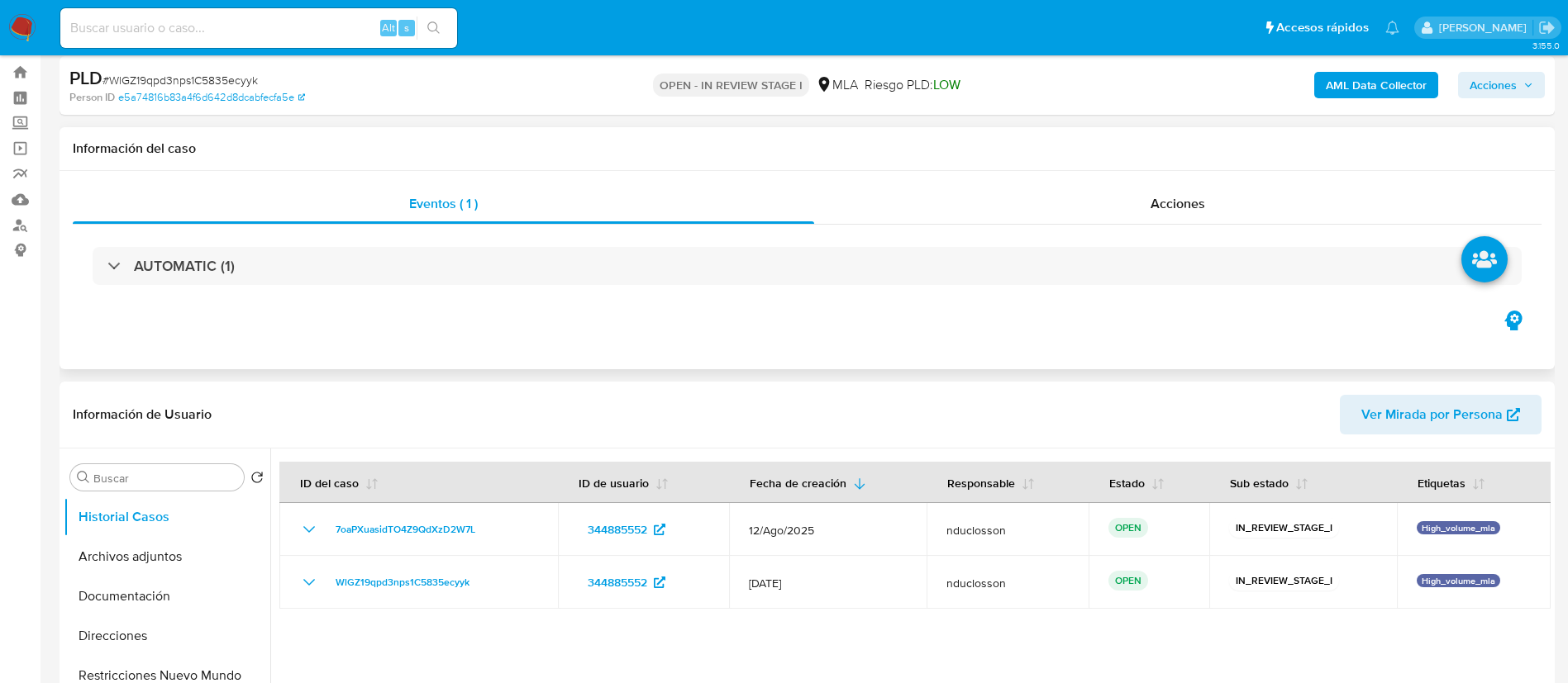
scroll to position [0, 0]
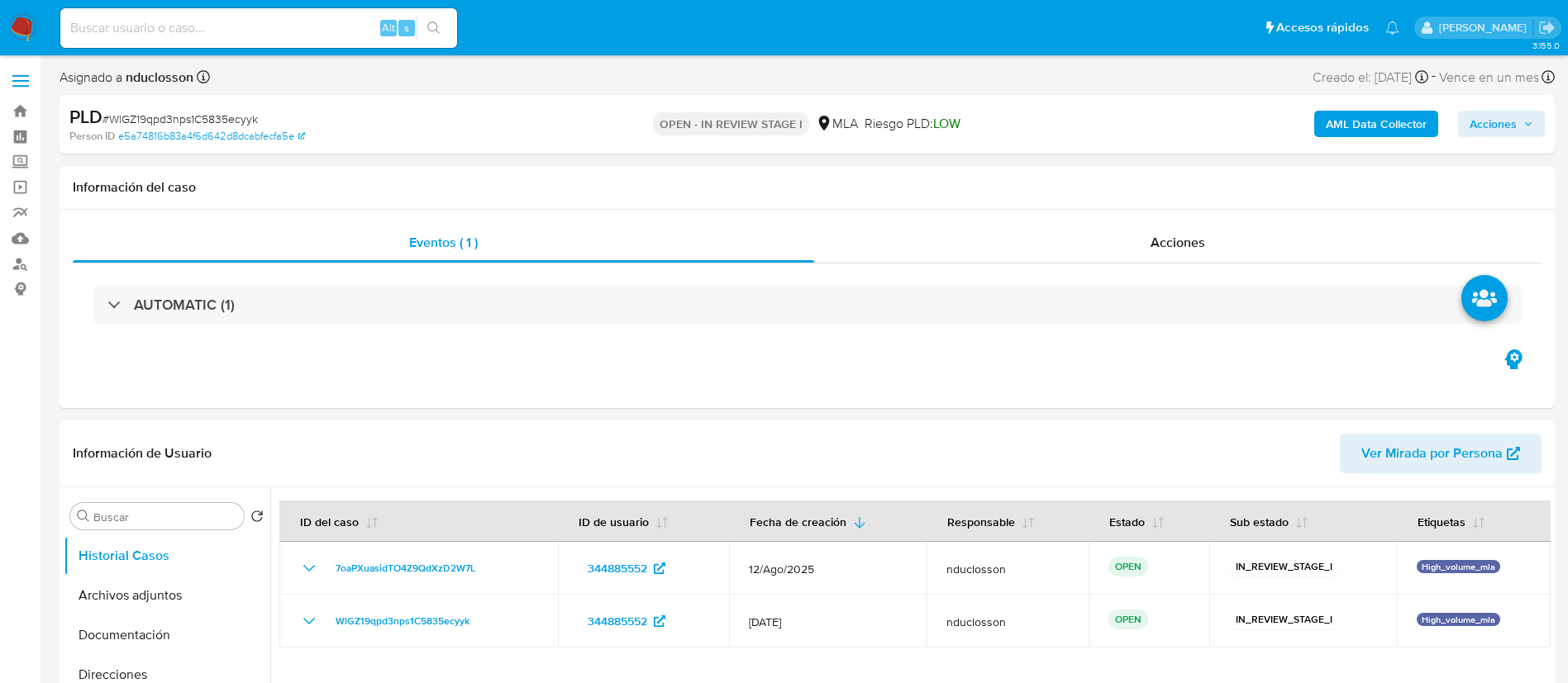
click at [1531, 123] on icon "button" at bounding box center [1528, 124] width 7 height 4
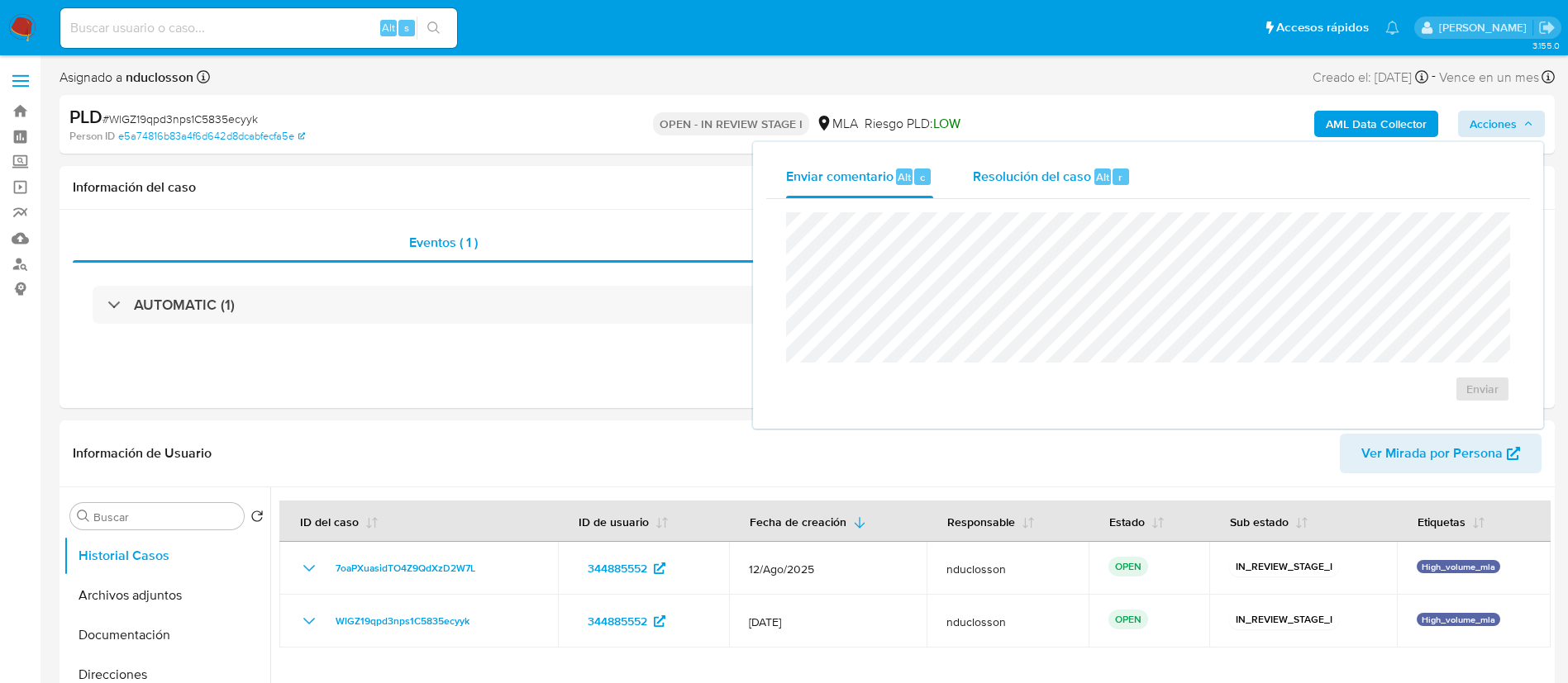
click at [987, 187] on div "Resolución del caso Alt r" at bounding box center [1052, 176] width 158 height 43
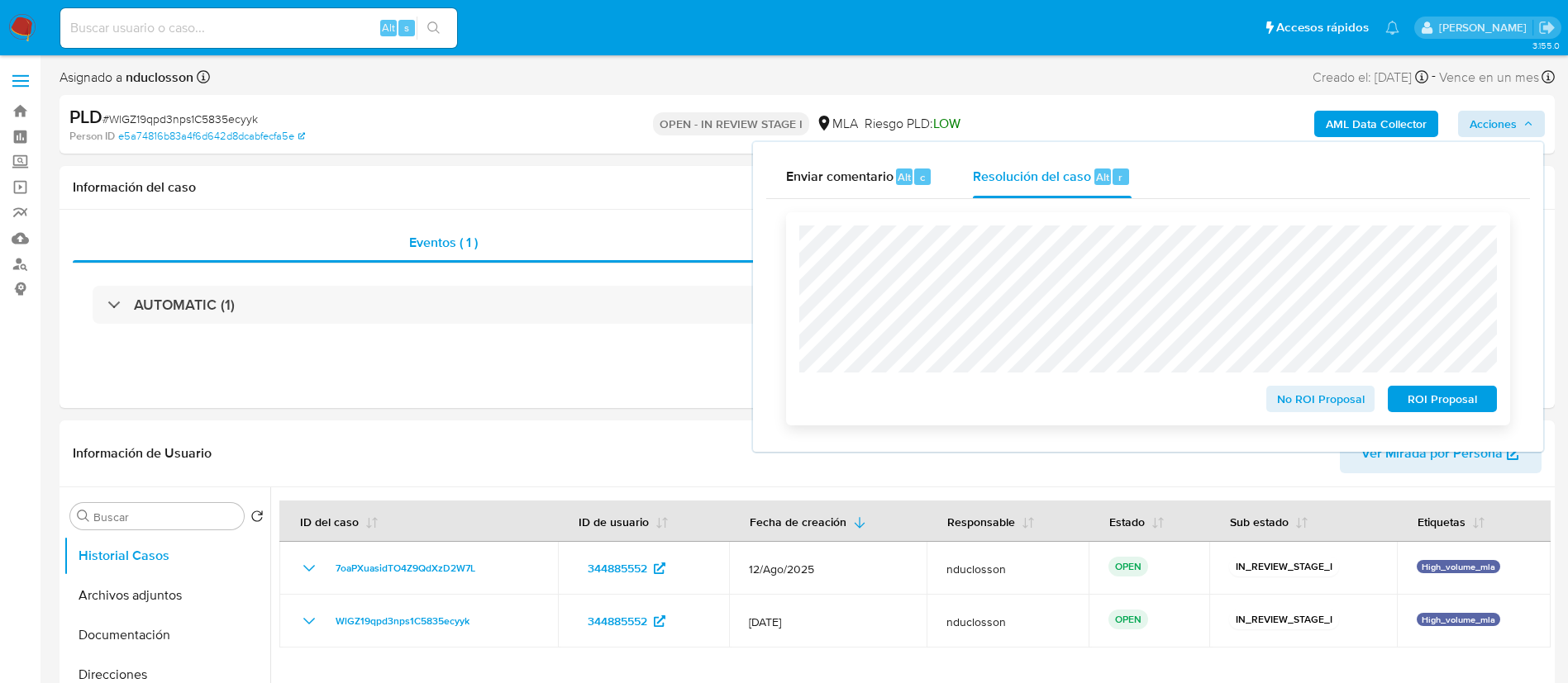
click at [1284, 402] on span "No ROI Proposal" at bounding box center [1321, 399] width 86 height 23
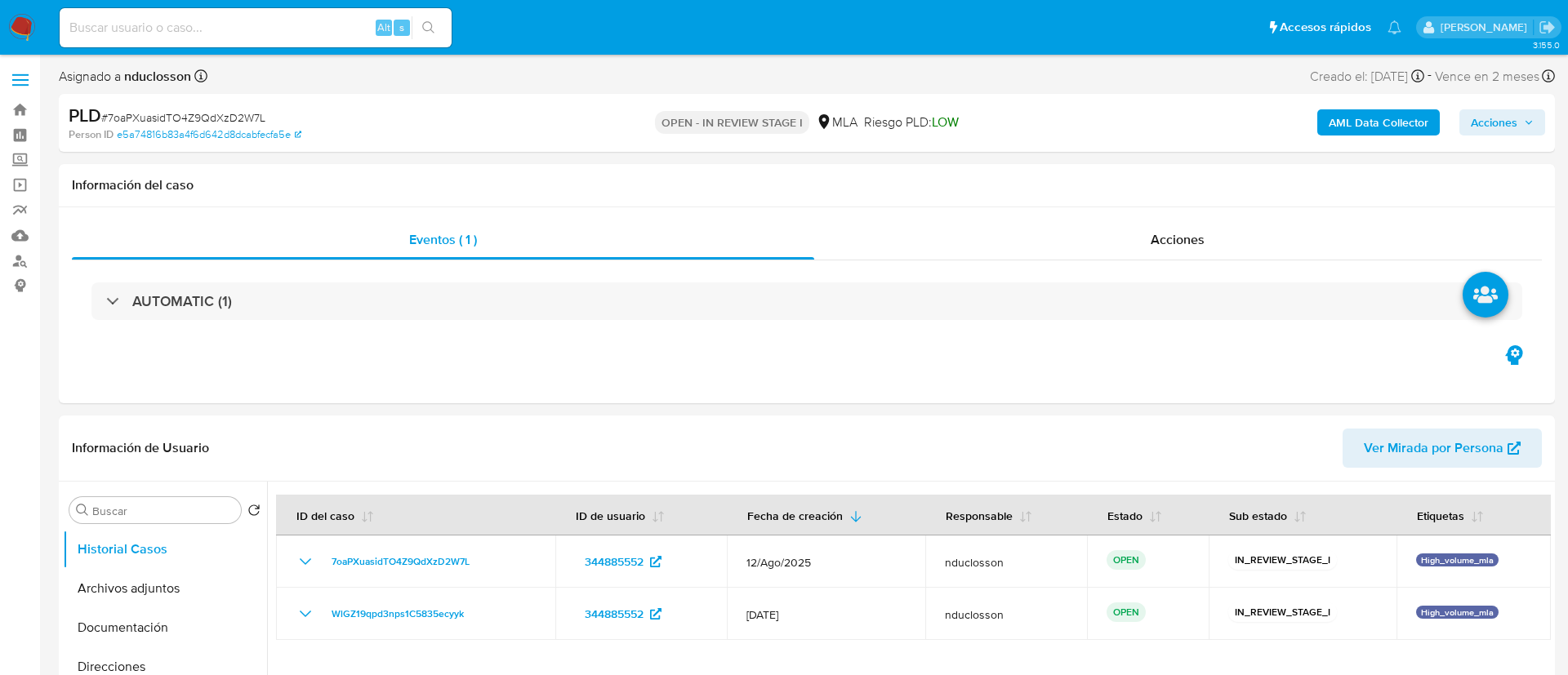
select select "10"
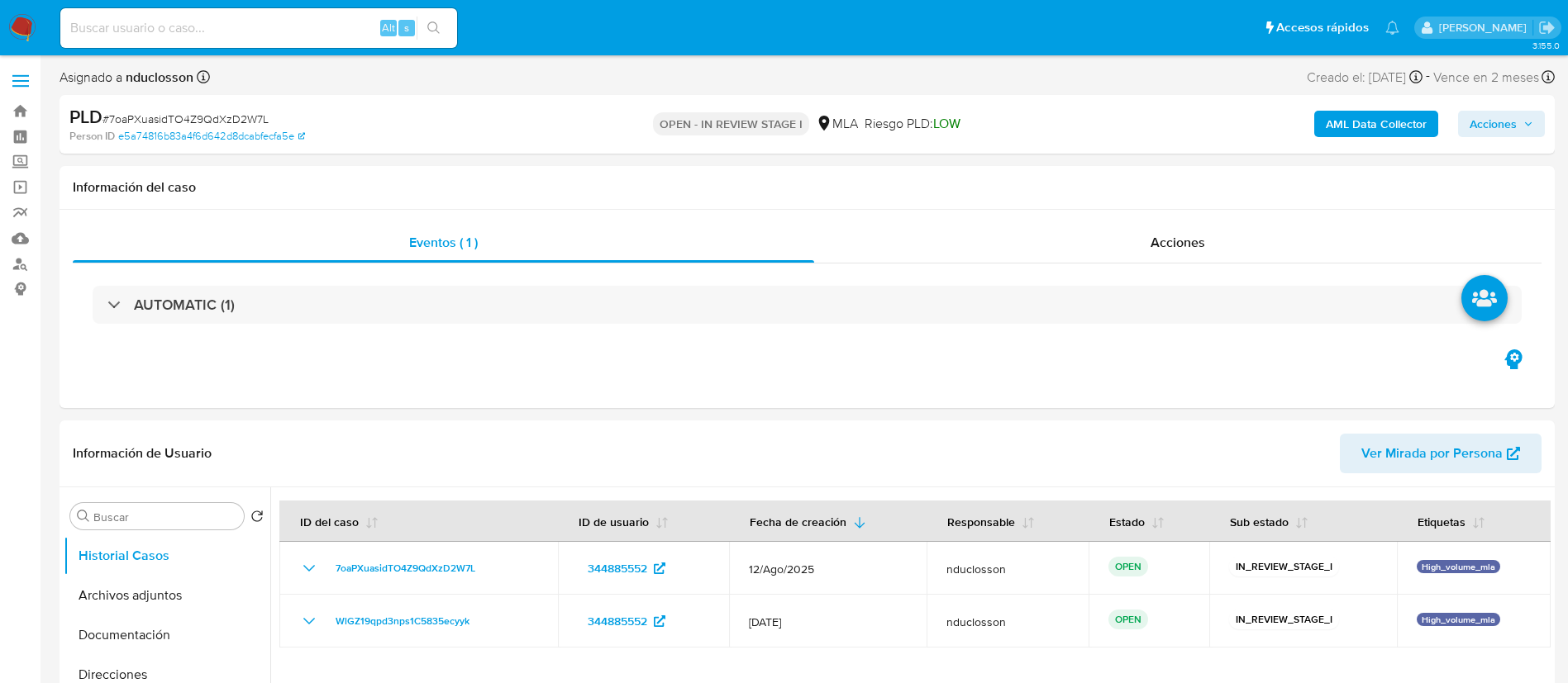
click at [1519, 131] on span "Acciones" at bounding box center [1501, 124] width 64 height 23
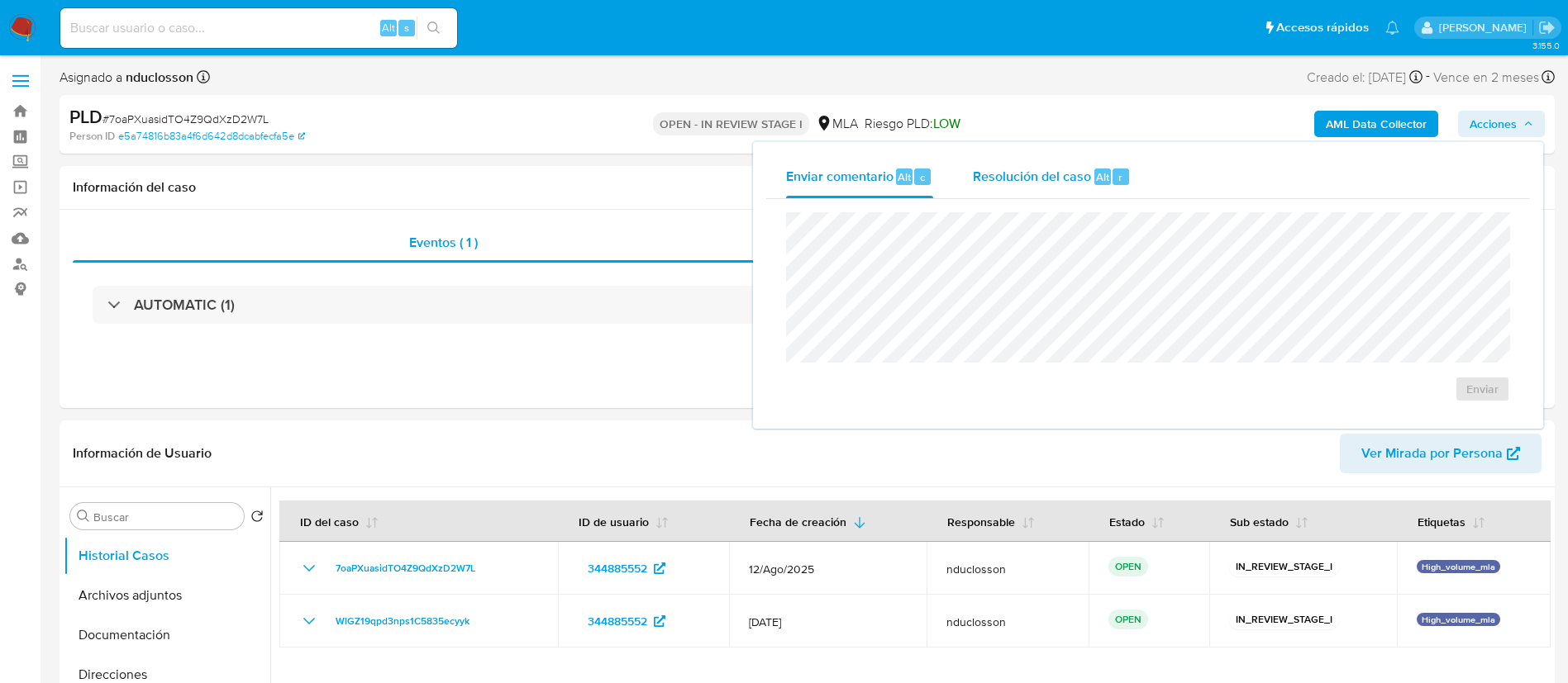
click at [1000, 169] on span "Resolución del caso" at bounding box center [1032, 176] width 118 height 19
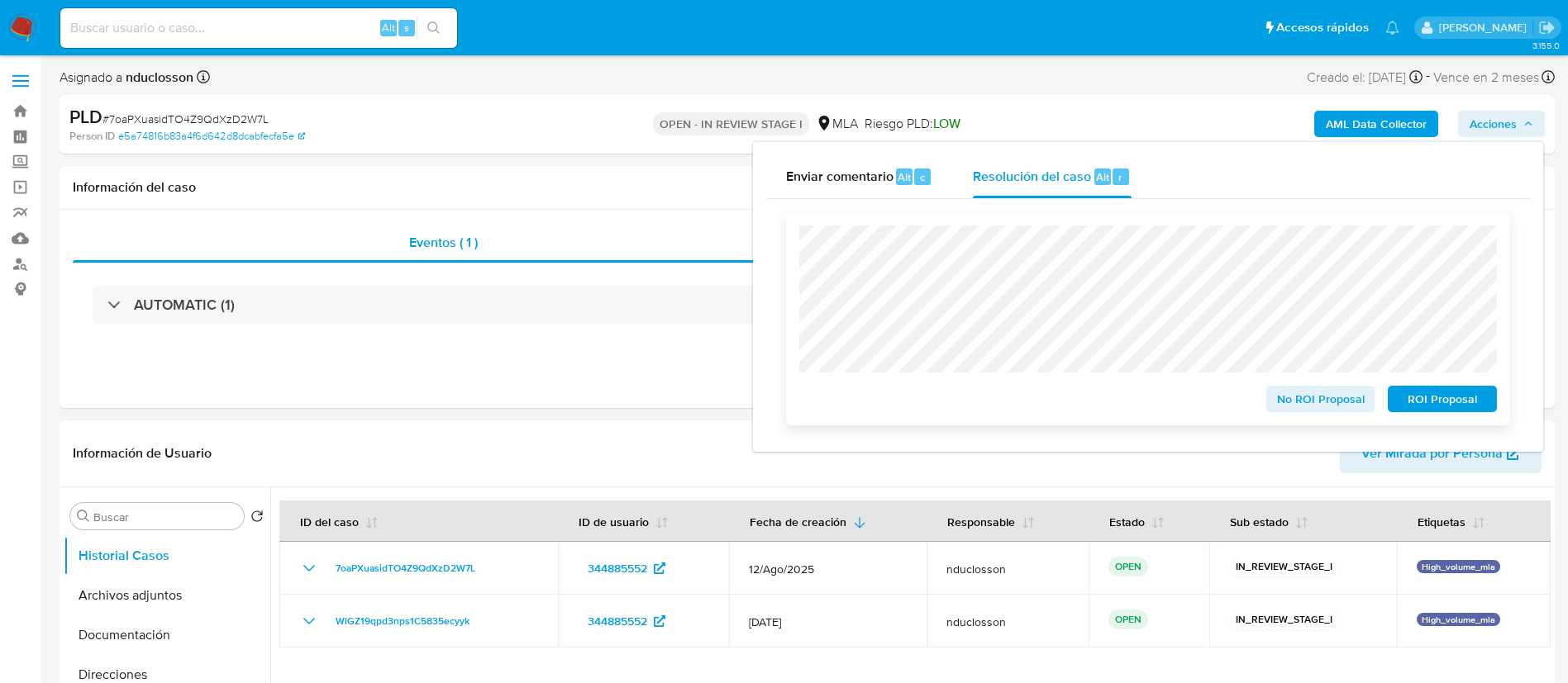
click at [1340, 407] on span "No ROI Proposal" at bounding box center [1321, 399] width 86 height 23
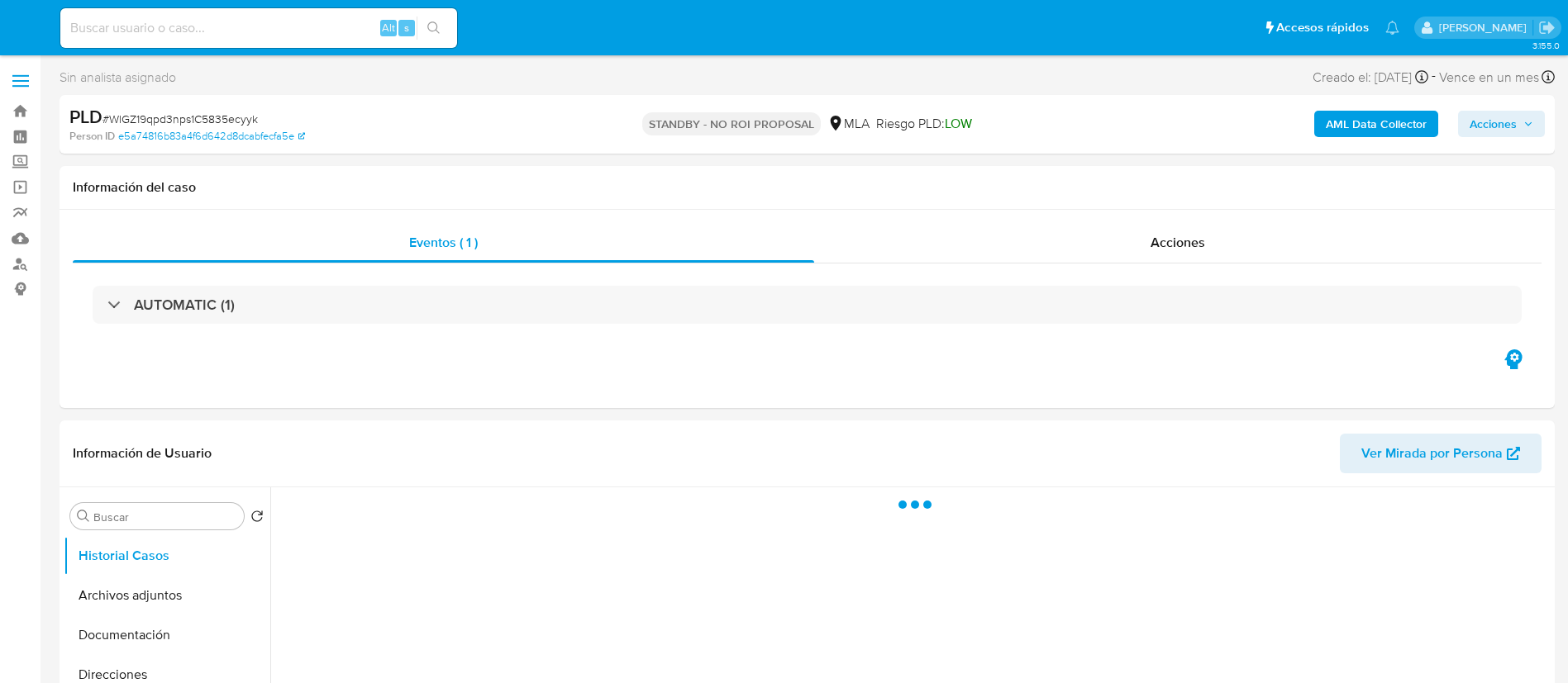
select select "10"
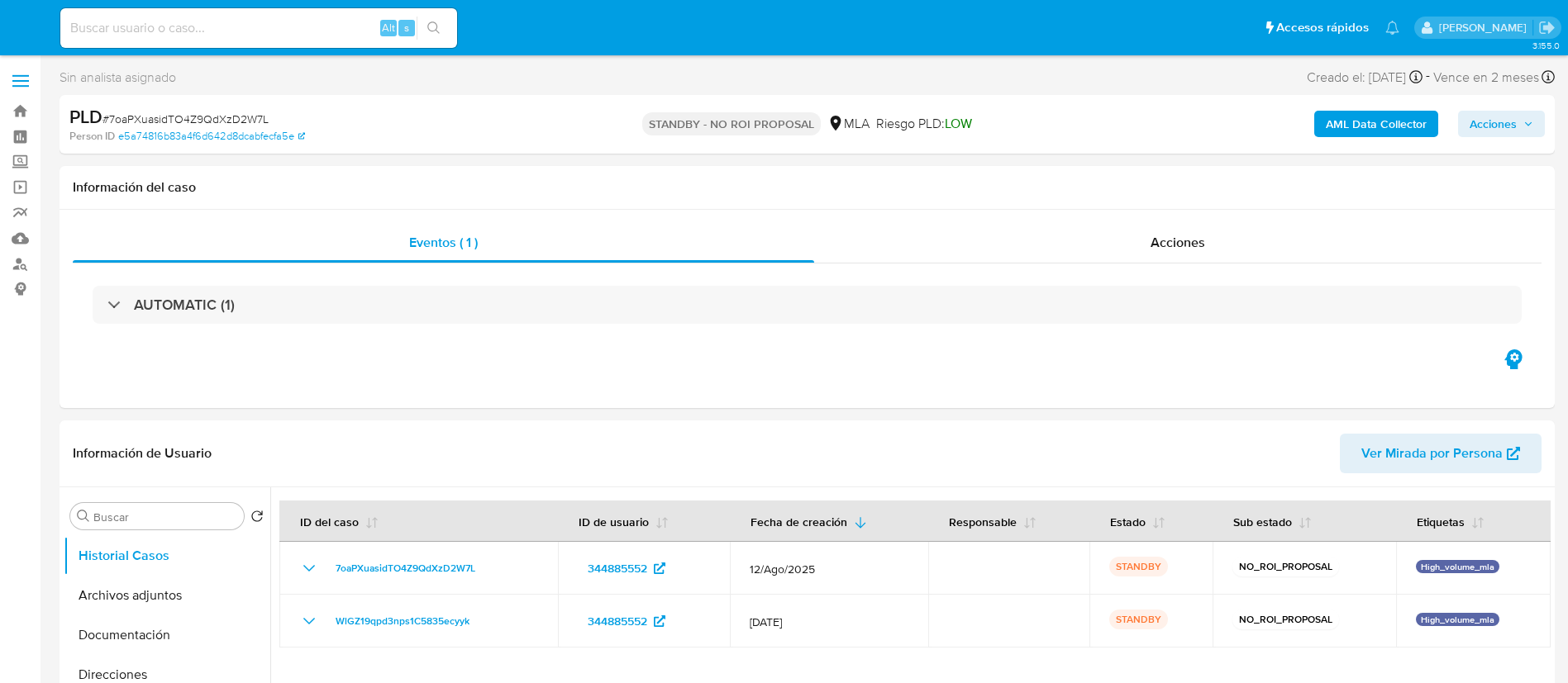
select select "10"
